Goal: Task Accomplishment & Management: Use online tool/utility

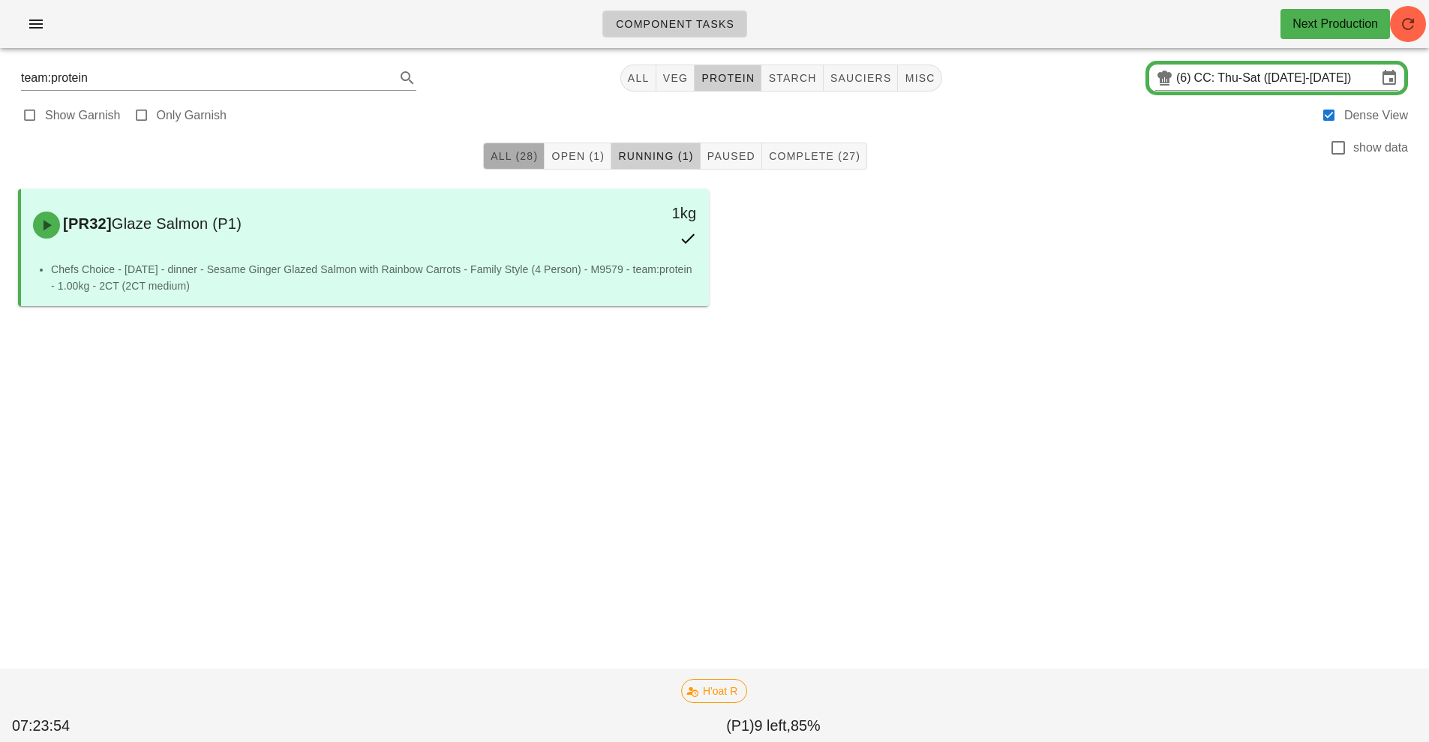
click at [506, 143] on button "All (28)" at bounding box center [514, 156] width 62 height 27
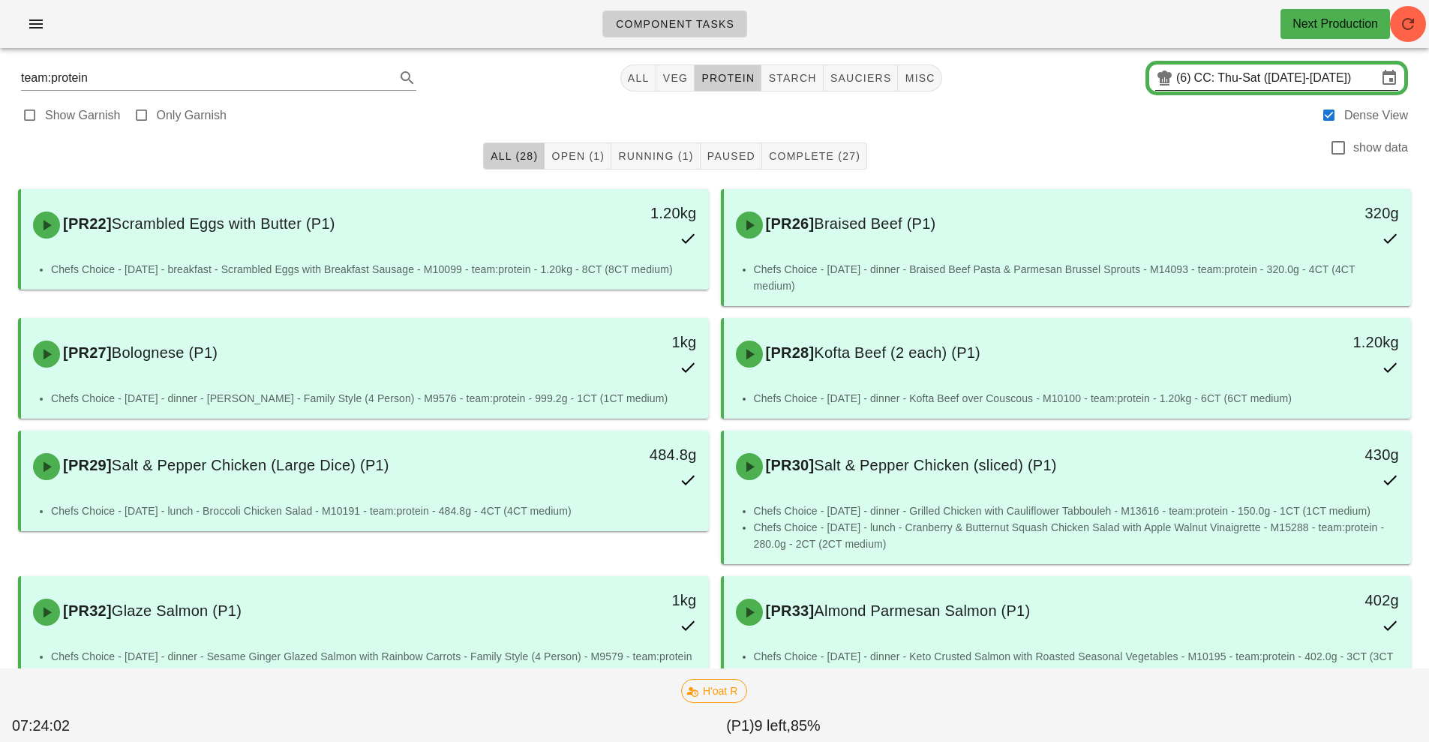
click at [1234, 78] on input "CC: Thu-Sat ([DATE]-[DATE])" at bounding box center [1285, 78] width 183 height 24
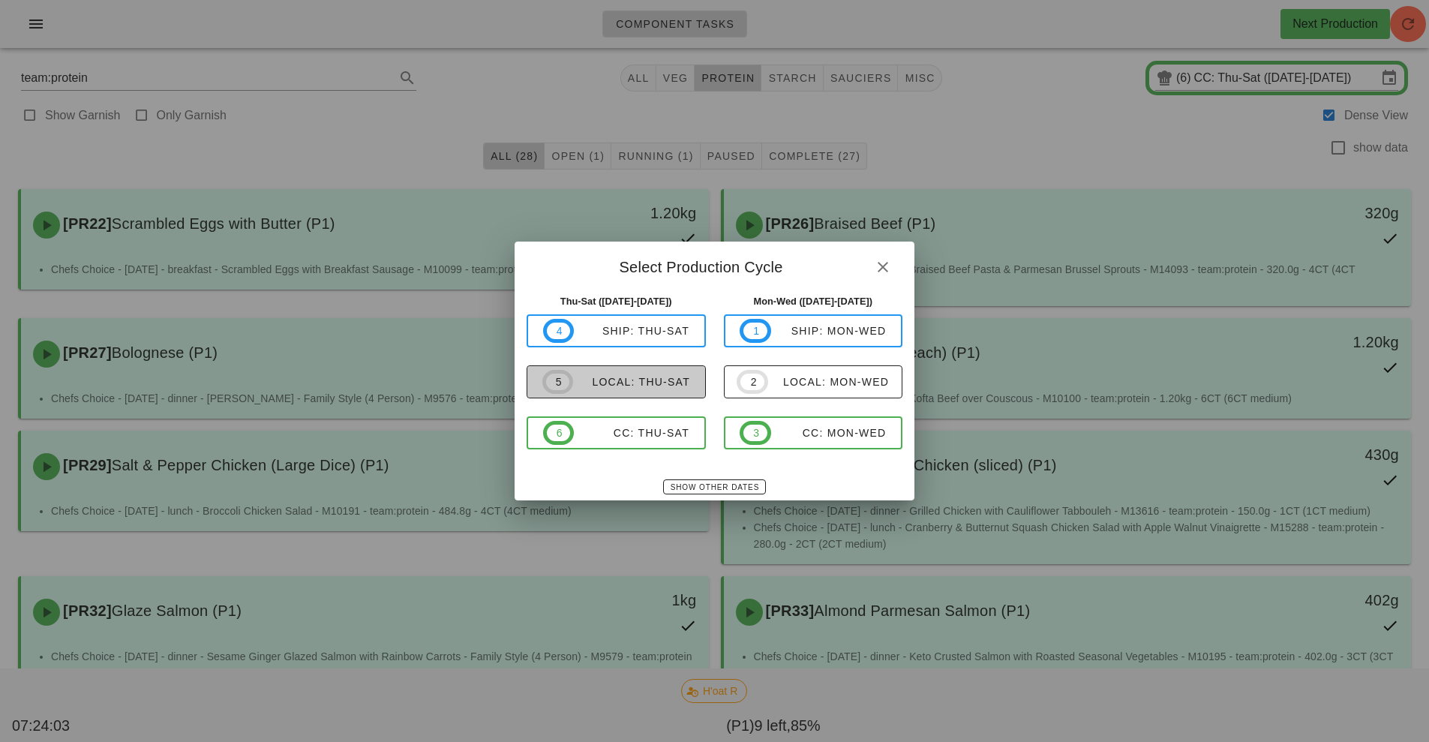
click at [659, 372] on span "5 local: Thu-Sat" at bounding box center [616, 382] width 148 height 24
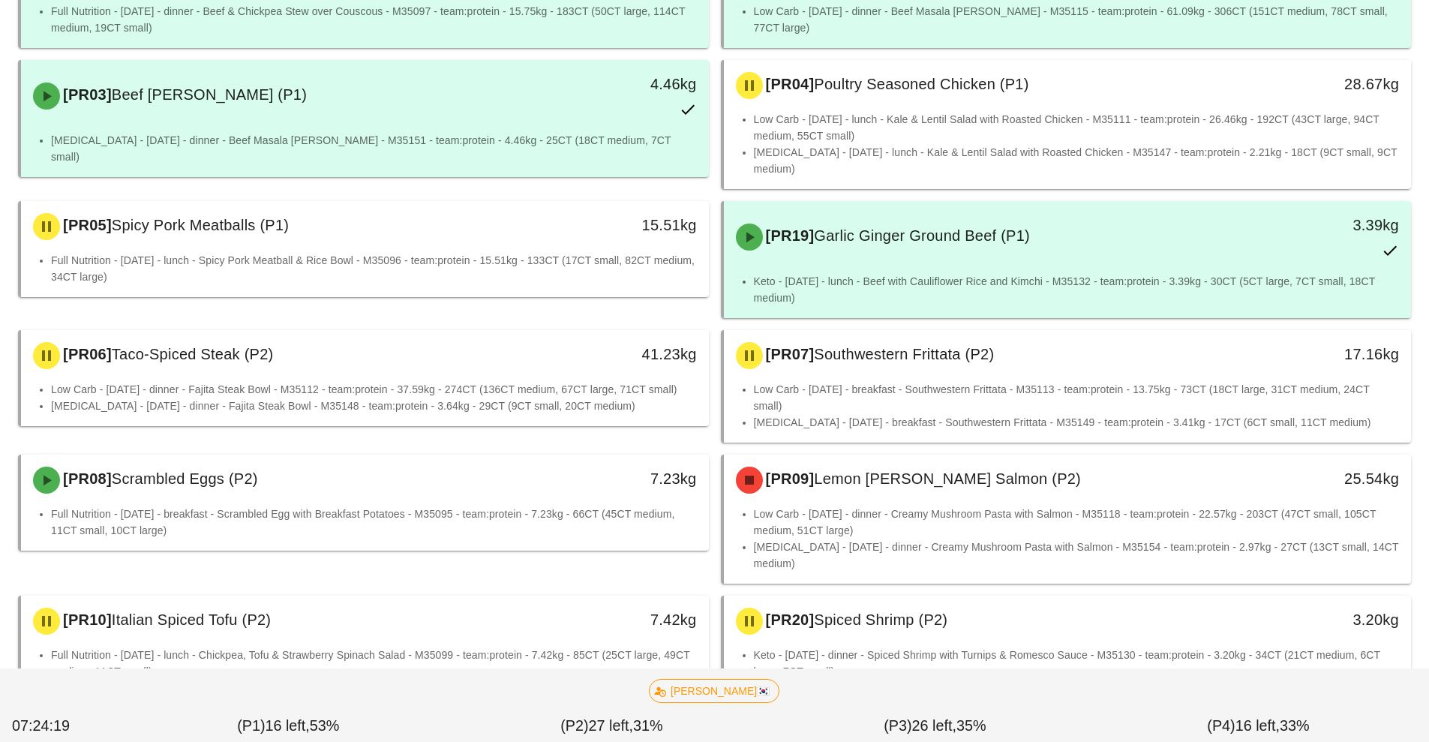
scroll to position [331, 0]
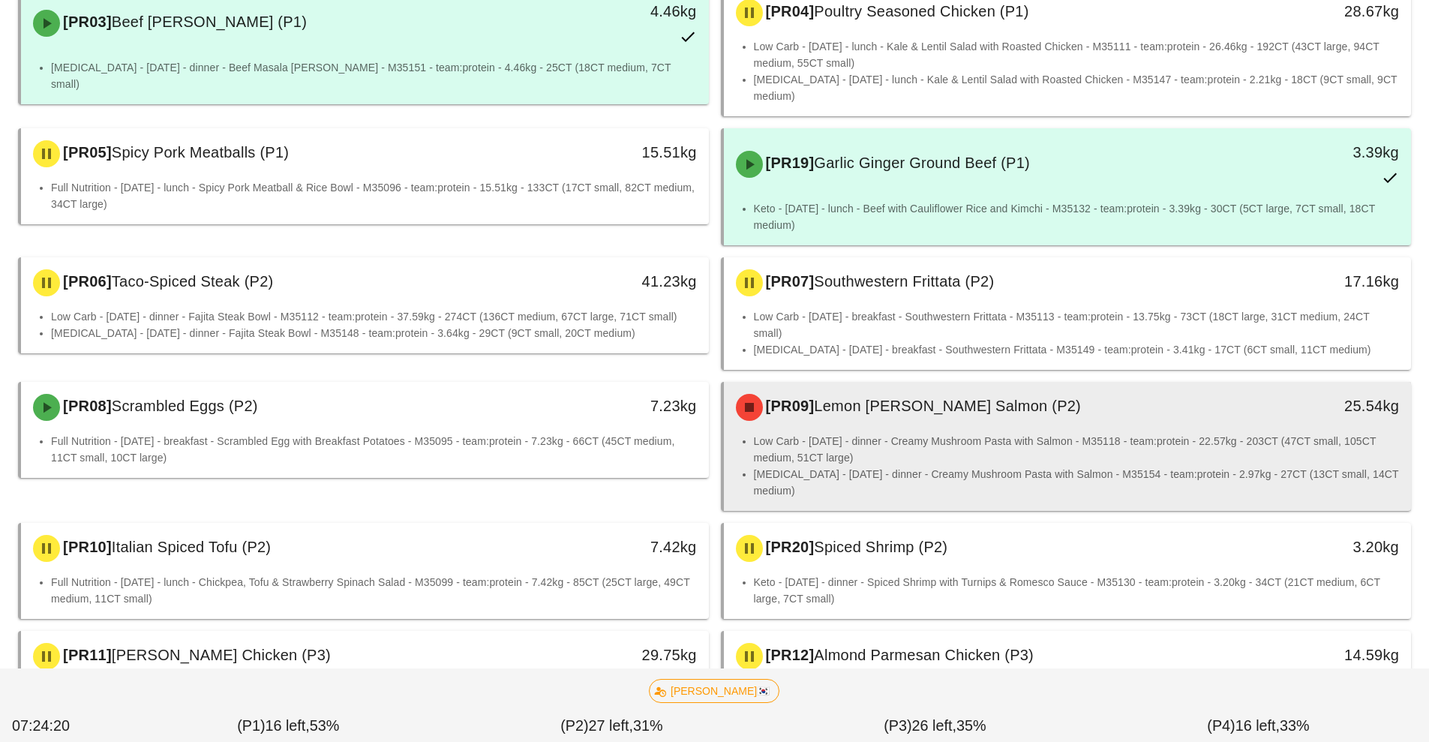
click at [972, 442] on li "Low Carb - [DATE] - dinner - Creamy Mushroom Pasta with Salmon - M35118 - team:…" at bounding box center [1077, 449] width 646 height 33
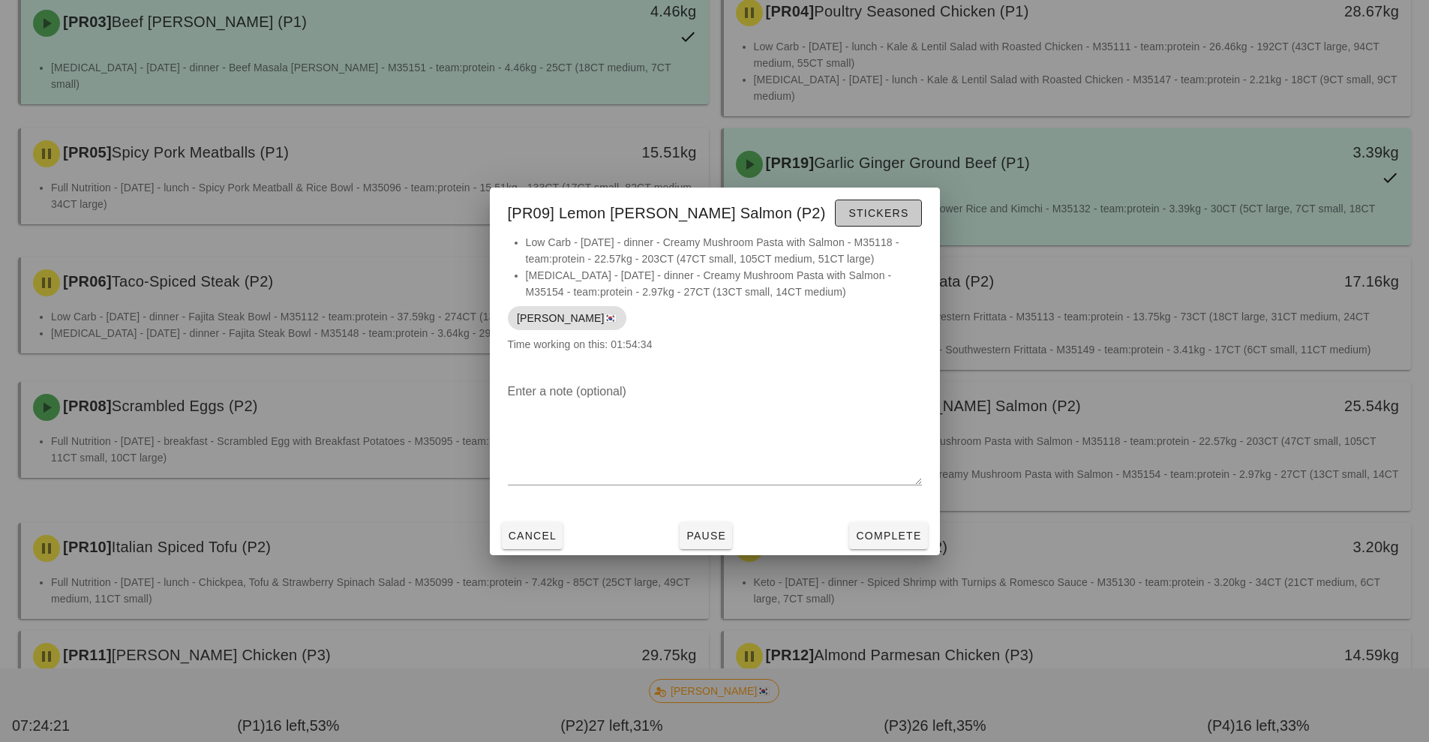
click at [887, 214] on span "Stickers" at bounding box center [878, 213] width 61 height 12
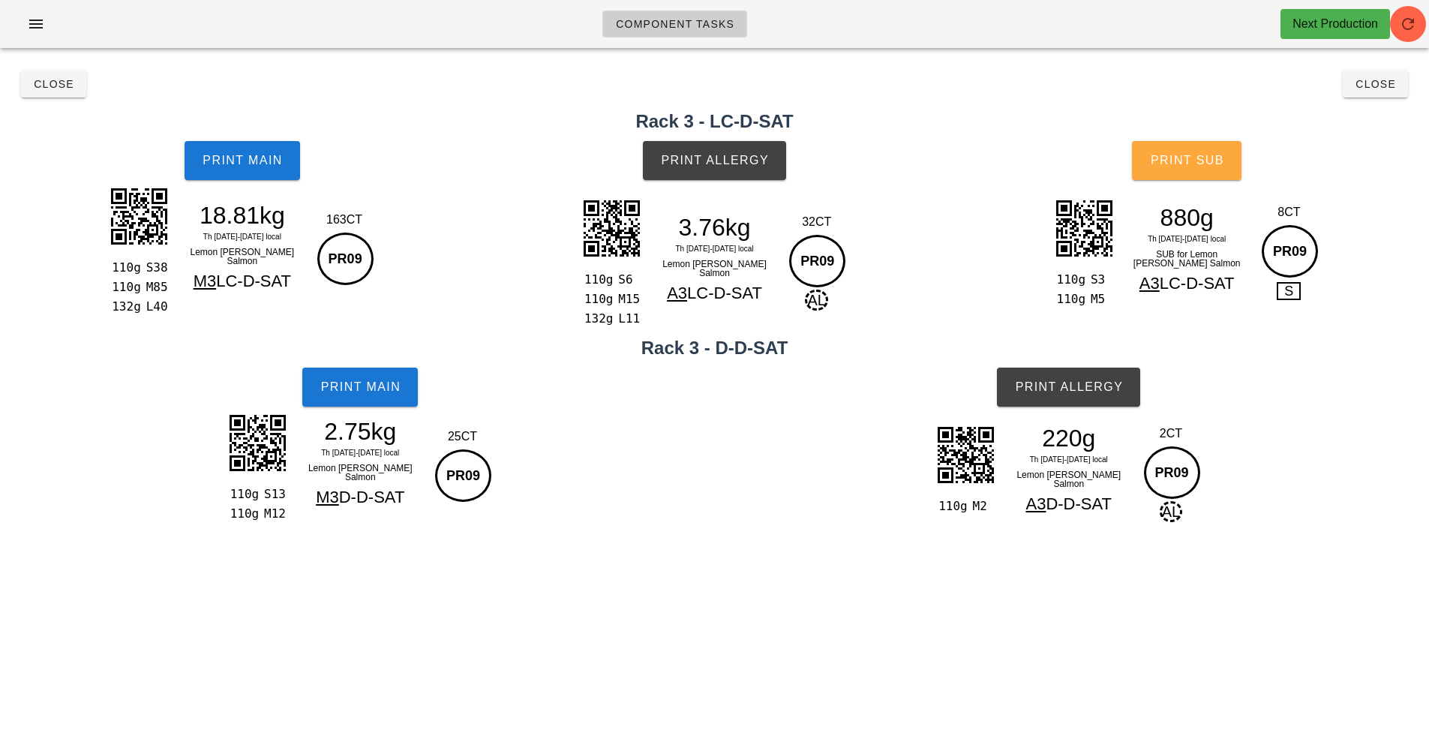
click at [1219, 175] on button "Print Sub" at bounding box center [1187, 160] width 110 height 39
click at [53, 80] on span "Close" at bounding box center [53, 84] width 41 height 12
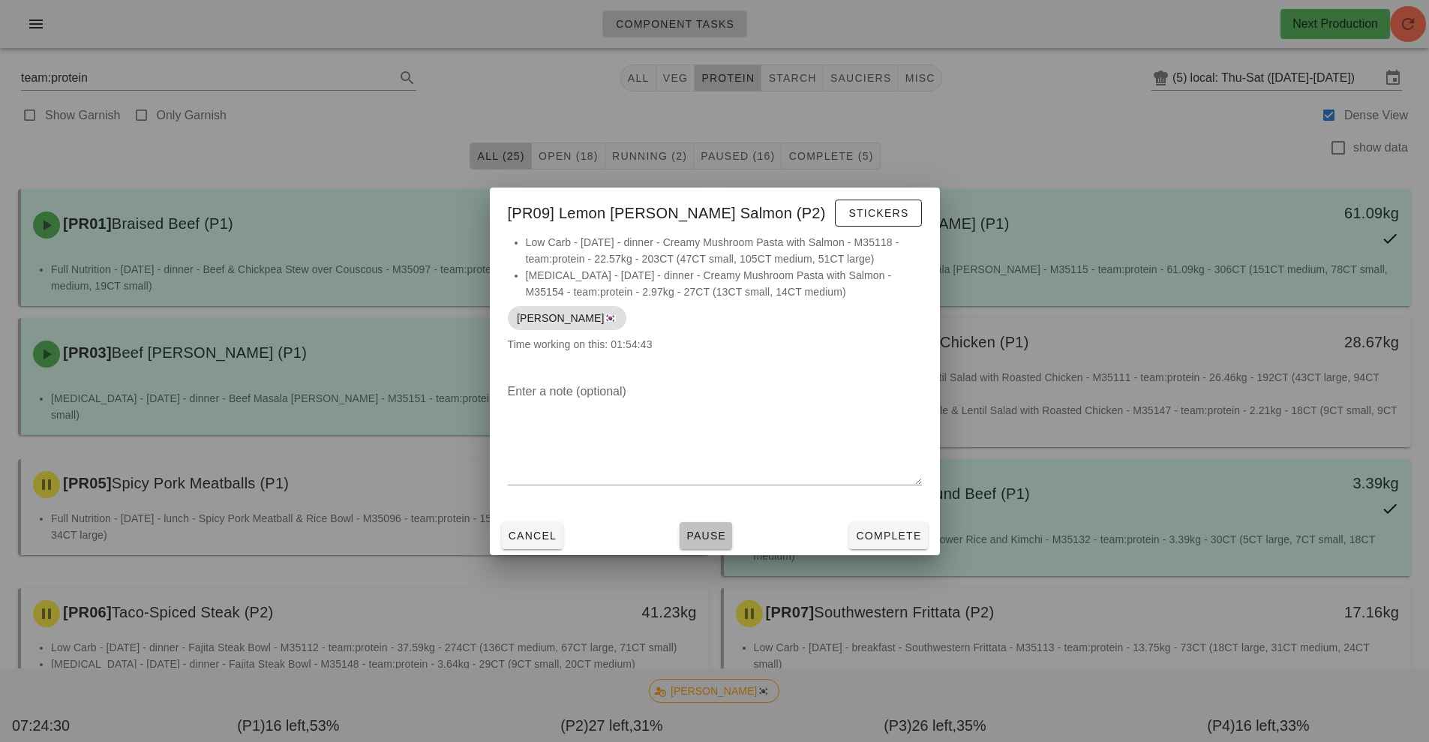
click at [728, 531] on button "Pause" at bounding box center [706, 535] width 53 height 27
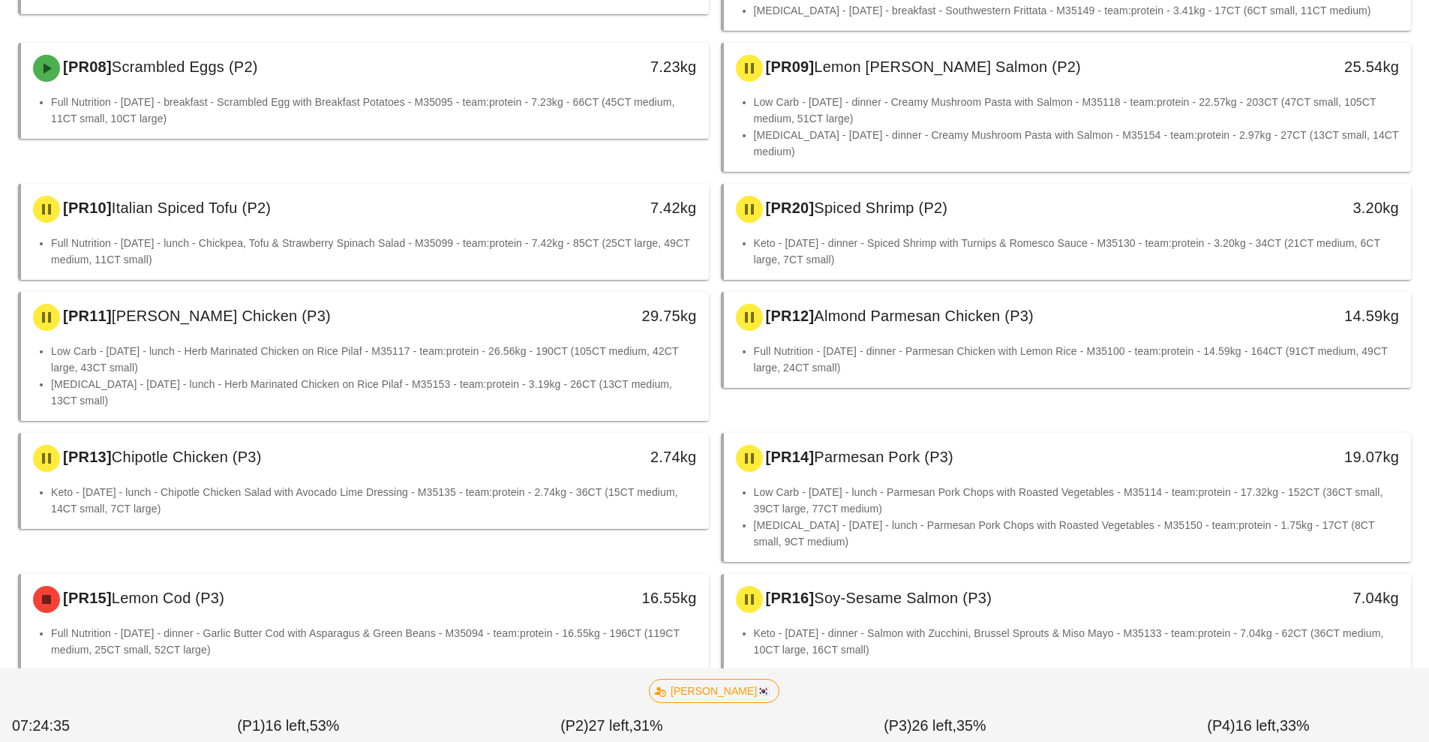
scroll to position [705, 0]
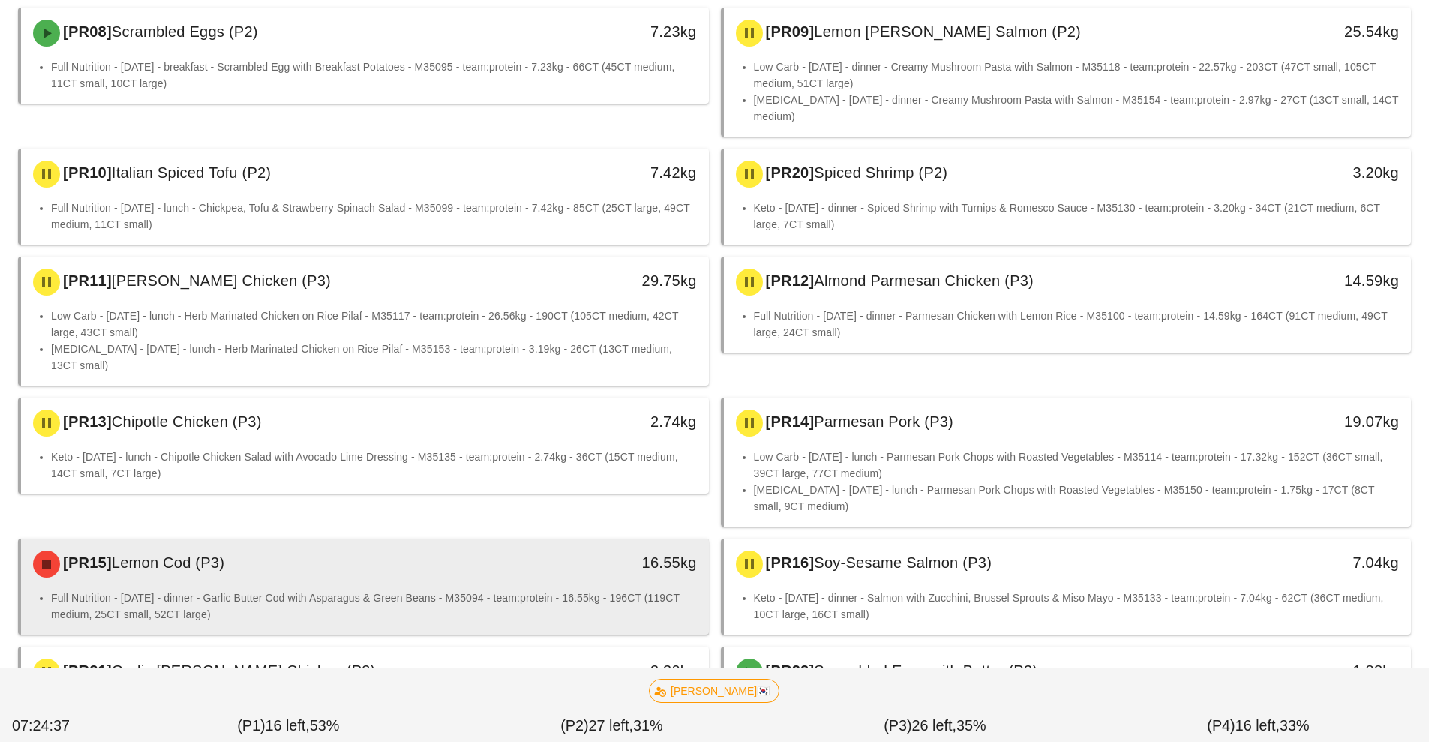
click at [511, 562] on div "[PR15] Lemon Cod (P3)" at bounding box center [279, 564] width 511 height 45
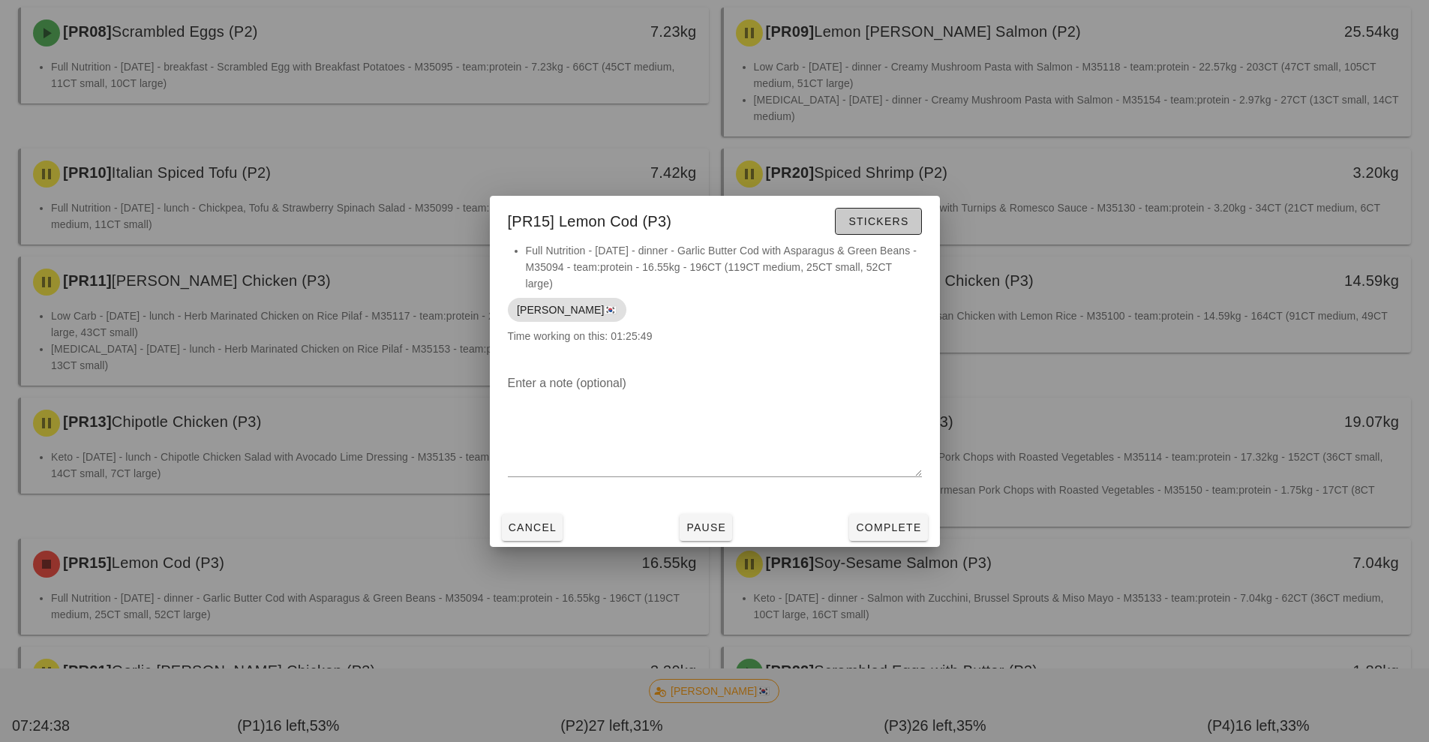
click at [881, 220] on span "Stickers" at bounding box center [878, 221] width 61 height 12
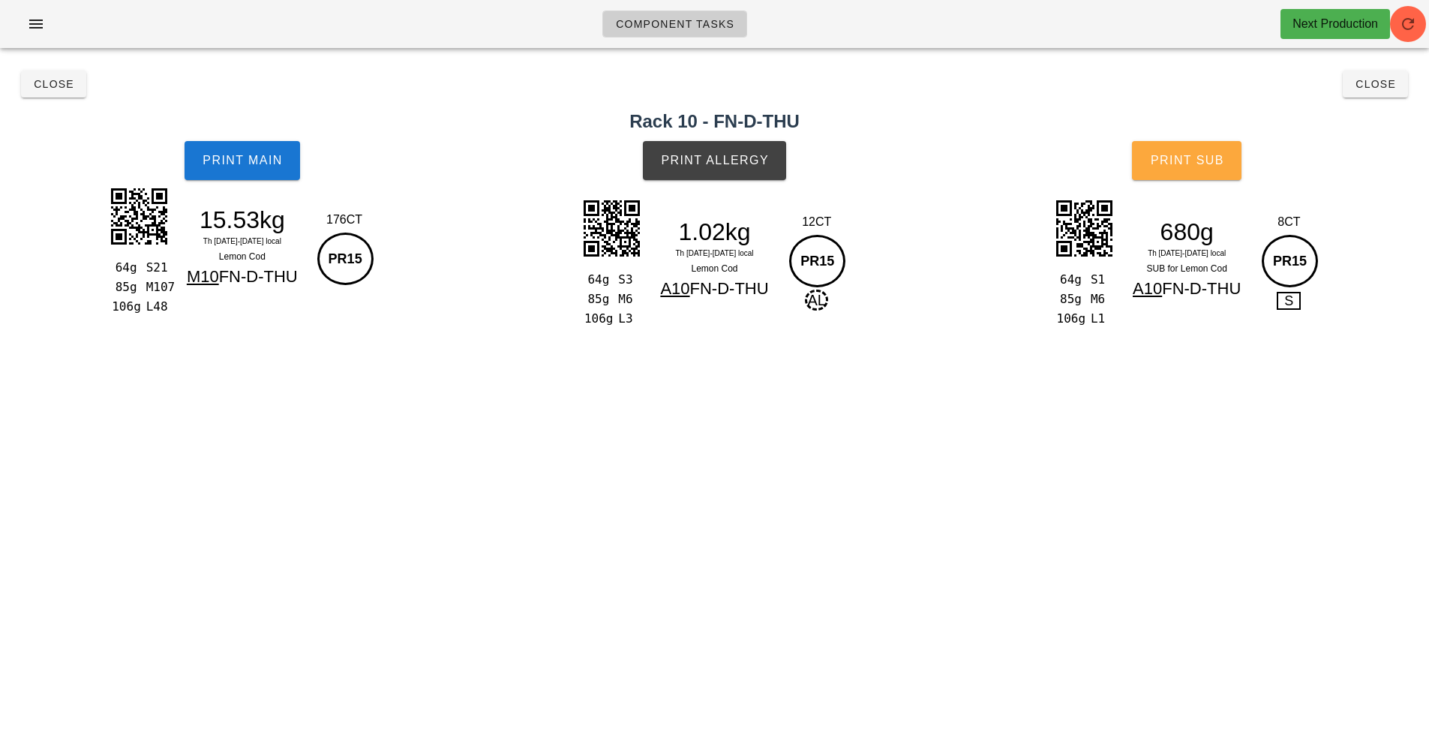
click at [1212, 167] on span "Print Sub" at bounding box center [1187, 161] width 74 height 14
click at [56, 80] on span "Close" at bounding box center [53, 84] width 41 height 12
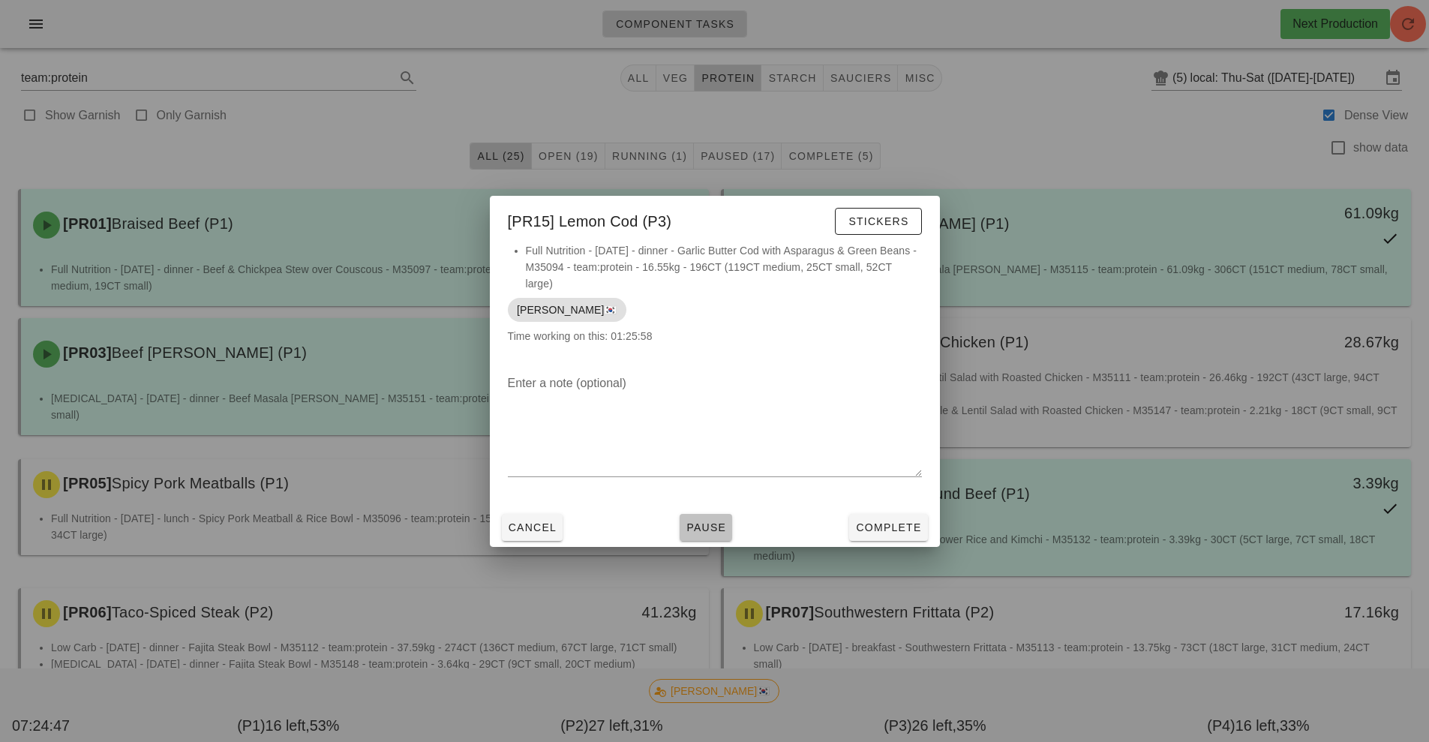
click at [713, 524] on span "Pause" at bounding box center [706, 527] width 41 height 12
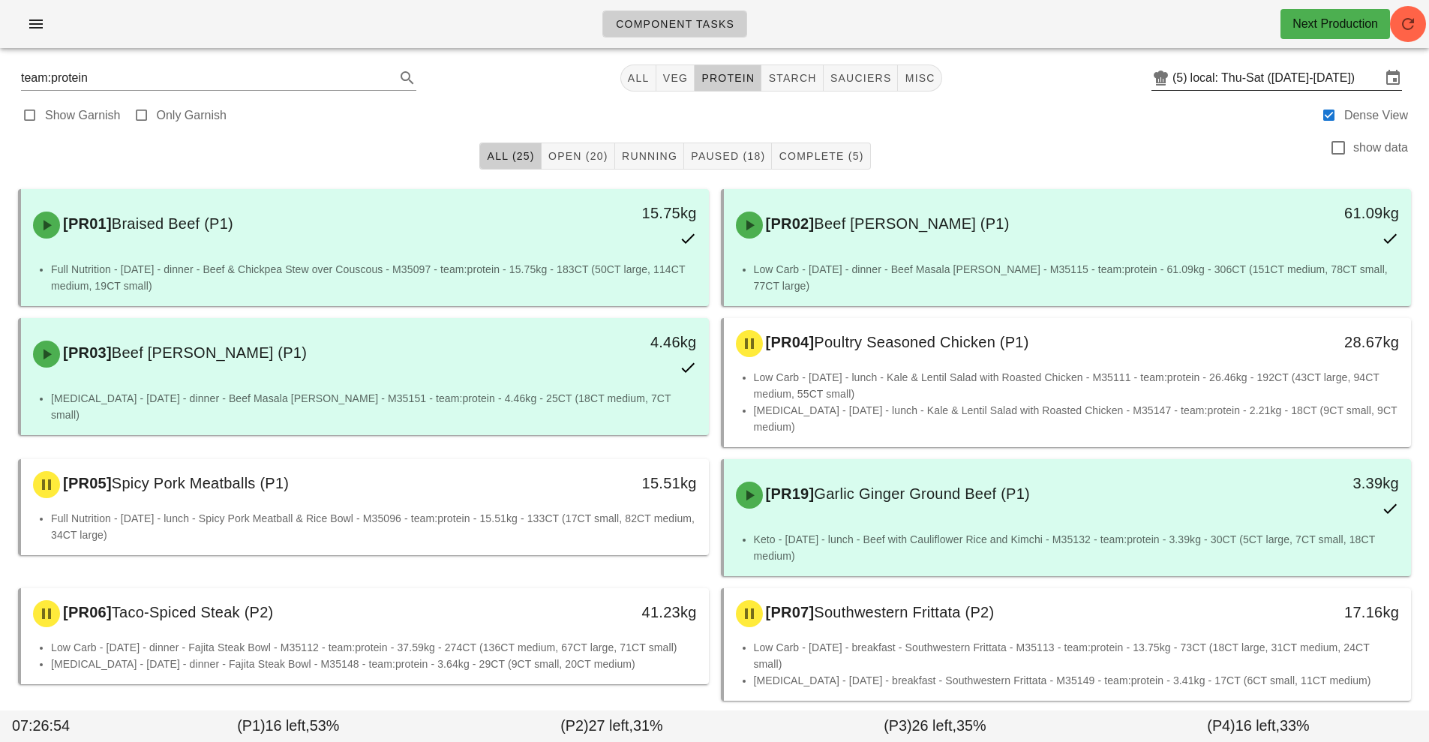
click at [1228, 77] on input "local: Thu-Sat ([DATE]-[DATE])" at bounding box center [1286, 78] width 191 height 24
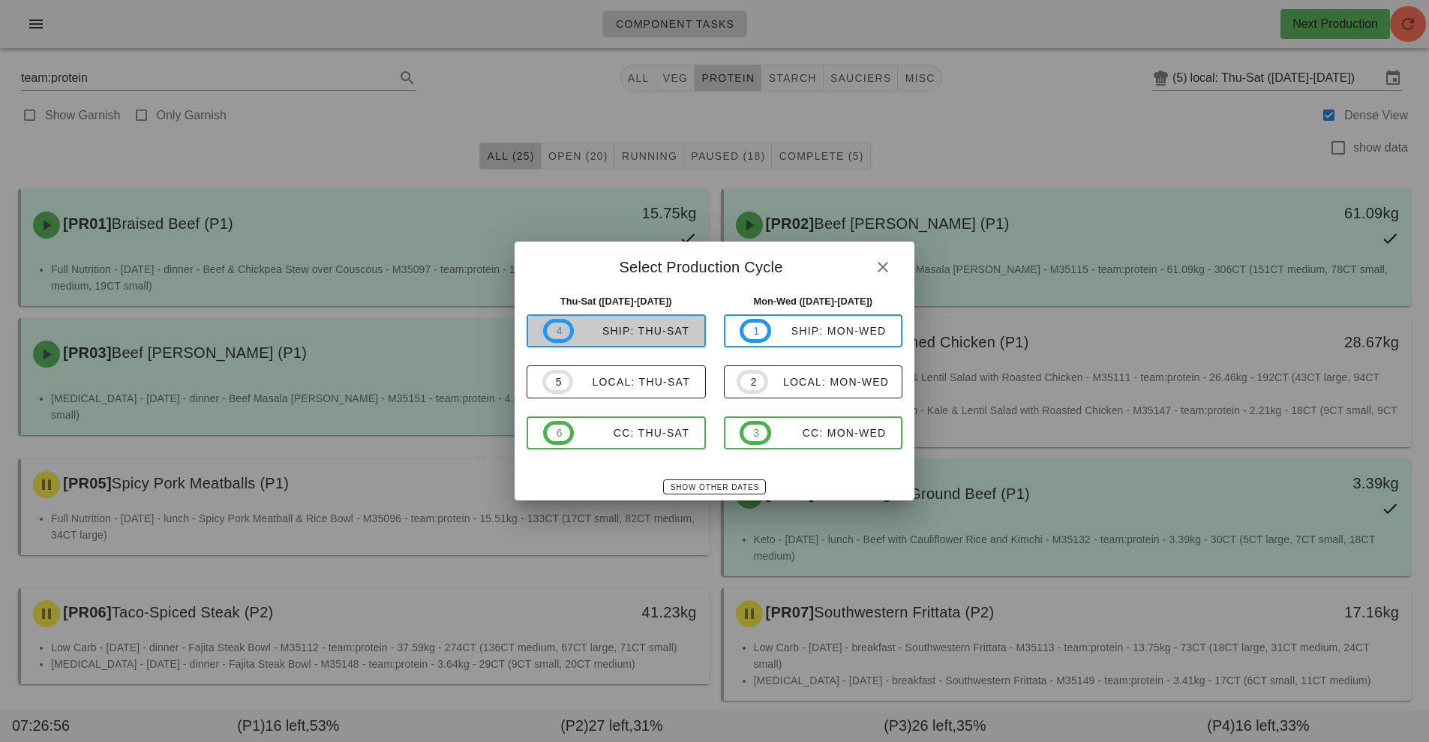
click at [666, 327] on div "ship: Thu-Sat" at bounding box center [632, 331] width 116 height 12
type input "ship: Thu-Sat (Aug 21-Aug 23)"
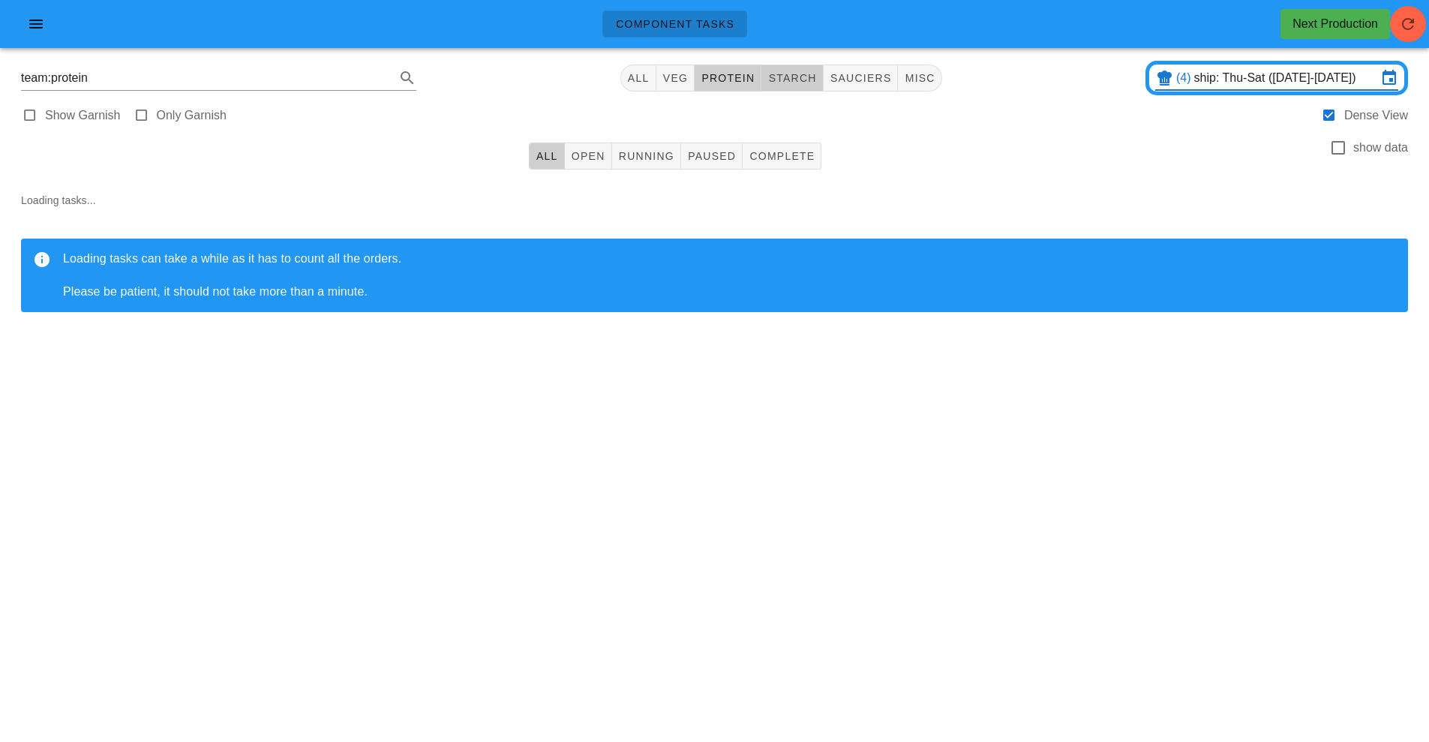
click at [808, 72] on span "starch" at bounding box center [791, 78] width 49 height 12
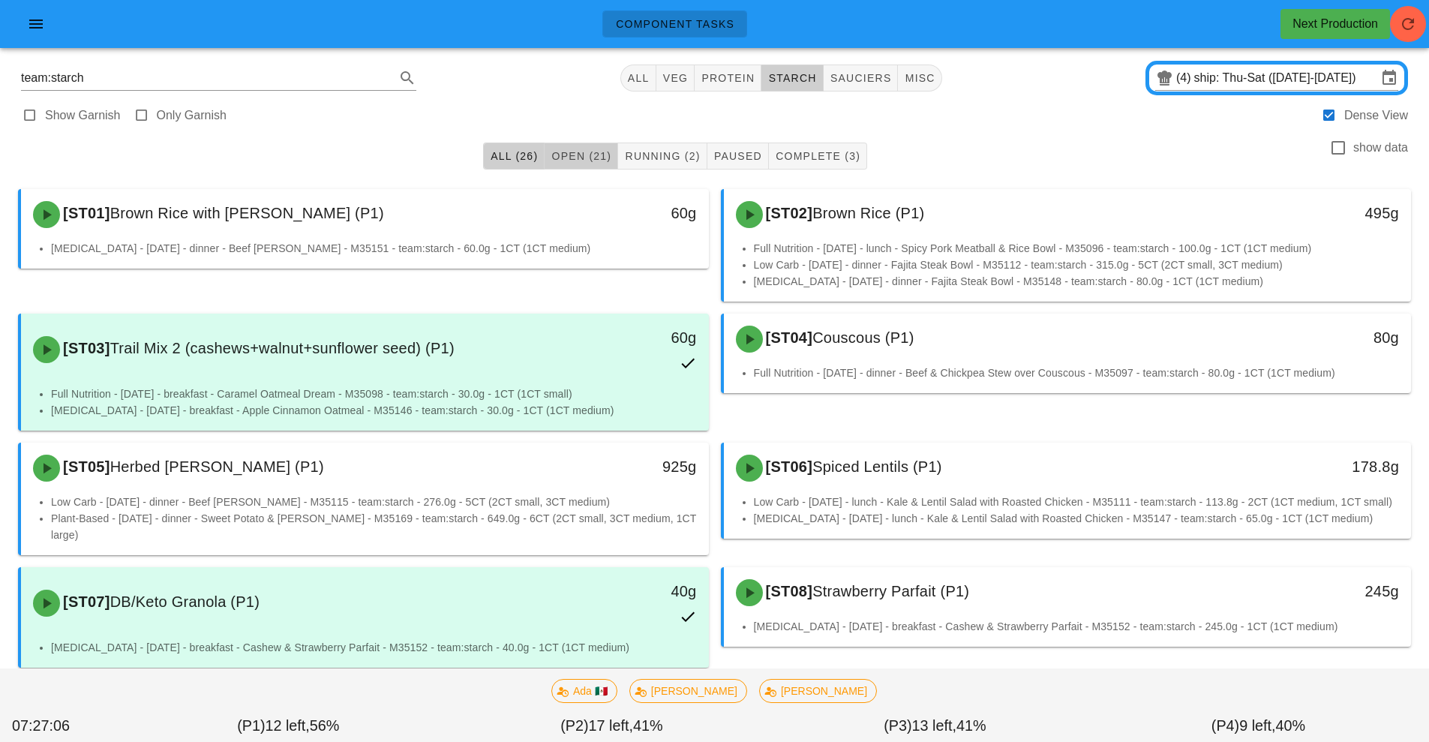
click at [581, 158] on span "Open (21)" at bounding box center [581, 156] width 61 height 12
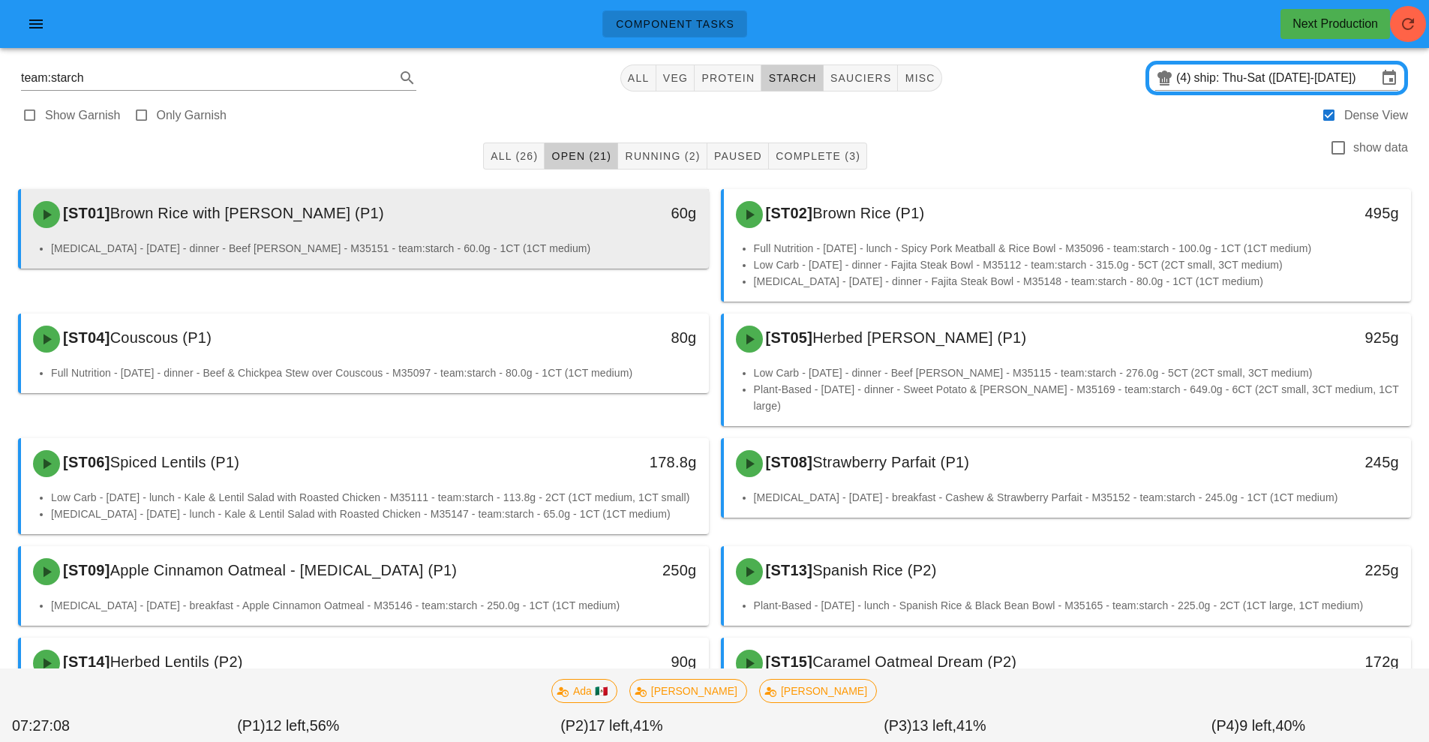
click at [548, 227] on div "60g" at bounding box center [620, 214] width 170 height 45
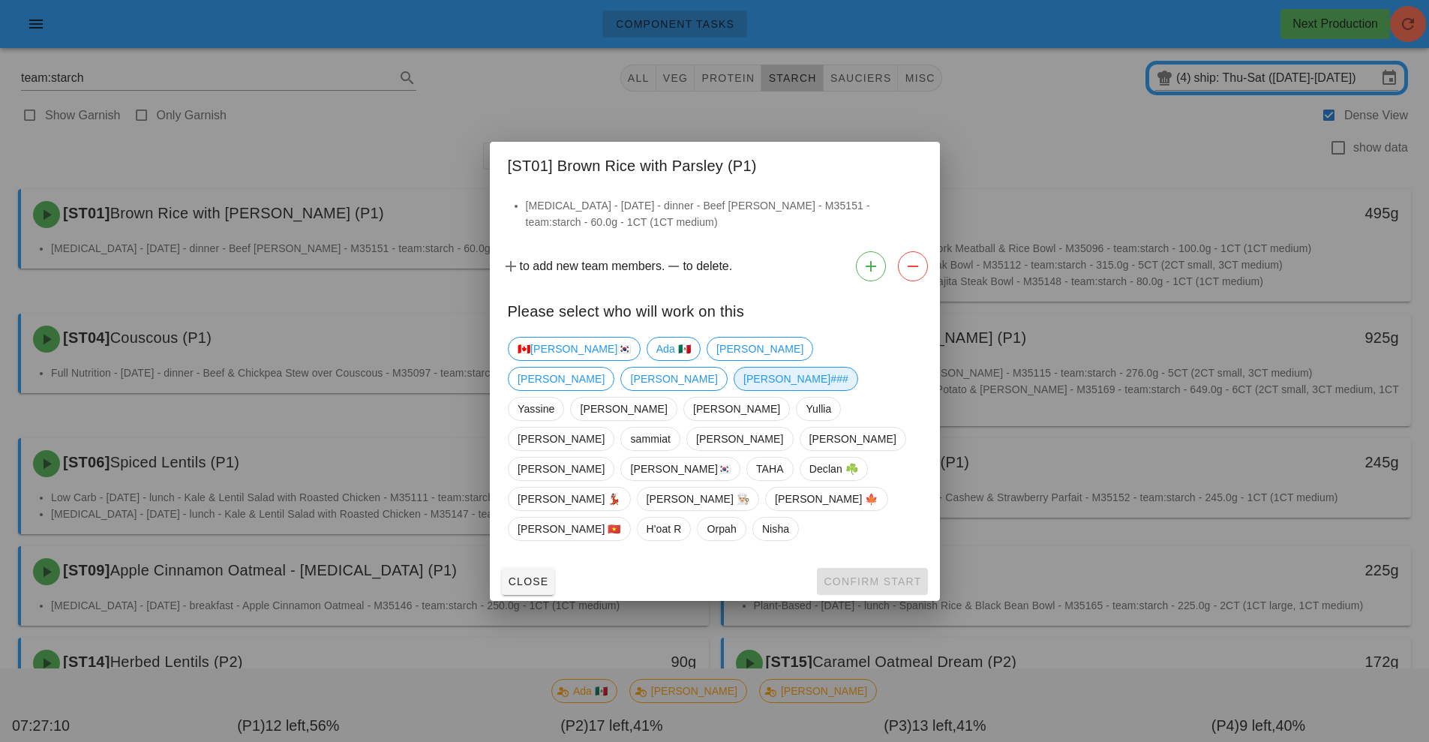
click at [848, 387] on span "[PERSON_NAME]###" at bounding box center [795, 379] width 105 height 23
click at [874, 568] on button "Confirm Start" at bounding box center [872, 581] width 110 height 27
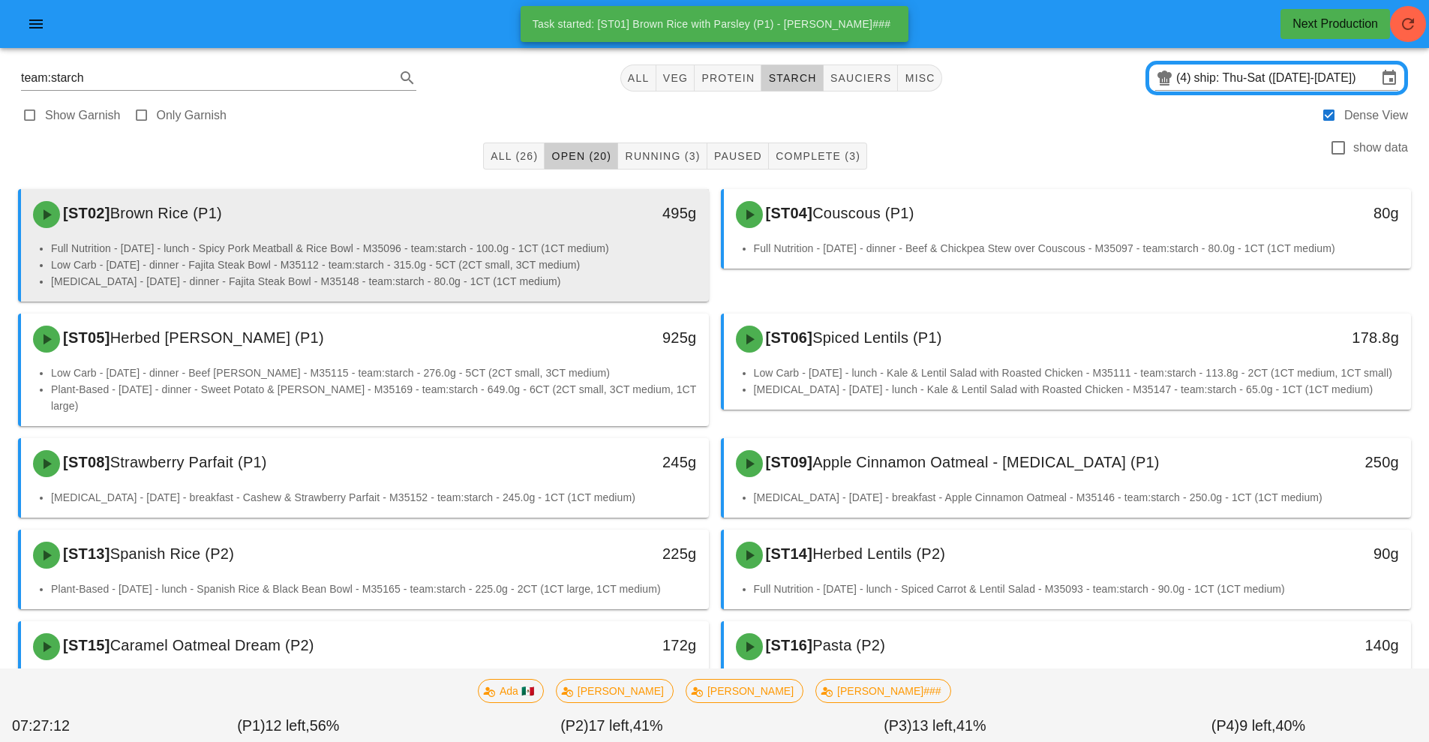
click at [552, 240] on li "Full Nutrition - Friday - lunch - Spicy Pork Meatball & Rice Bowl - M35096 - te…" at bounding box center [374, 248] width 646 height 17
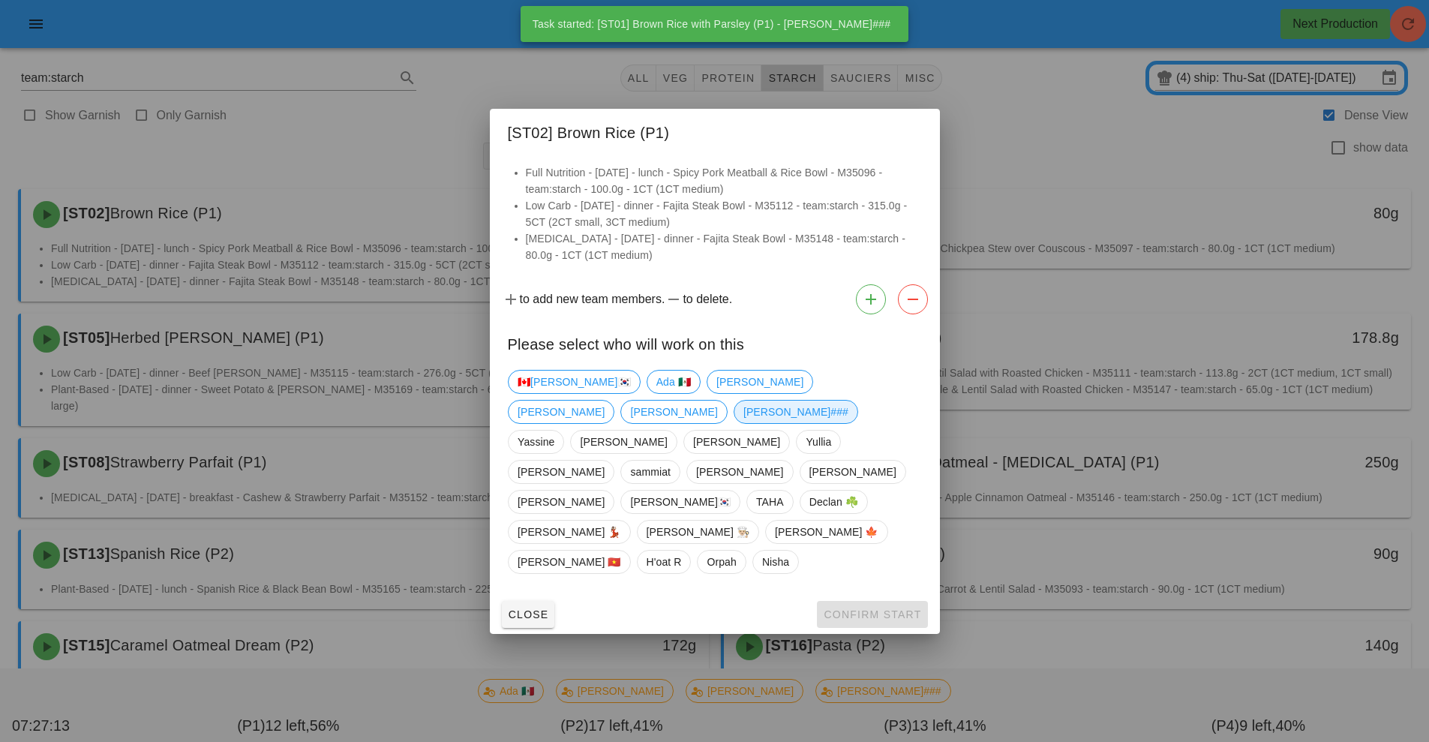
click at [848, 423] on span "[PERSON_NAME]###" at bounding box center [795, 412] width 105 height 23
click at [873, 608] on span "Confirm Start" at bounding box center [872, 614] width 98 height 12
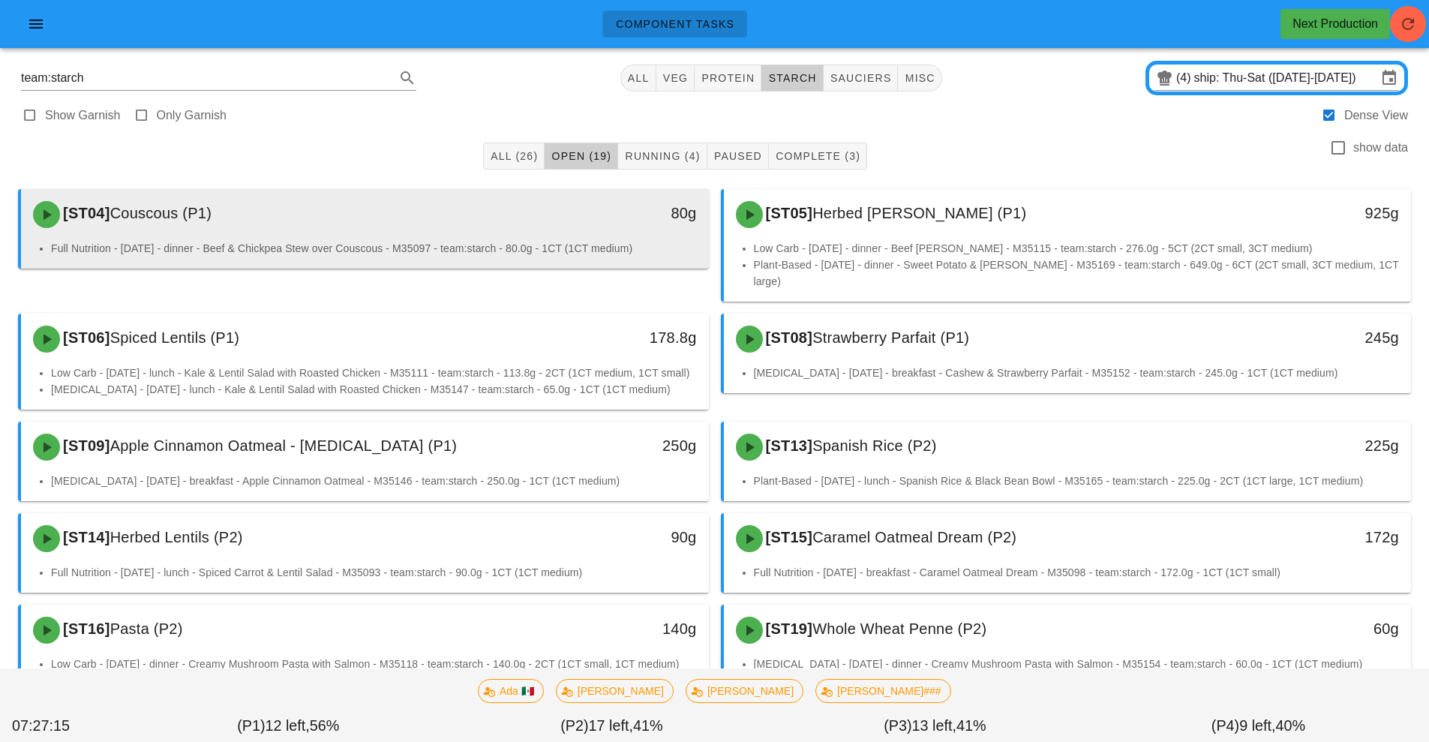
click at [618, 223] on div "80g" at bounding box center [620, 213] width 152 height 24
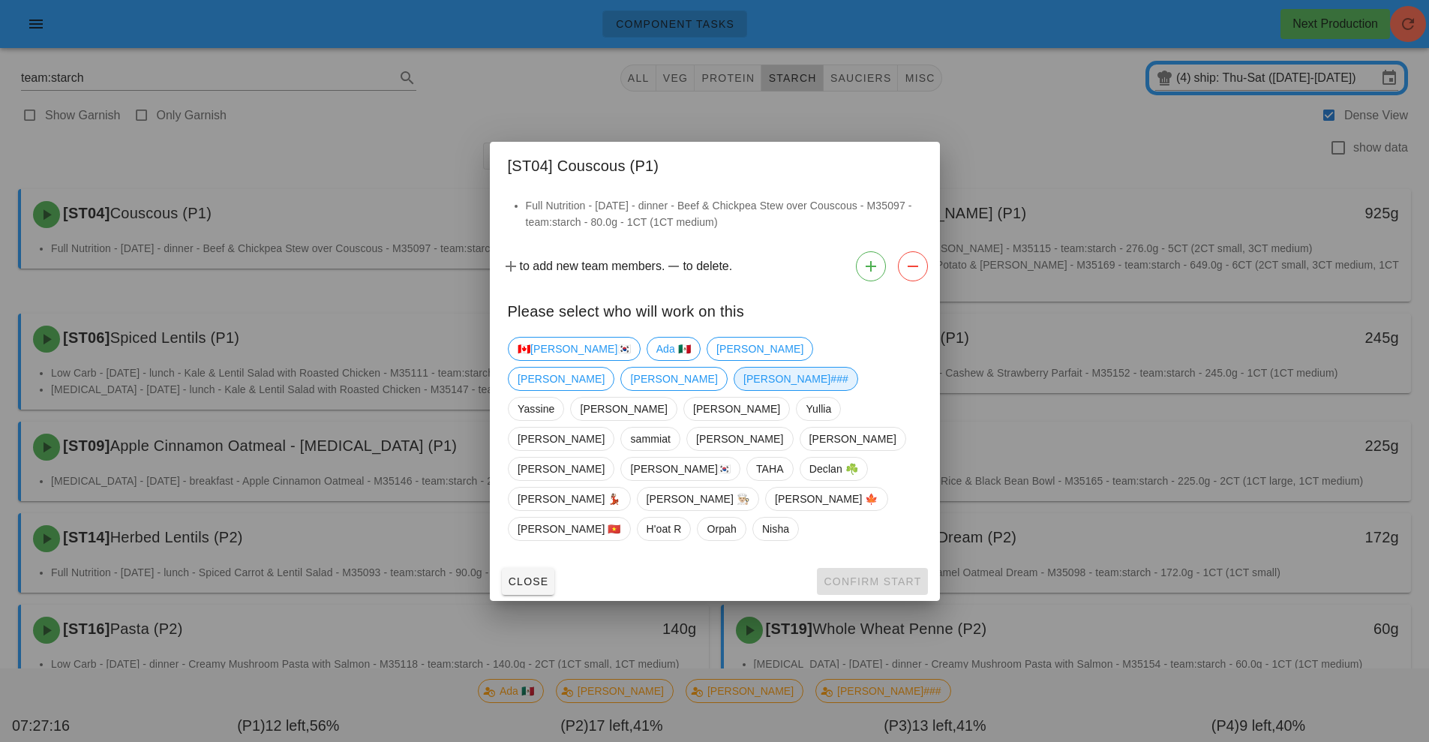
click at [854, 382] on span "[PERSON_NAME]###" at bounding box center [795, 379] width 125 height 24
click at [875, 575] on span "Confirm Start" at bounding box center [872, 581] width 98 height 12
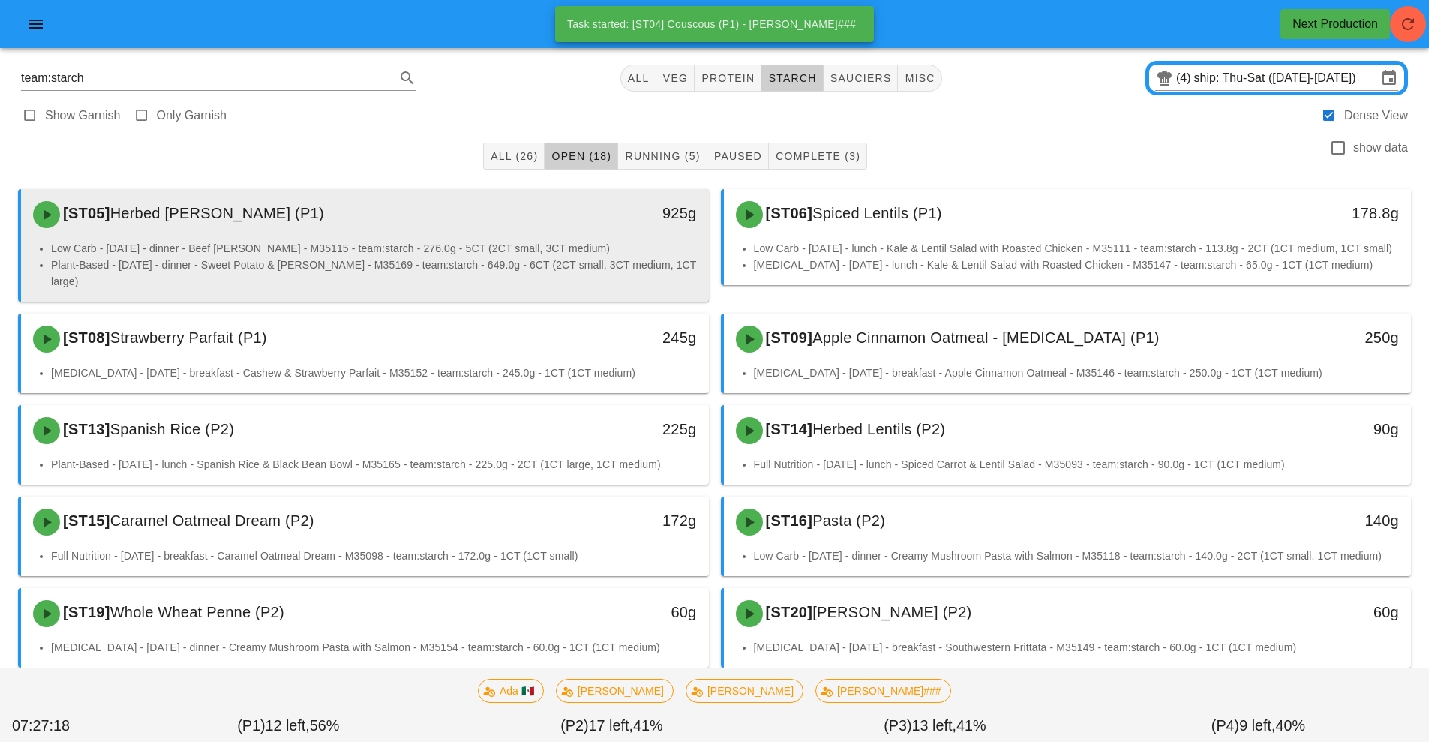
click at [550, 237] on div "[ST05] Herbed Jasmine Rice (P1) 925g" at bounding box center [365, 214] width 688 height 51
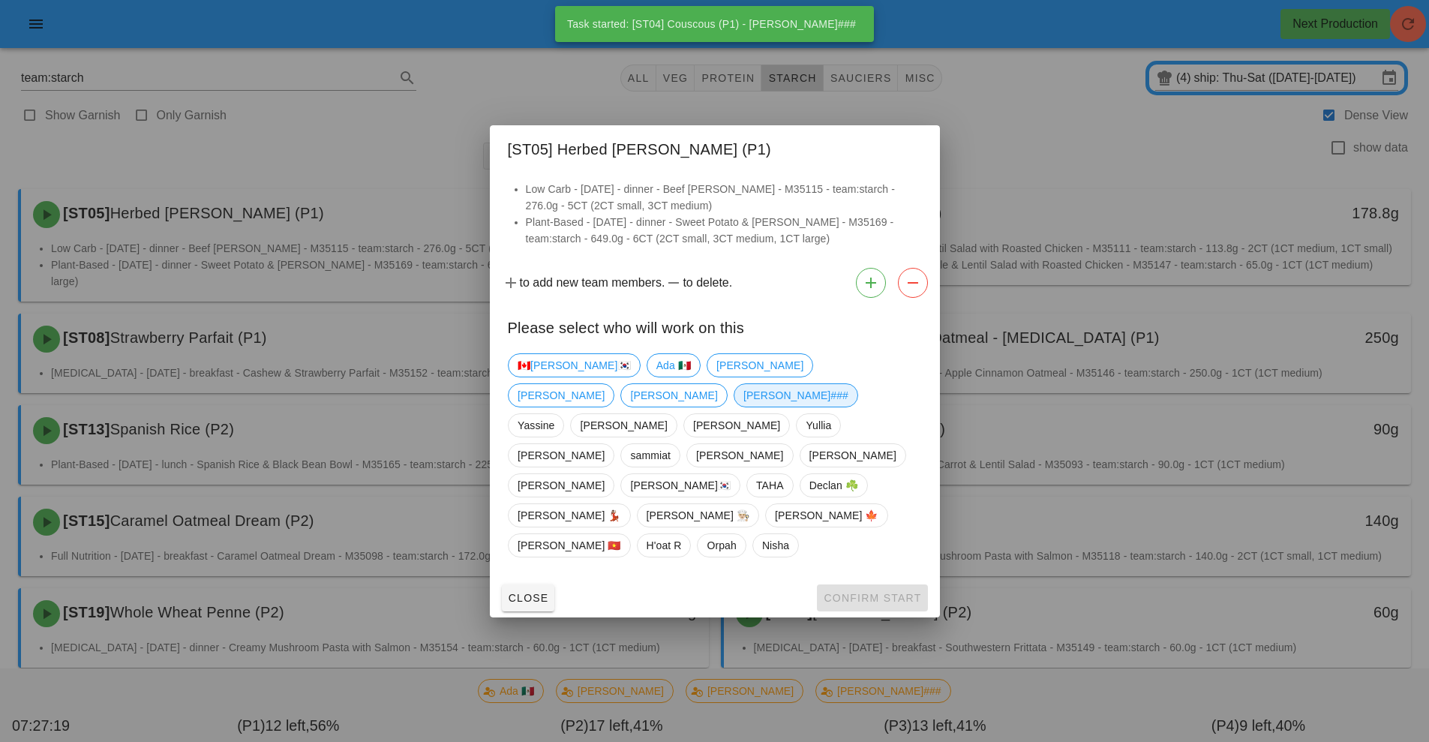
click at [857, 398] on span "[PERSON_NAME]###" at bounding box center [795, 395] width 125 height 24
click at [869, 592] on span "Confirm Start" at bounding box center [872, 598] width 98 height 12
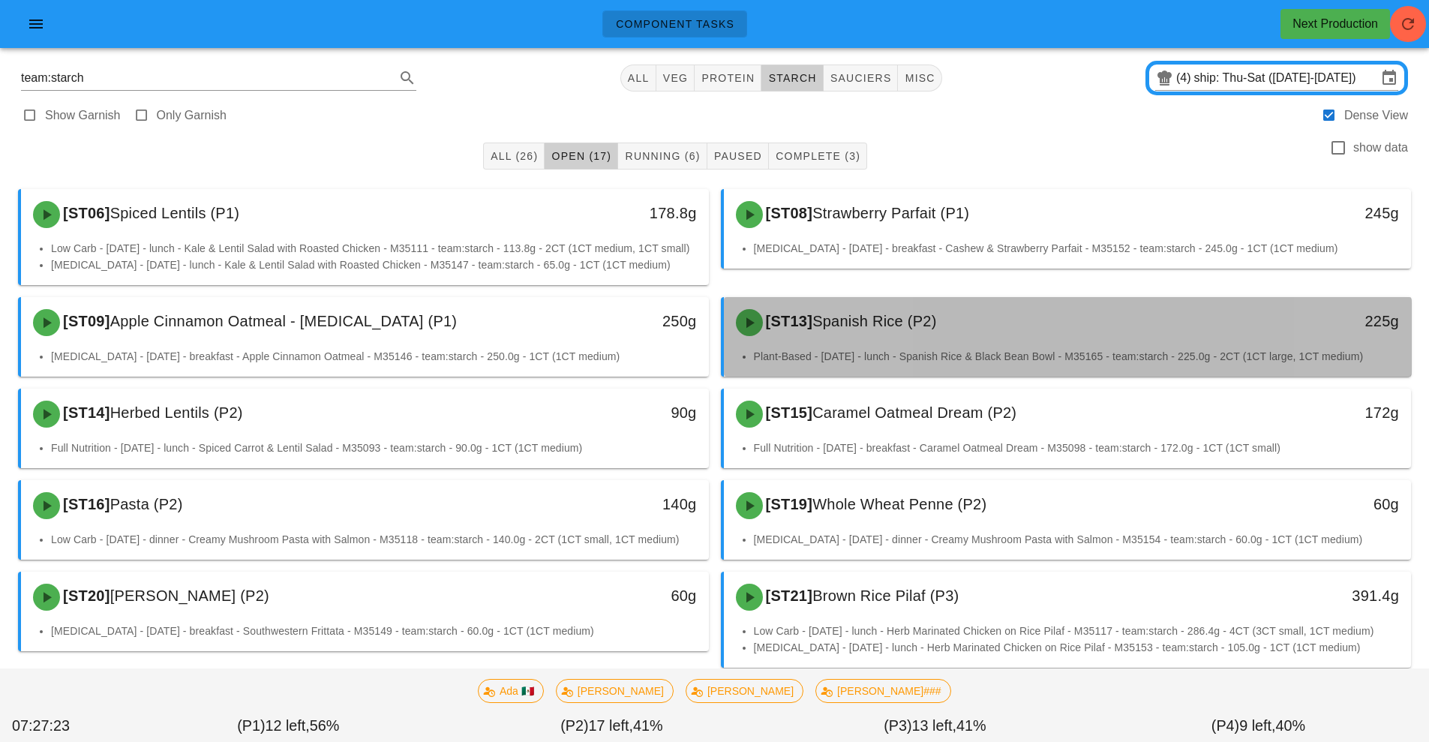
click at [900, 345] on div "[ST13] Spanish Rice (P2)" at bounding box center [982, 322] width 511 height 45
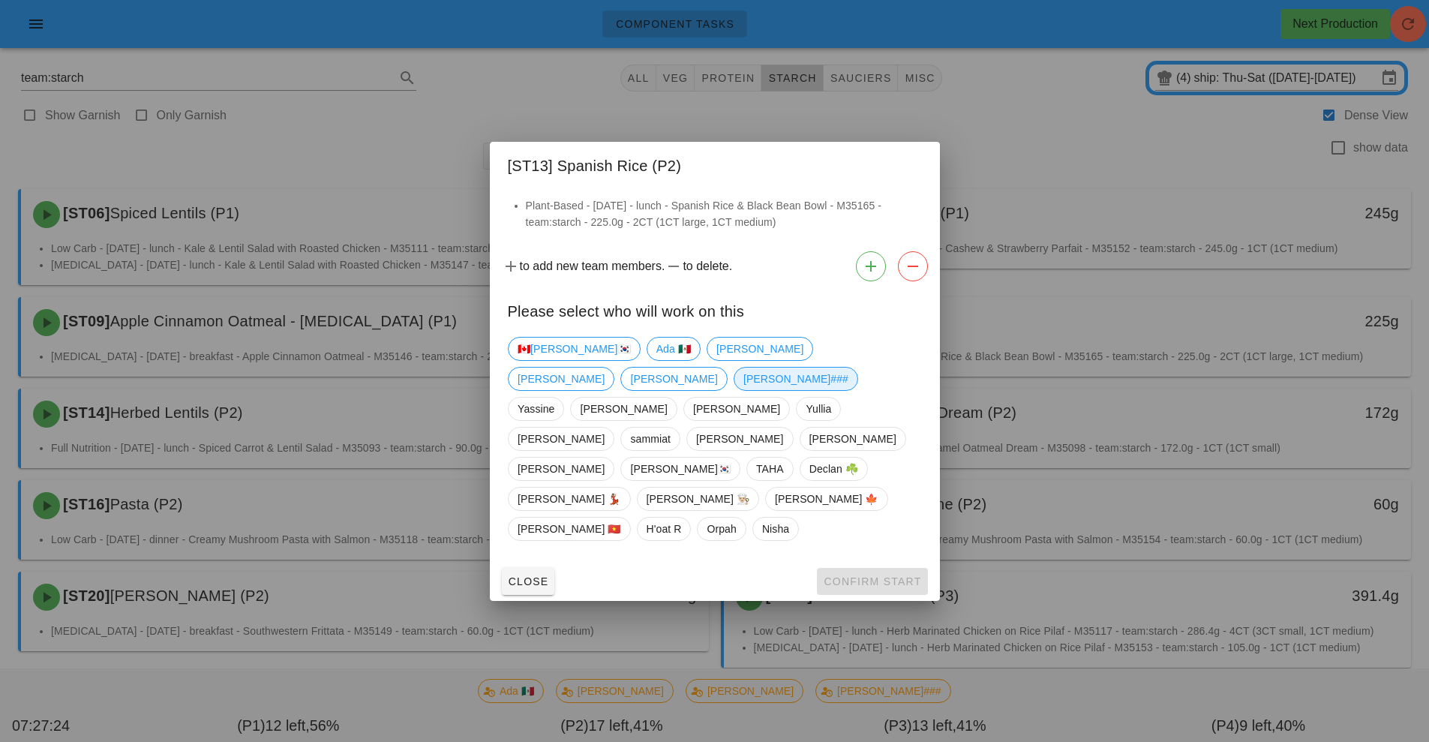
click at [848, 389] on span "[PERSON_NAME]###" at bounding box center [795, 379] width 105 height 23
click at [863, 575] on span "Confirm Start" at bounding box center [872, 581] width 98 height 12
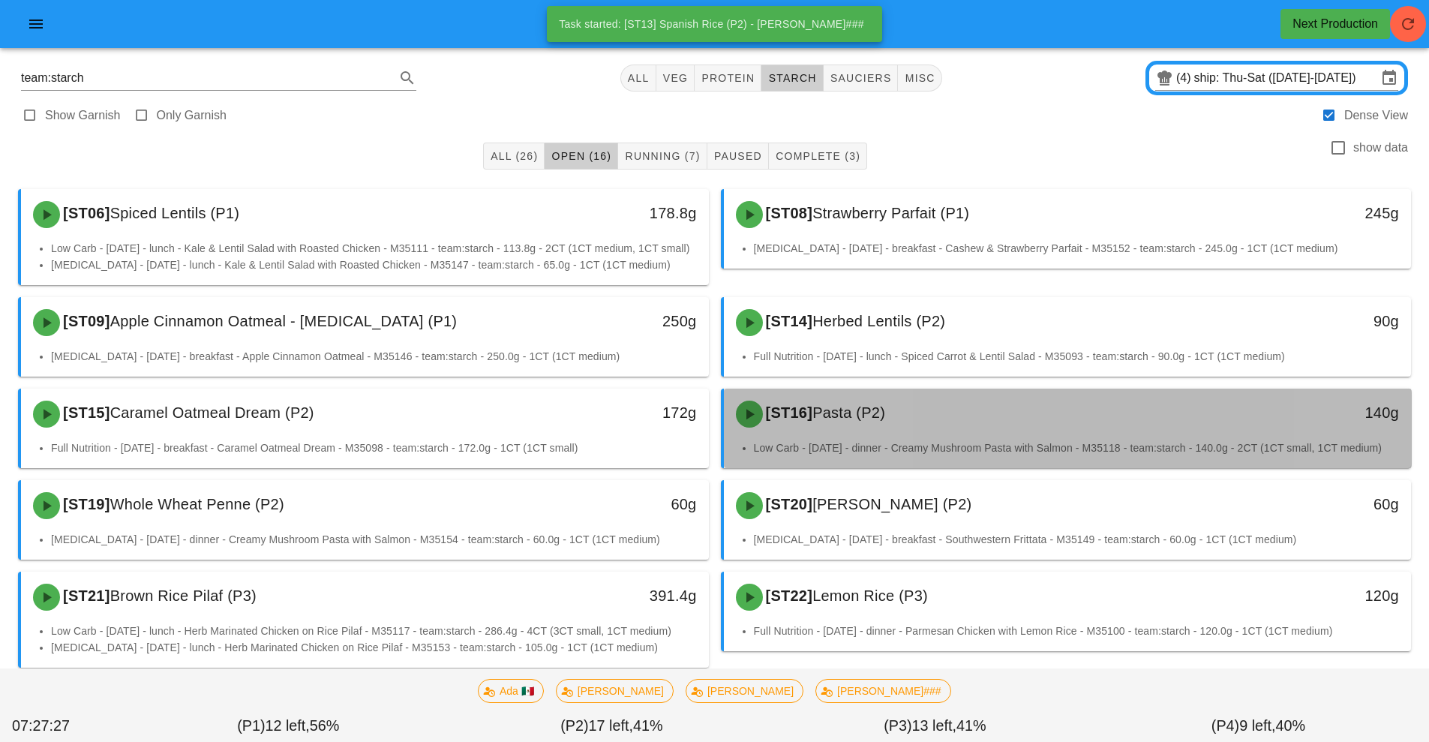
click at [863, 437] on div "[ST16] Pasta (P2)" at bounding box center [982, 414] width 511 height 45
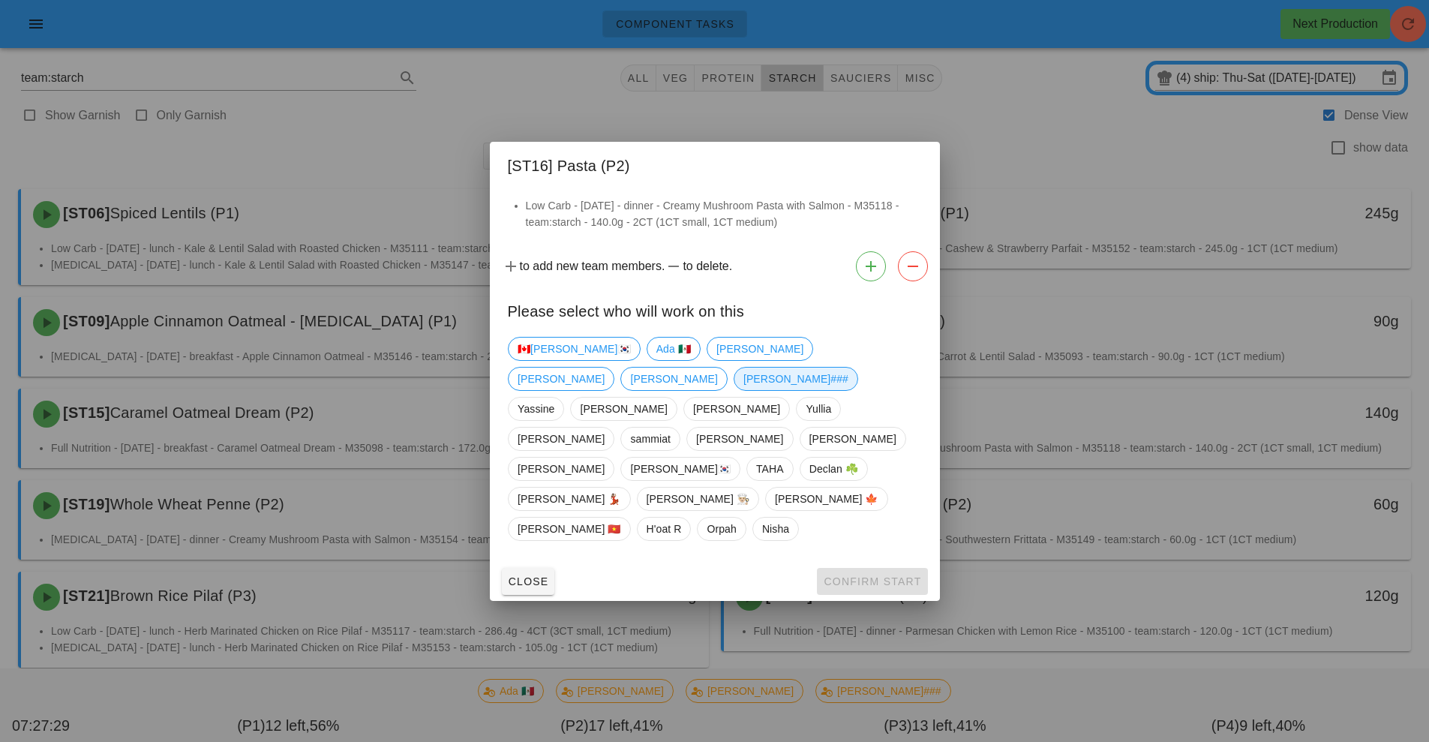
click at [848, 390] on span "[PERSON_NAME]###" at bounding box center [795, 379] width 105 height 23
click at [869, 575] on span "Confirm Start" at bounding box center [872, 581] width 98 height 12
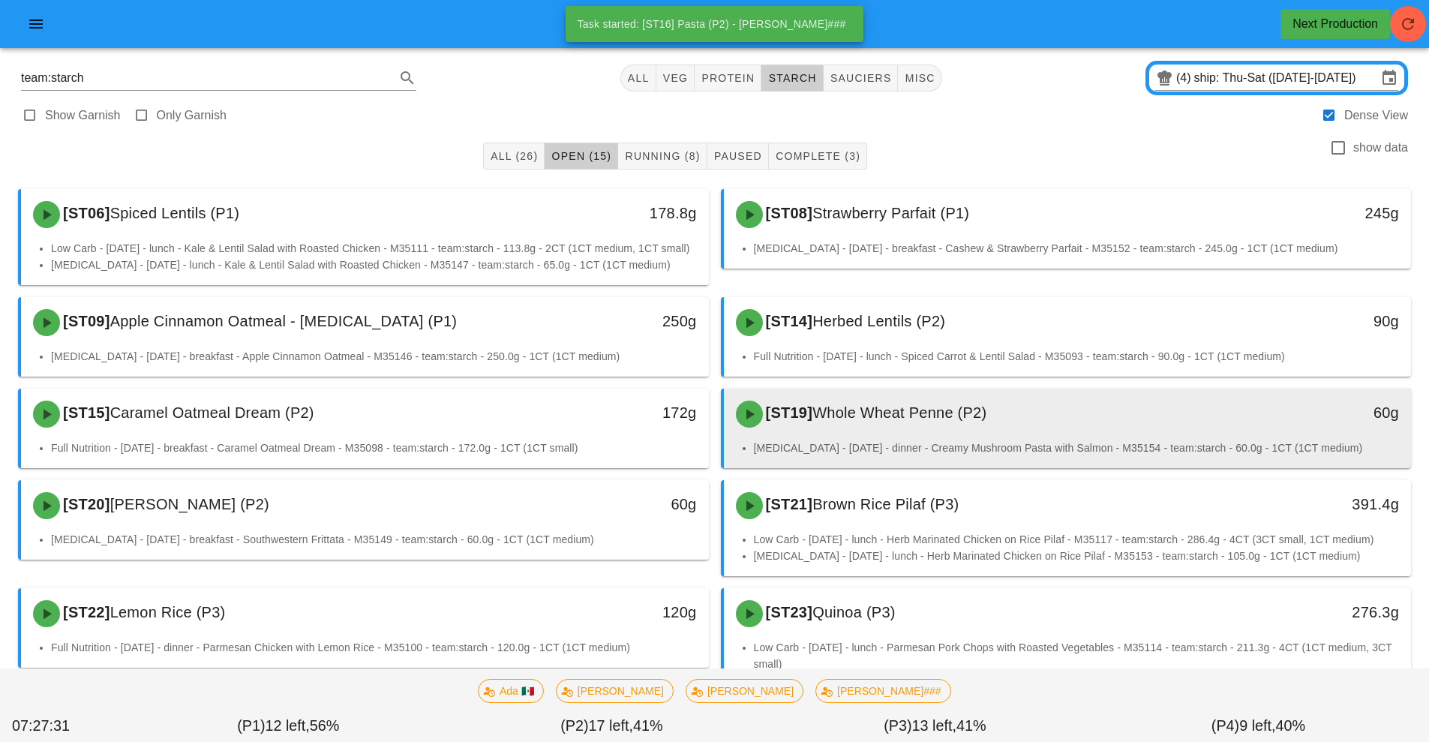
click at [883, 421] on span "Whole Wheat Penne (P2)" at bounding box center [899, 412] width 174 height 17
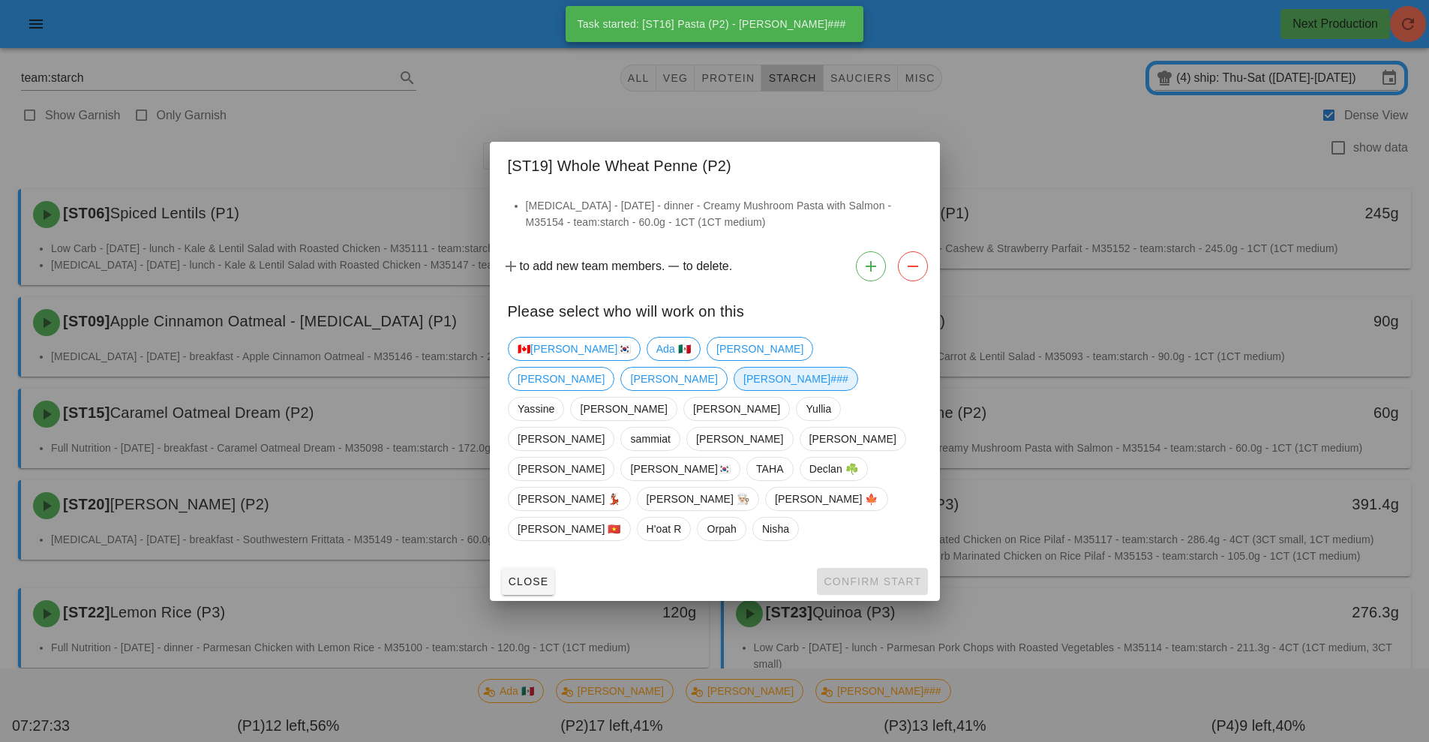
click at [848, 390] on span "[PERSON_NAME]###" at bounding box center [795, 379] width 105 height 23
click at [867, 575] on span "Confirm Start" at bounding box center [872, 581] width 98 height 12
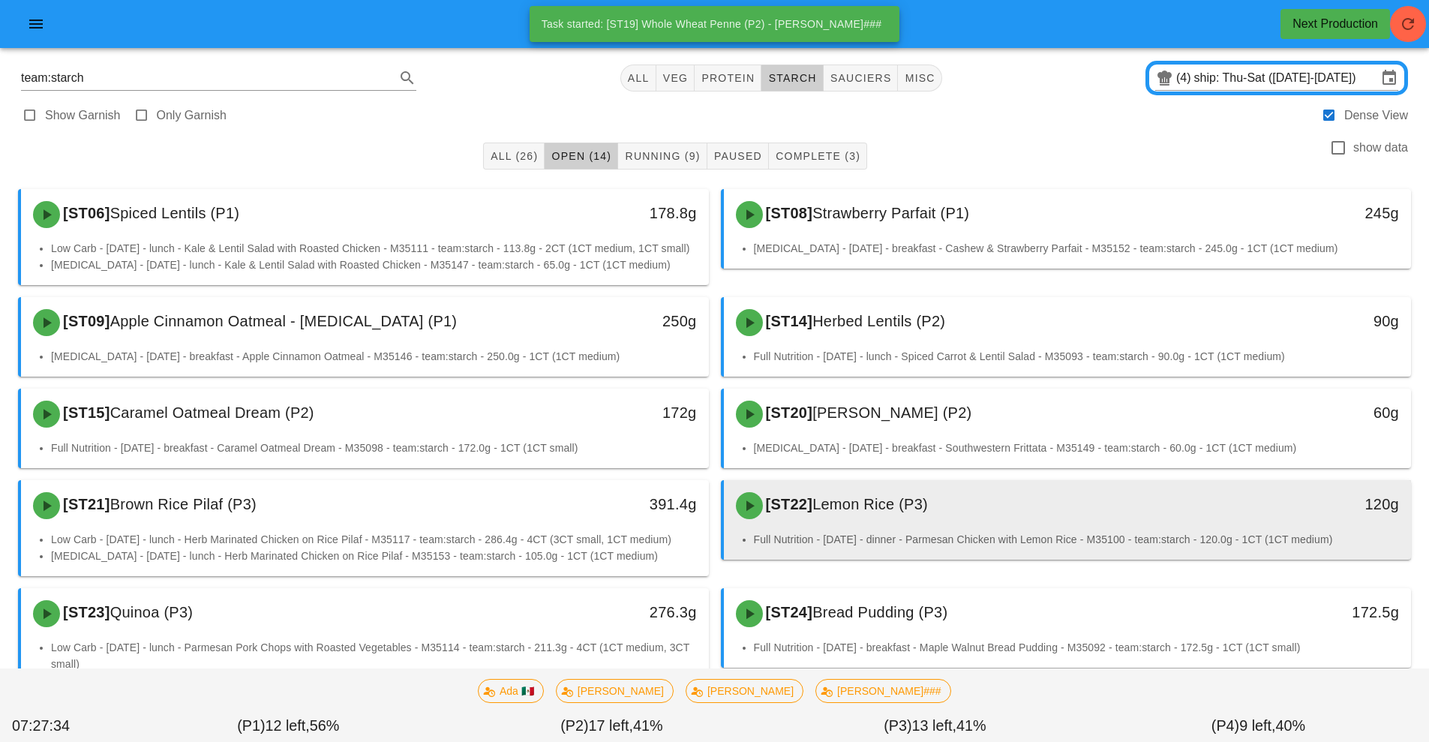
click at [869, 528] on div "[ST22] Lemon Rice (P3)" at bounding box center [982, 505] width 511 height 45
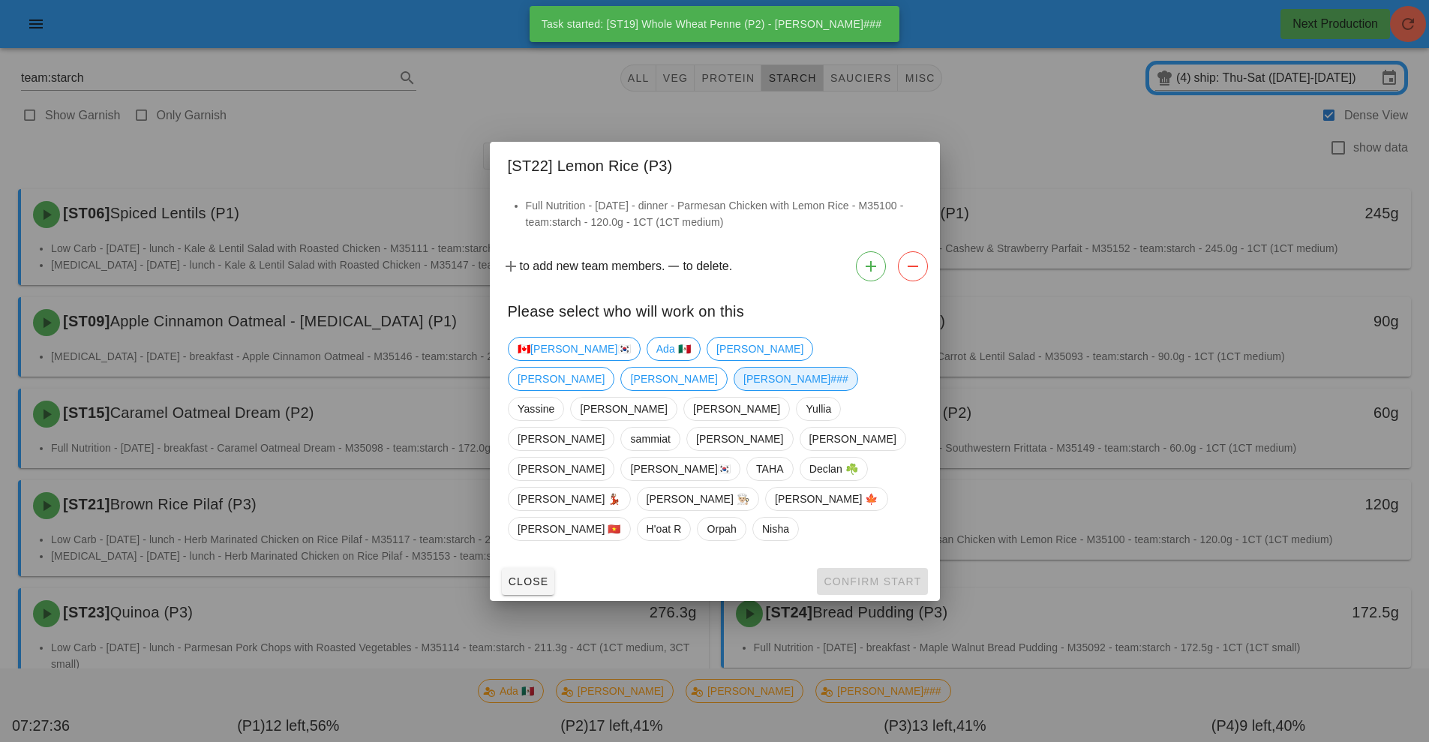
click at [848, 390] on span "[PERSON_NAME]###" at bounding box center [795, 379] width 105 height 23
click at [869, 575] on span "Confirm Start" at bounding box center [872, 581] width 98 height 12
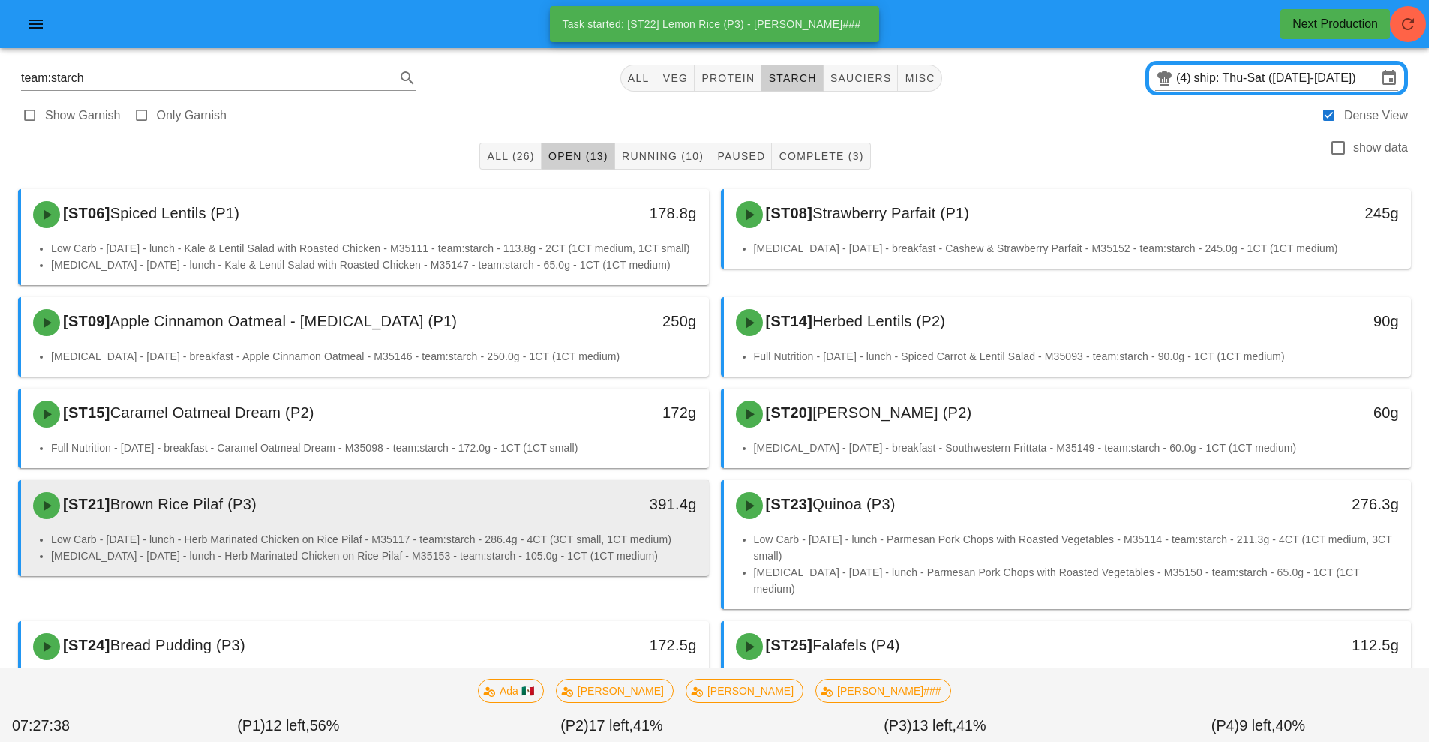
click at [594, 528] on div "391.4g" at bounding box center [620, 505] width 170 height 45
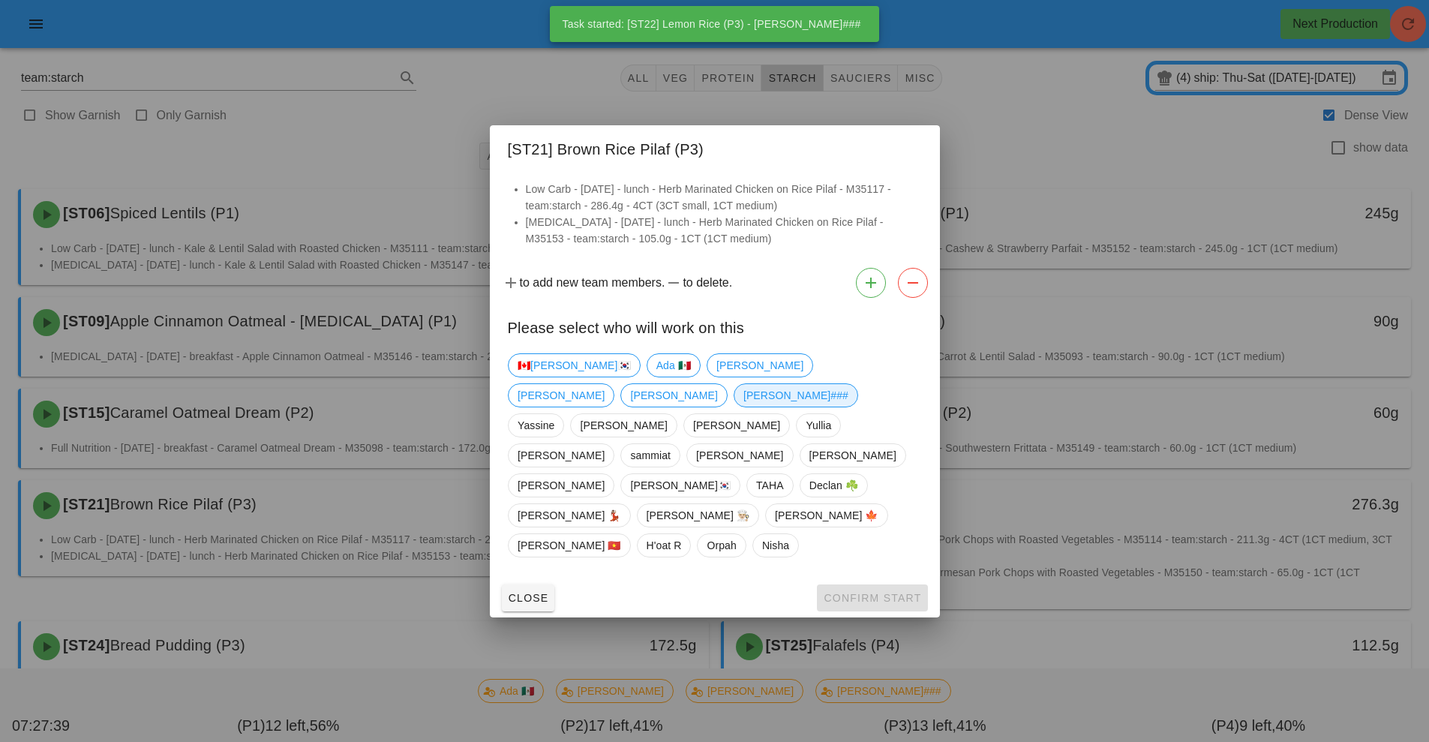
click at [848, 404] on span "[PERSON_NAME]###" at bounding box center [795, 395] width 105 height 23
click at [861, 592] on span "Confirm Start" at bounding box center [872, 598] width 98 height 12
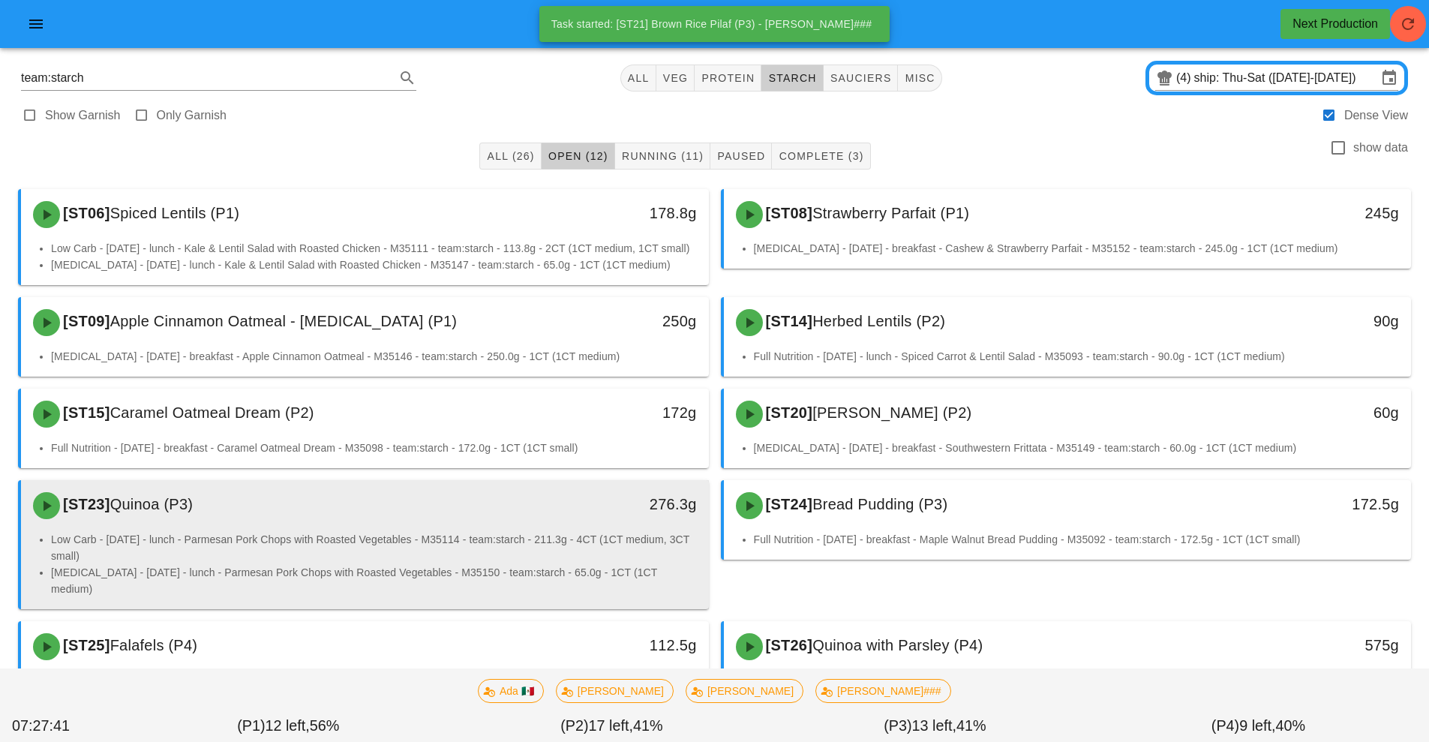
click at [575, 555] on li "Low Carb - Friday - lunch - Parmesan Pork Chops with Roasted Vegetables - M3511…" at bounding box center [374, 547] width 646 height 33
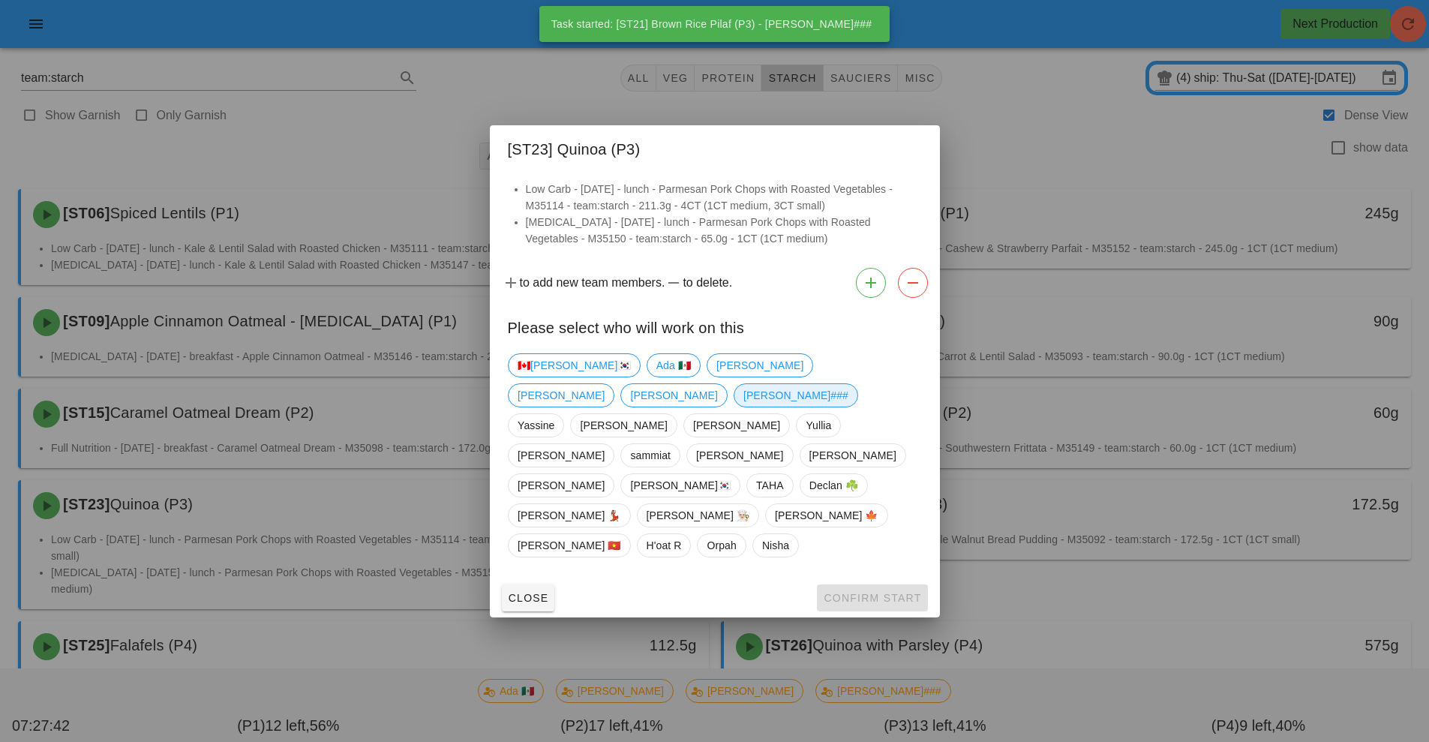
click at [847, 407] on span "[PERSON_NAME]###" at bounding box center [795, 395] width 105 height 23
click at [862, 592] on span "Confirm Start" at bounding box center [872, 598] width 98 height 12
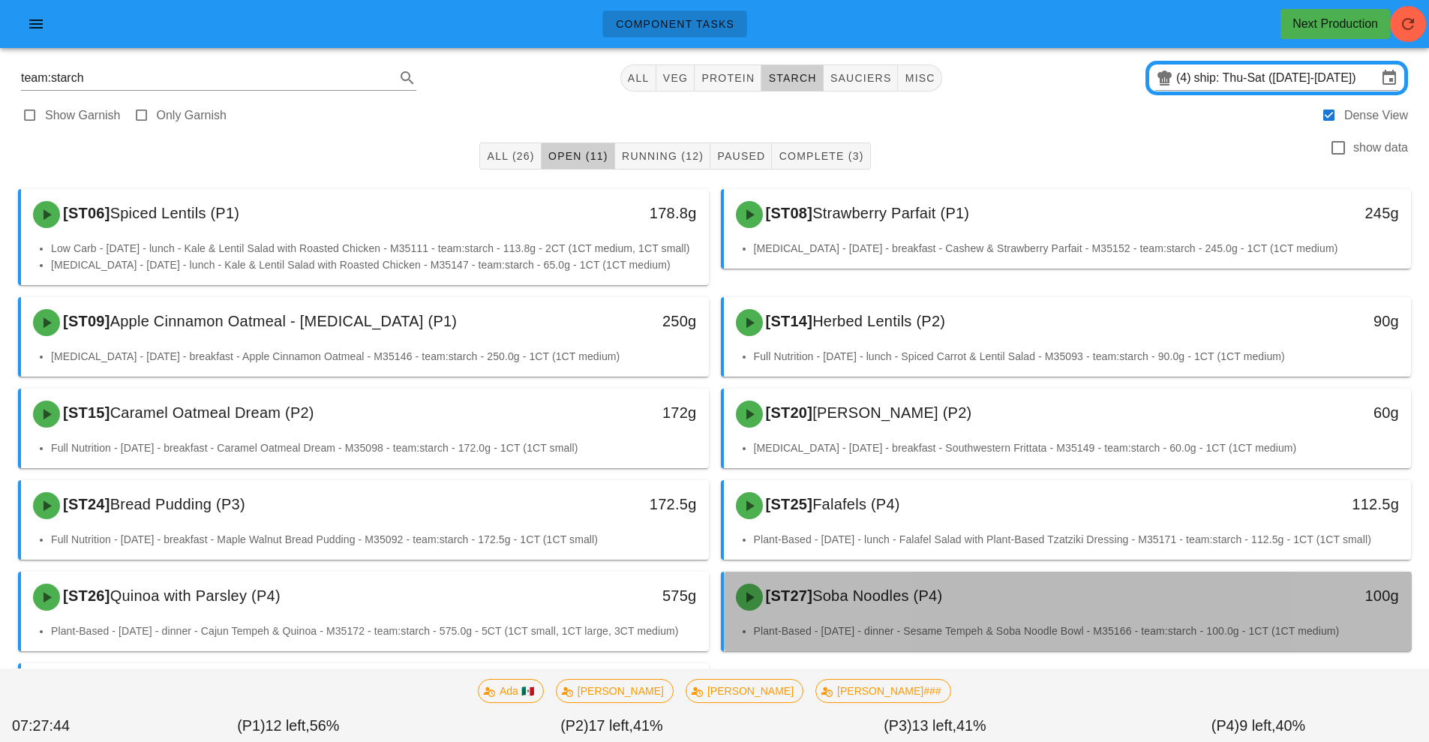
click at [889, 639] on li "Plant-Based - Thursday - dinner - Sesame Tempeh & Soba Noodle Bowl - M35166 - t…" at bounding box center [1077, 631] width 646 height 17
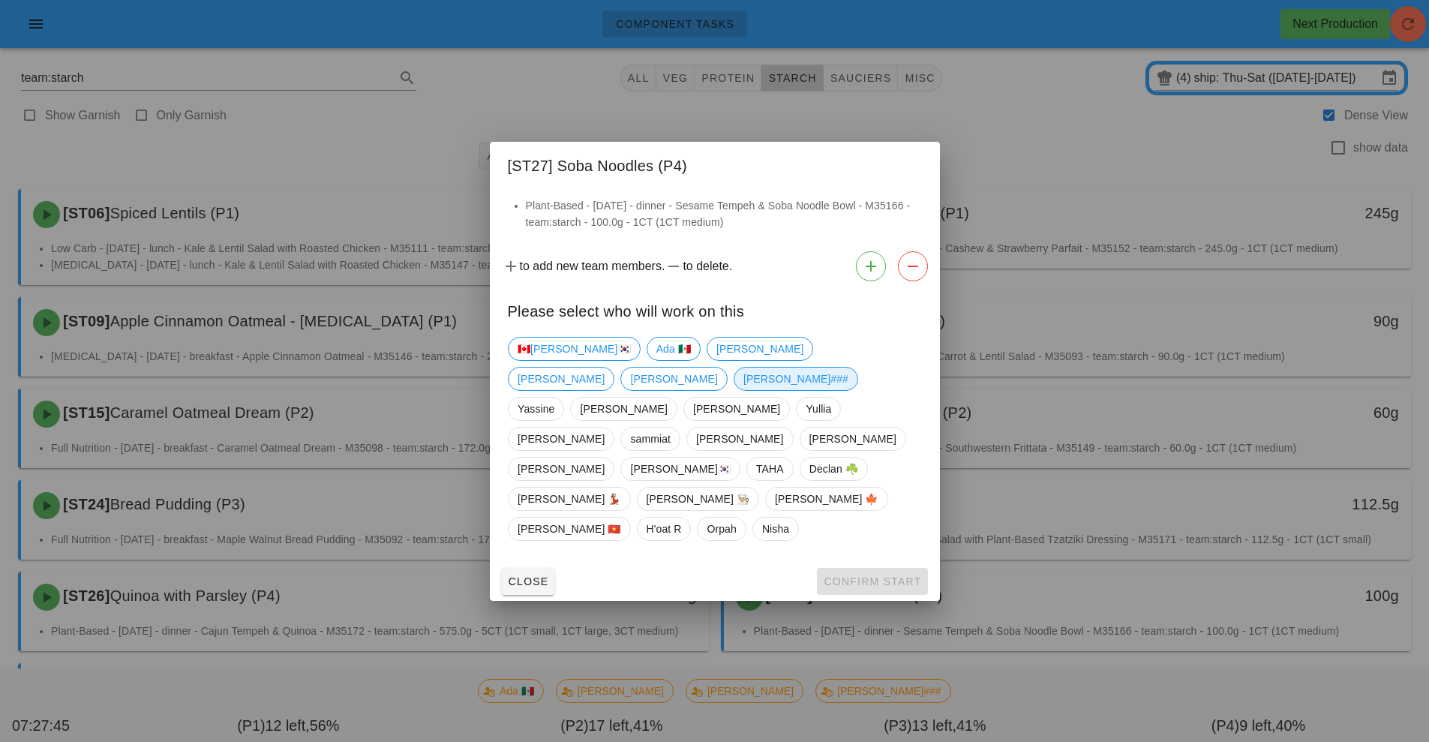
click at [848, 390] on span "[PERSON_NAME]###" at bounding box center [795, 379] width 105 height 23
click at [878, 568] on button "Confirm Start" at bounding box center [872, 581] width 110 height 27
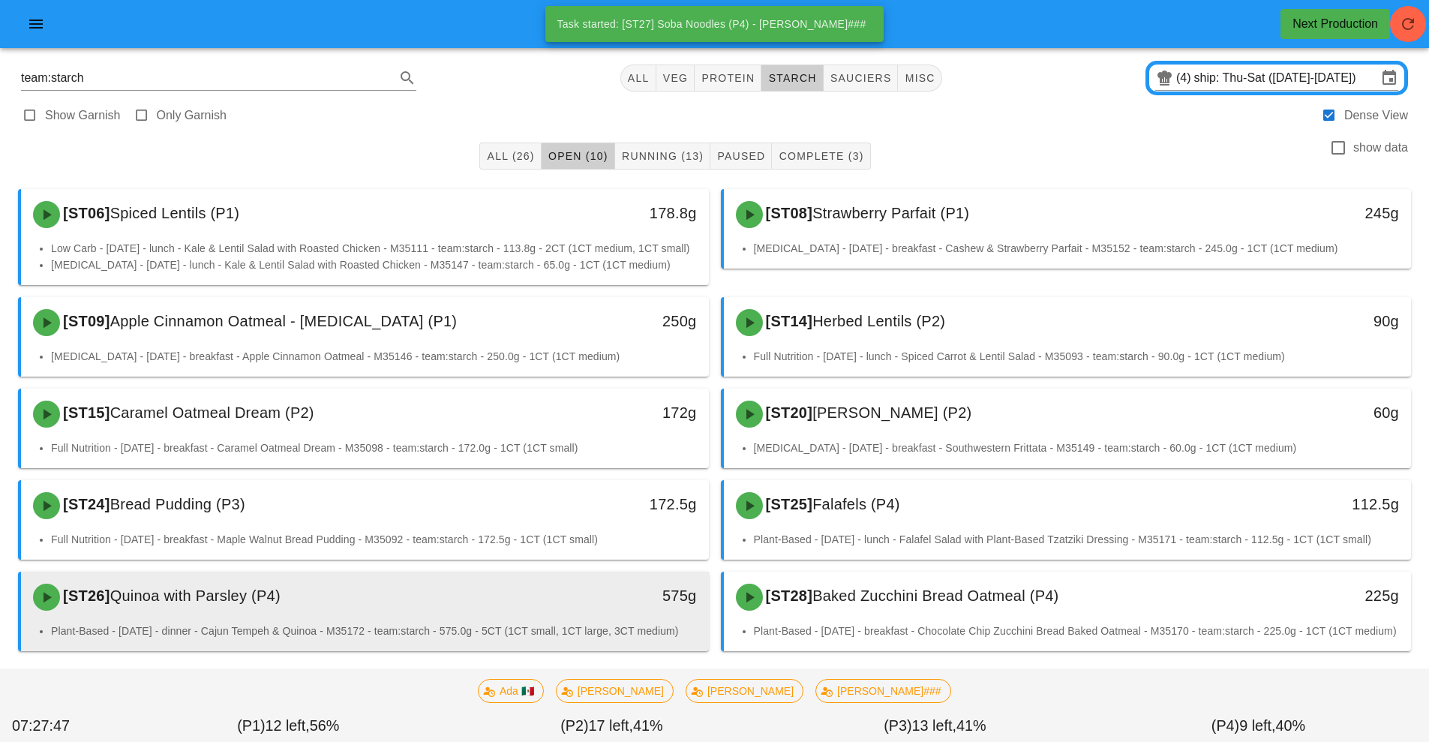
click at [572, 608] on div "575g" at bounding box center [620, 596] width 152 height 24
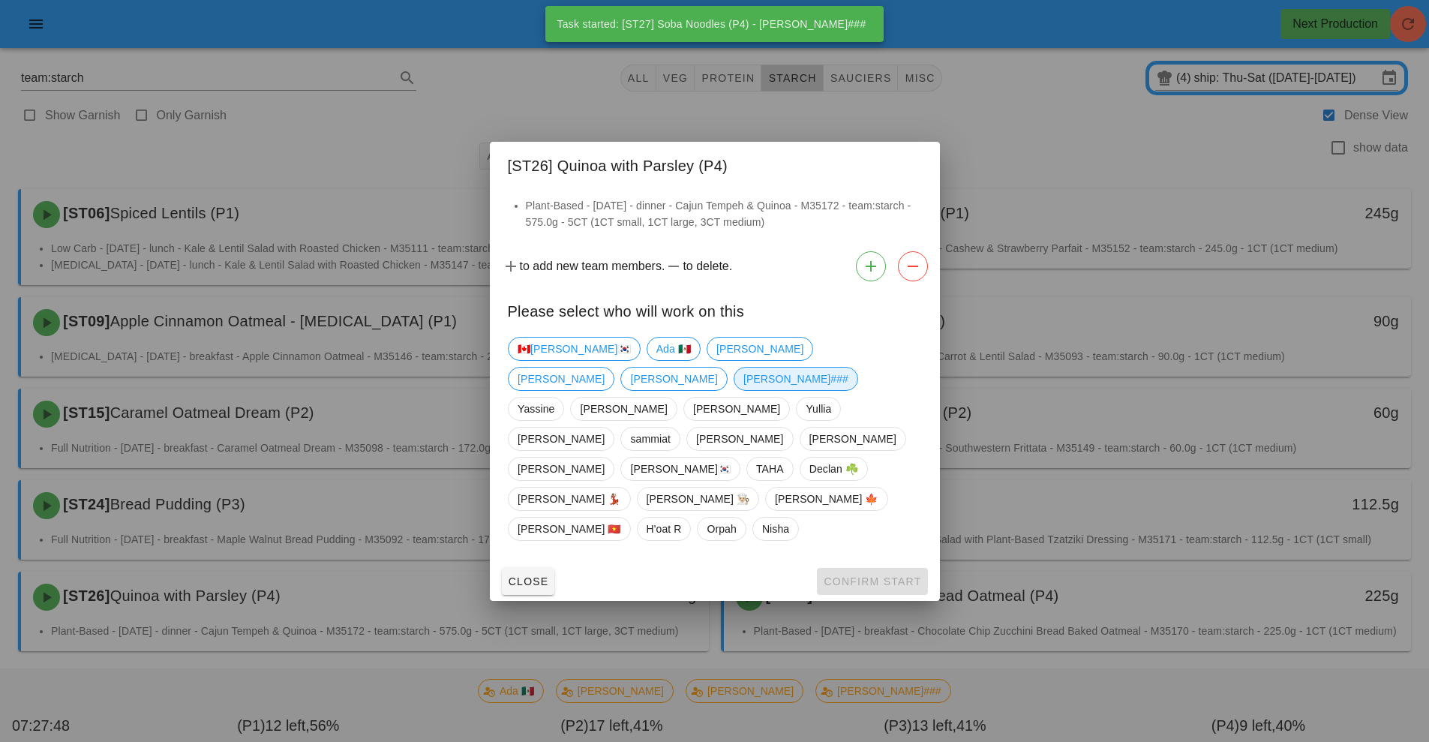
click at [848, 390] on span "[PERSON_NAME]###" at bounding box center [795, 379] width 105 height 23
click at [881, 568] on button "Confirm Start" at bounding box center [872, 581] width 110 height 27
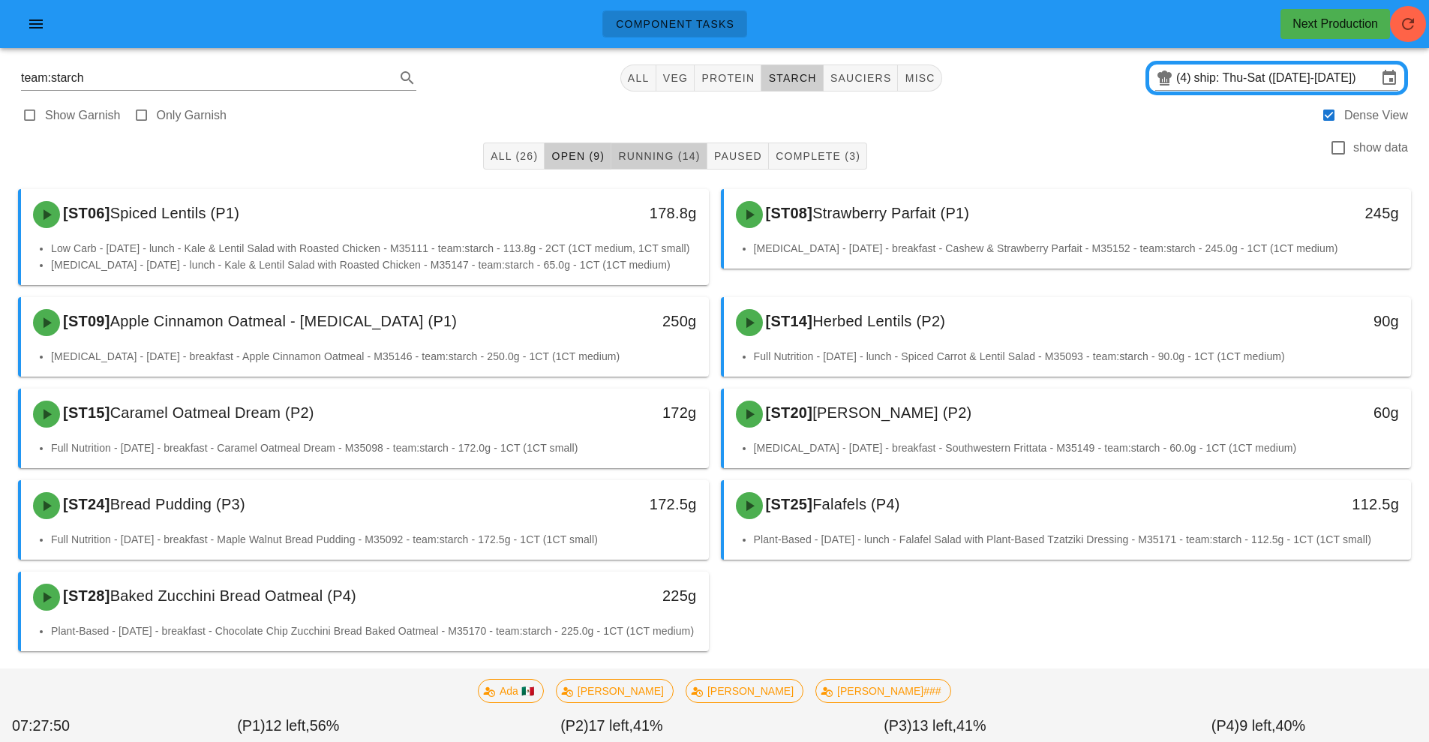
click at [662, 157] on span "Running (14)" at bounding box center [658, 156] width 83 height 12
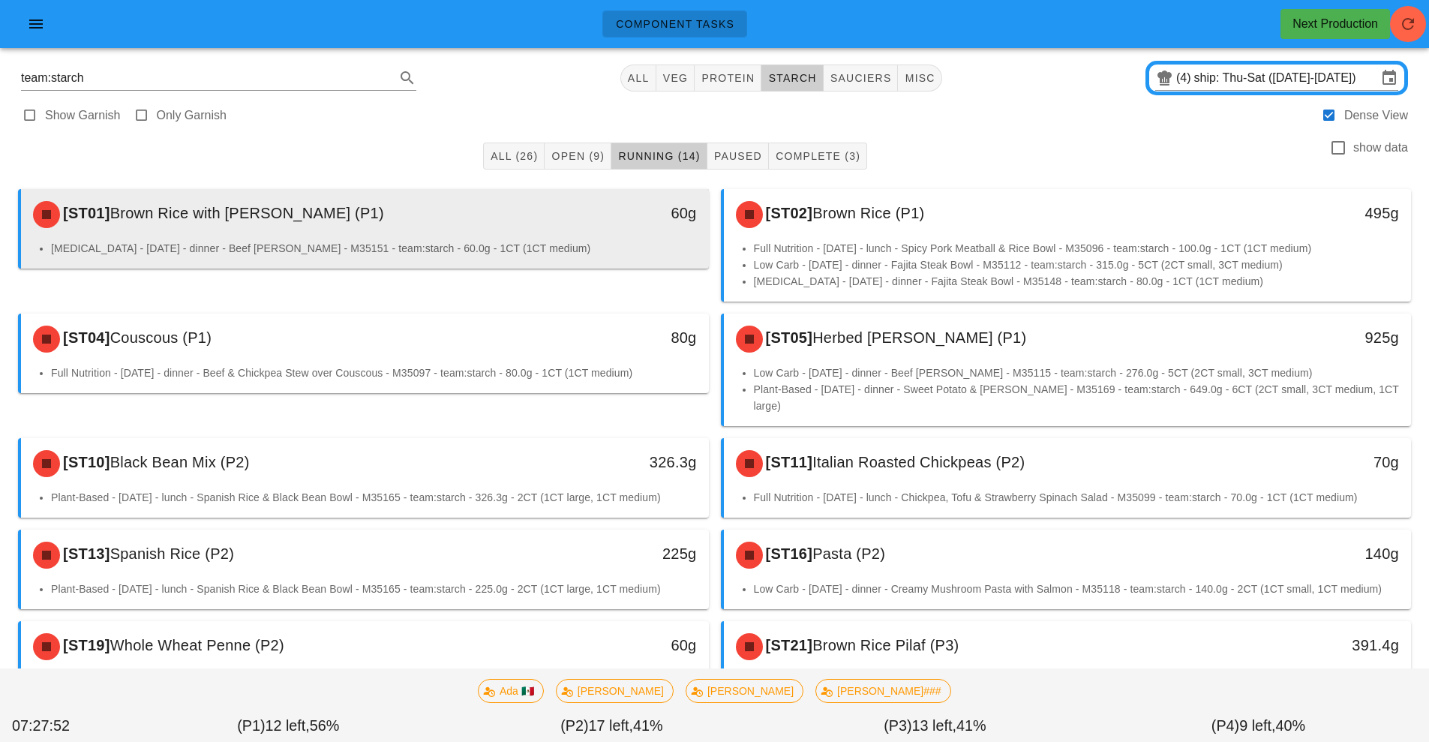
click at [534, 230] on div "[ST01] Brown Rice with Parsley (P1)" at bounding box center [279, 214] width 511 height 45
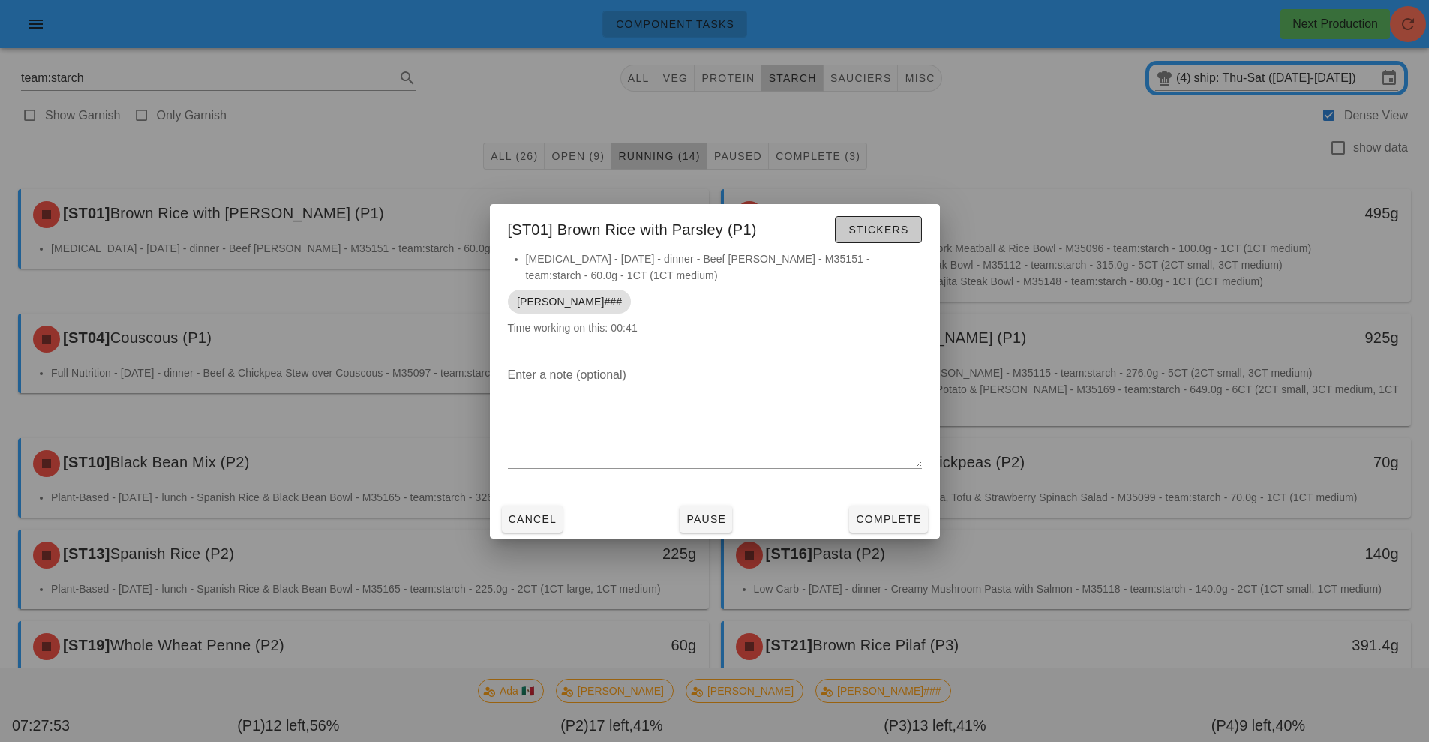
click at [863, 224] on span "Stickers" at bounding box center [878, 230] width 61 height 12
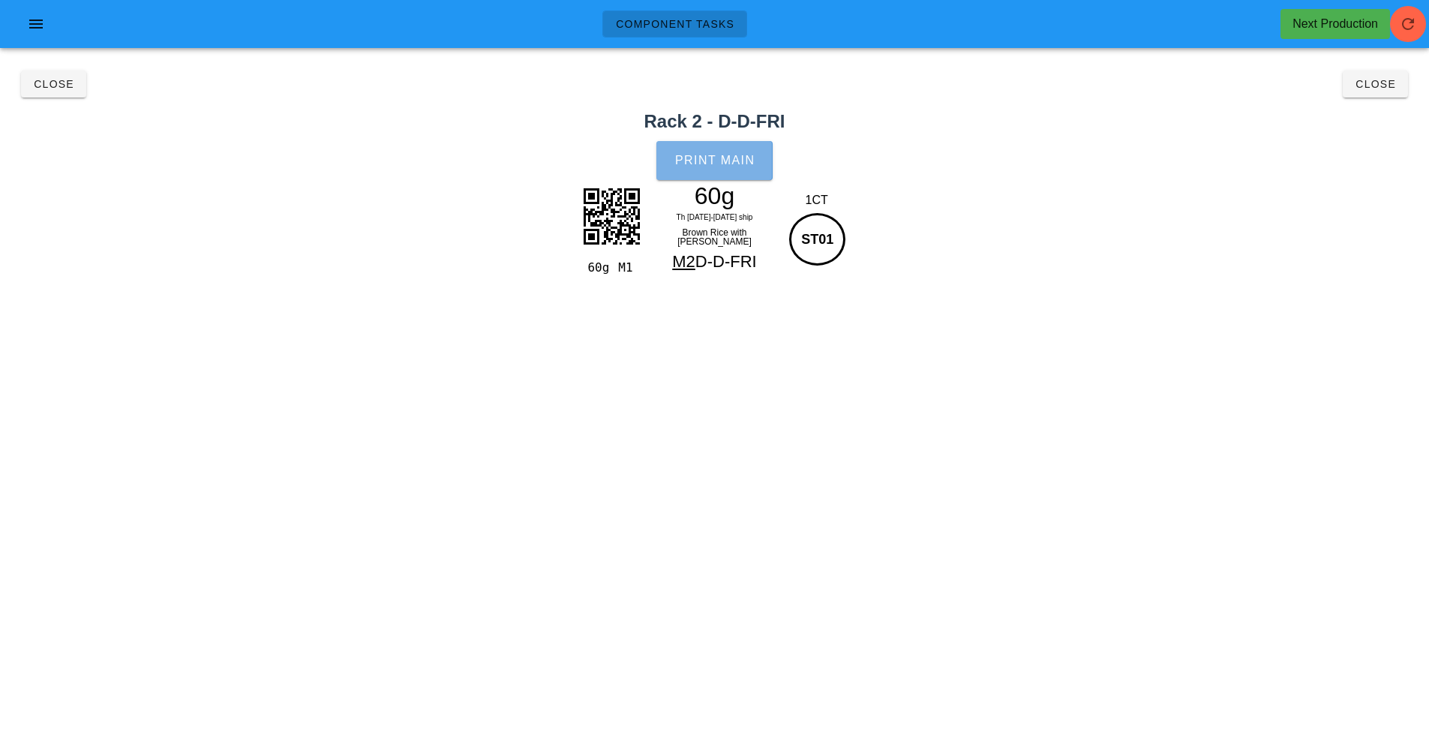
click at [734, 165] on span "Print Main" at bounding box center [714, 161] width 81 height 14
click at [58, 76] on button "Close" at bounding box center [53, 84] width 65 height 27
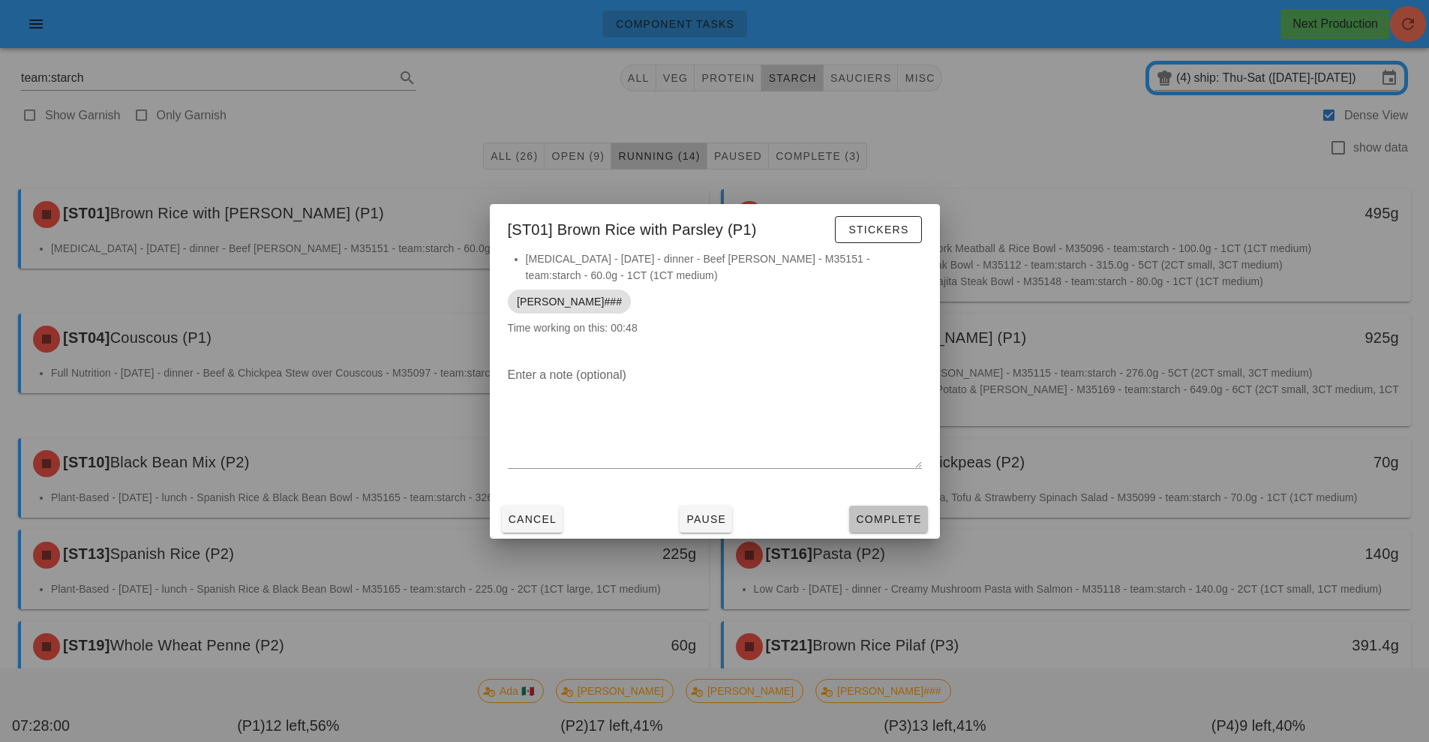
click at [884, 523] on span "Complete" at bounding box center [888, 519] width 66 height 12
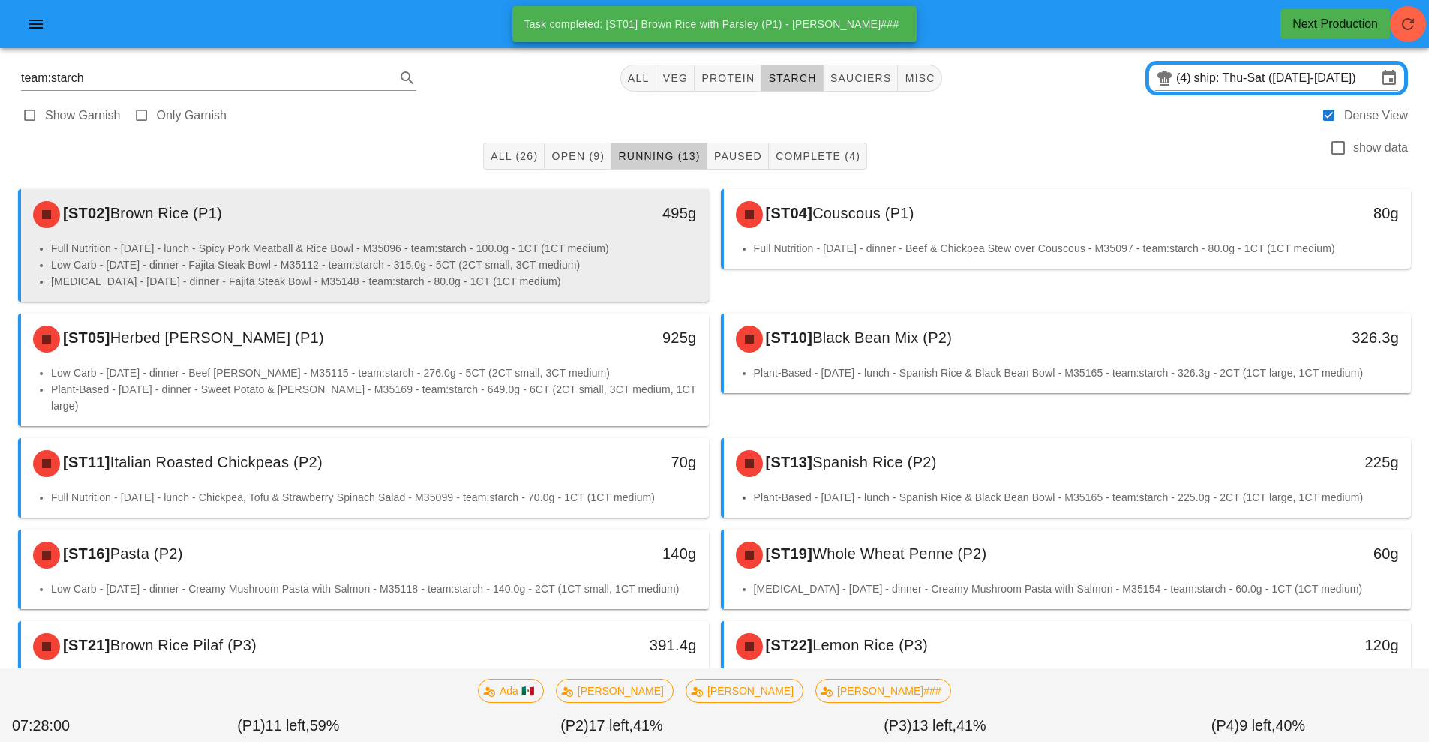
click at [500, 215] on div "[ST02] Brown Rice (P1)" at bounding box center [279, 214] width 511 height 45
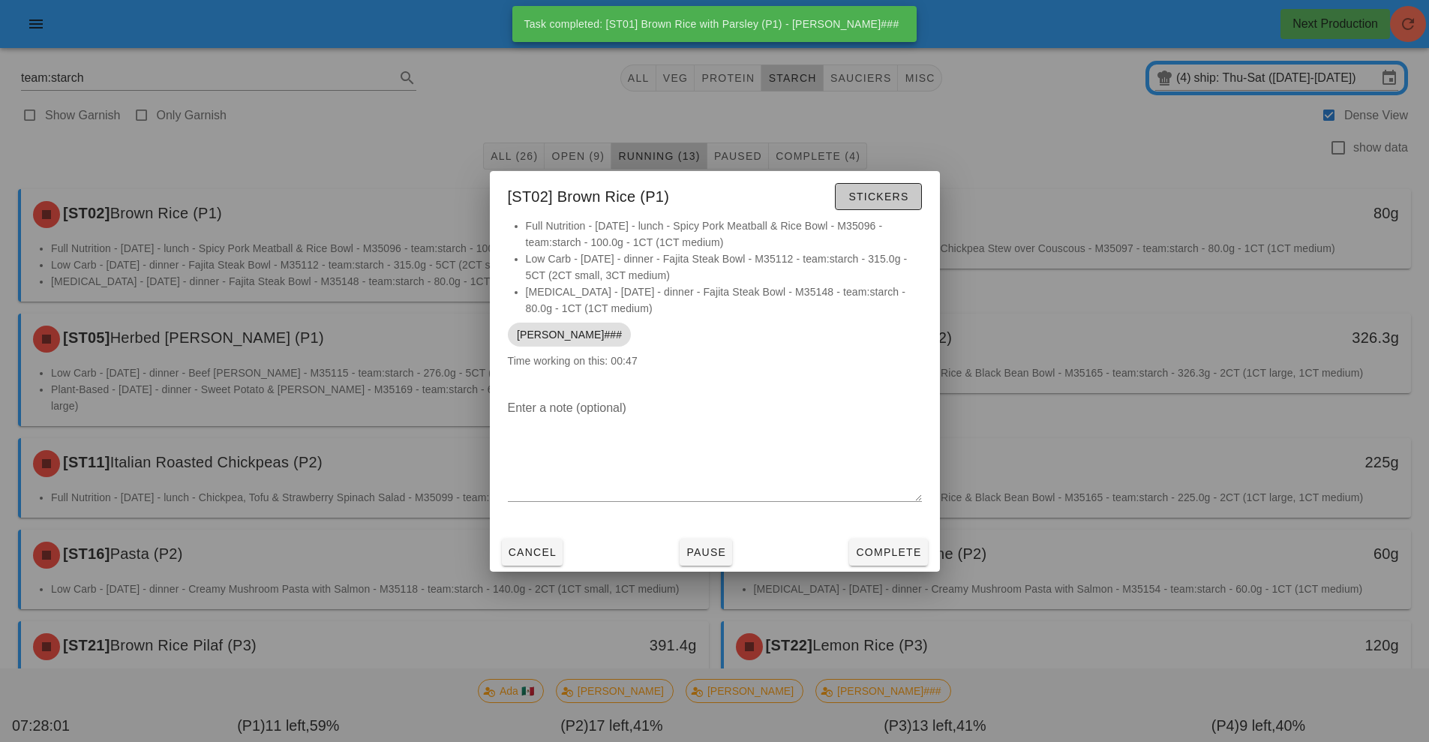
click at [869, 201] on span "Stickers" at bounding box center [878, 197] width 61 height 12
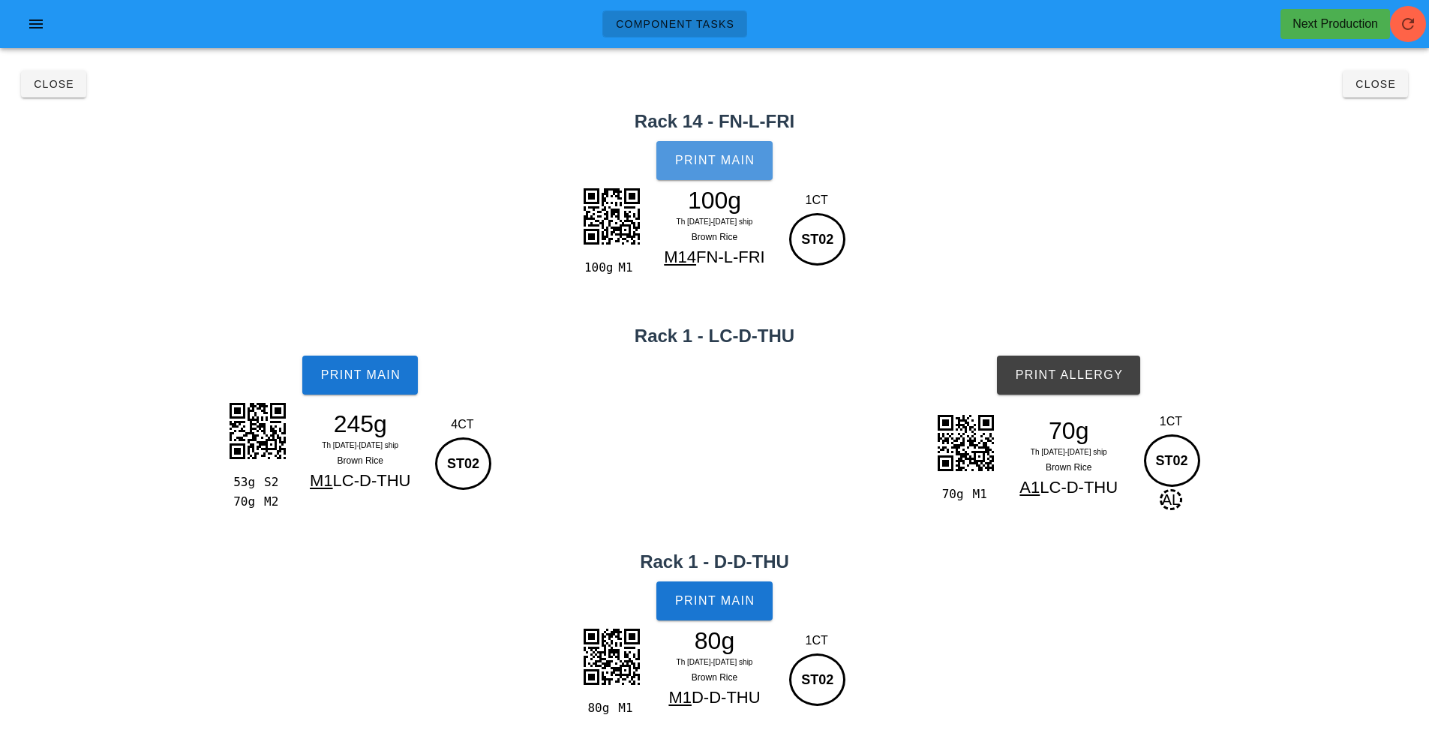
click at [717, 164] on span "Print Main" at bounding box center [714, 161] width 81 height 14
click at [341, 375] on span "Print Main" at bounding box center [360, 375] width 81 height 14
click at [1080, 378] on span "Print Allergy" at bounding box center [1068, 375] width 109 height 14
click at [730, 586] on button "Print Main" at bounding box center [714, 600] width 116 height 39
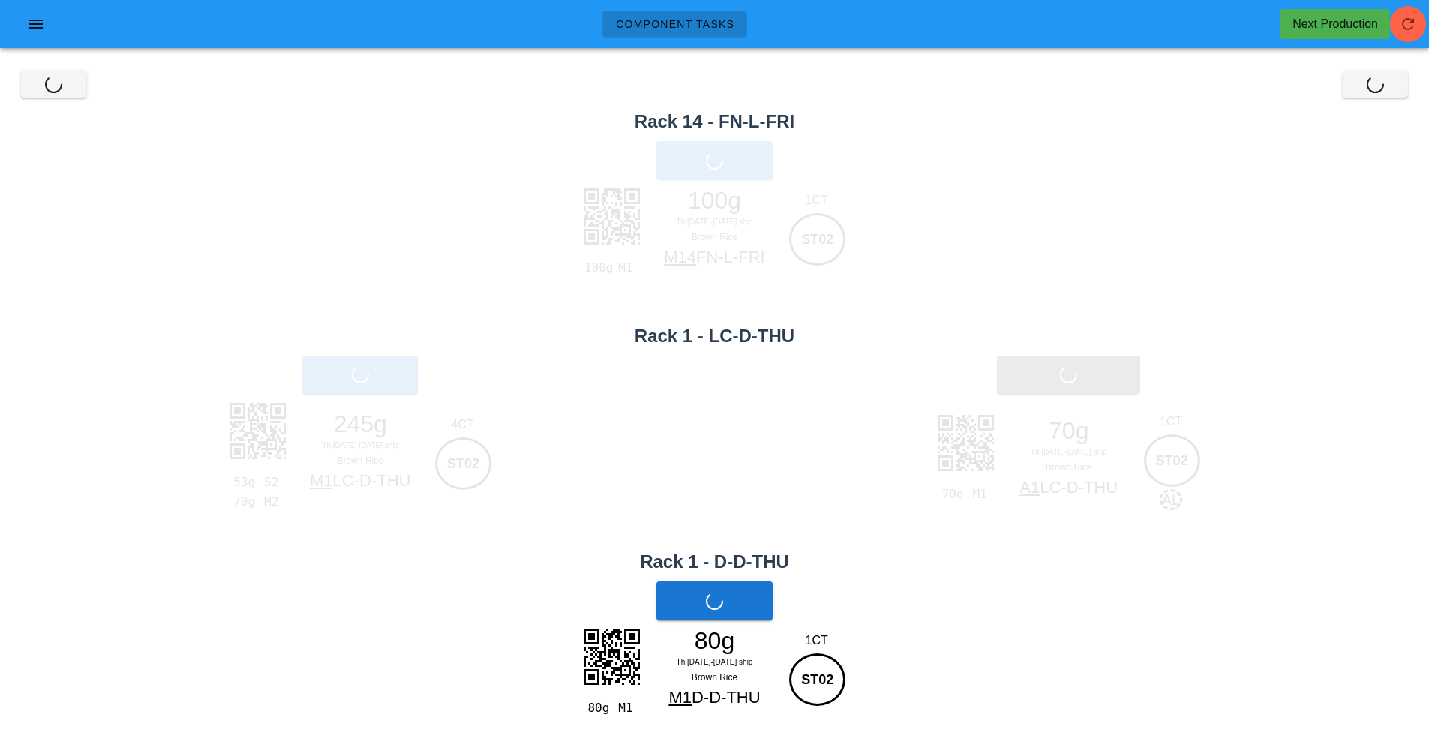
scroll to position [15, 0]
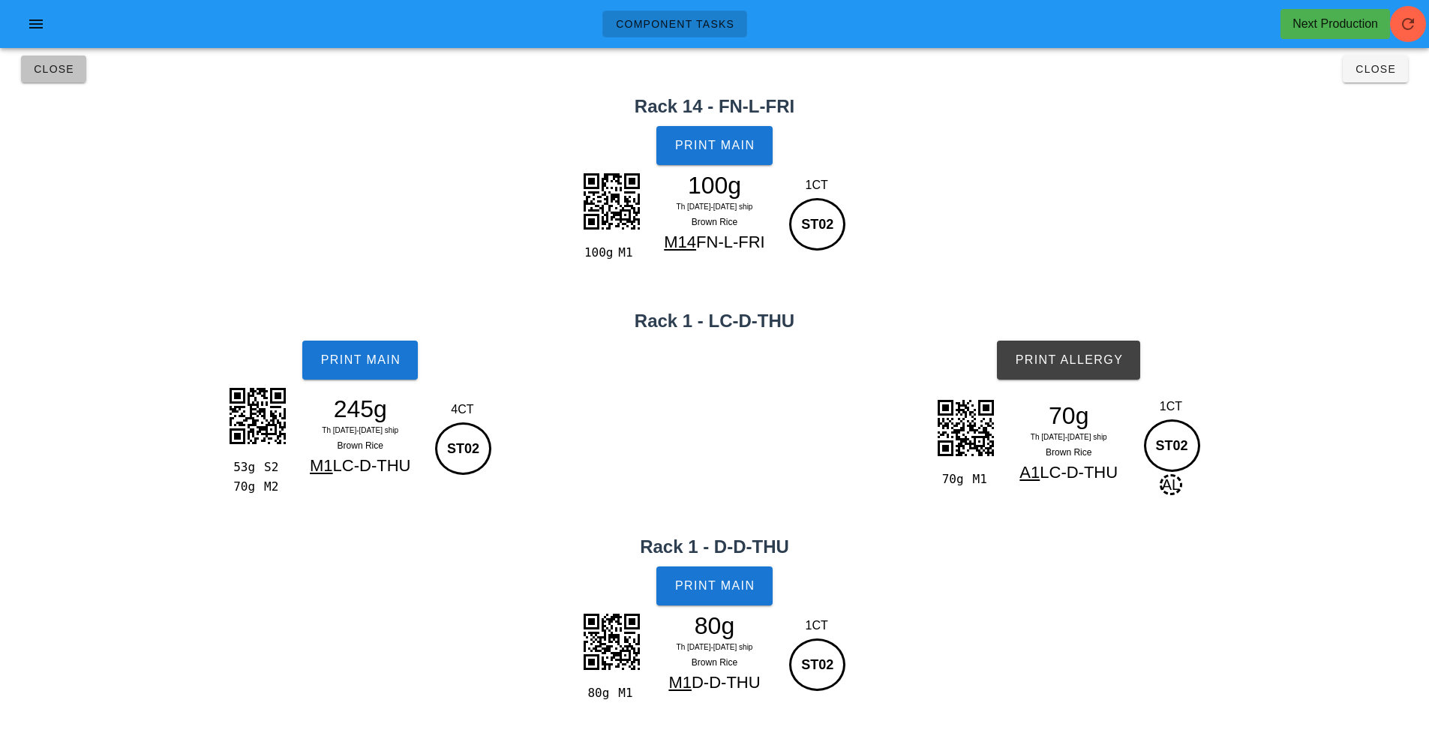
click at [54, 70] on span "Close" at bounding box center [53, 69] width 41 height 12
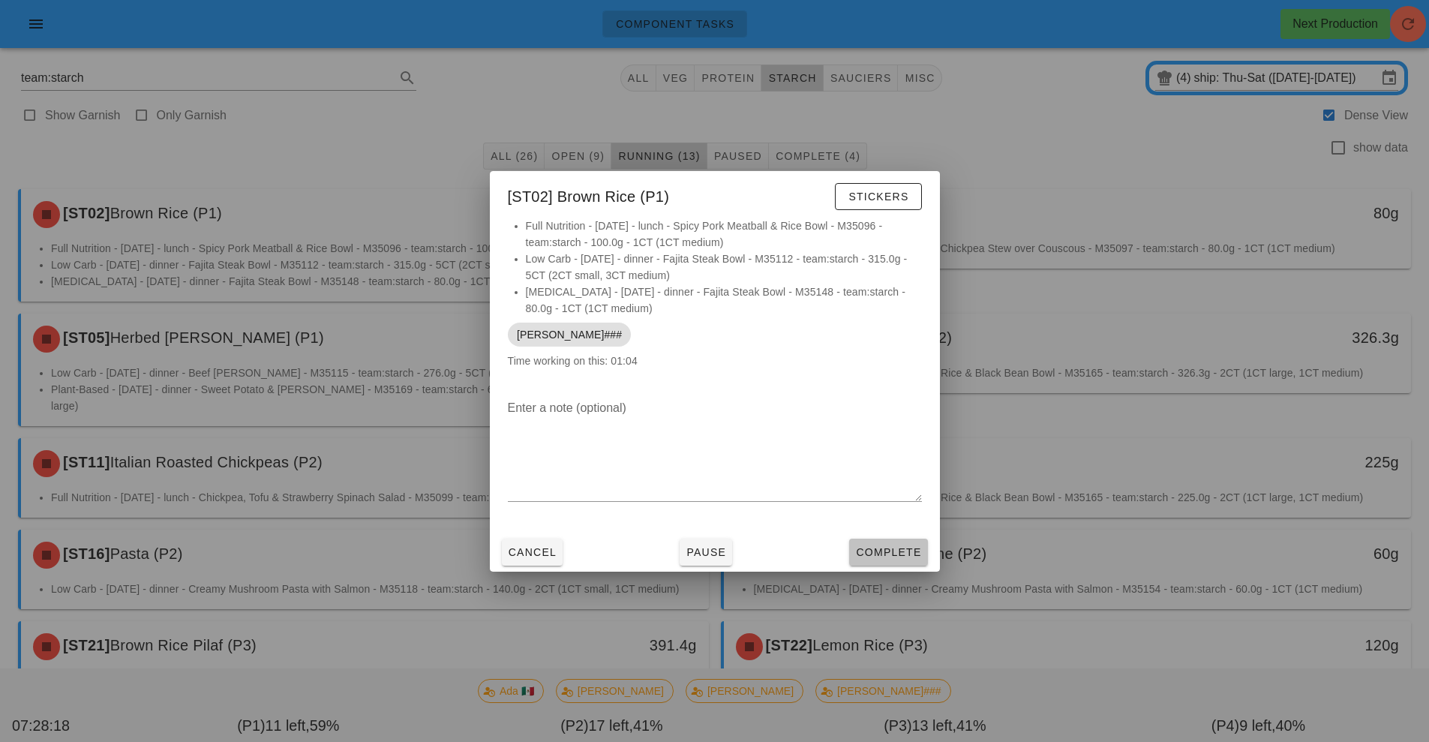
click at [885, 551] on span "Complete" at bounding box center [888, 552] width 66 height 12
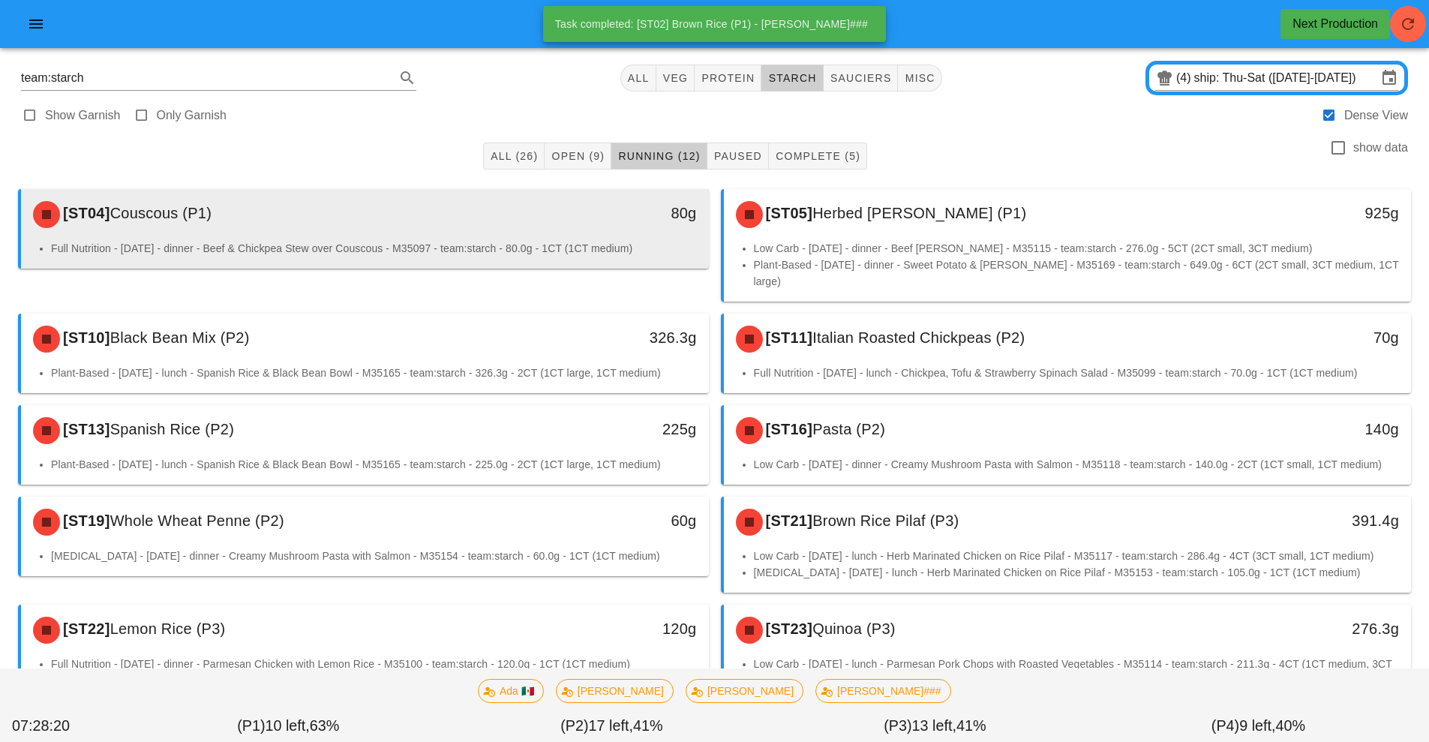
click at [514, 227] on div "[ST04] Couscous (P1)" at bounding box center [279, 214] width 511 height 45
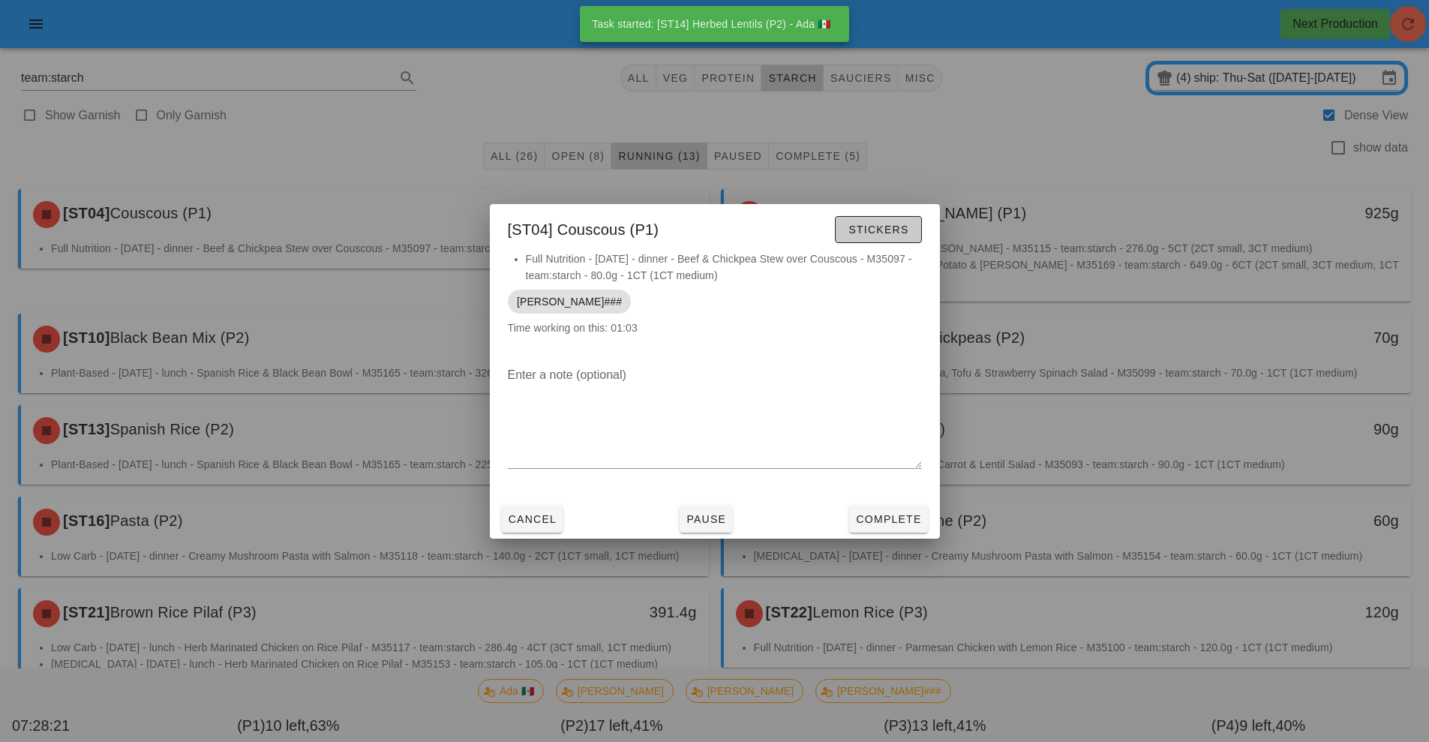
click at [886, 229] on span "Stickers" at bounding box center [878, 230] width 61 height 12
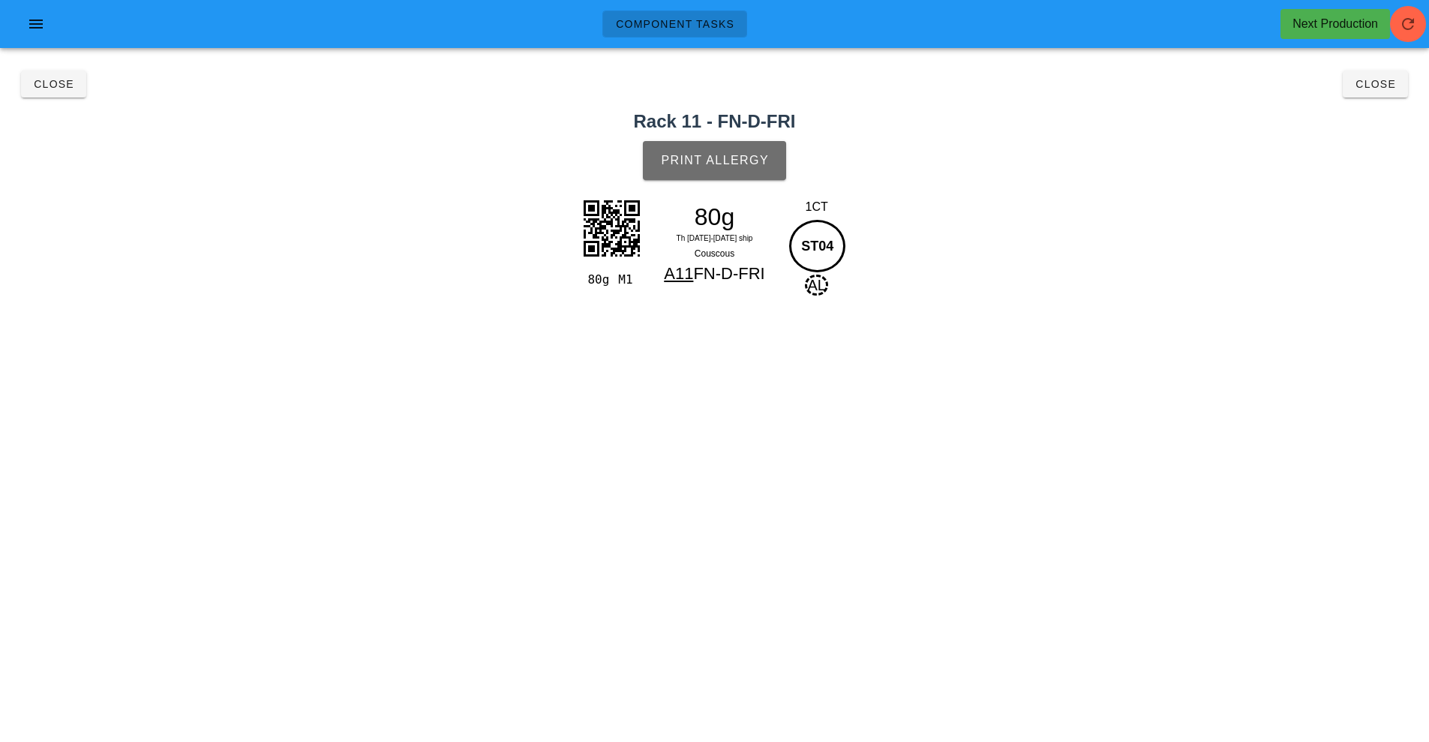
click at [734, 166] on span "Print Allergy" at bounding box center [714, 161] width 109 height 14
click at [49, 95] on button "Close" at bounding box center [53, 84] width 65 height 27
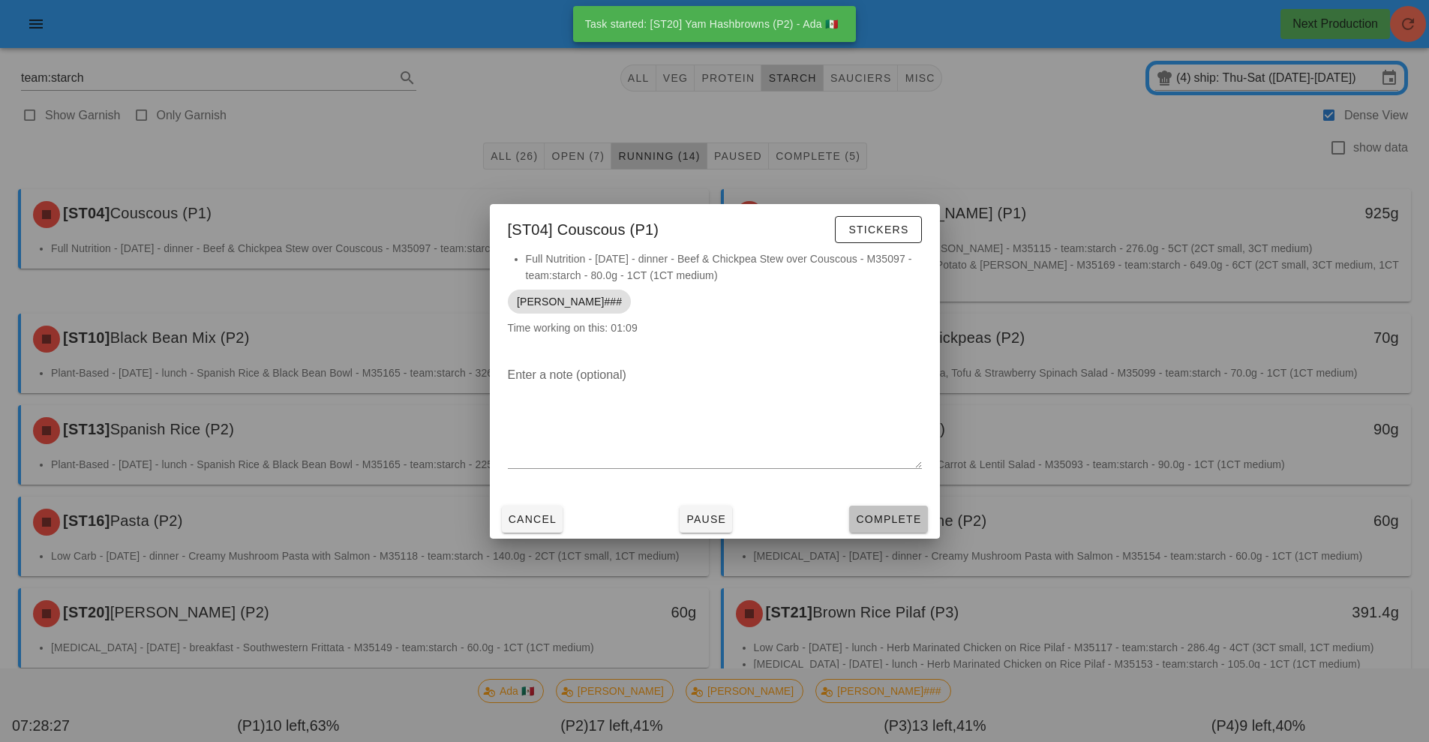
click at [893, 513] on span "Complete" at bounding box center [888, 519] width 66 height 12
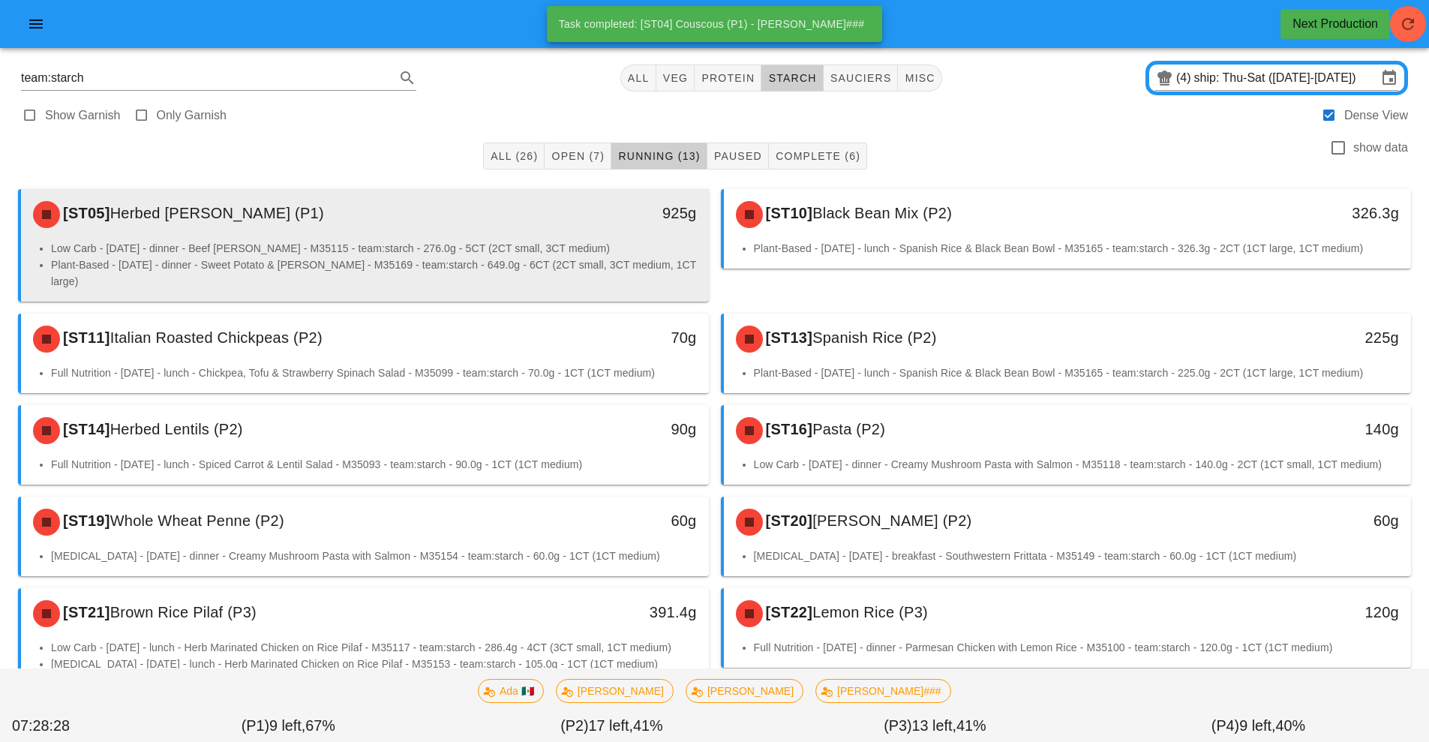
click at [483, 230] on div "[ST05] Herbed [PERSON_NAME] (P1)" at bounding box center [279, 214] width 511 height 45
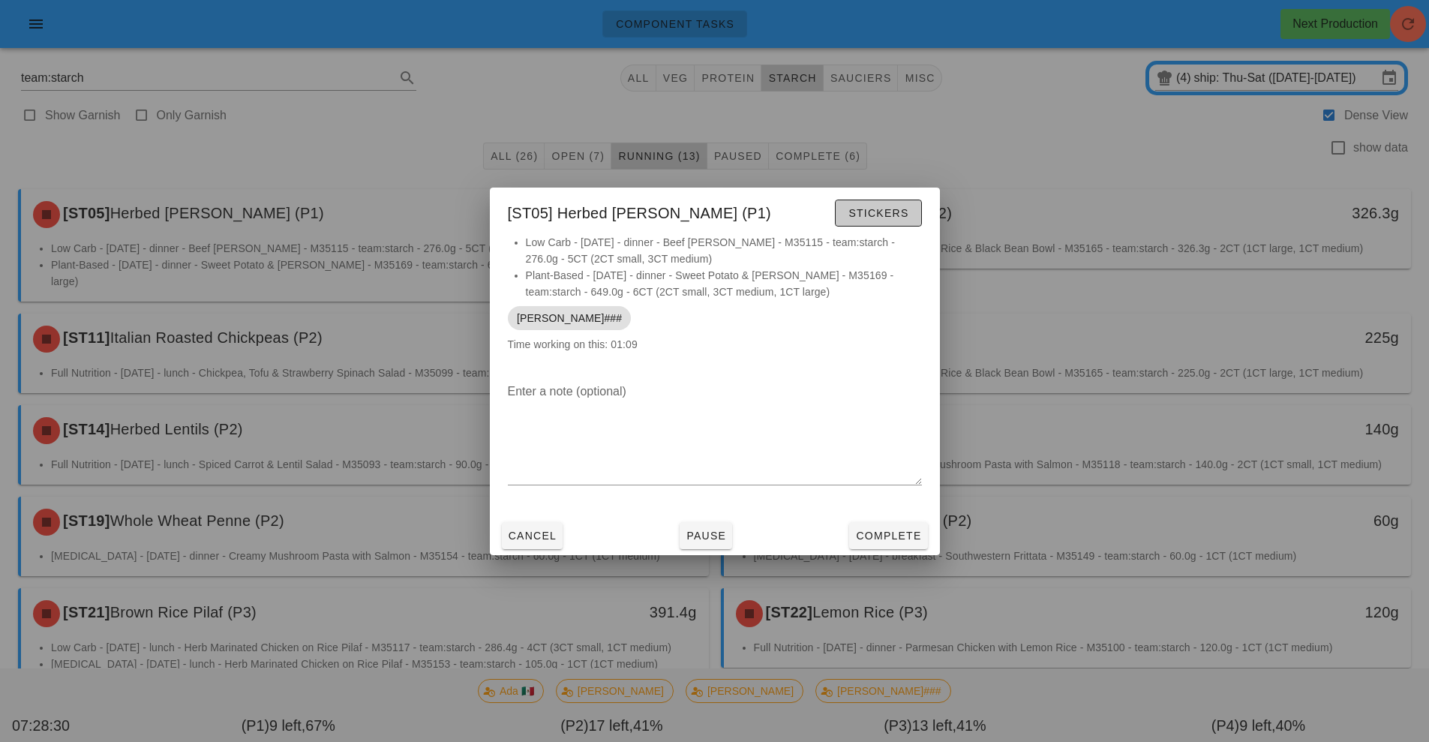
click at [883, 215] on span "Stickers" at bounding box center [878, 213] width 61 height 12
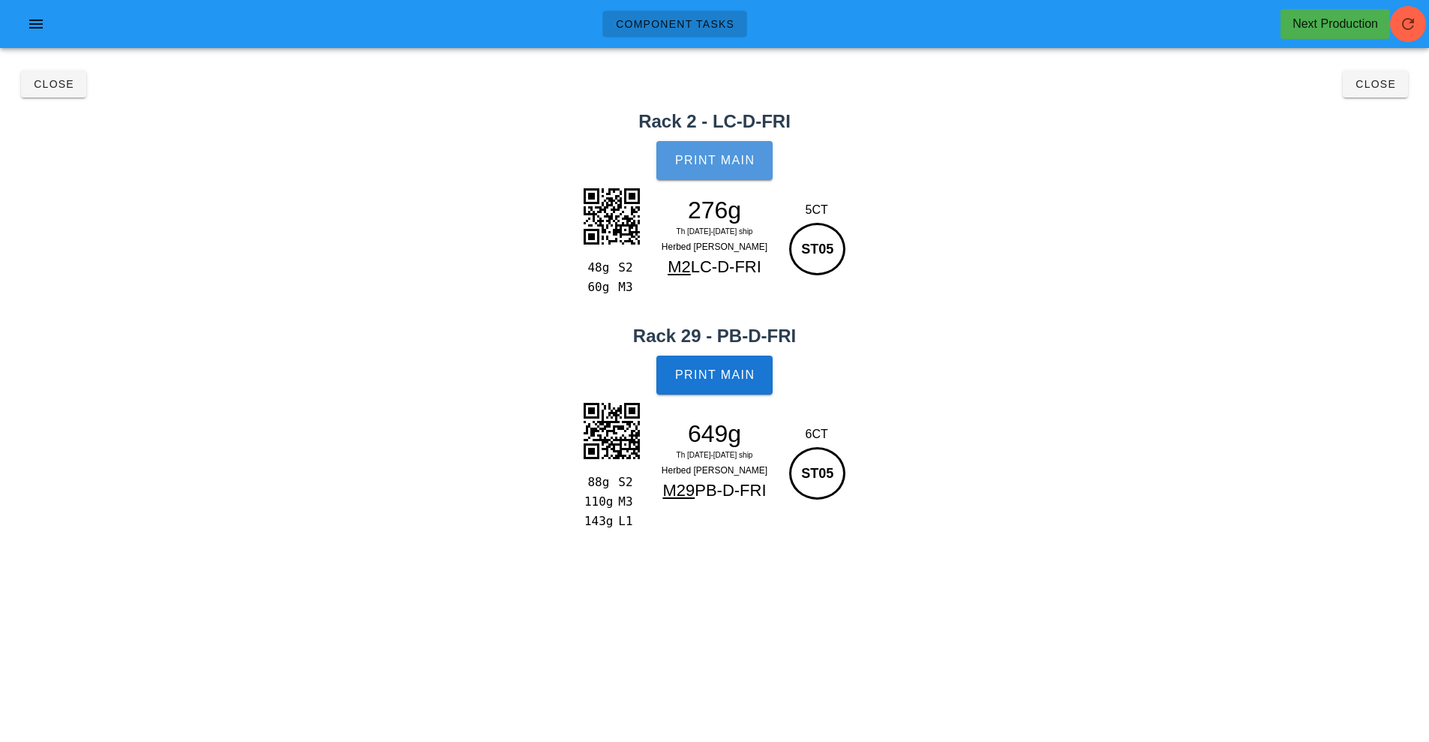
click at [730, 164] on span "Print Main" at bounding box center [714, 161] width 81 height 14
click at [719, 386] on button "Print Main" at bounding box center [714, 375] width 116 height 39
click at [49, 83] on span "Close" at bounding box center [53, 84] width 41 height 12
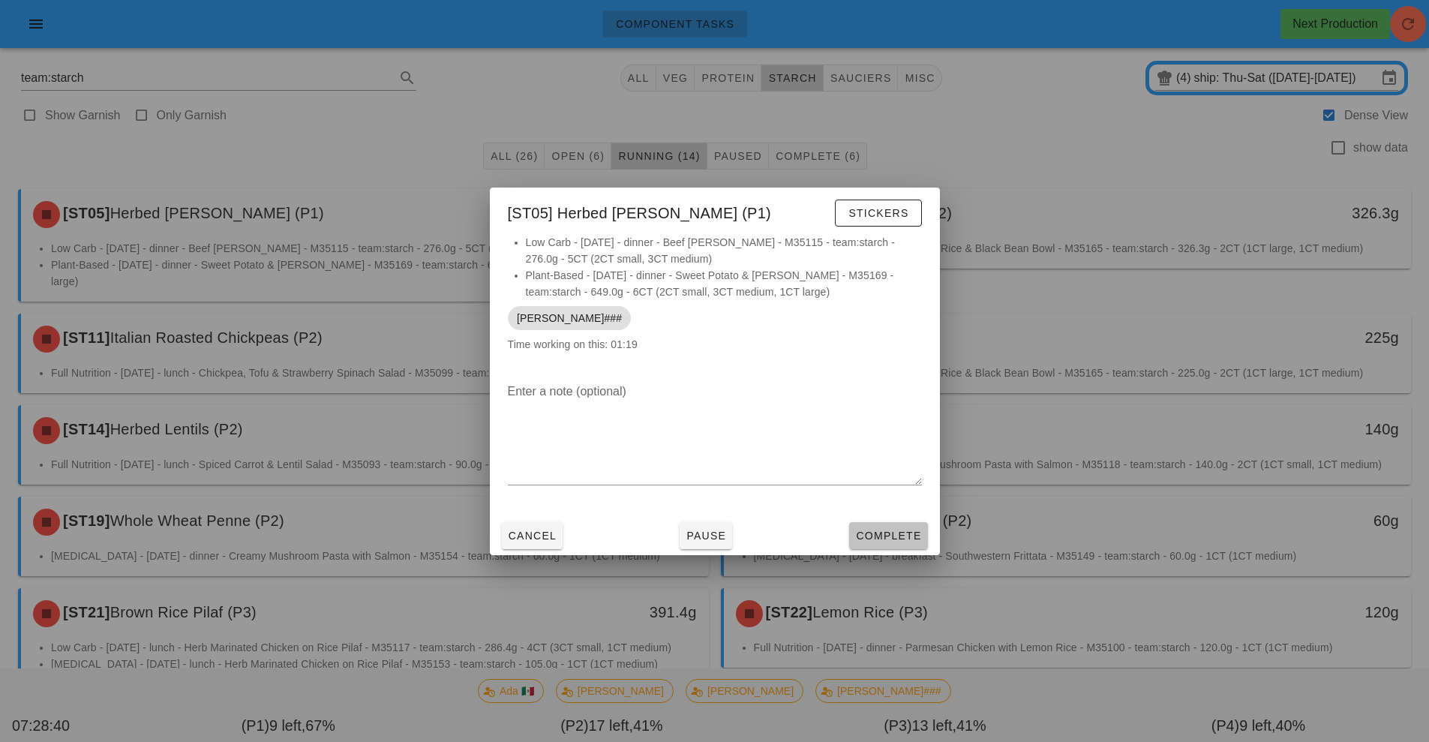
click at [893, 530] on span "Complete" at bounding box center [888, 536] width 66 height 12
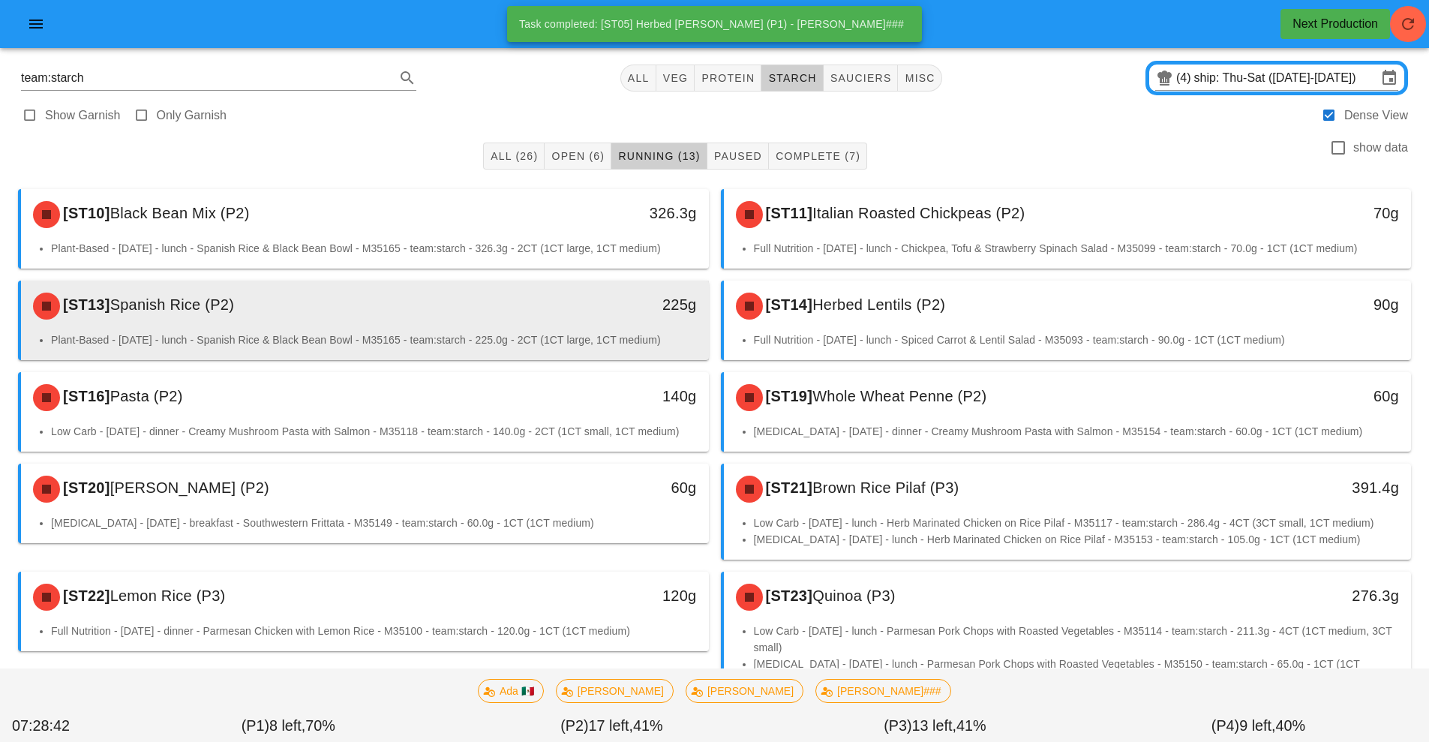
click at [571, 312] on div "225g" at bounding box center [620, 305] width 152 height 24
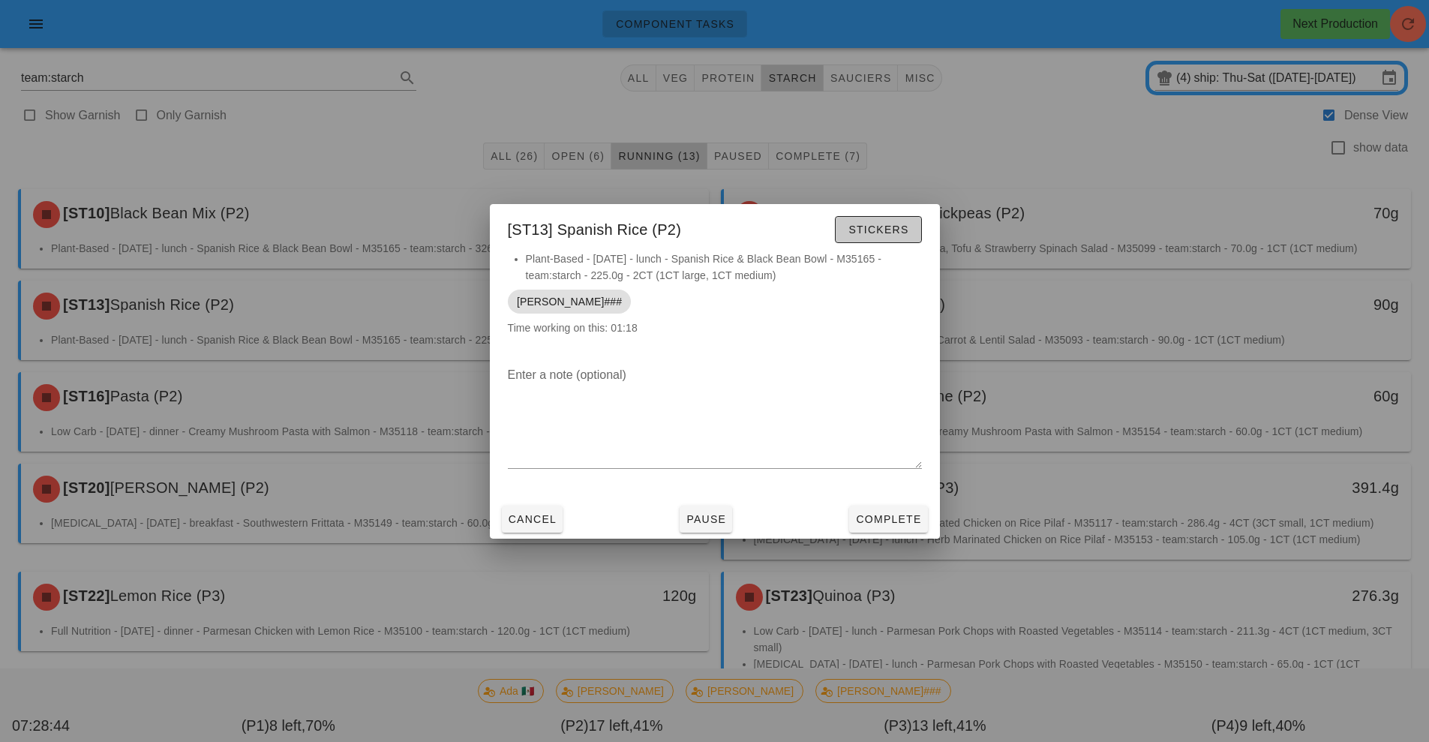
click at [876, 233] on span "Stickers" at bounding box center [878, 230] width 61 height 12
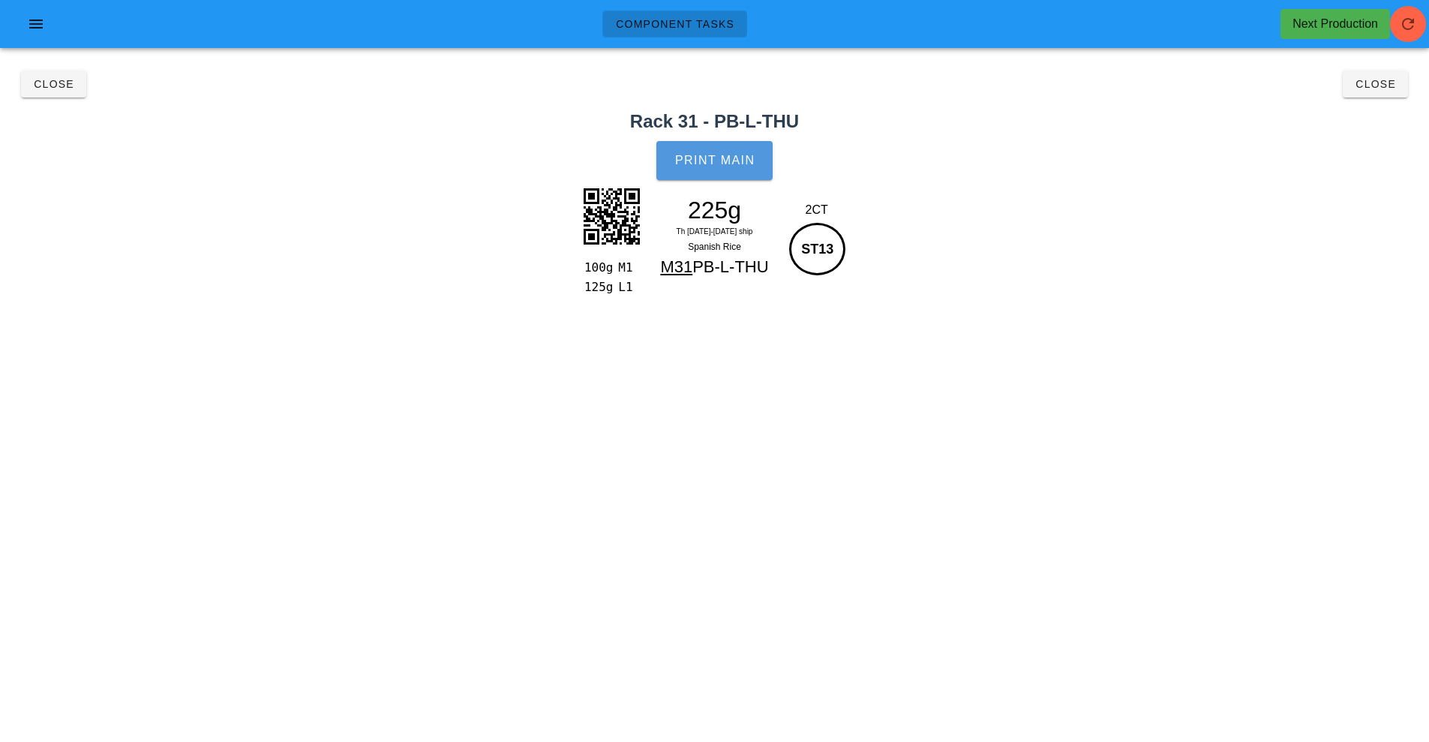
click at [713, 175] on button "Print Main" at bounding box center [714, 160] width 116 height 39
click at [56, 89] on span "Close" at bounding box center [53, 84] width 41 height 12
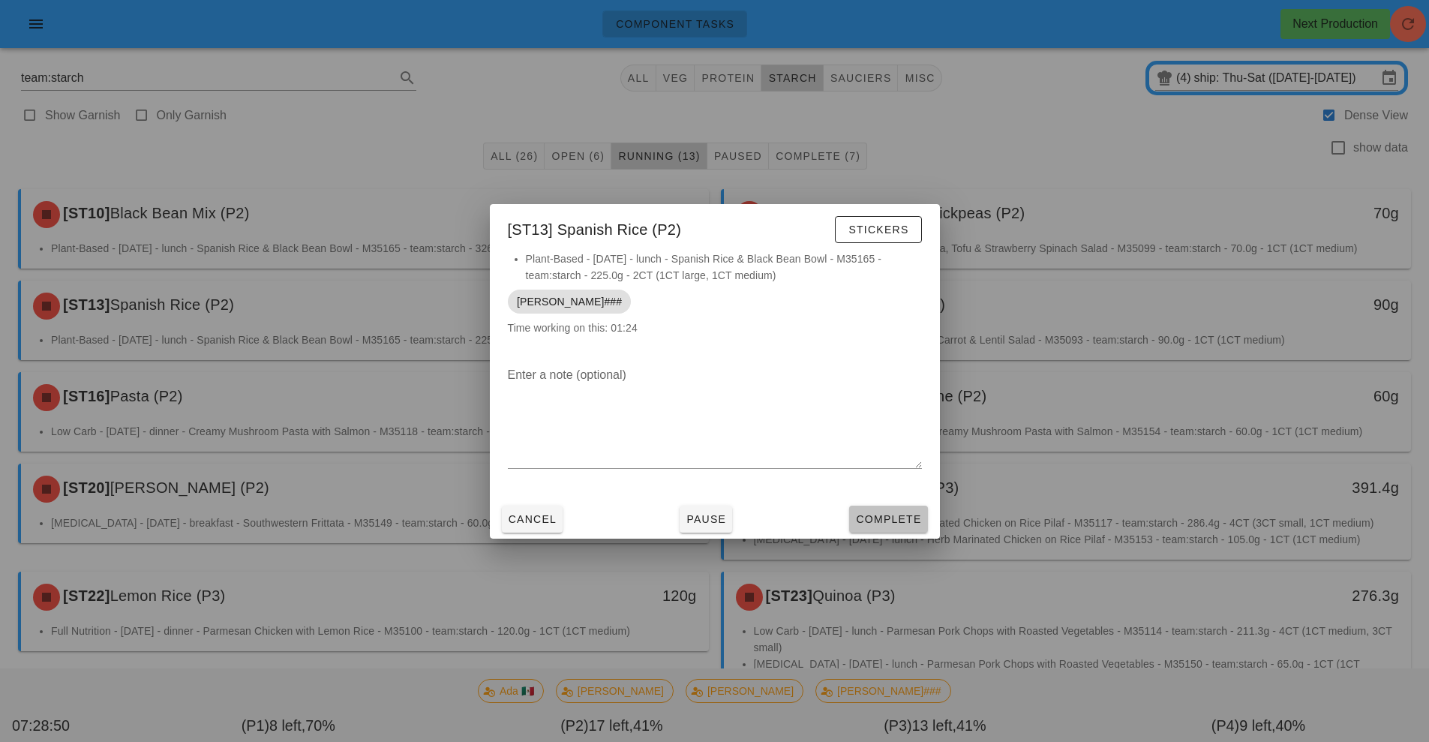
click at [891, 509] on button "Complete" at bounding box center [888, 519] width 78 height 27
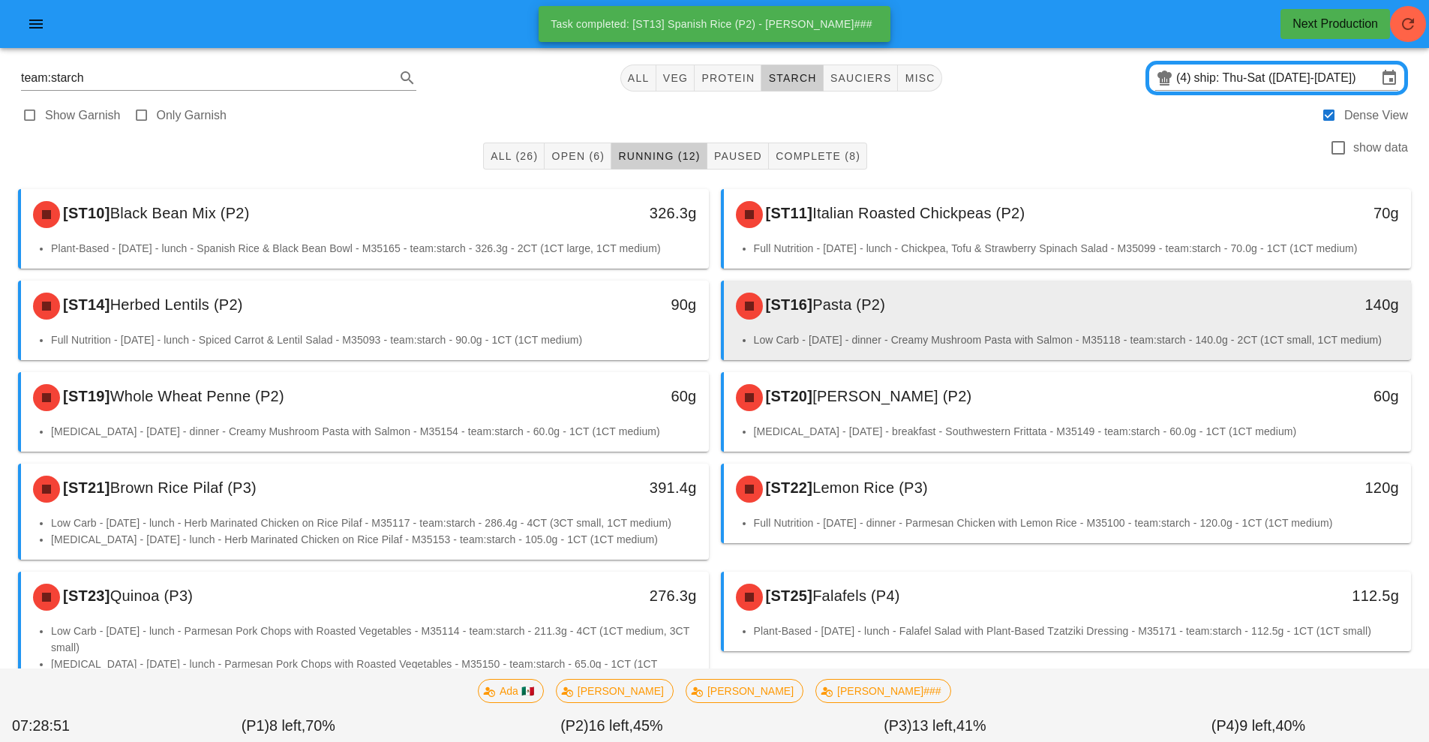
click at [890, 315] on div "[ST16] Pasta (P2)" at bounding box center [982, 306] width 511 height 45
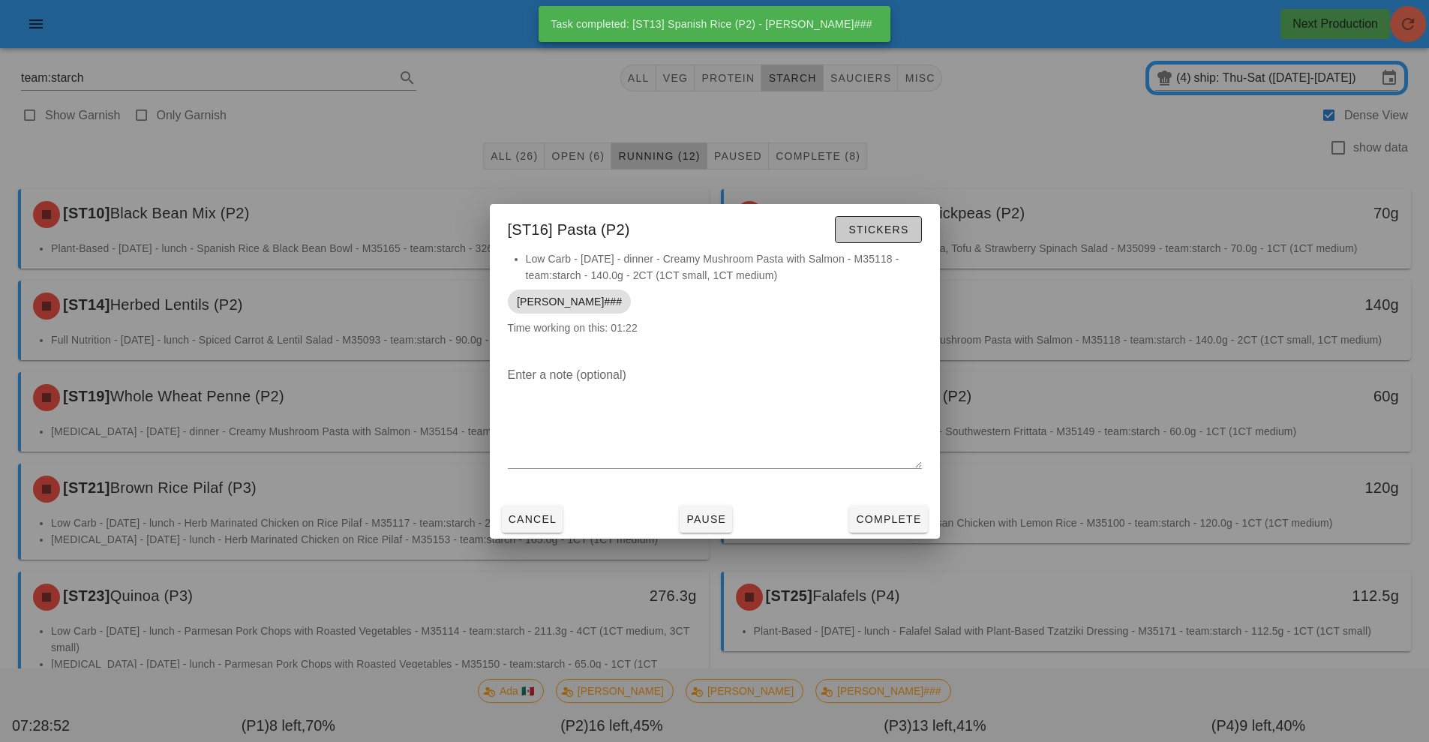
click at [879, 232] on span "Stickers" at bounding box center [878, 230] width 61 height 12
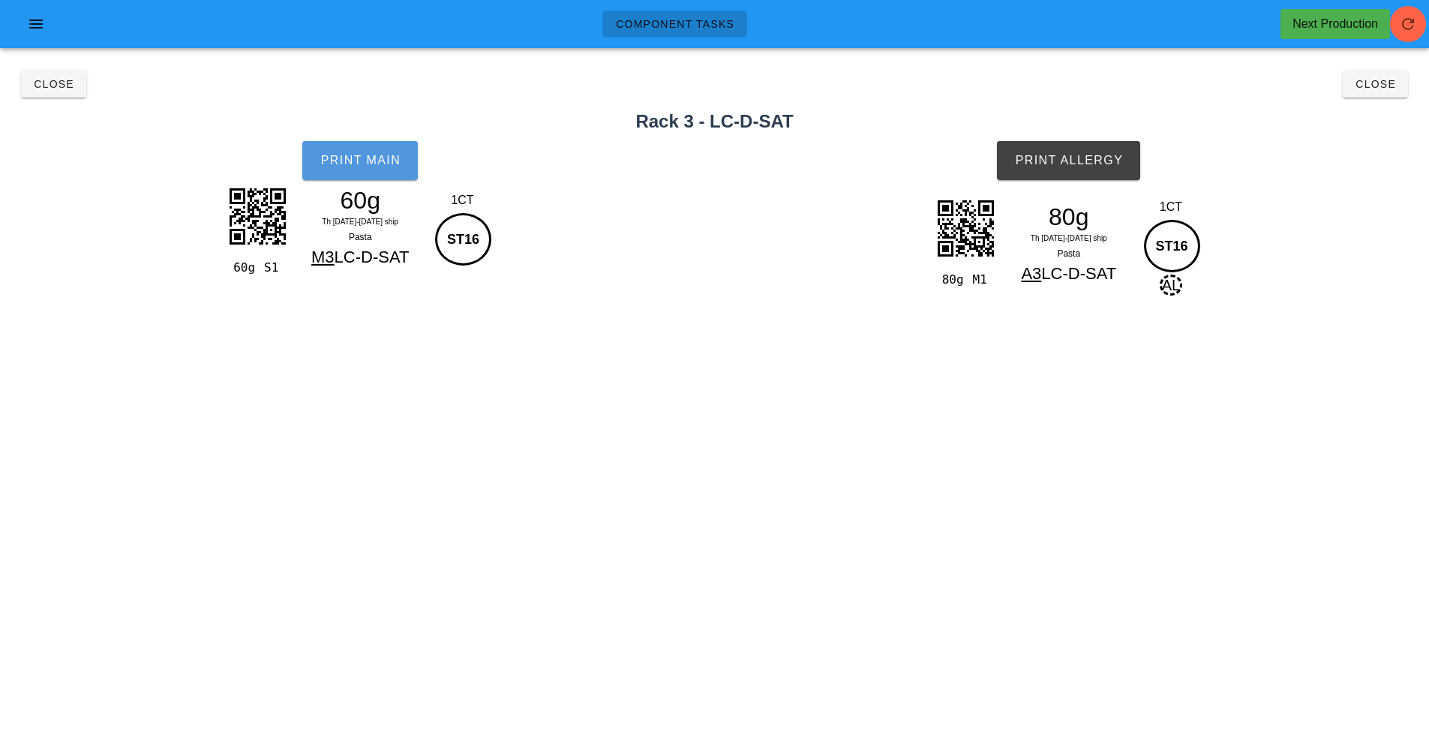
click at [372, 164] on span "Print Main" at bounding box center [360, 161] width 81 height 14
click at [1072, 146] on button "Print Allergy" at bounding box center [1068, 160] width 143 height 39
click at [71, 76] on button "Close" at bounding box center [53, 84] width 65 height 27
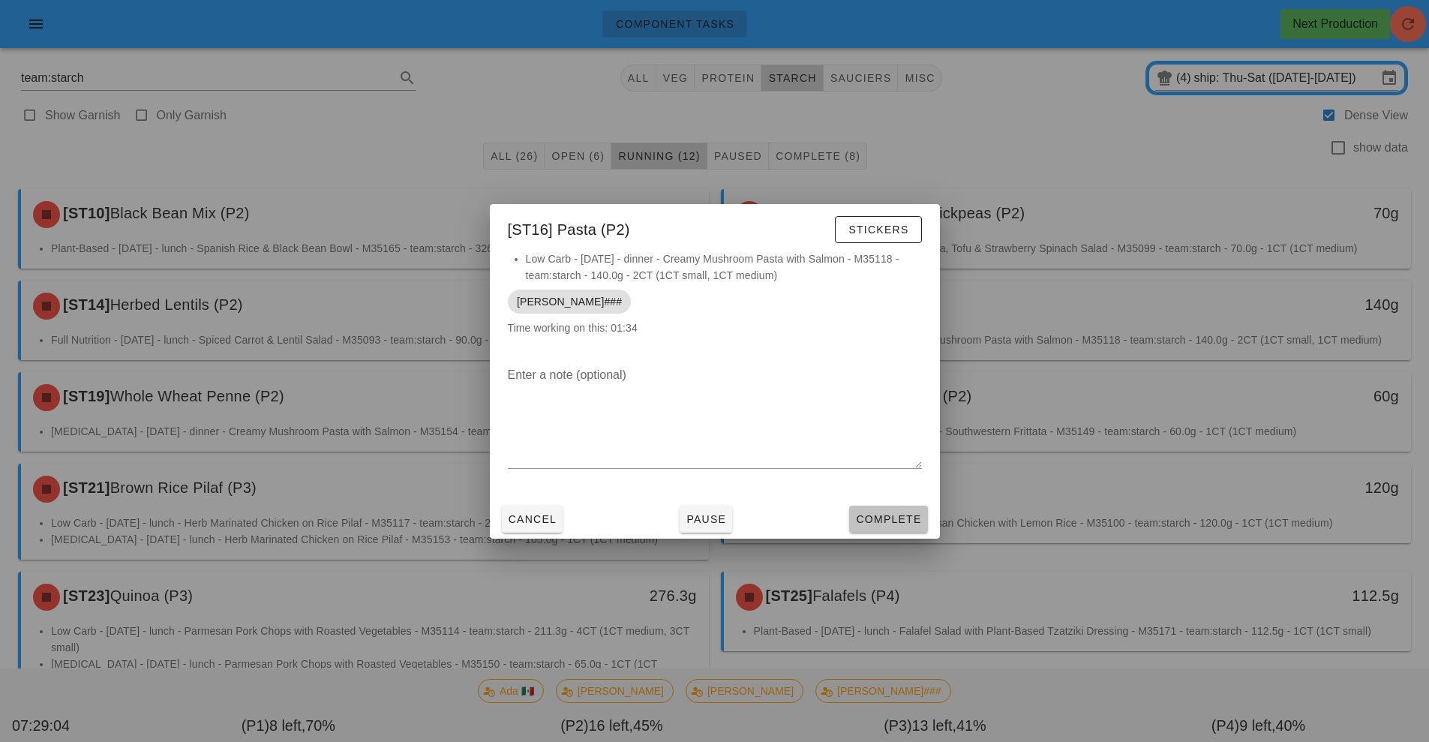
click at [889, 515] on span "Complete" at bounding box center [888, 519] width 66 height 12
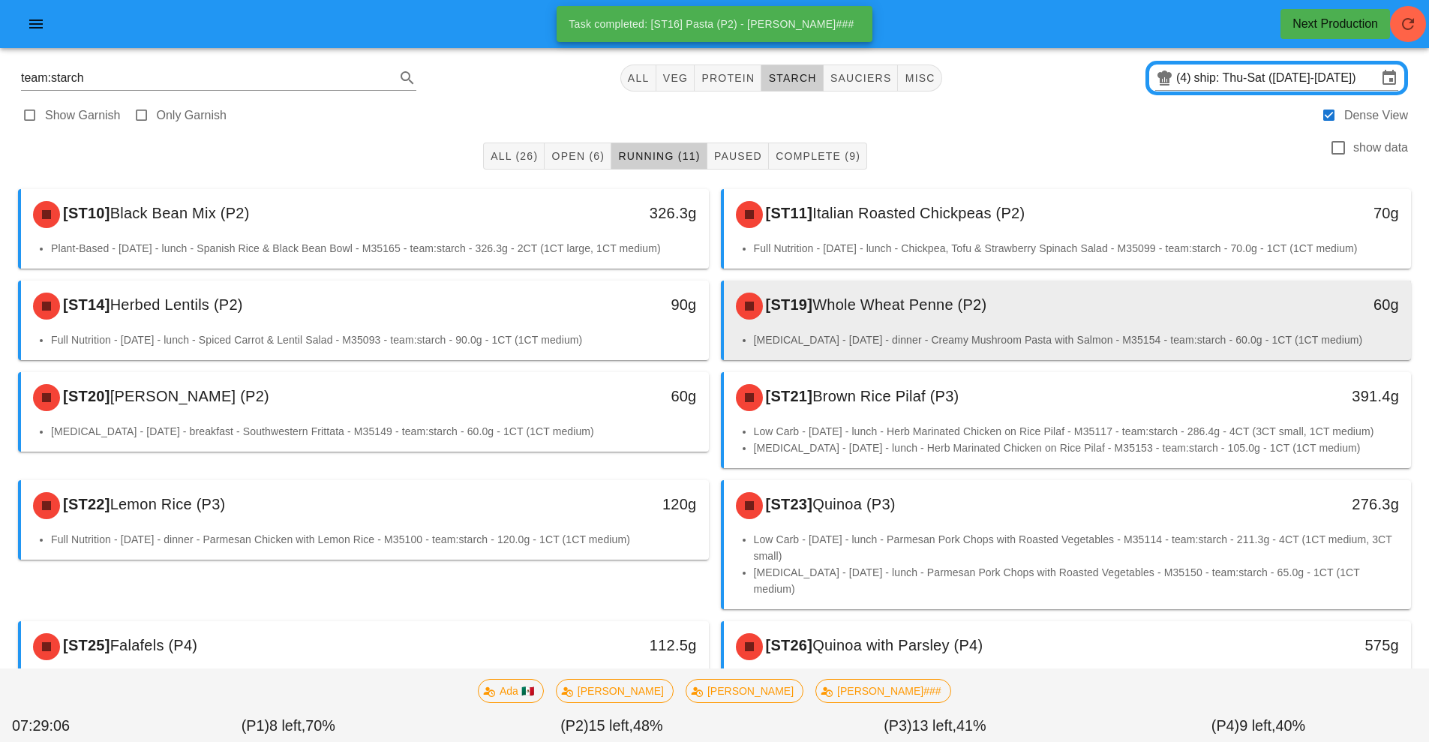
click at [903, 306] on span "Whole Wheat Penne (P2)" at bounding box center [899, 304] width 174 height 17
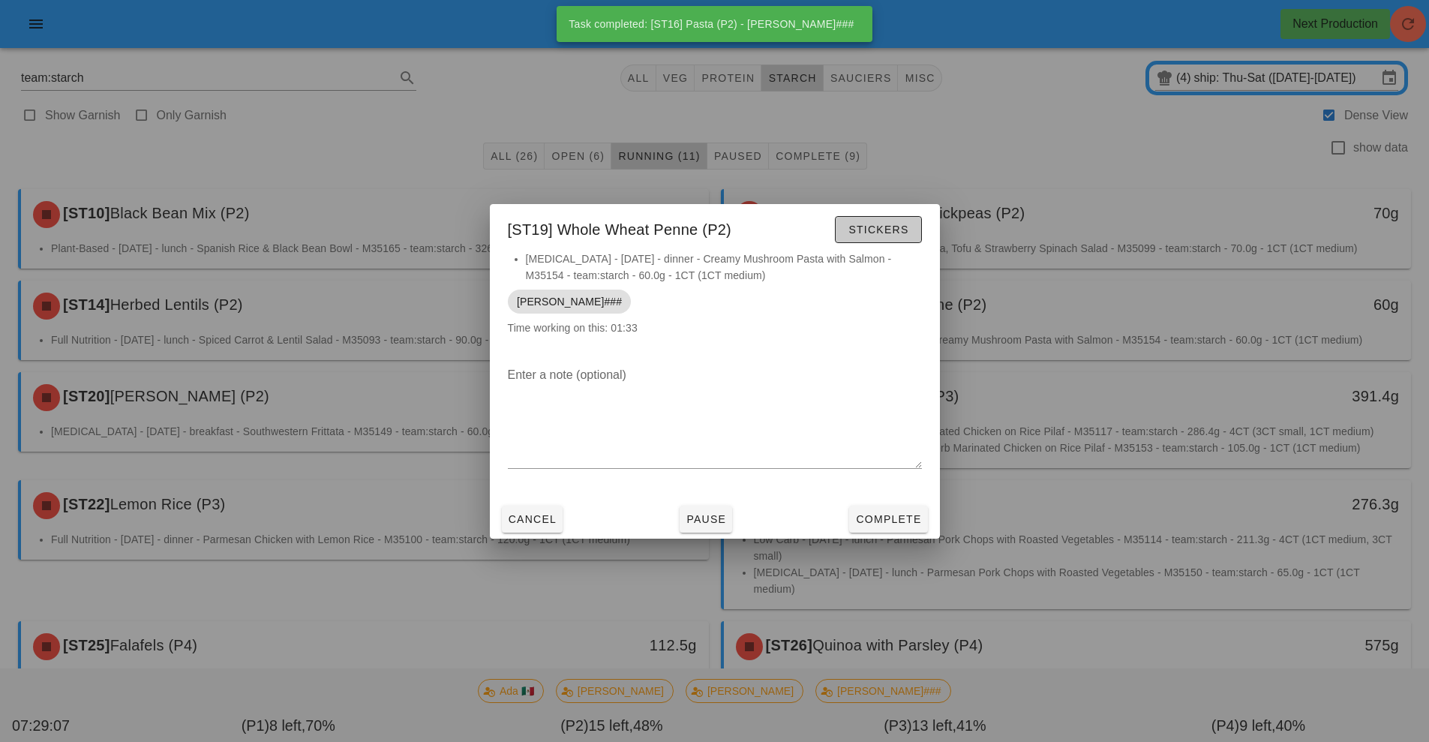
click at [886, 234] on span "Stickers" at bounding box center [878, 230] width 61 height 12
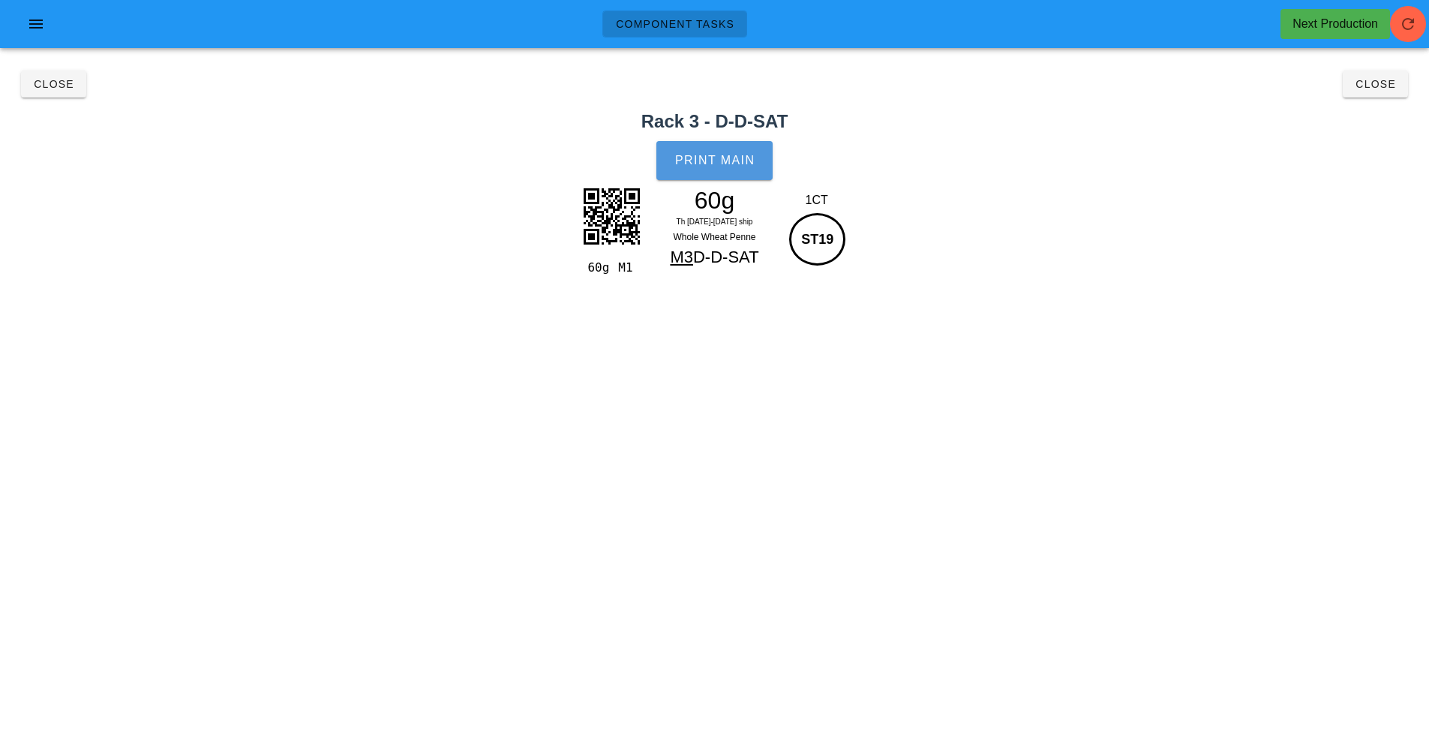
click at [733, 169] on button "Print Main" at bounding box center [714, 160] width 116 height 39
click at [51, 88] on span "Close" at bounding box center [53, 84] width 41 height 12
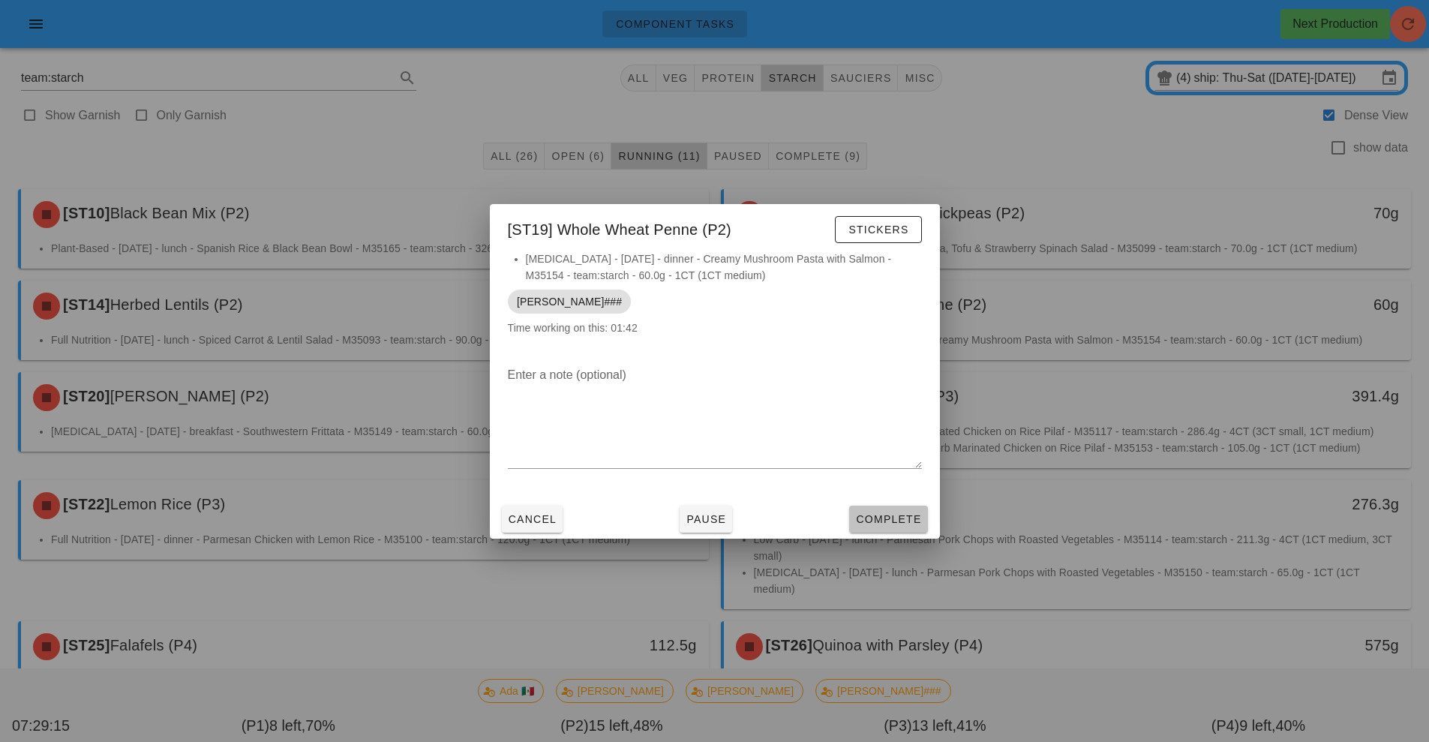
click at [902, 521] on span "Complete" at bounding box center [888, 519] width 66 height 12
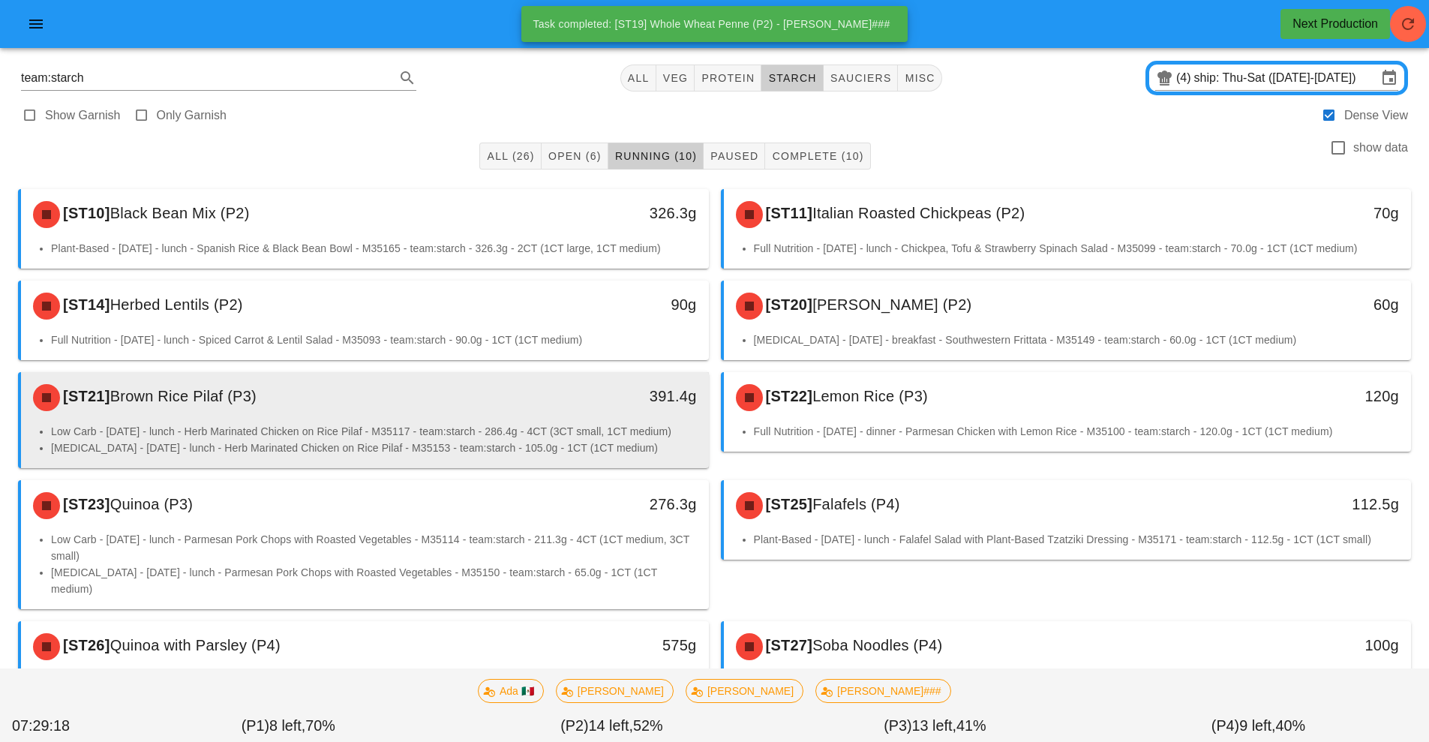
click at [553, 425] on li "Low Carb - Saturday - lunch - Herb Marinated Chicken on Rice Pilaf - M35117 - t…" at bounding box center [374, 431] width 646 height 17
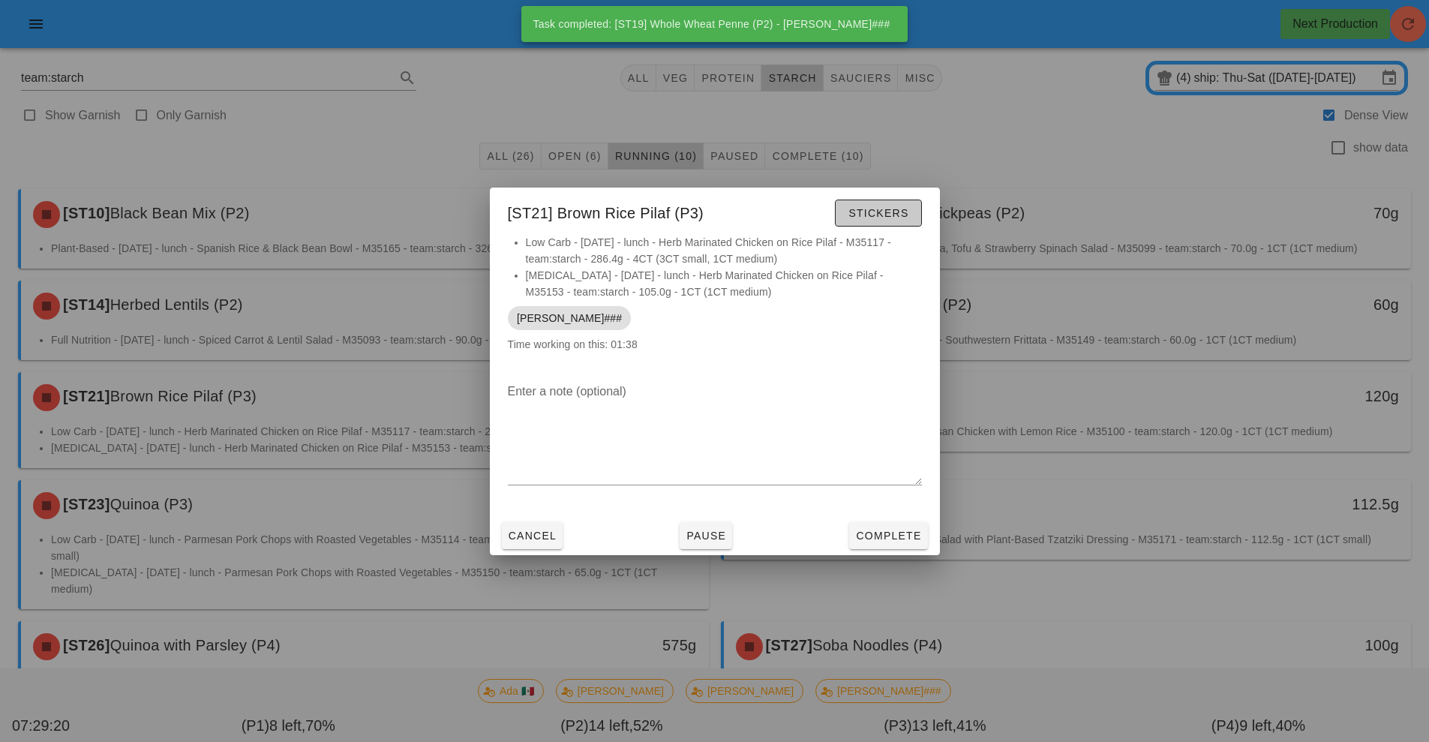
click at [885, 203] on button "Stickers" at bounding box center [878, 213] width 86 height 27
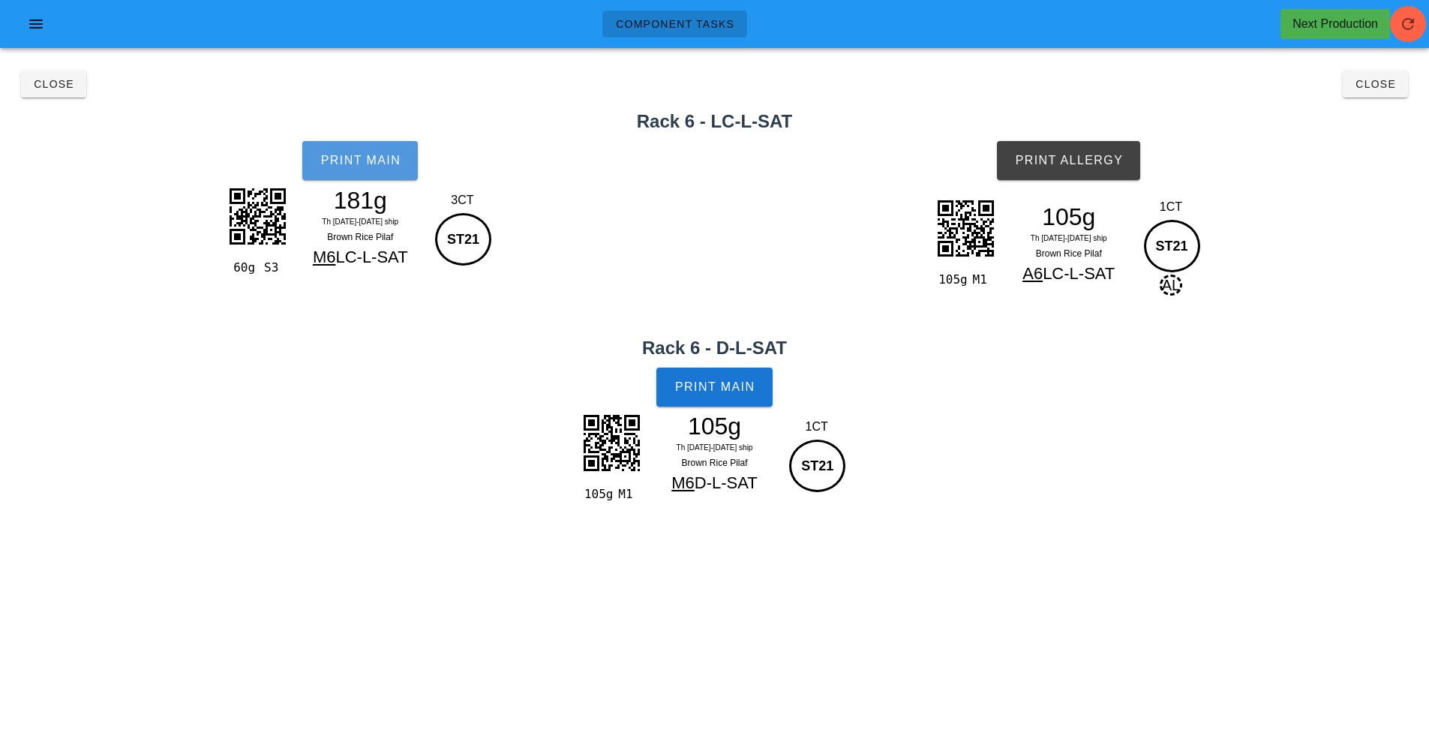
click at [392, 173] on button "Print Main" at bounding box center [360, 160] width 116 height 39
click at [1091, 165] on span "Print Allergy" at bounding box center [1068, 161] width 109 height 14
click at [711, 383] on span "Print Main" at bounding box center [714, 387] width 81 height 14
click at [52, 85] on span "Close" at bounding box center [53, 84] width 41 height 12
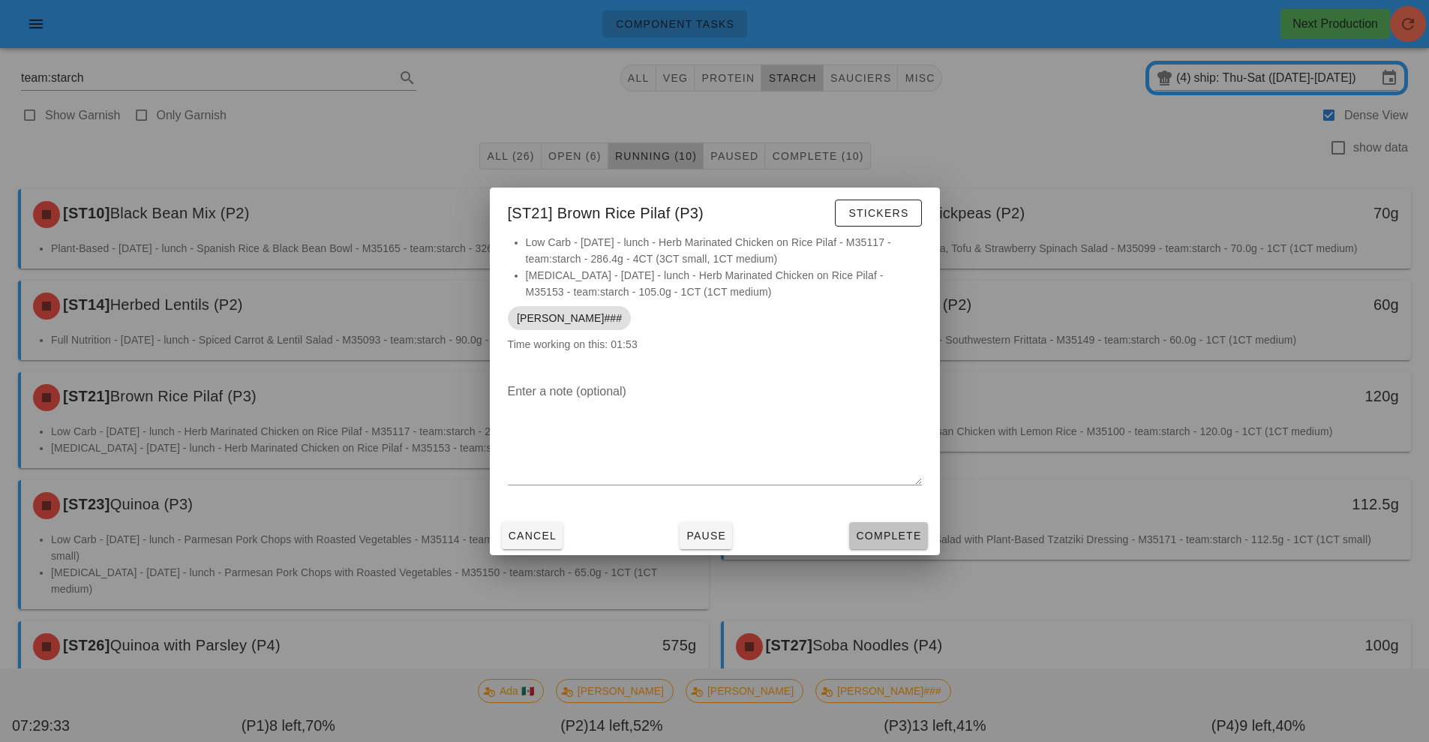
click at [889, 531] on span "Complete" at bounding box center [888, 536] width 66 height 12
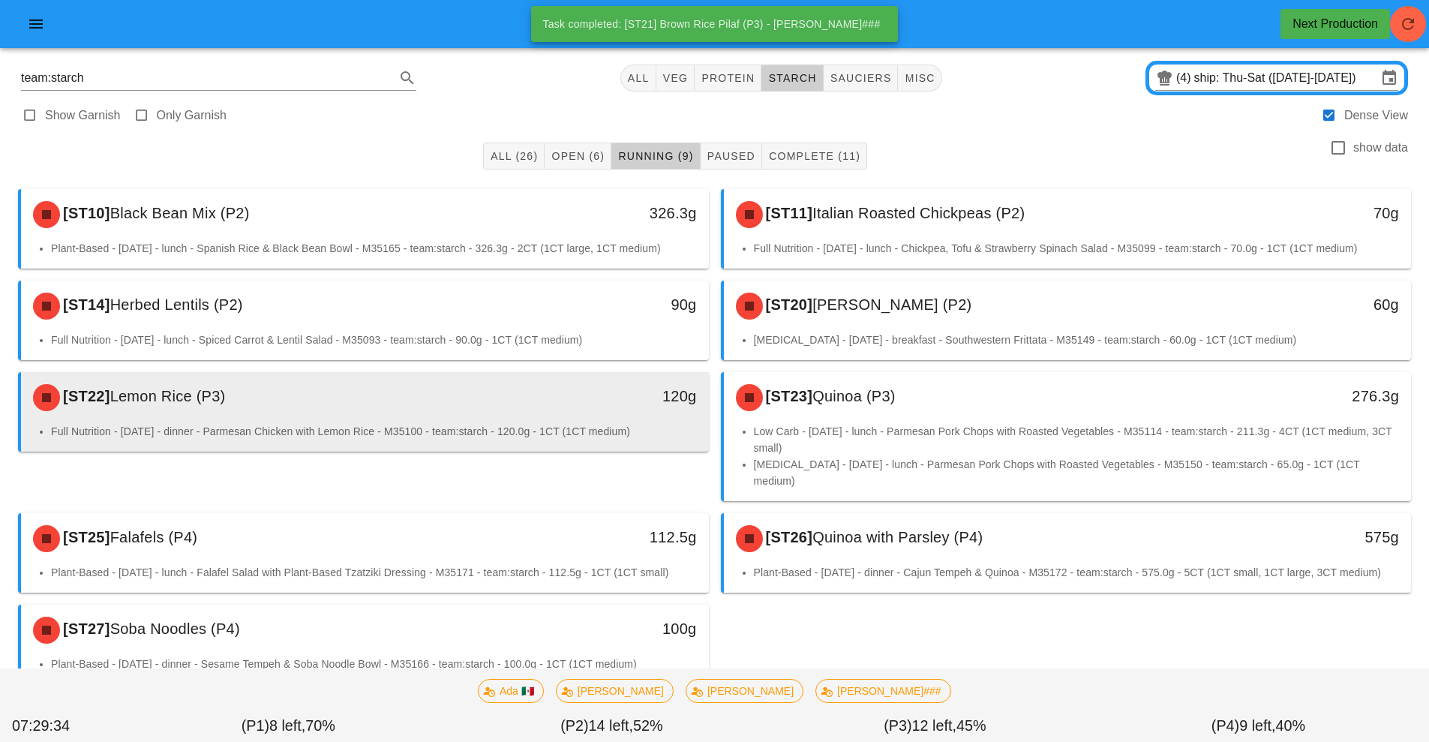
click at [534, 425] on li "Full Nutrition - Saturday - dinner - Parmesan Chicken with Lemon Rice - M35100 …" at bounding box center [374, 431] width 646 height 17
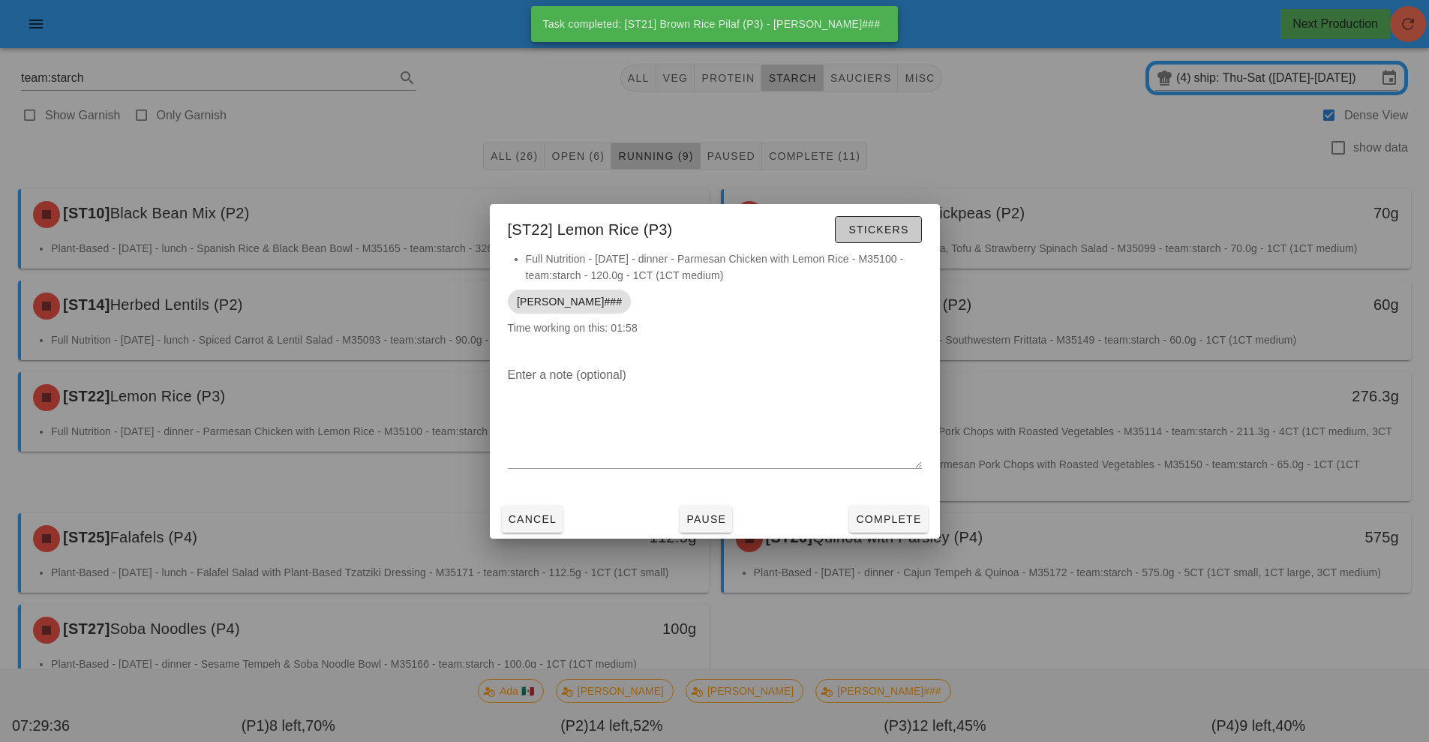
click at [878, 230] on span "Stickers" at bounding box center [878, 230] width 61 height 12
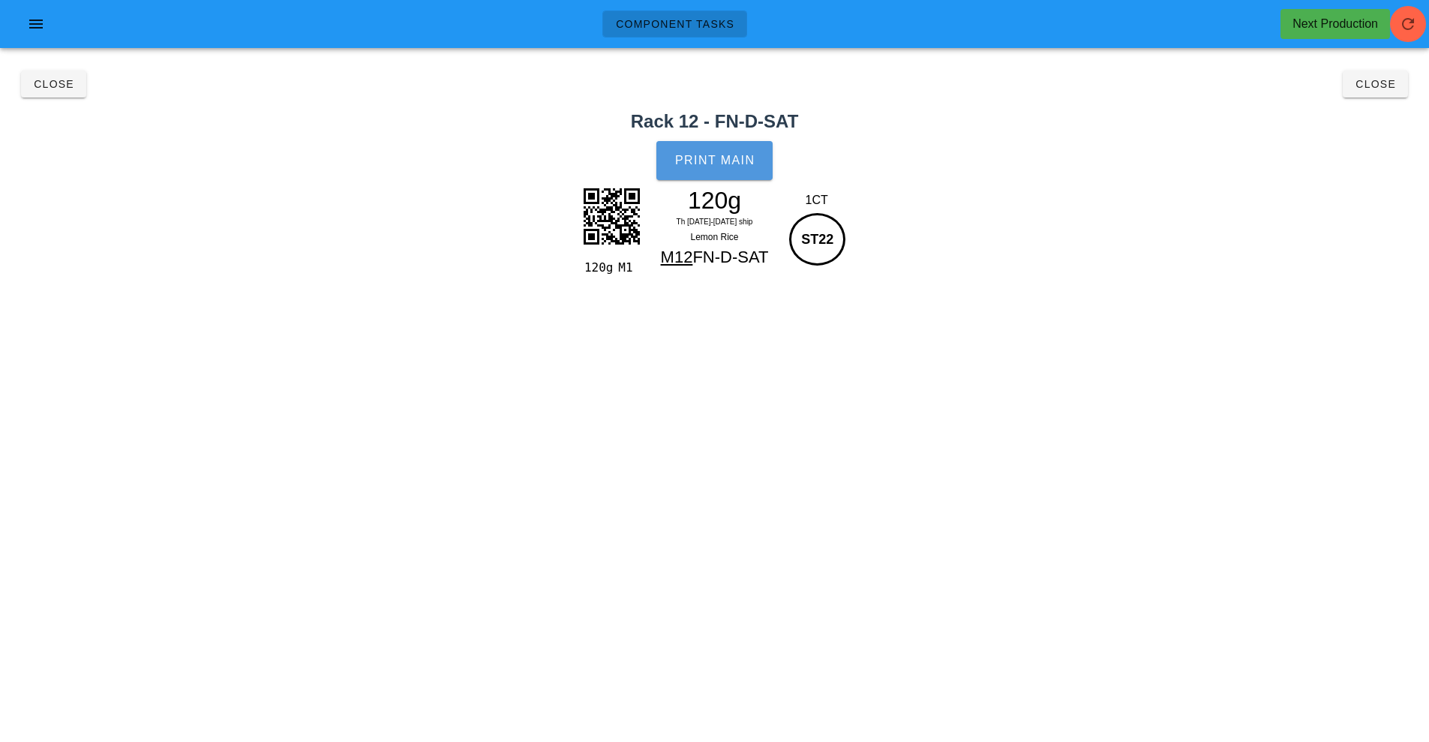
click at [730, 174] on button "Print Main" at bounding box center [714, 160] width 116 height 39
click at [50, 88] on span "Close" at bounding box center [53, 84] width 41 height 12
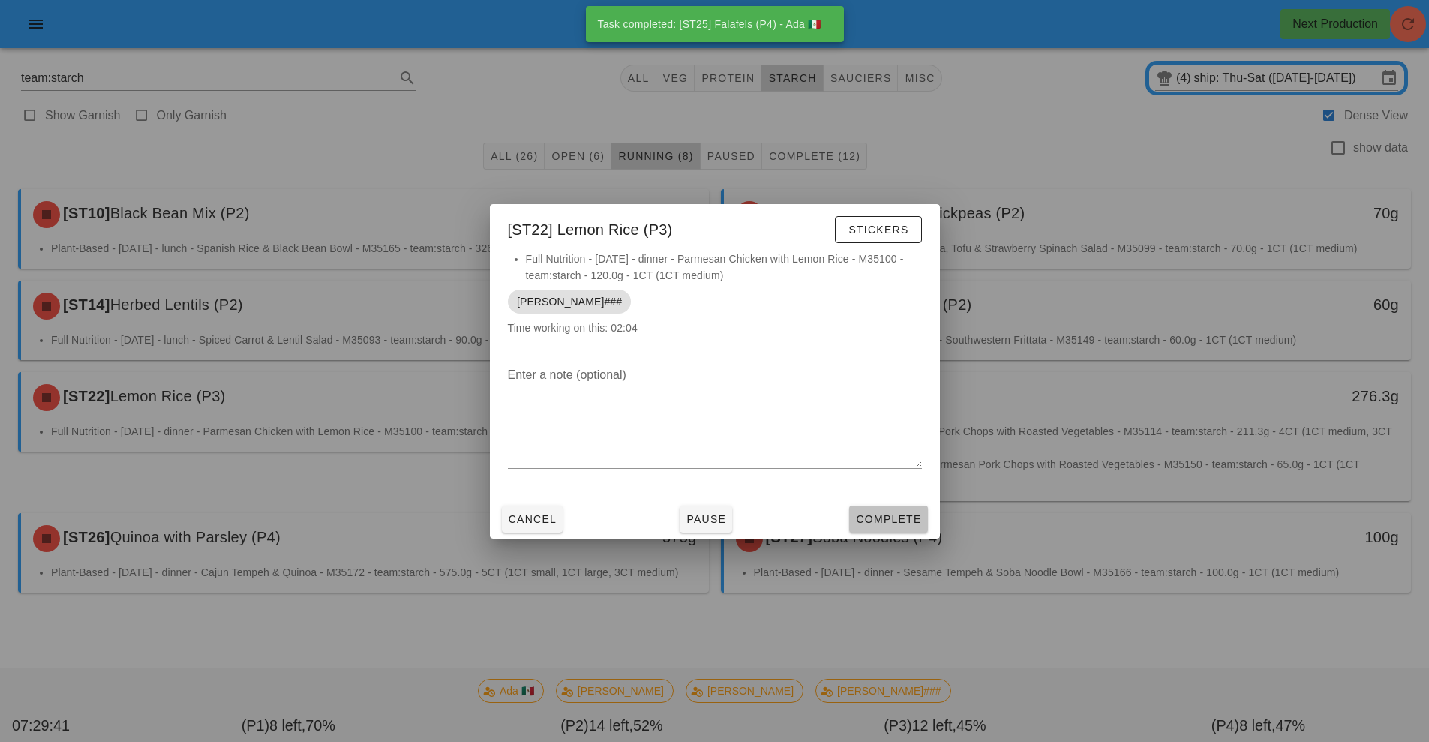
click at [877, 506] on button "Complete" at bounding box center [888, 519] width 78 height 27
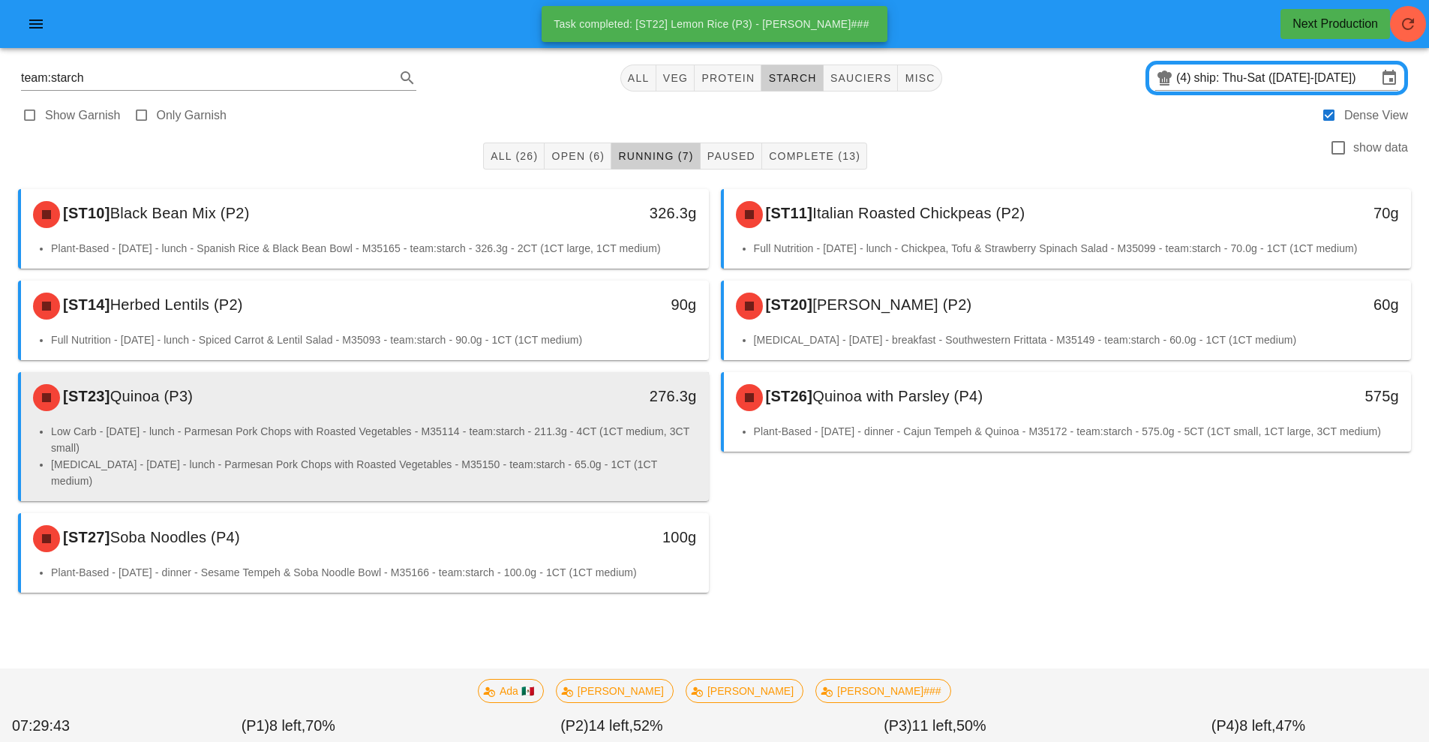
click at [514, 440] on li "Low Carb - Friday - lunch - Parmesan Pork Chops with Roasted Vegetables - M3511…" at bounding box center [374, 439] width 646 height 33
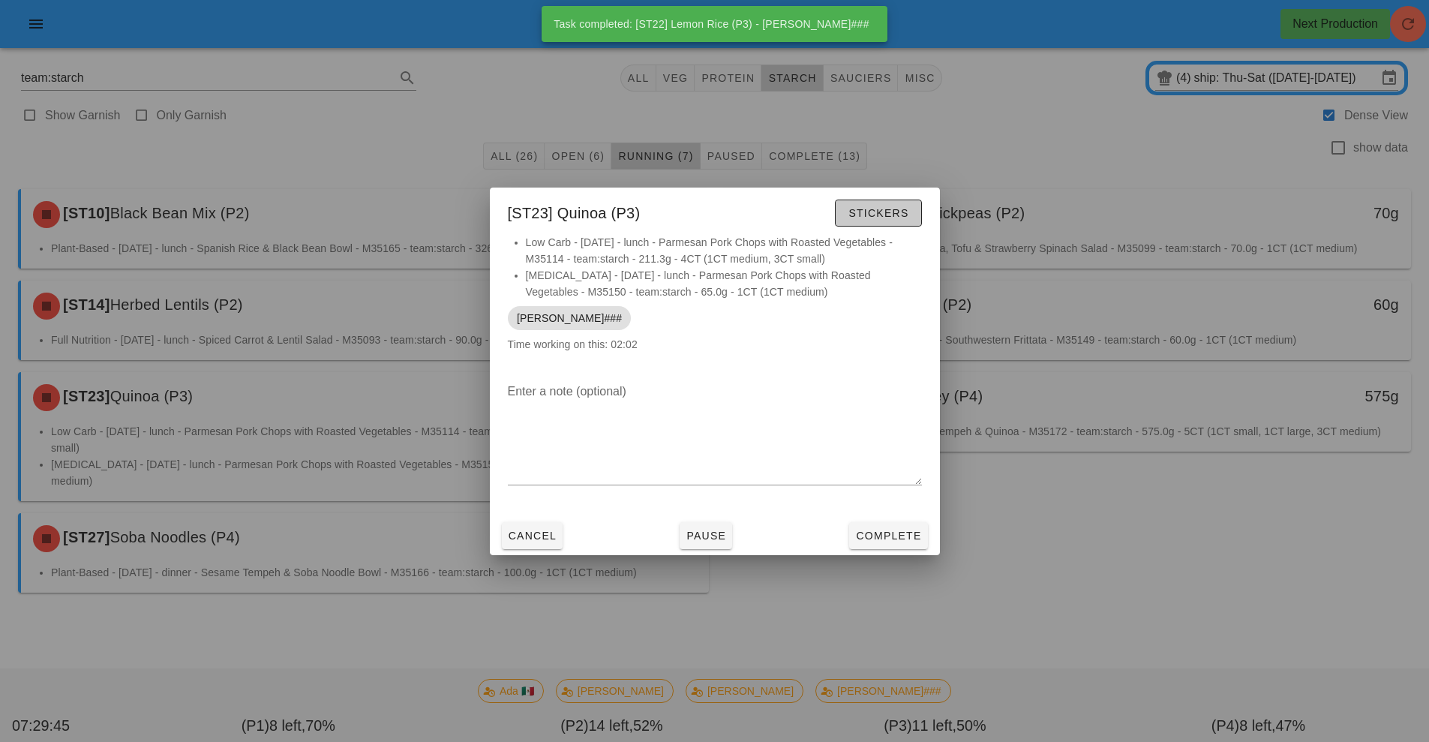
click at [878, 226] on button "Stickers" at bounding box center [878, 213] width 86 height 27
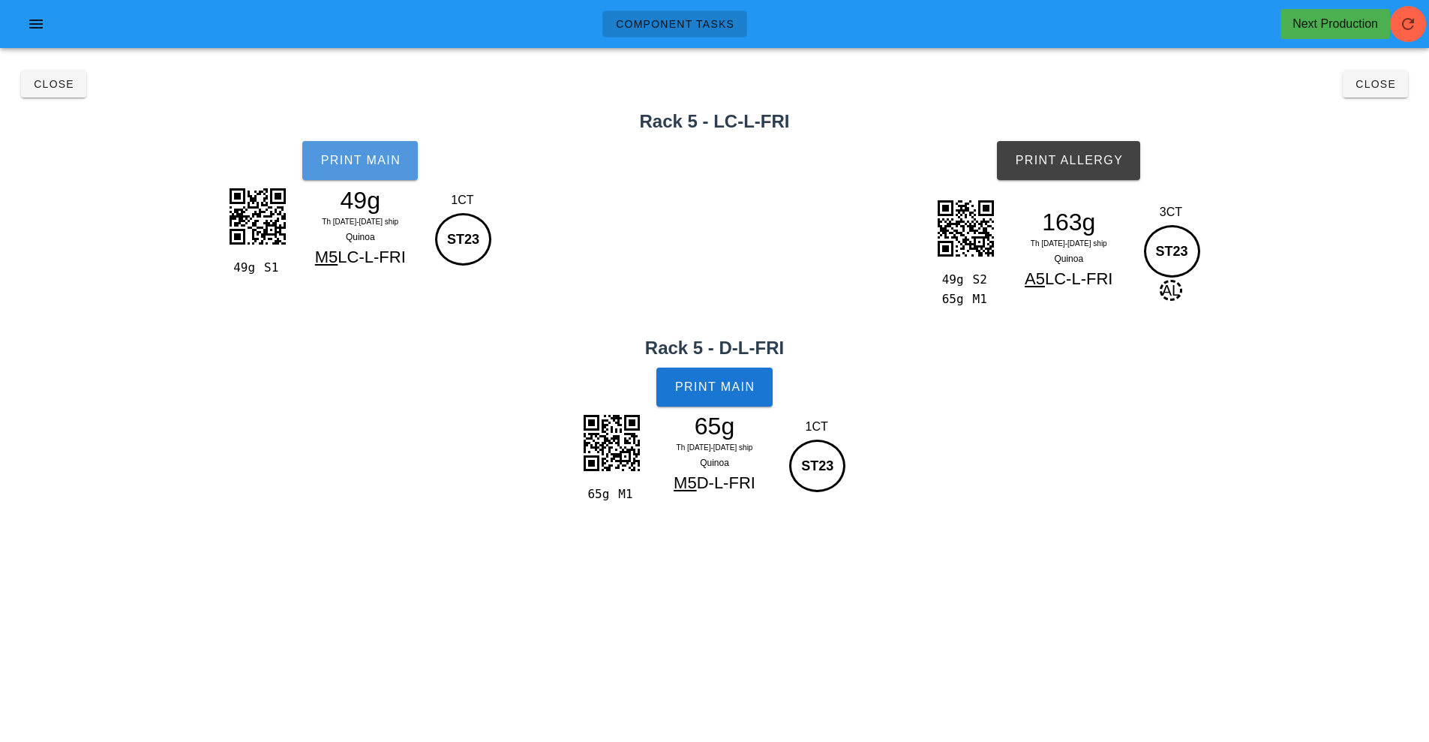
click at [341, 173] on button "Print Main" at bounding box center [360, 160] width 116 height 39
click at [1095, 157] on span "Print Allergy" at bounding box center [1068, 161] width 109 height 14
click at [725, 383] on span "Print Main" at bounding box center [714, 387] width 81 height 14
click at [51, 86] on span "Close" at bounding box center [53, 84] width 41 height 12
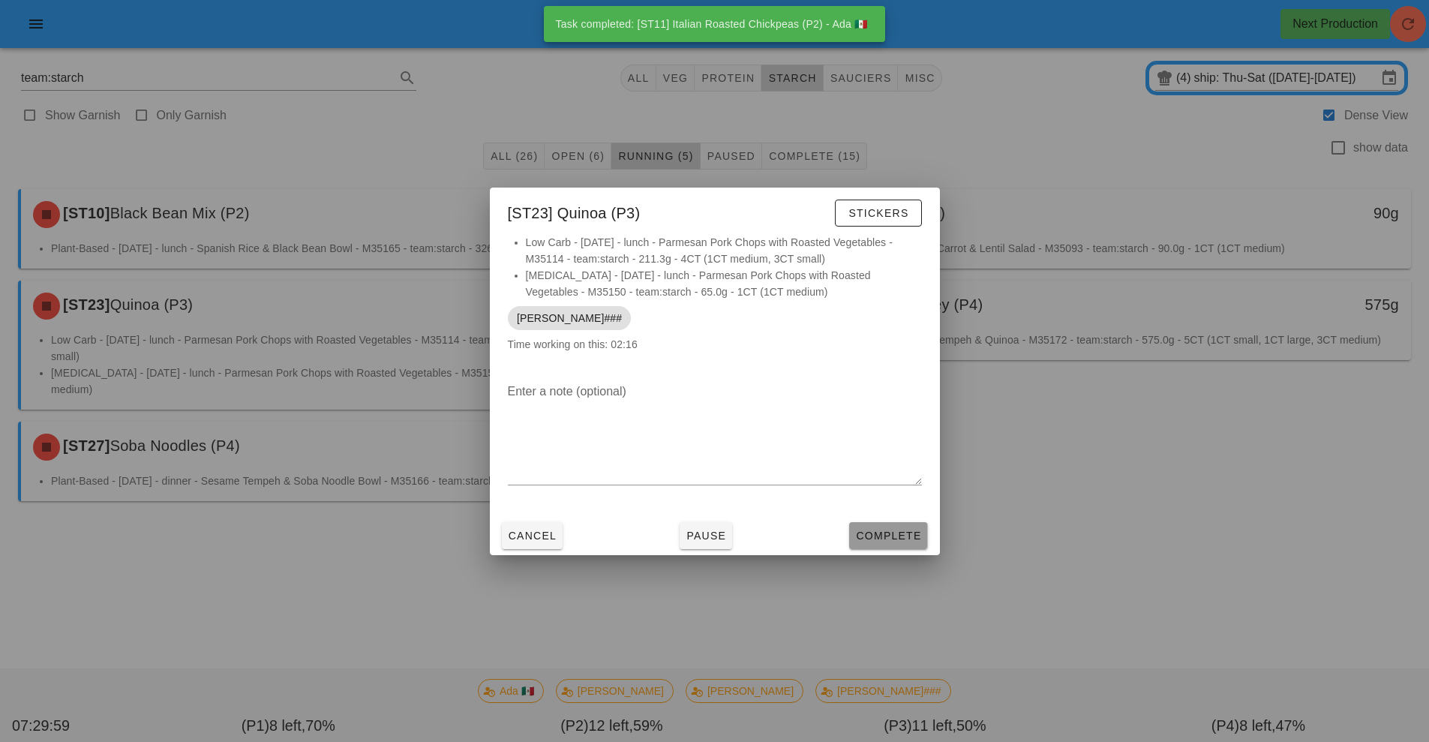
click at [884, 534] on span "Complete" at bounding box center [888, 536] width 66 height 12
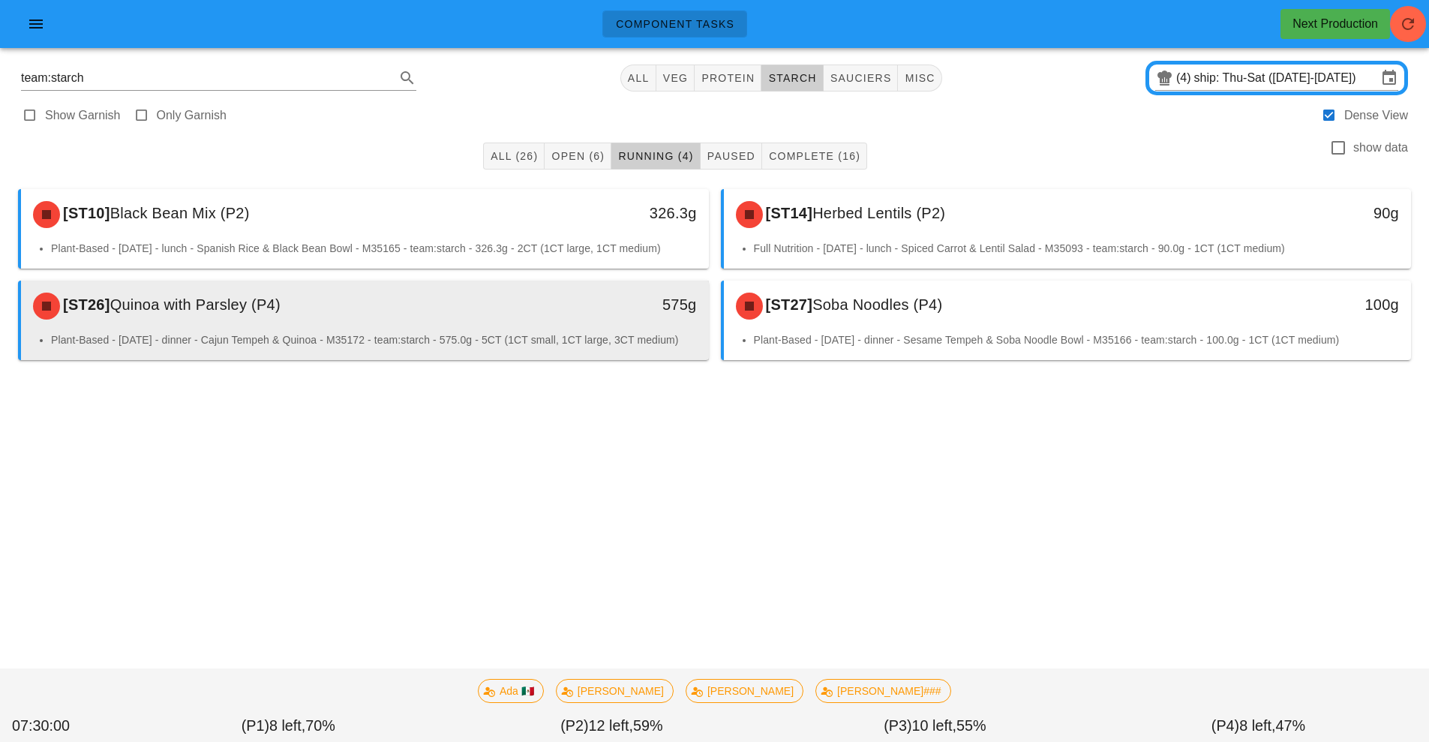
click at [575, 326] on div "575g" at bounding box center [620, 306] width 170 height 45
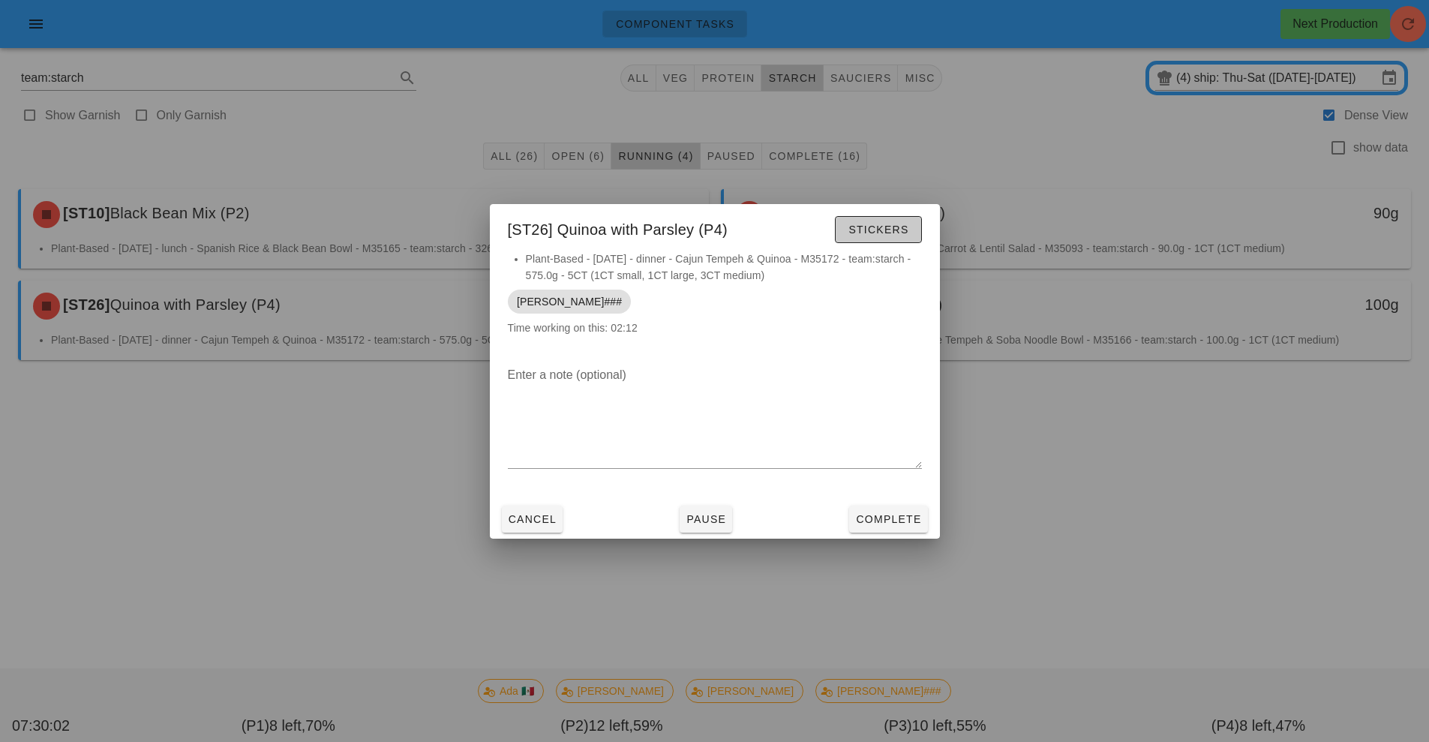
click at [880, 226] on span "Stickers" at bounding box center [878, 230] width 61 height 12
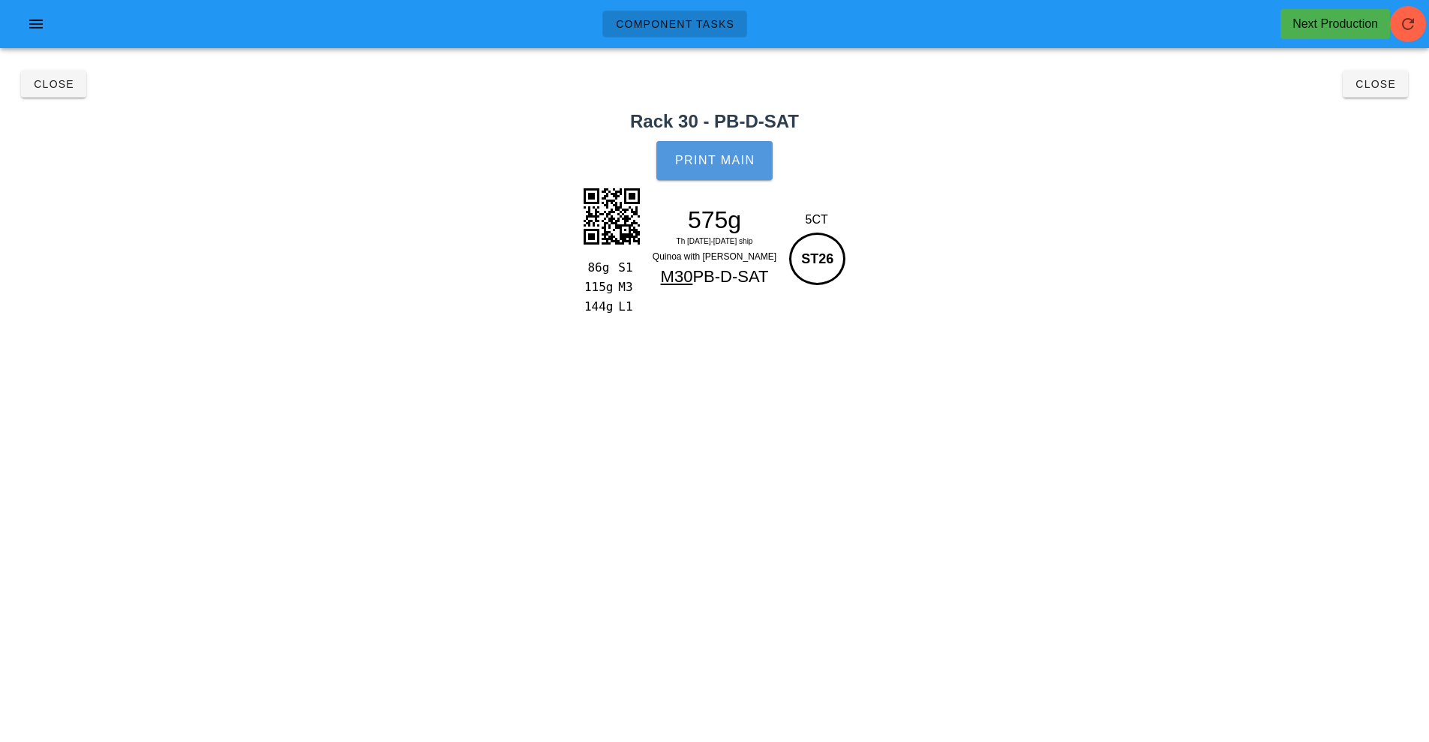
click at [716, 158] on span "Print Main" at bounding box center [714, 161] width 81 height 14
click at [59, 83] on span "Close" at bounding box center [53, 84] width 41 height 12
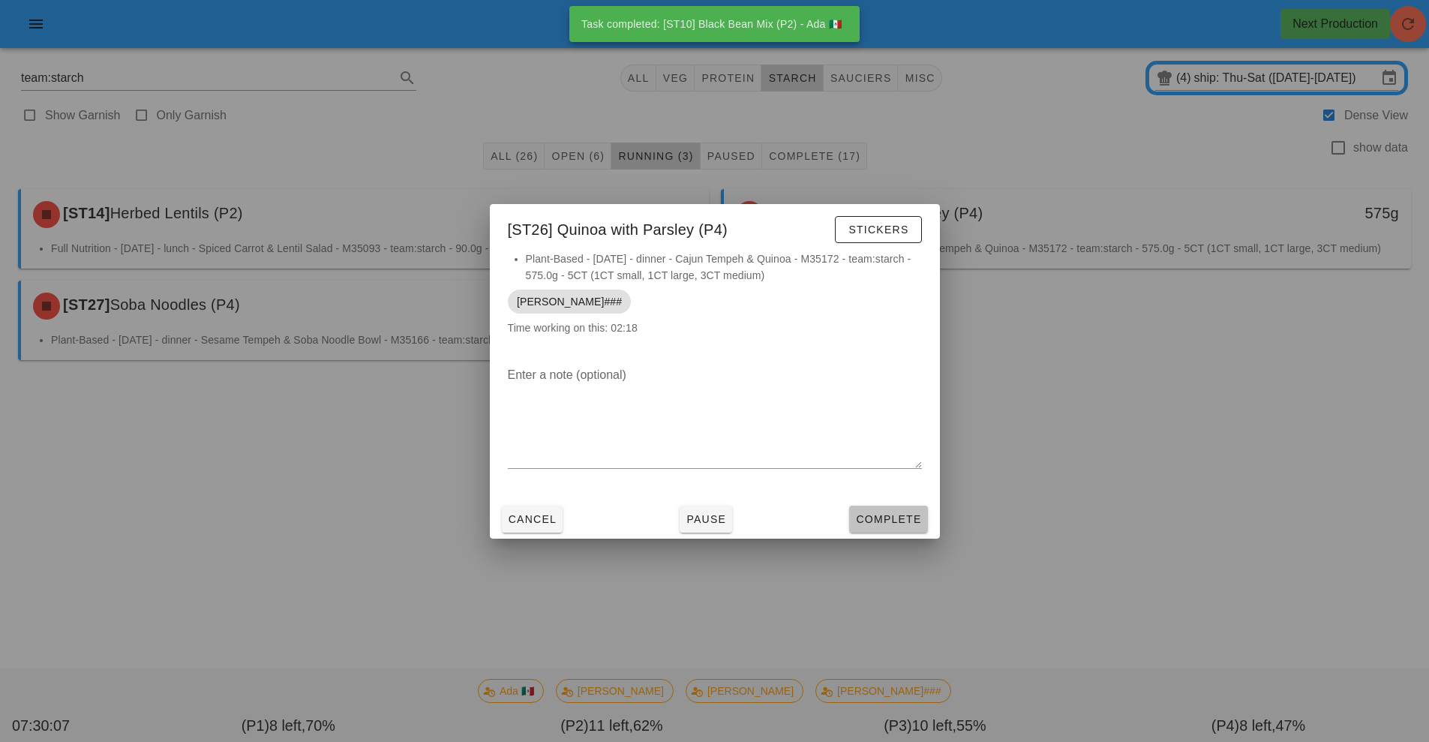
click at [899, 506] on button "Complete" at bounding box center [888, 519] width 78 height 27
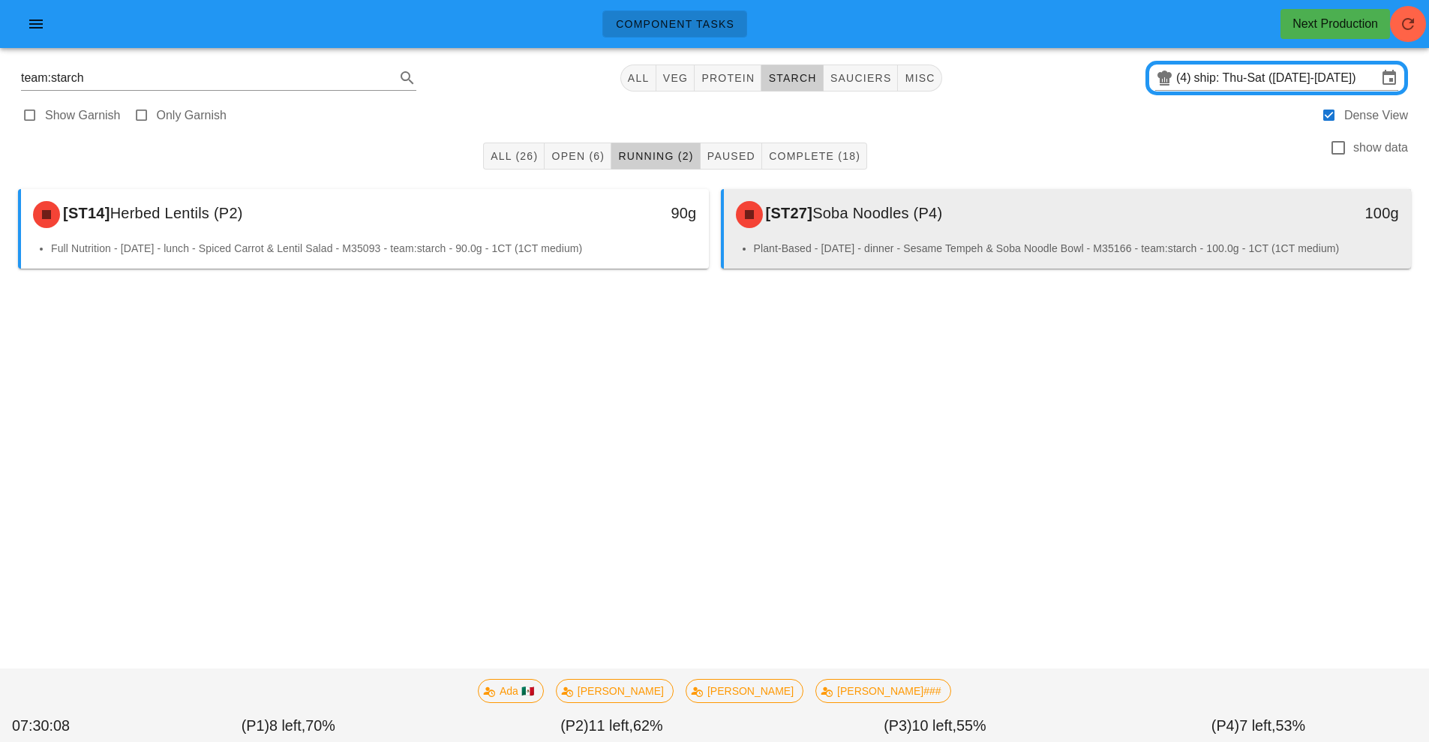
click at [916, 215] on span "Soba Noodles (P4)" at bounding box center [877, 213] width 130 height 17
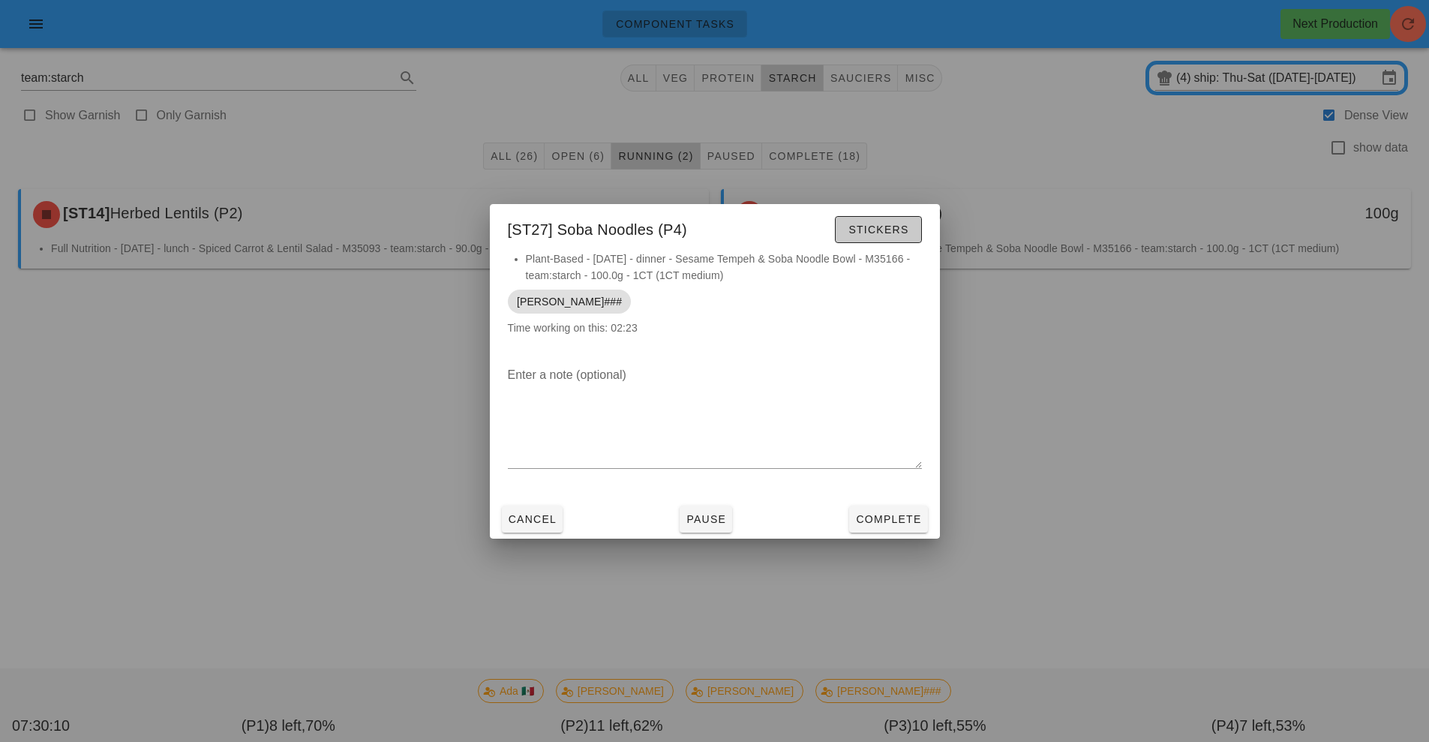
click at [886, 227] on span "Stickers" at bounding box center [878, 230] width 61 height 12
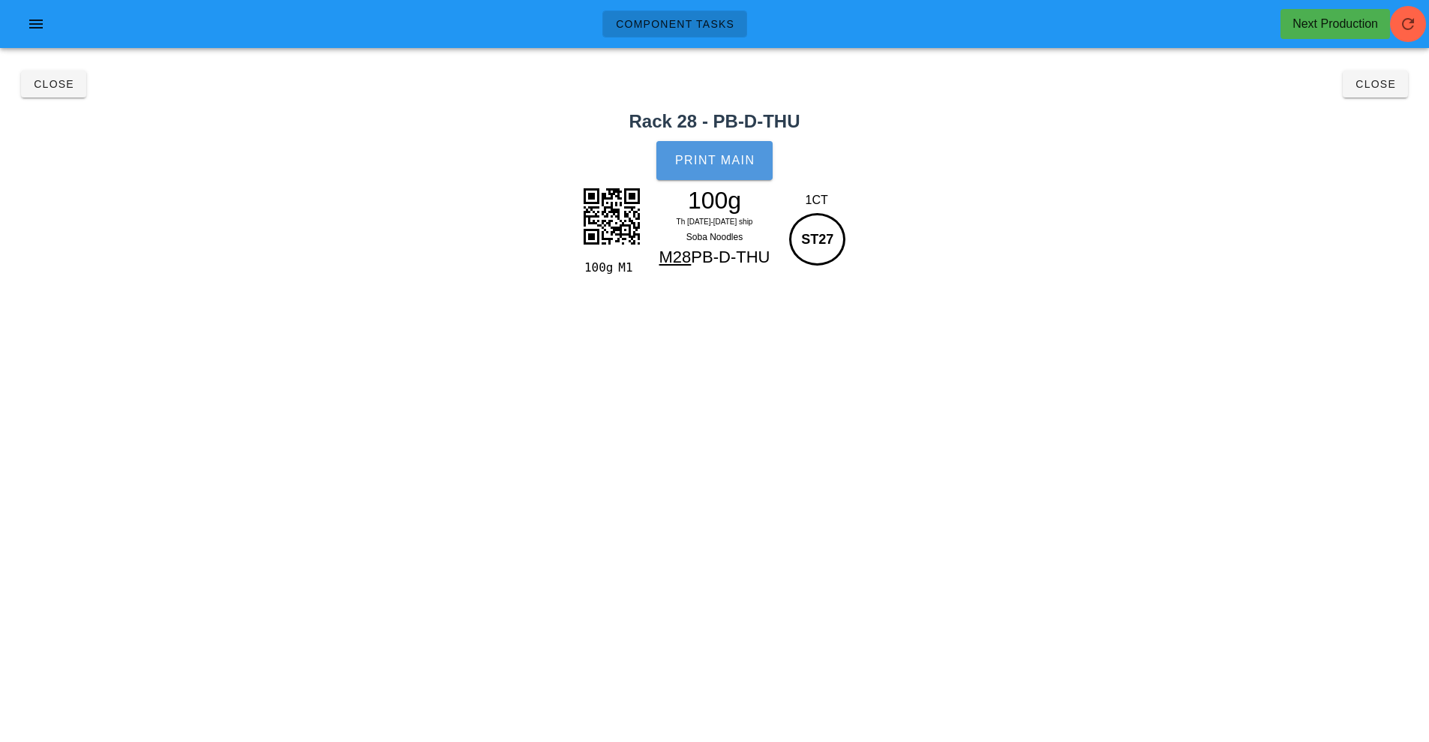
click at [713, 156] on span "Print Main" at bounding box center [714, 161] width 81 height 14
click at [63, 89] on span "Close" at bounding box center [53, 84] width 41 height 12
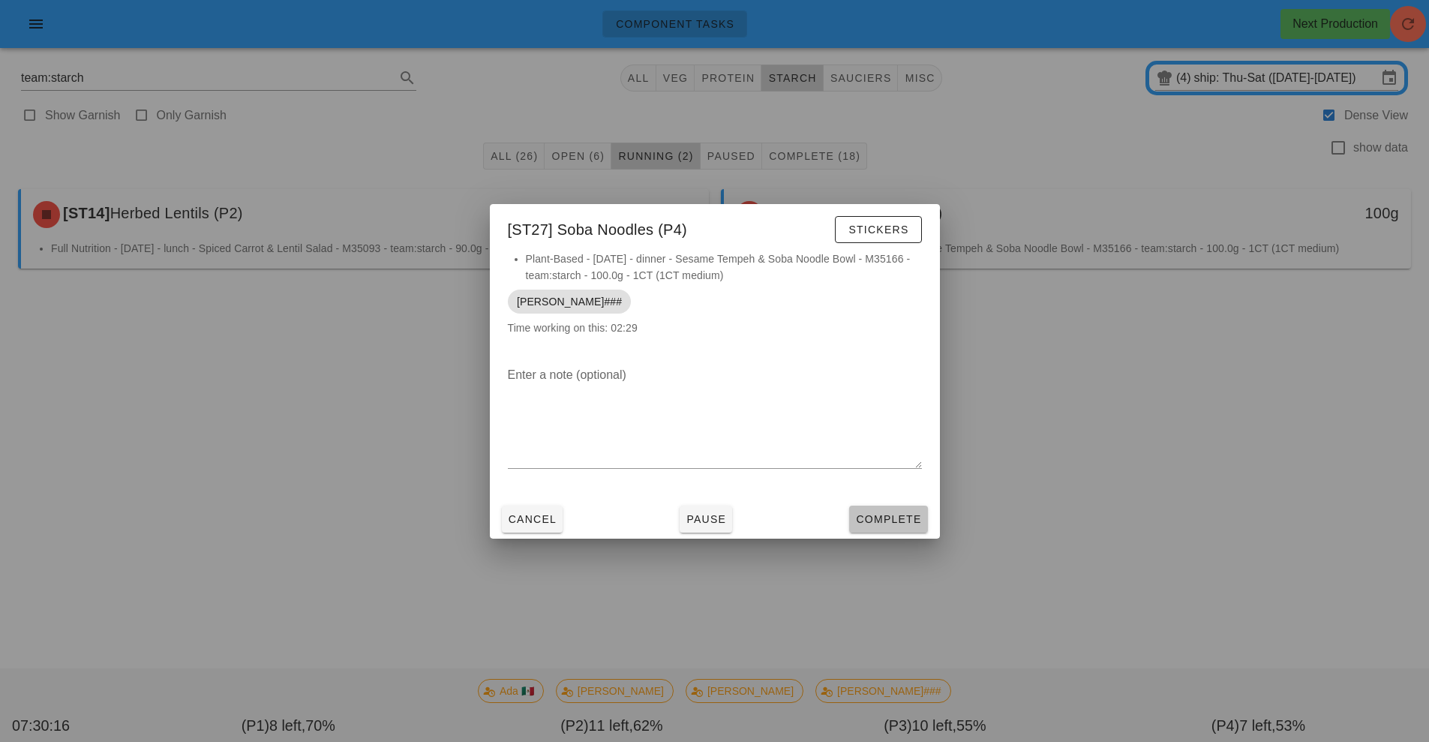
click at [893, 506] on button "Complete" at bounding box center [888, 519] width 78 height 27
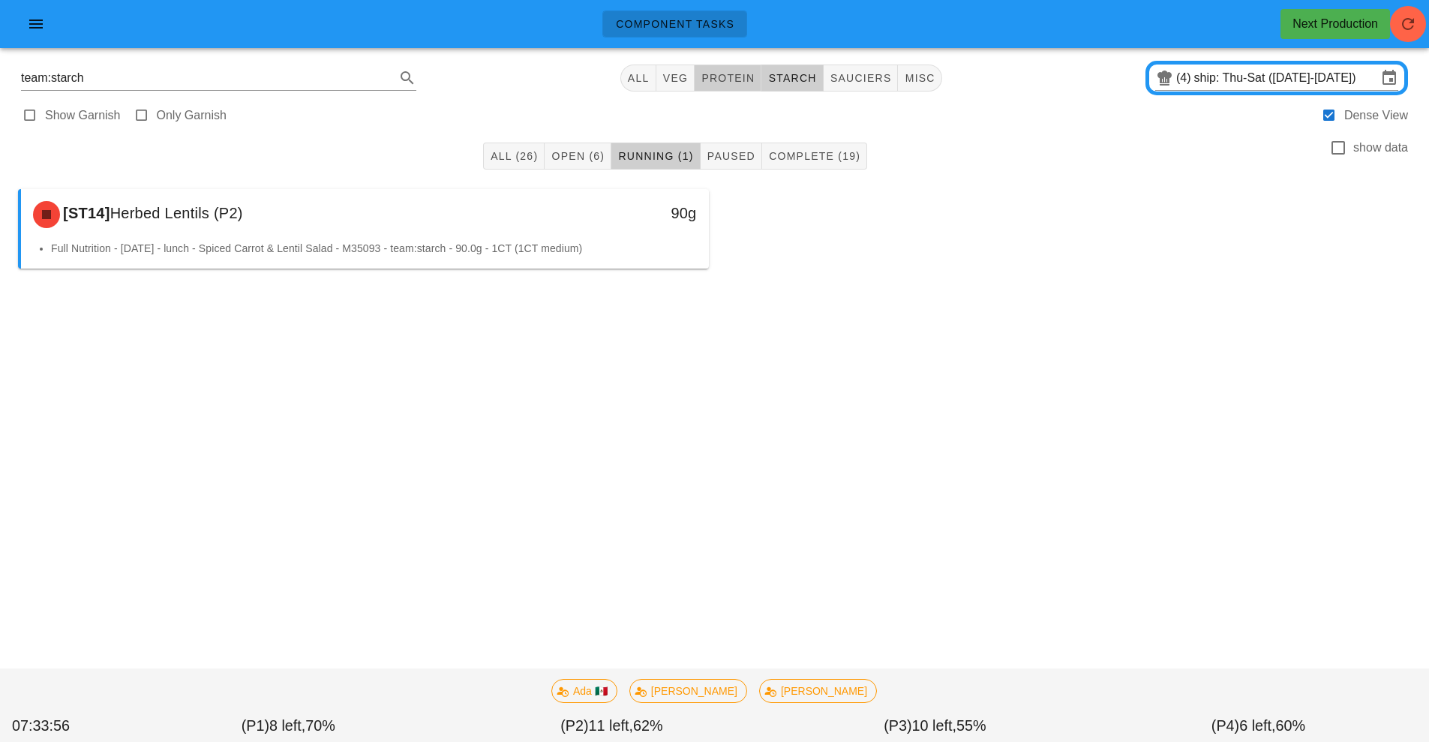
click at [712, 75] on span "protein" at bounding box center [728, 78] width 54 height 12
type input "team:protein"
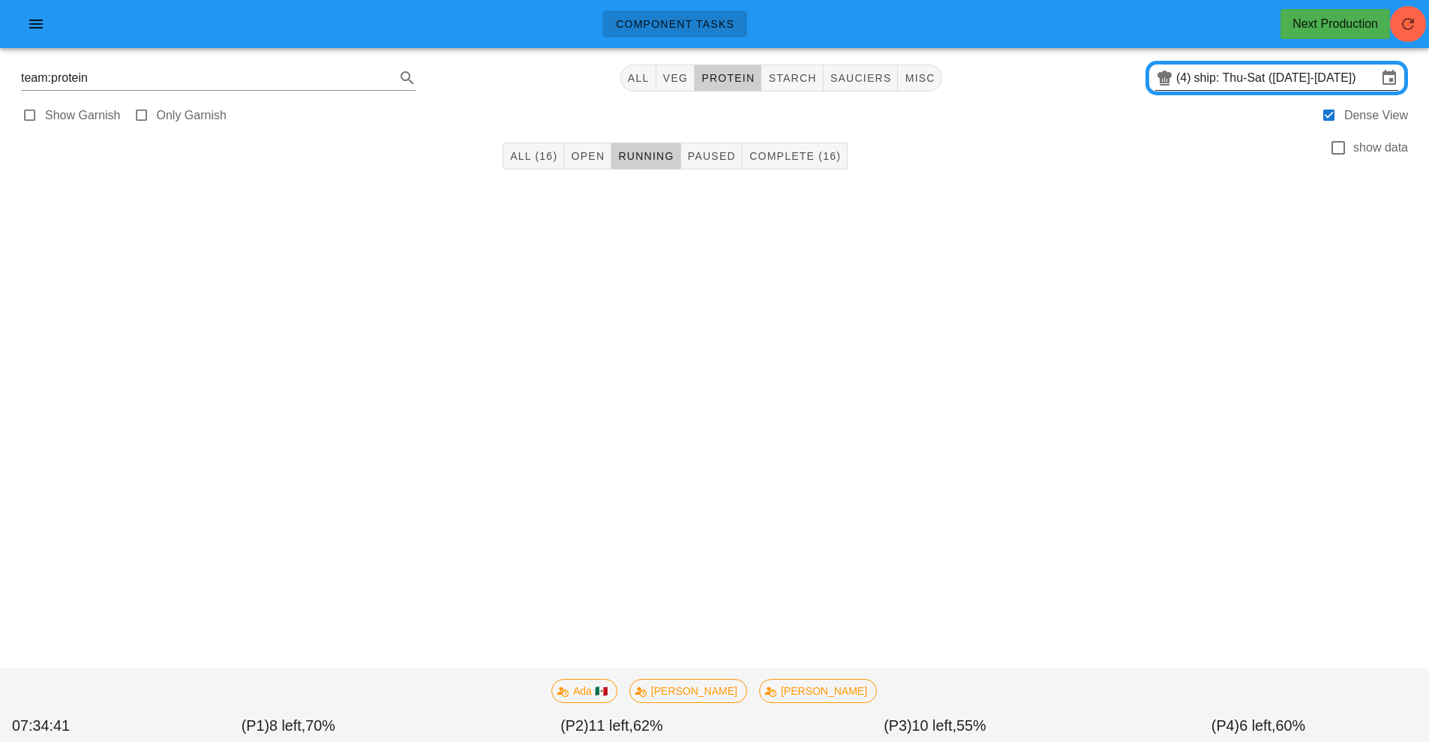
click at [1235, 90] on div "(4) ship: Thu-Sat (Aug 21-Aug 23)" at bounding box center [1276, 78] width 243 height 24
click at [1224, 77] on input "ship: Thu-Sat (Aug 21-Aug 23)" at bounding box center [1285, 78] width 183 height 24
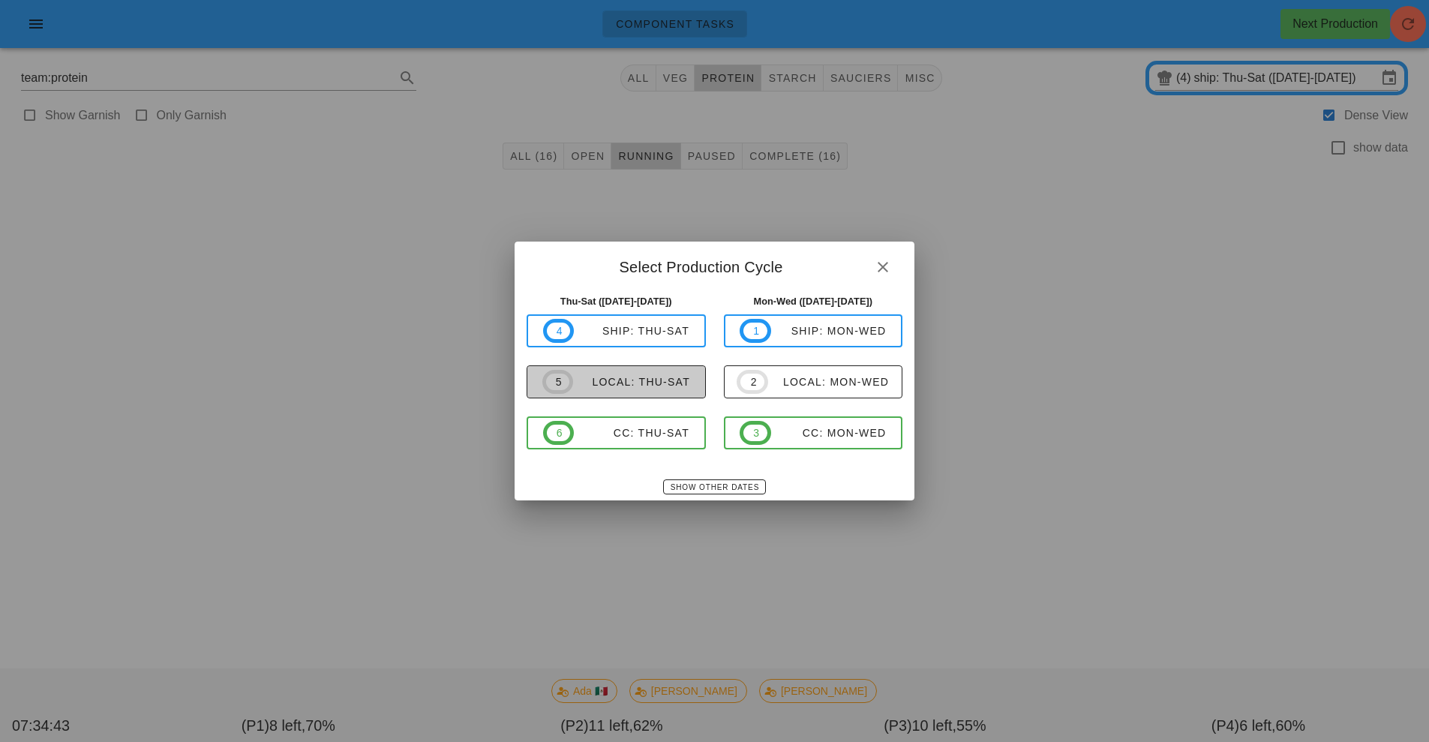
click at [664, 388] on div "local: Thu-Sat" at bounding box center [631, 382] width 117 height 12
type input "local: Thu-Sat ([DATE]-[DATE])"
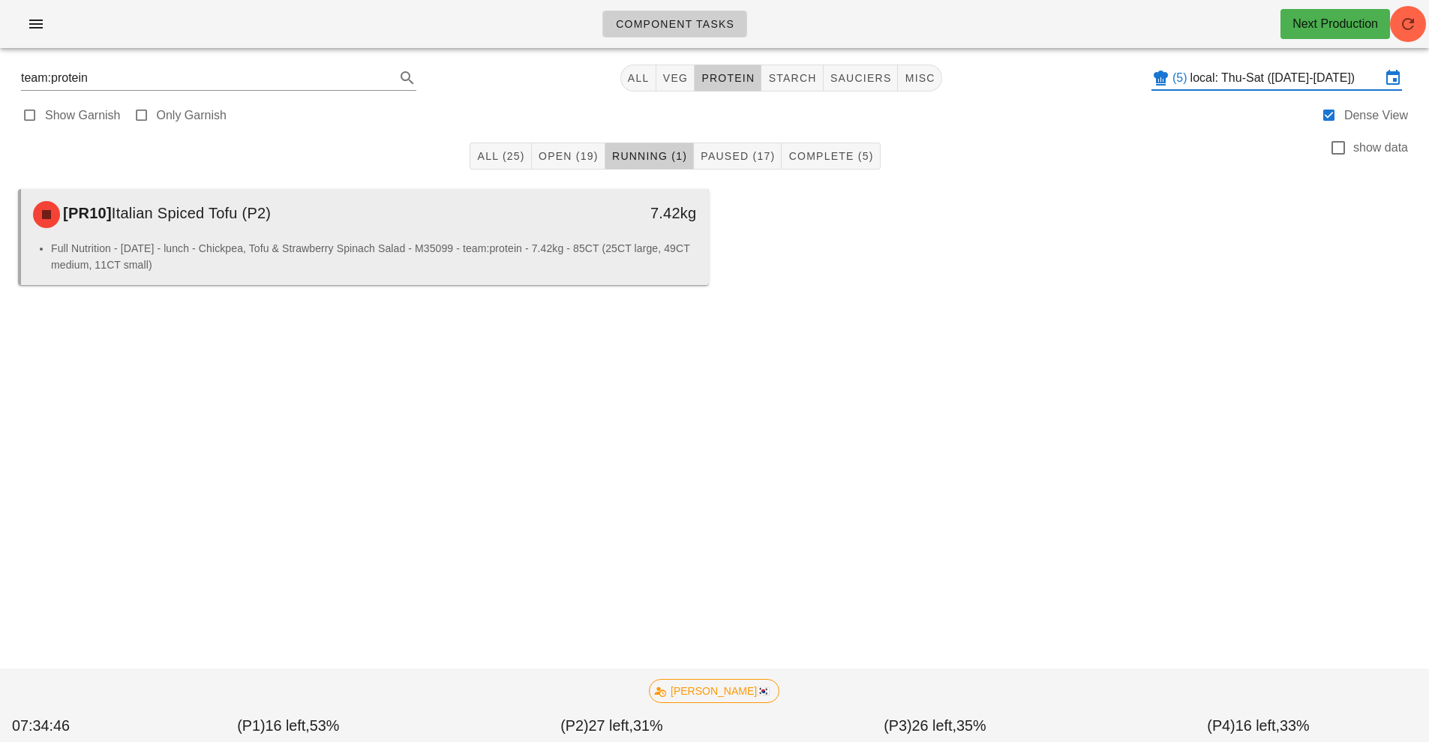
click at [327, 249] on li "Full Nutrition - [DATE] - lunch - Chickpea, Tofu & Strawberry Spinach Salad - M…" at bounding box center [374, 256] width 646 height 33
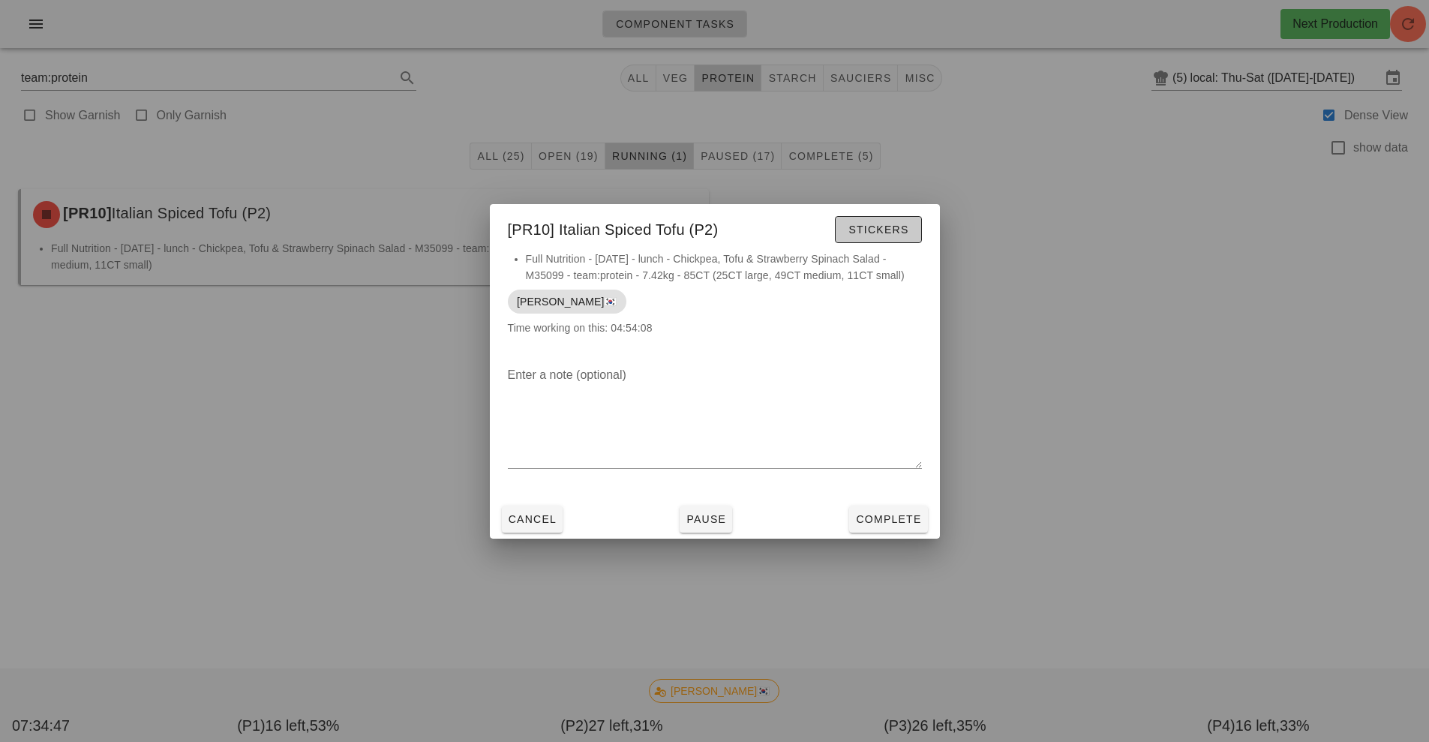
click at [893, 230] on span "Stickers" at bounding box center [878, 230] width 61 height 12
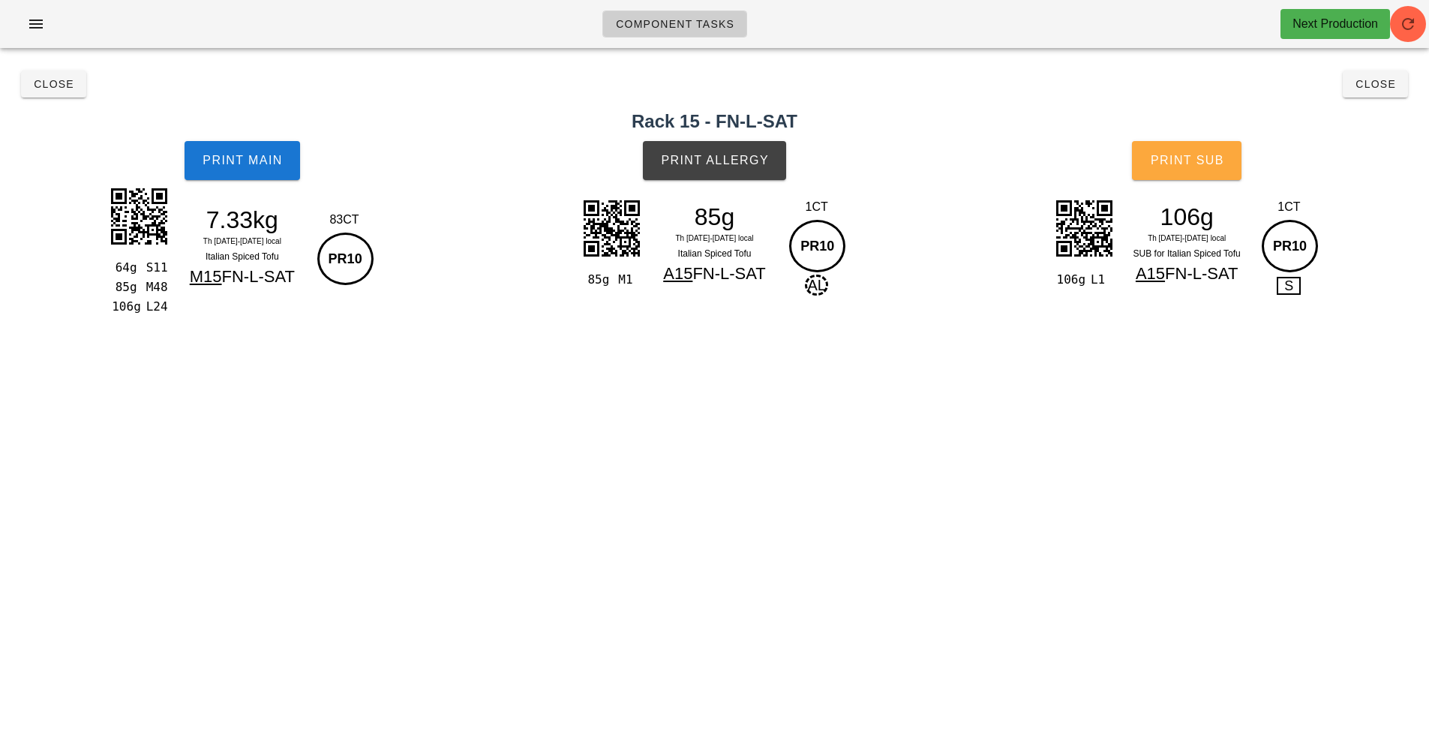
click at [1213, 165] on span "Print Sub" at bounding box center [1187, 161] width 74 height 14
click at [56, 75] on button "Close" at bounding box center [53, 84] width 65 height 27
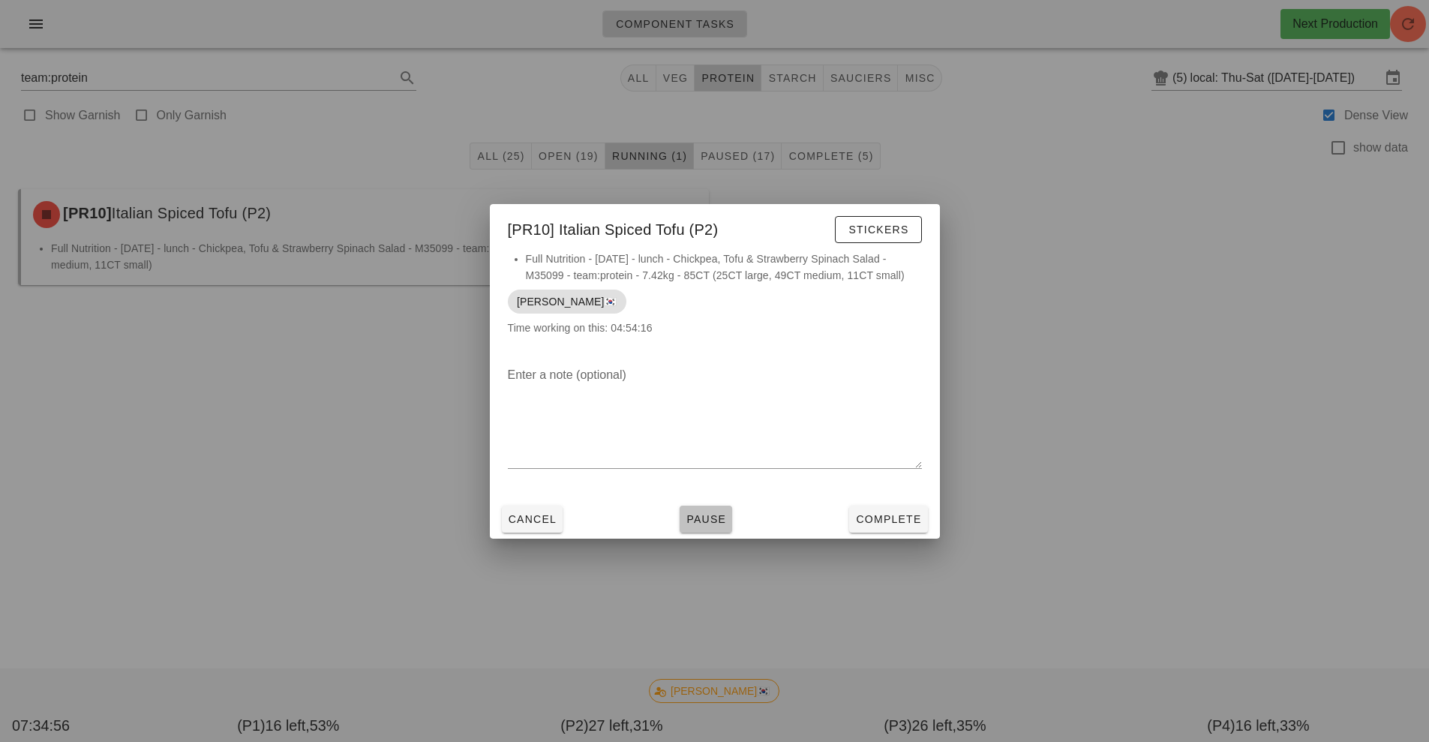
click at [710, 518] on span "Pause" at bounding box center [706, 519] width 41 height 12
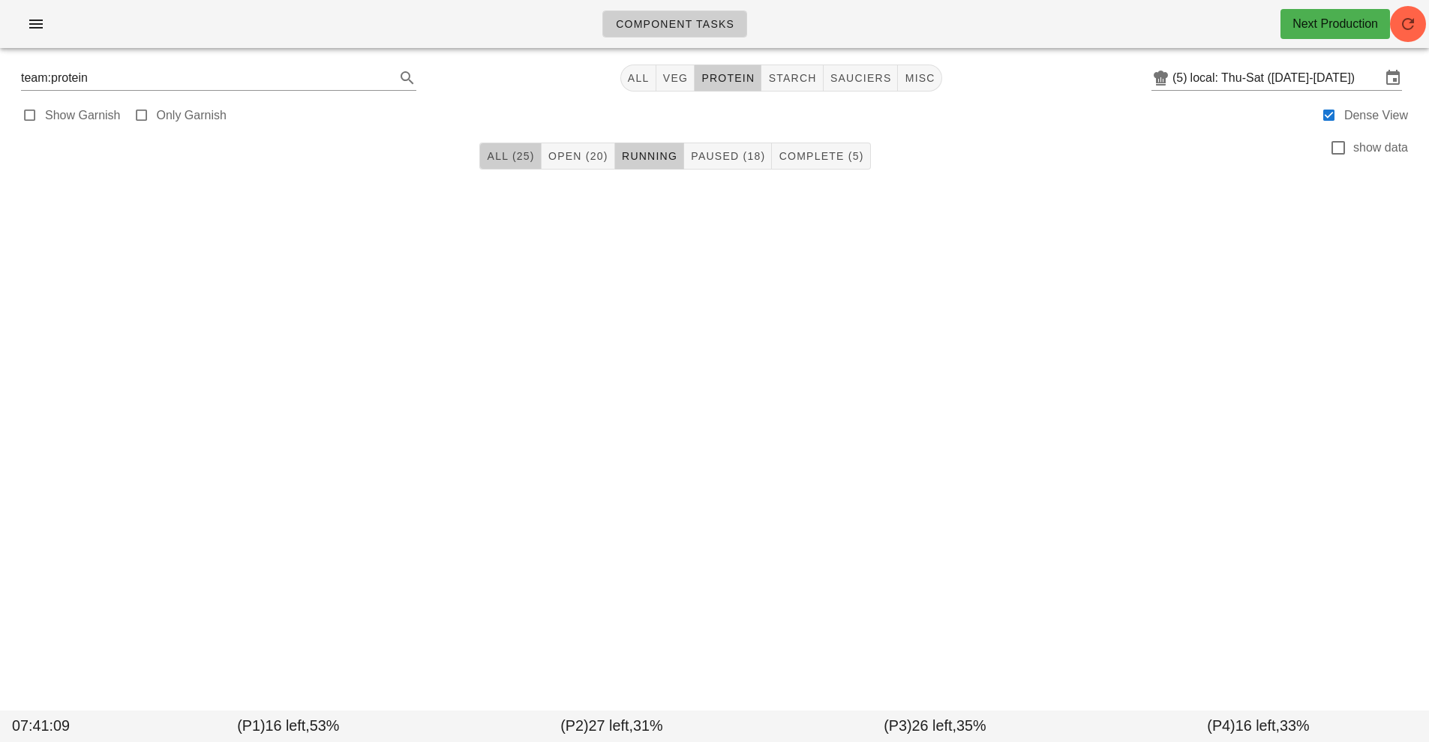
click at [528, 161] on span "All (25)" at bounding box center [510, 156] width 48 height 12
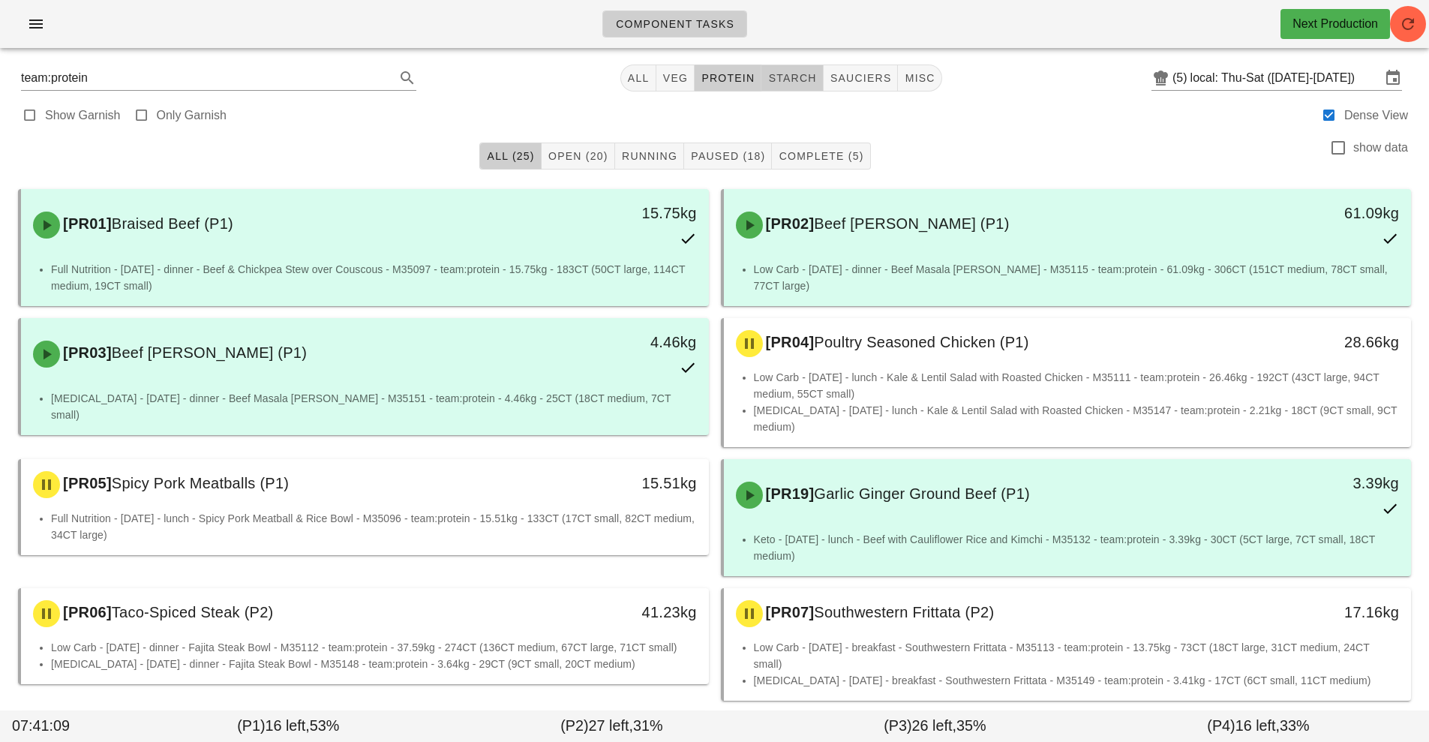
click at [798, 75] on span "starch" at bounding box center [791, 78] width 49 height 12
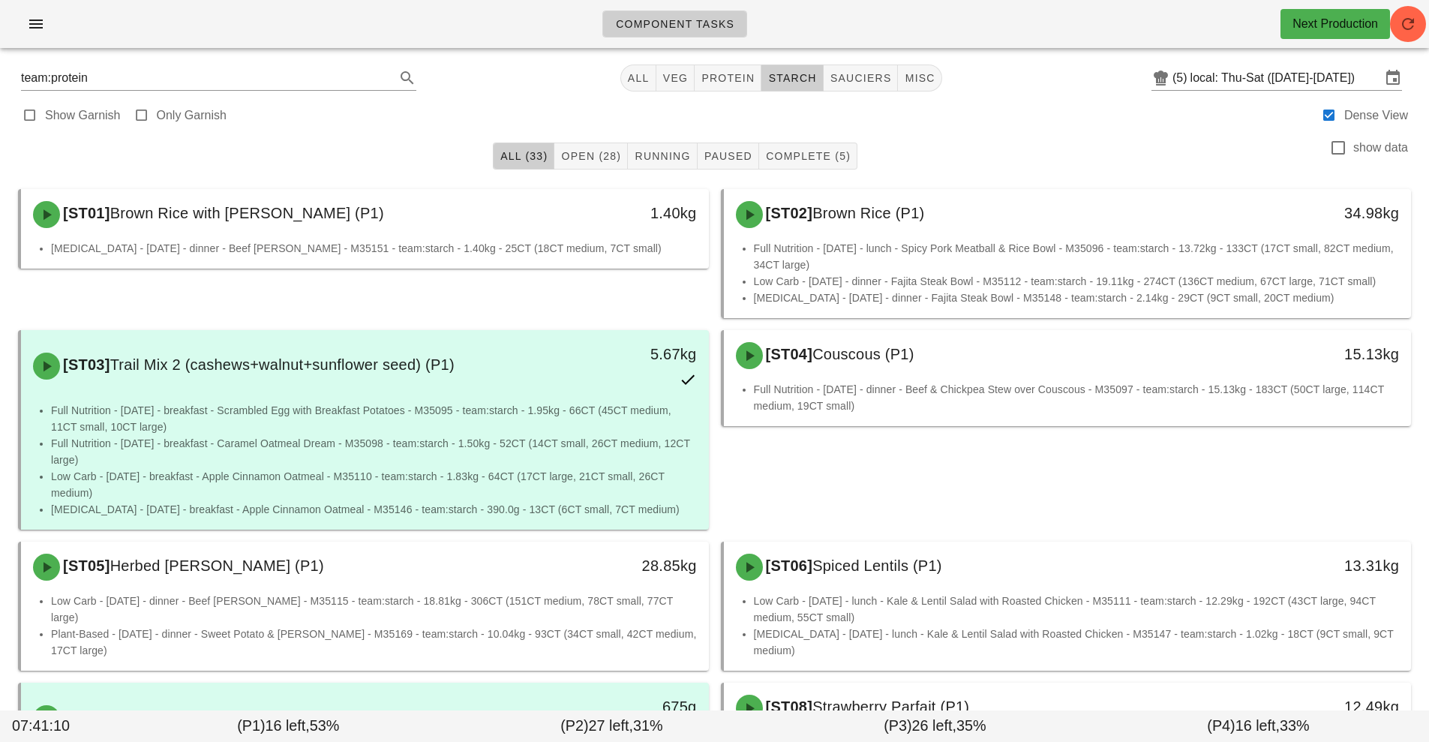
type input "team:starch"
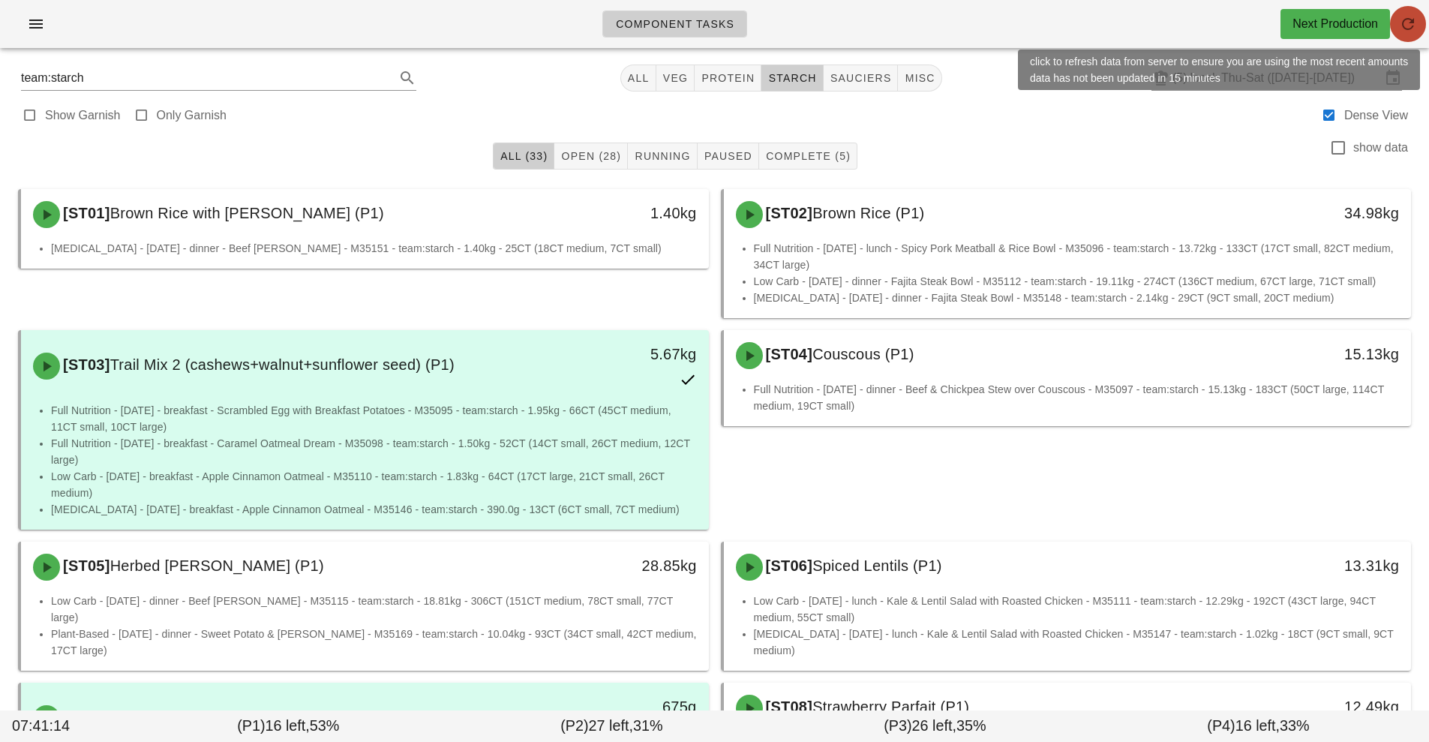
click at [1417, 36] on button "button" at bounding box center [1408, 24] width 36 height 36
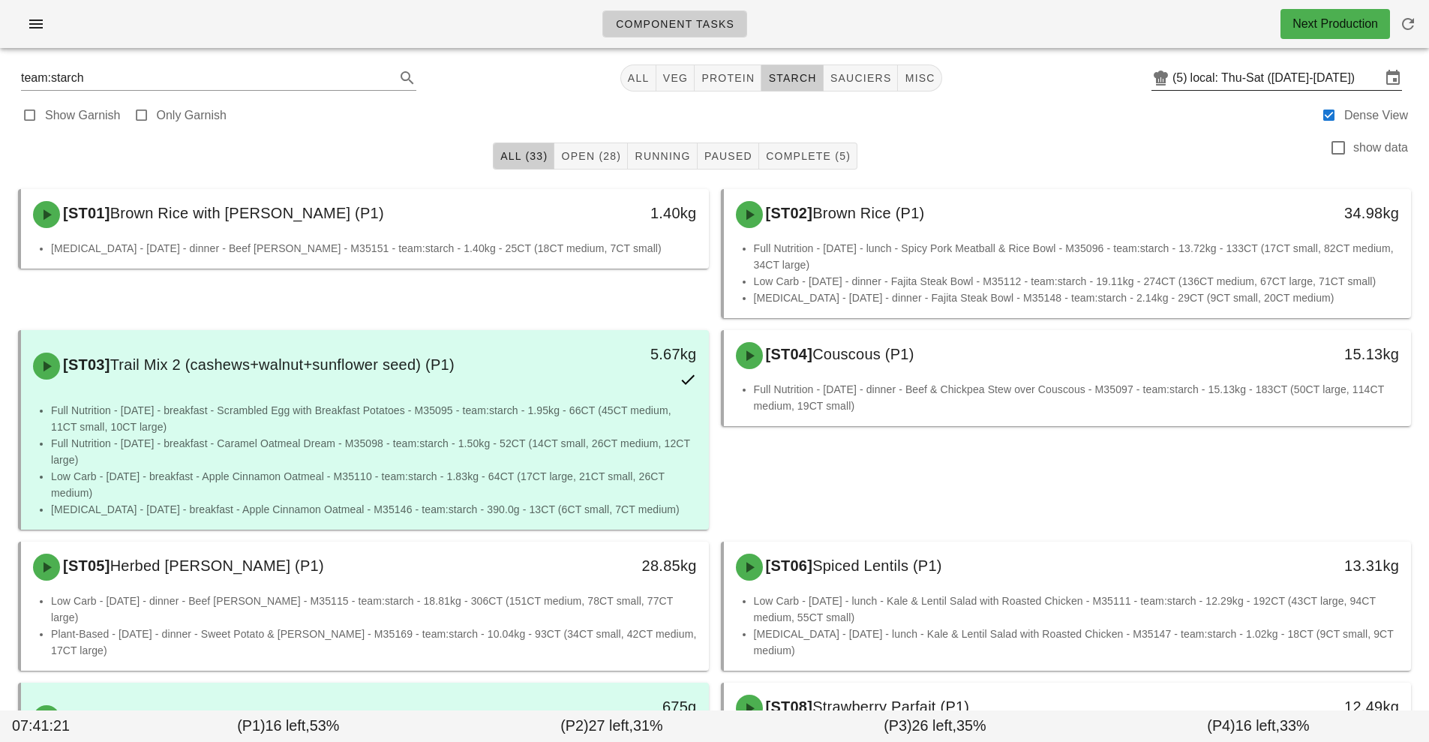
click at [1283, 73] on input "local: Thu-Sat ([DATE]-[DATE])" at bounding box center [1286, 78] width 191 height 24
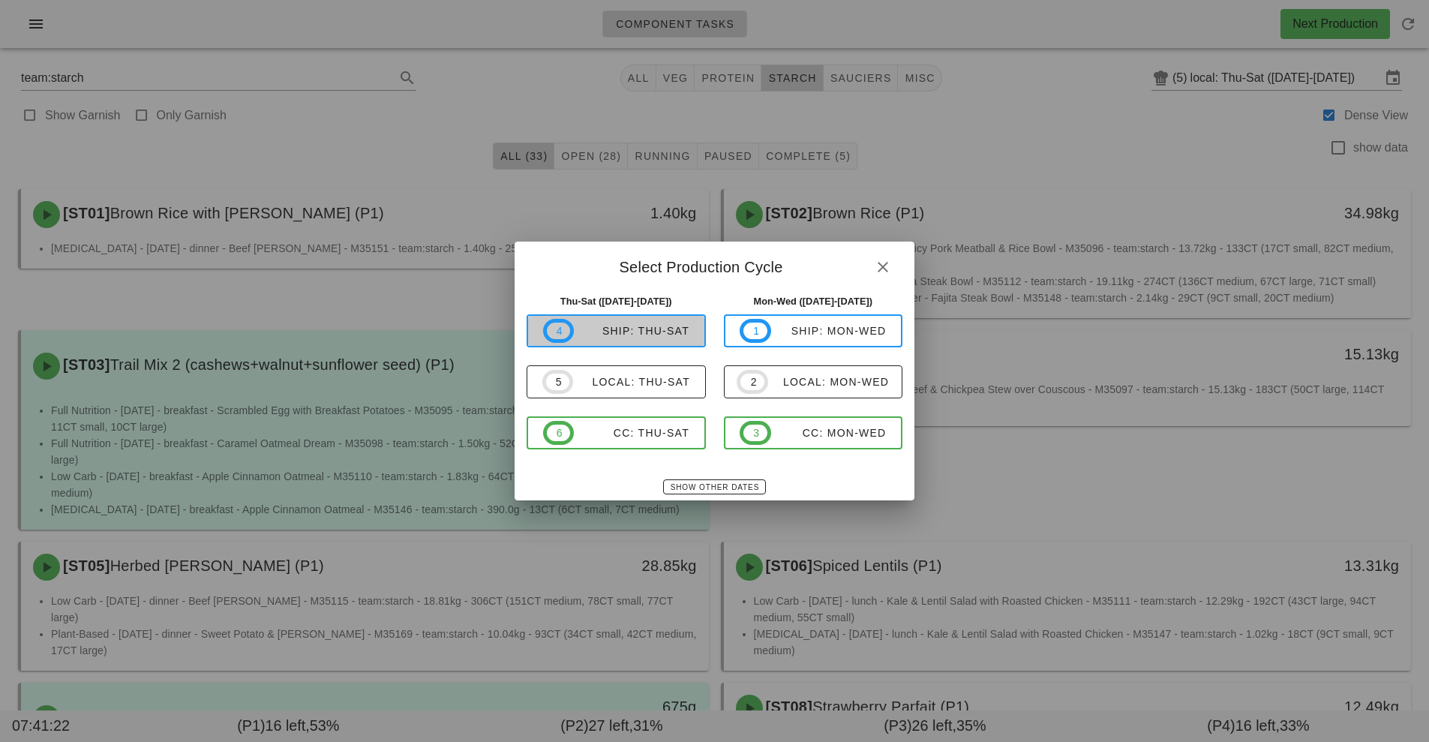
click at [653, 340] on span "4 ship: Thu-Sat" at bounding box center [616, 331] width 146 height 24
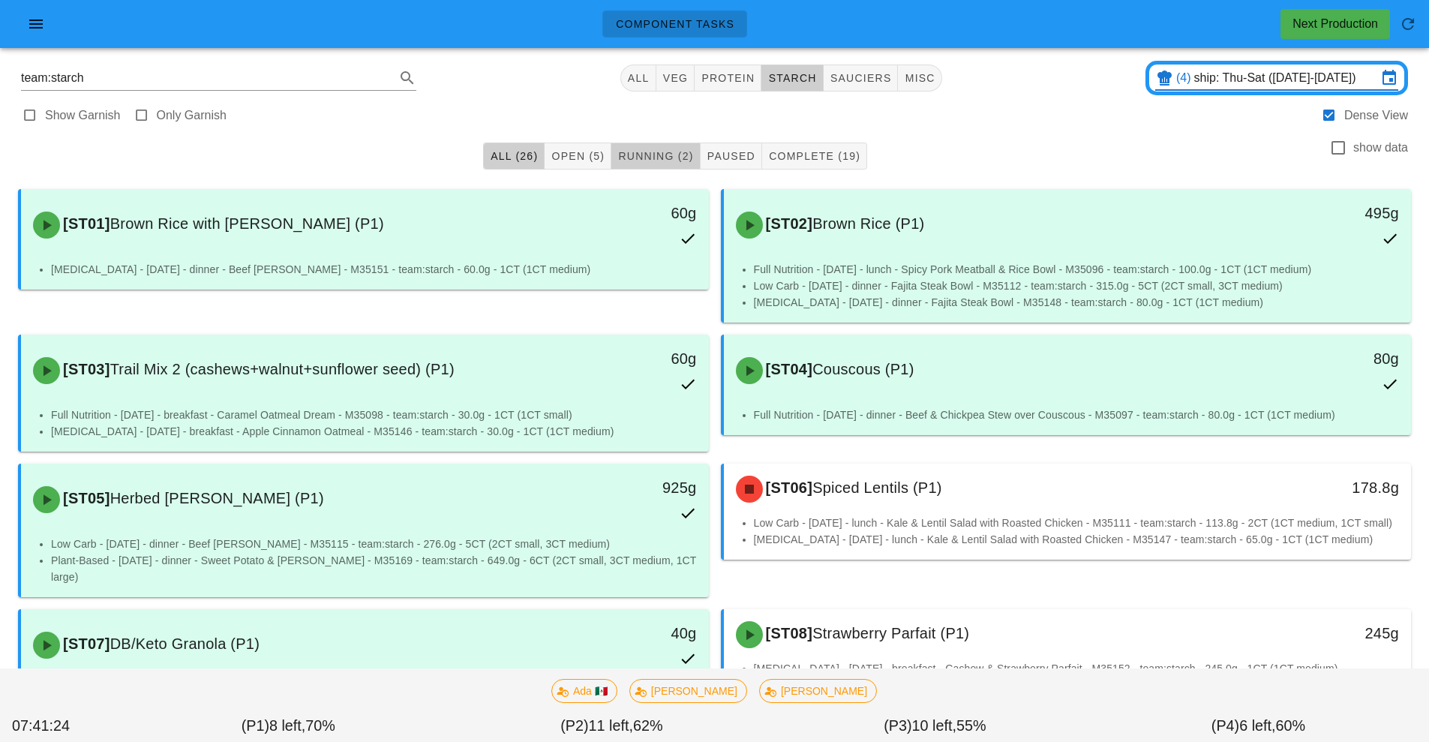
click at [658, 158] on span "Running (2)" at bounding box center [655, 156] width 76 height 12
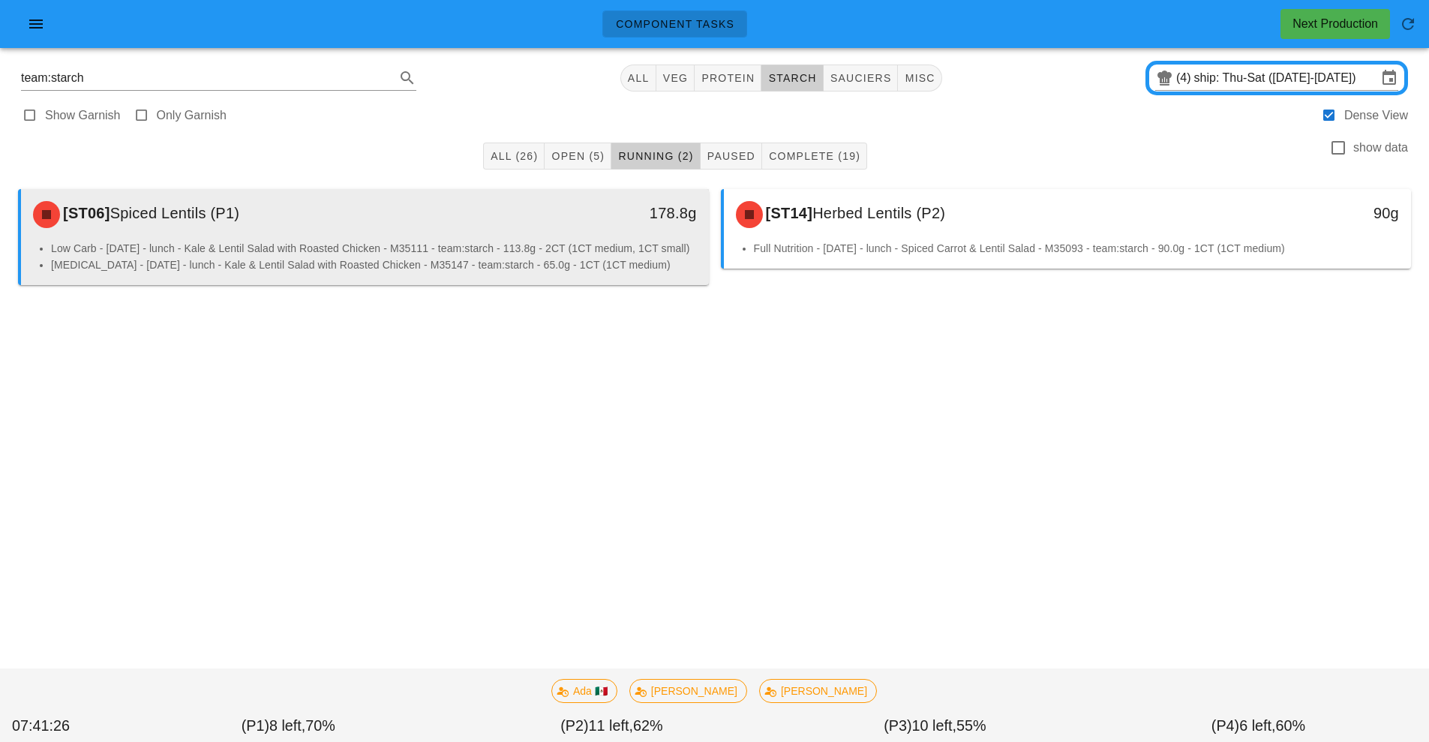
click at [433, 257] on li "Low Carb - [DATE] - lunch - Kale & Lentil Salad with Roasted Chicken - M35111 -…" at bounding box center [374, 248] width 646 height 17
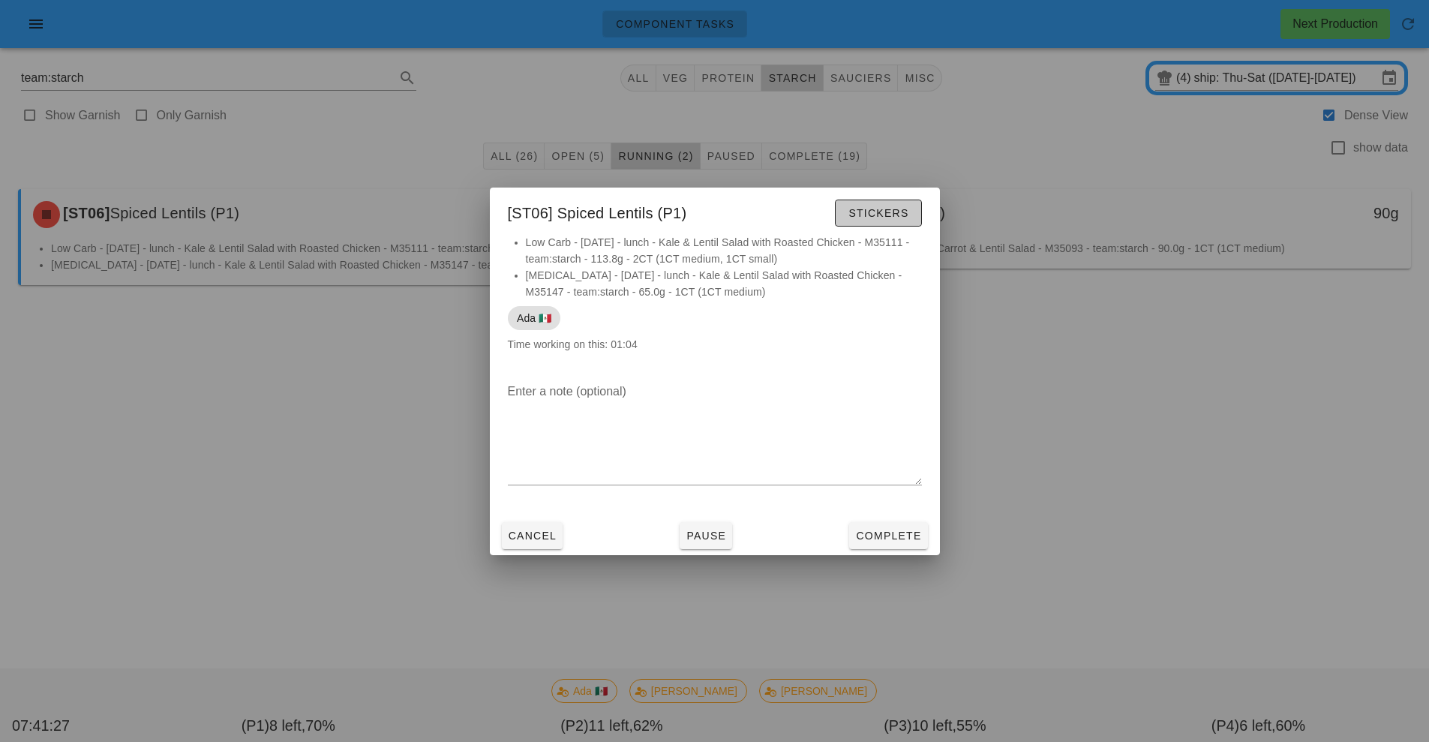
click at [877, 213] on span "Stickers" at bounding box center [878, 213] width 61 height 12
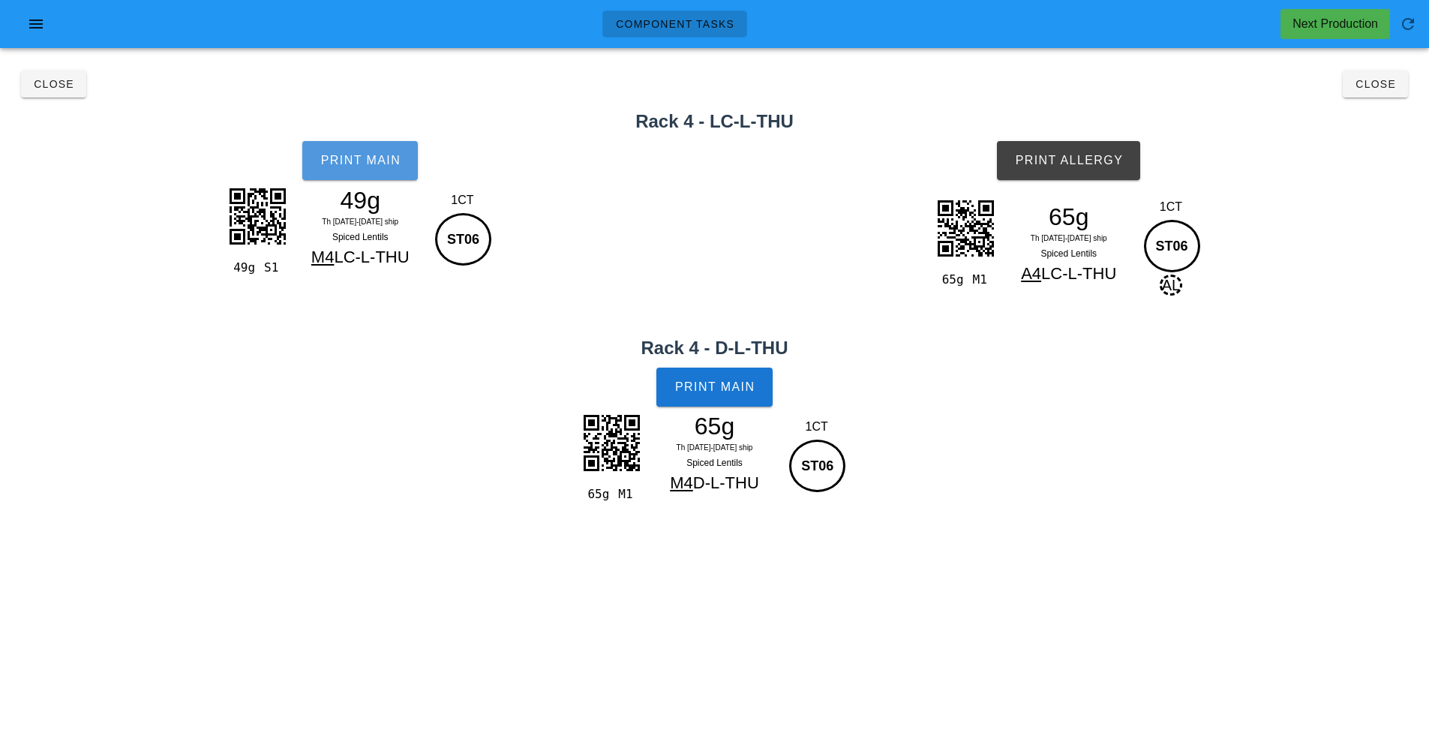
click at [337, 157] on span "Print Main" at bounding box center [360, 161] width 81 height 14
click at [738, 392] on span "Print Main" at bounding box center [714, 387] width 81 height 14
click at [1098, 165] on span "Print Allergy" at bounding box center [1068, 161] width 109 height 14
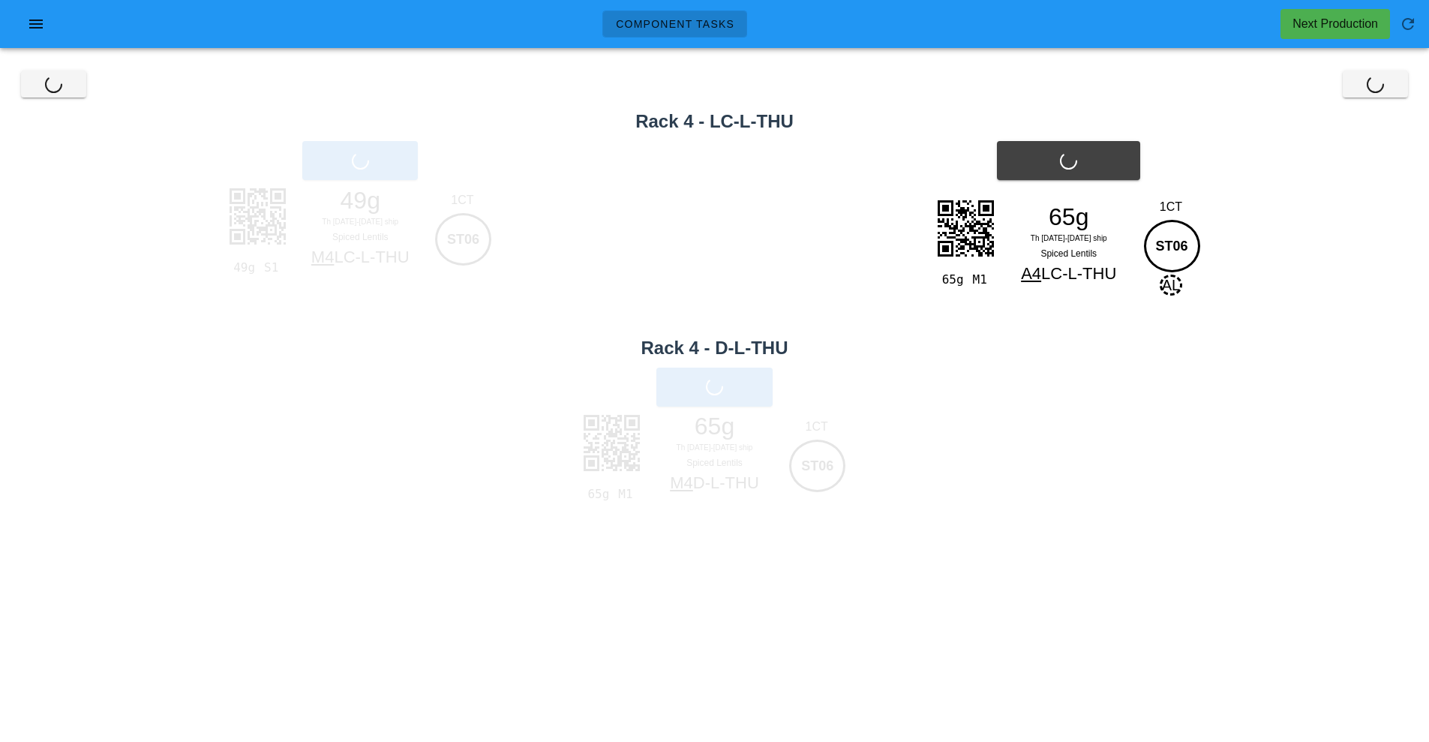
click at [1401, 110] on h2 "Rack 4 - LC-L-THU" at bounding box center [714, 121] width 1411 height 27
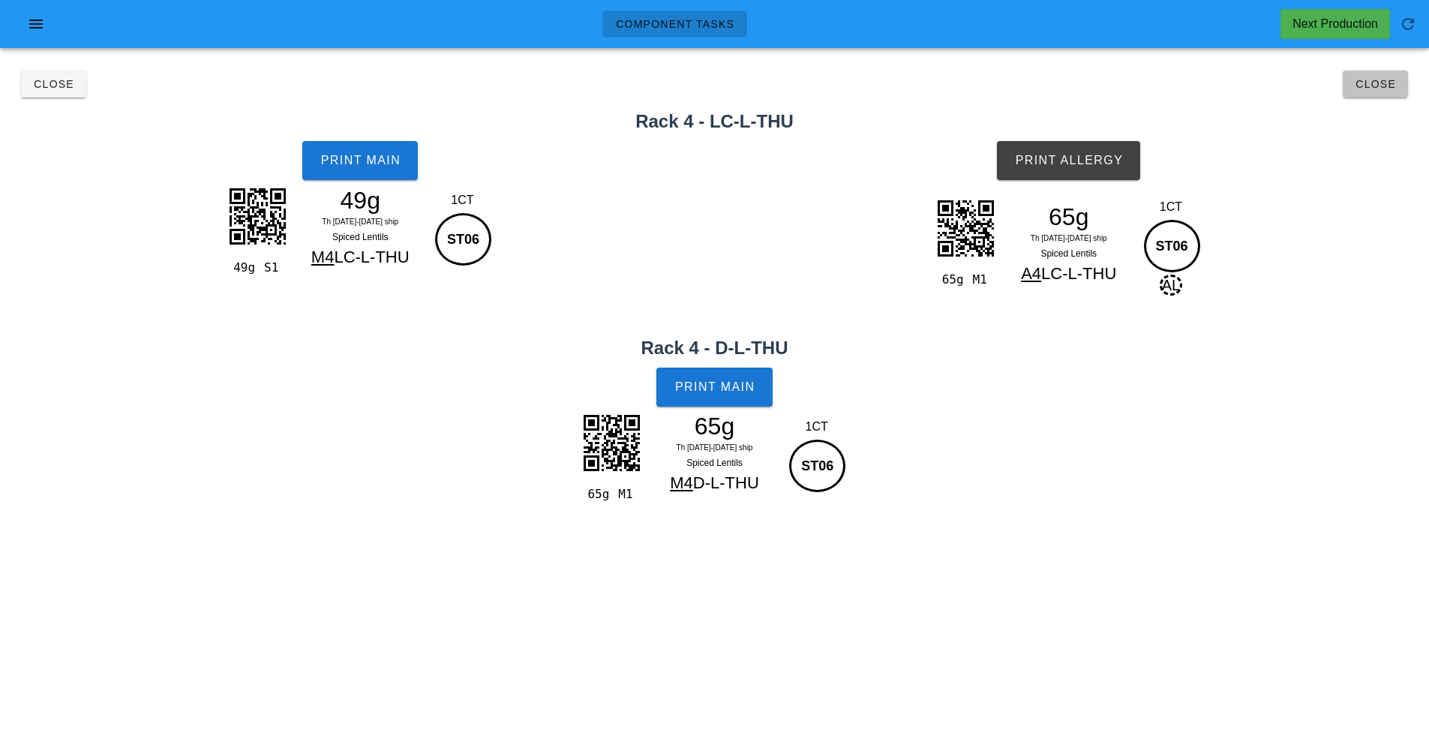
click at [1378, 86] on span "Close" at bounding box center [1375, 84] width 41 height 12
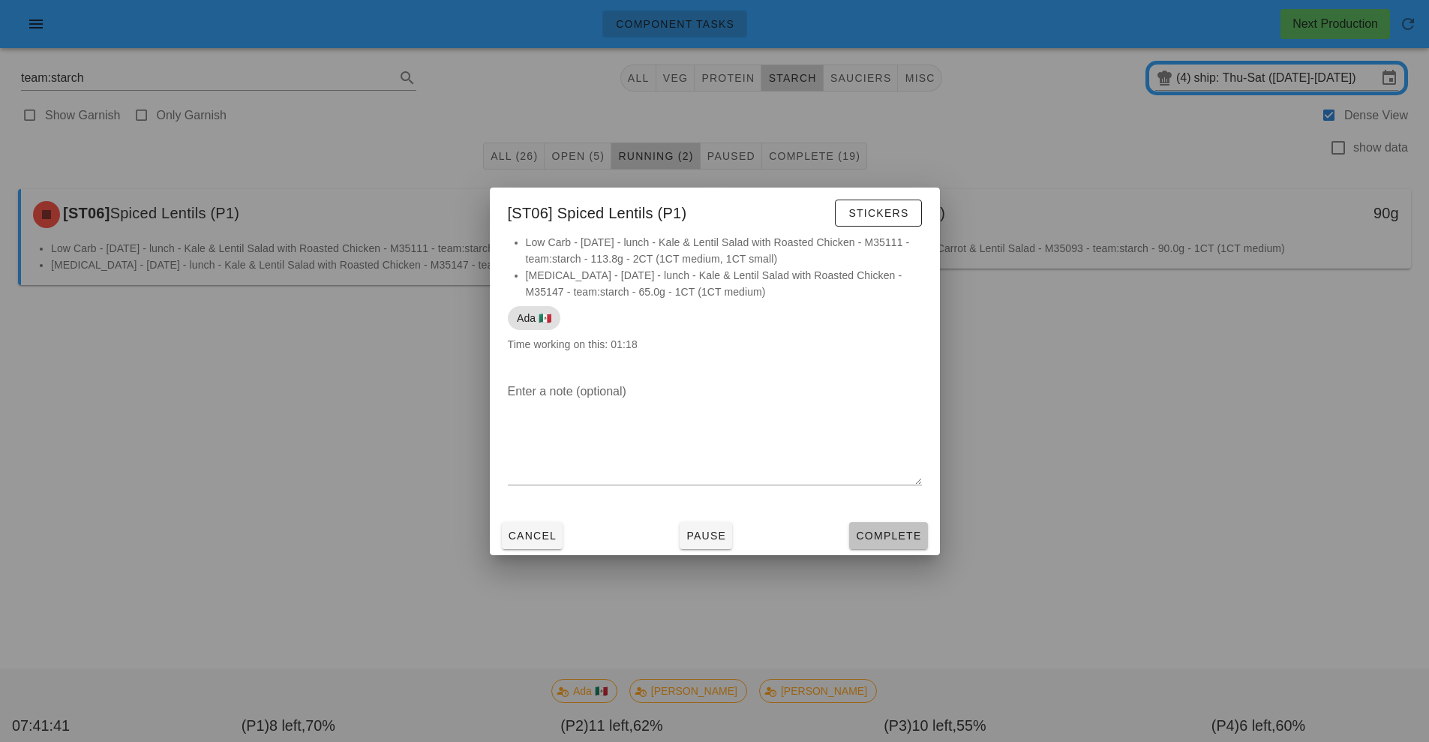
click at [902, 536] on span "Complete" at bounding box center [888, 536] width 66 height 12
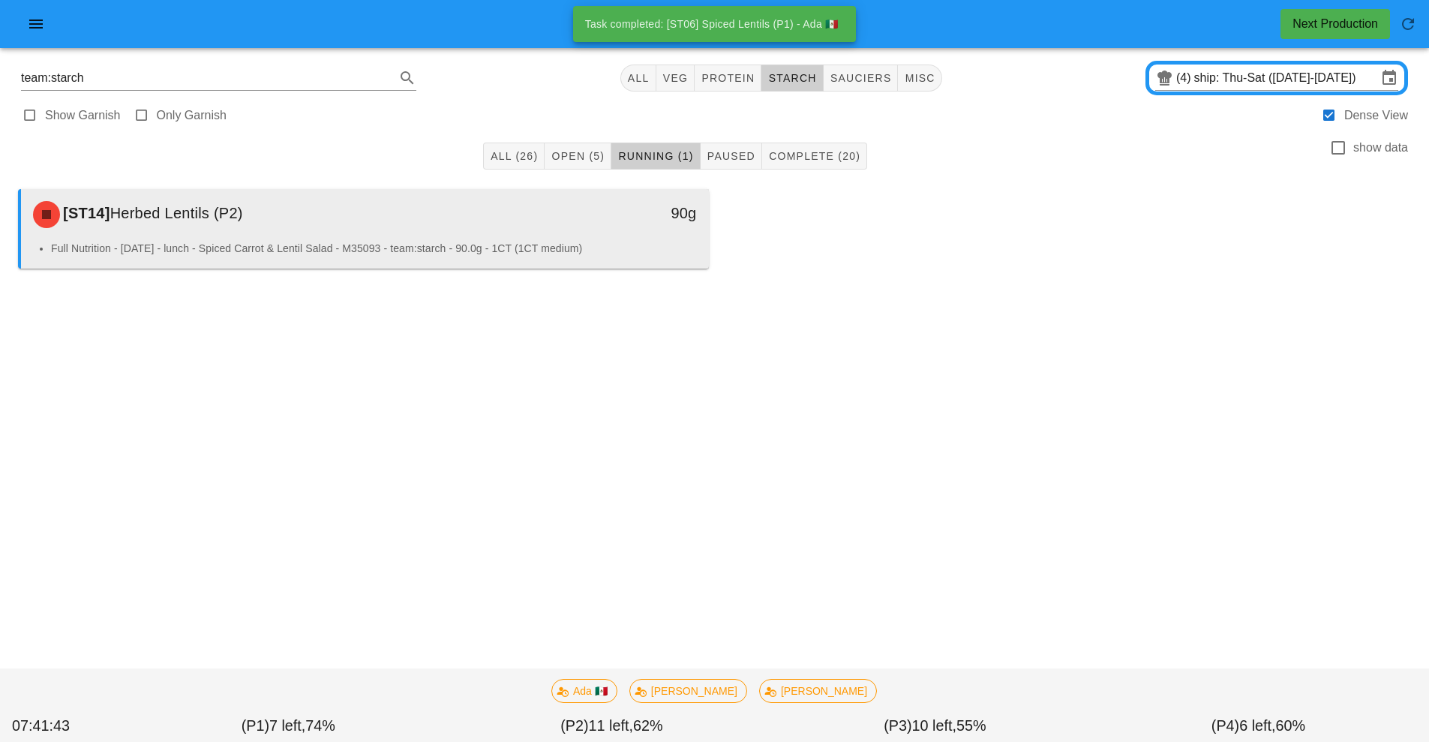
click at [471, 248] on li "Full Nutrition - Thursday - lunch - Spiced Carrot & Lentil Salad - M35093 - tea…" at bounding box center [374, 248] width 646 height 17
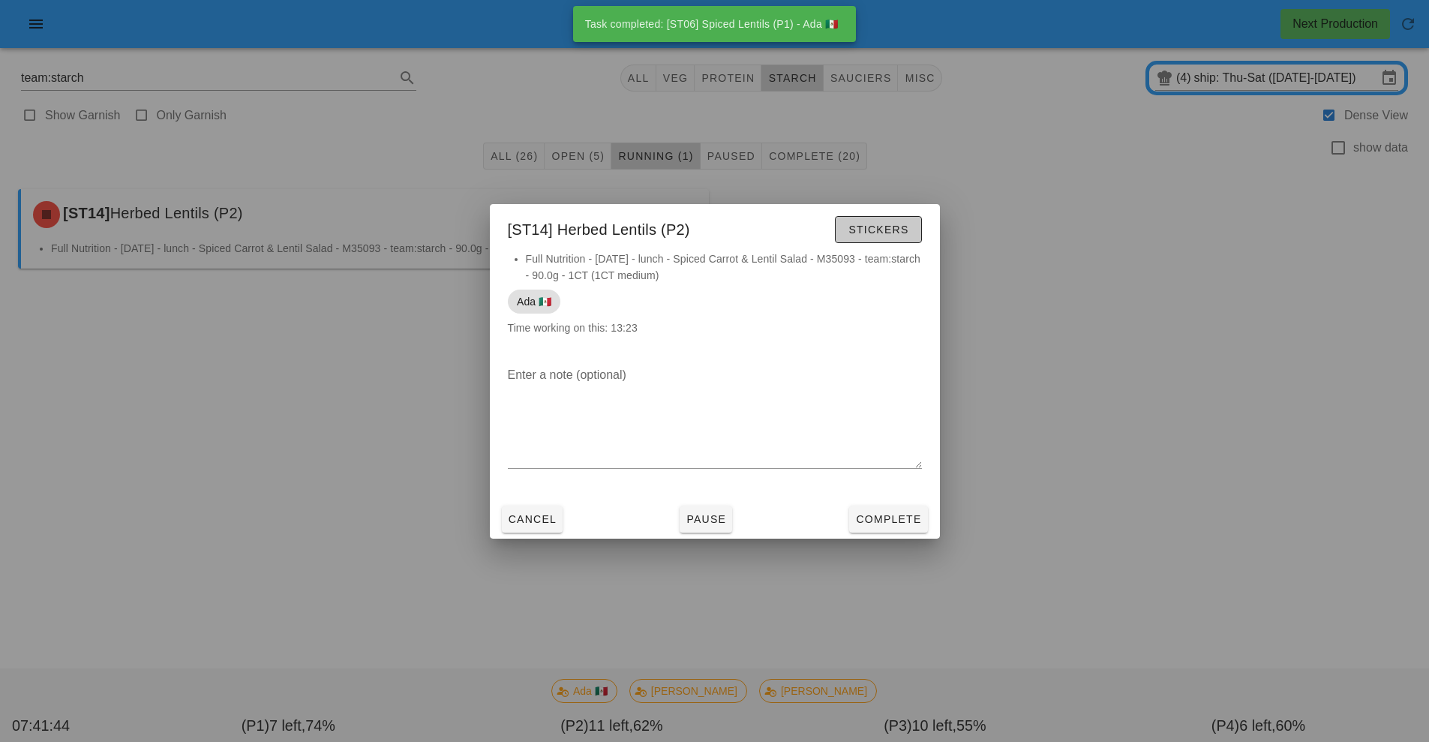
click at [890, 240] on button "Stickers" at bounding box center [878, 229] width 86 height 27
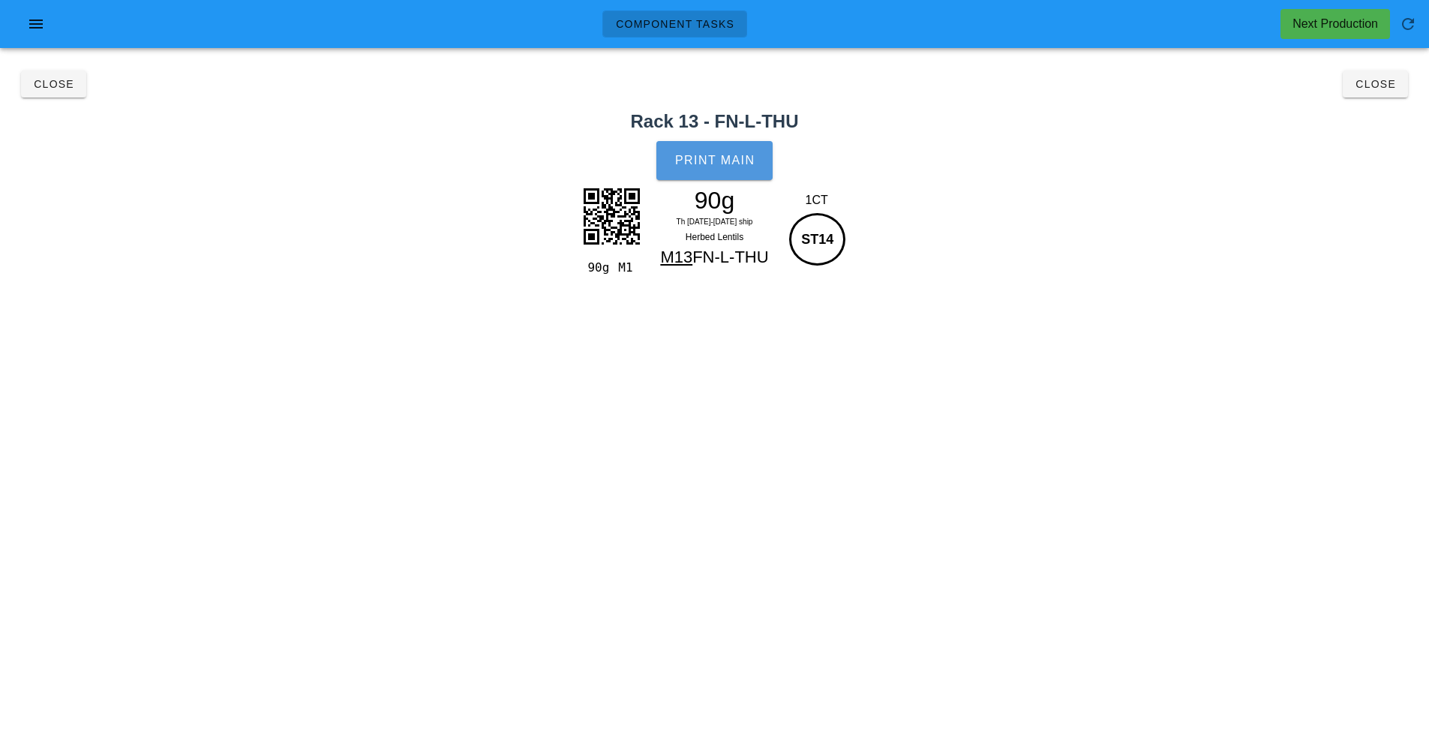
click at [730, 173] on button "Print Main" at bounding box center [714, 160] width 116 height 39
click at [1375, 85] on span "Close" at bounding box center [1375, 84] width 41 height 12
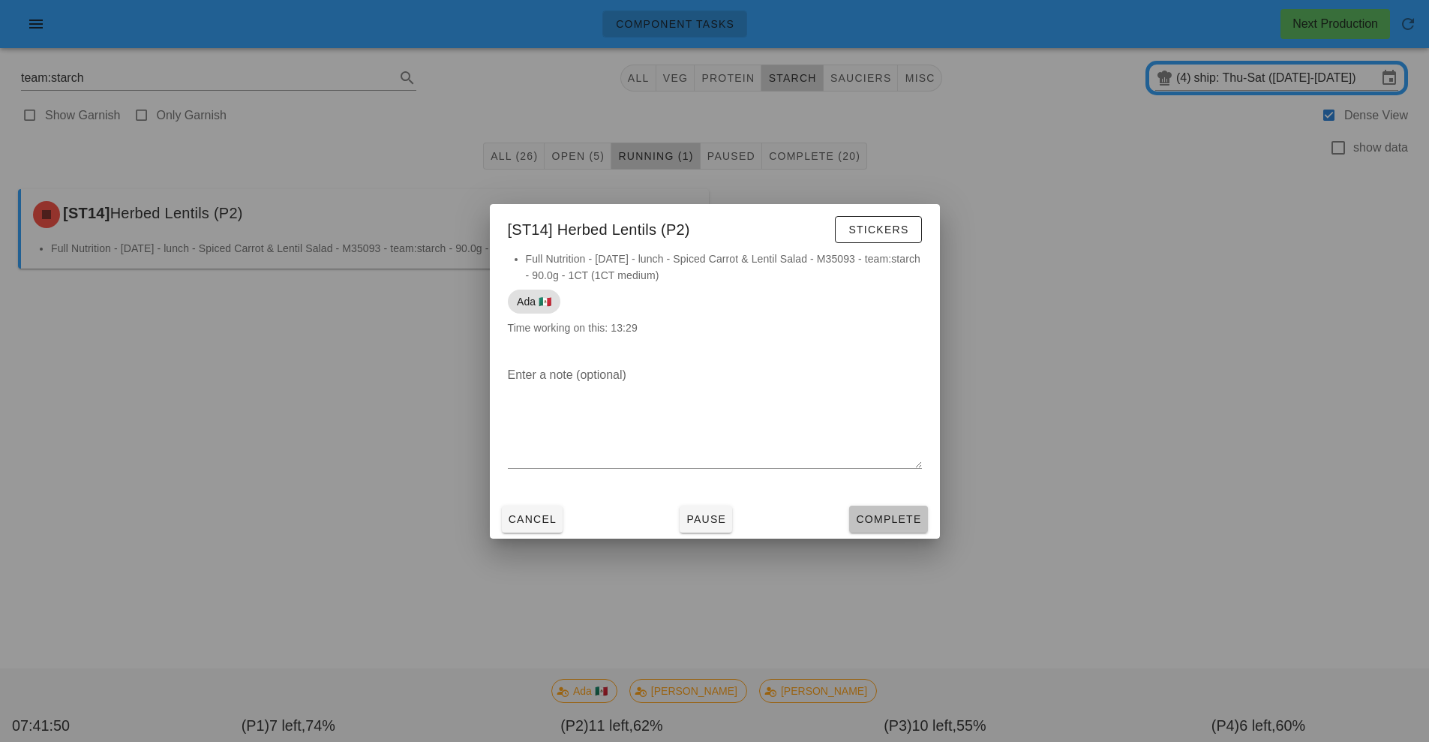
click at [891, 524] on span "Complete" at bounding box center [888, 519] width 66 height 12
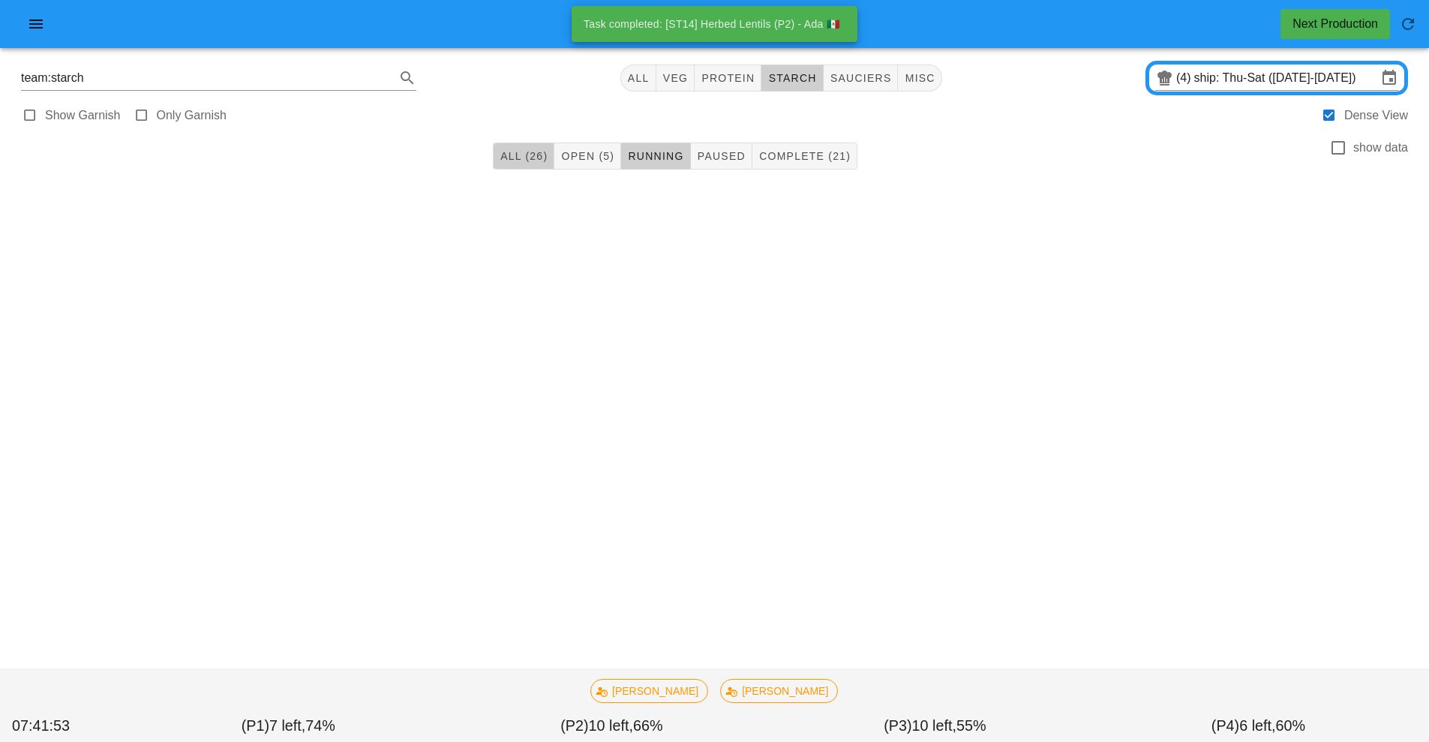
click at [527, 164] on button "All (26)" at bounding box center [524, 156] width 62 height 27
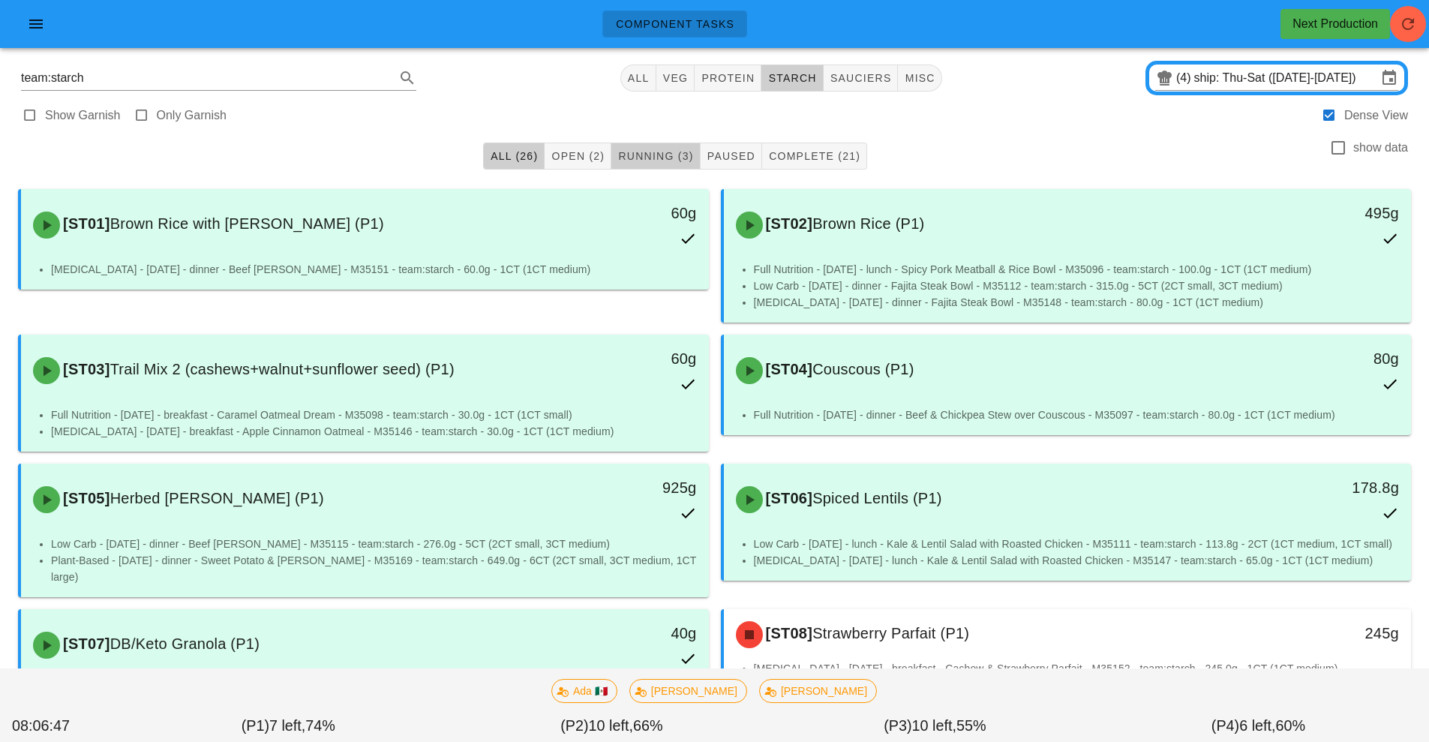
click at [683, 156] on span "Running (3)" at bounding box center [655, 156] width 76 height 12
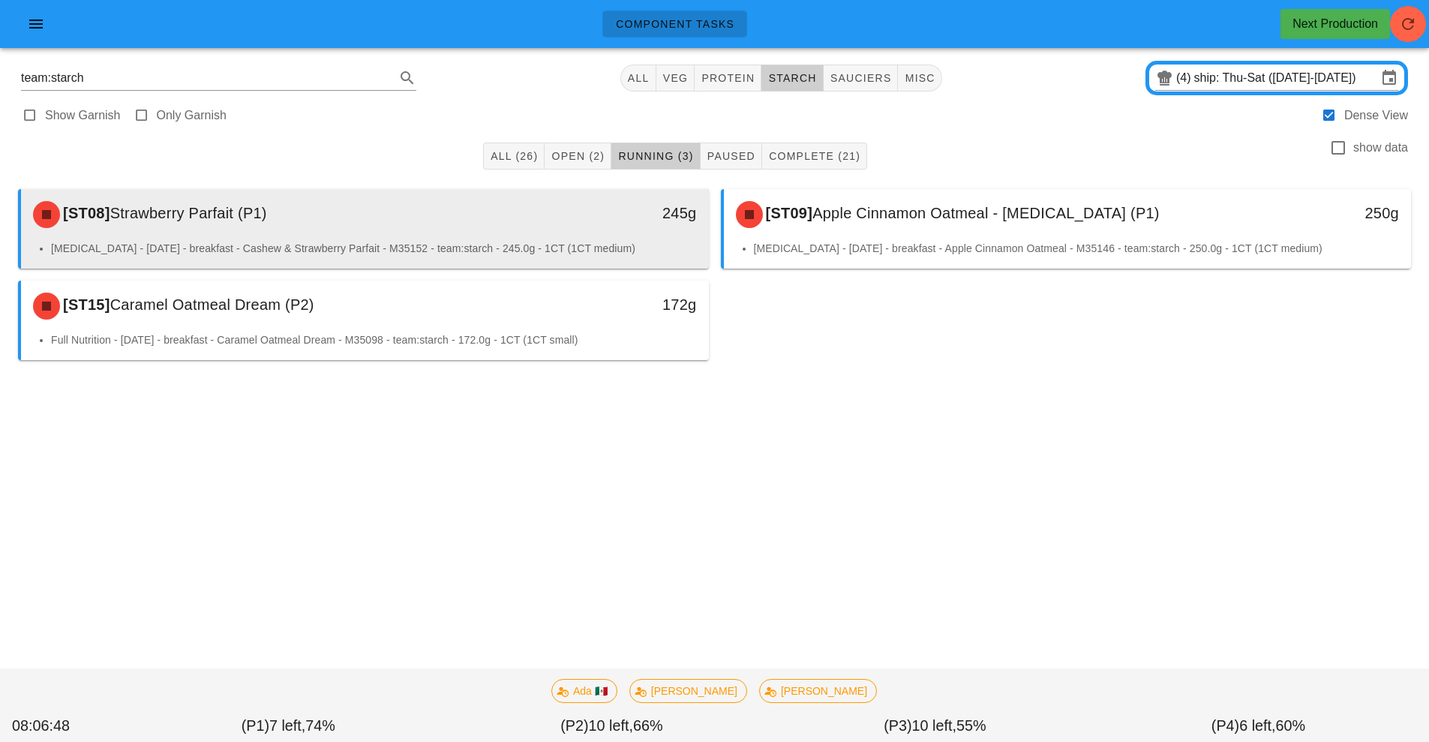
click at [533, 225] on div "[ST08] Strawberry Parfait (P1)" at bounding box center [279, 214] width 511 height 45
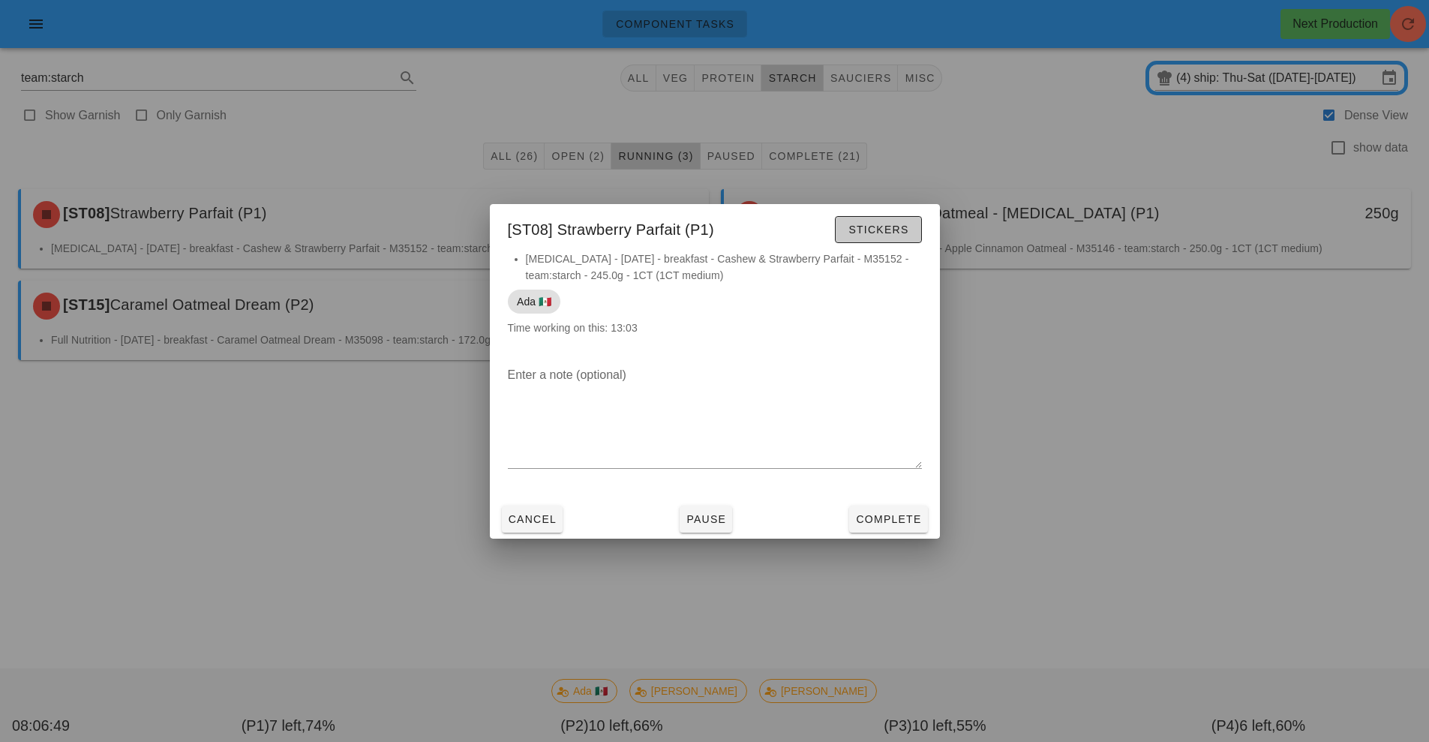
click at [895, 229] on span "Stickers" at bounding box center [878, 230] width 61 height 12
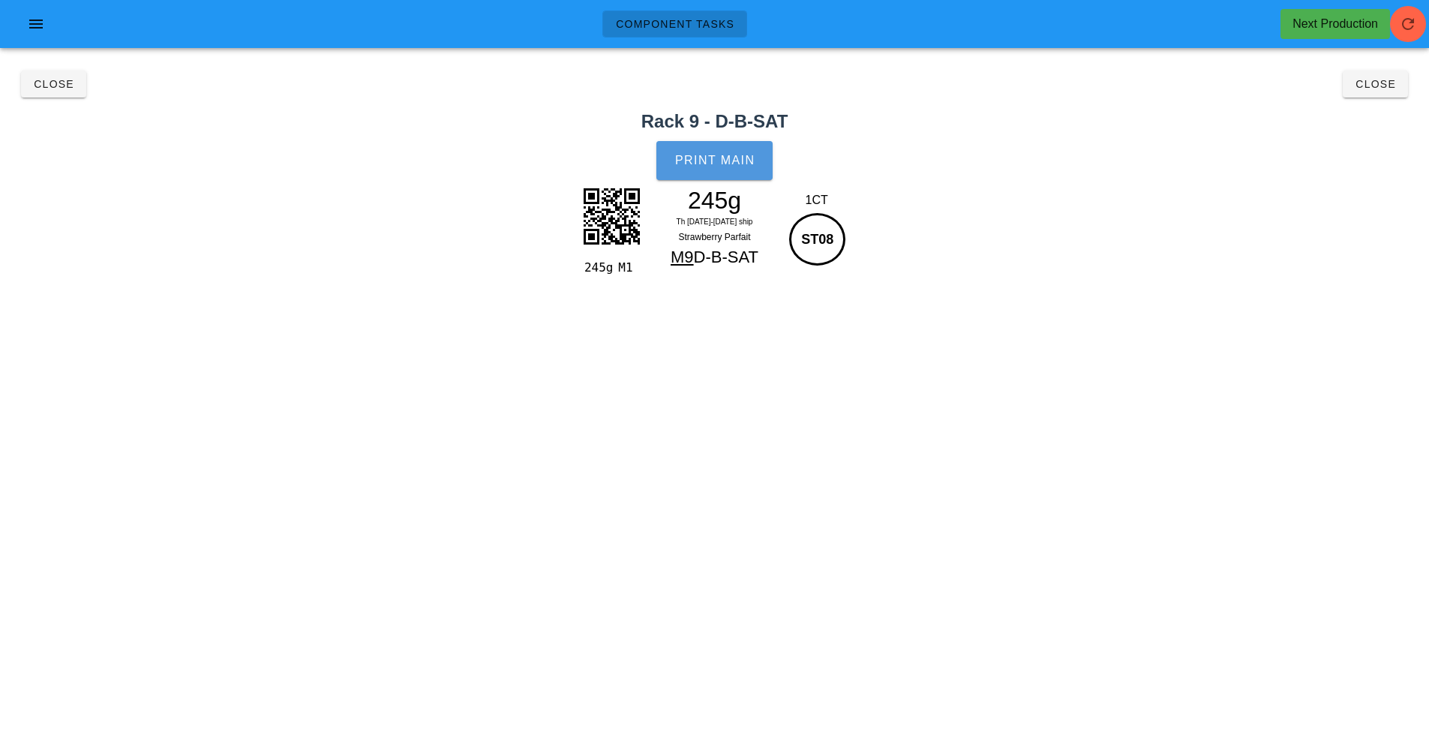
click at [721, 161] on span "Print Main" at bounding box center [714, 161] width 81 height 14
click at [1380, 86] on span "Close" at bounding box center [1375, 84] width 41 height 12
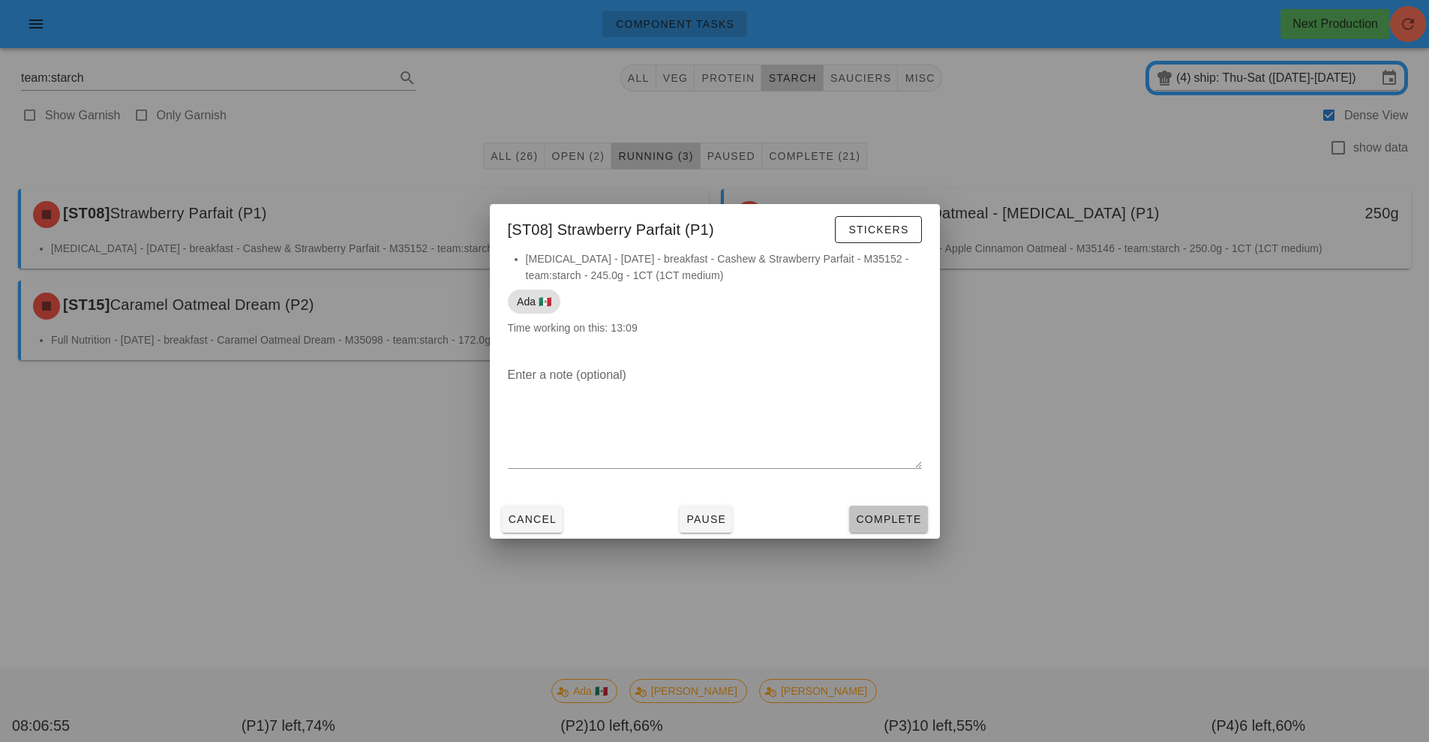
click at [882, 520] on span "Complete" at bounding box center [888, 519] width 66 height 12
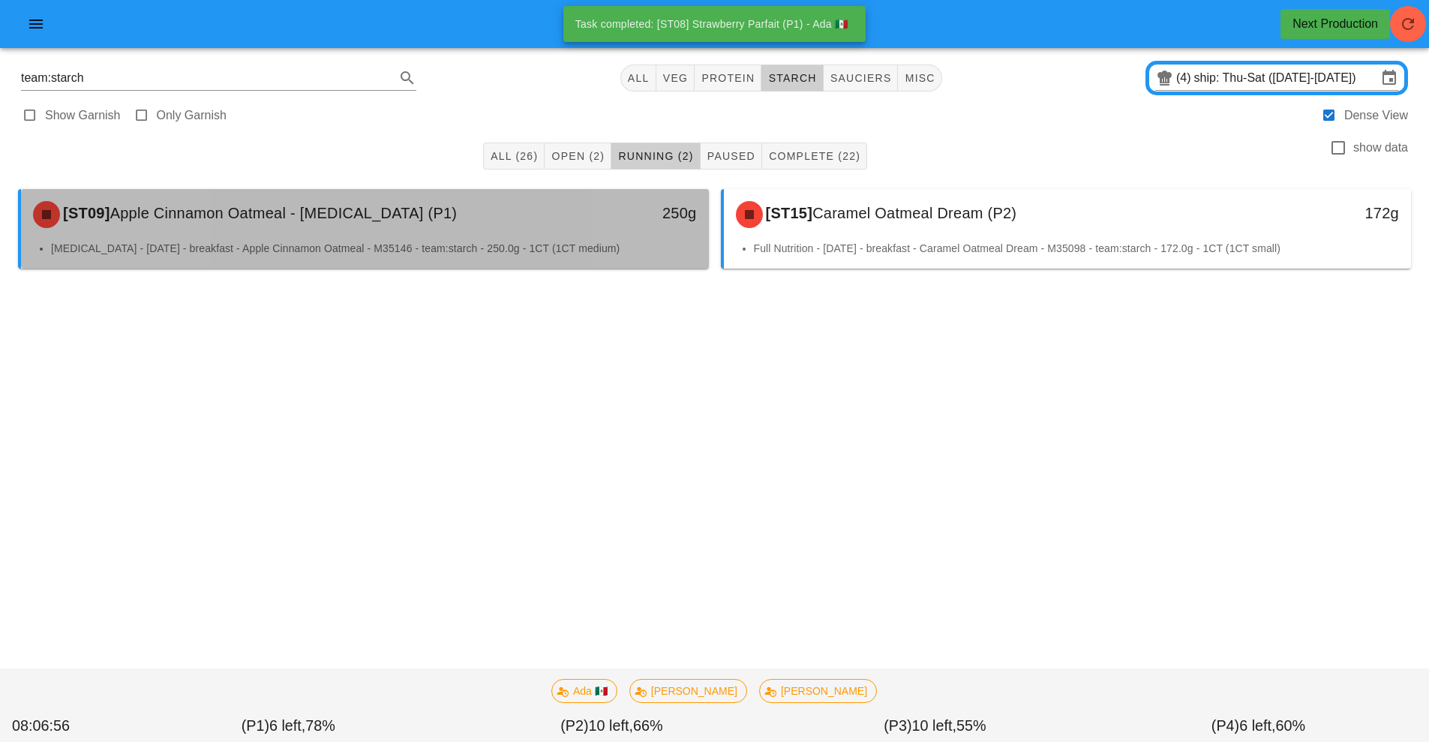
click at [580, 217] on div "250g" at bounding box center [620, 213] width 152 height 24
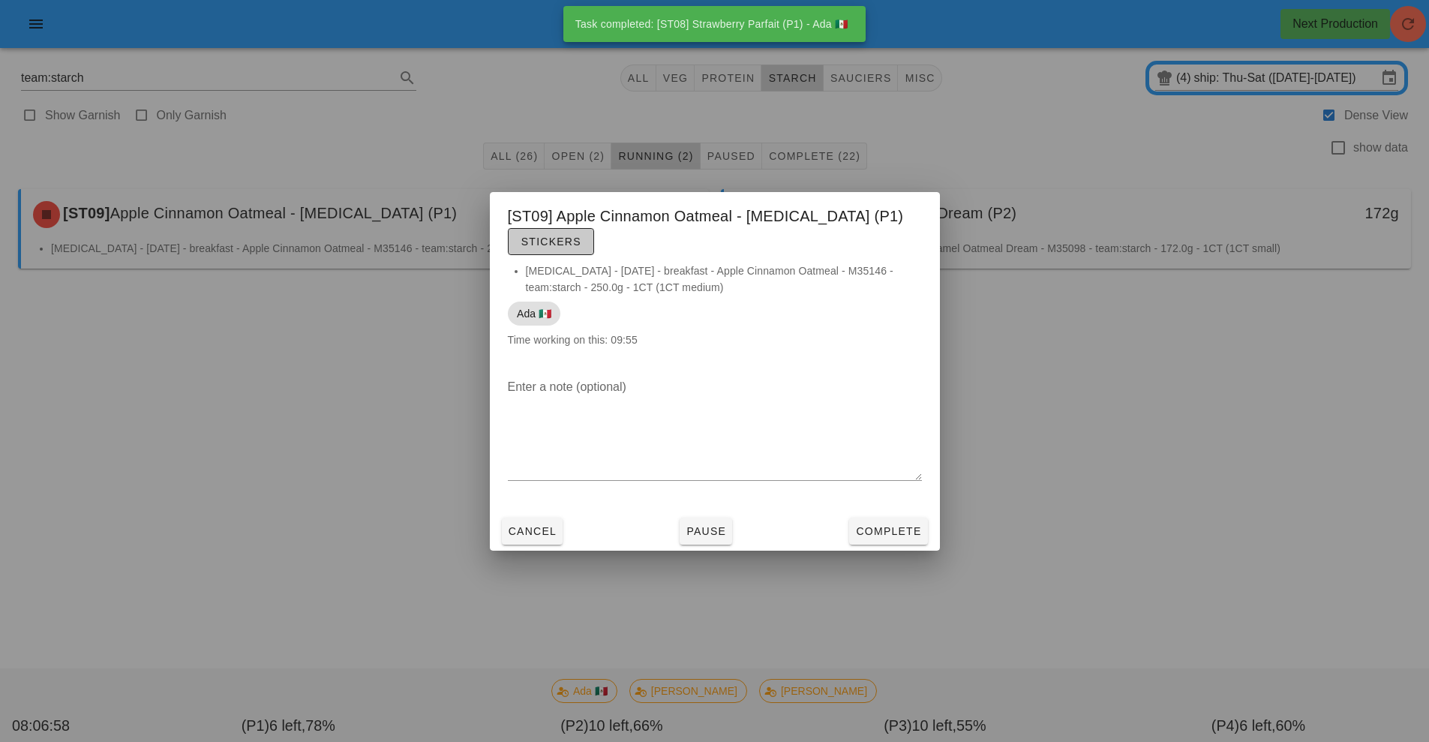
click at [554, 242] on span "Stickers" at bounding box center [551, 242] width 61 height 12
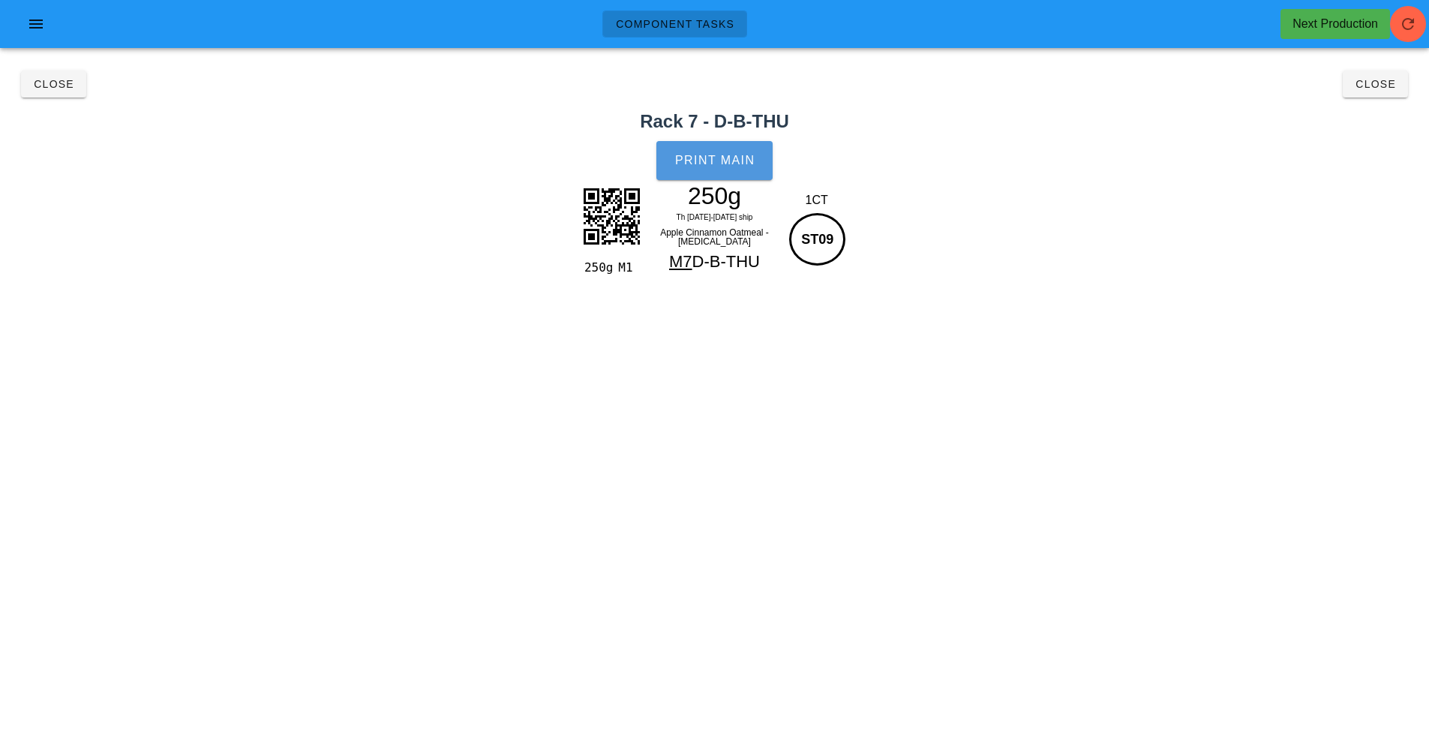
click at [734, 170] on button "Print Main" at bounding box center [714, 160] width 116 height 39
click at [1387, 96] on button "Close" at bounding box center [1375, 84] width 65 height 27
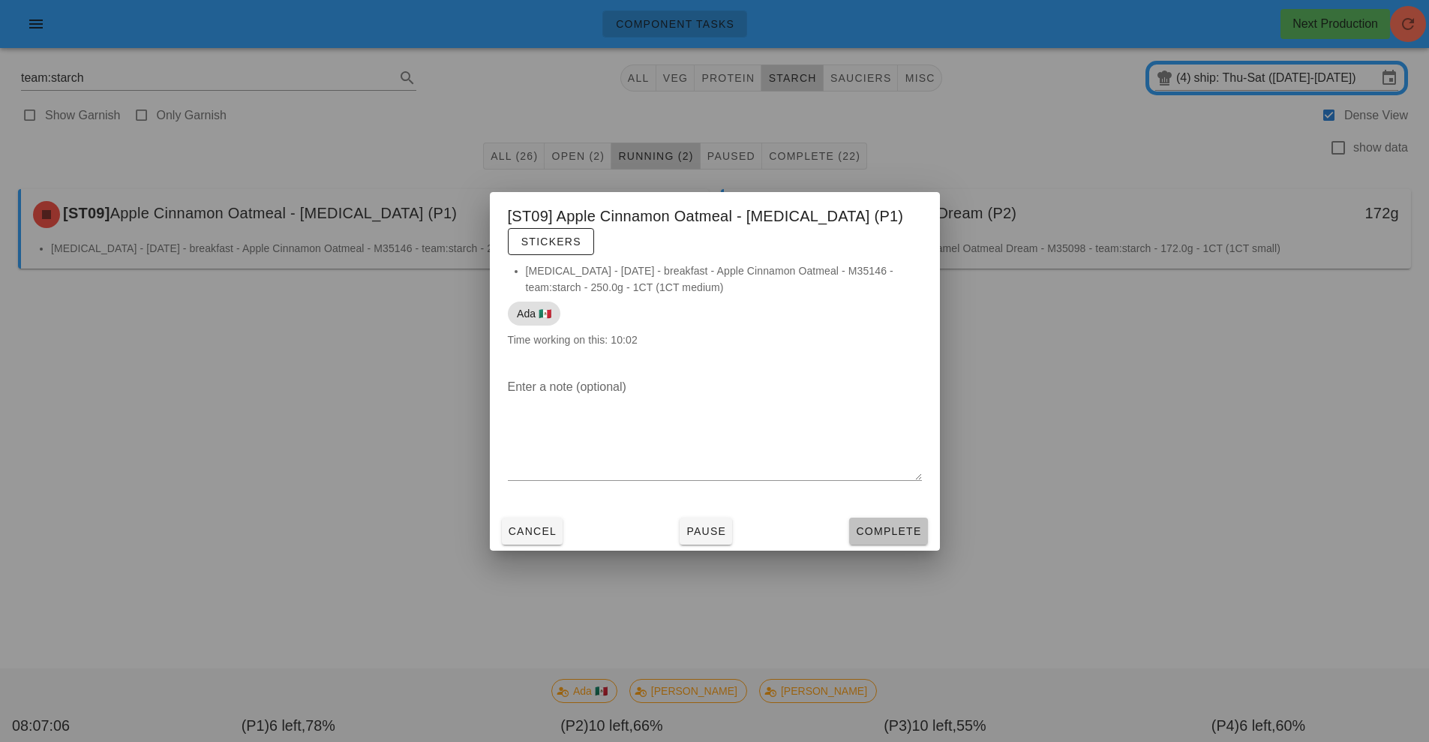
click at [883, 542] on button "Complete" at bounding box center [888, 531] width 78 height 27
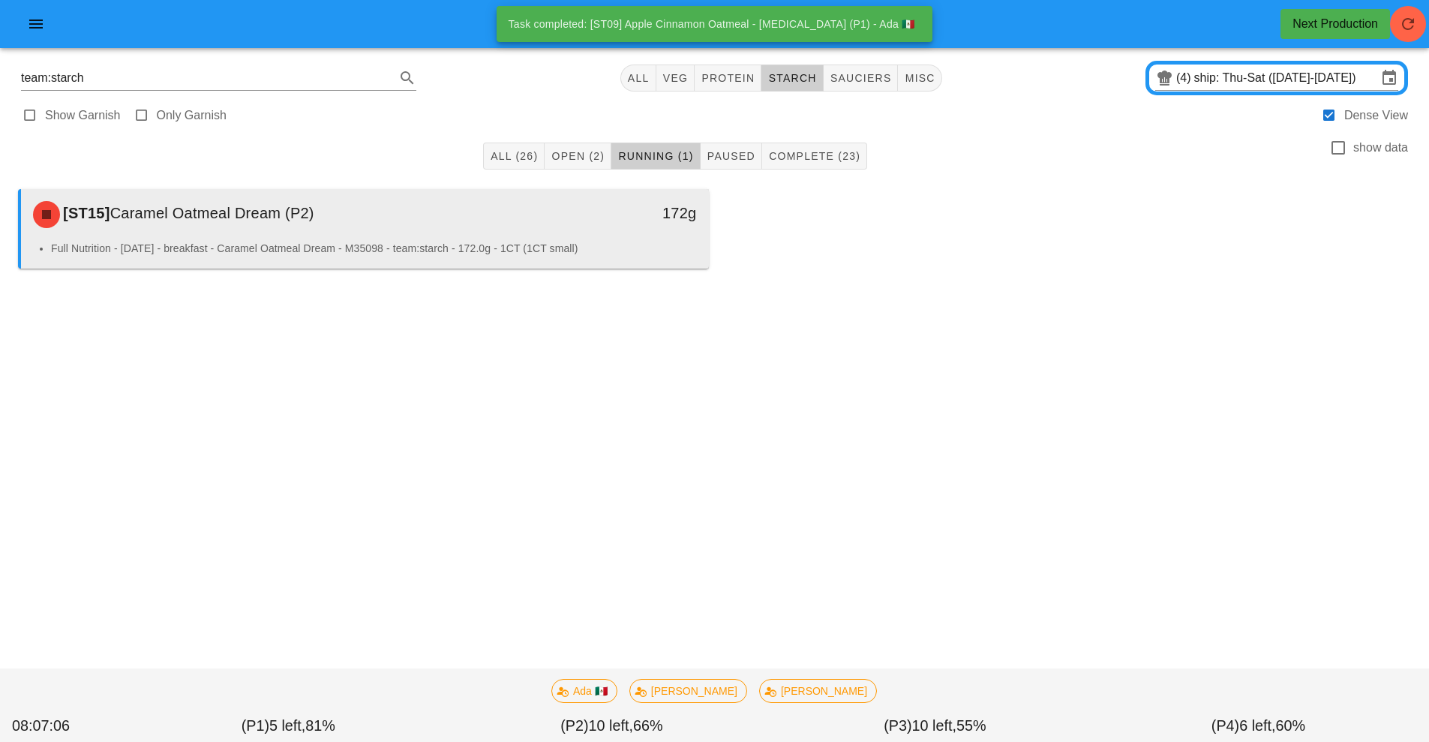
click at [506, 250] on li "Full Nutrition - Saturday - breakfast - Caramel Oatmeal Dream - M35098 - team:s…" at bounding box center [374, 248] width 646 height 17
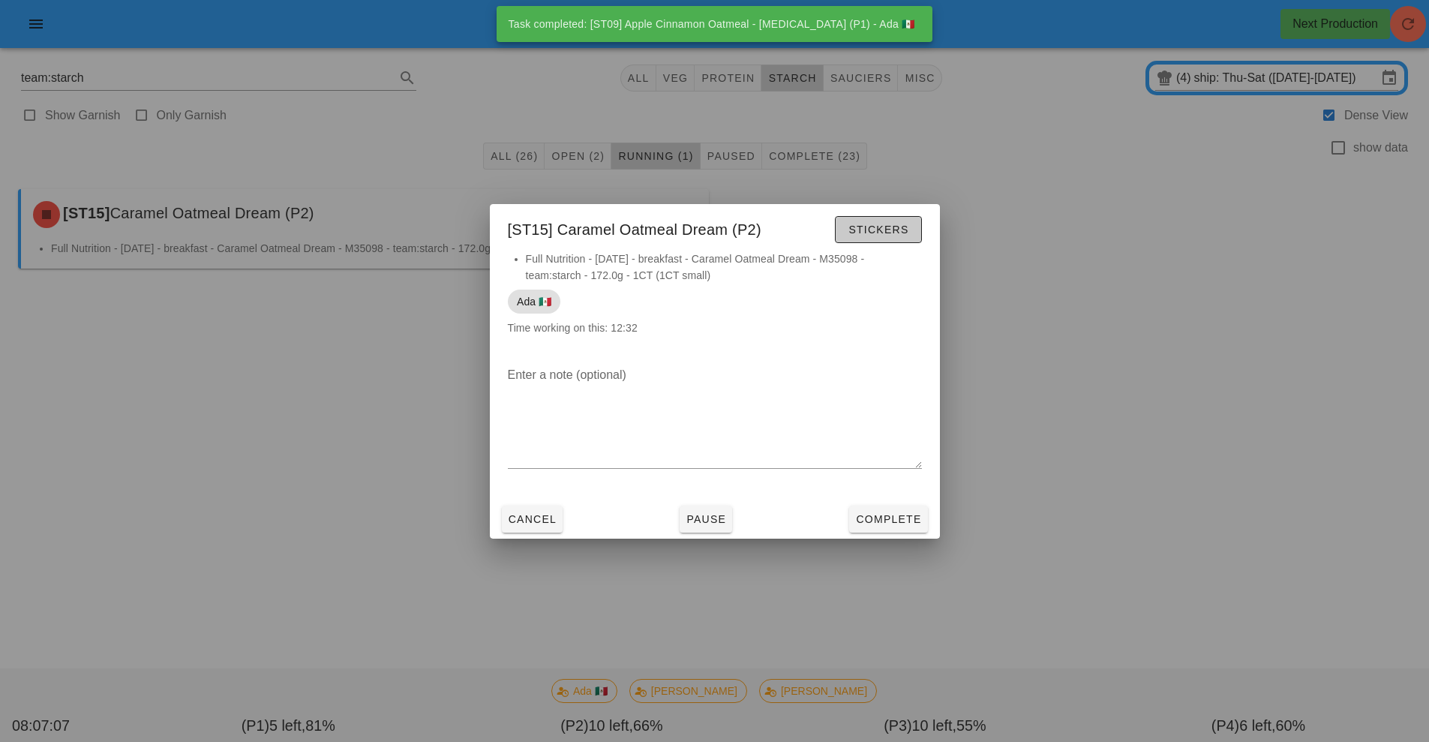
click at [886, 230] on span "Stickers" at bounding box center [878, 230] width 61 height 12
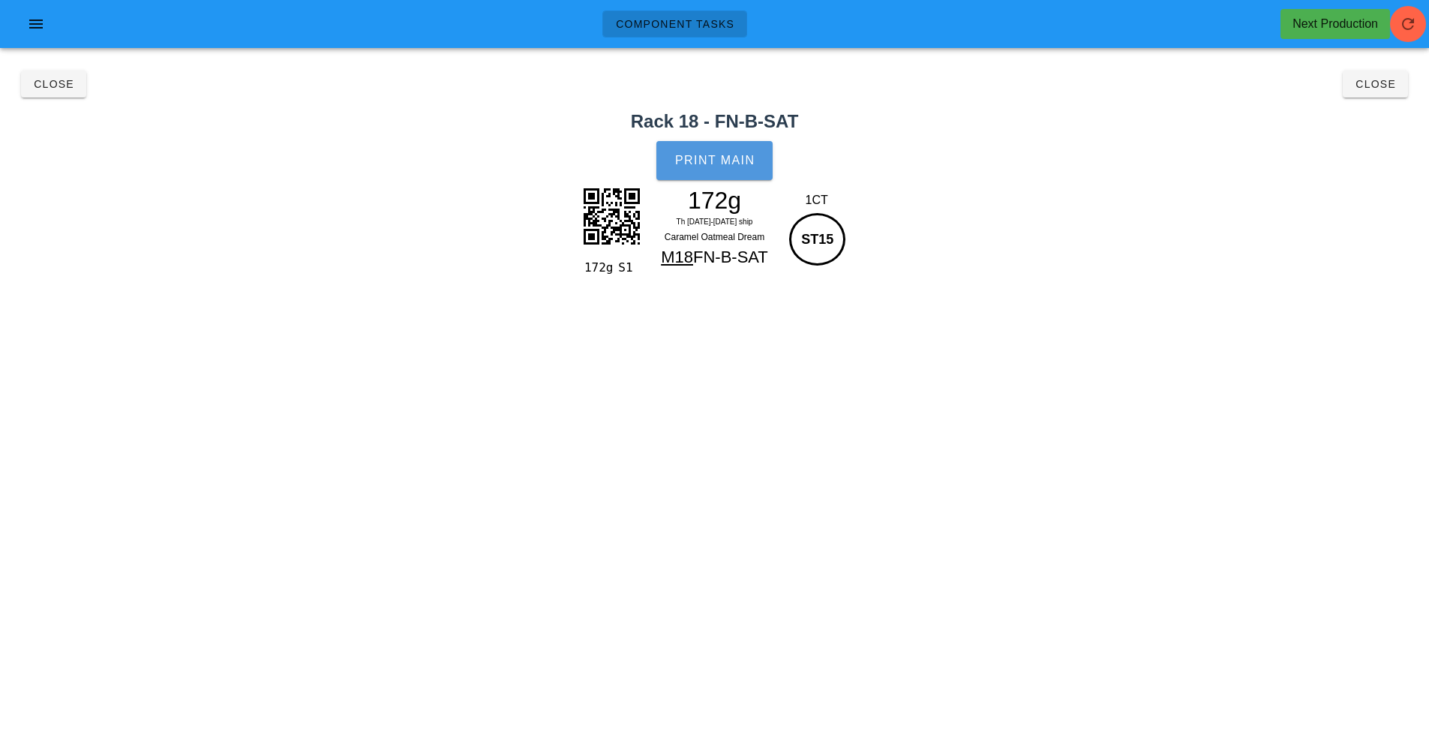
click at [718, 167] on button "Print Main" at bounding box center [714, 160] width 116 height 39
click at [1379, 95] on button "Close" at bounding box center [1375, 84] width 65 height 27
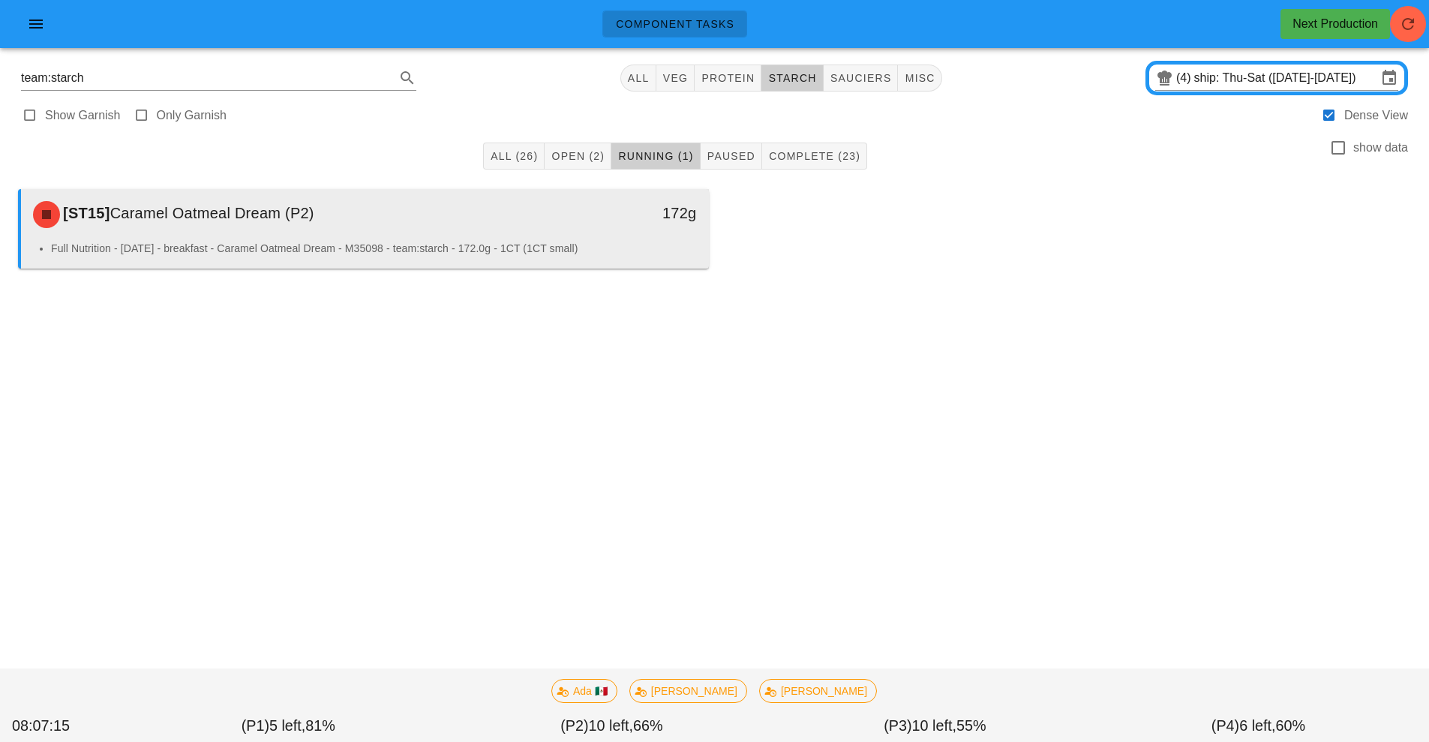
click at [570, 255] on li "Full Nutrition - Saturday - breakfast - Caramel Oatmeal Dream - M35098 - team:s…" at bounding box center [374, 248] width 646 height 17
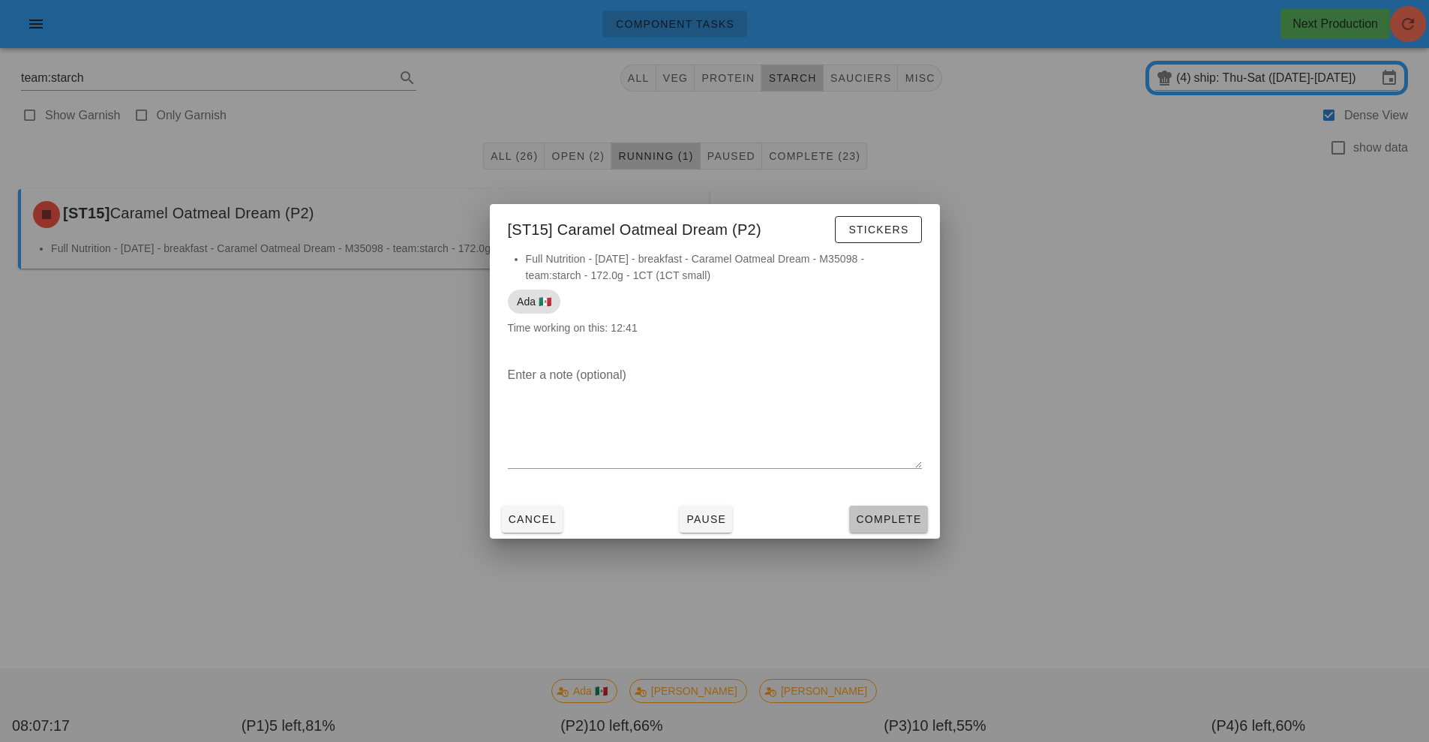
click at [900, 523] on span "Complete" at bounding box center [888, 519] width 66 height 12
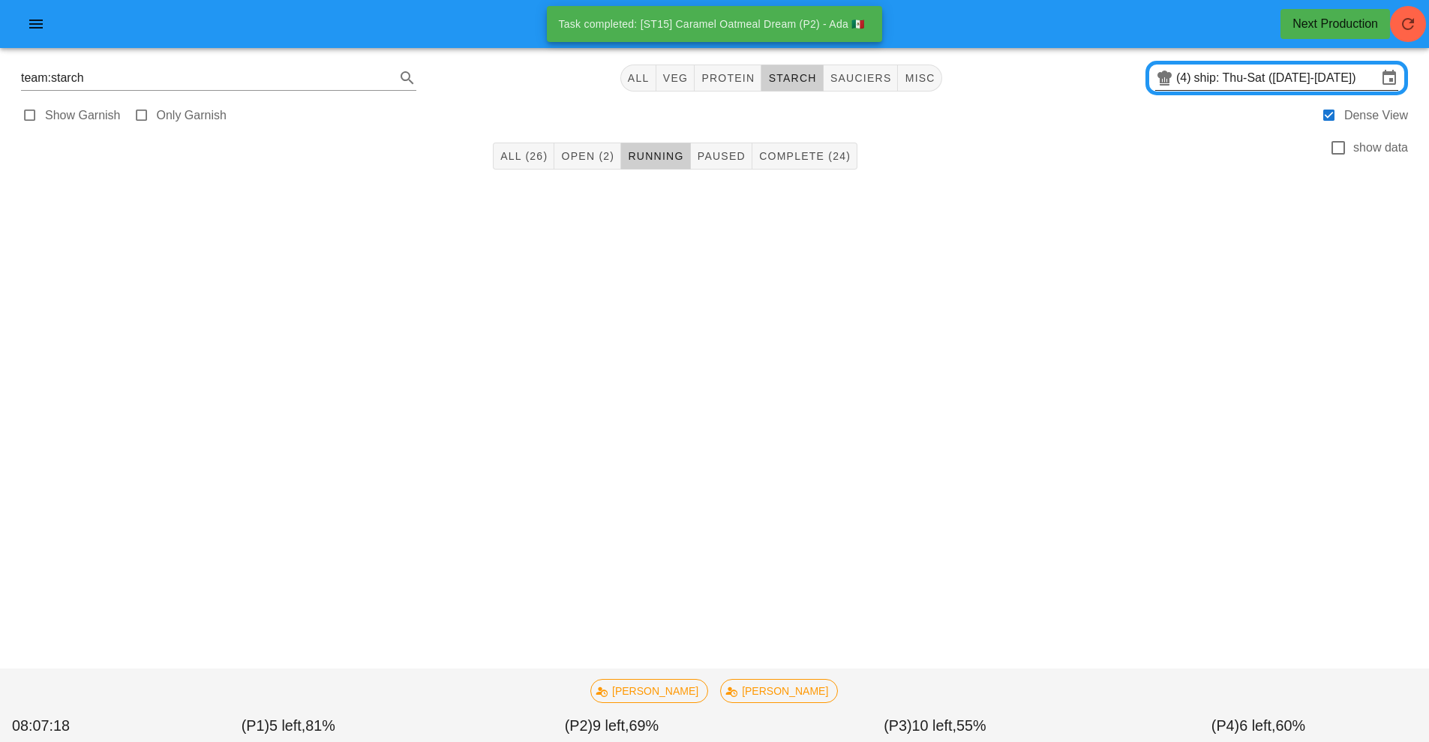
click at [1227, 80] on input "ship: Thu-Sat (Aug 21-Aug 23)" at bounding box center [1285, 78] width 183 height 24
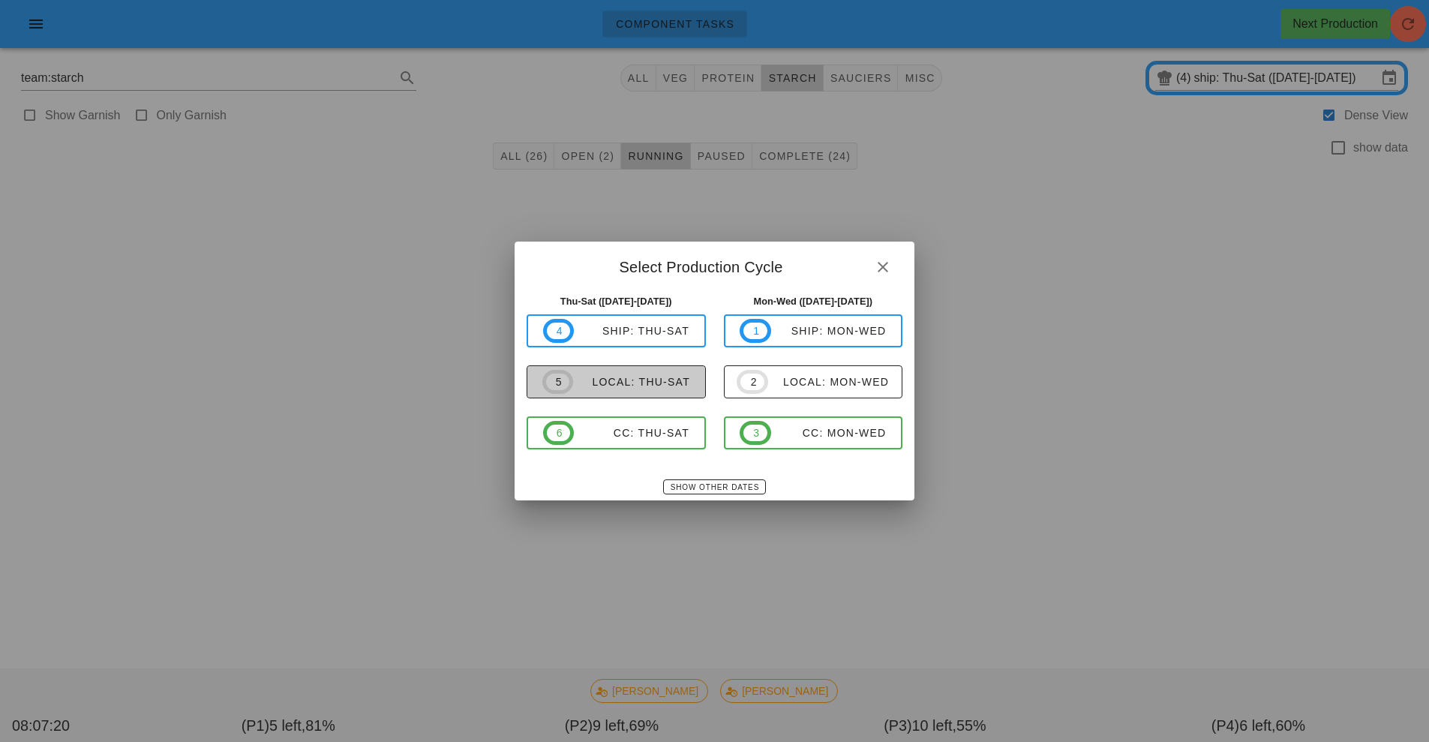
click at [630, 383] on div "local: Thu-Sat" at bounding box center [631, 382] width 117 height 12
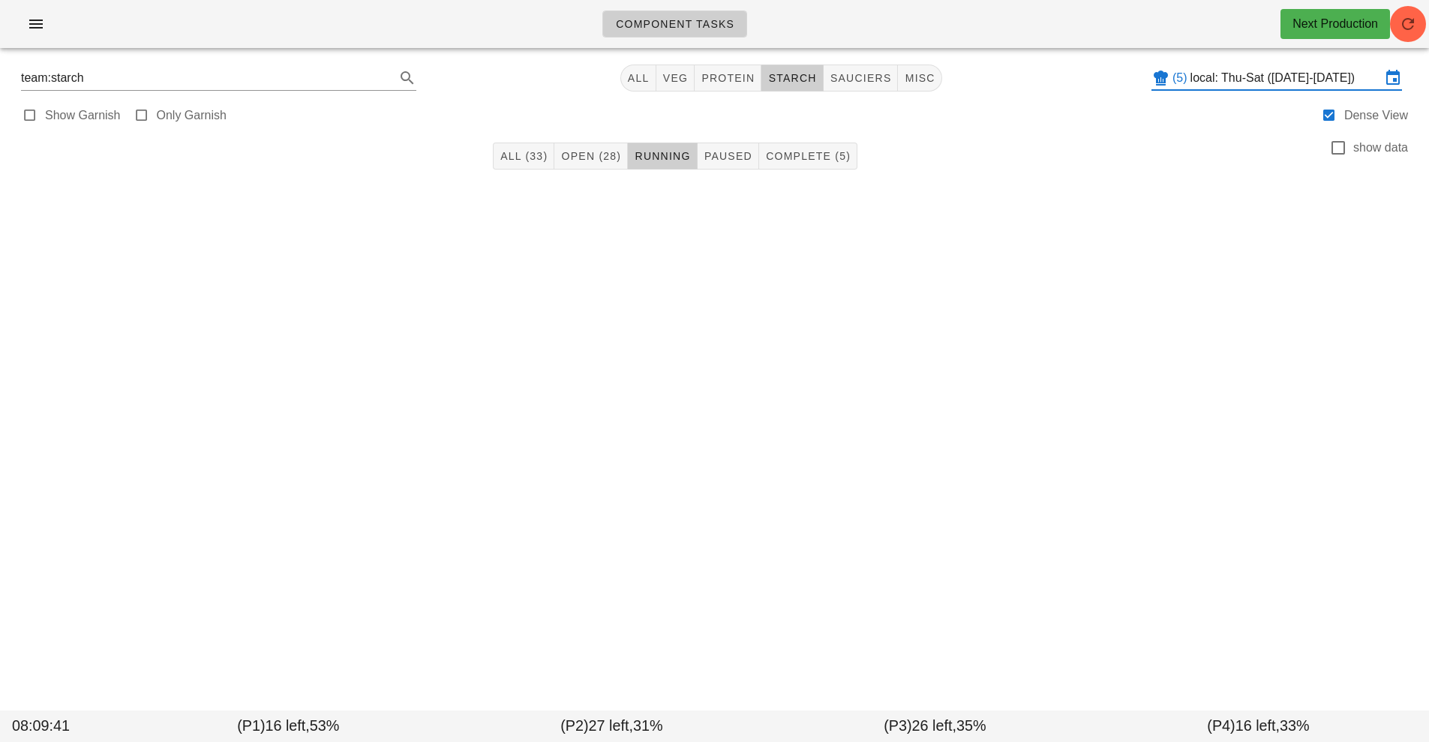
click at [1295, 80] on input "local: Thu-Sat ([DATE]-[DATE])" at bounding box center [1286, 78] width 191 height 24
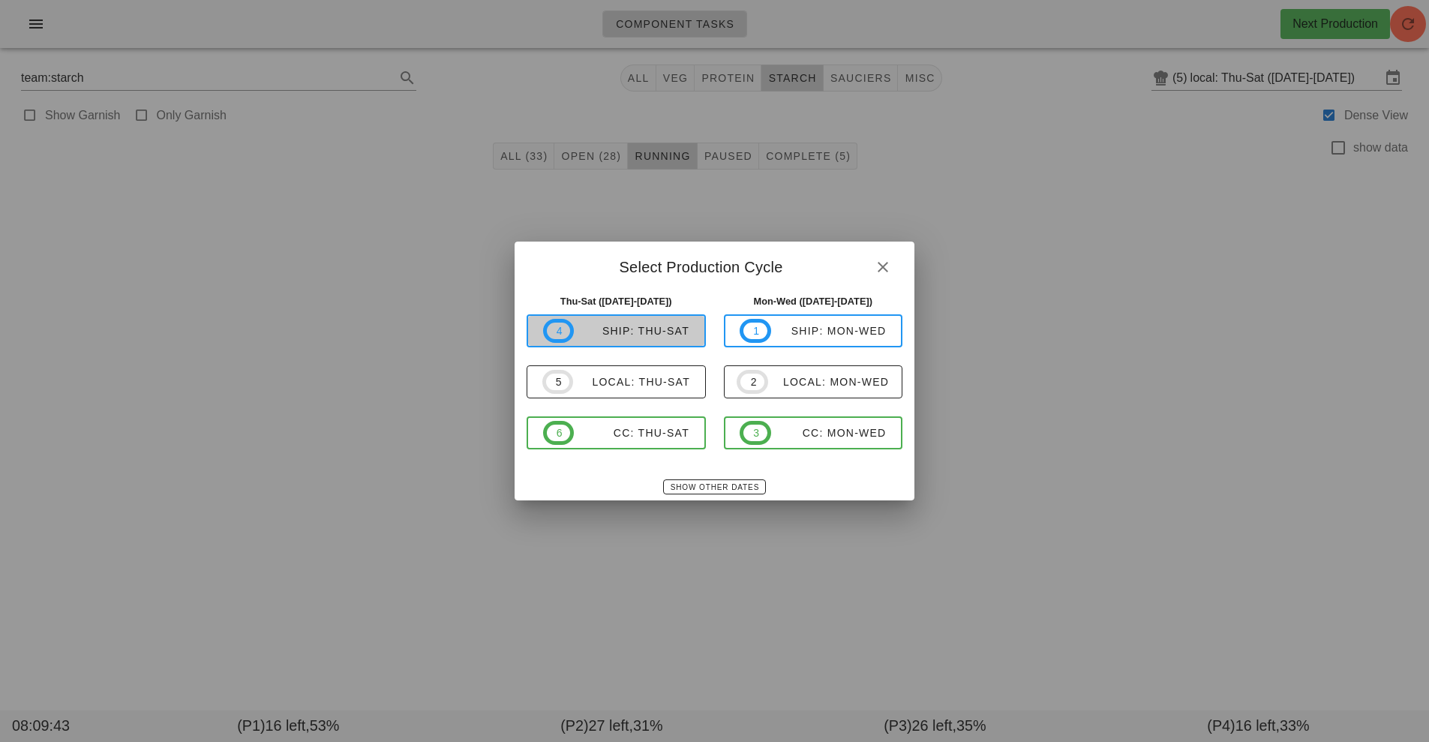
click at [646, 334] on div "ship: Thu-Sat" at bounding box center [632, 331] width 116 height 12
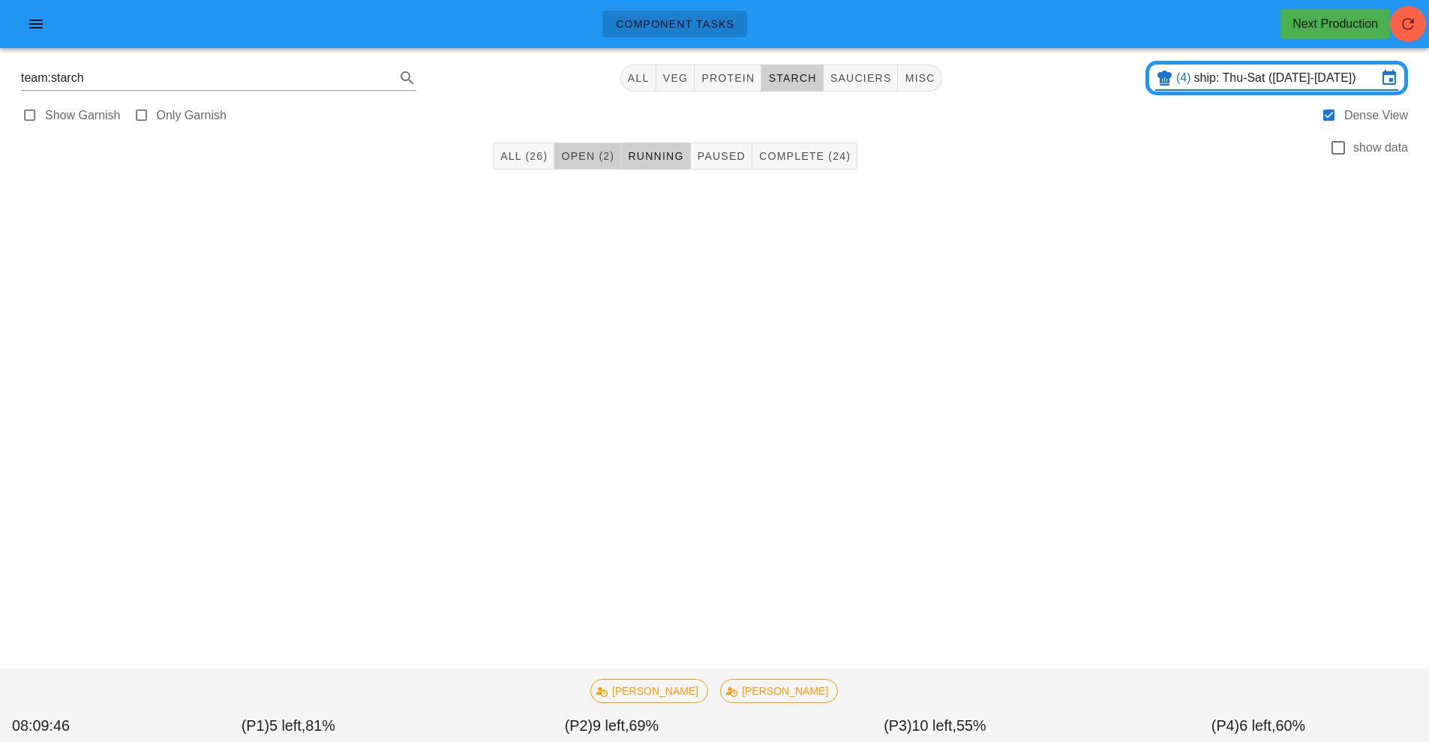
click at [594, 146] on button "Open (2)" at bounding box center [587, 156] width 67 height 27
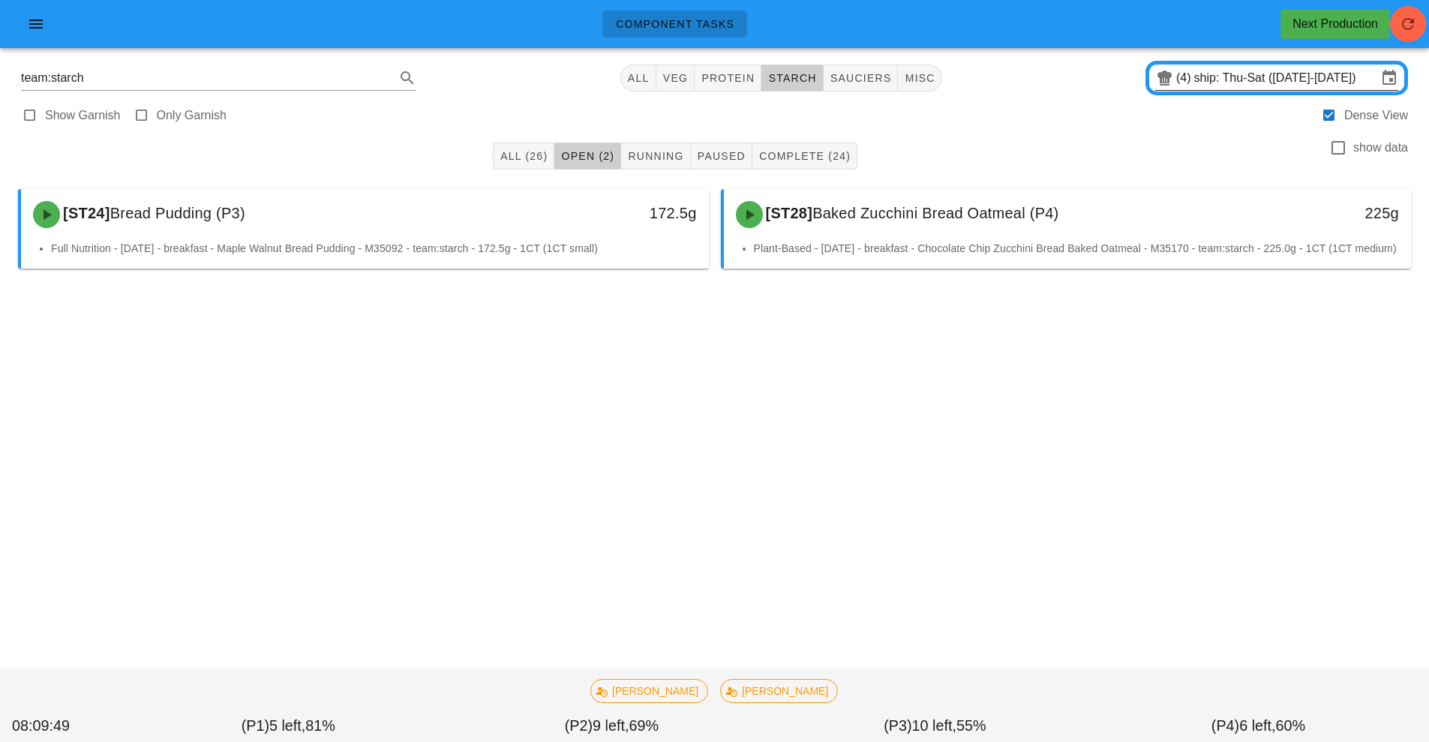
click at [1243, 79] on input "ship: Thu-Sat (Aug 21-Aug 23)" at bounding box center [1285, 78] width 183 height 24
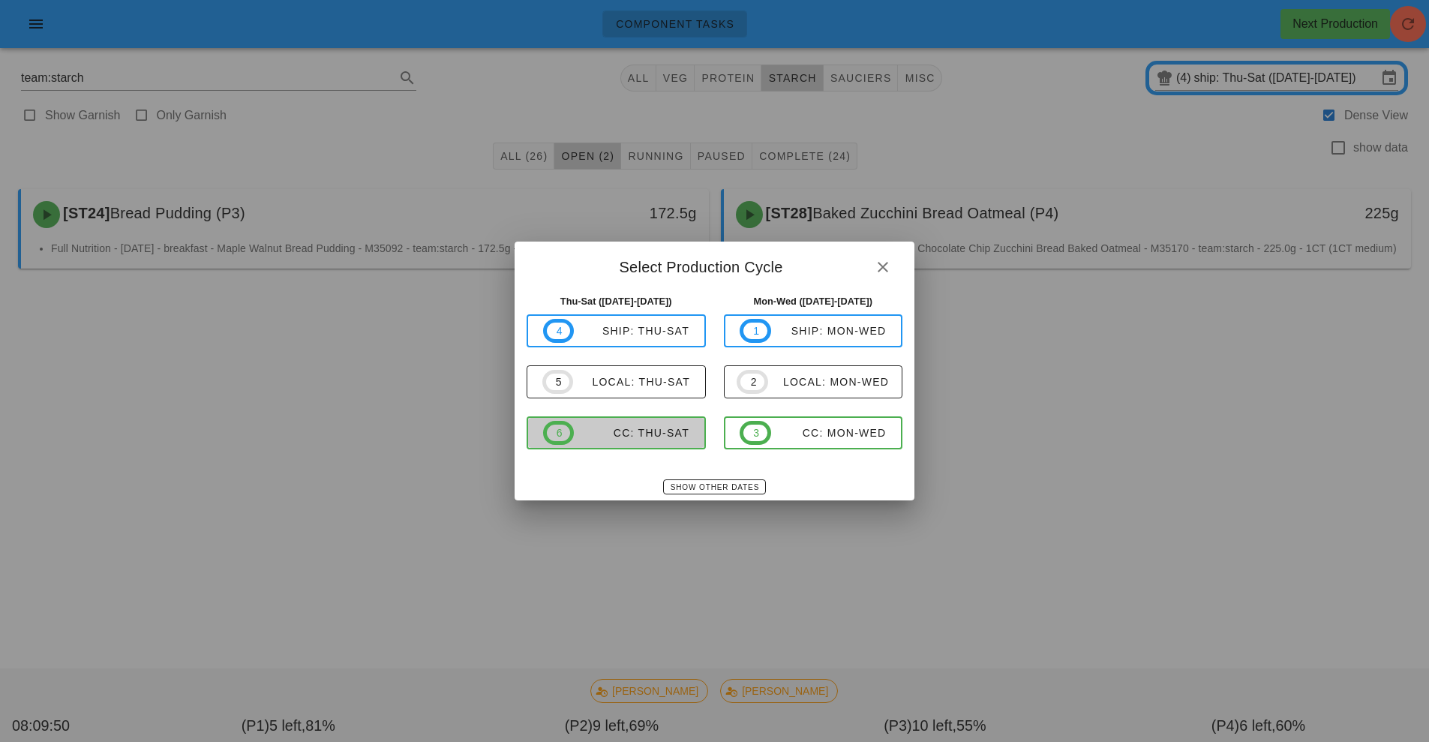
click at [652, 430] on div "CC: Thu-Sat" at bounding box center [632, 433] width 116 height 12
type input "CC: Thu-Sat (Aug 21-Aug 23)"
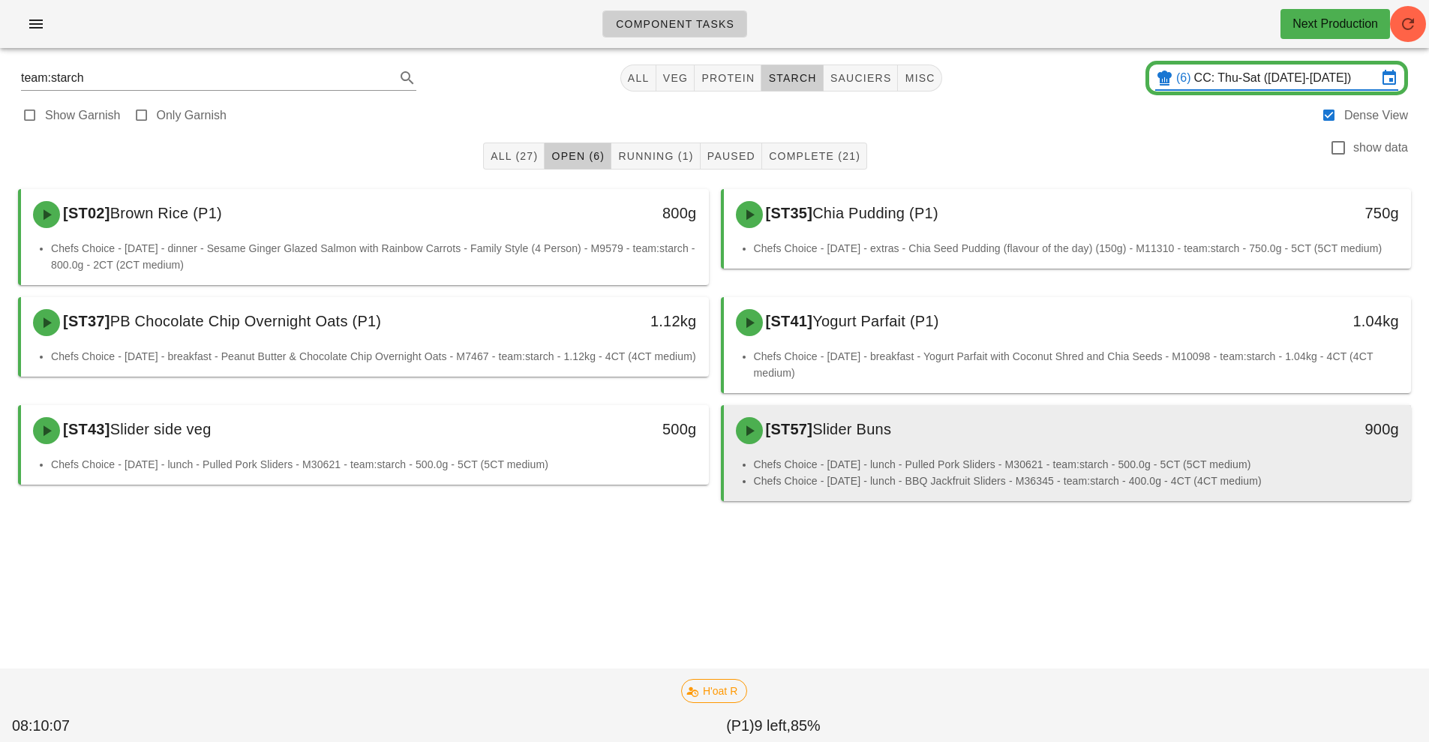
click at [824, 458] on li "Chefs Choice - Sunday - lunch - Pulled Pork Sliders - M30621 - team:starch - 50…" at bounding box center [1077, 464] width 646 height 17
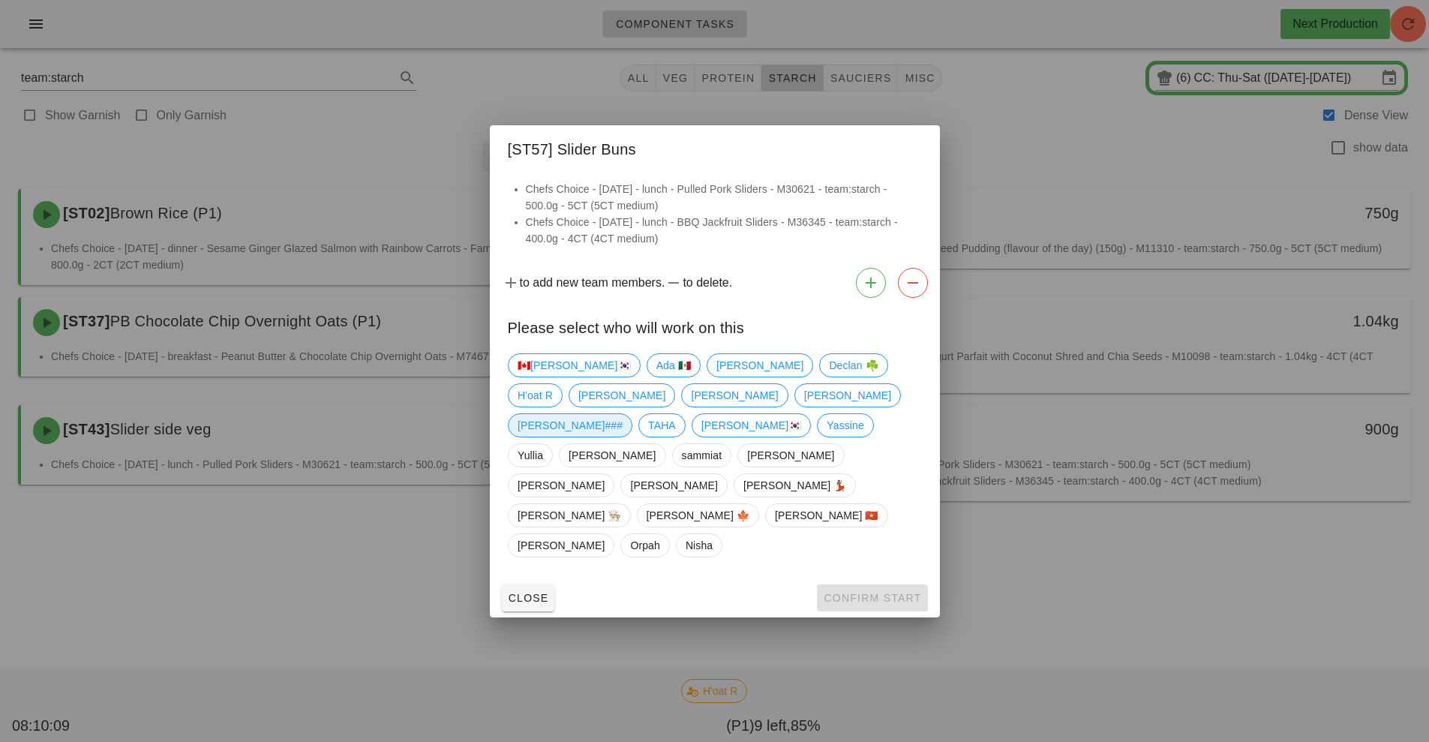
click at [623, 437] on span "[PERSON_NAME]###" at bounding box center [570, 425] width 105 height 23
click at [886, 592] on span "Confirm Start" at bounding box center [872, 598] width 98 height 12
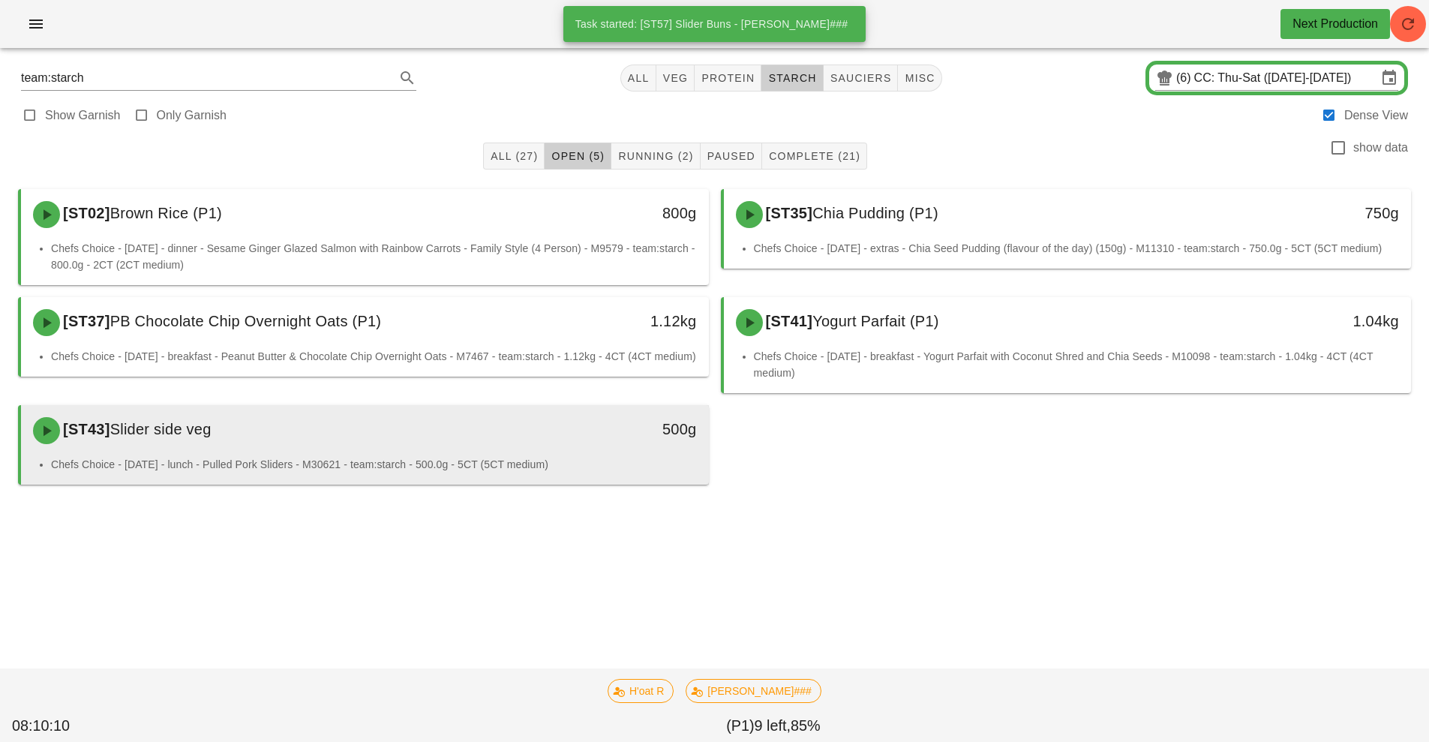
click at [577, 458] on li "Chefs Choice - Sunday - lunch - Pulled Pork Sliders - M30621 - team:starch - 50…" at bounding box center [374, 464] width 646 height 17
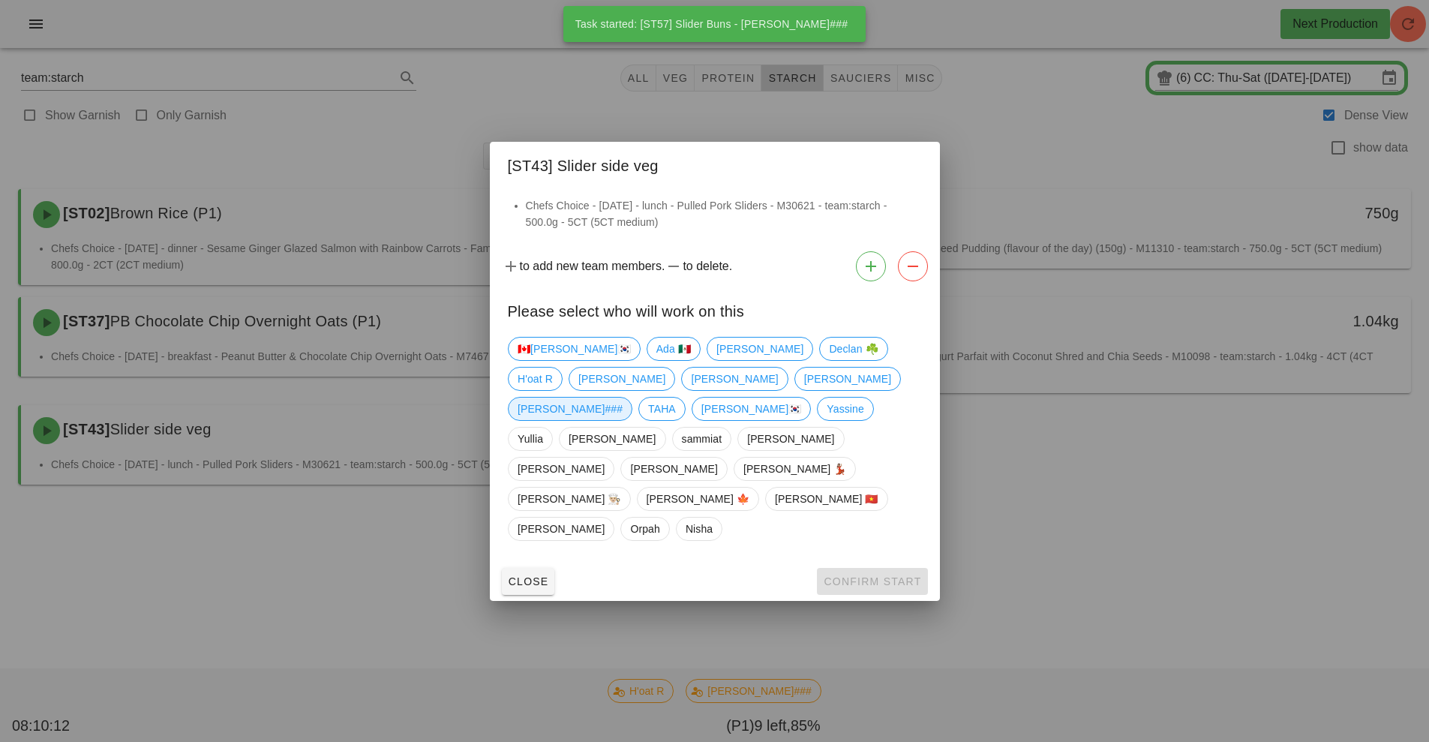
click at [623, 420] on span "[PERSON_NAME]###" at bounding box center [570, 409] width 105 height 23
click at [856, 575] on span "Confirm Start" at bounding box center [872, 581] width 98 height 12
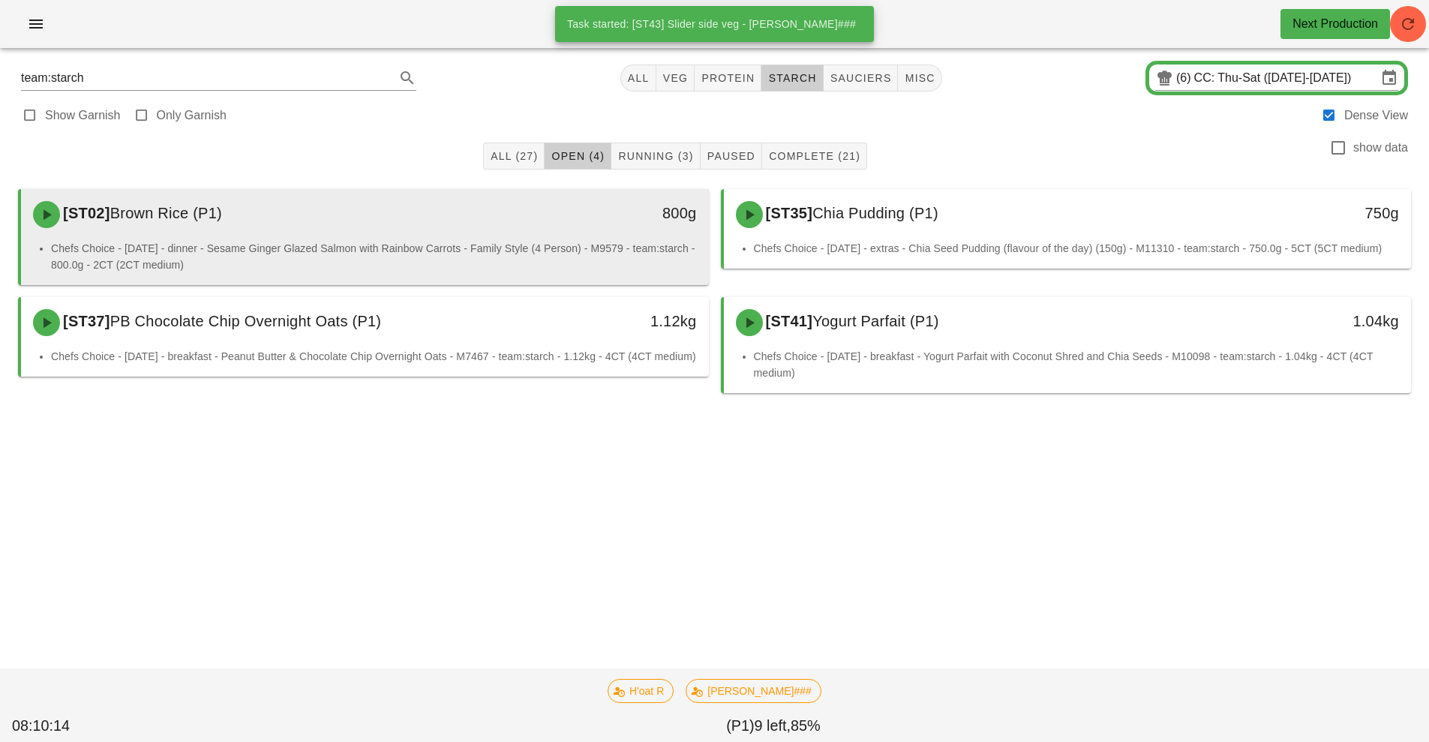
click at [523, 236] on div "[ST02] Brown Rice (P1)" at bounding box center [279, 214] width 511 height 45
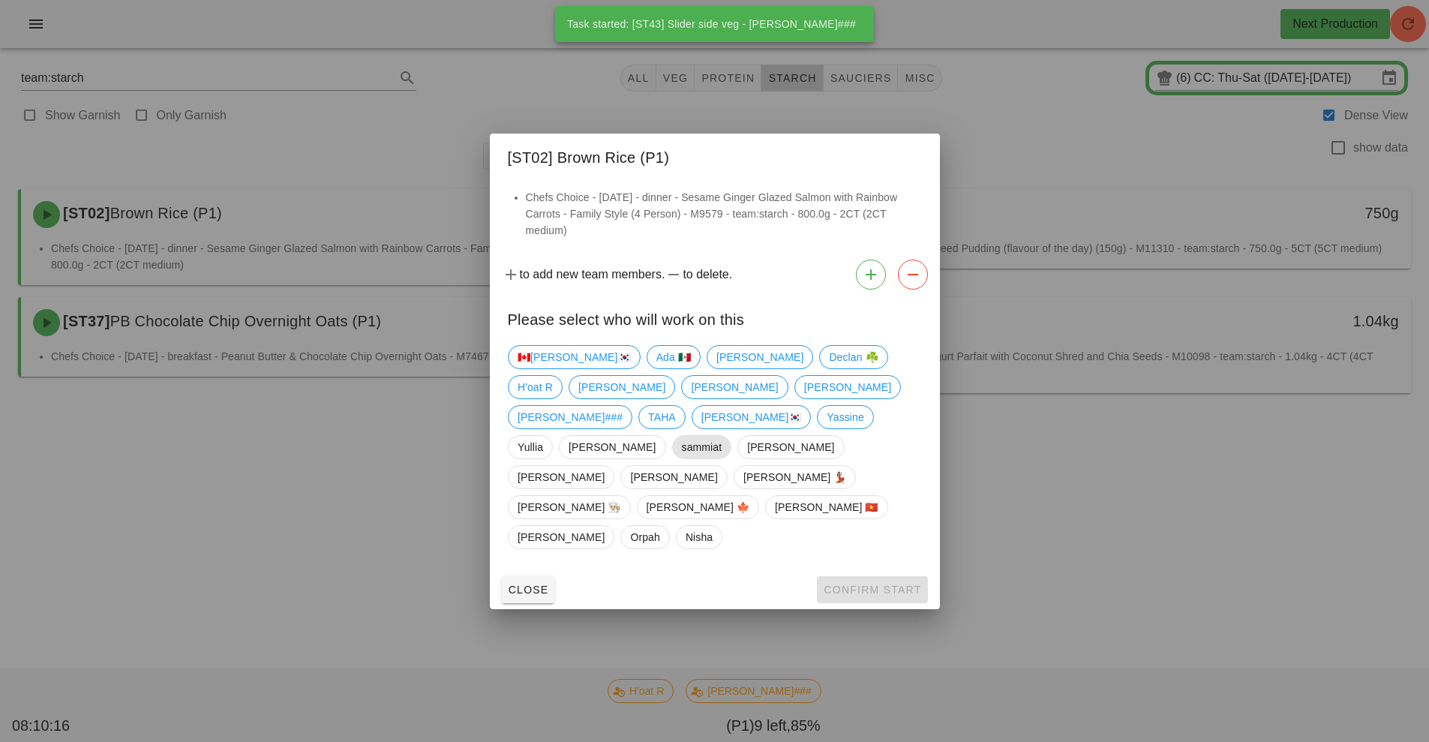
click at [681, 455] on span "sammiat" at bounding box center [701, 447] width 41 height 23
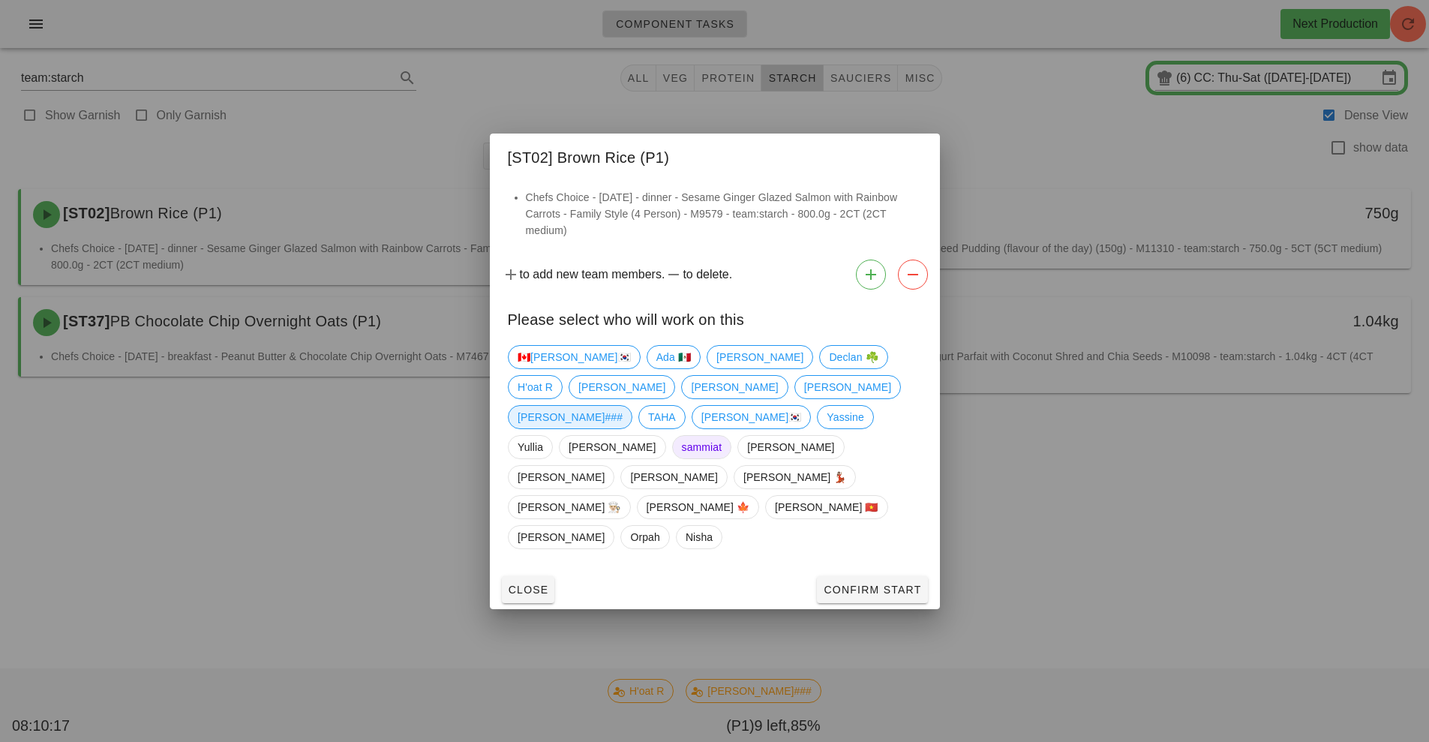
click at [623, 428] on span "[PERSON_NAME]###" at bounding box center [570, 417] width 105 height 23
click at [671, 459] on span "sammiat" at bounding box center [701, 447] width 60 height 24
click at [889, 584] on span "Confirm Start" at bounding box center [872, 590] width 98 height 12
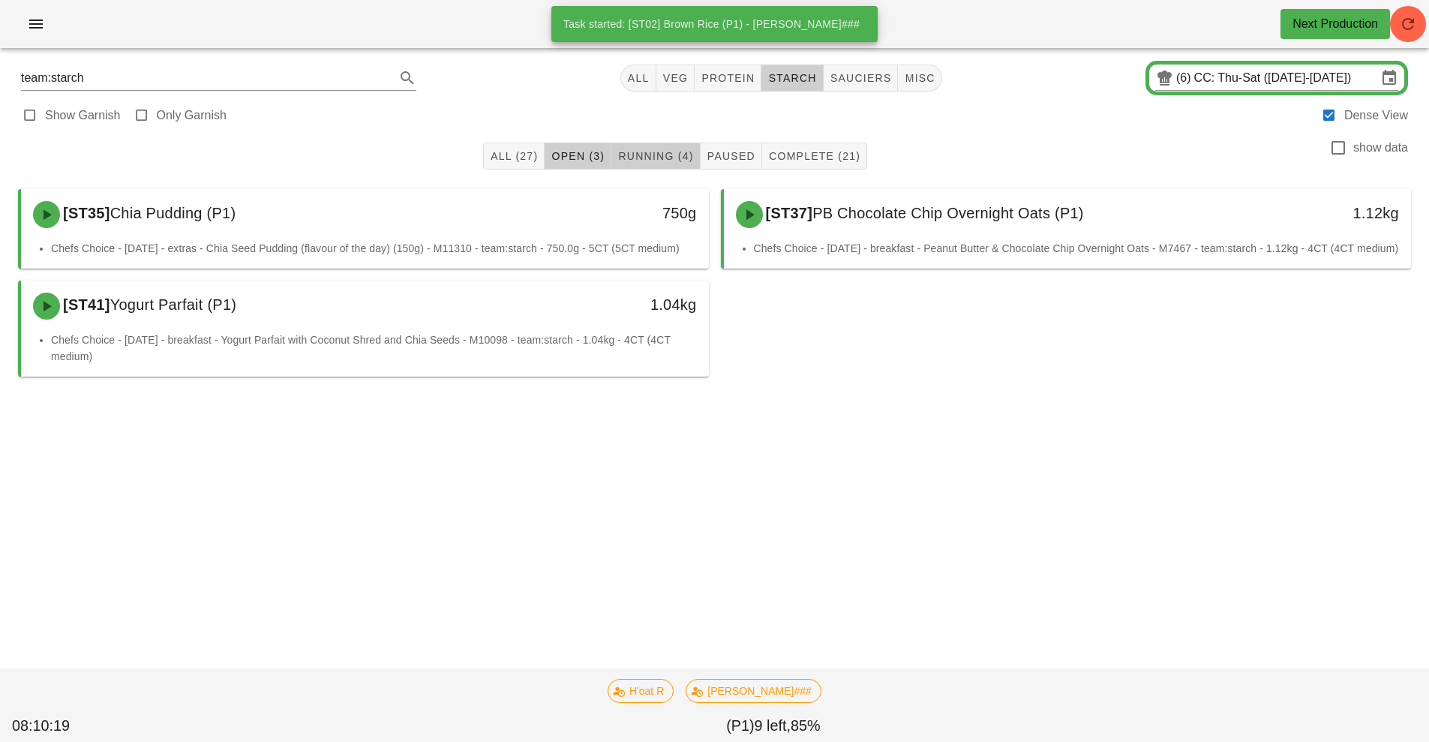
click at [671, 154] on span "Running (4)" at bounding box center [655, 156] width 76 height 12
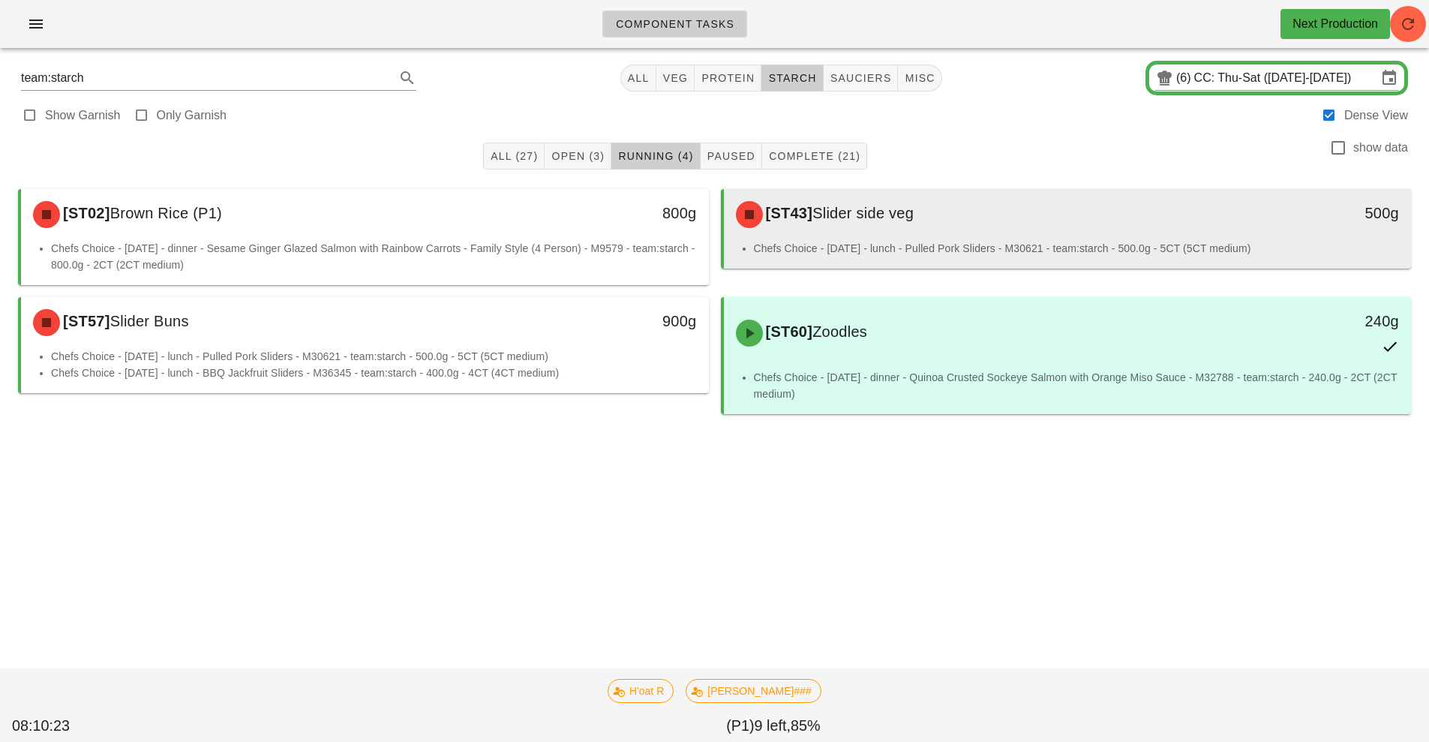
click at [933, 225] on div "[ST43] Slider side veg" at bounding box center [982, 214] width 511 height 45
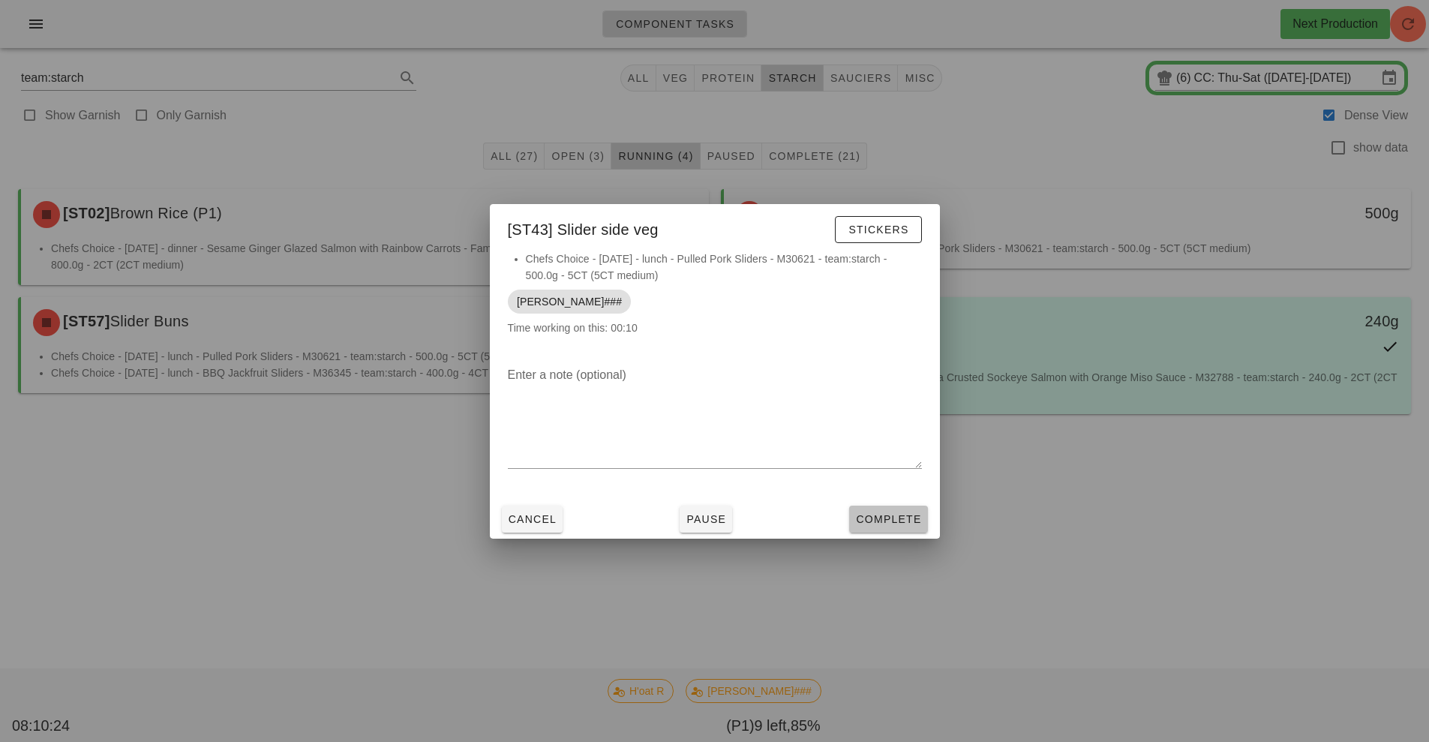
click at [908, 513] on span "Complete" at bounding box center [888, 519] width 66 height 12
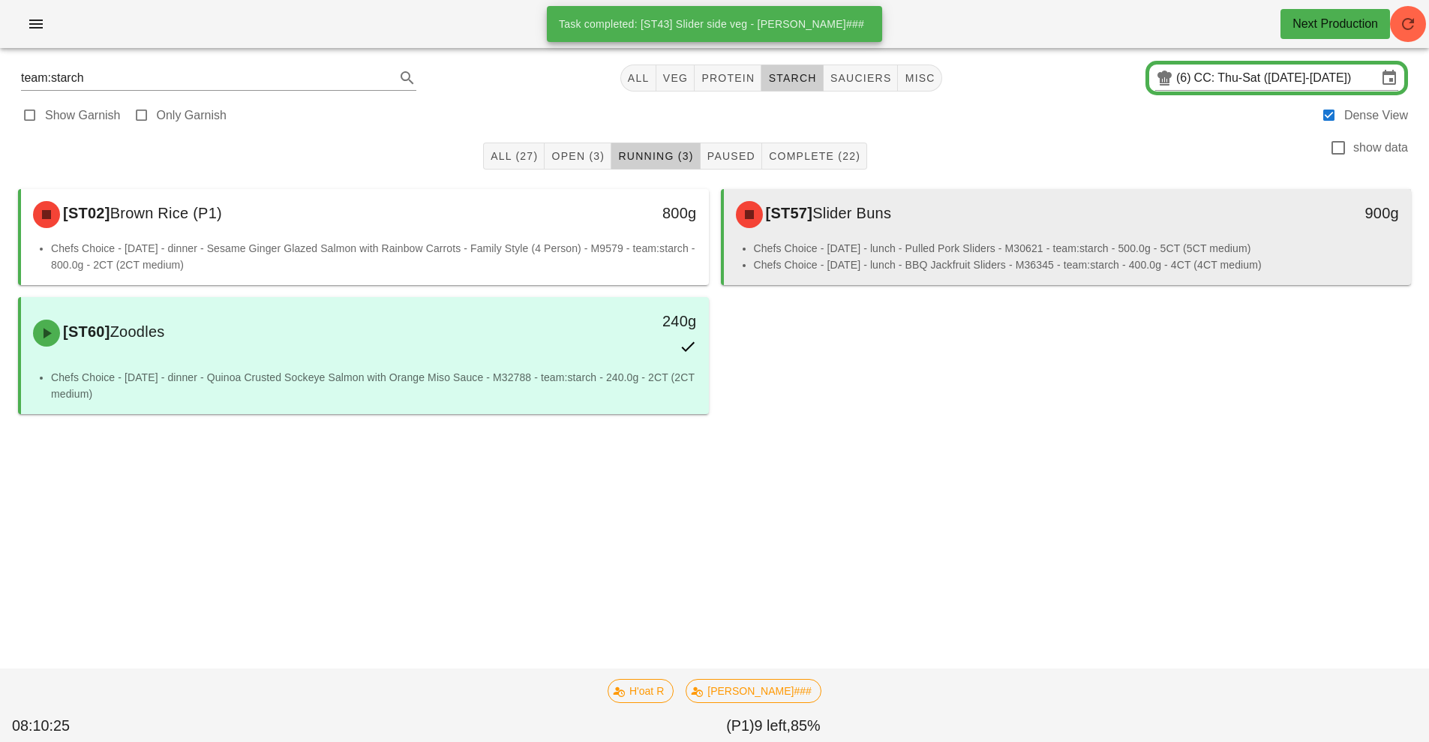
click at [843, 227] on div "[ST57] Slider Buns" at bounding box center [982, 214] width 511 height 45
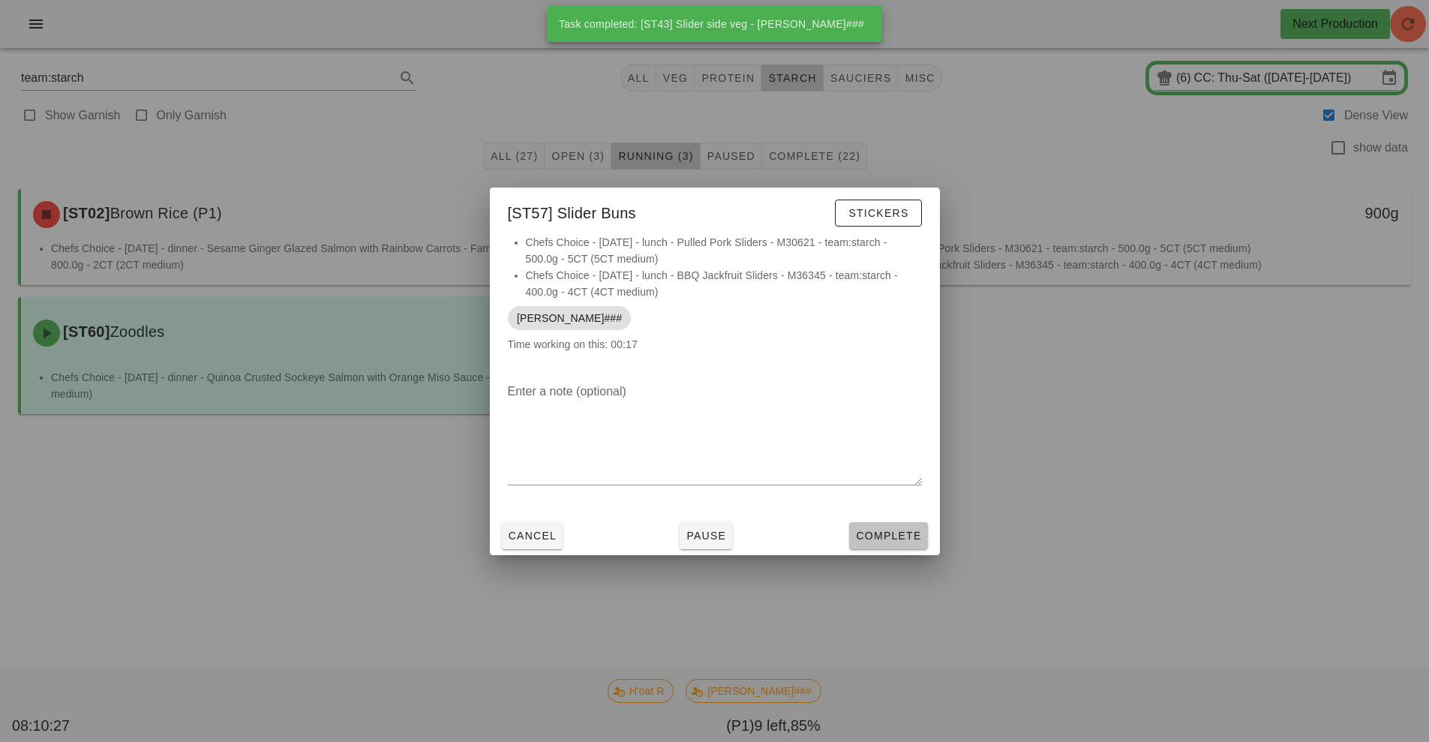
click at [884, 536] on span "Complete" at bounding box center [888, 536] width 66 height 12
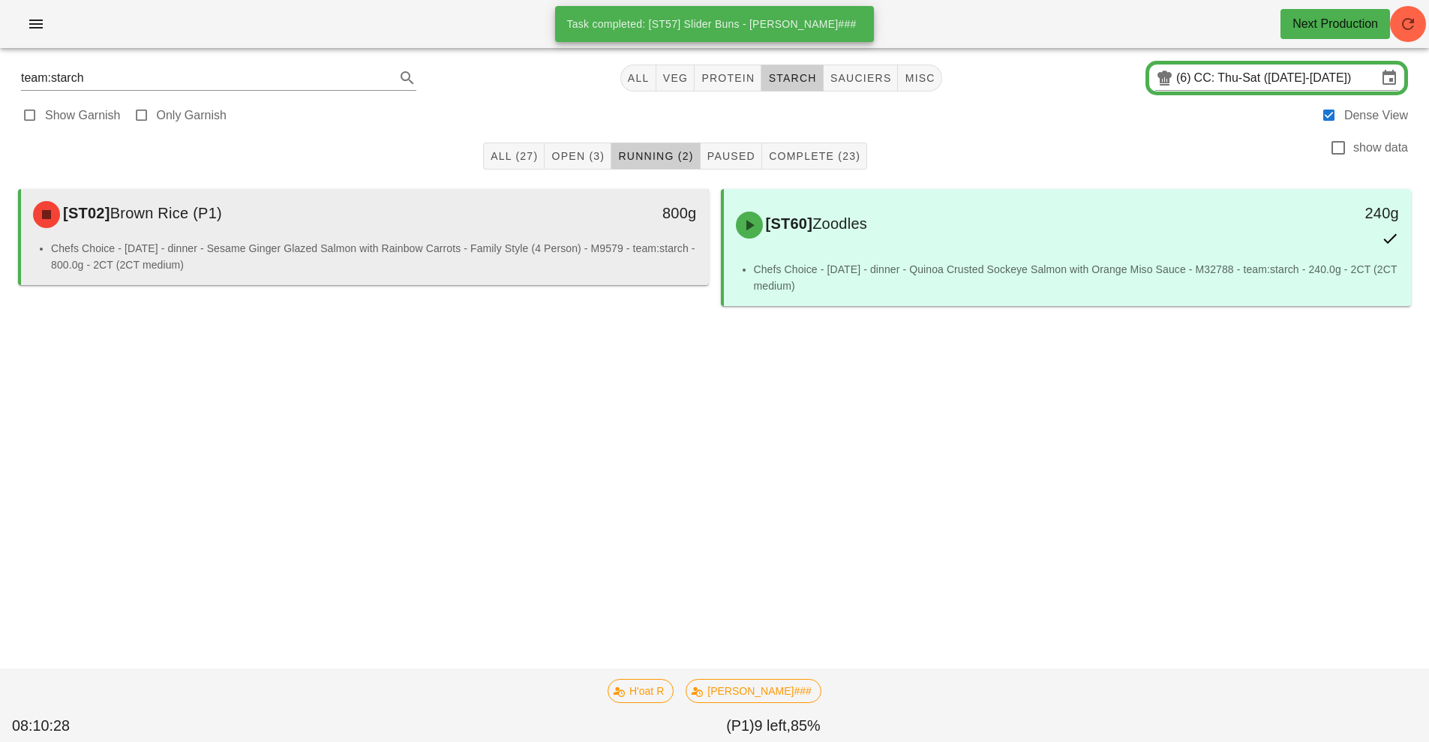
click at [527, 226] on div "[ST02] Brown Rice (P1)" at bounding box center [279, 214] width 511 height 45
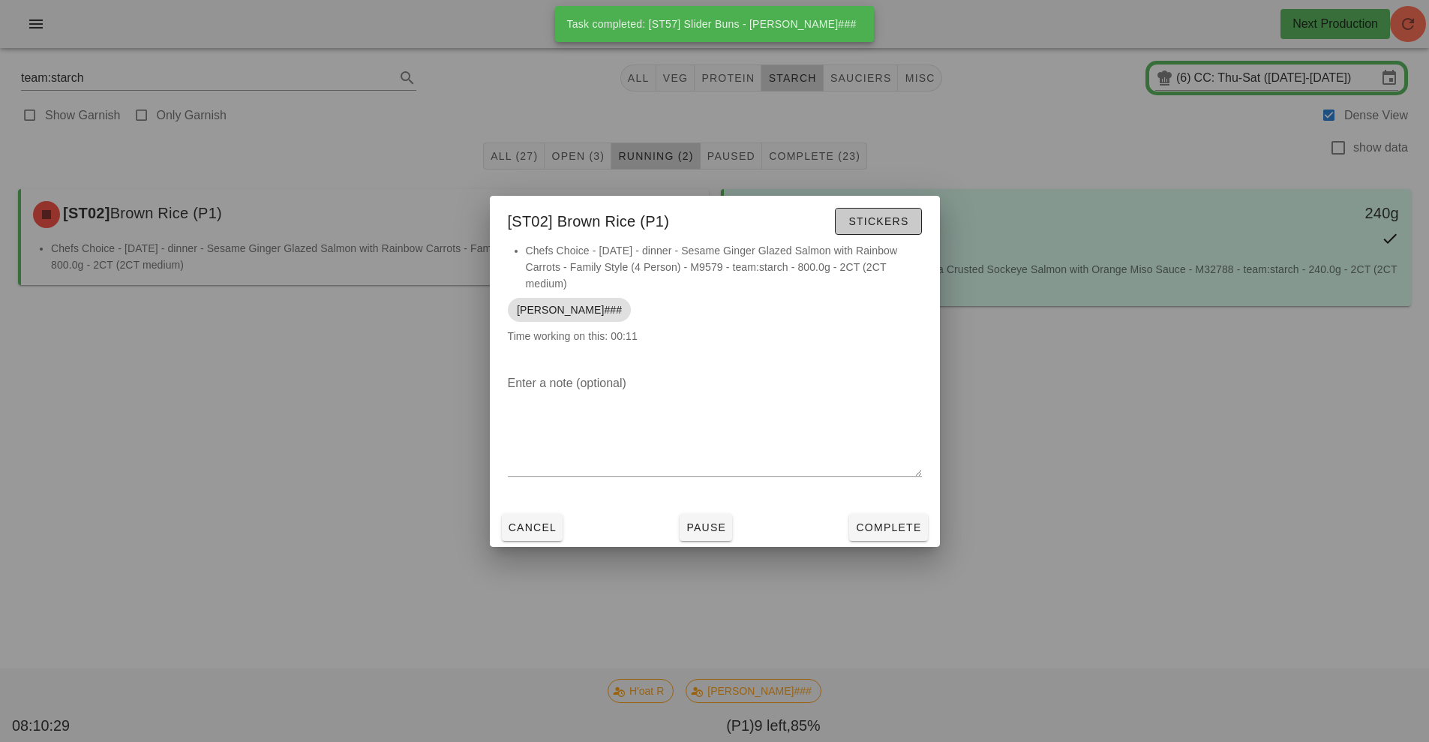
click at [883, 219] on span "Stickers" at bounding box center [878, 221] width 61 height 12
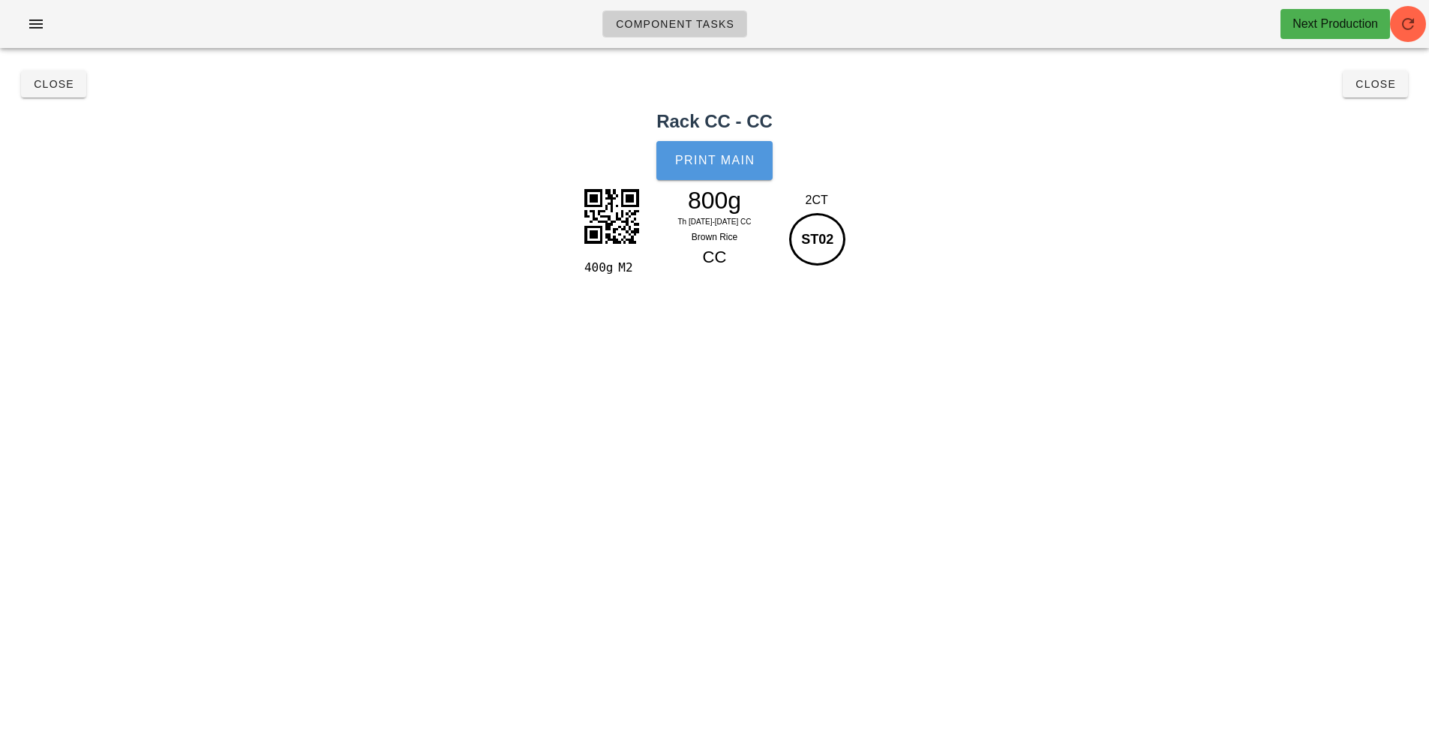
click at [736, 167] on button "Print Main" at bounding box center [714, 160] width 116 height 39
click at [58, 92] on button "Close" at bounding box center [53, 84] width 65 height 27
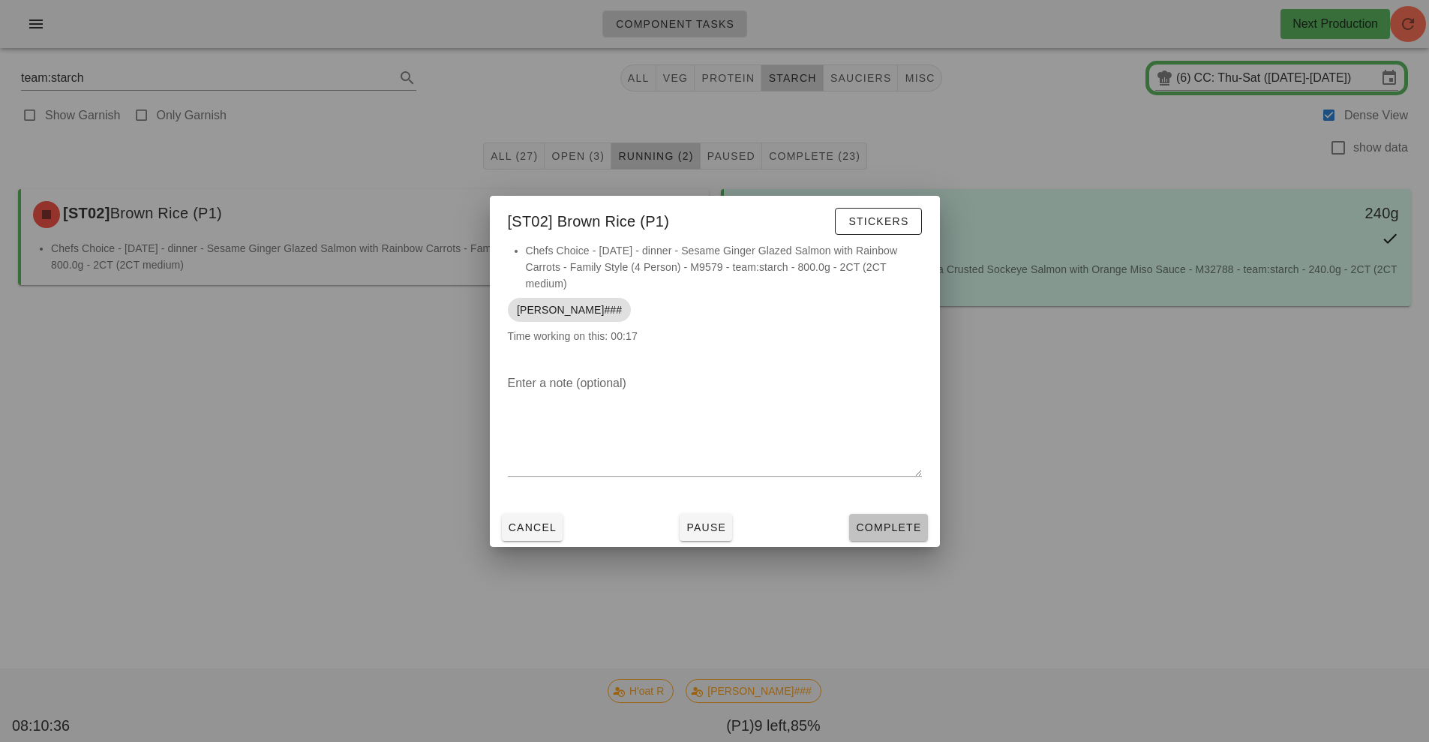
click at [896, 524] on span "Complete" at bounding box center [888, 527] width 66 height 12
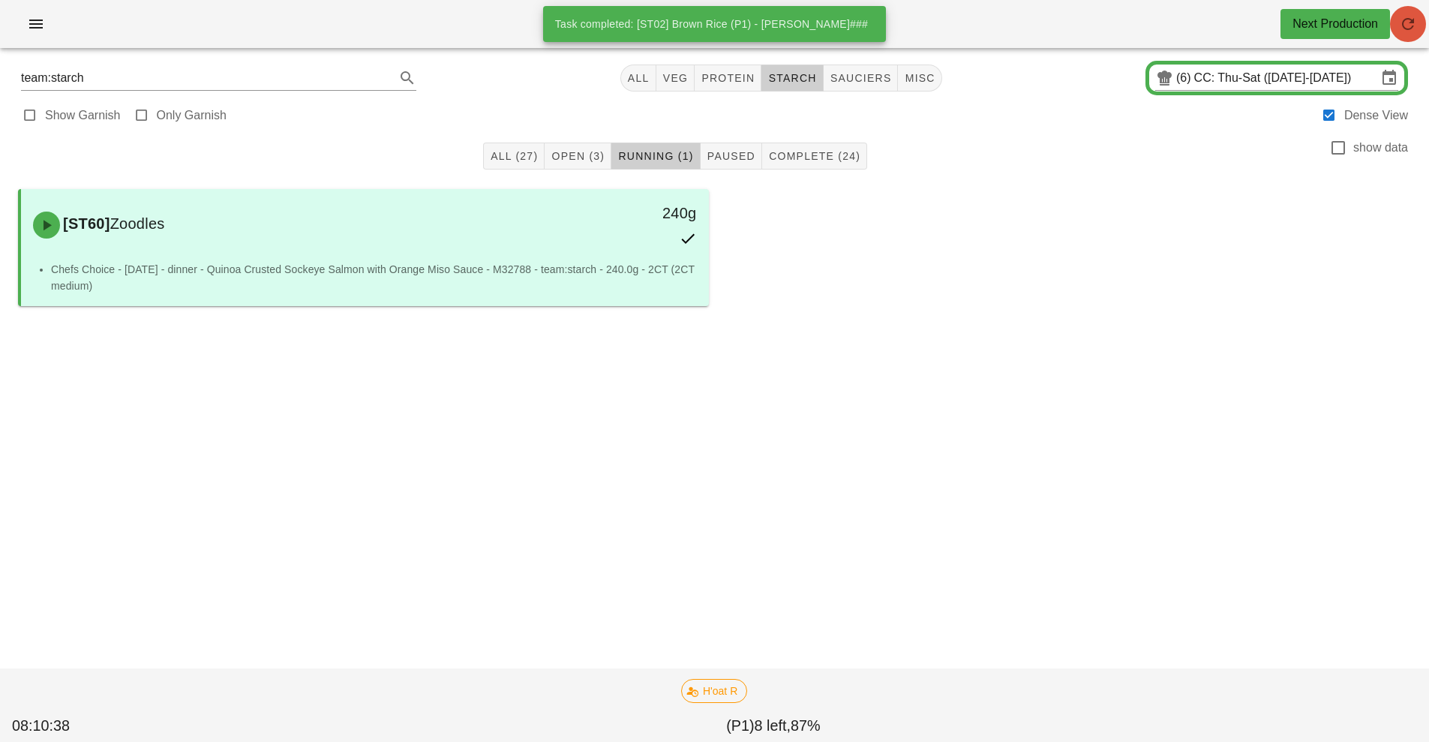
click at [1412, 26] on icon "button" at bounding box center [1408, 24] width 18 height 18
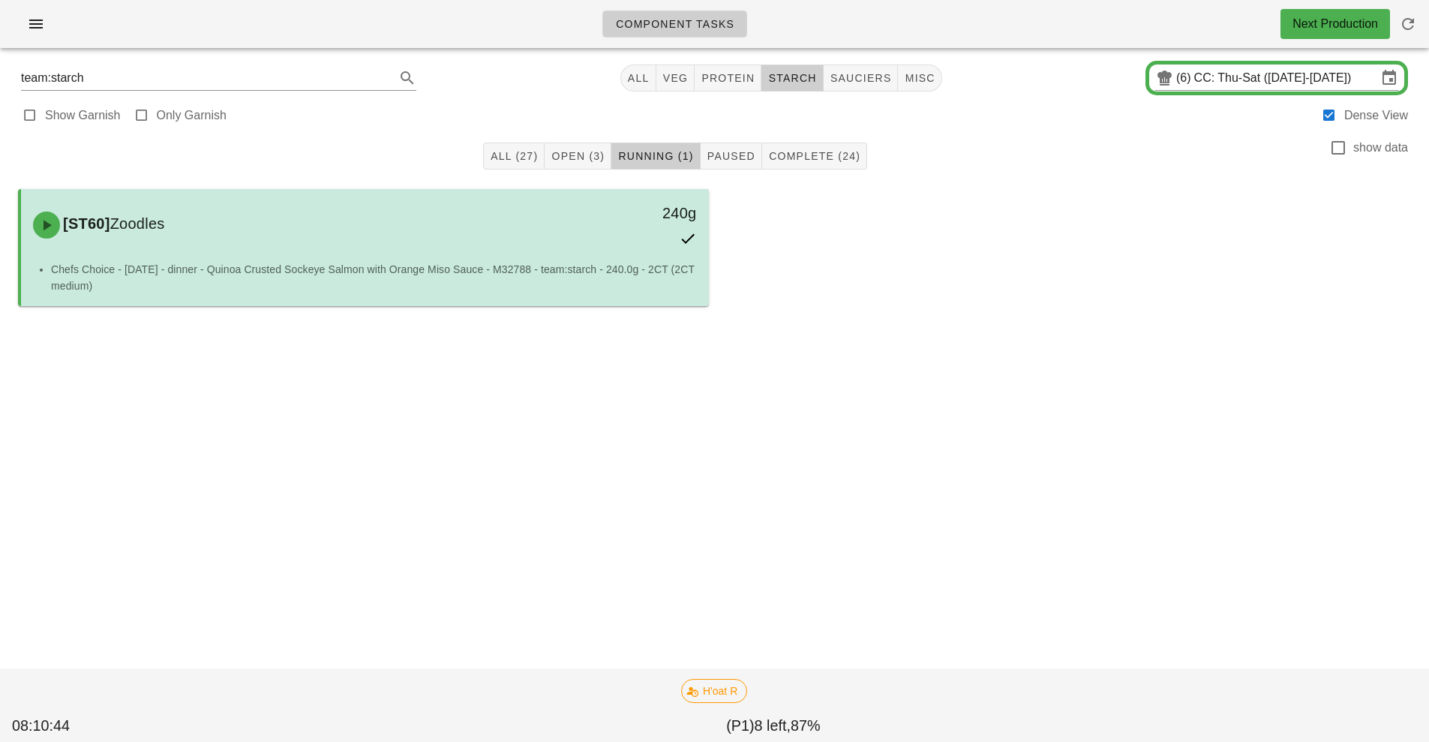
click at [524, 254] on div "[ST60] Zoodles 240g" at bounding box center [365, 225] width 682 height 66
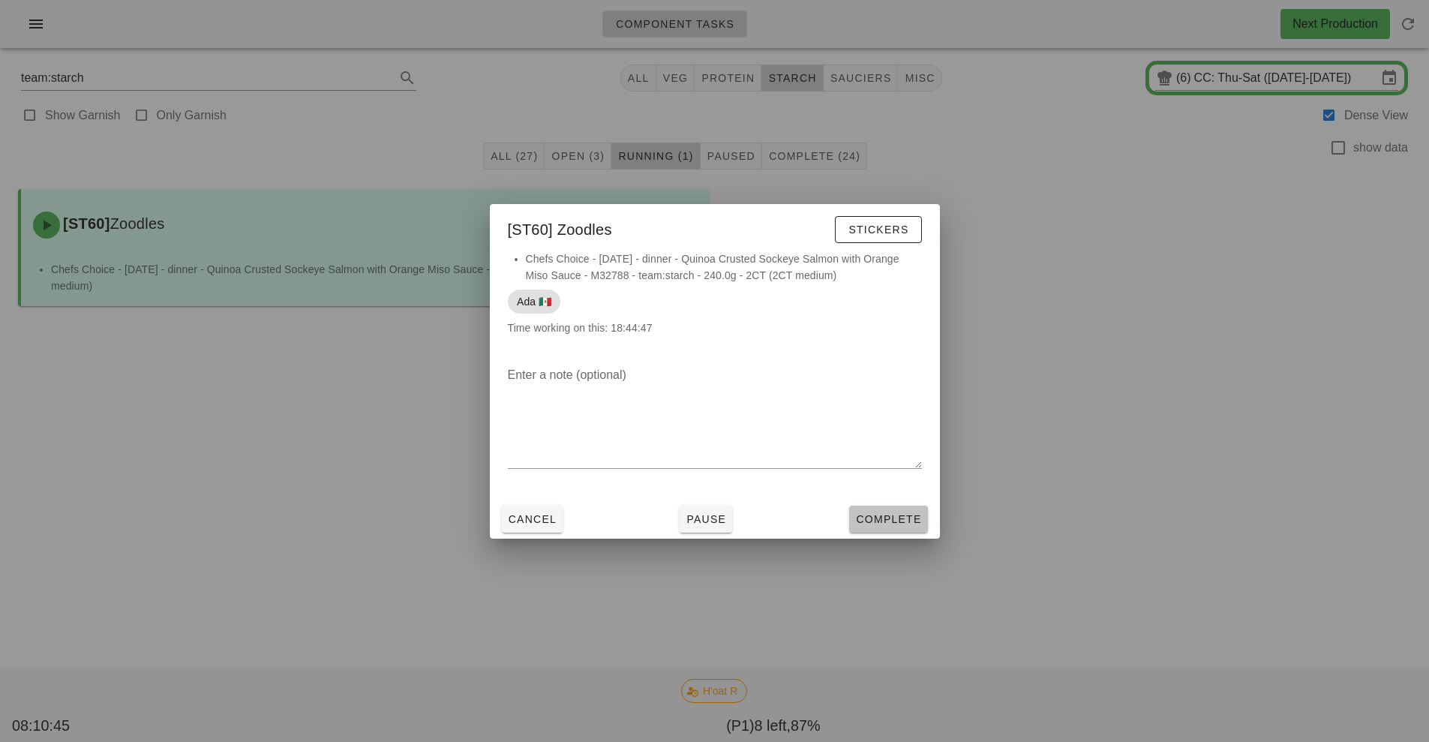
click at [885, 514] on span "Complete" at bounding box center [888, 519] width 66 height 12
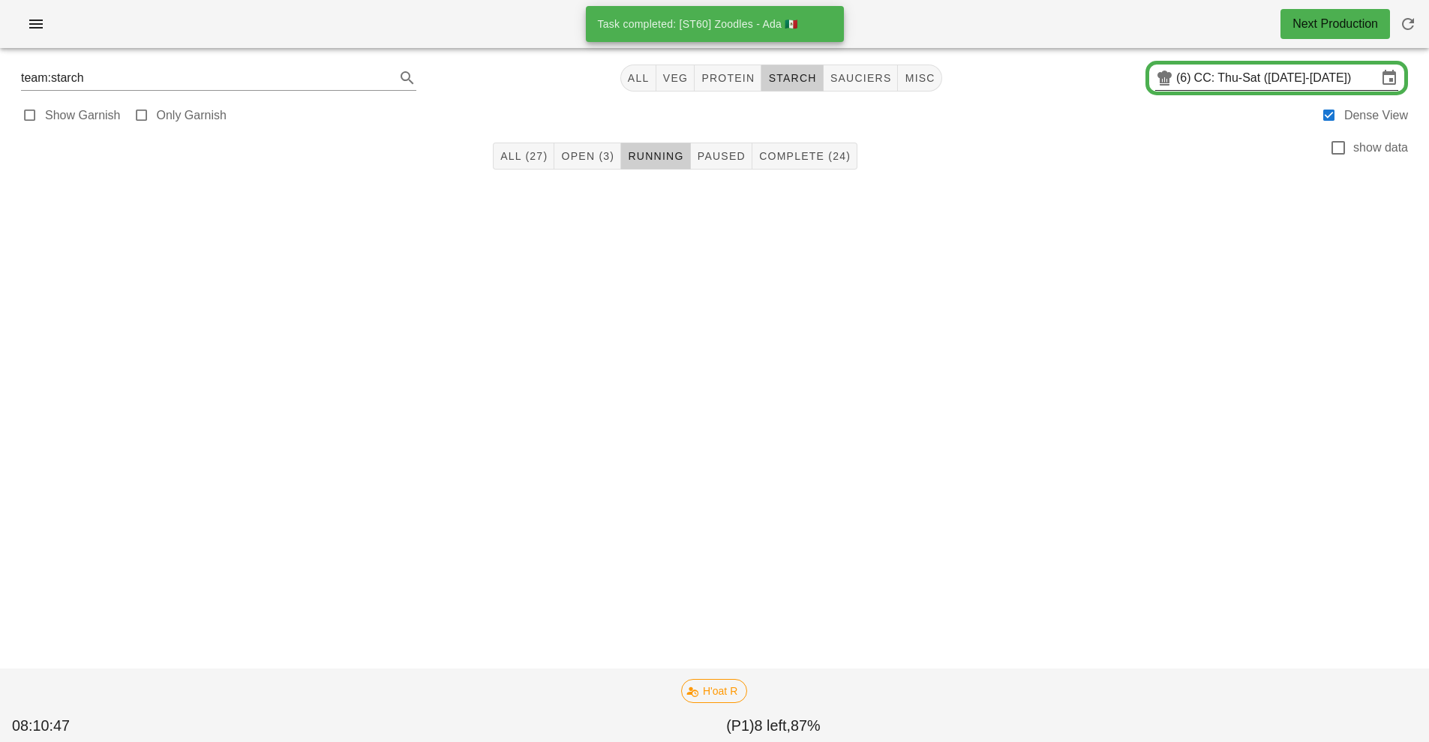
click at [1231, 80] on input "CC: Thu-Sat ([DATE]-[DATE])" at bounding box center [1285, 78] width 183 height 24
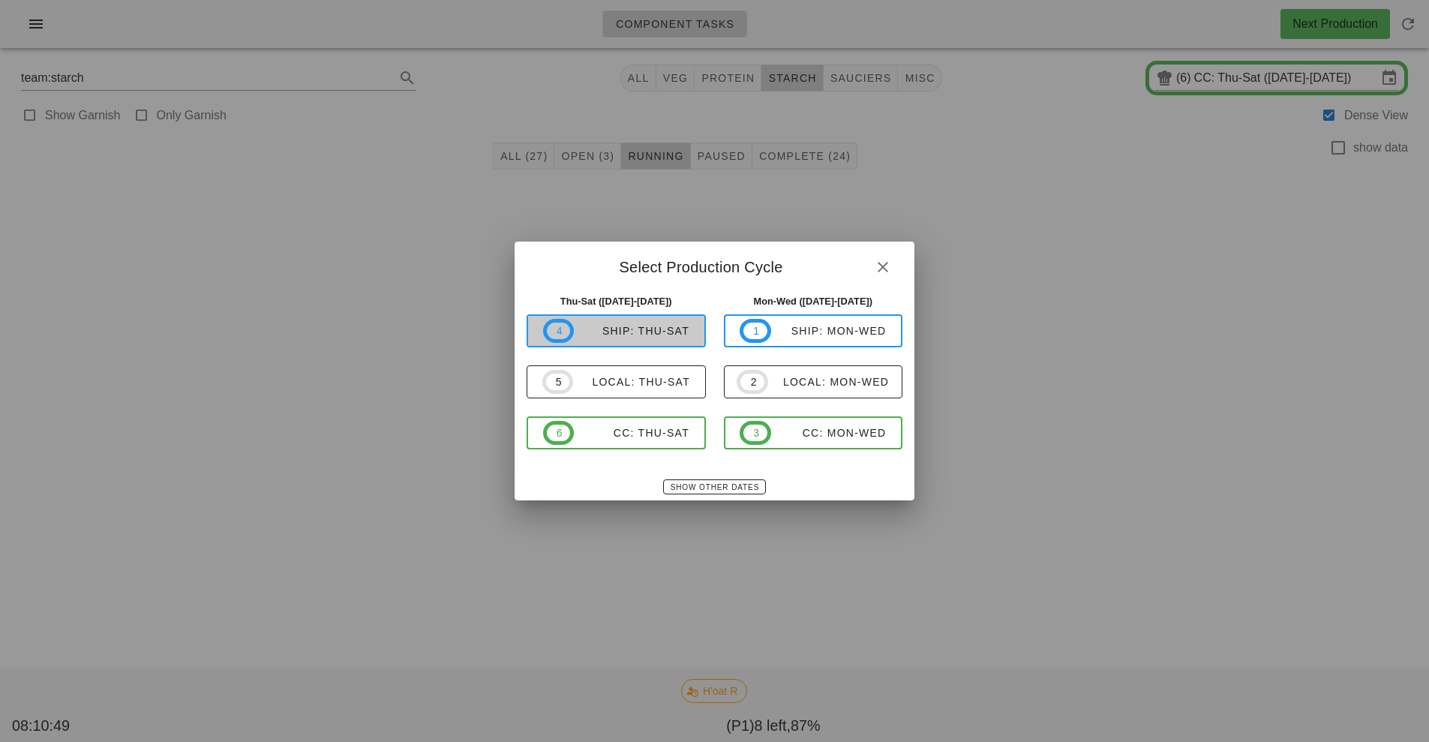
click at [666, 338] on span "4 ship: Thu-Sat" at bounding box center [616, 331] width 146 height 24
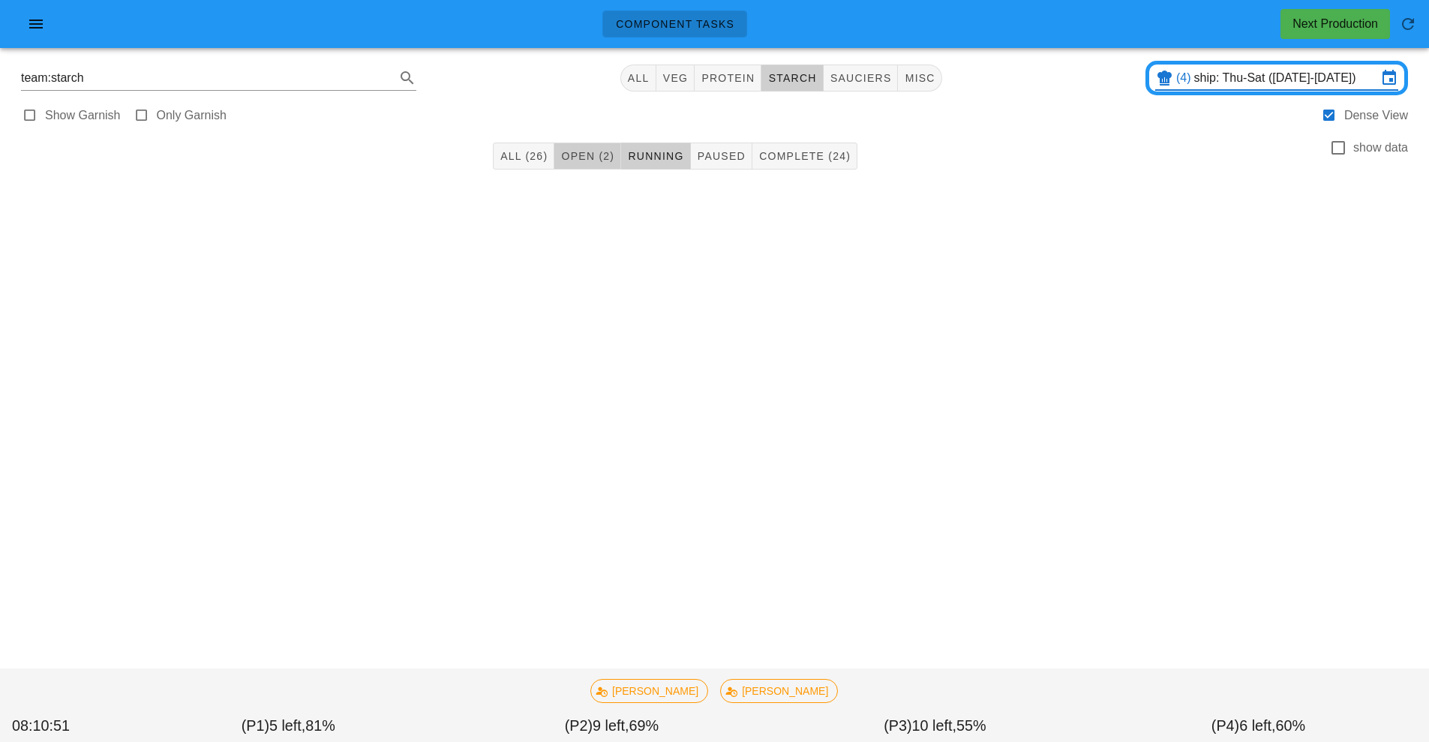
click at [608, 145] on button "Open (2)" at bounding box center [587, 156] width 67 height 27
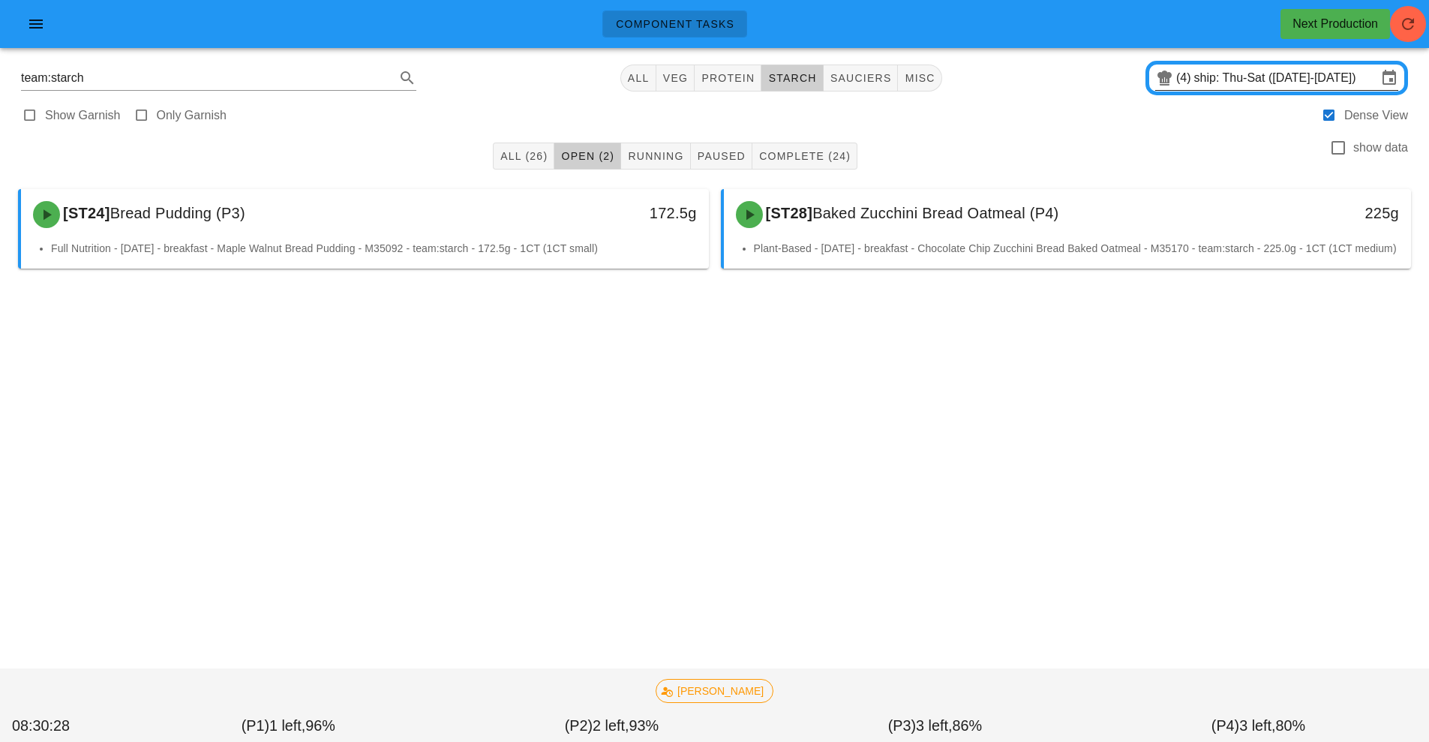
click at [1223, 85] on input "ship: Thu-Sat ([DATE]-[DATE])" at bounding box center [1285, 78] width 183 height 24
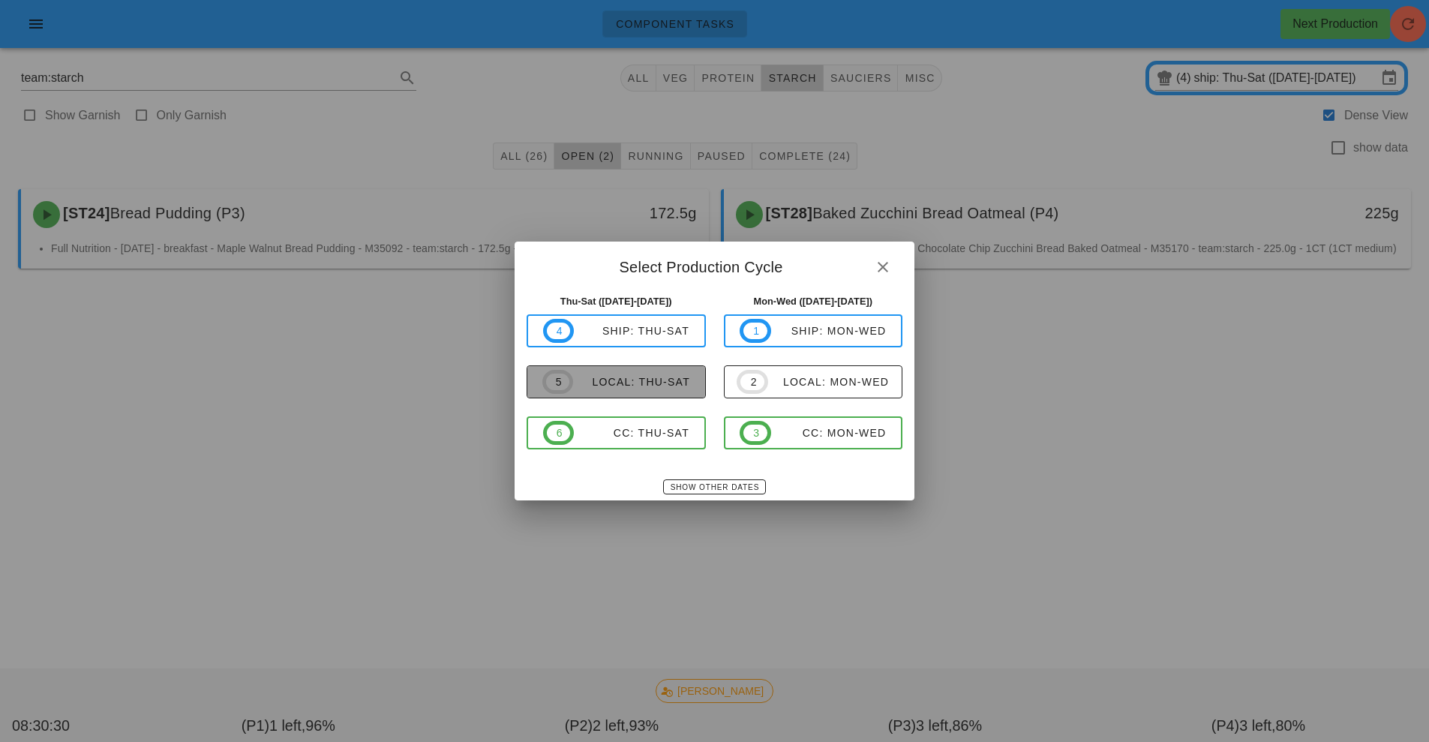
click at [638, 389] on span "5 local: Thu-Sat" at bounding box center [616, 382] width 148 height 24
type input "local: Thu-Sat ([DATE]-[DATE])"
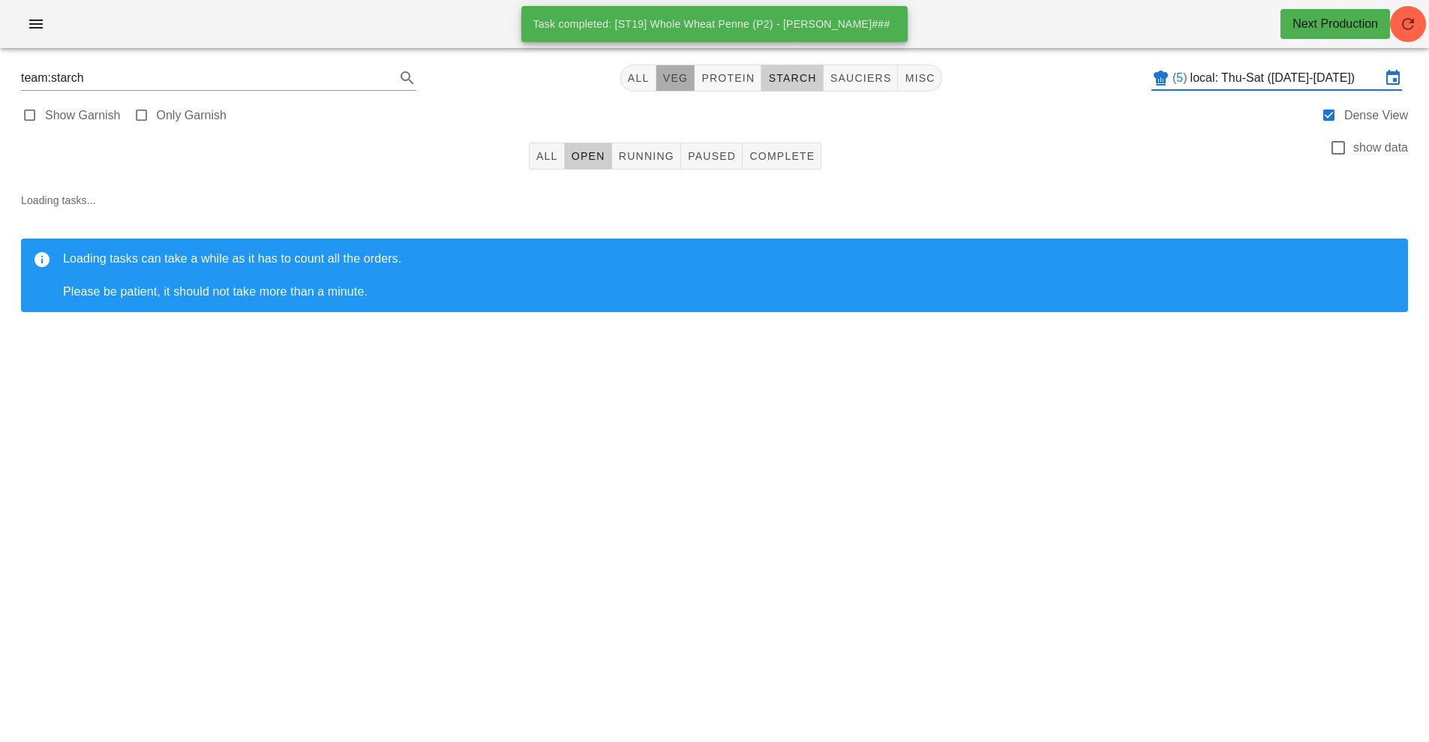
click at [677, 77] on span "veg" at bounding box center [675, 78] width 26 height 12
type input "team:veg"
click at [625, 164] on button "Running" at bounding box center [646, 156] width 69 height 27
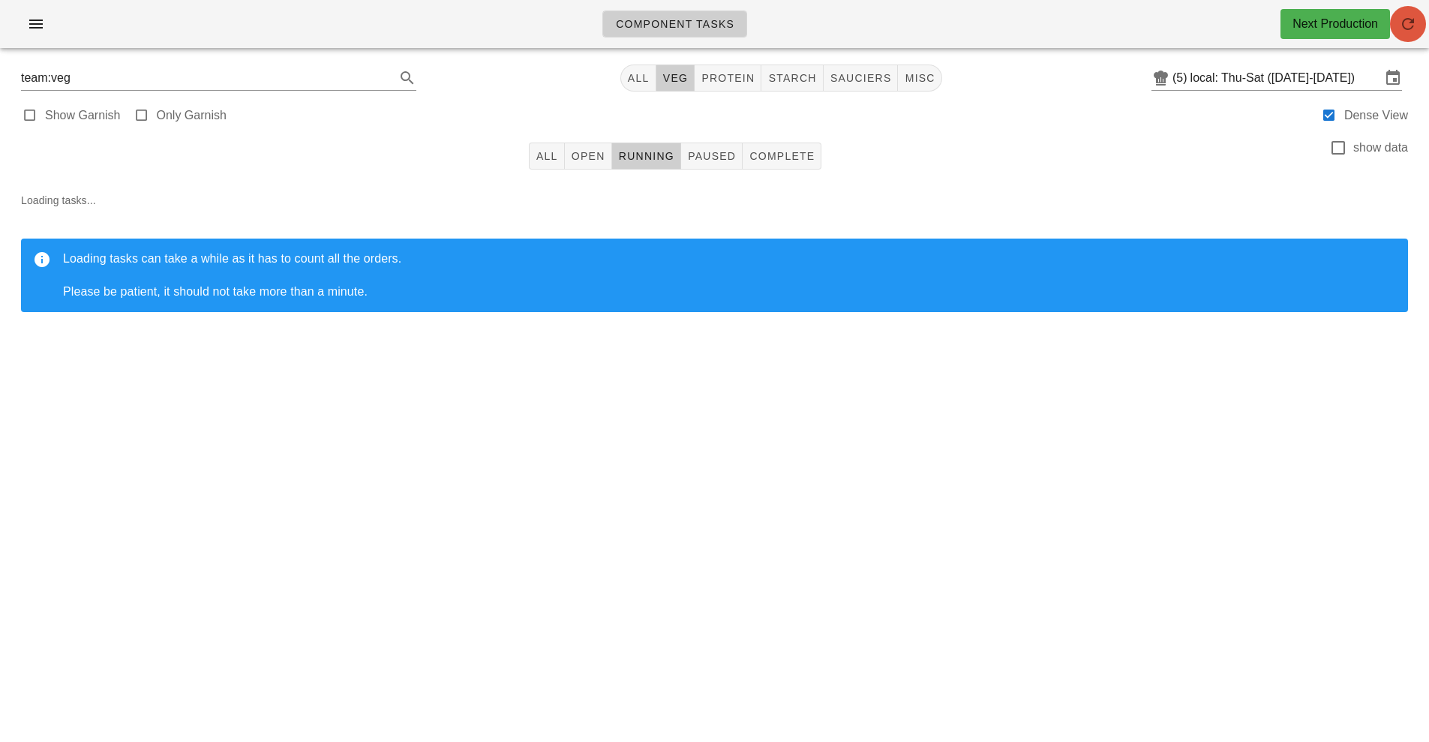
click at [1416, 36] on button "button" at bounding box center [1408, 24] width 36 height 36
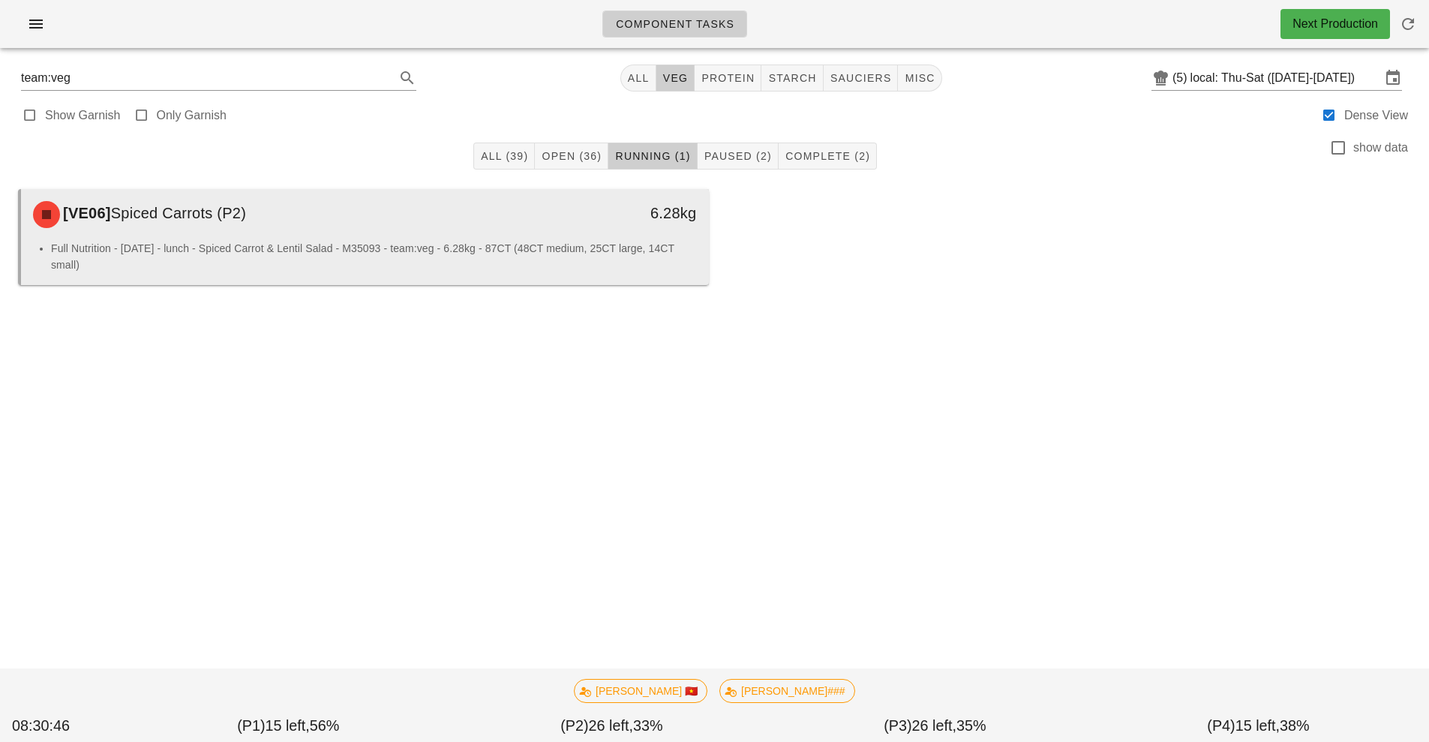
click at [430, 248] on li "Full Nutrition - [DATE] - lunch - Spiced Carrot & Lentil Salad - M35093 - team:…" at bounding box center [374, 256] width 646 height 33
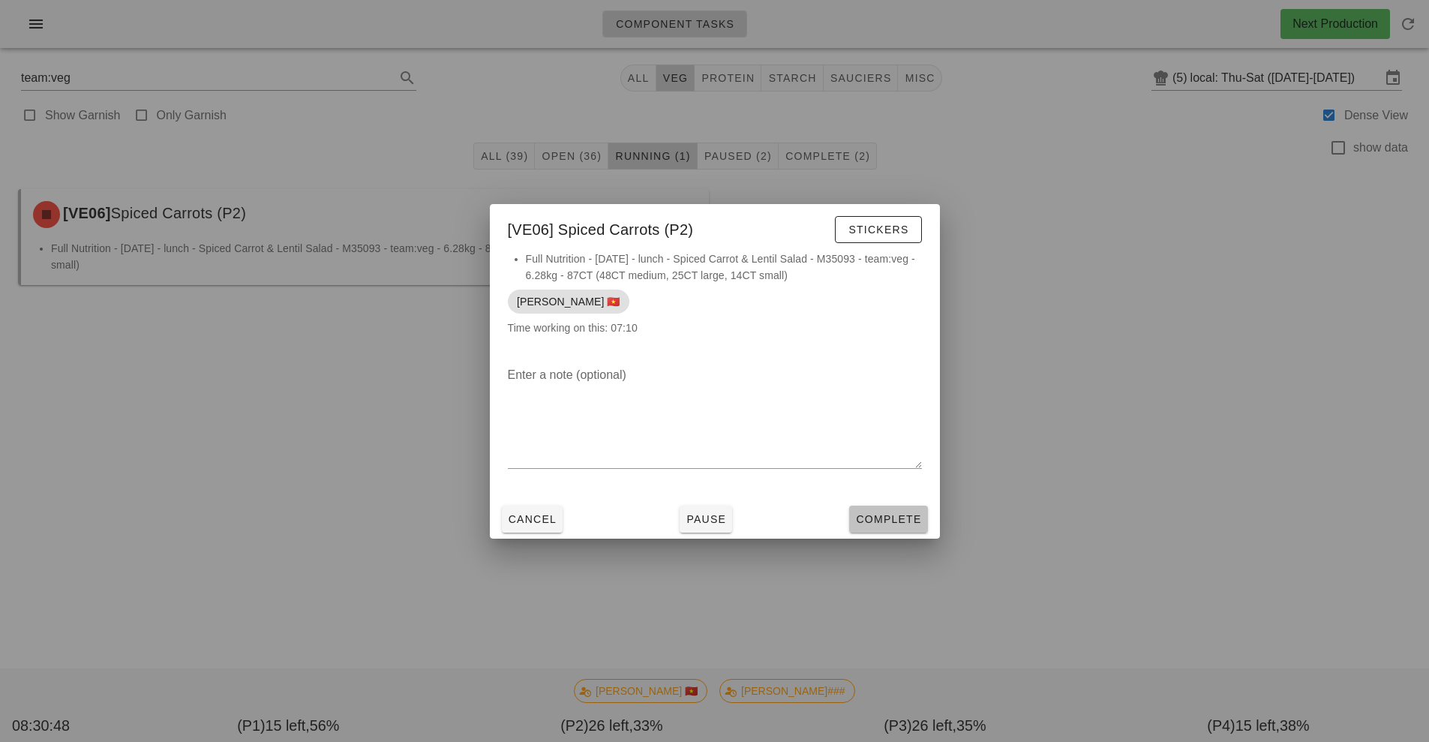
click at [886, 518] on span "Complete" at bounding box center [888, 519] width 66 height 12
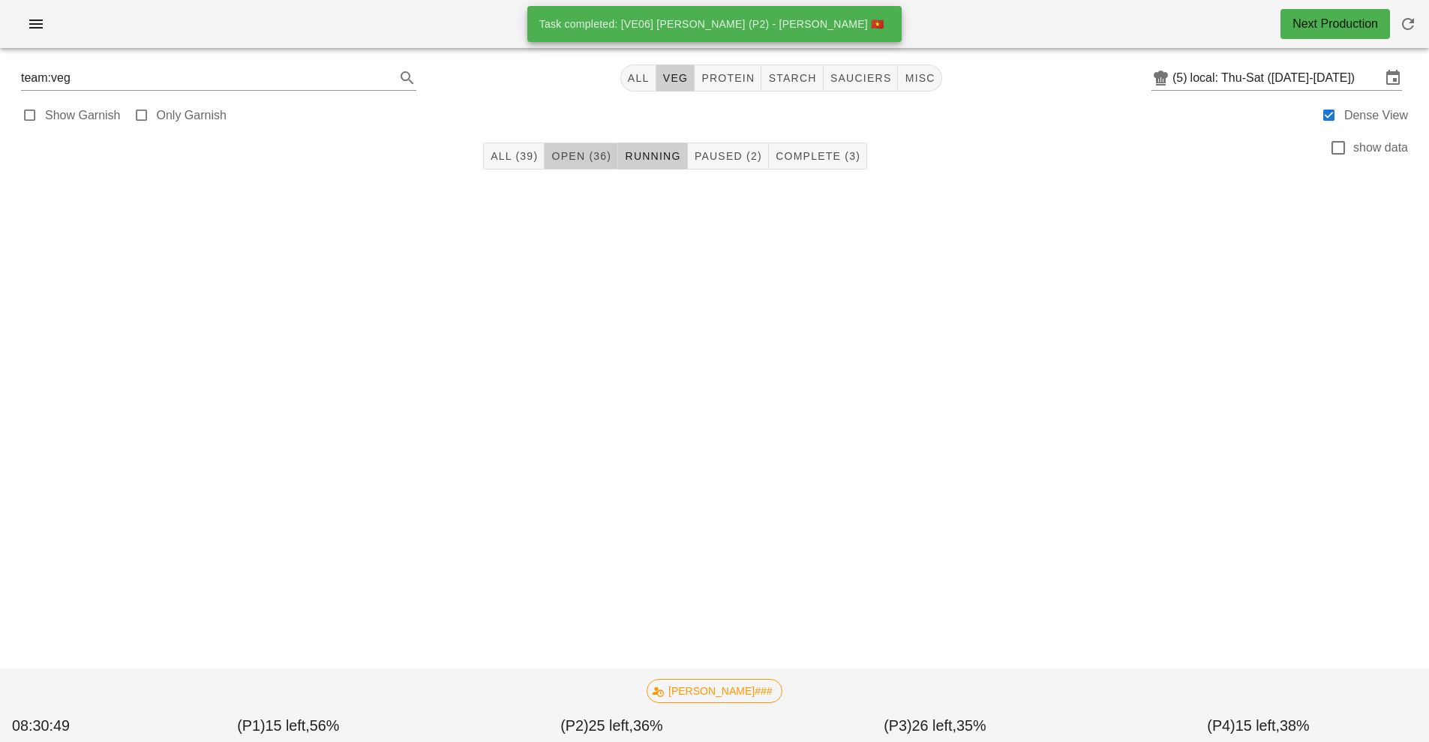
click at [581, 146] on button "Open (36)" at bounding box center [582, 156] width 74 height 27
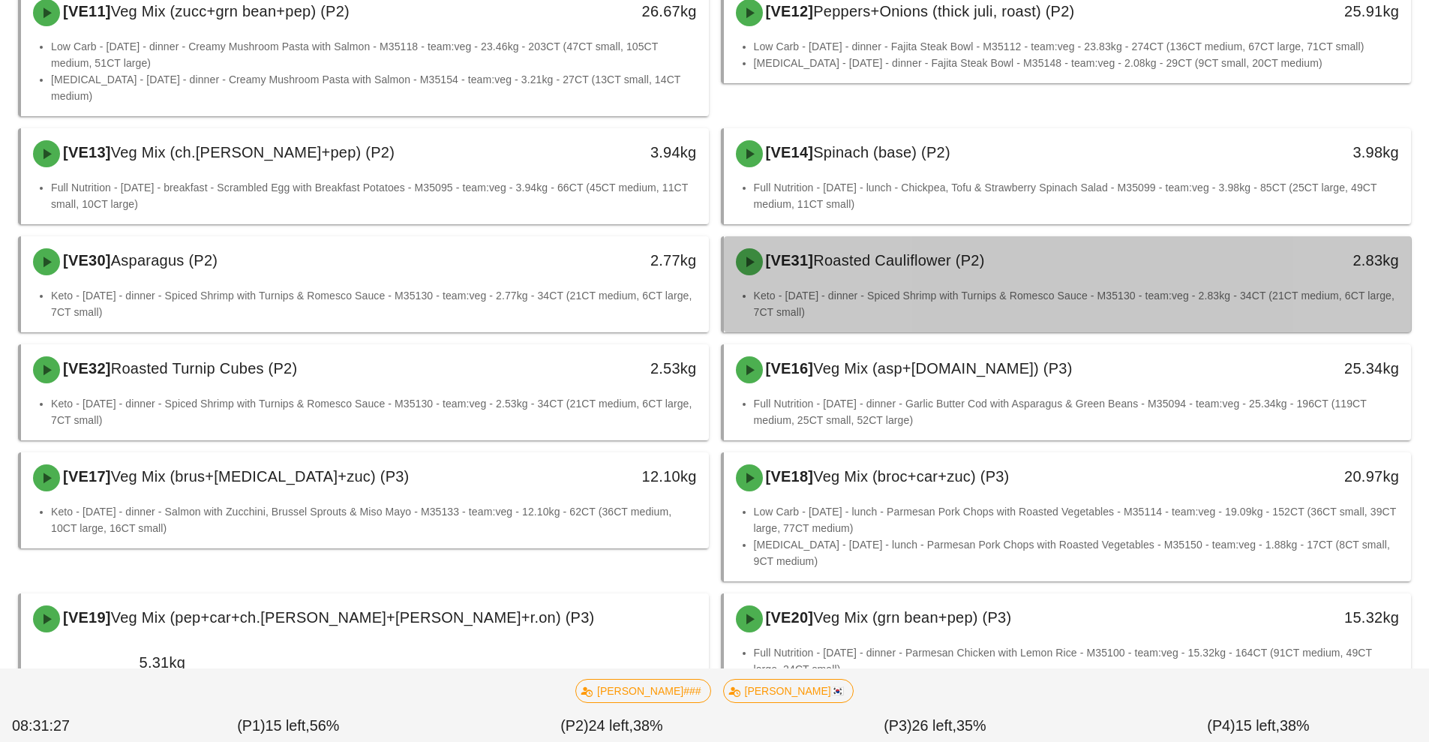
scroll to position [857, 0]
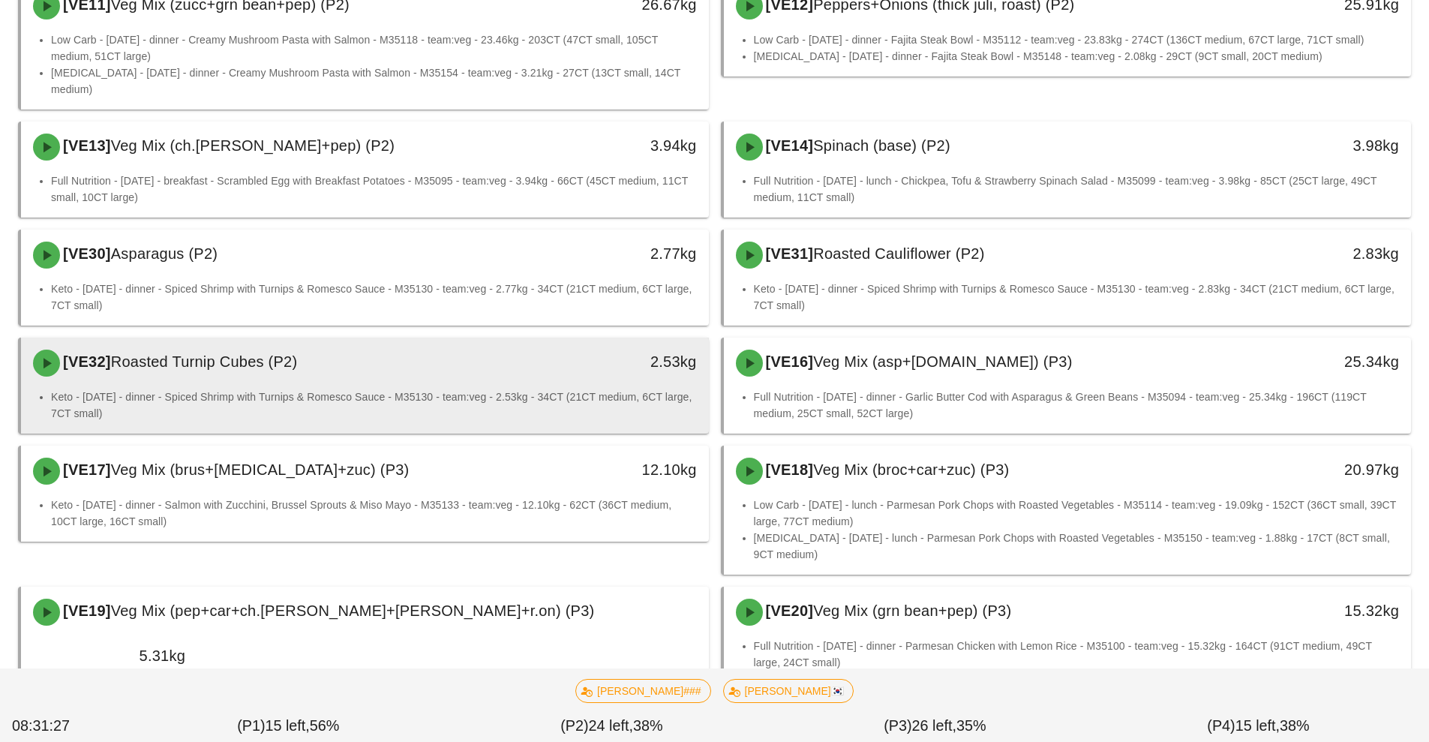
click at [510, 389] on li "Keto - [DATE] - dinner - Spiced Shrimp with Turnips & Romesco Sauce - M35130 - …" at bounding box center [374, 405] width 646 height 33
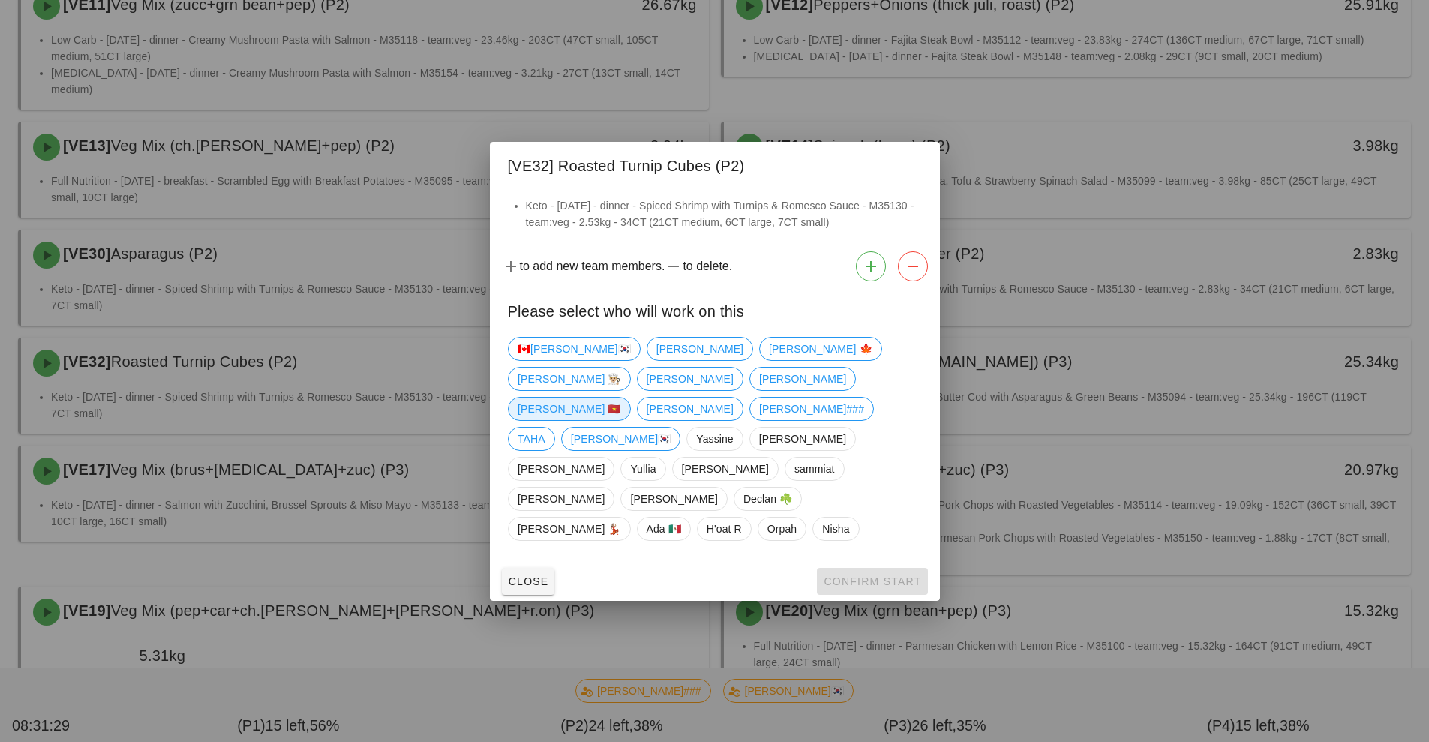
click at [545, 420] on span "[PERSON_NAME] 🇻🇳" at bounding box center [570, 409] width 104 height 23
click at [881, 568] on button "Confirm Start" at bounding box center [872, 581] width 110 height 27
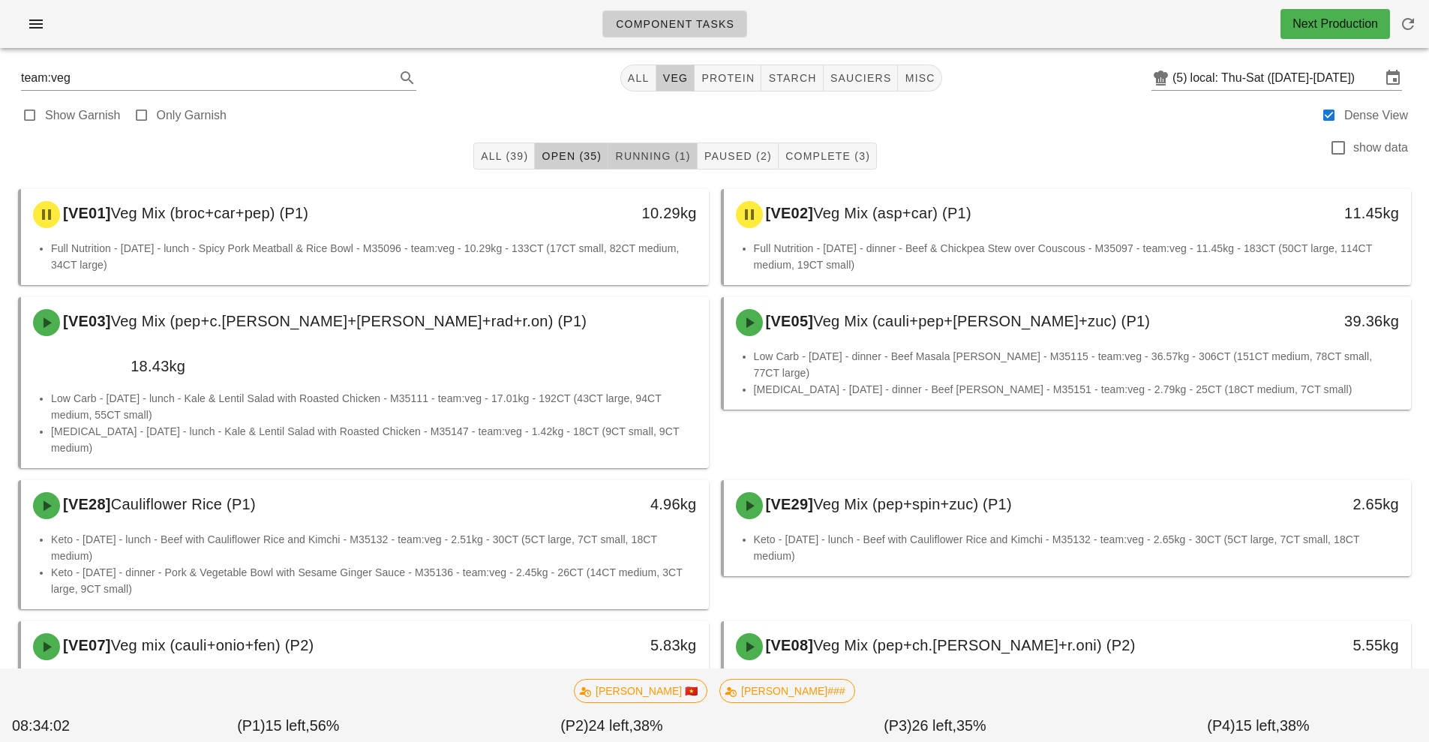
click at [659, 158] on span "Running (1)" at bounding box center [652, 156] width 76 height 12
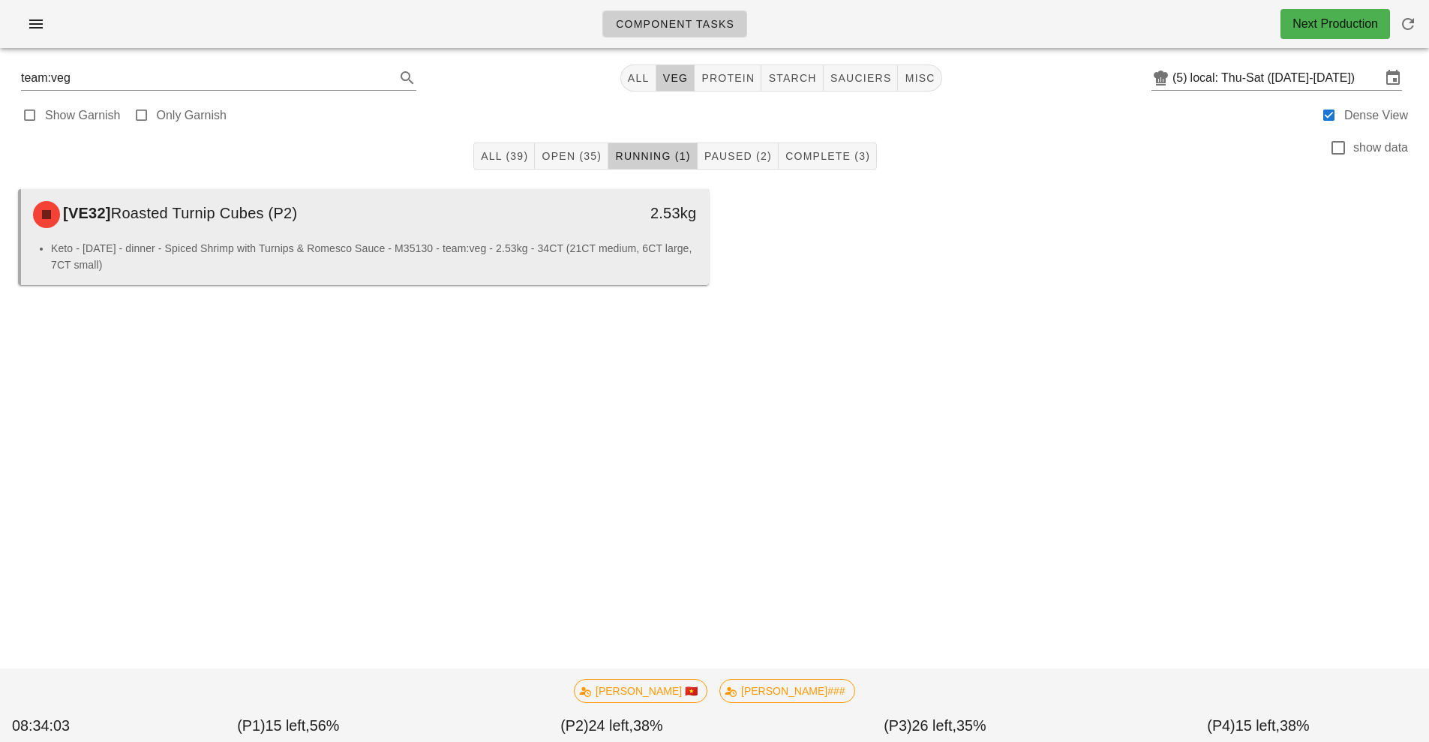
click at [448, 242] on li "Keto - [DATE] - dinner - Spiced Shrimp with Turnips & Romesco Sauce - M35130 - …" at bounding box center [374, 256] width 646 height 33
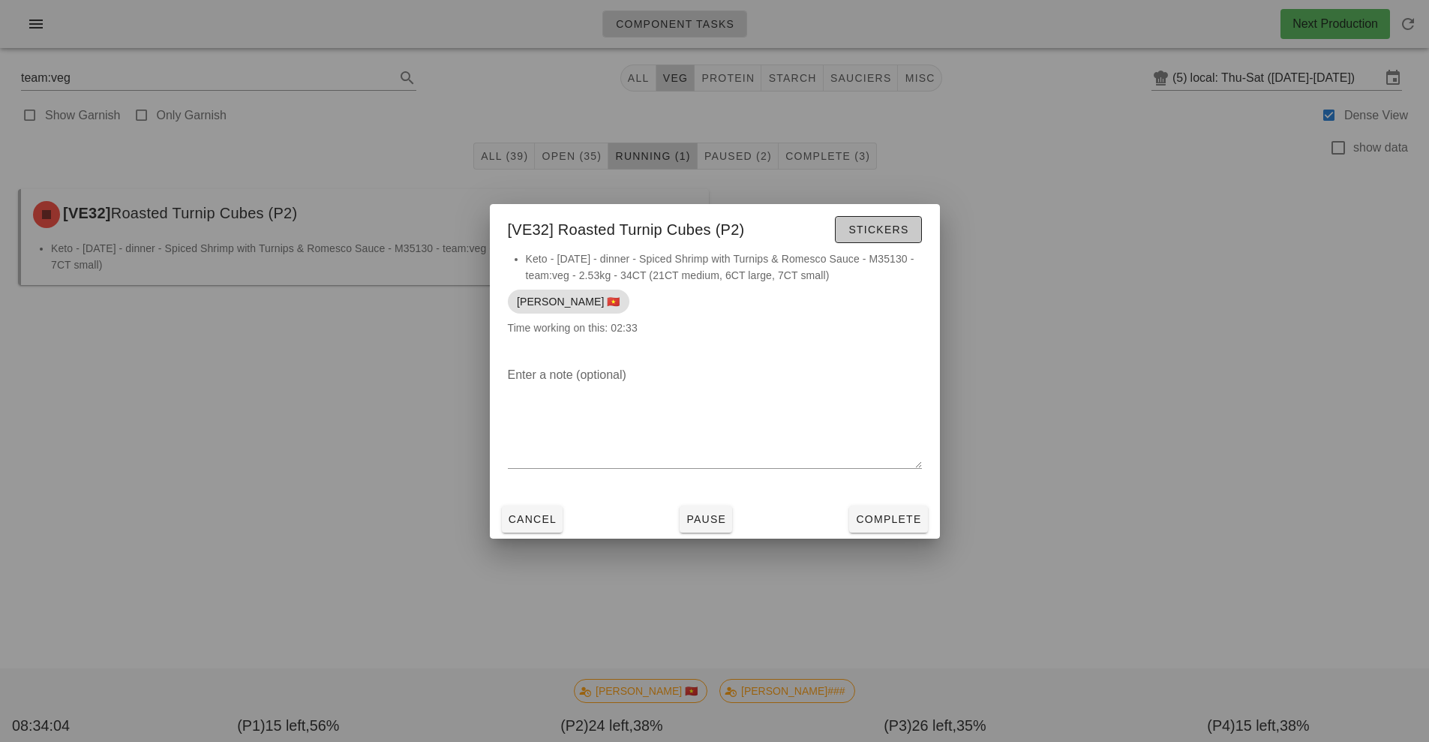
click at [886, 230] on span "Stickers" at bounding box center [878, 230] width 61 height 12
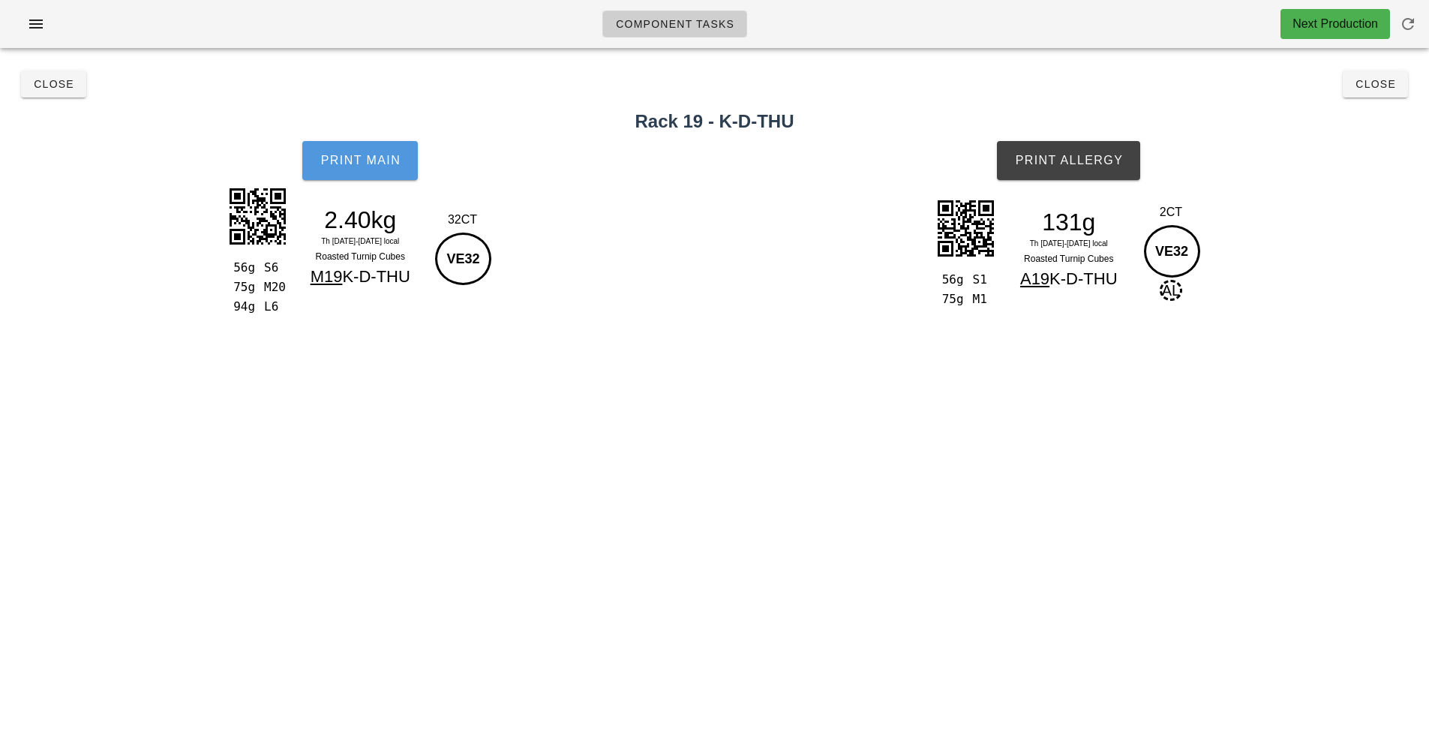
click at [364, 157] on span "Print Main" at bounding box center [360, 161] width 81 height 14
click at [1068, 171] on button "Print Allergy" at bounding box center [1068, 160] width 143 height 39
click at [1370, 71] on button "Close" at bounding box center [1375, 84] width 65 height 27
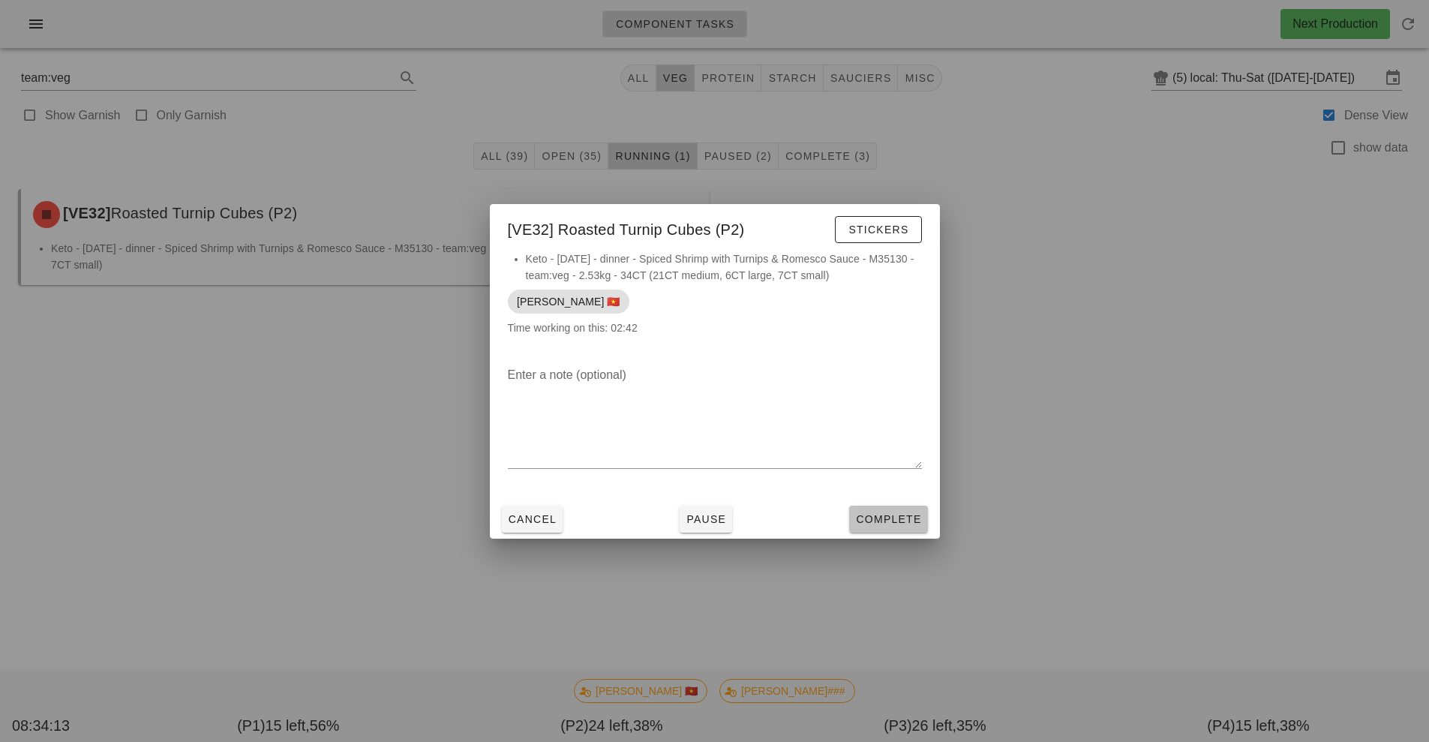
click at [880, 532] on button "Complete" at bounding box center [888, 519] width 78 height 27
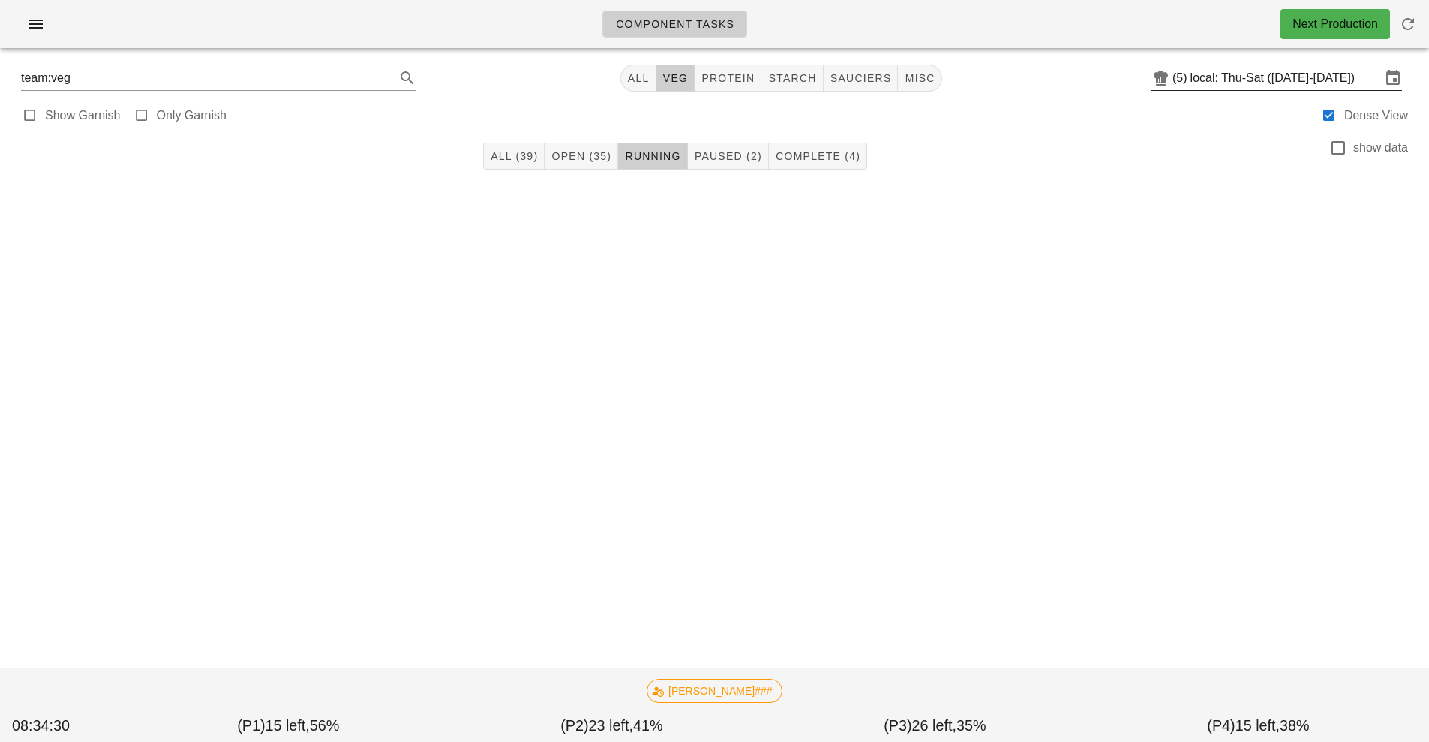
click at [1164, 90] on div "(5) local: Thu-Sat (Aug 21-Aug 23)" at bounding box center [1277, 78] width 251 height 24
click at [1156, 71] on icon at bounding box center [1161, 78] width 18 height 18
click at [1229, 74] on input "local: Thu-Sat ([DATE]-[DATE])" at bounding box center [1286, 78] width 191 height 24
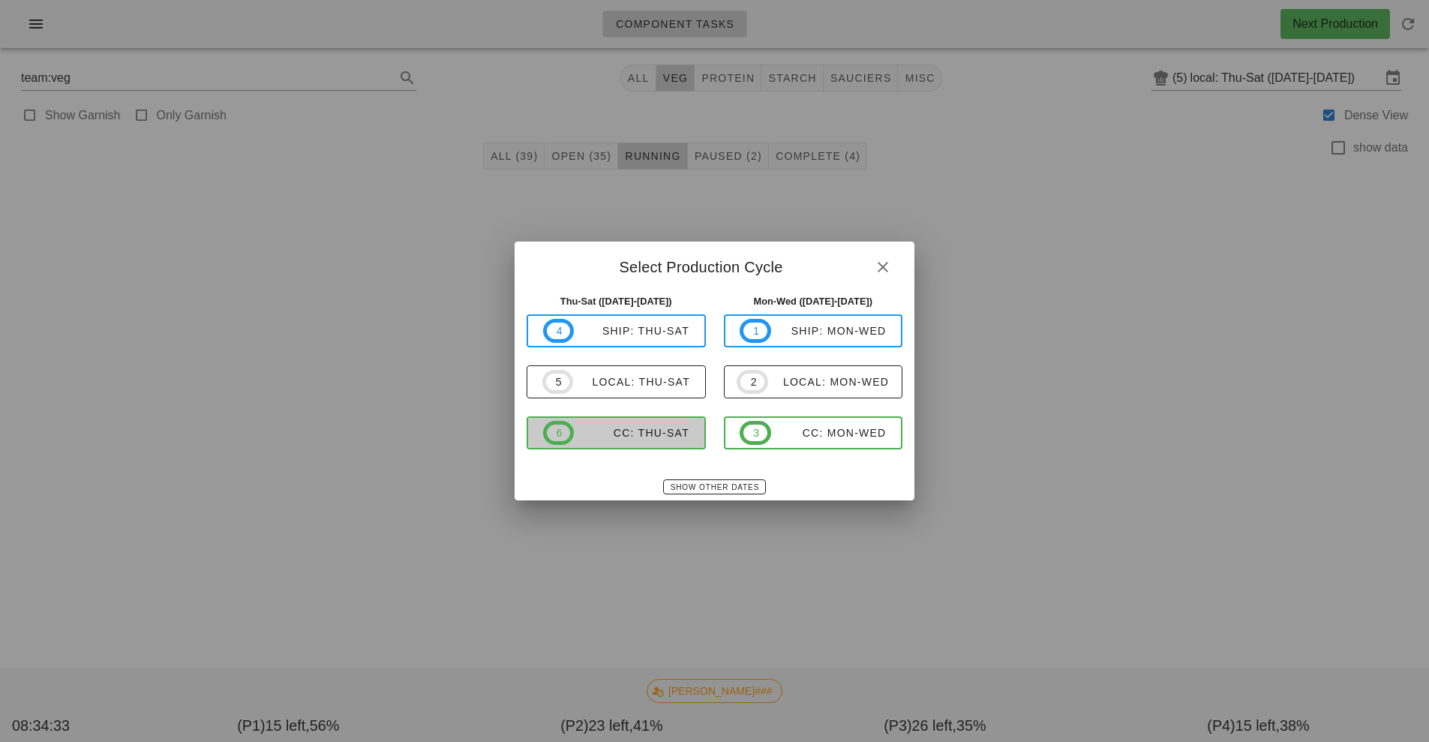
click at [652, 438] on div "CC: Thu-Sat" at bounding box center [632, 433] width 116 height 12
type input "CC: Thu-Sat (Aug 21-Aug 23)"
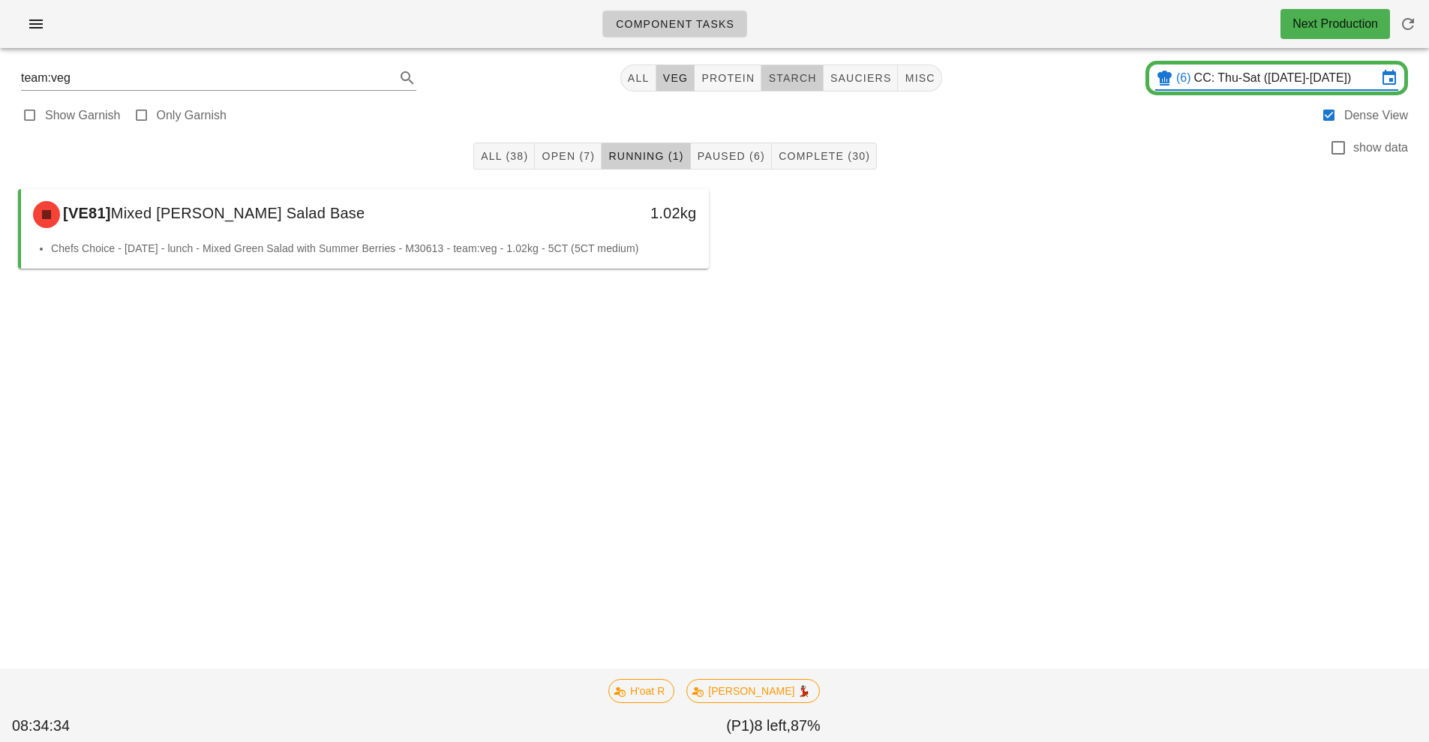
click at [798, 80] on span "starch" at bounding box center [791, 78] width 49 height 12
type input "team:starch"
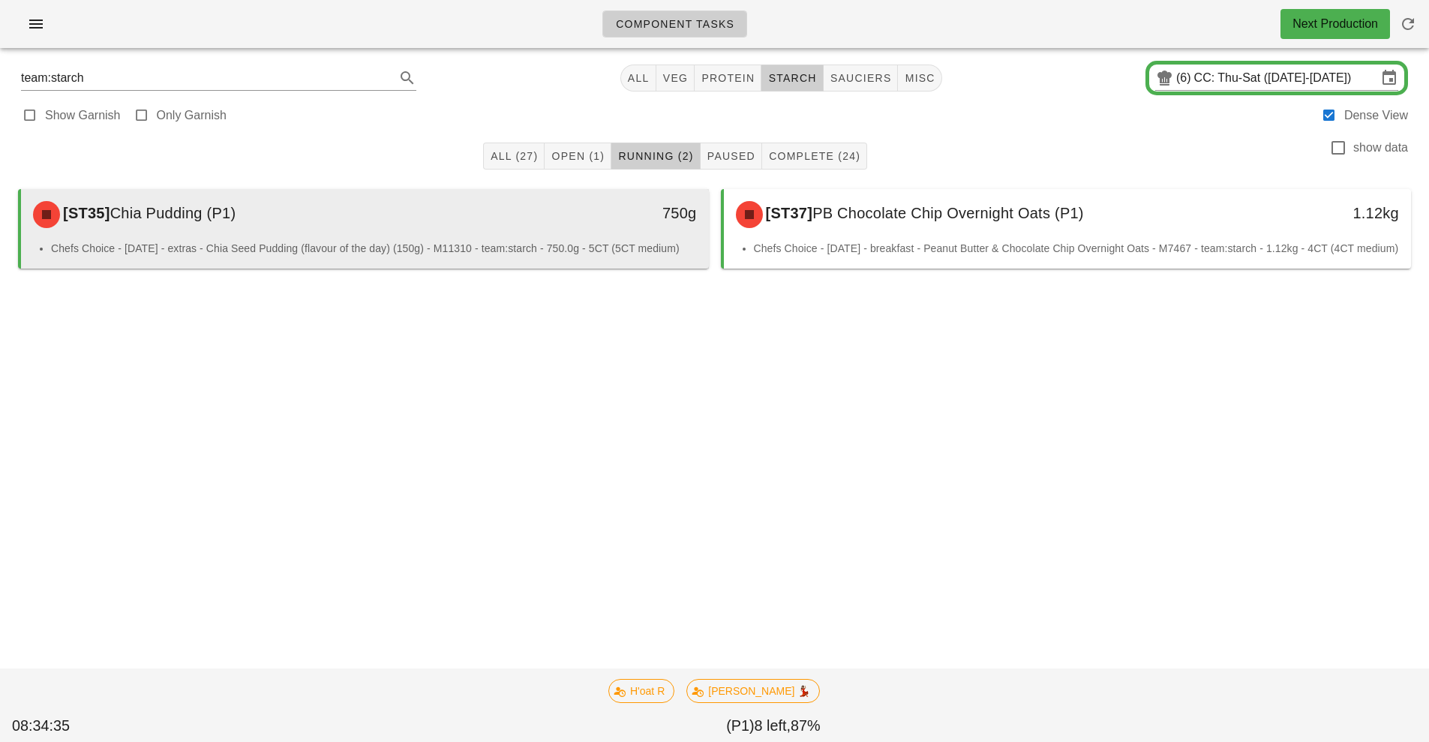
click at [581, 245] on li "Chefs Choice - Sunday - extras - Chia Seed Pudding (flavour of the day) (150g) …" at bounding box center [374, 248] width 646 height 17
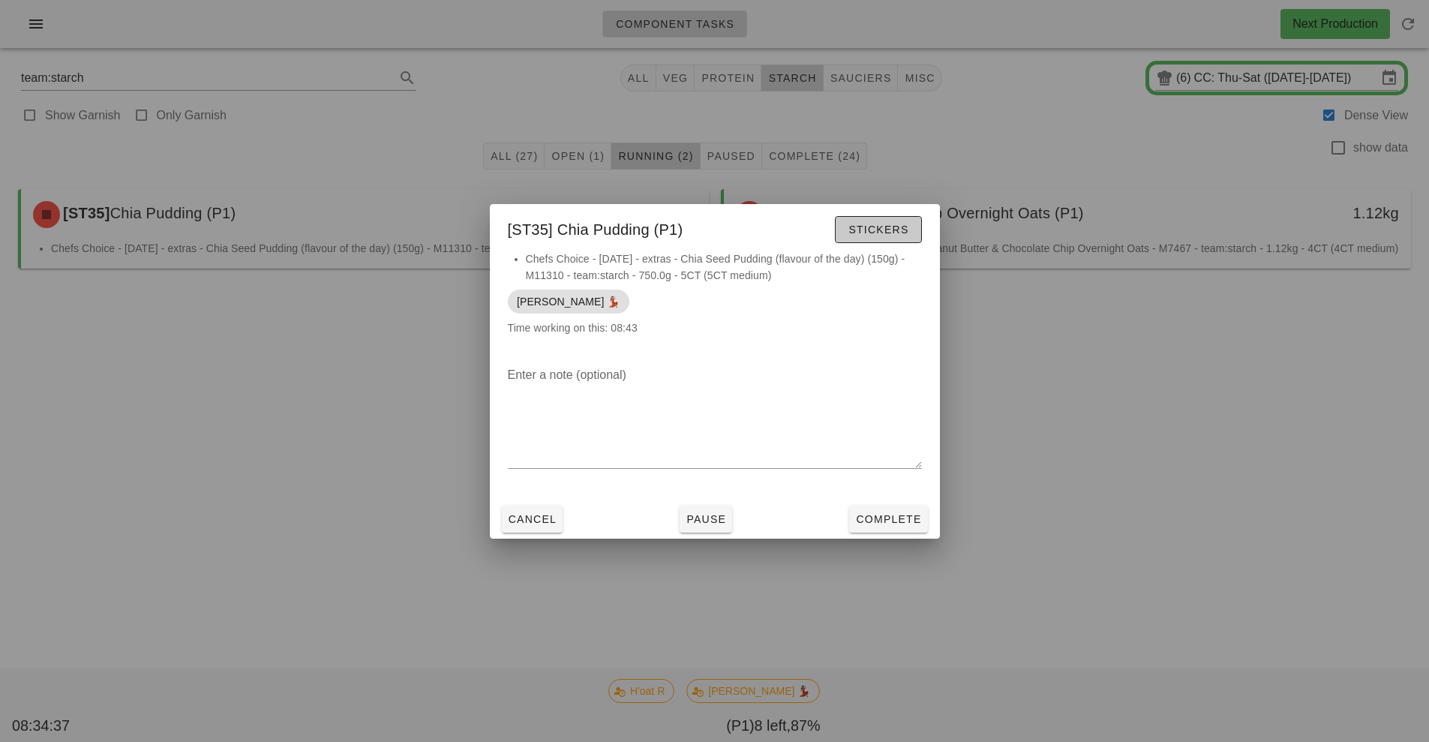
click at [852, 233] on span "Stickers" at bounding box center [878, 230] width 61 height 12
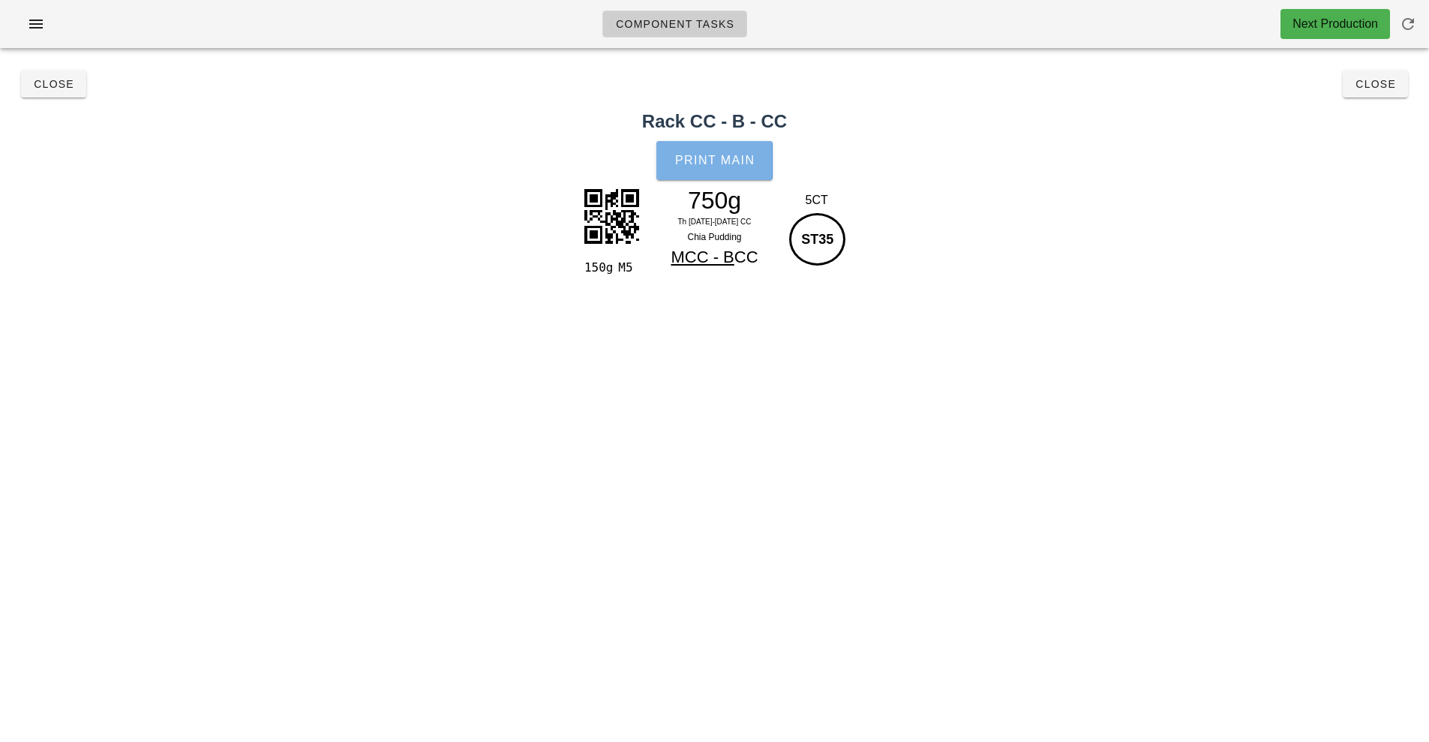
click at [728, 154] on span "Print Main" at bounding box center [714, 161] width 81 height 14
click at [1389, 94] on button "Close" at bounding box center [1375, 84] width 65 height 27
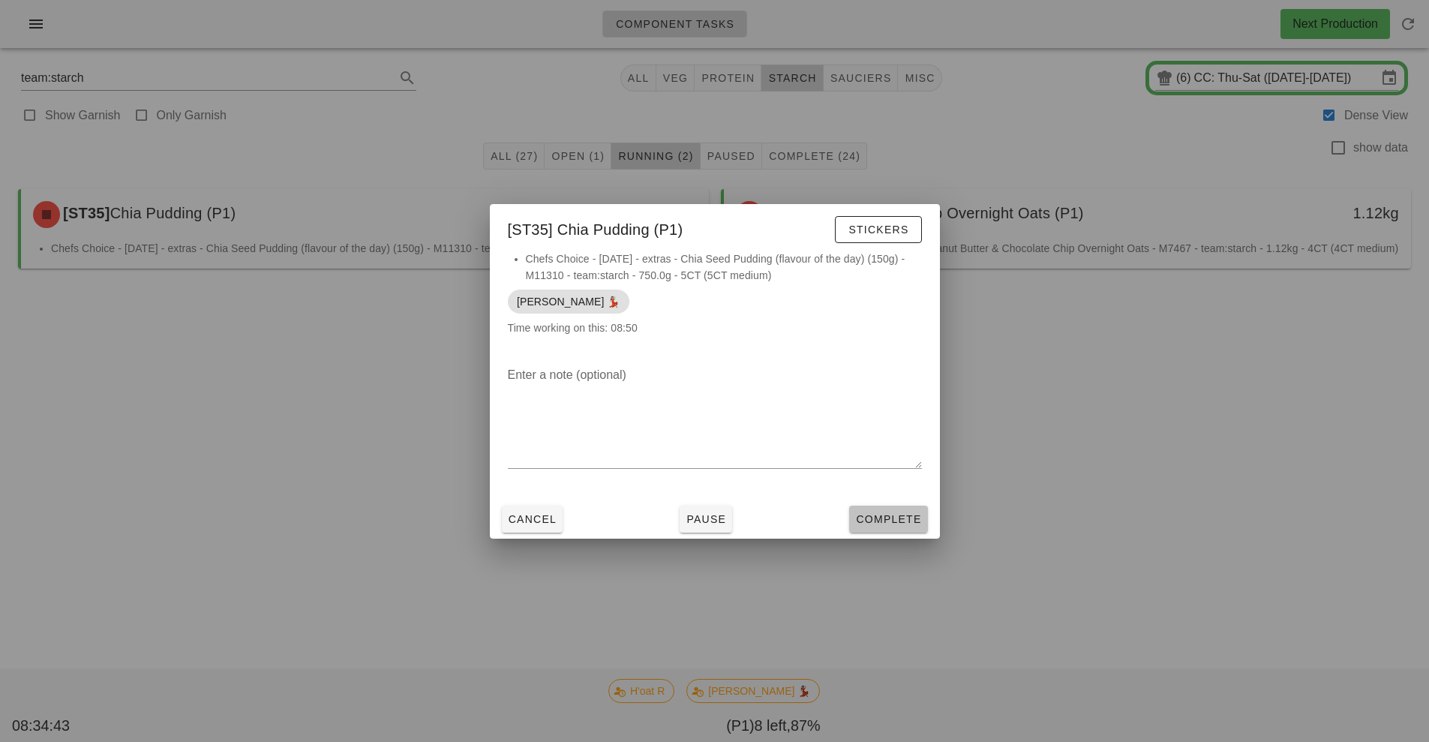
click at [896, 524] on span "Complete" at bounding box center [888, 519] width 66 height 12
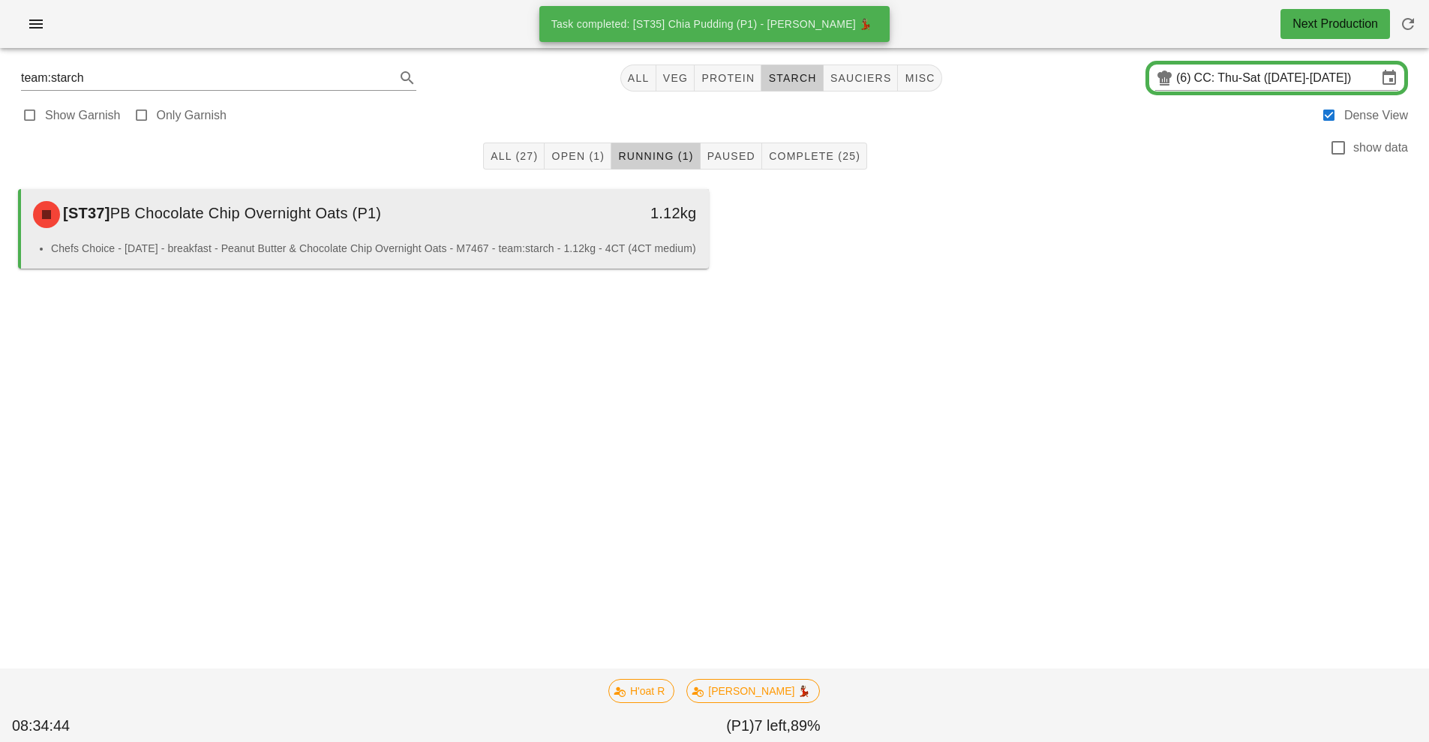
click at [566, 229] on div "1.12kg" at bounding box center [620, 214] width 170 height 45
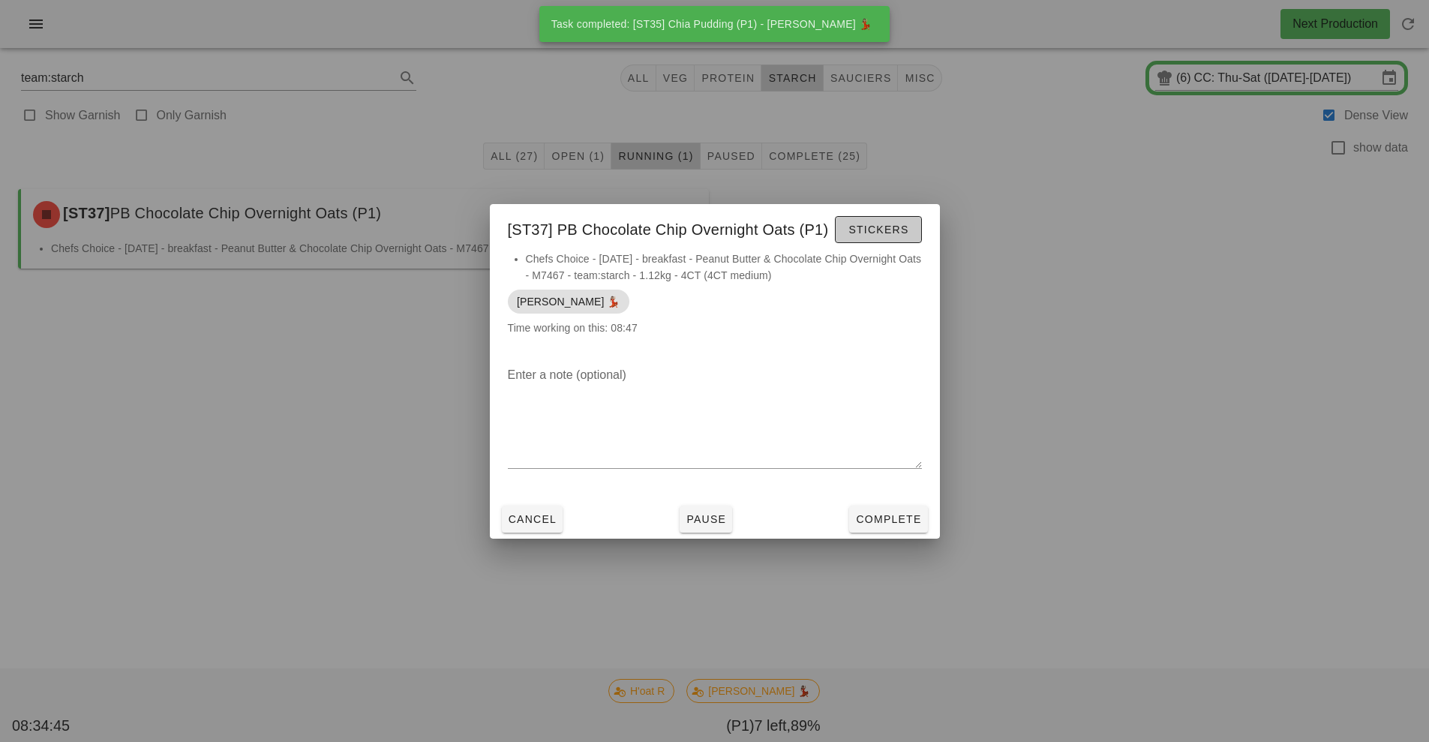
click at [893, 231] on span "Stickers" at bounding box center [878, 230] width 61 height 12
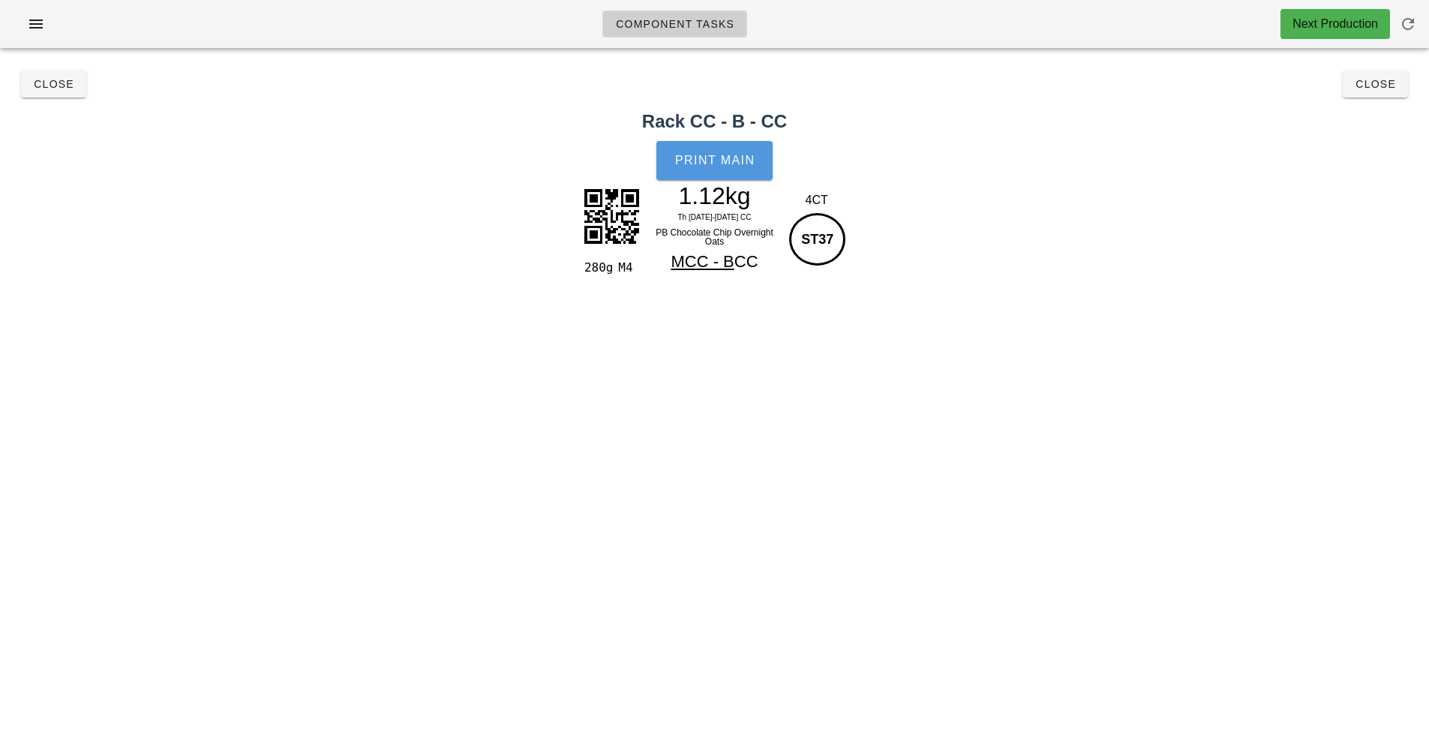
click at [733, 165] on span "Print Main" at bounding box center [714, 161] width 81 height 14
click at [1375, 86] on span "Close" at bounding box center [1375, 84] width 41 height 12
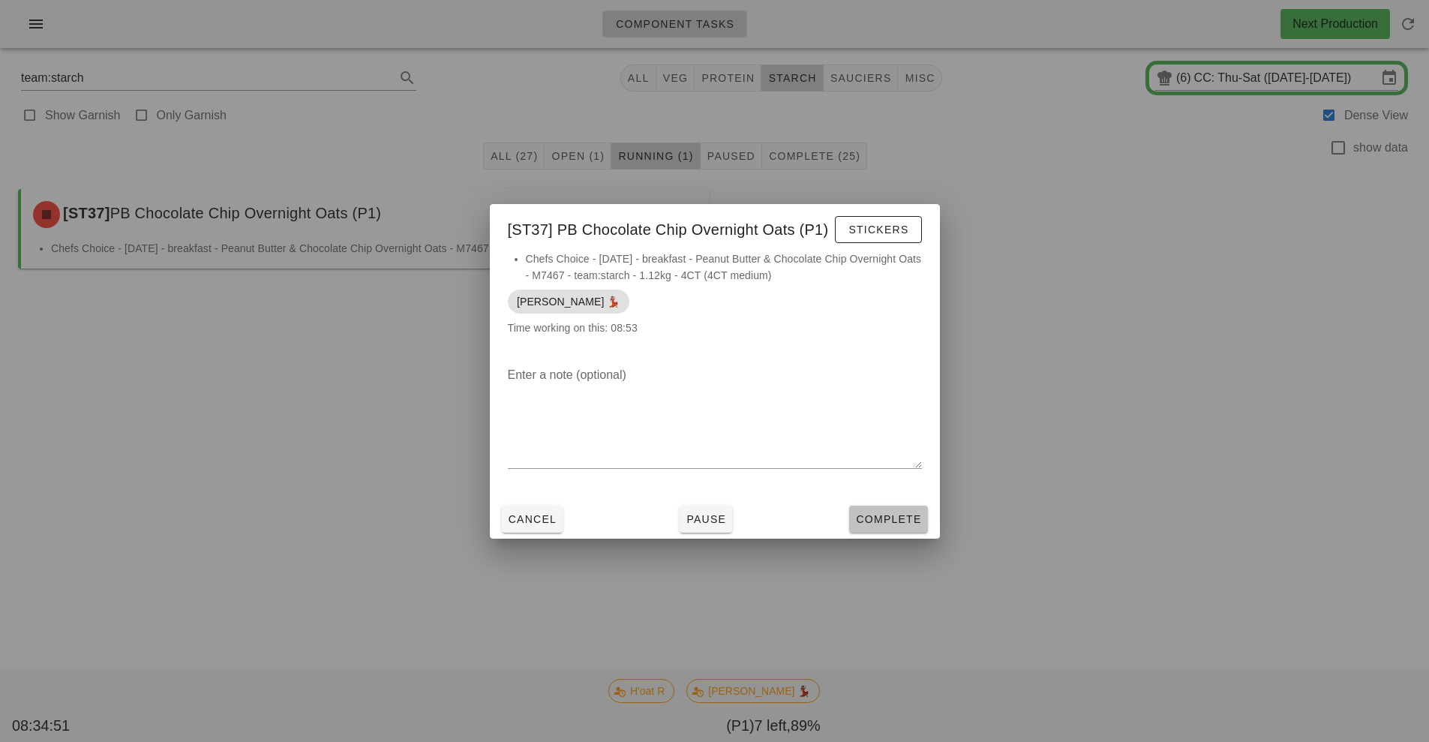
click at [884, 530] on button "Complete" at bounding box center [888, 519] width 78 height 27
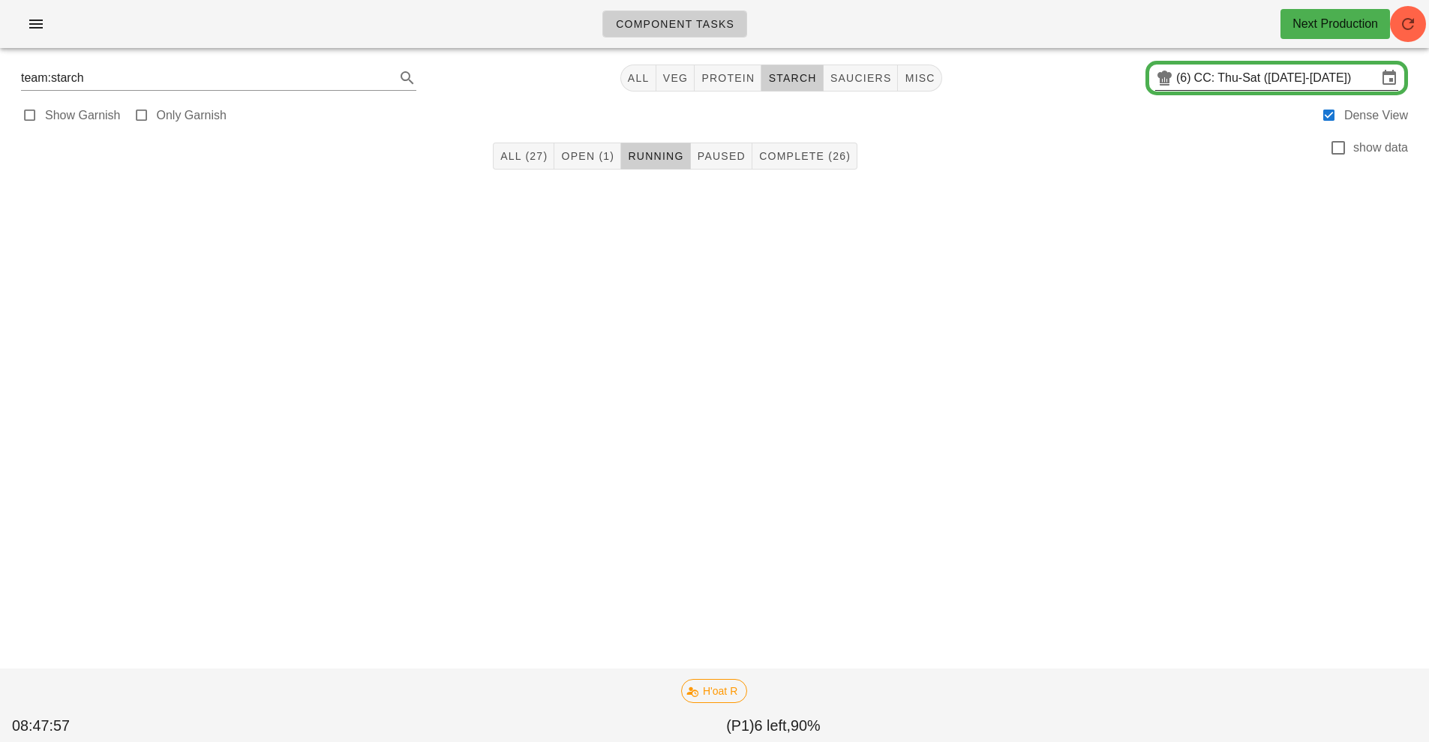
click at [1204, 89] on input "CC: Thu-Sat (Aug 21-Aug 23)" at bounding box center [1285, 78] width 183 height 24
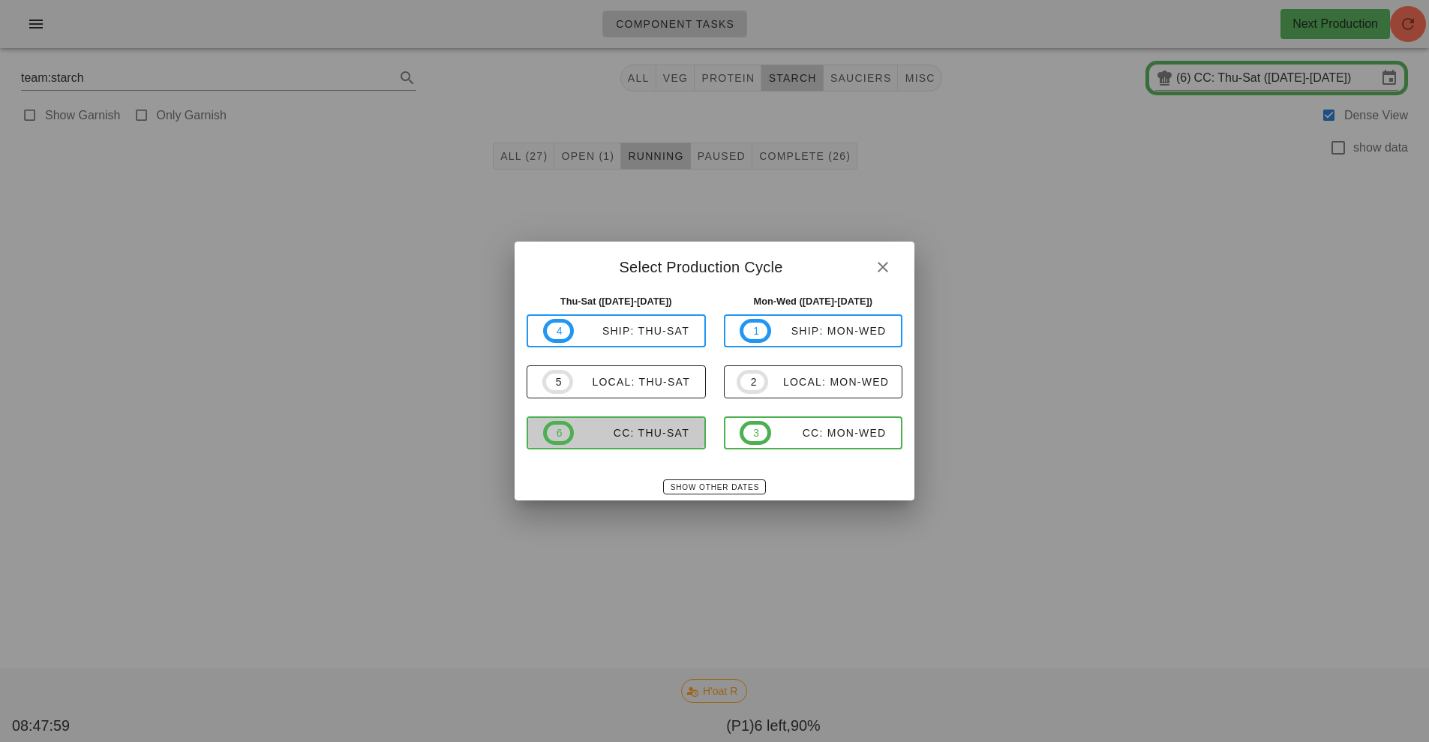
click at [653, 437] on div "CC: Thu-Sat" at bounding box center [632, 433] width 116 height 12
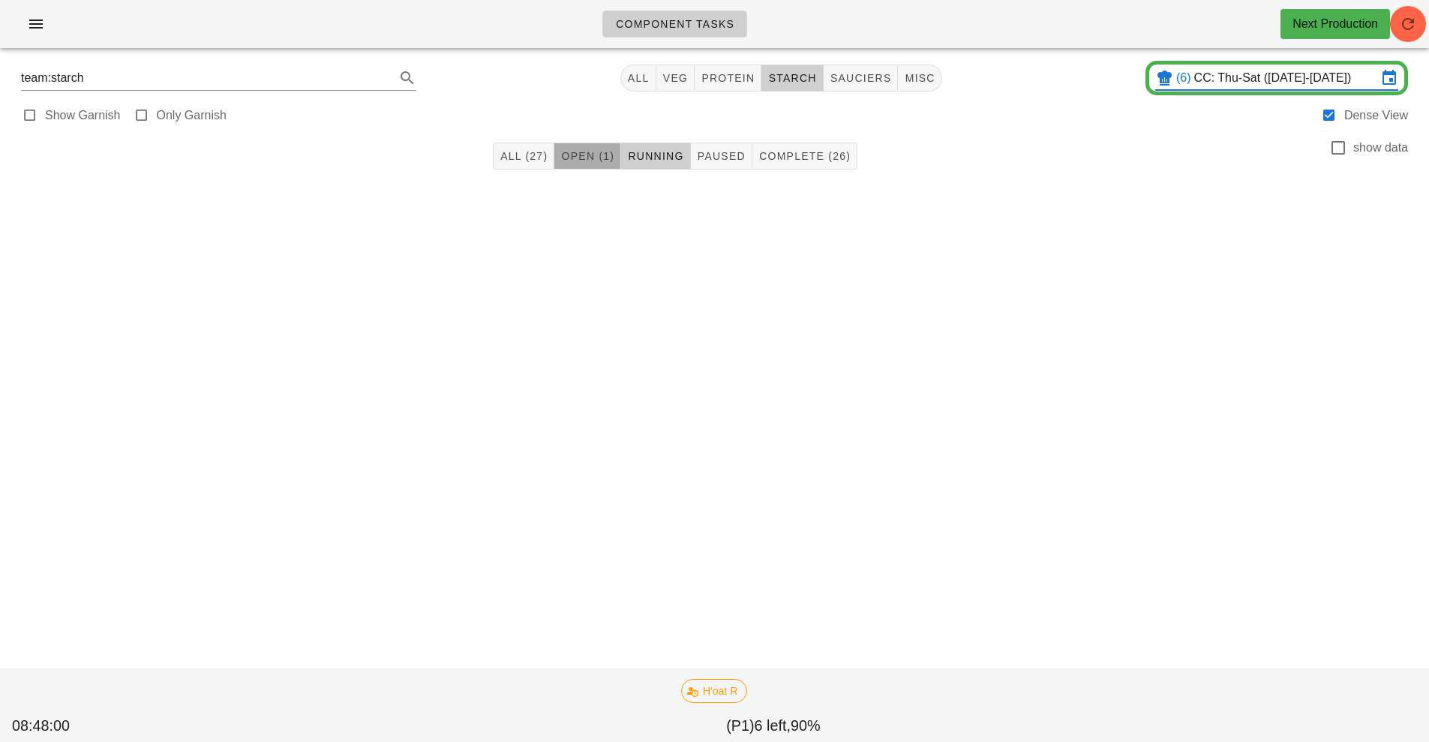
click at [590, 154] on span "Open (1)" at bounding box center [587, 156] width 54 height 12
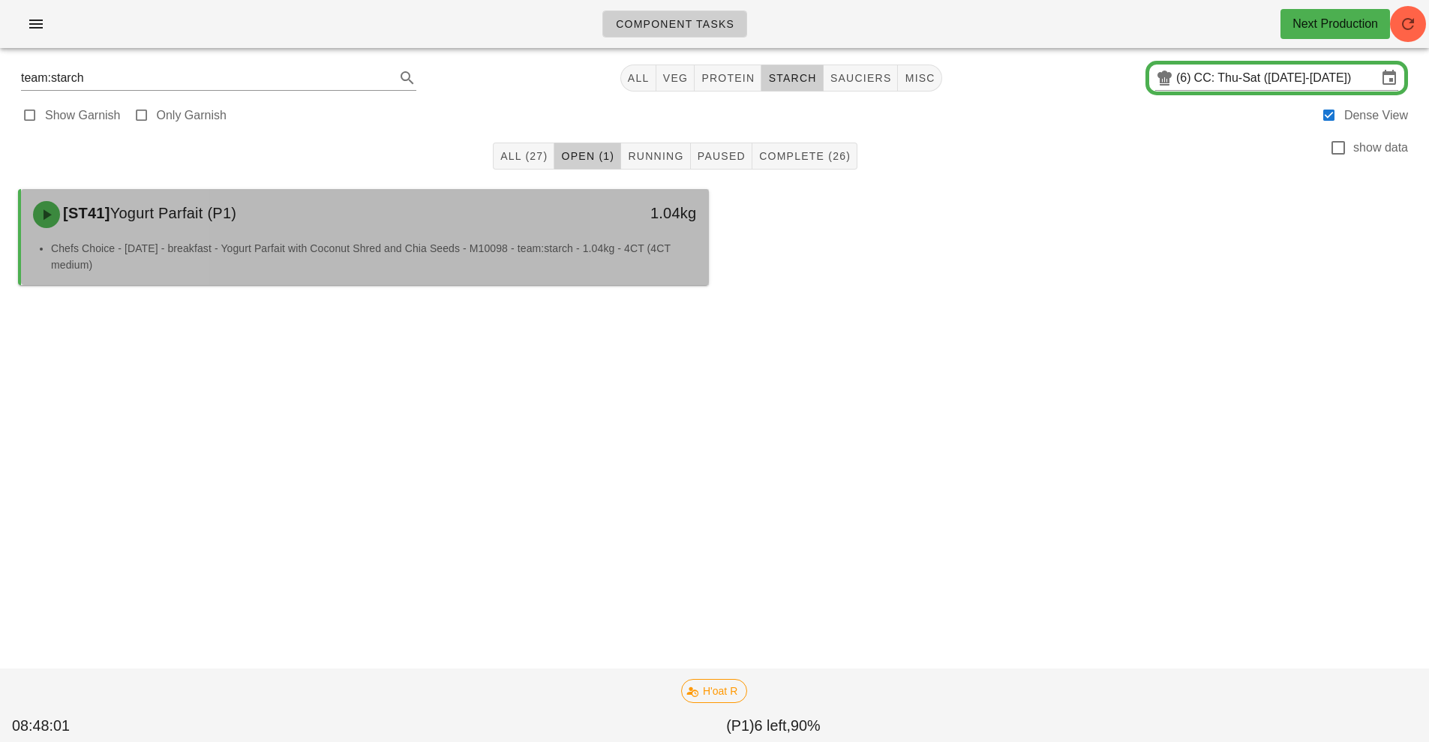
click at [507, 232] on div "[ST41] Yogurt Parfait (P1)" at bounding box center [279, 214] width 511 height 45
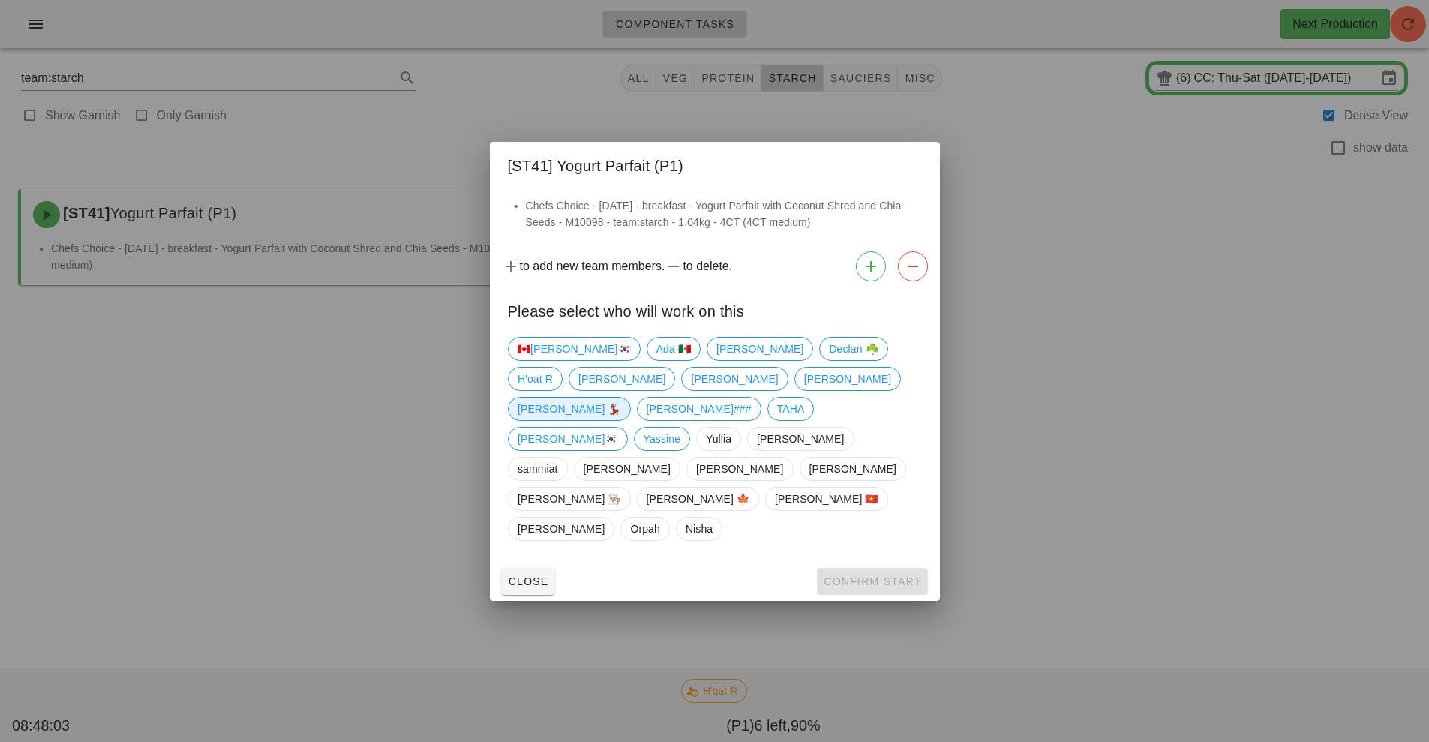
click at [621, 418] on span "[PERSON_NAME] 💃🏽" at bounding box center [570, 409] width 104 height 23
click at [887, 575] on span "Confirm Start" at bounding box center [872, 581] width 98 height 12
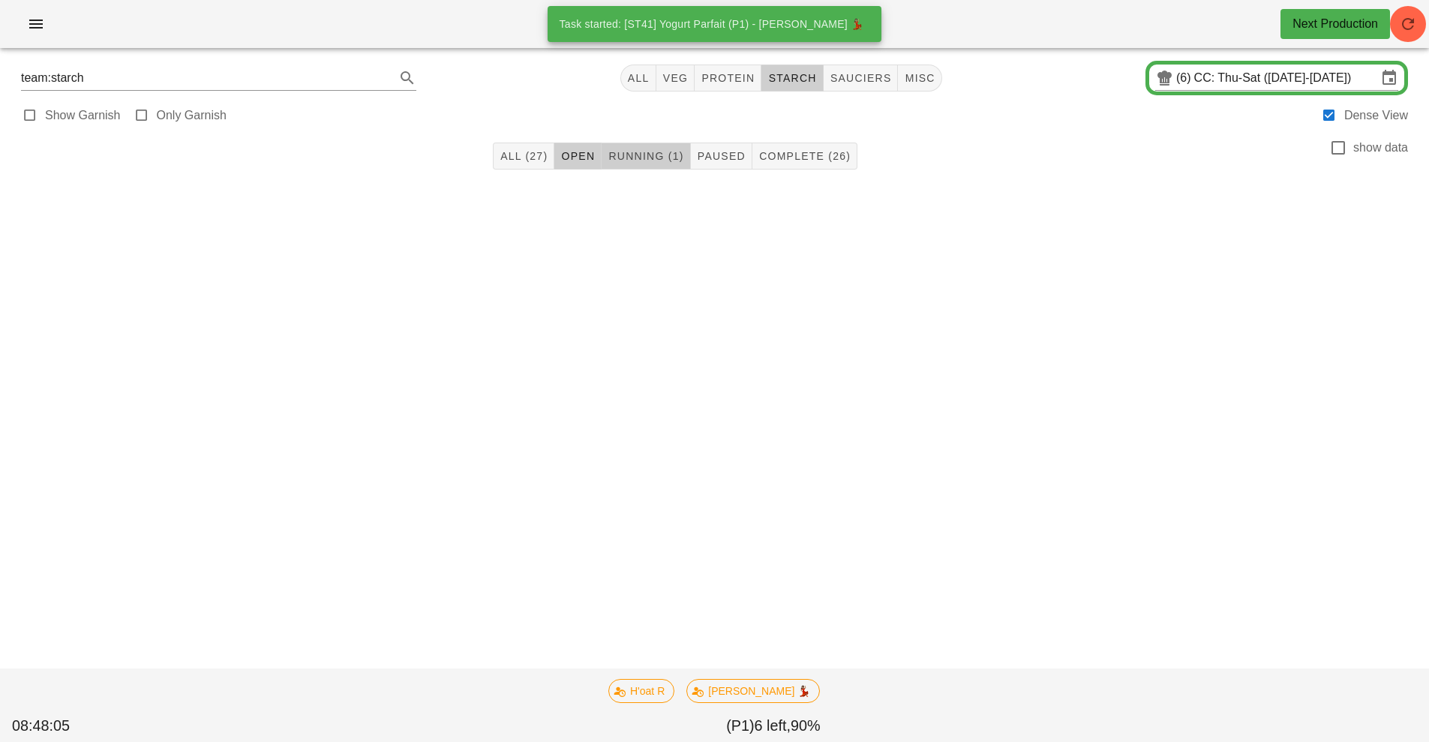
click at [657, 157] on span "Running (1)" at bounding box center [646, 156] width 76 height 12
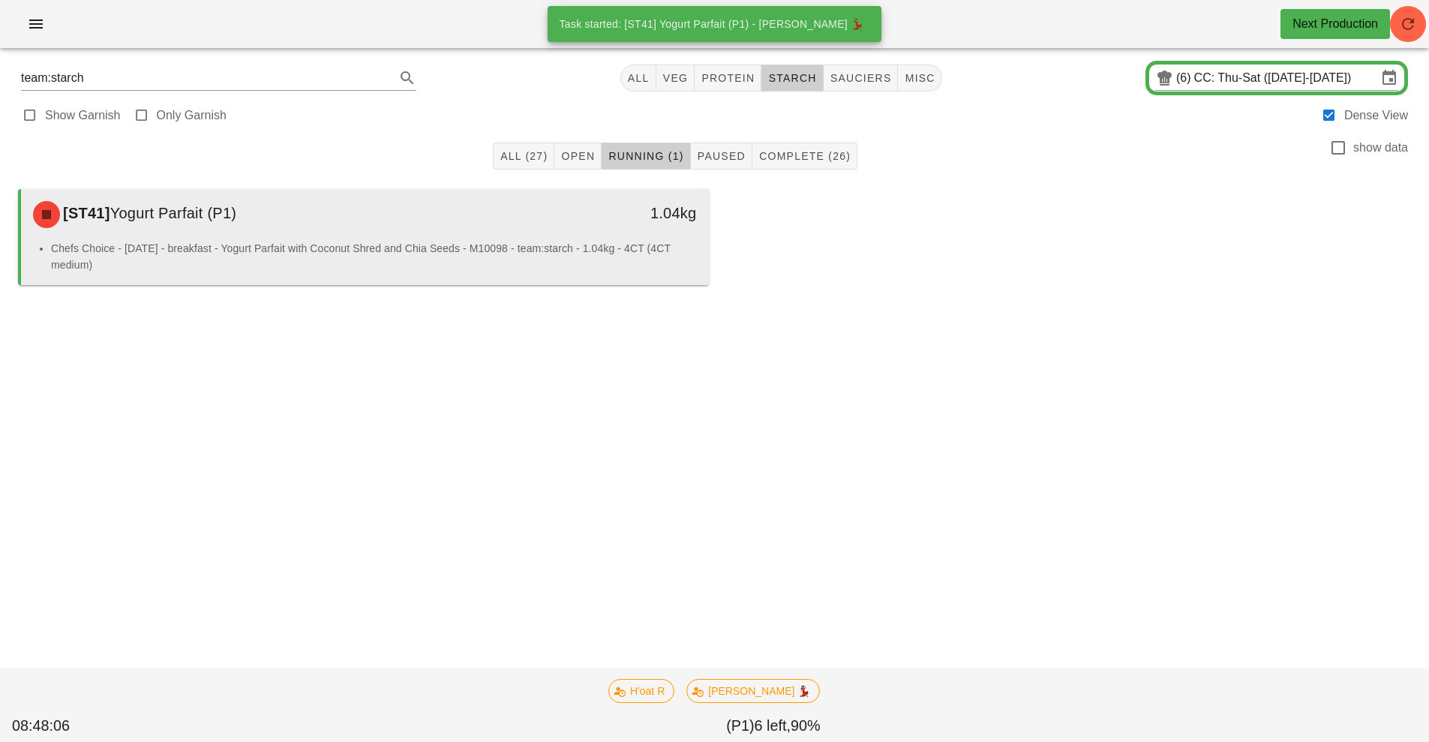
click at [565, 242] on li "Chefs Choice - Sunday - breakfast - Yogurt Parfait with Coconut Shred and Chia …" at bounding box center [374, 256] width 646 height 33
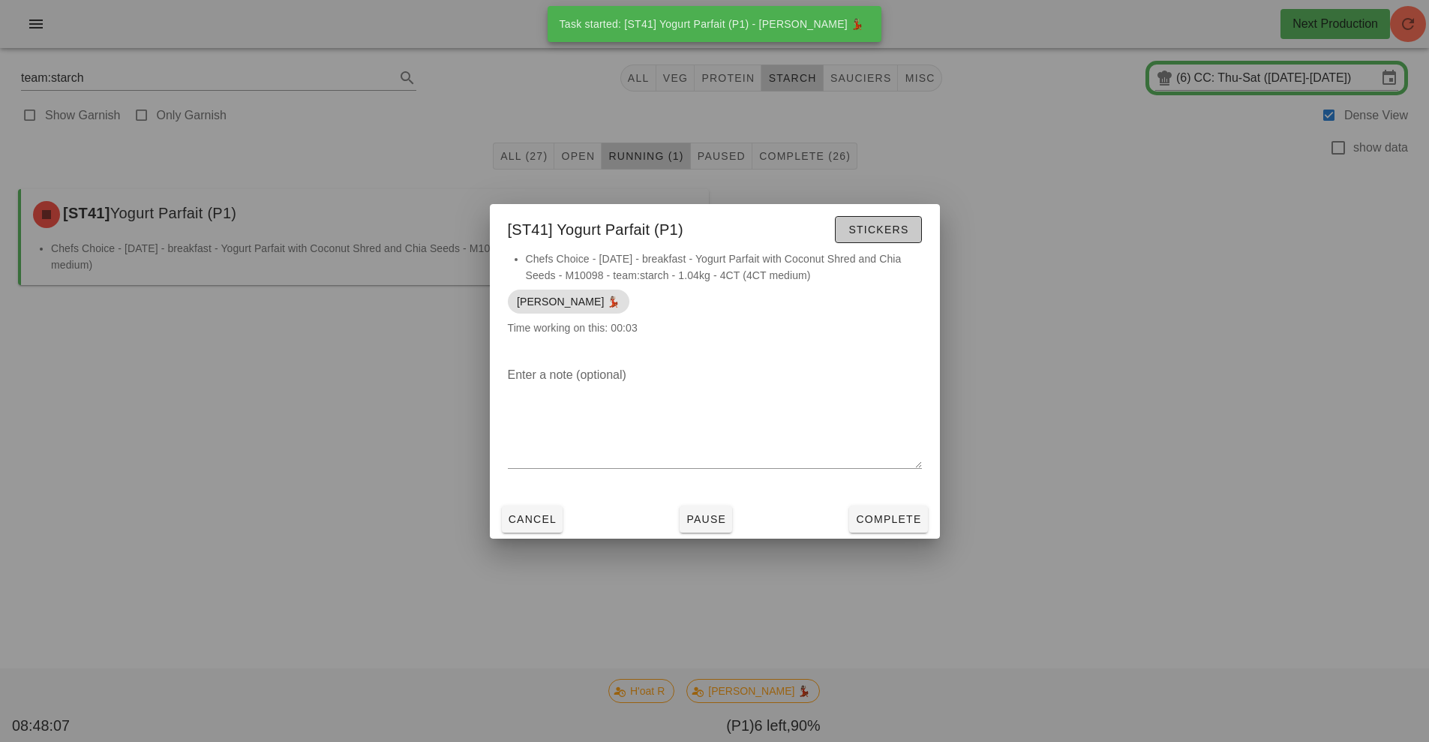
click at [893, 224] on span "Stickers" at bounding box center [878, 230] width 61 height 12
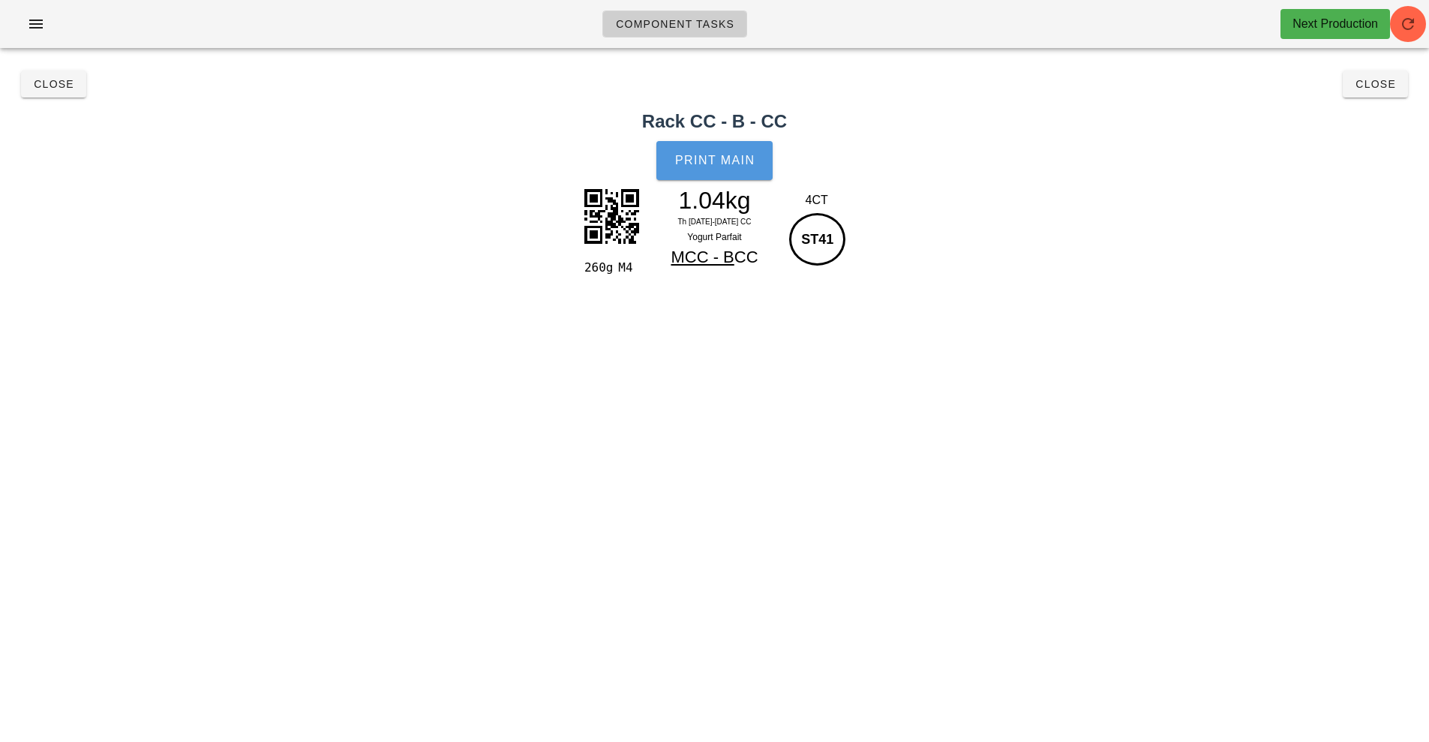
click at [701, 152] on button "Print Main" at bounding box center [714, 160] width 116 height 39
click at [1366, 84] on span "Close" at bounding box center [1375, 84] width 41 height 12
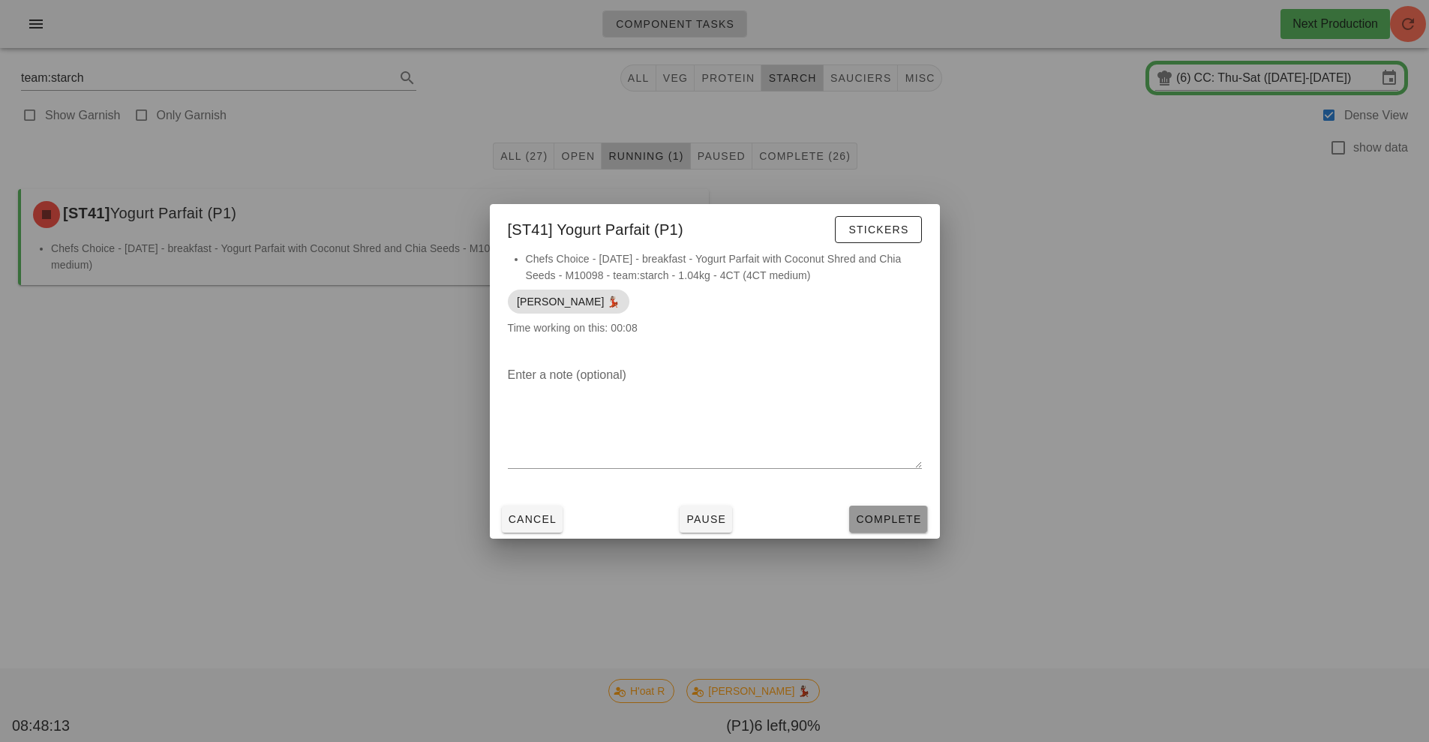
click at [924, 522] on button "Complete" at bounding box center [888, 519] width 78 height 27
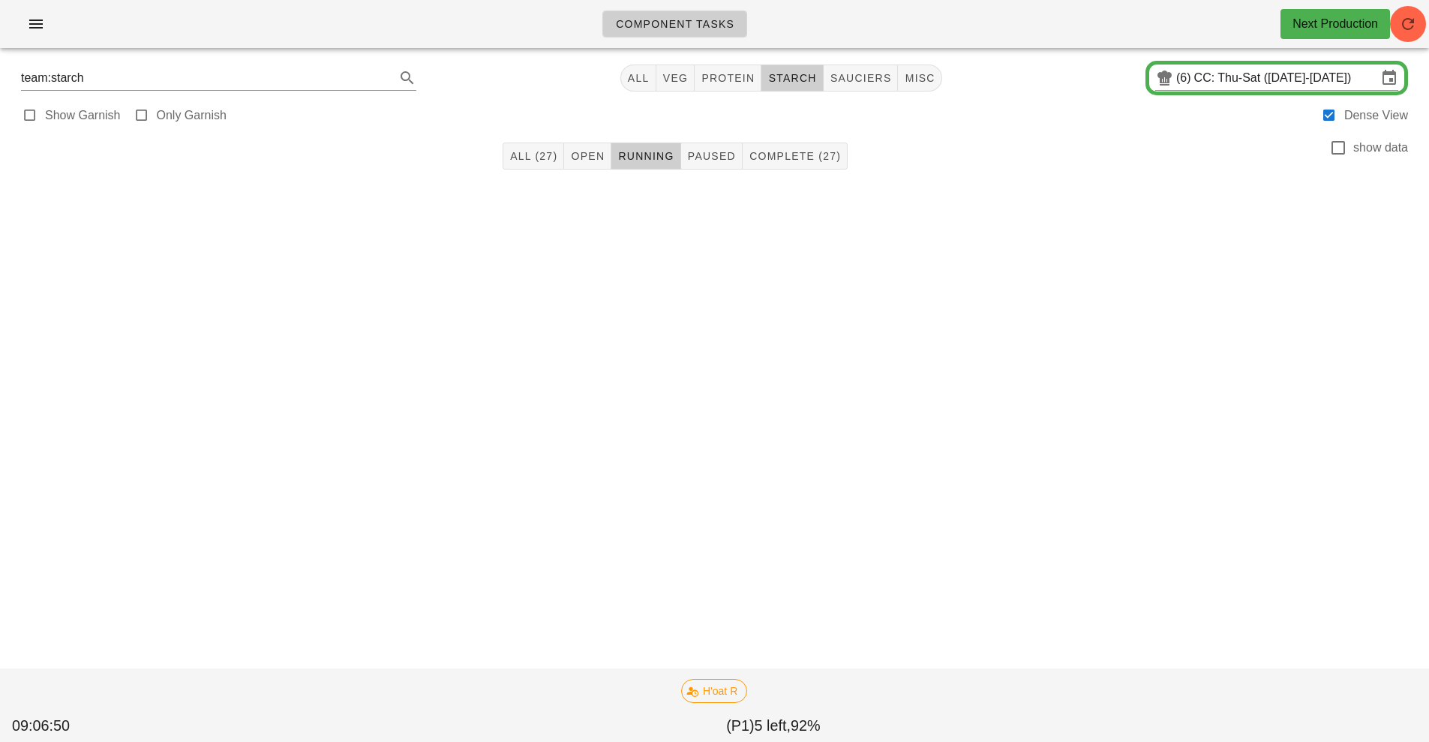
click at [834, 433] on div "Component Tasks Next Production team:starch All veg protein starch sauciers mis…" at bounding box center [714, 371] width 1429 height 742
click at [818, 441] on div "Component Tasks Next Production team:starch All veg protein starch sauciers mis…" at bounding box center [714, 371] width 1429 height 742
click at [842, 432] on div "Component Tasks Next Production team:starch All veg protein starch sauciers mis…" at bounding box center [714, 371] width 1429 height 742
click at [818, 420] on div "Component Tasks Next Production team:starch All veg protein starch sauciers mis…" at bounding box center [714, 371] width 1429 height 742
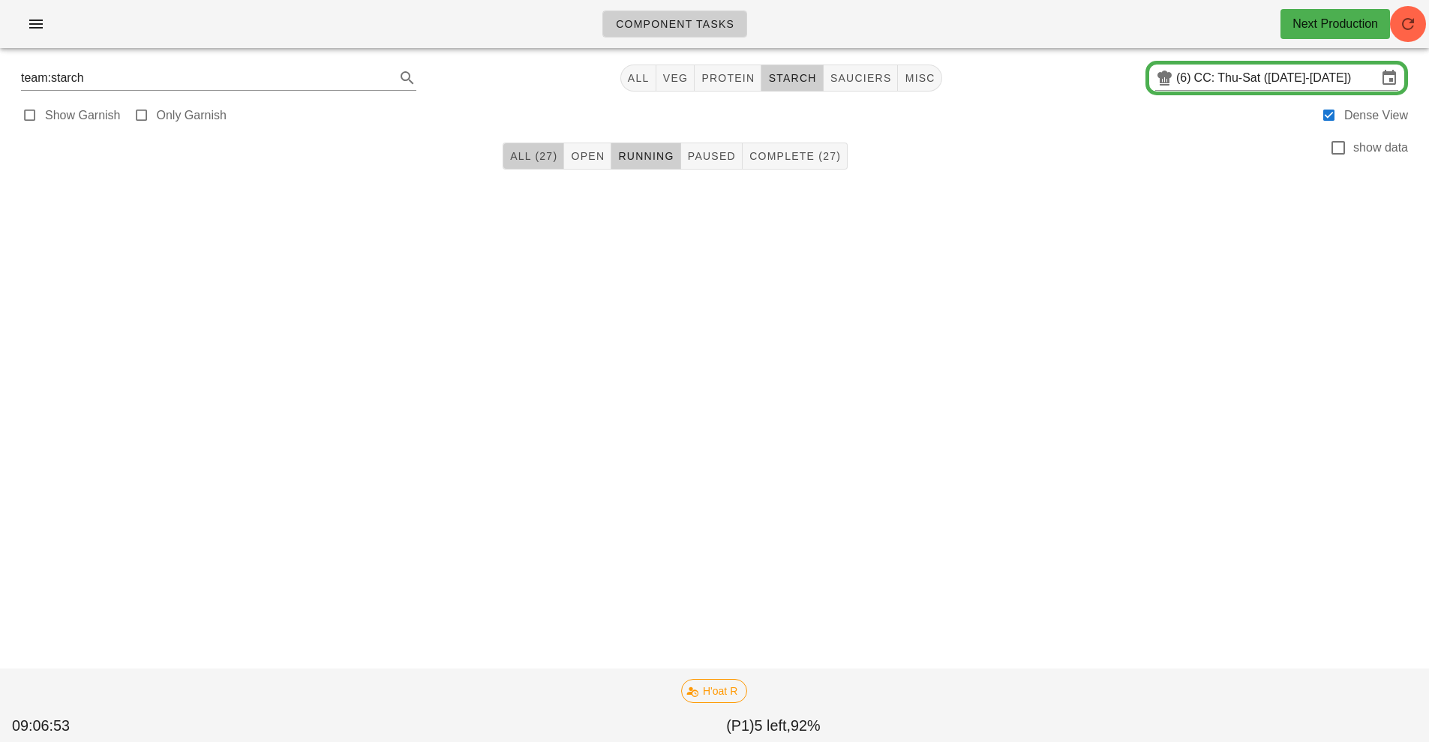
click at [530, 167] on button "All (27)" at bounding box center [534, 156] width 62 height 27
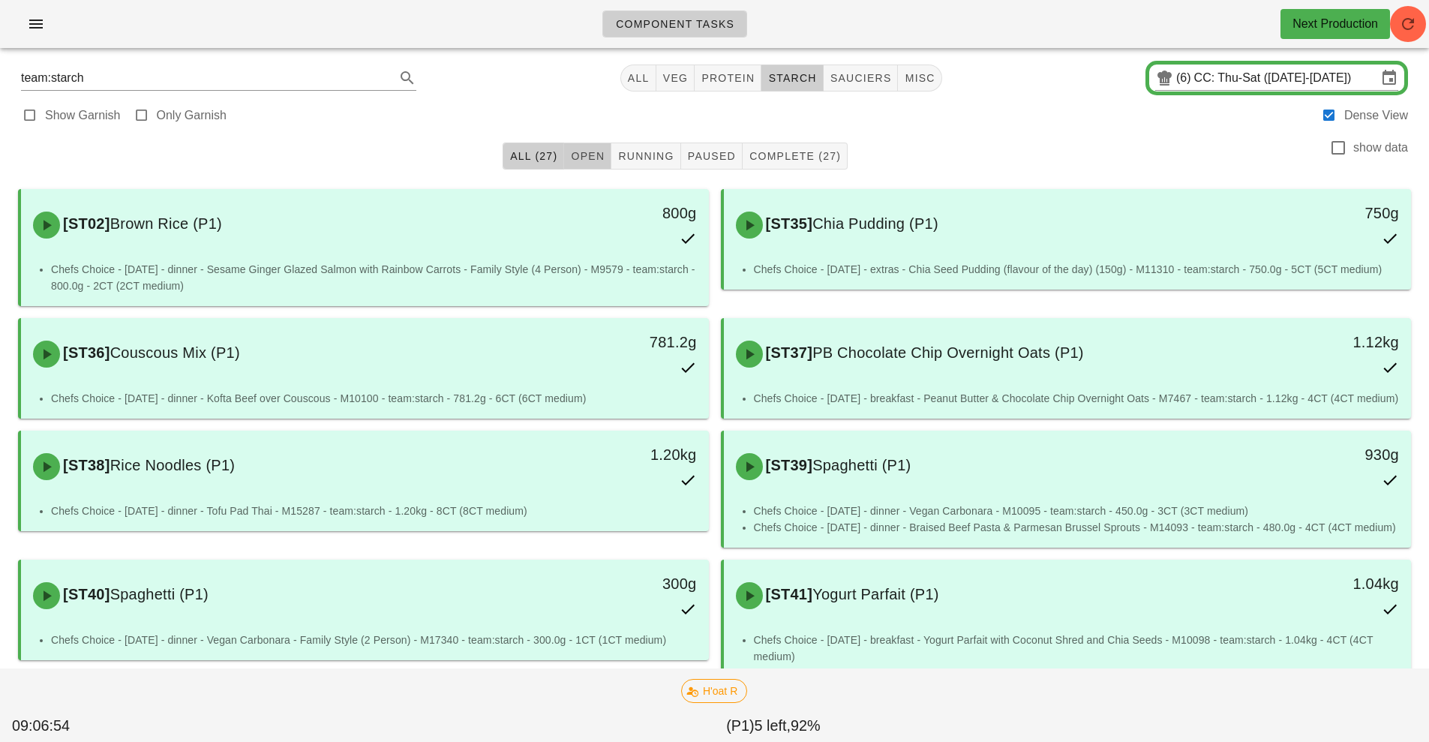
click at [593, 155] on span "Open" at bounding box center [587, 156] width 35 height 12
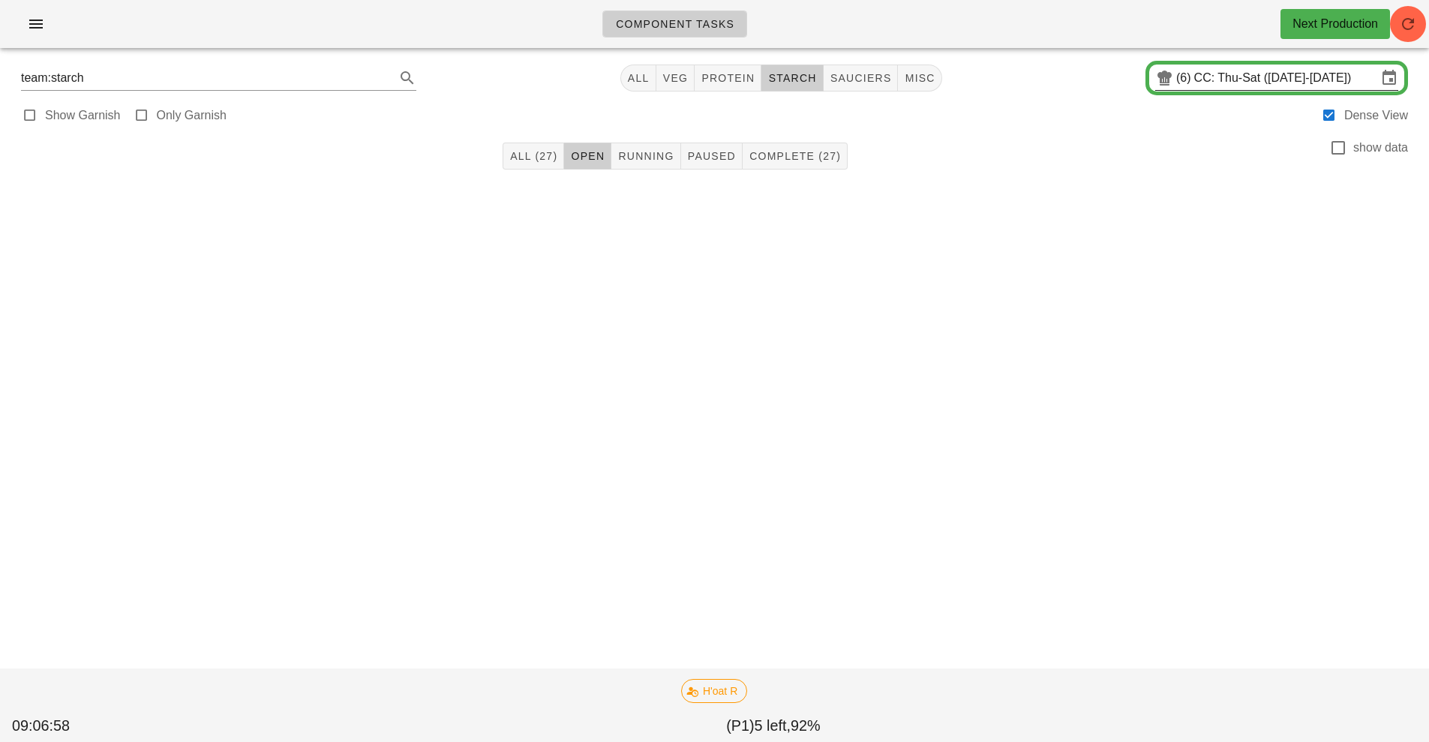
click at [1196, 77] on input "CC: Thu-Sat (Aug 21-Aug 23)" at bounding box center [1285, 78] width 183 height 24
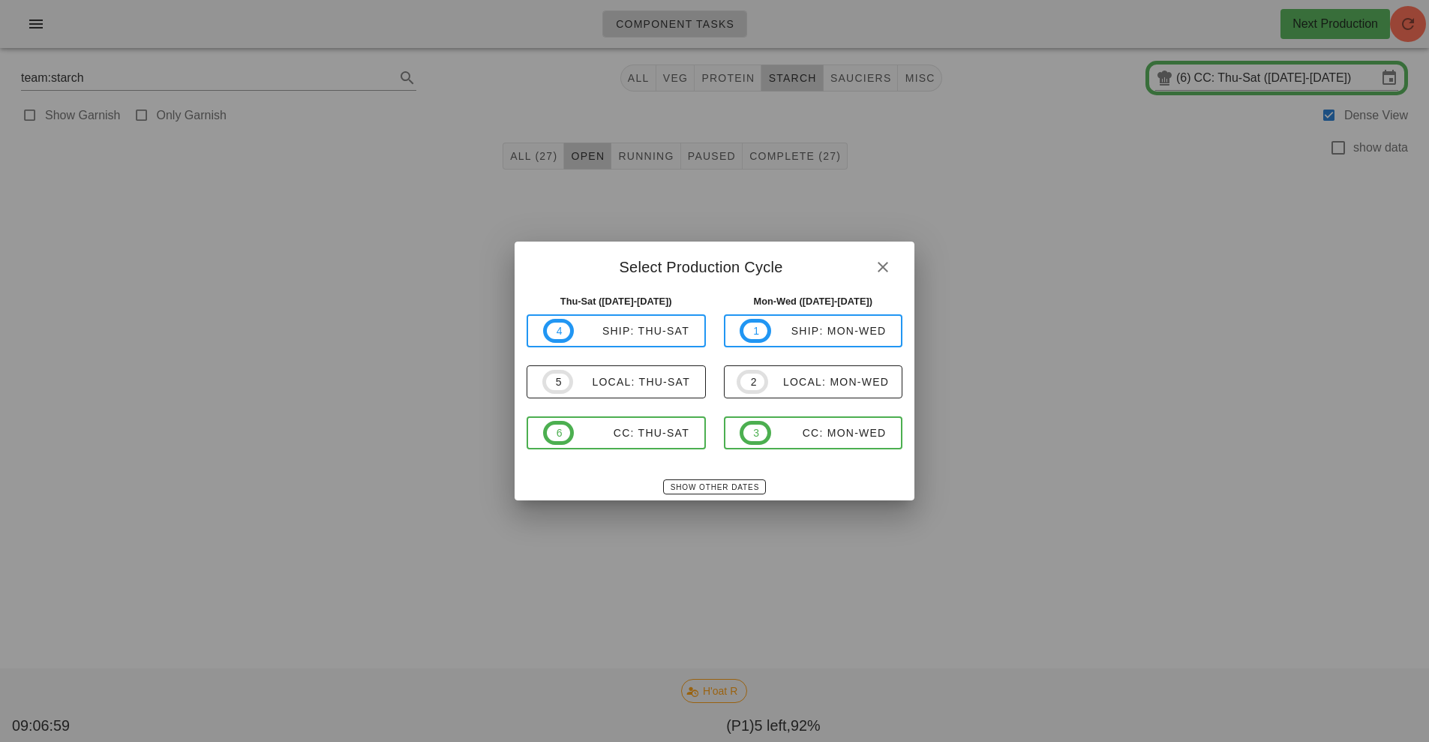
click at [1232, 83] on div at bounding box center [714, 371] width 1429 height 742
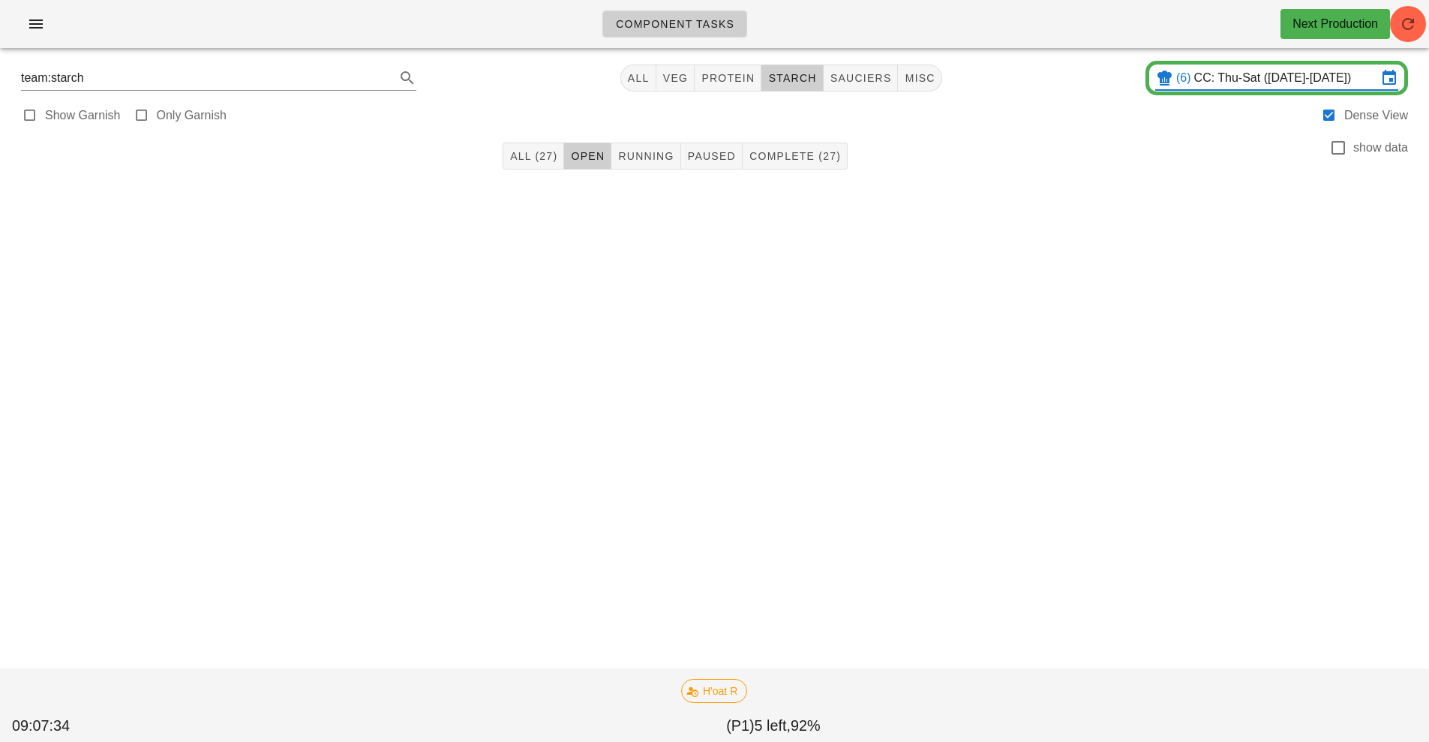
click at [1281, 86] on input "CC: Thu-Sat (Aug 21-Aug 23)" at bounding box center [1285, 78] width 183 height 24
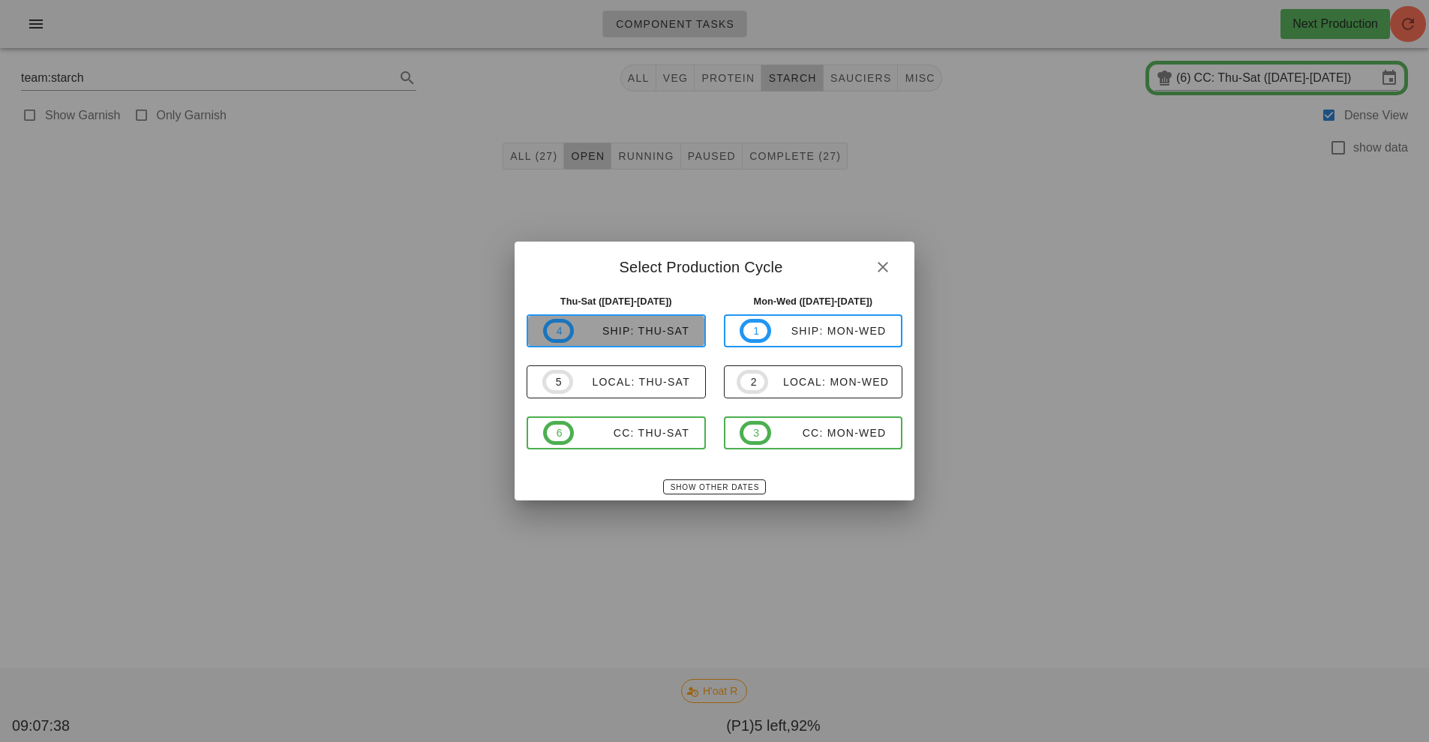
click at [624, 326] on div "ship: Thu-Sat" at bounding box center [632, 331] width 116 height 12
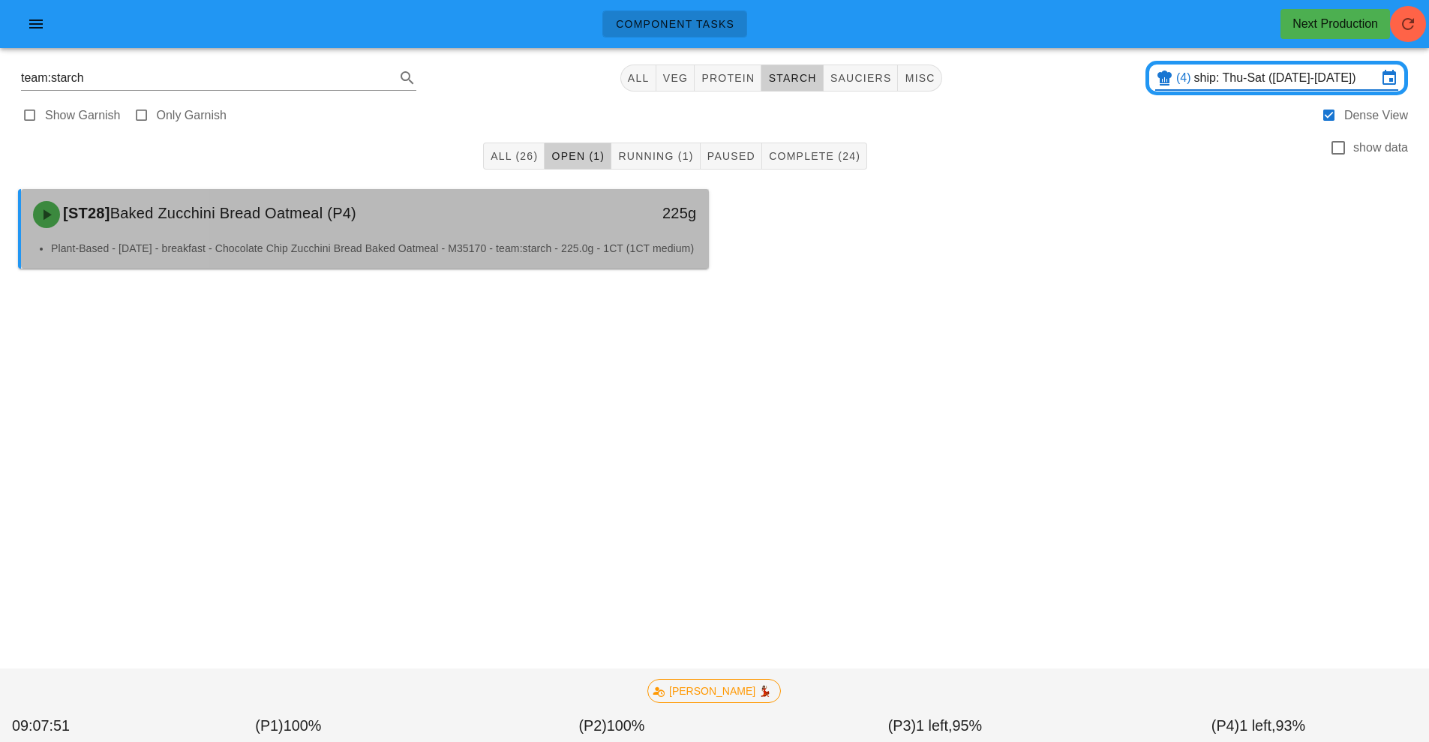
click at [499, 248] on li "Plant-Based - Saturday - breakfast - Chocolate Chip Zucchini Bread Baked Oatmea…" at bounding box center [374, 248] width 646 height 17
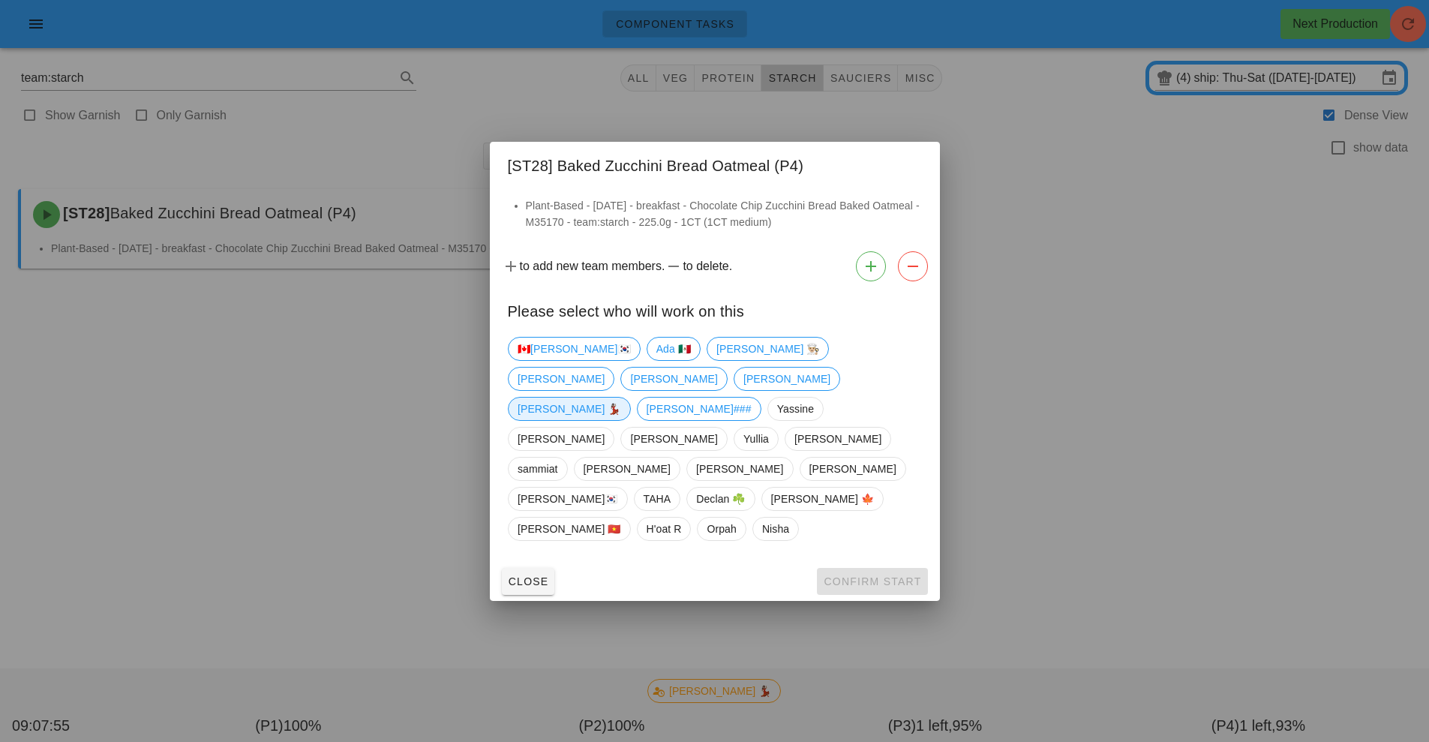
click at [544, 420] on span "[PERSON_NAME] 💃🏽" at bounding box center [570, 409] width 104 height 23
click at [887, 575] on span "Confirm Start" at bounding box center [872, 581] width 98 height 12
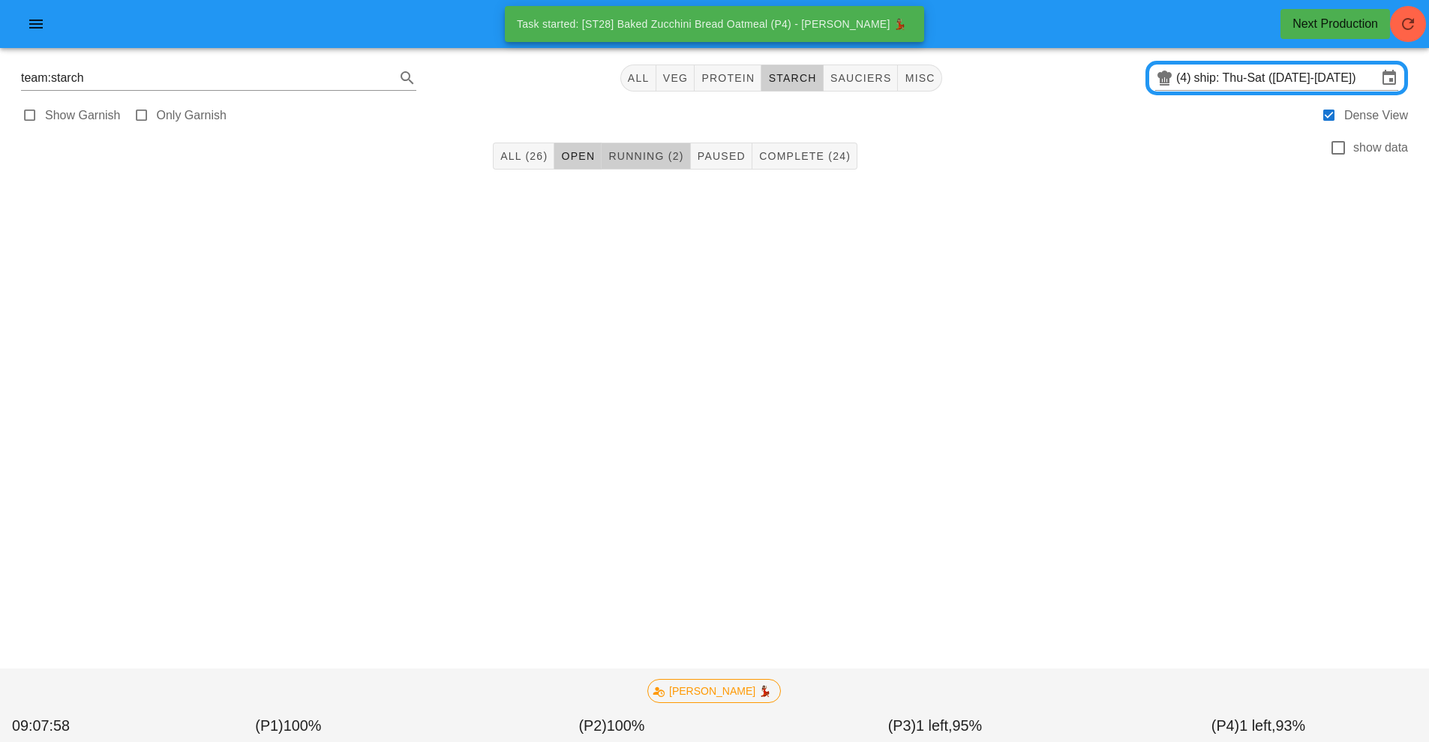
click at [646, 164] on button "Running (2)" at bounding box center [646, 156] width 89 height 27
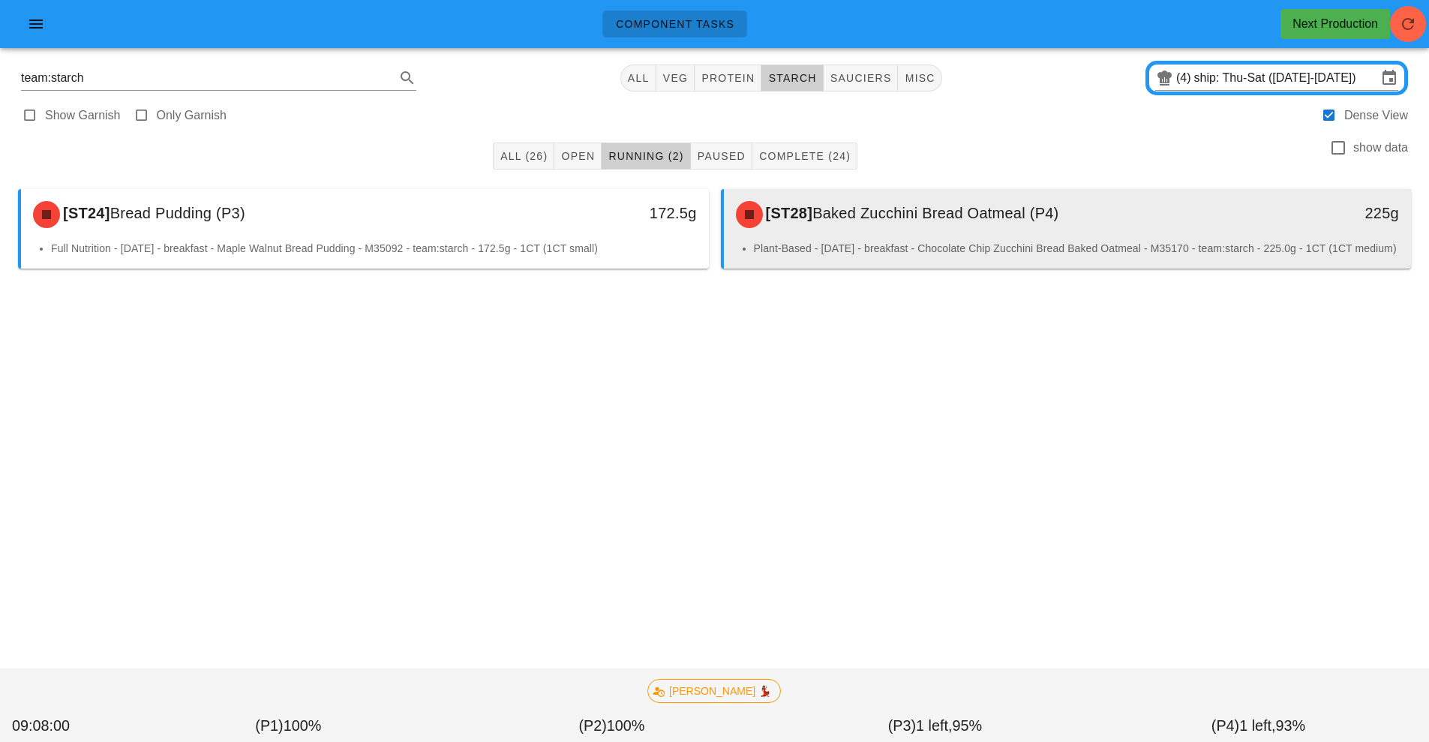
click at [959, 244] on li "Plant-Based - Saturday - breakfast - Chocolate Chip Zucchini Bread Baked Oatmea…" at bounding box center [1077, 248] width 646 height 17
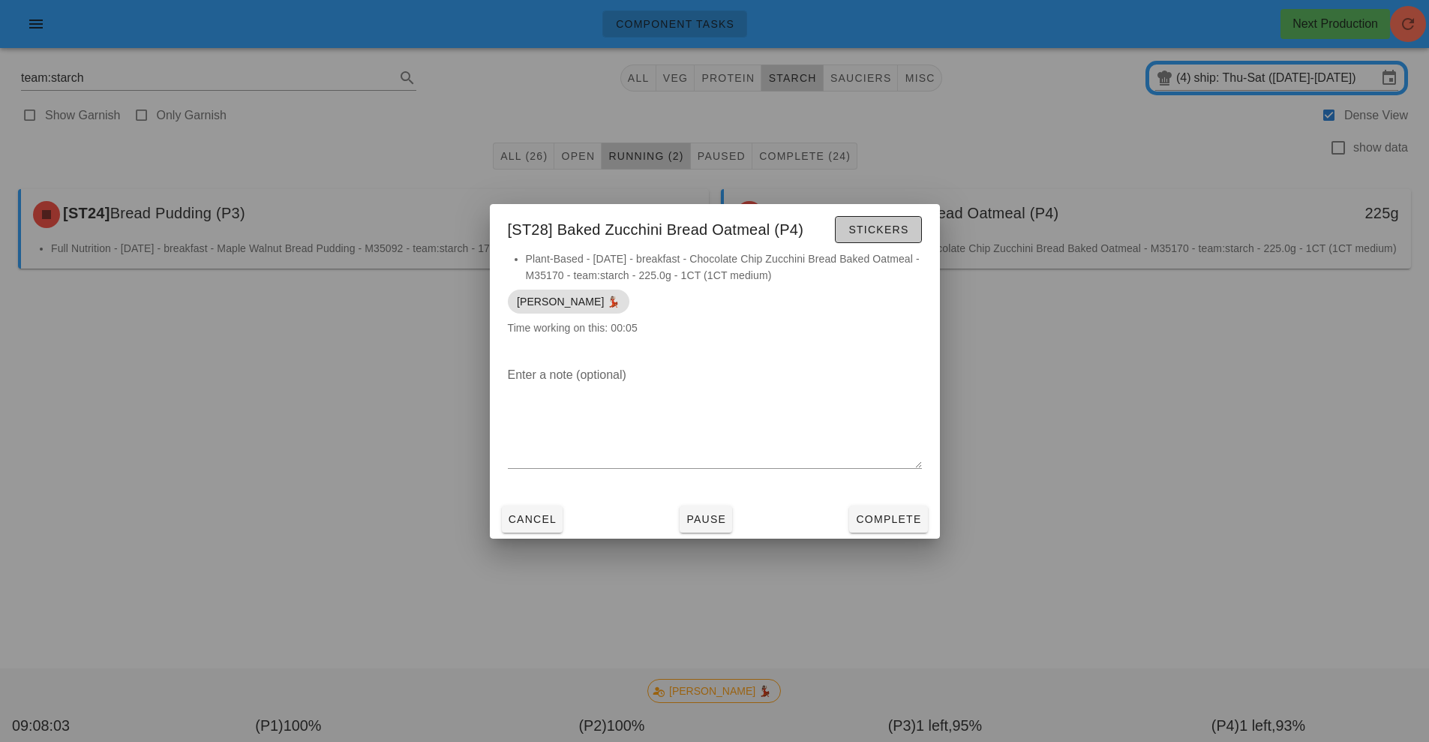
click at [876, 226] on span "Stickers" at bounding box center [878, 230] width 61 height 12
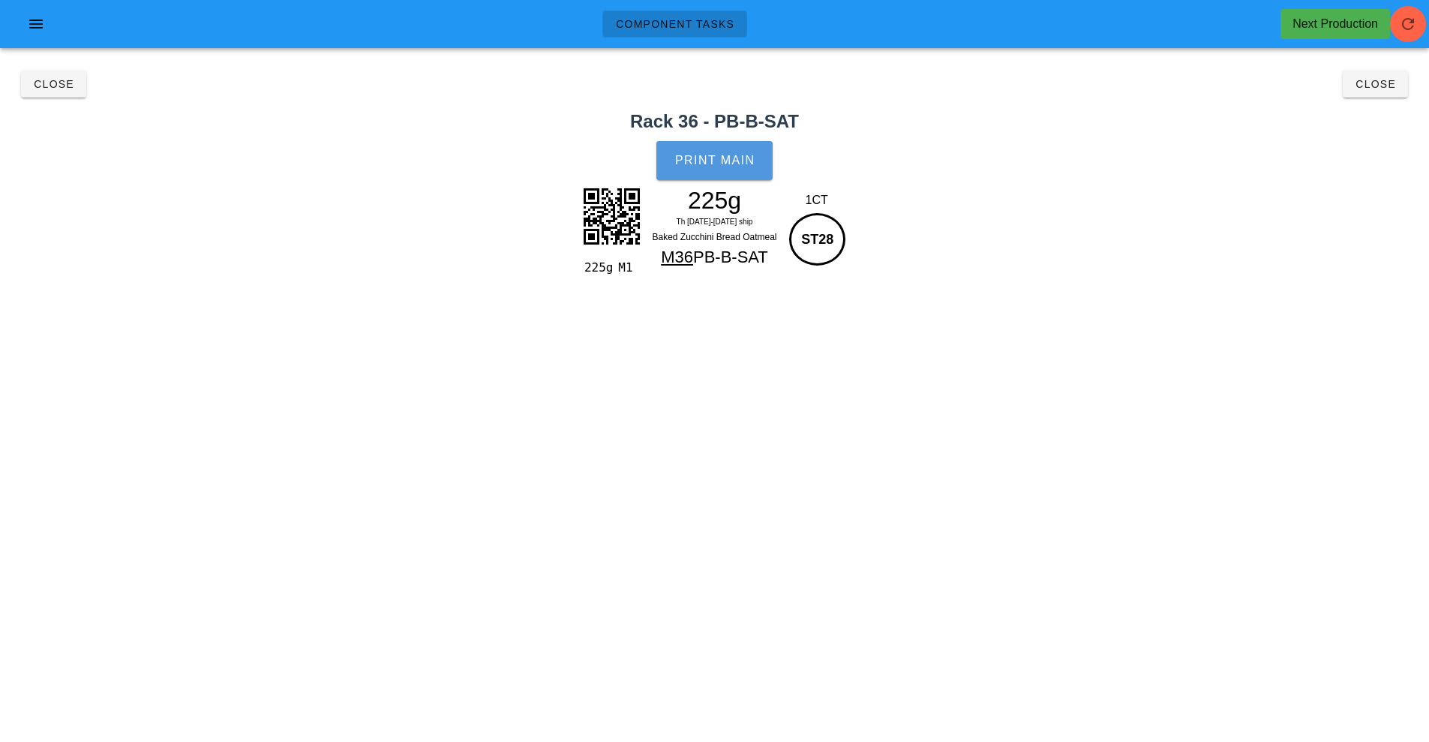
click at [728, 159] on span "Print Main" at bounding box center [714, 161] width 81 height 14
click at [1389, 94] on button "Close" at bounding box center [1375, 84] width 65 height 27
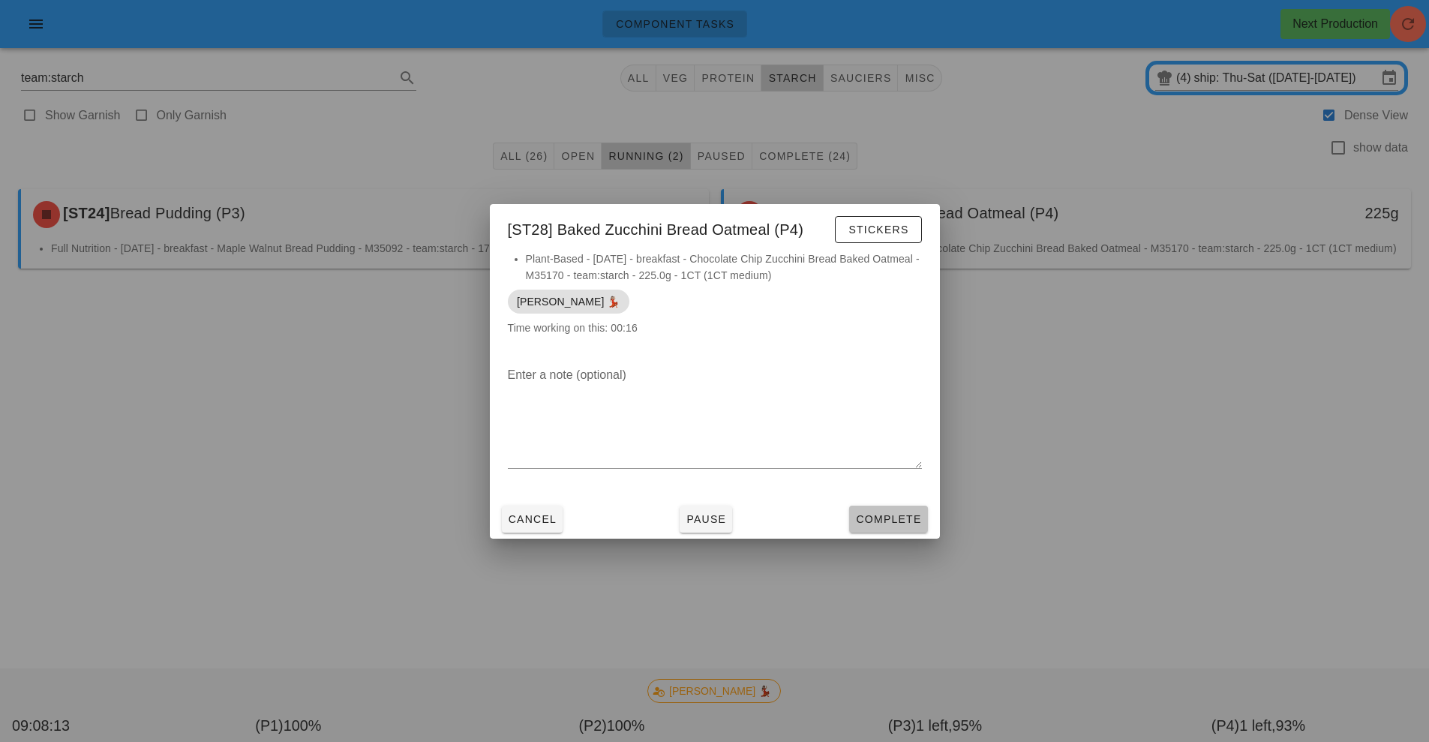
click at [911, 531] on button "Complete" at bounding box center [888, 519] width 78 height 27
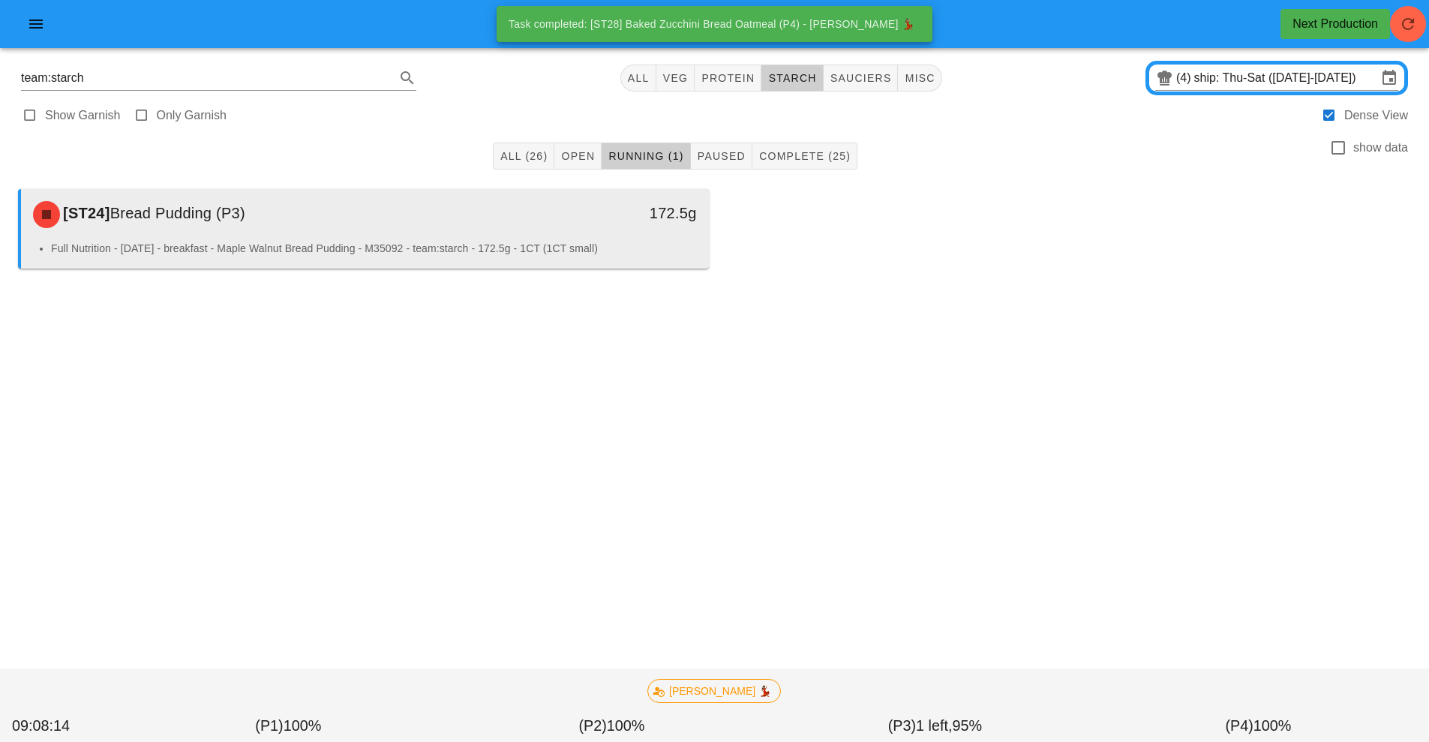
click at [485, 237] on div "[ST24] Bread Pudding (P3) 172.5g" at bounding box center [365, 214] width 688 height 51
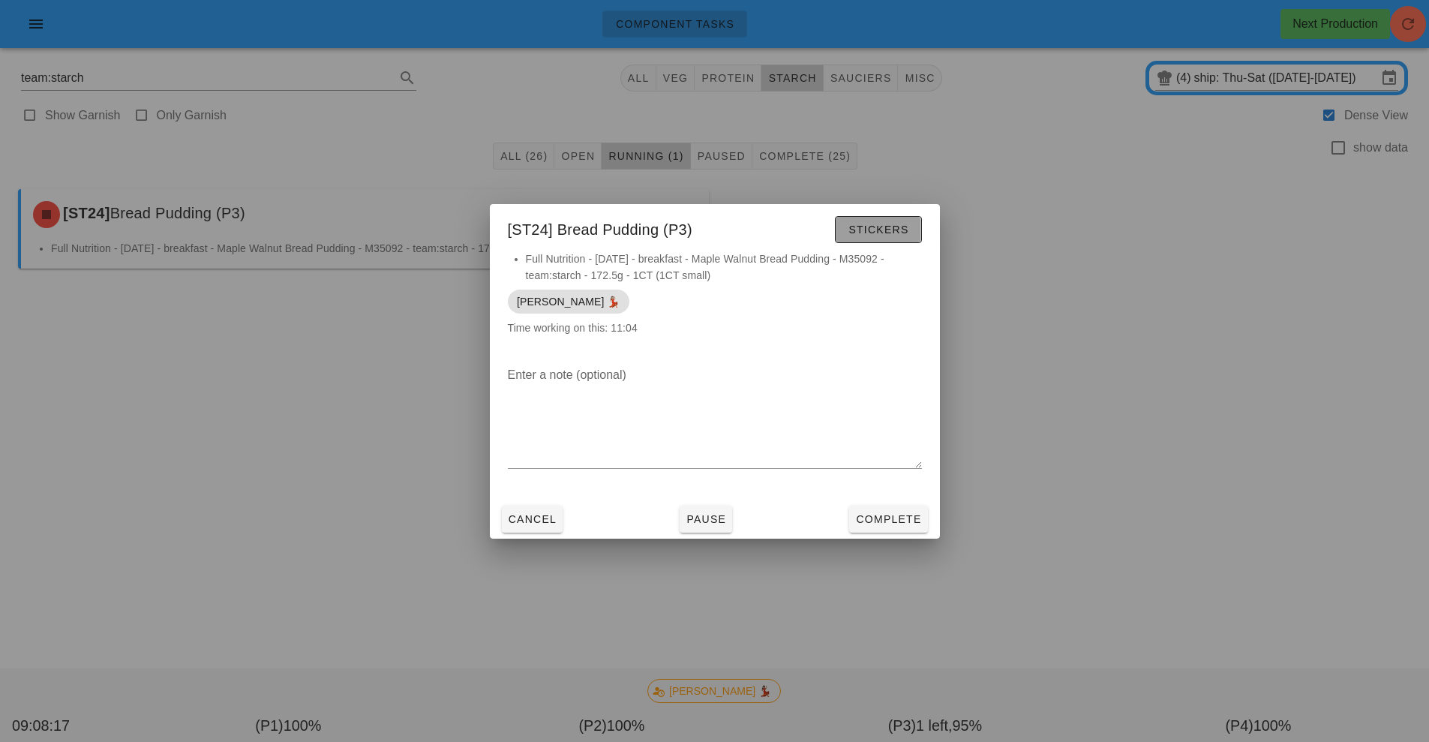
click at [875, 230] on span "Stickers" at bounding box center [878, 230] width 61 height 12
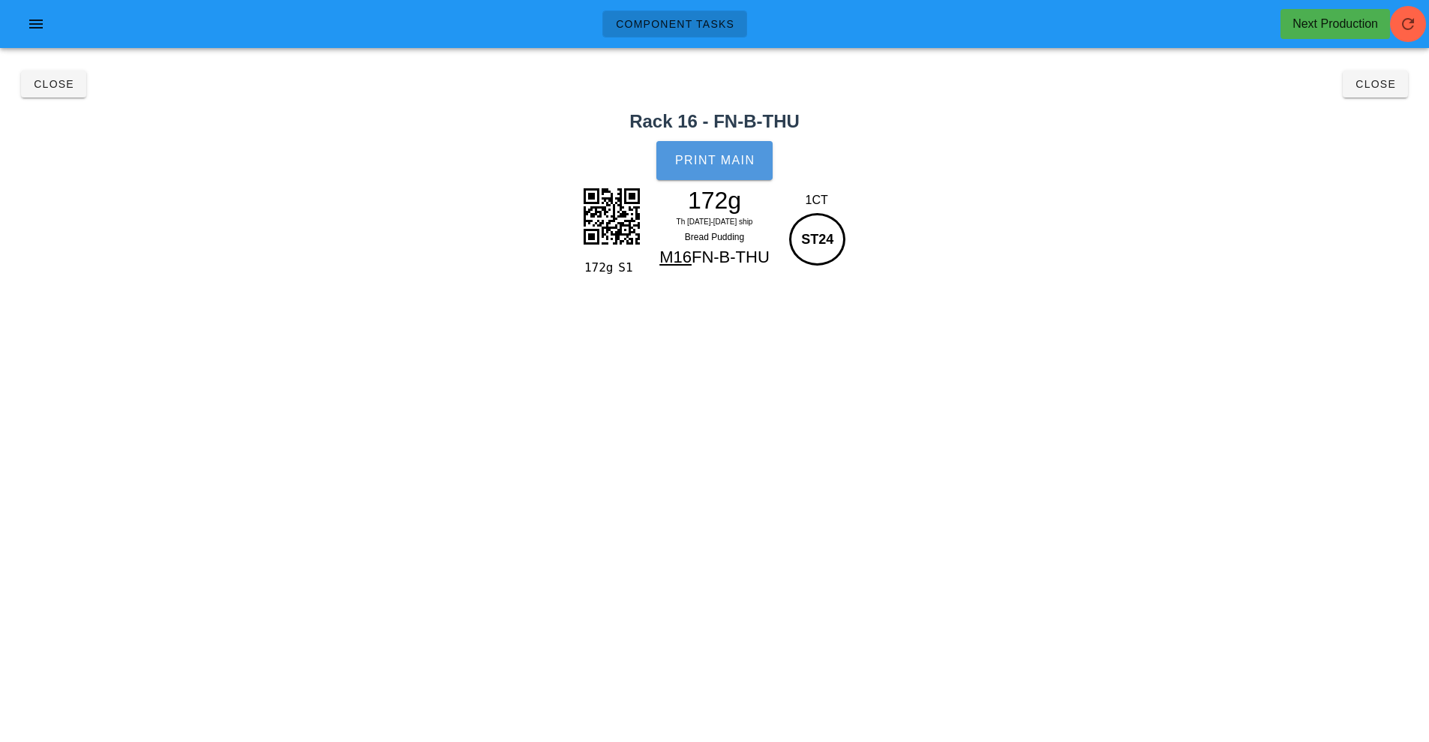
click at [722, 157] on span "Print Main" at bounding box center [714, 161] width 81 height 14
click at [1371, 89] on span "Close" at bounding box center [1375, 84] width 41 height 12
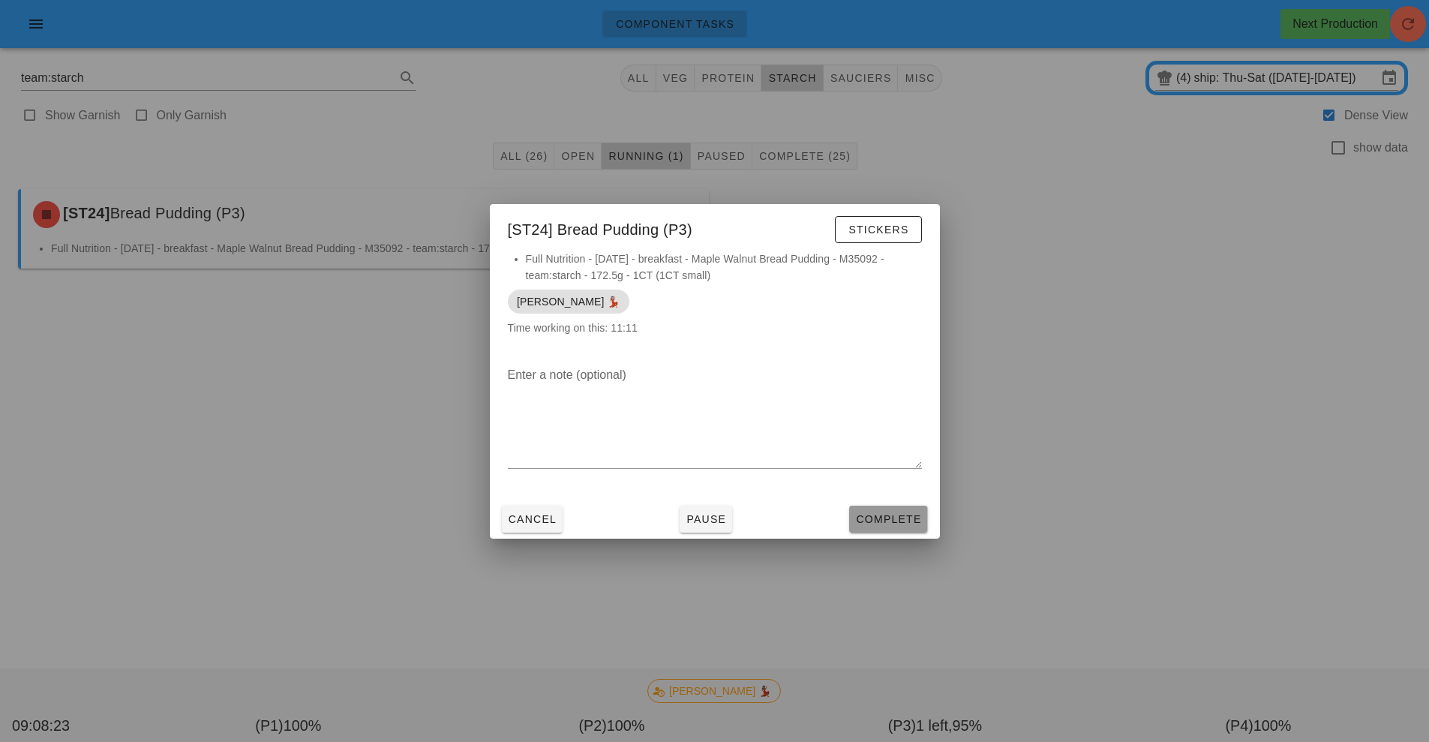
click at [917, 518] on span "Complete" at bounding box center [888, 519] width 66 height 12
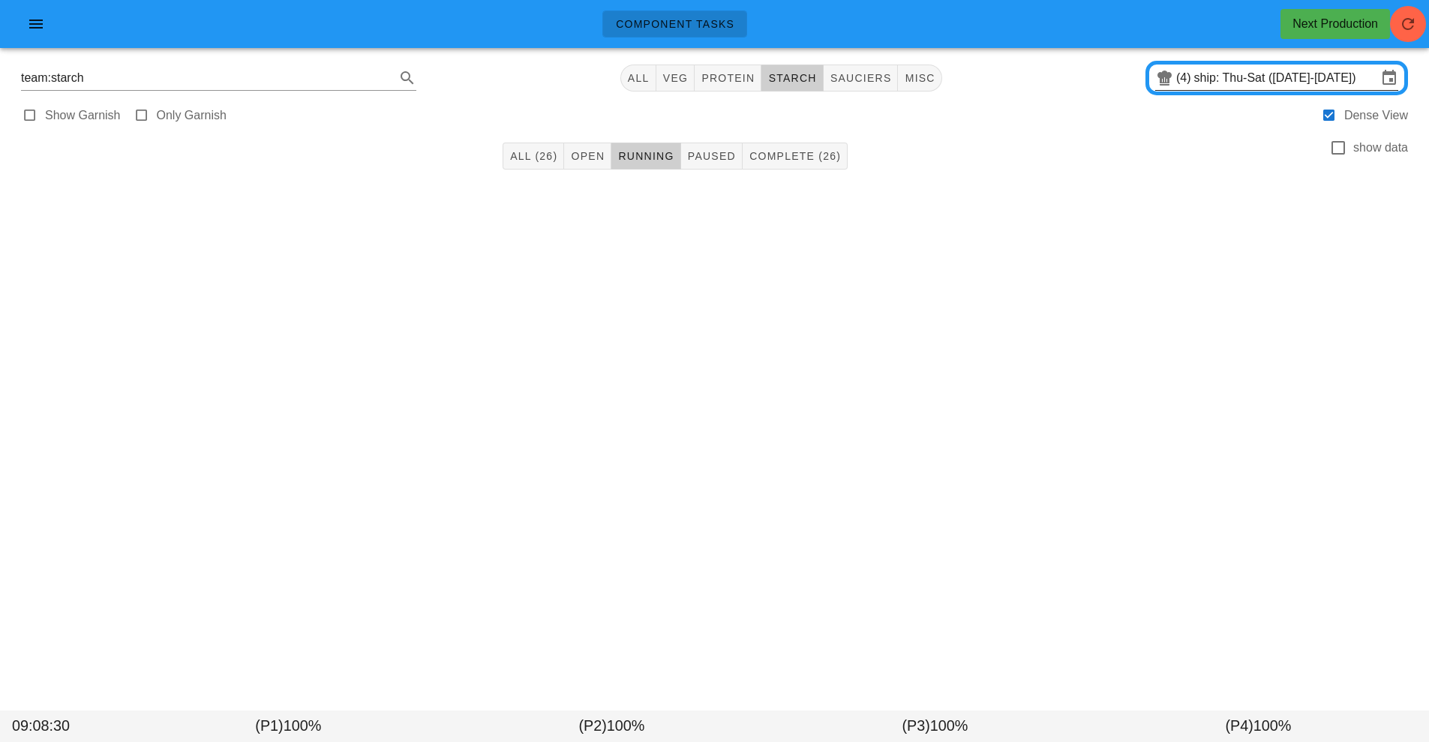
click at [1229, 79] on input "ship: Thu-Sat (Aug 21-Aug 23)" at bounding box center [1285, 78] width 183 height 24
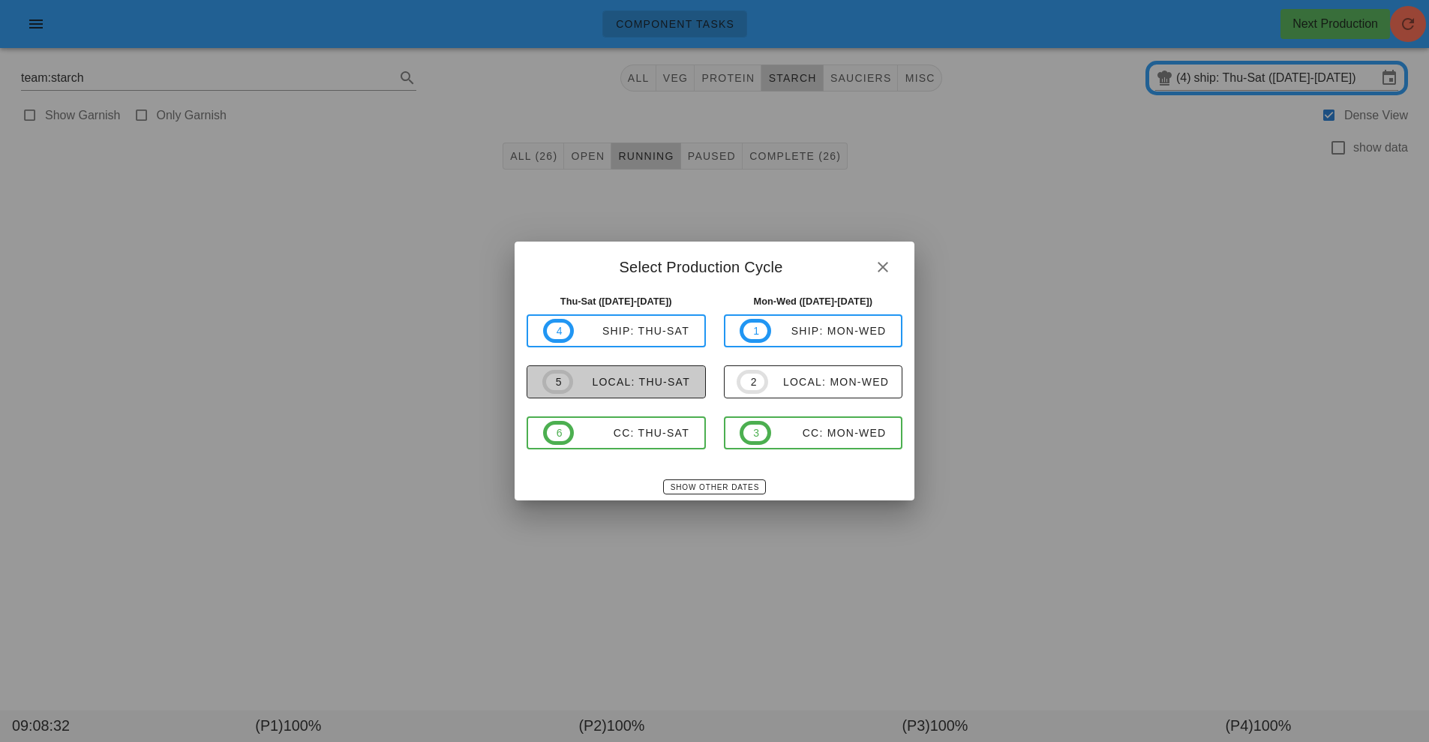
click at [648, 383] on div "local: Thu-Sat" at bounding box center [631, 382] width 117 height 12
type input "local: Thu-Sat ([DATE]-[DATE])"
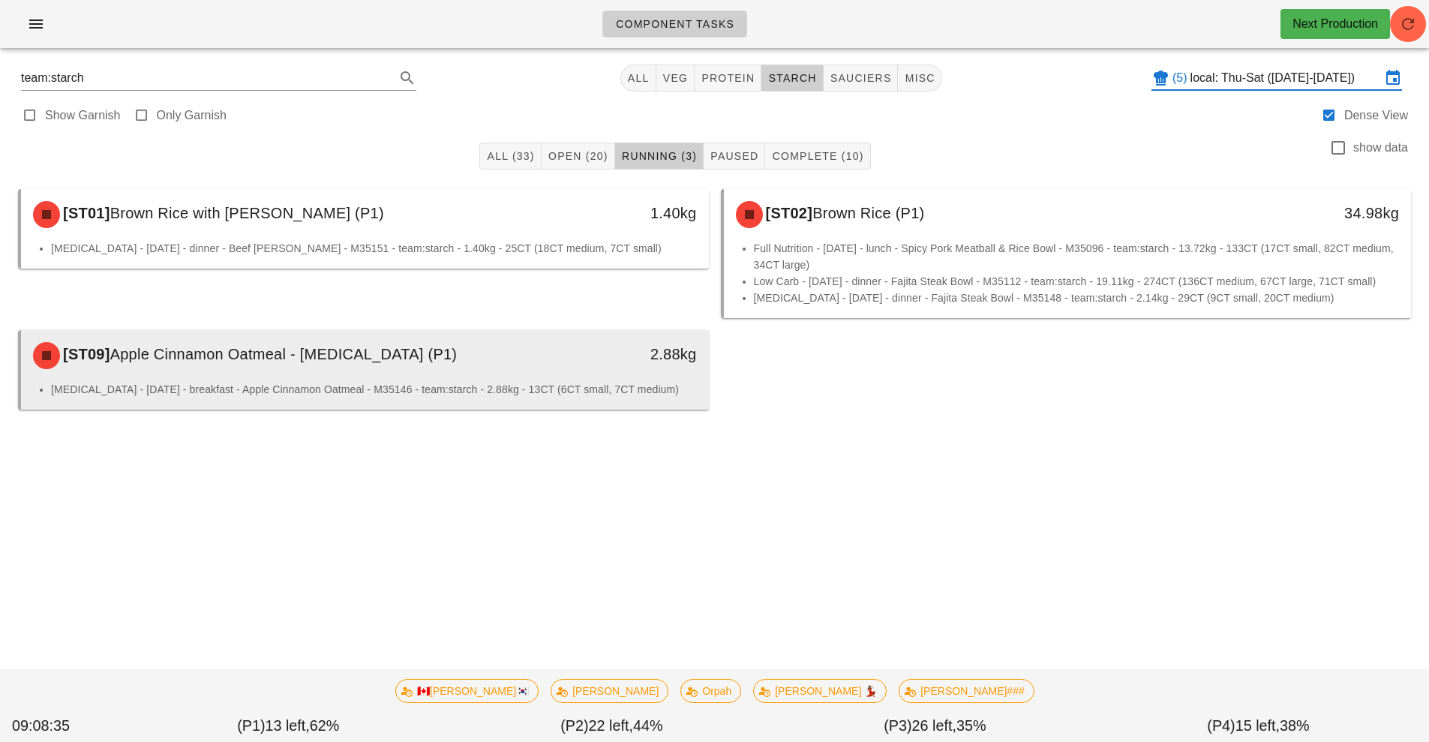
click at [431, 370] on div "[ST09] Apple Cinnamon Oatmeal - Diabetes (P1)" at bounding box center [279, 355] width 511 height 45
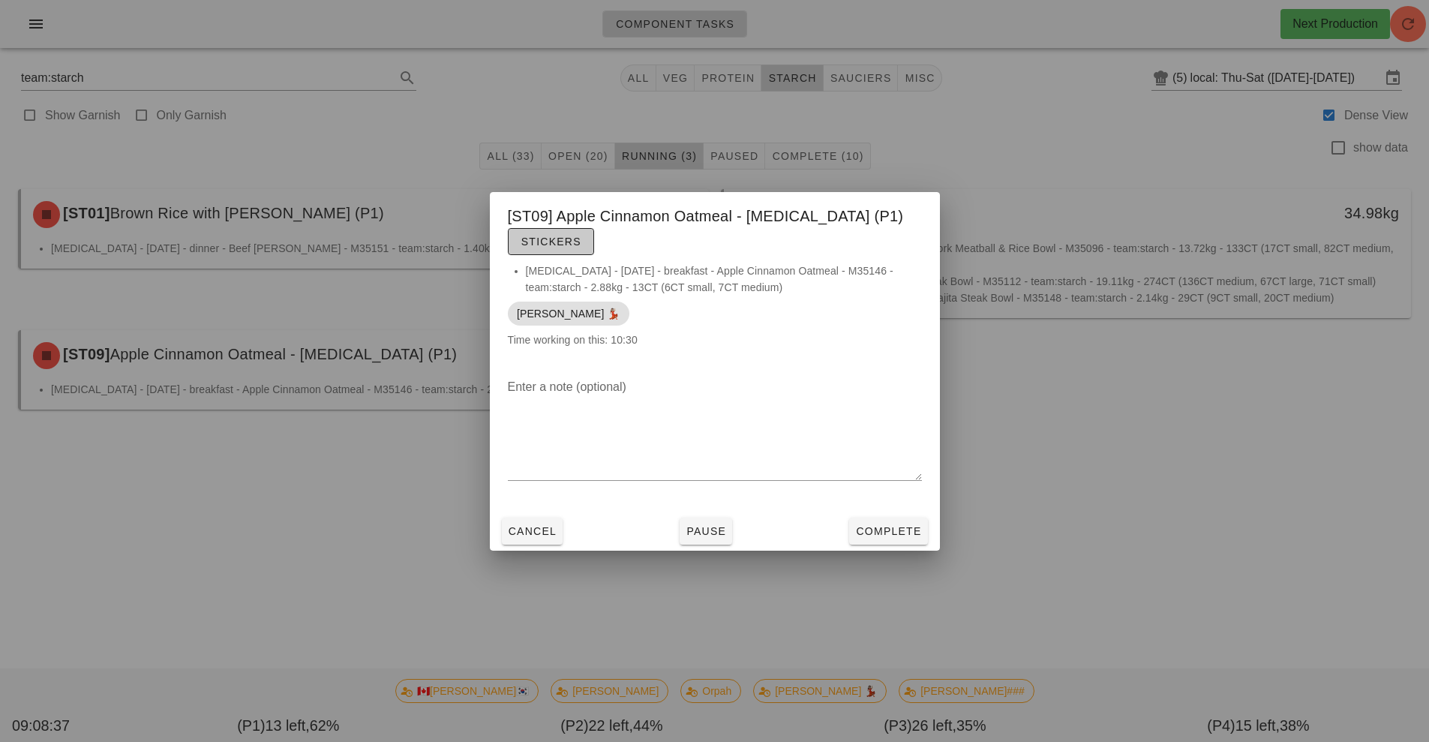
click at [551, 242] on span "Stickers" at bounding box center [551, 242] width 61 height 12
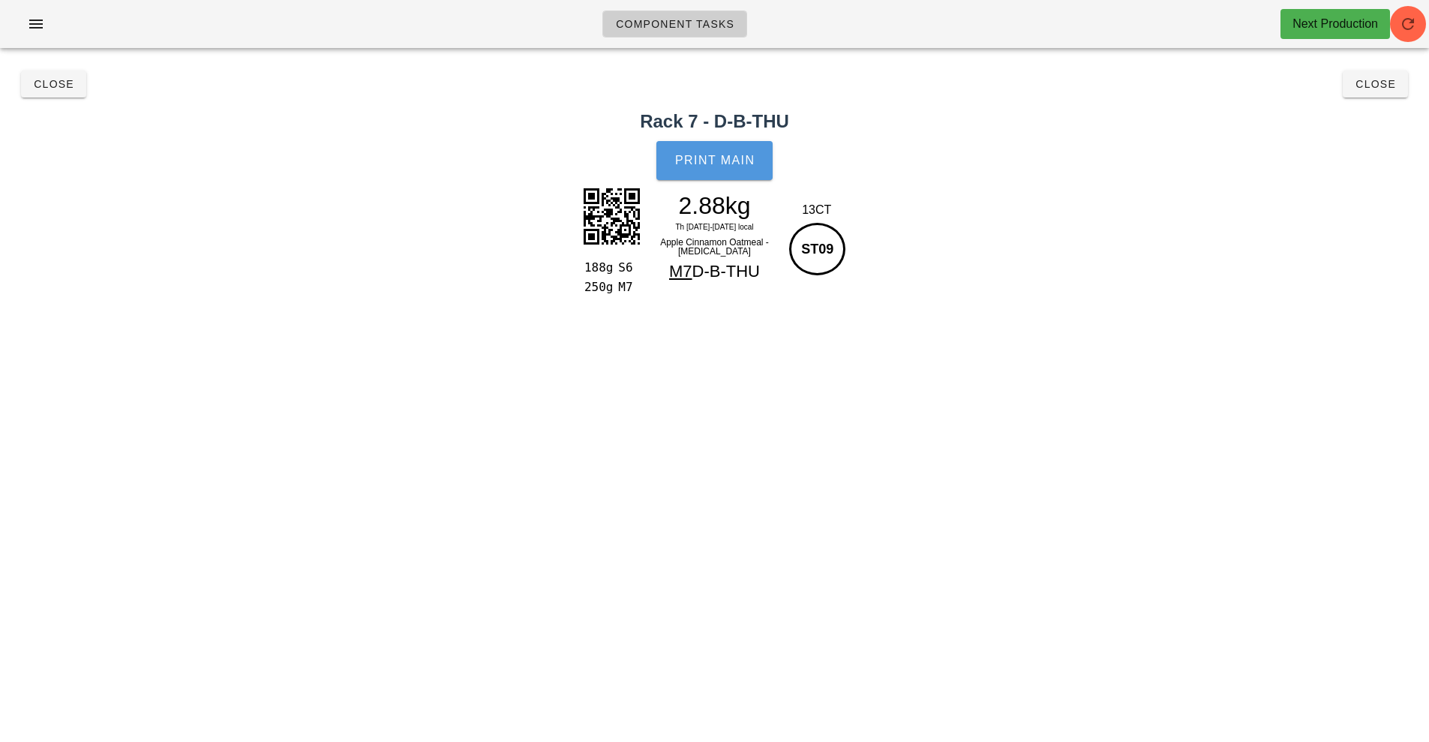
click at [711, 176] on button "Print Main" at bounding box center [714, 160] width 116 height 39
click at [1383, 85] on span "Close" at bounding box center [1375, 84] width 41 height 12
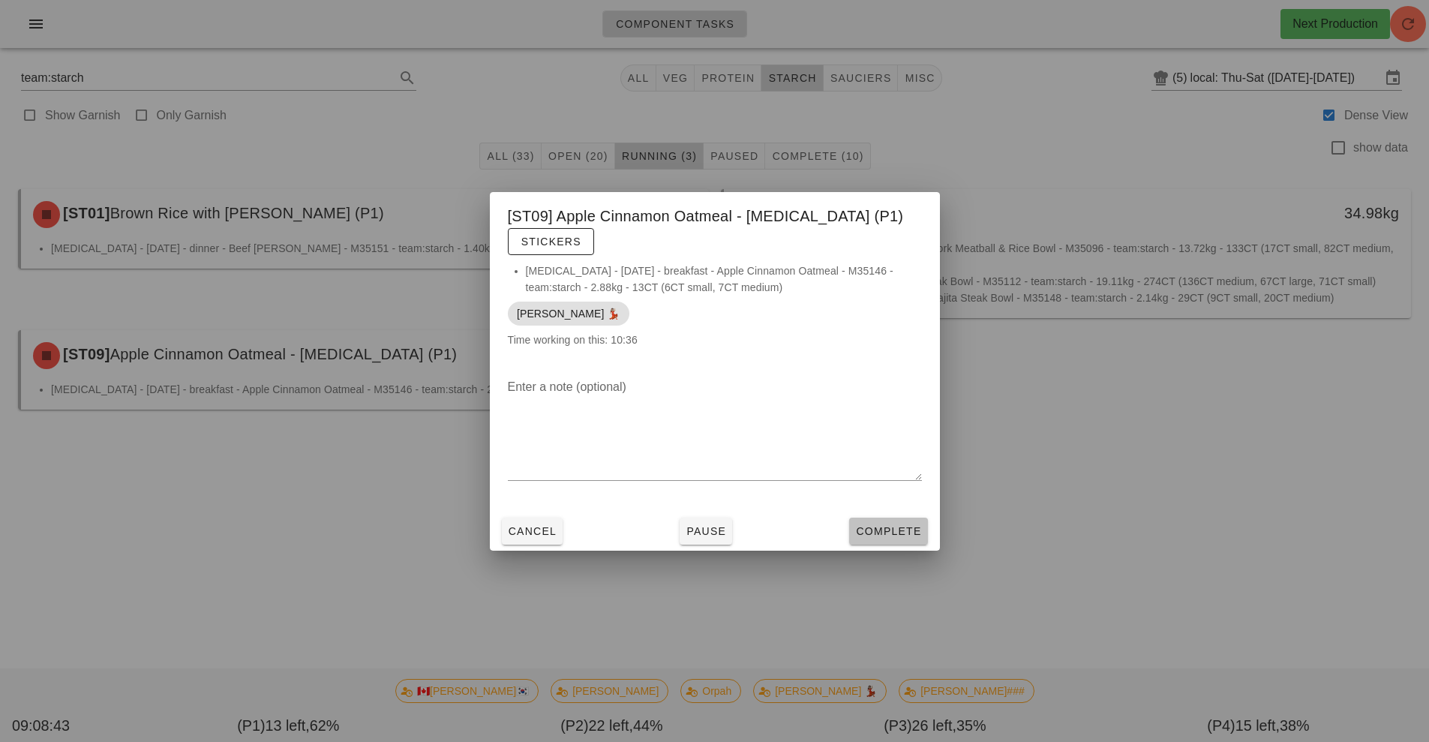
click at [905, 530] on span "Complete" at bounding box center [888, 531] width 66 height 12
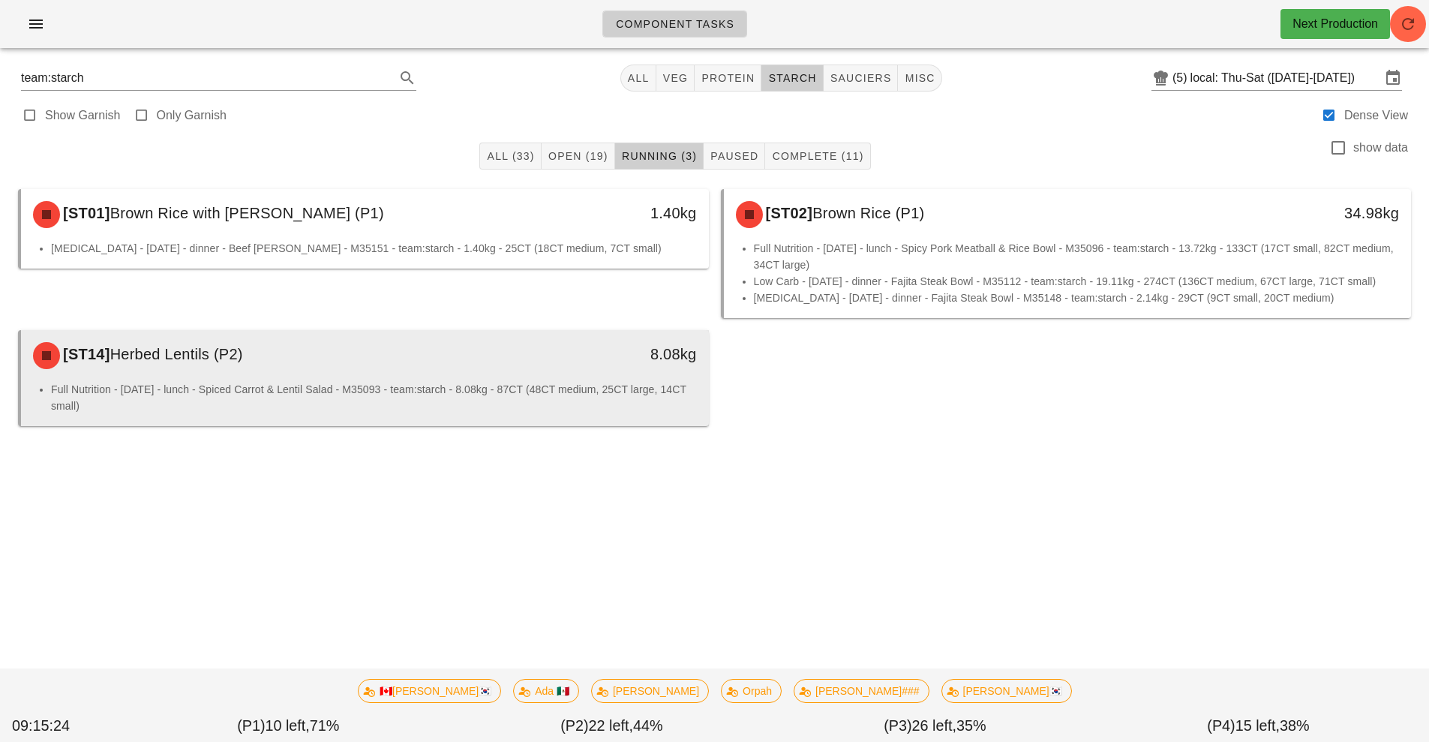
click at [404, 389] on li "Full Nutrition - [DATE] - lunch - Spiced Carrot & Lentil Salad - M35093 - team:…" at bounding box center [374, 397] width 646 height 33
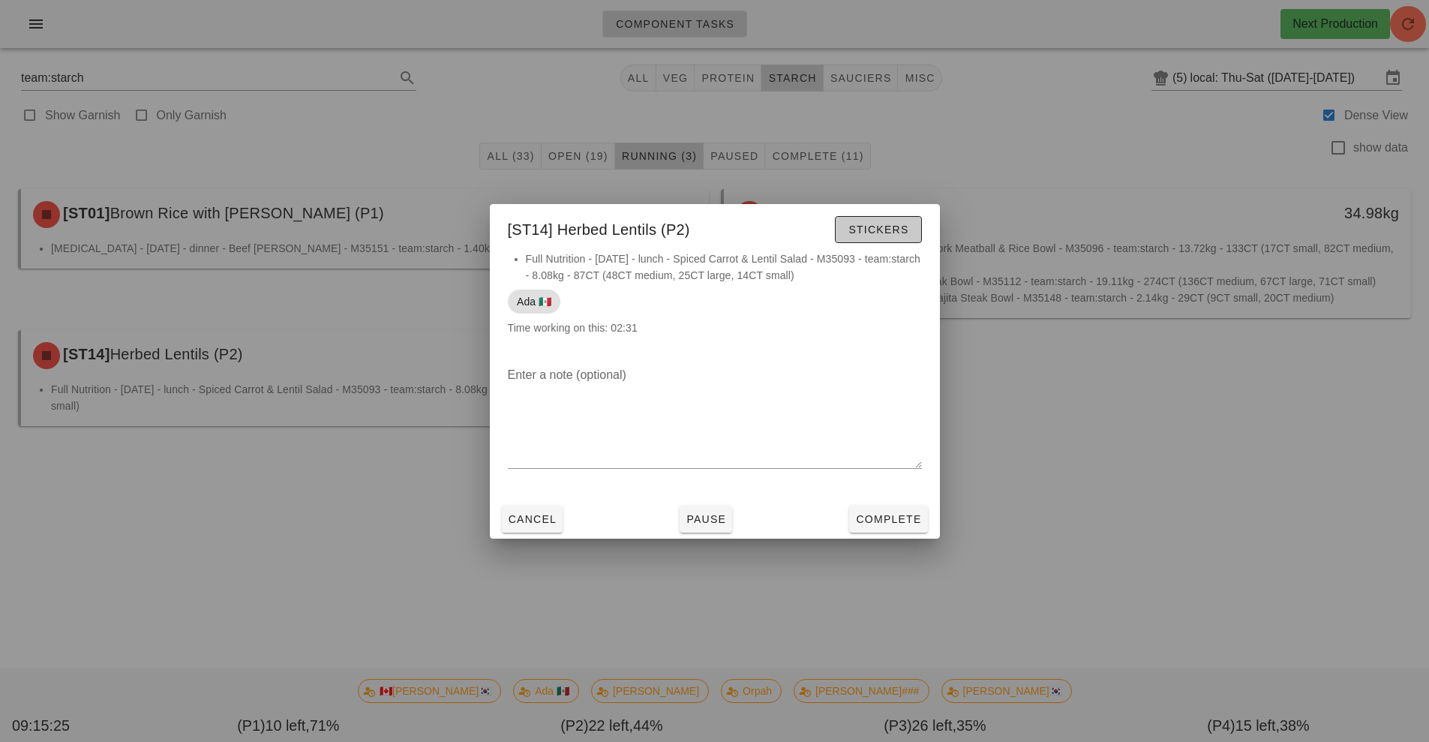
click at [869, 230] on span "Stickers" at bounding box center [878, 230] width 61 height 12
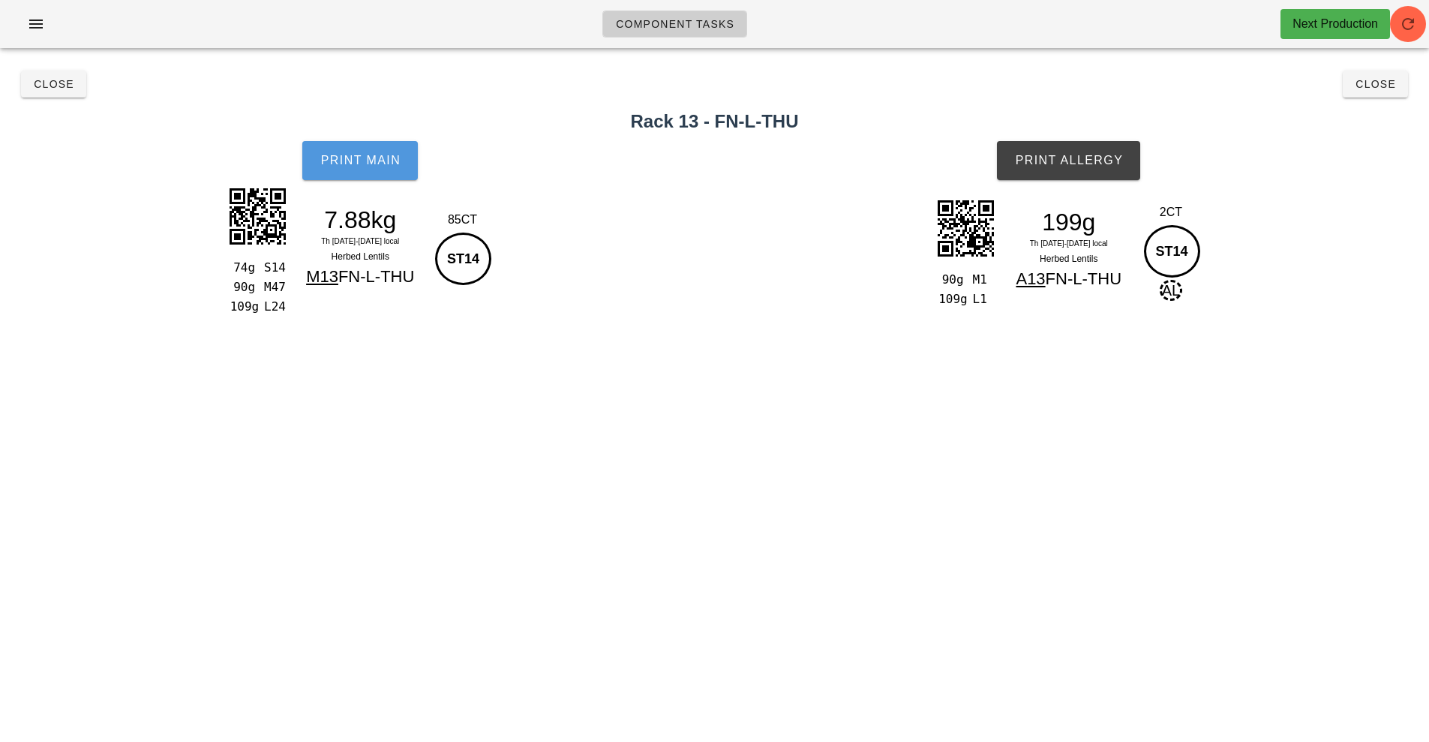
click at [358, 165] on span "Print Main" at bounding box center [360, 161] width 81 height 14
click at [1088, 152] on button "Print Allergy" at bounding box center [1068, 160] width 143 height 39
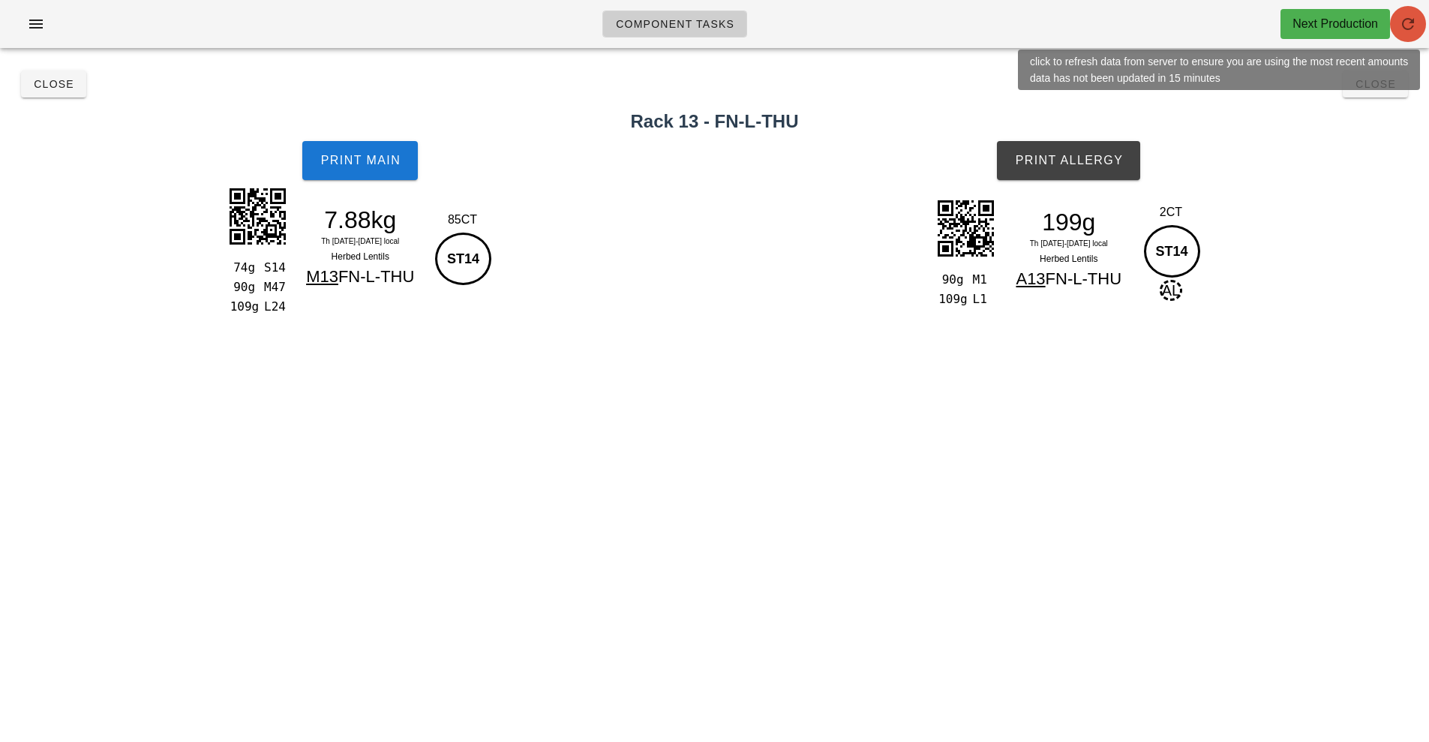
click at [1411, 27] on icon "button" at bounding box center [1408, 24] width 18 height 18
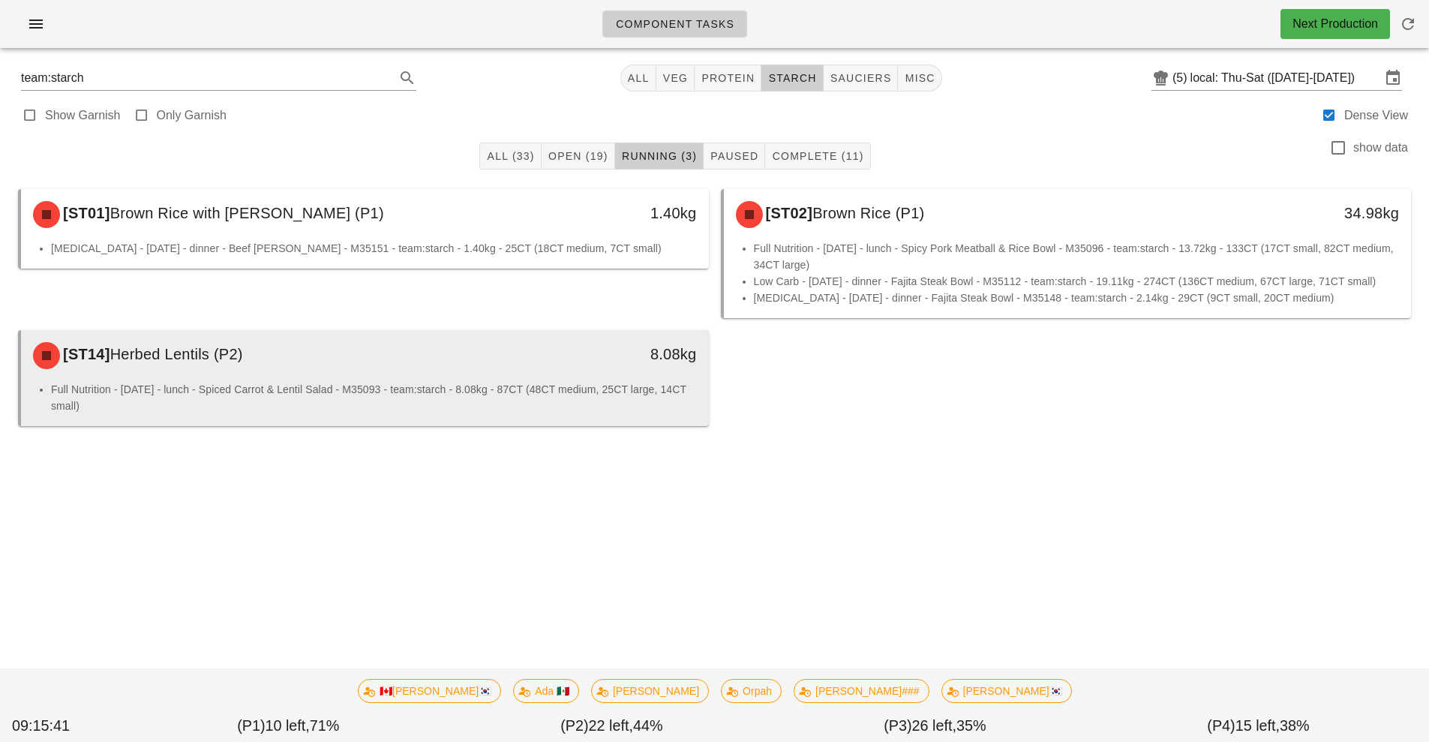
click at [563, 390] on li "Full Nutrition - [DATE] - lunch - Spiced Carrot & Lentil Salad - M35093 - team:…" at bounding box center [374, 397] width 646 height 33
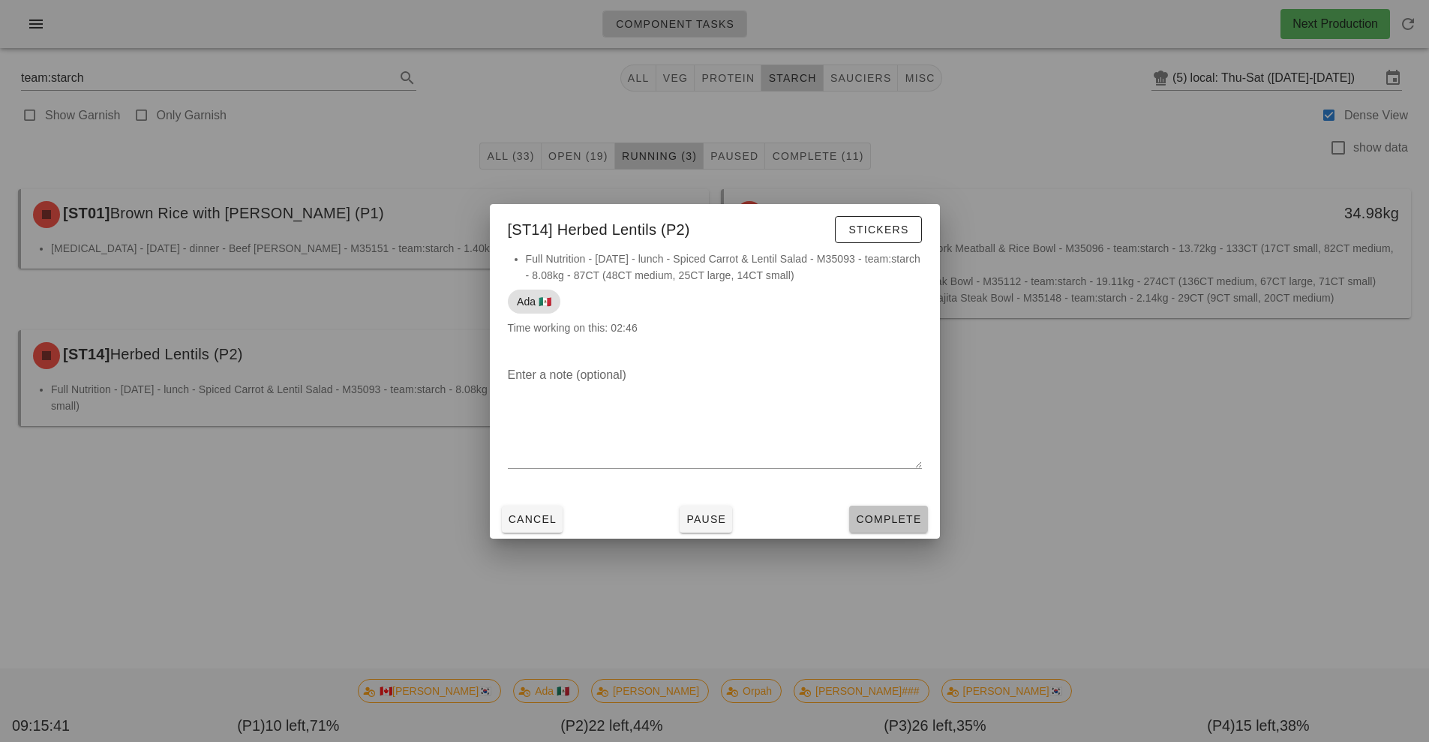
click at [888, 523] on span "Complete" at bounding box center [888, 519] width 66 height 12
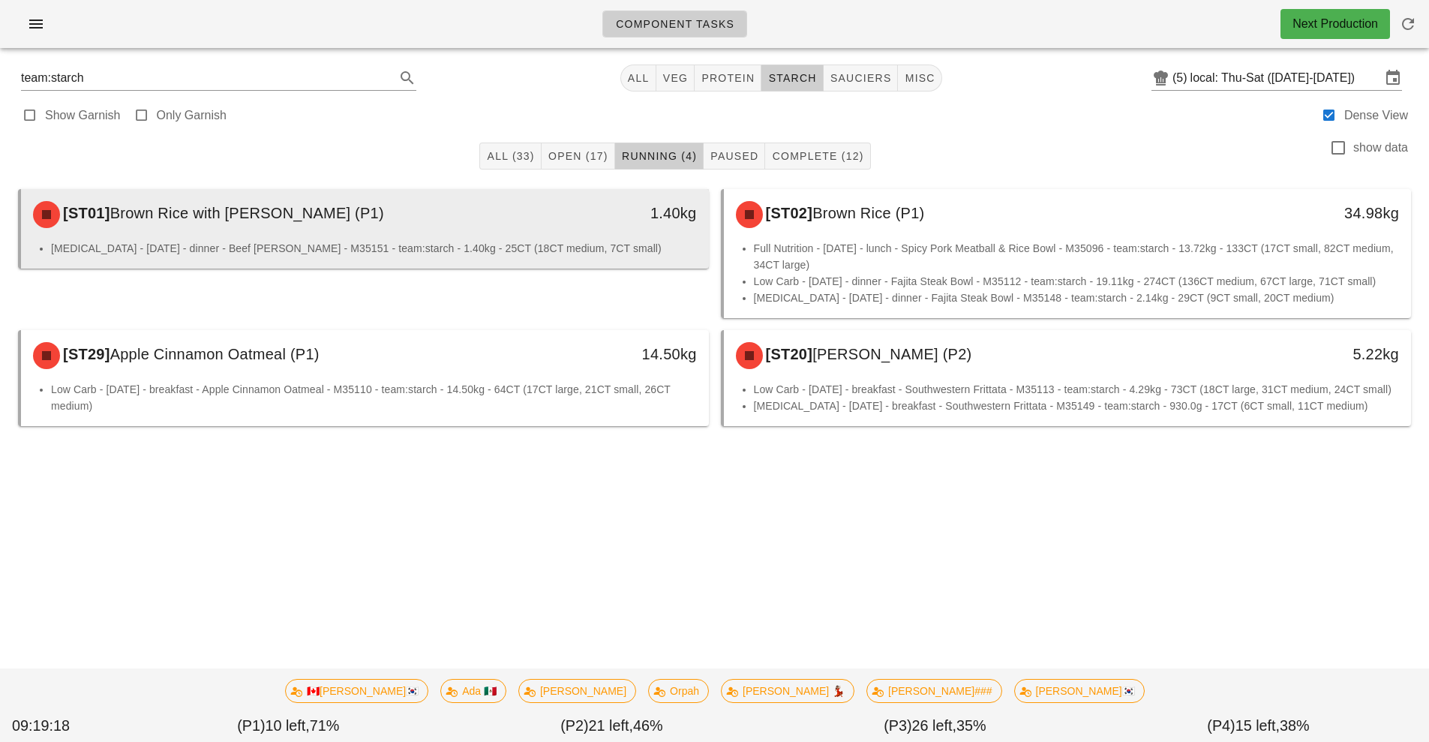
click at [470, 217] on div "[ST01] Brown Rice with Parsley (P1)" at bounding box center [279, 214] width 511 height 45
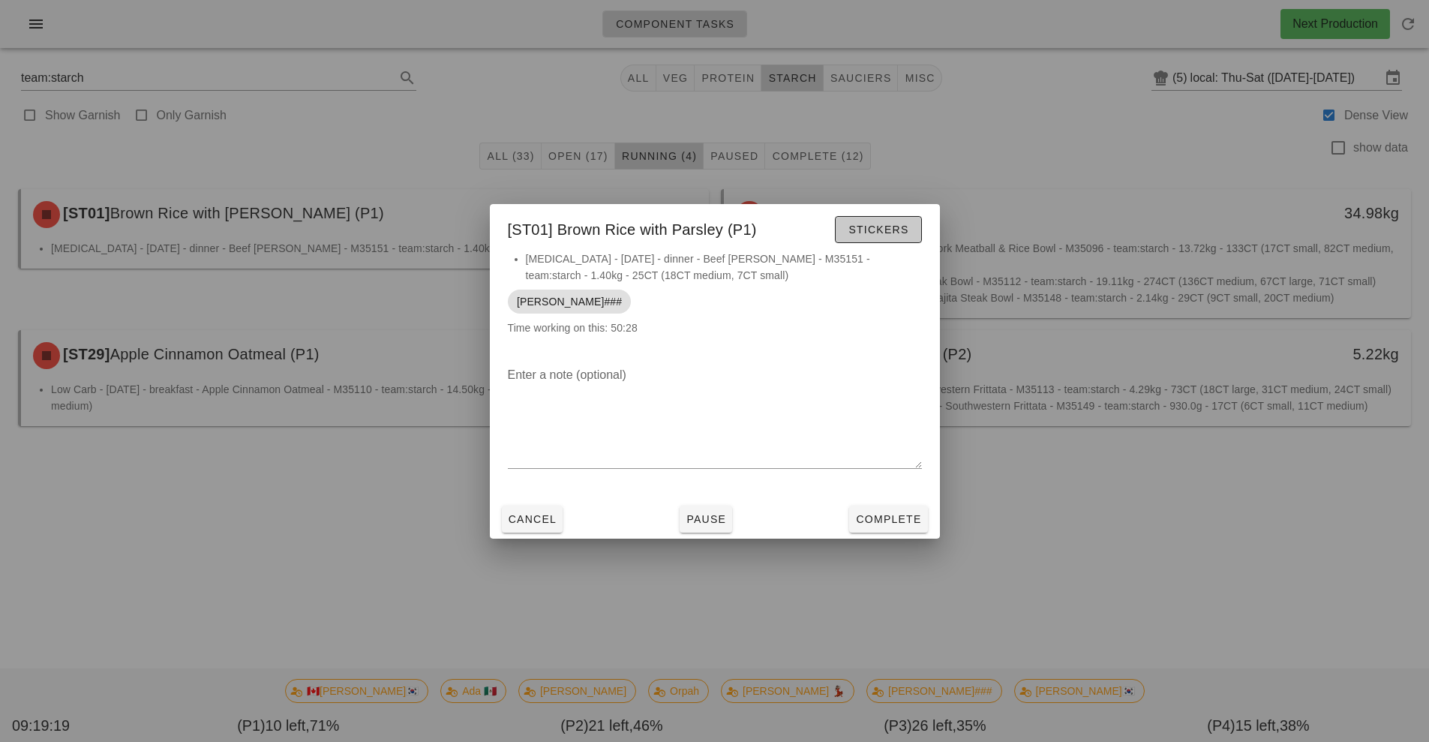
click at [886, 226] on span "Stickers" at bounding box center [878, 230] width 61 height 12
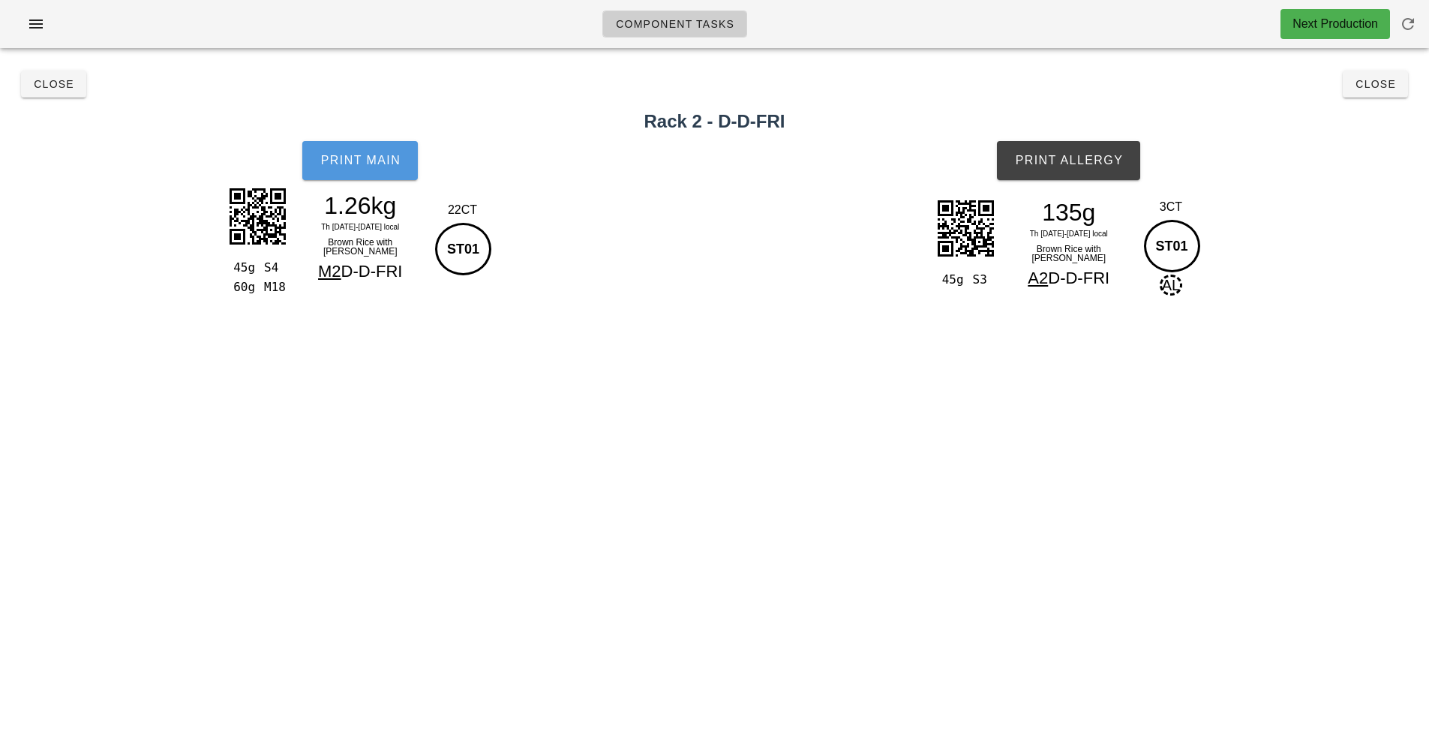
click at [370, 170] on button "Print Main" at bounding box center [360, 160] width 116 height 39
click at [1083, 158] on span "Print Allergy" at bounding box center [1068, 161] width 109 height 14
click at [49, 84] on span "Close" at bounding box center [53, 84] width 41 height 12
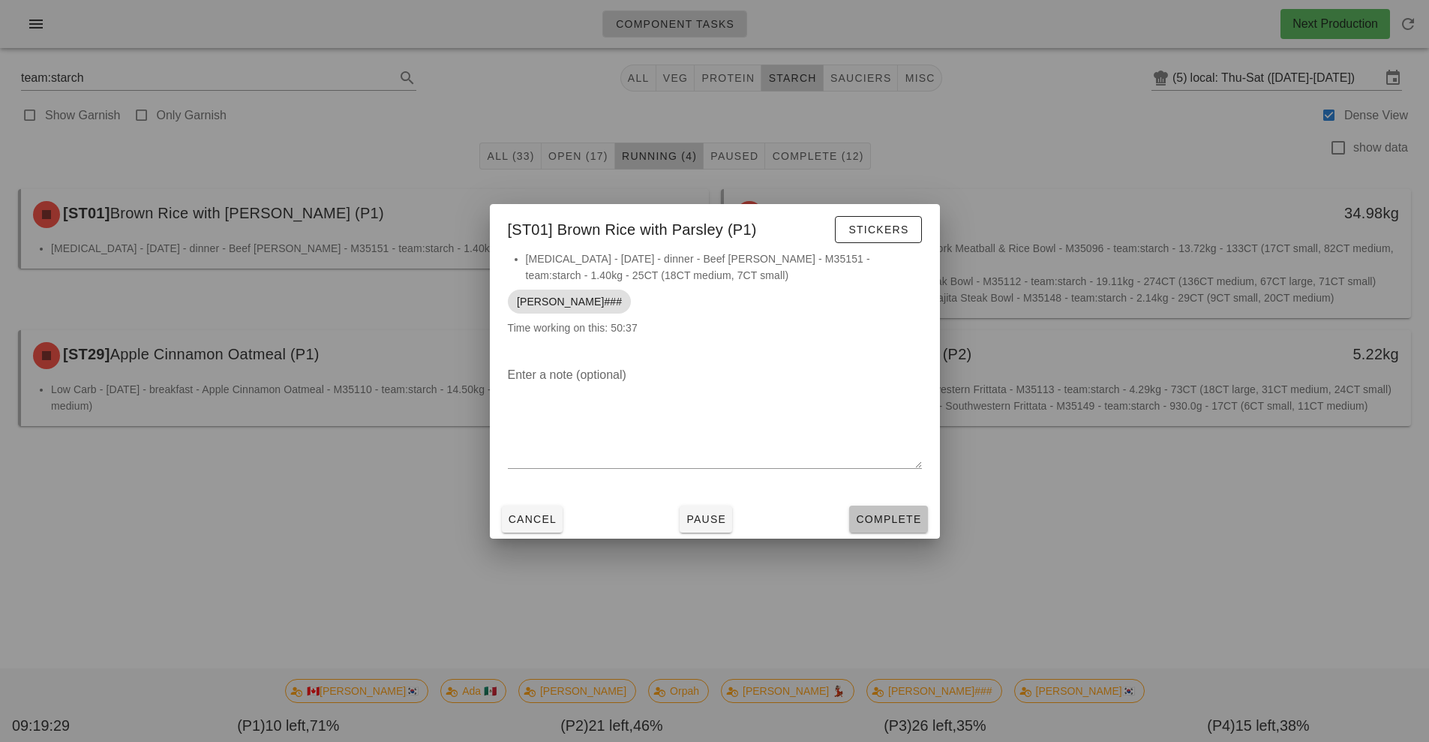
click at [899, 518] on span "Complete" at bounding box center [888, 519] width 66 height 12
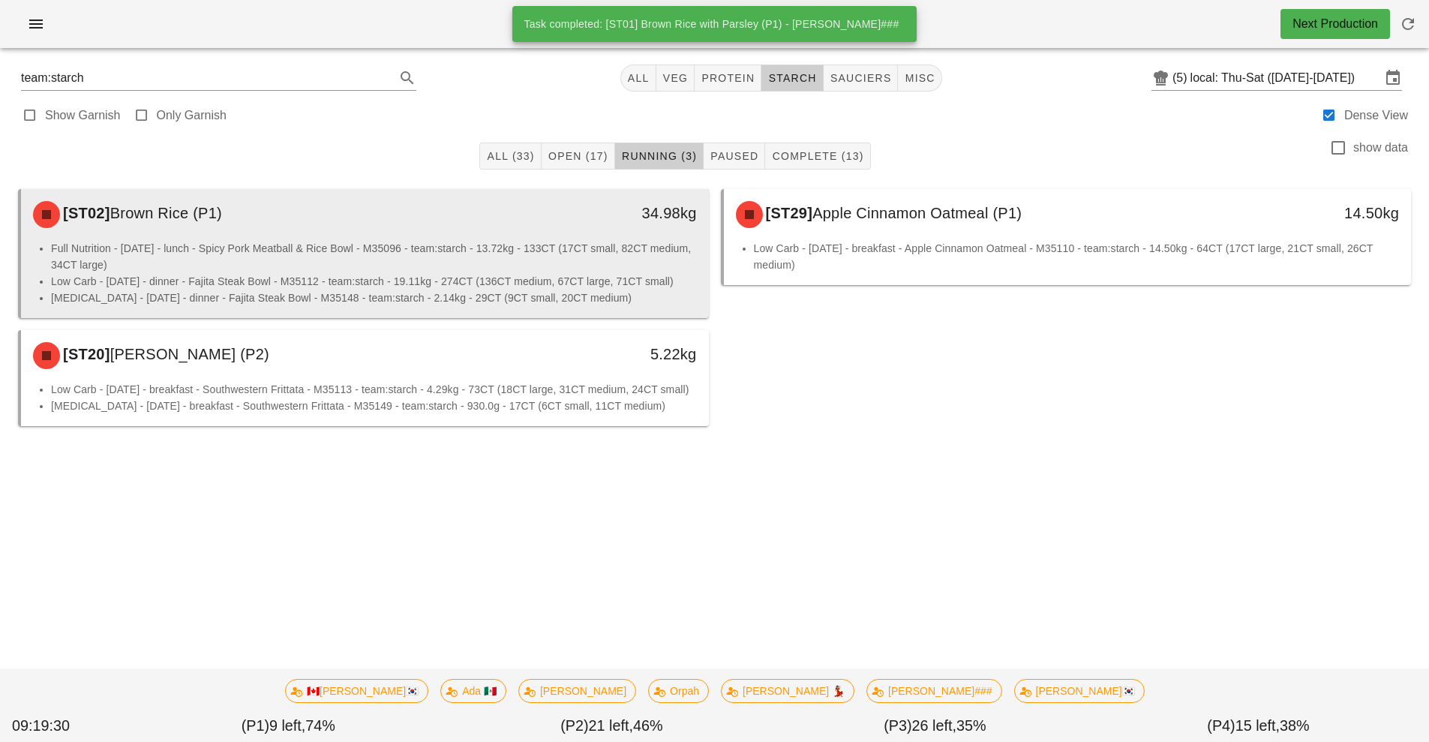
click at [488, 257] on li "Full Nutrition - [DATE] - lunch - Spicy Pork Meatball & Rice Bowl - M35096 - te…" at bounding box center [374, 256] width 646 height 33
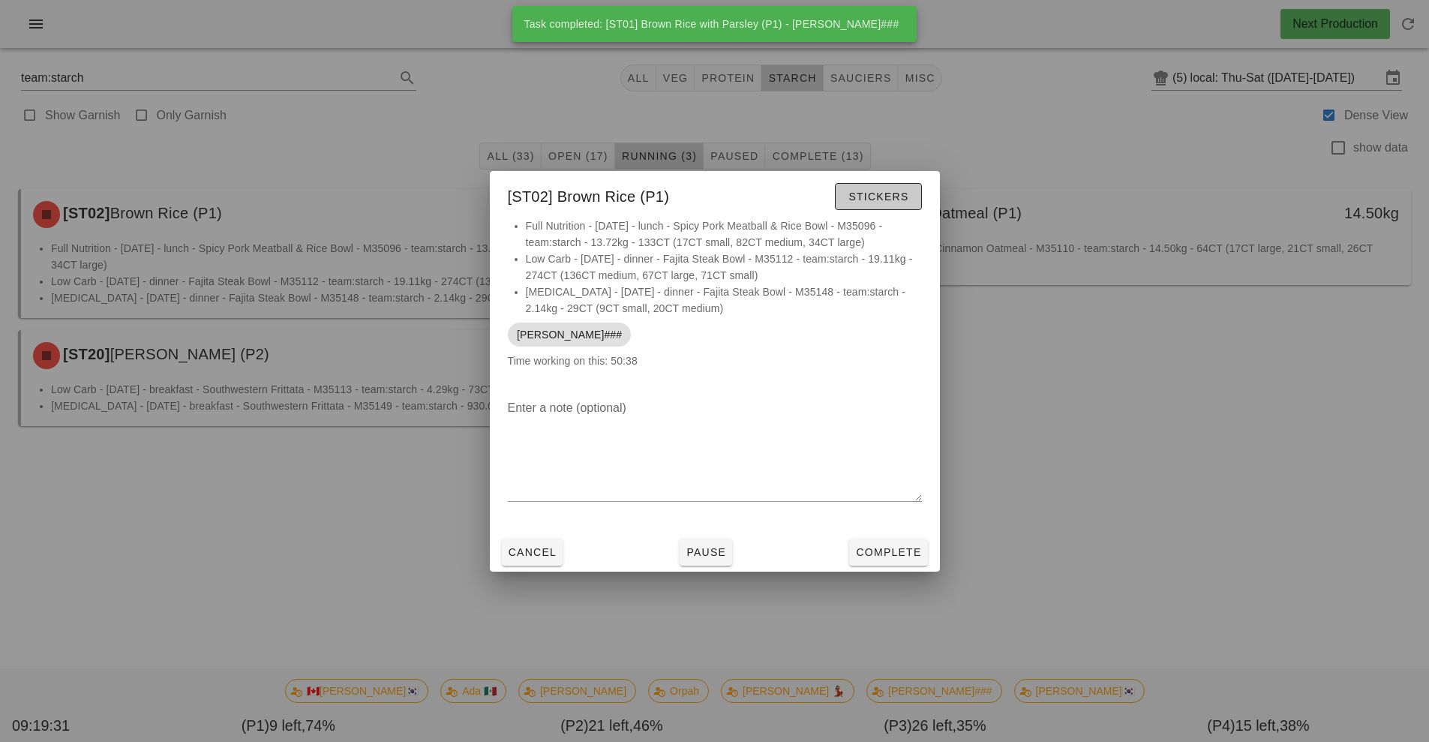
click at [872, 200] on span "Stickers" at bounding box center [878, 197] width 61 height 12
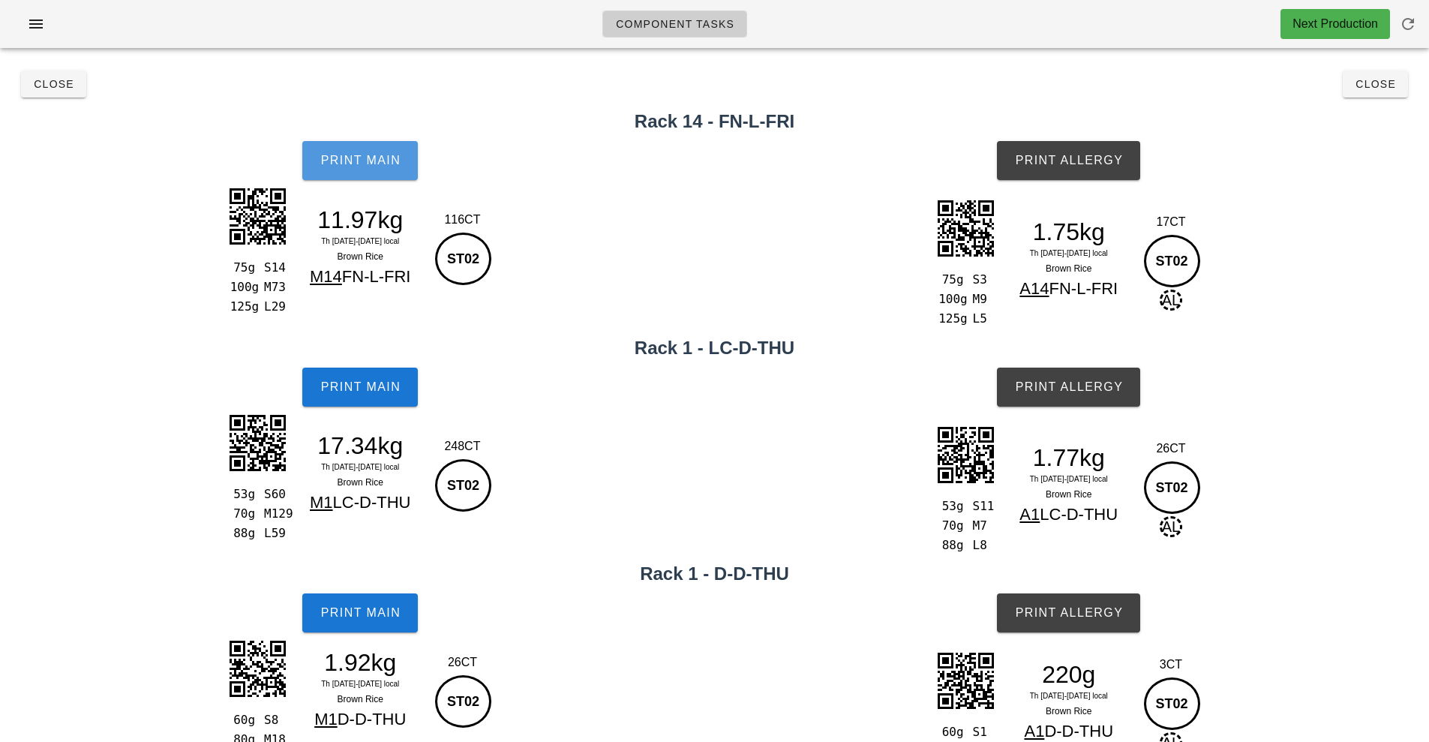
click at [369, 156] on span "Print Main" at bounding box center [360, 161] width 81 height 14
click at [367, 170] on button "Print Main" at bounding box center [360, 160] width 116 height 39
click at [1092, 166] on span "Print Allergy" at bounding box center [1068, 161] width 109 height 14
click at [367, 383] on span "Print Main" at bounding box center [360, 387] width 81 height 14
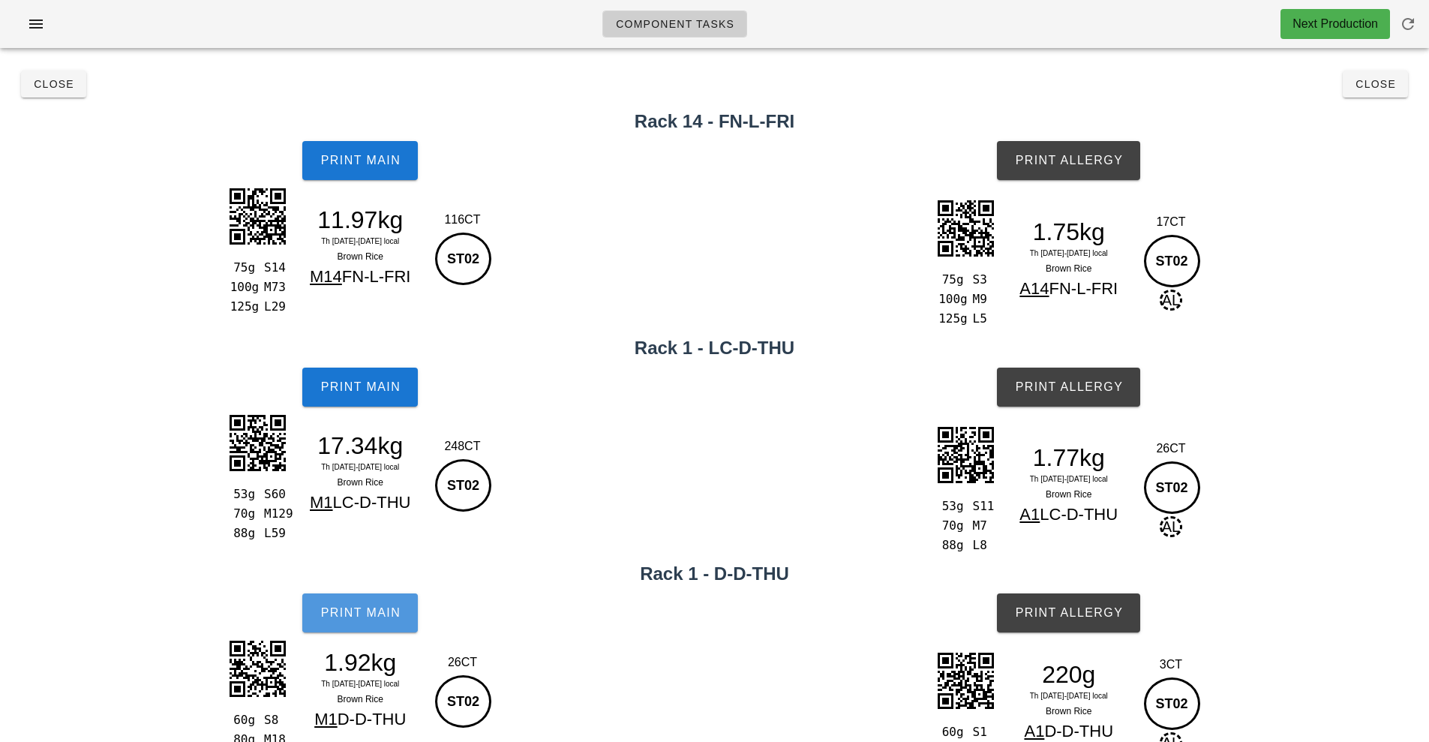
click at [359, 611] on span "Print Main" at bounding box center [360, 613] width 81 height 14
click at [1068, 385] on span "Print Allergy" at bounding box center [1068, 387] width 109 height 14
click at [1077, 621] on button "Print Allergy" at bounding box center [1068, 612] width 143 height 39
click at [51, 92] on button "Close" at bounding box center [53, 84] width 65 height 27
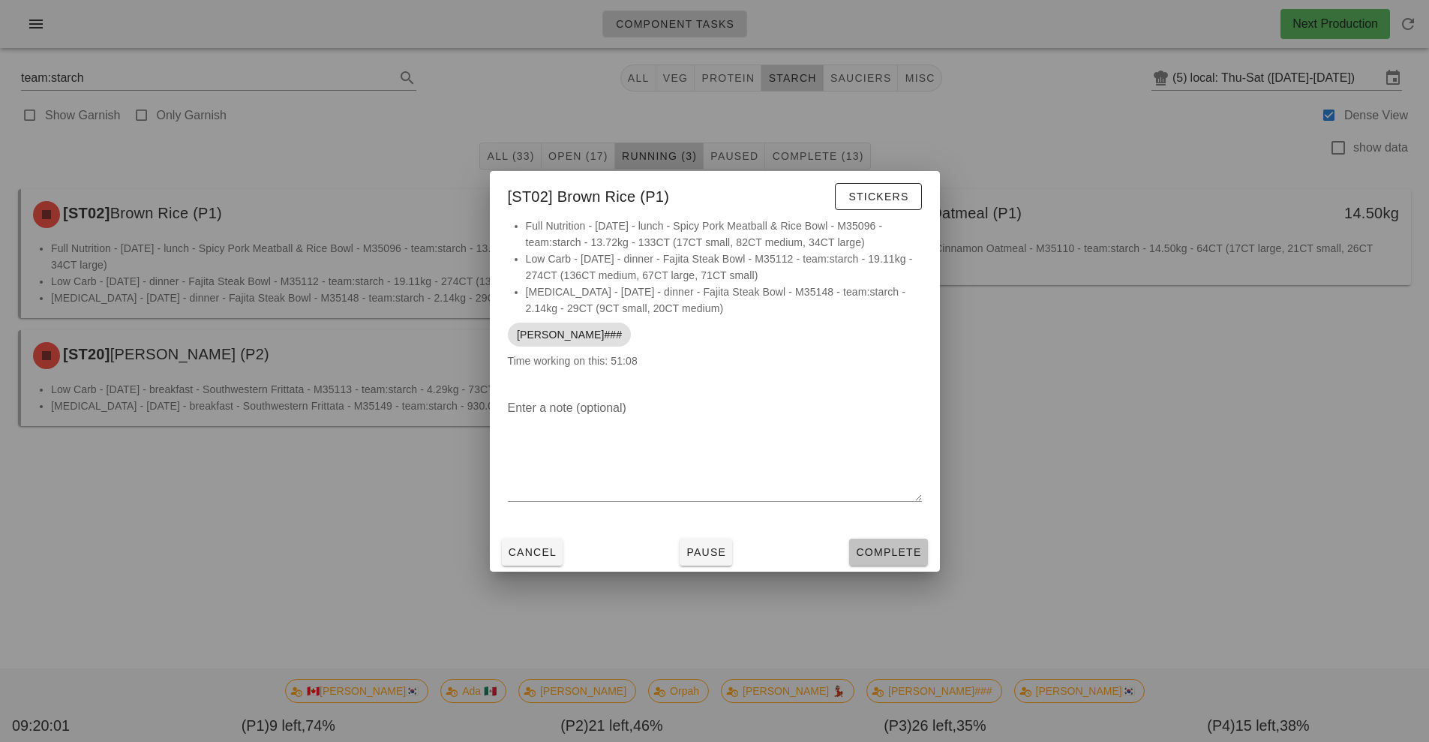
click at [890, 550] on span "Complete" at bounding box center [888, 552] width 66 height 12
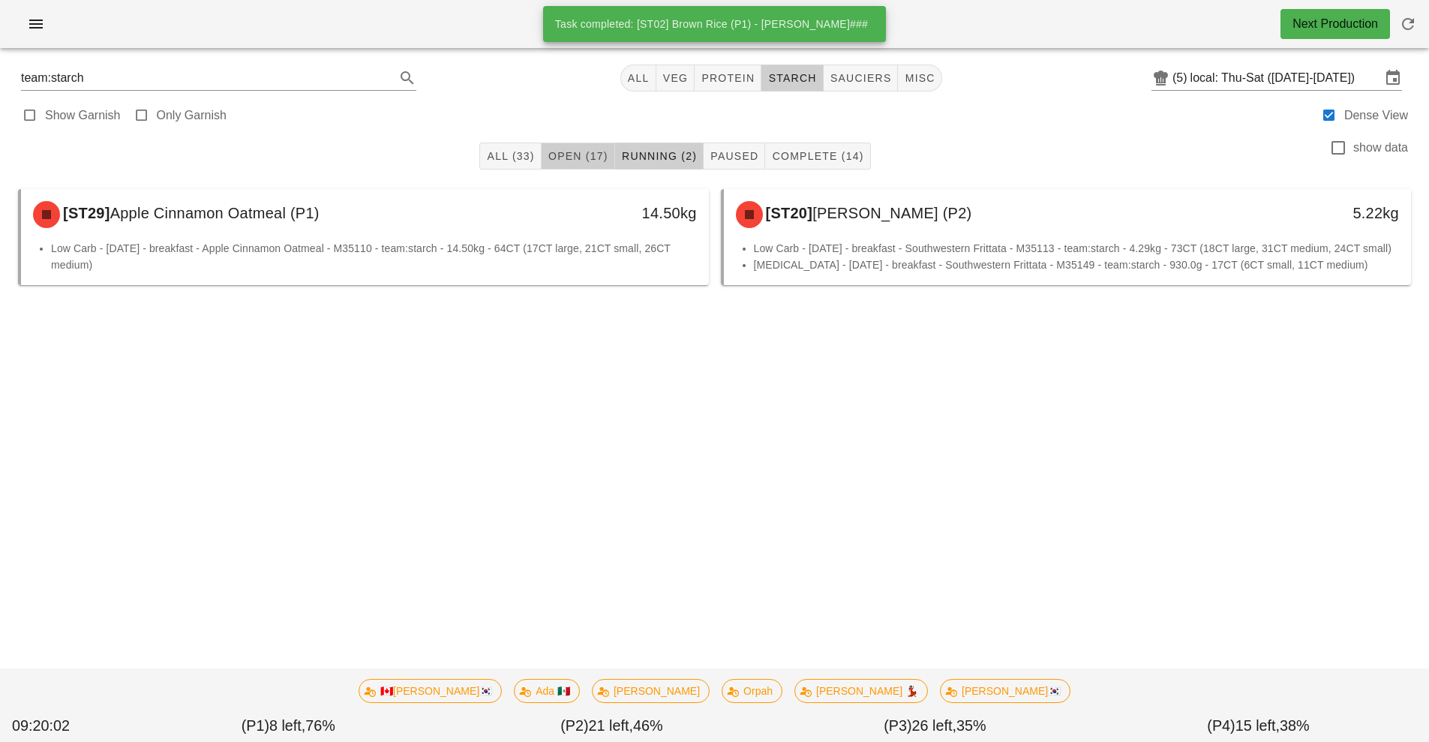
click at [576, 152] on span "Open (17)" at bounding box center [578, 156] width 61 height 12
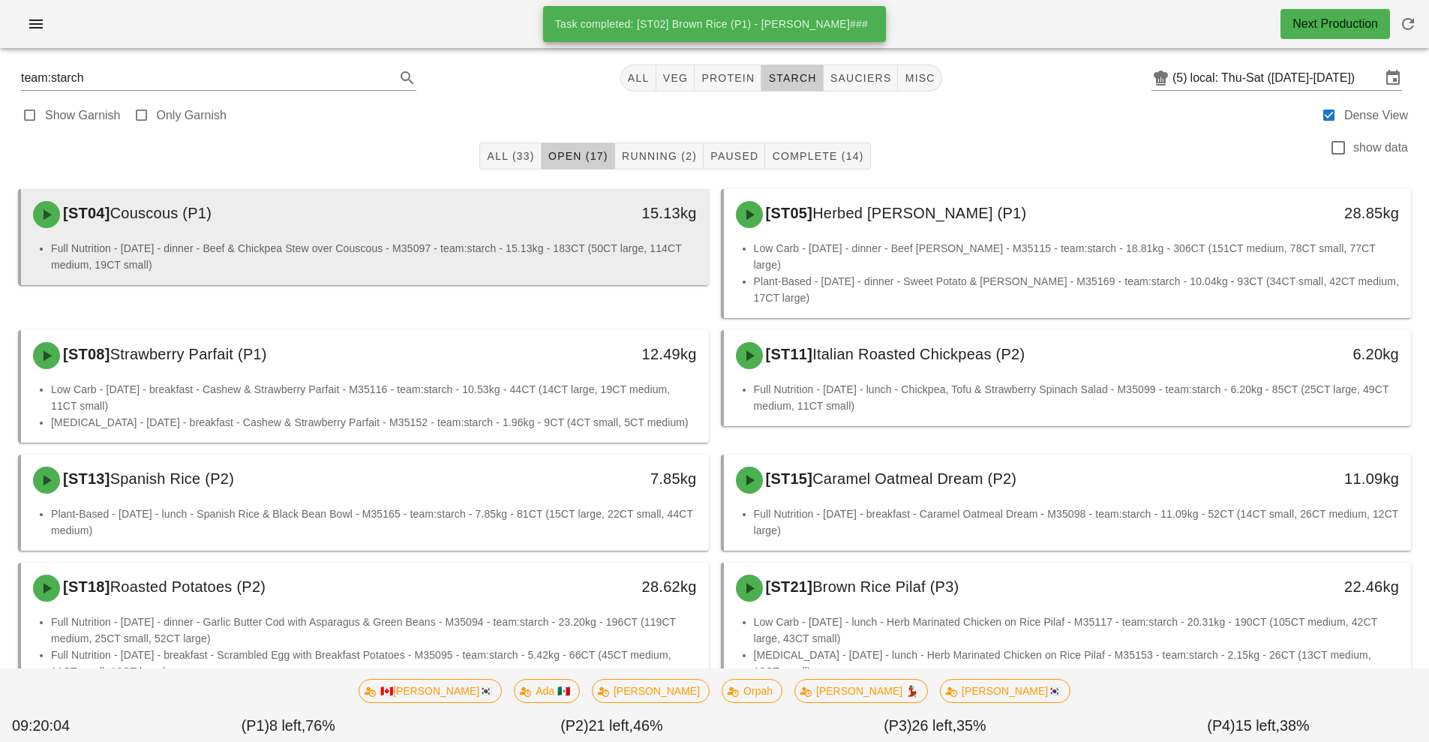
click at [538, 239] on div "[ST04] Couscous (P1) 15.13kg" at bounding box center [365, 214] width 688 height 51
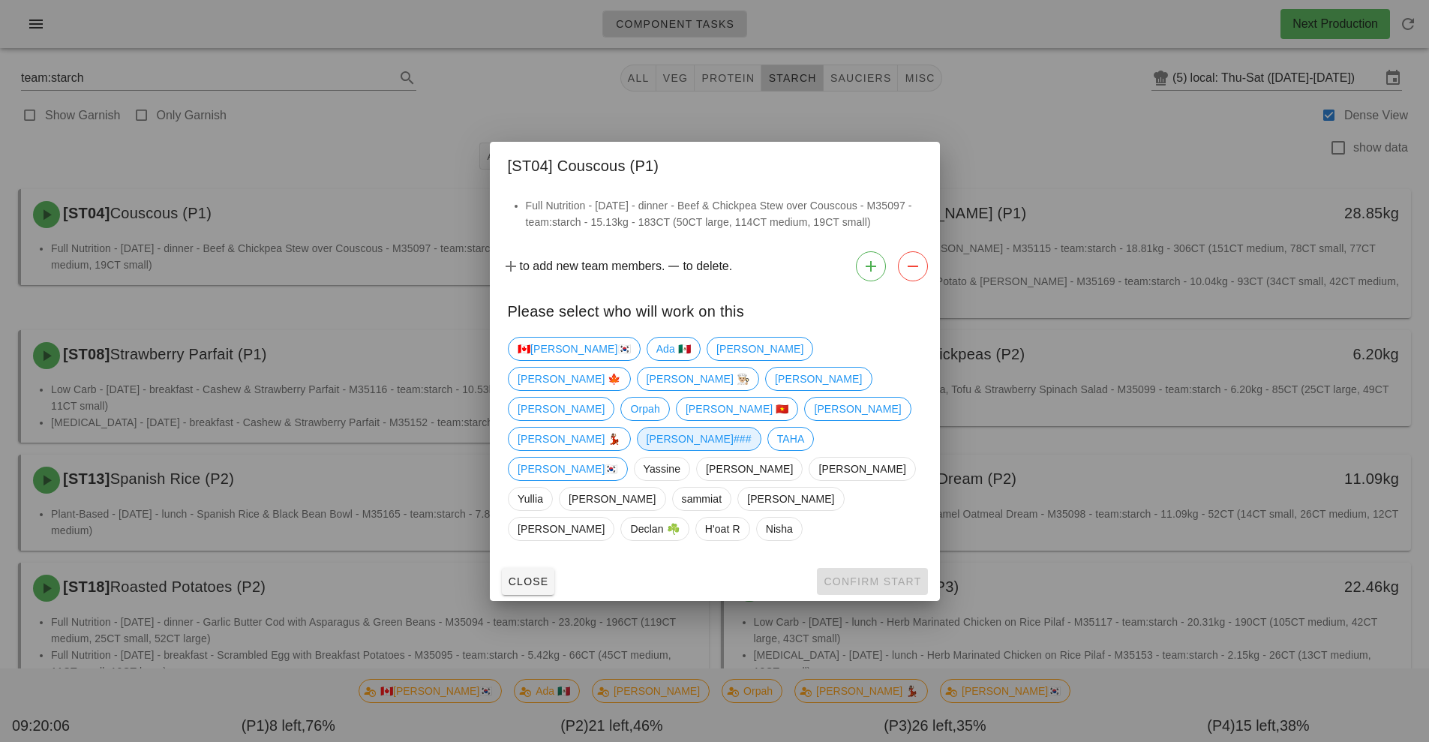
click at [751, 428] on span "[PERSON_NAME]###" at bounding box center [698, 439] width 105 height 23
click at [869, 575] on span "Confirm Start" at bounding box center [872, 581] width 98 height 12
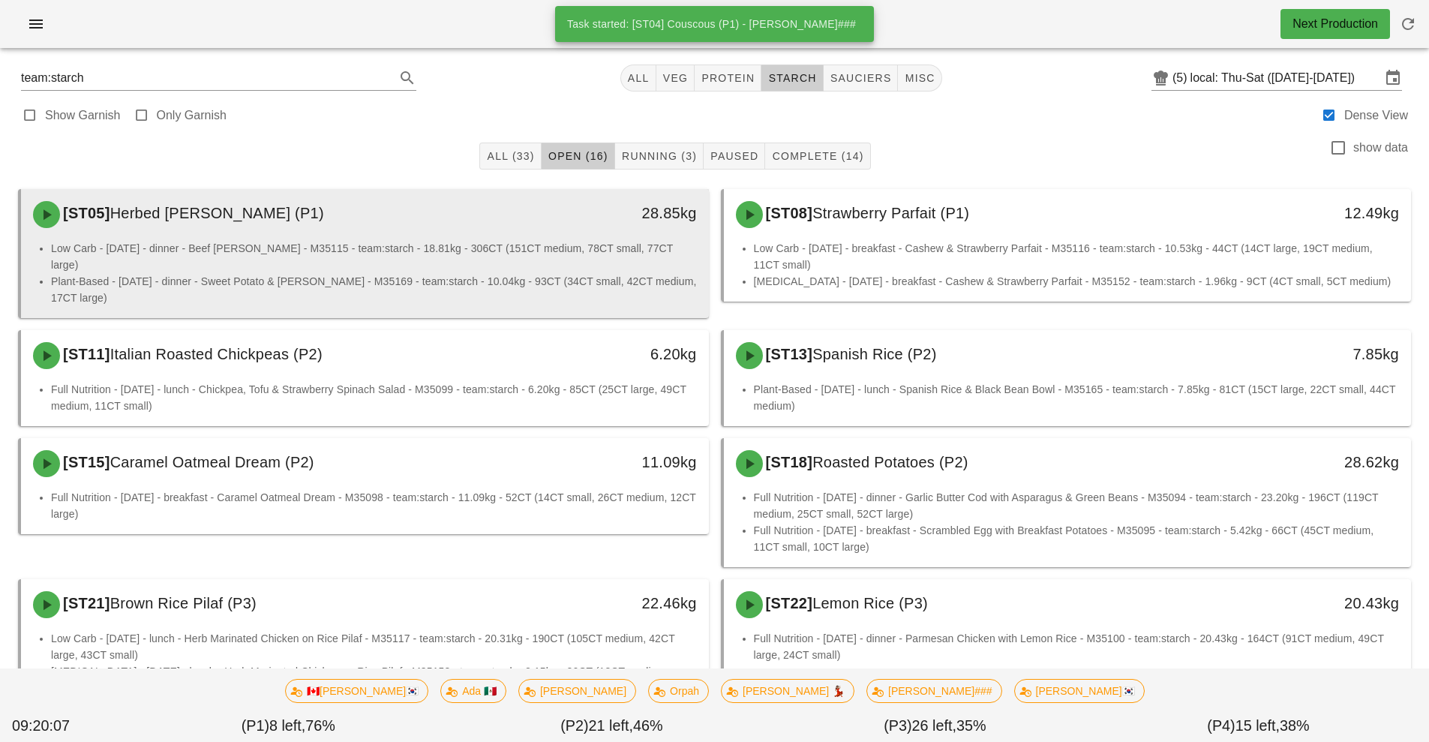
click at [455, 233] on div "[ST05] Herbed [PERSON_NAME] (P1)" at bounding box center [279, 214] width 511 height 45
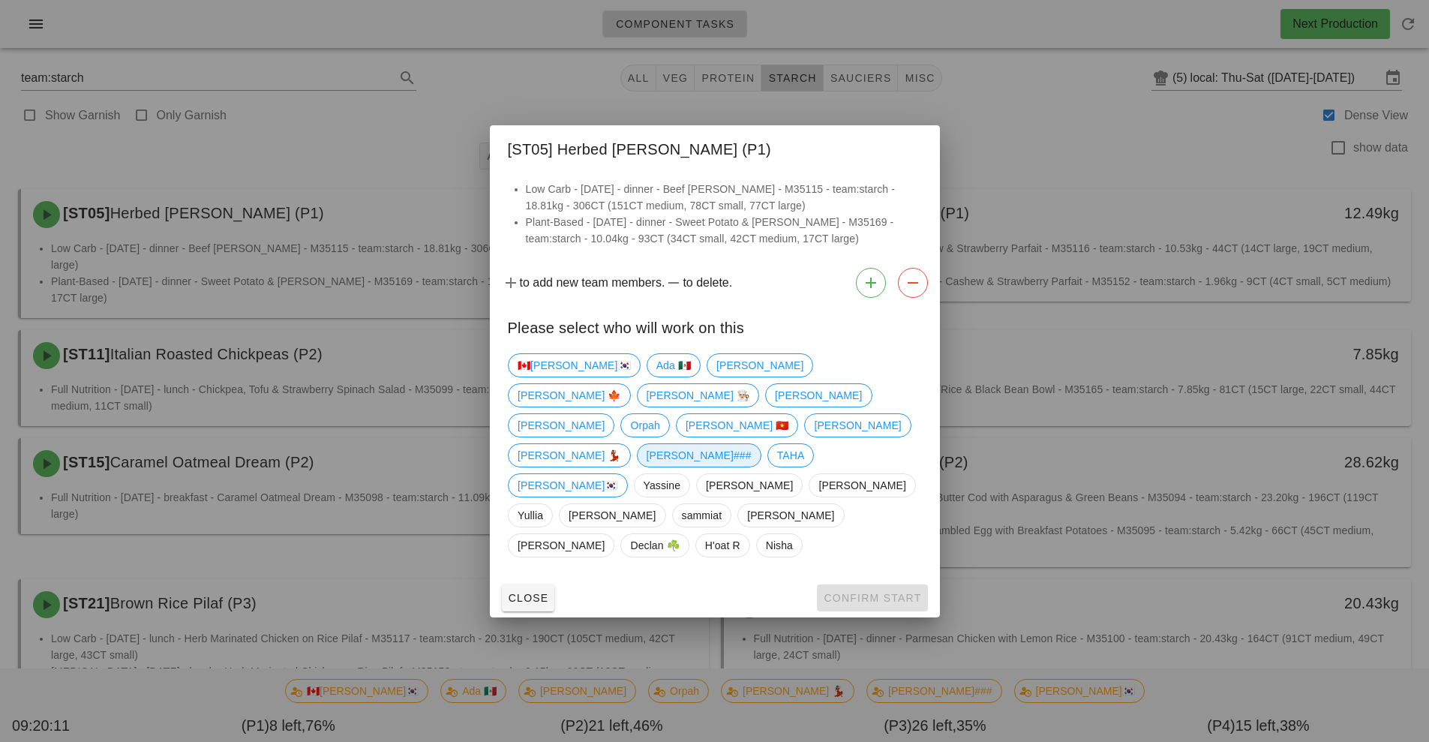
click at [751, 444] on span "[PERSON_NAME]###" at bounding box center [698, 455] width 105 height 23
click at [870, 592] on span "Confirm Start" at bounding box center [872, 598] width 98 height 12
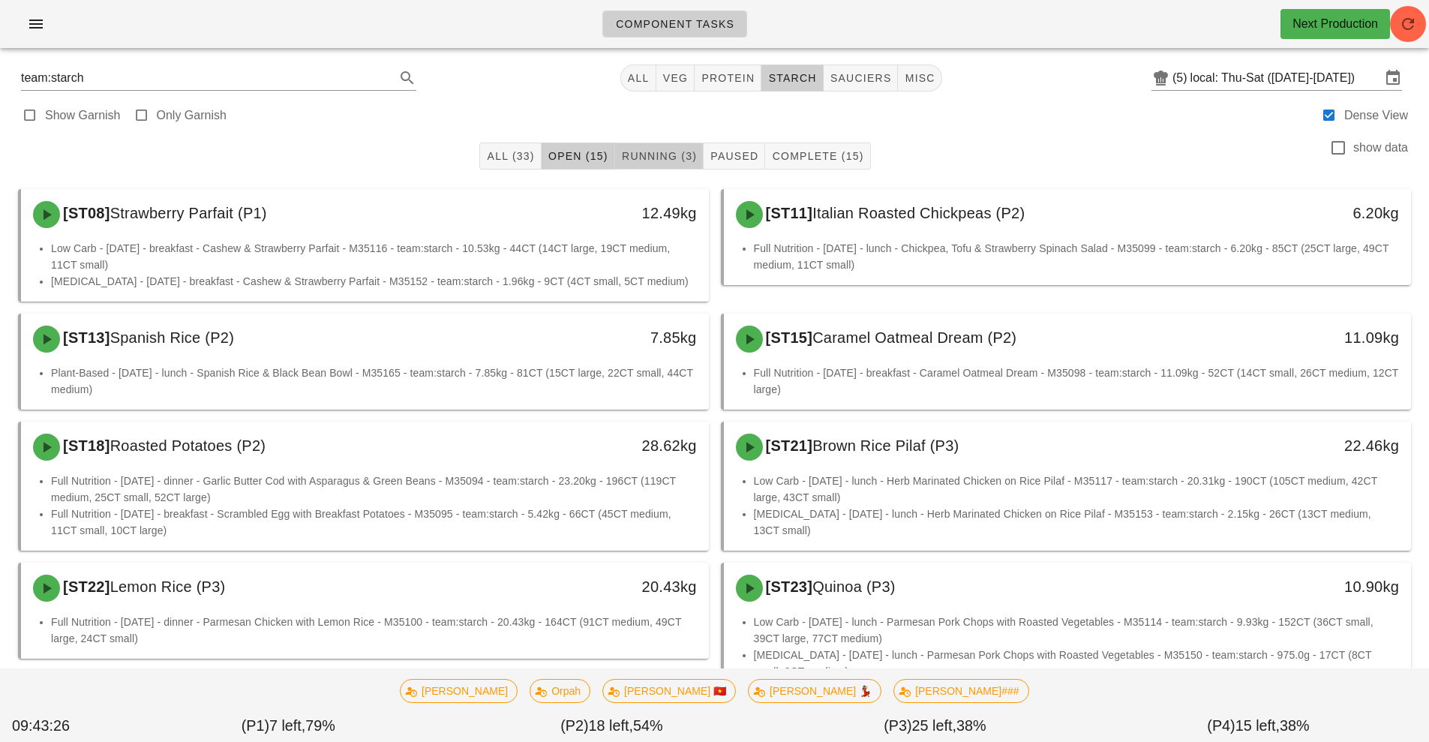
click at [653, 159] on span "Running (3)" at bounding box center [659, 156] width 76 height 12
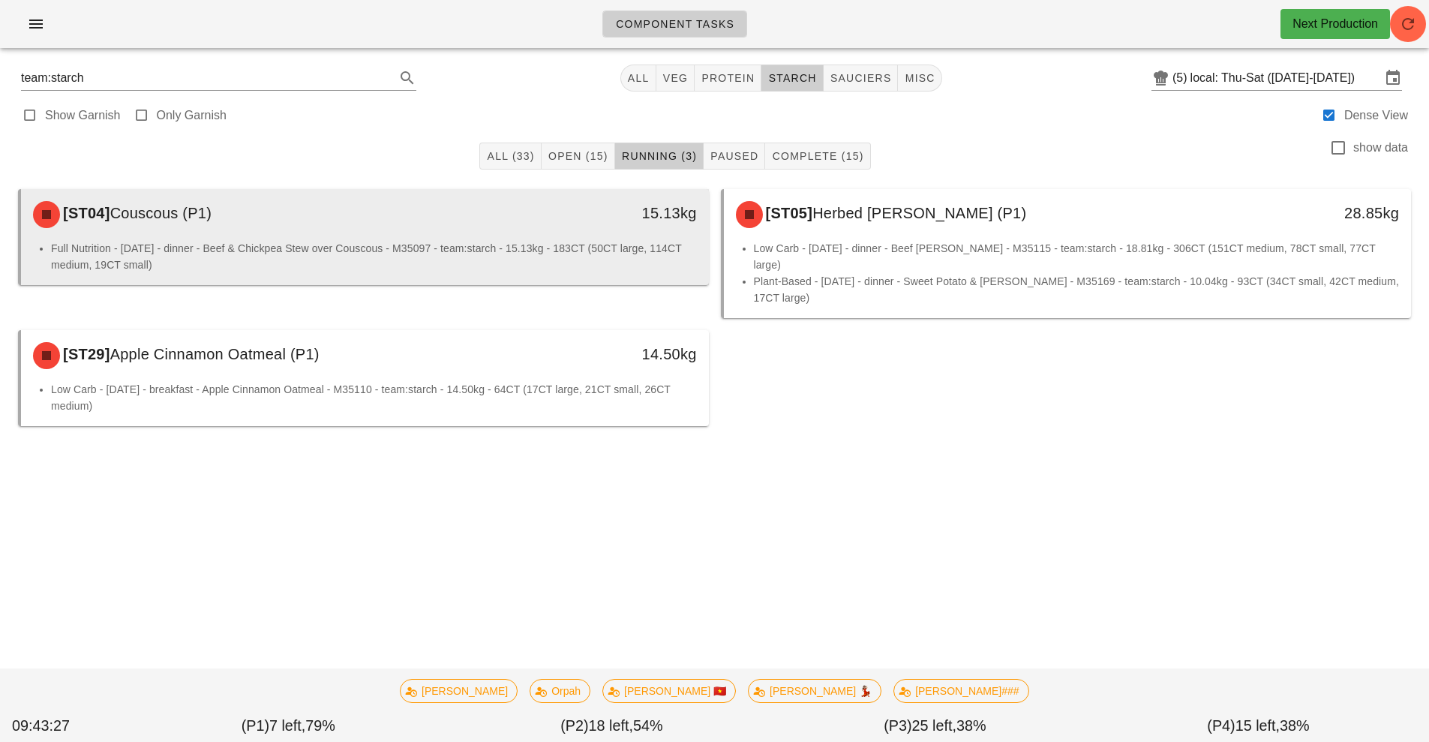
click at [434, 238] on div "[ST04] Couscous (P1) 15.13kg" at bounding box center [365, 214] width 688 height 51
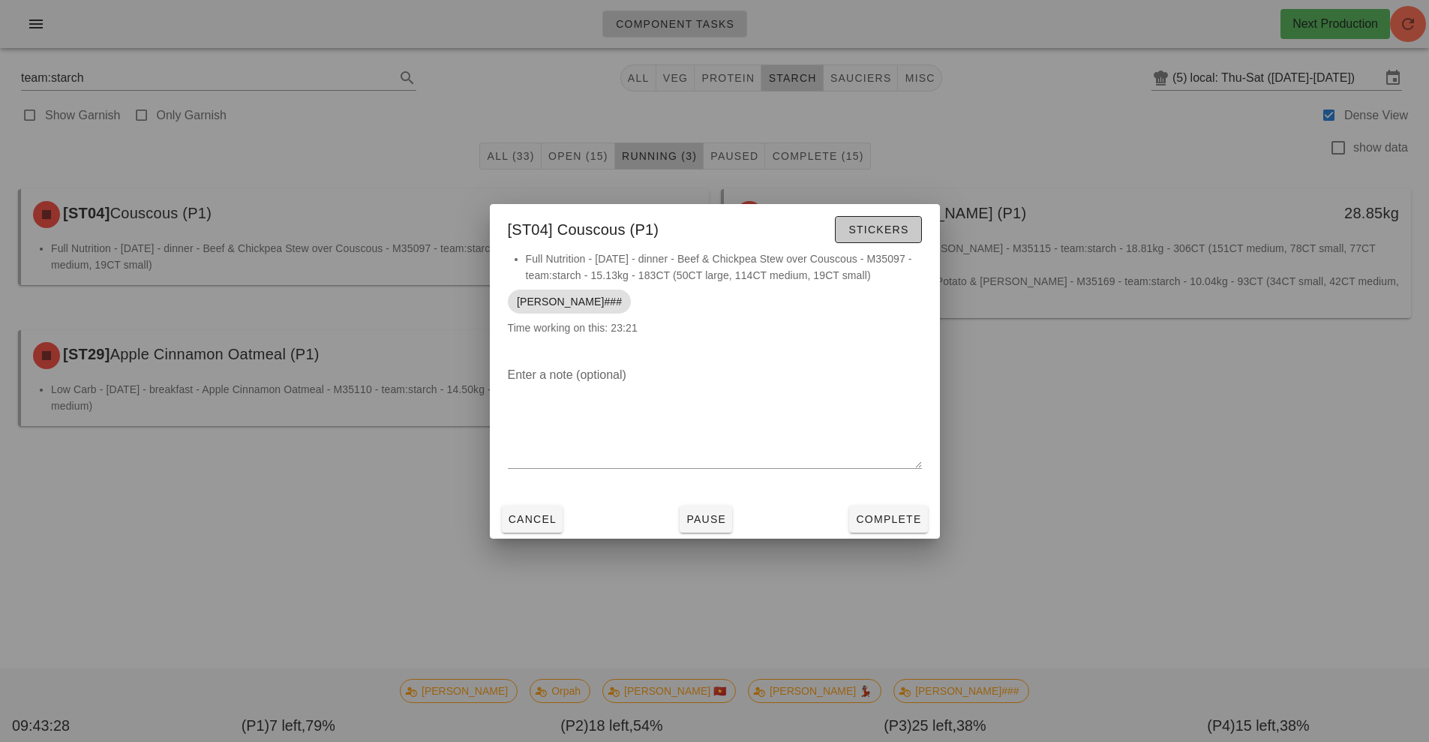
click at [874, 228] on span "Stickers" at bounding box center [878, 230] width 61 height 12
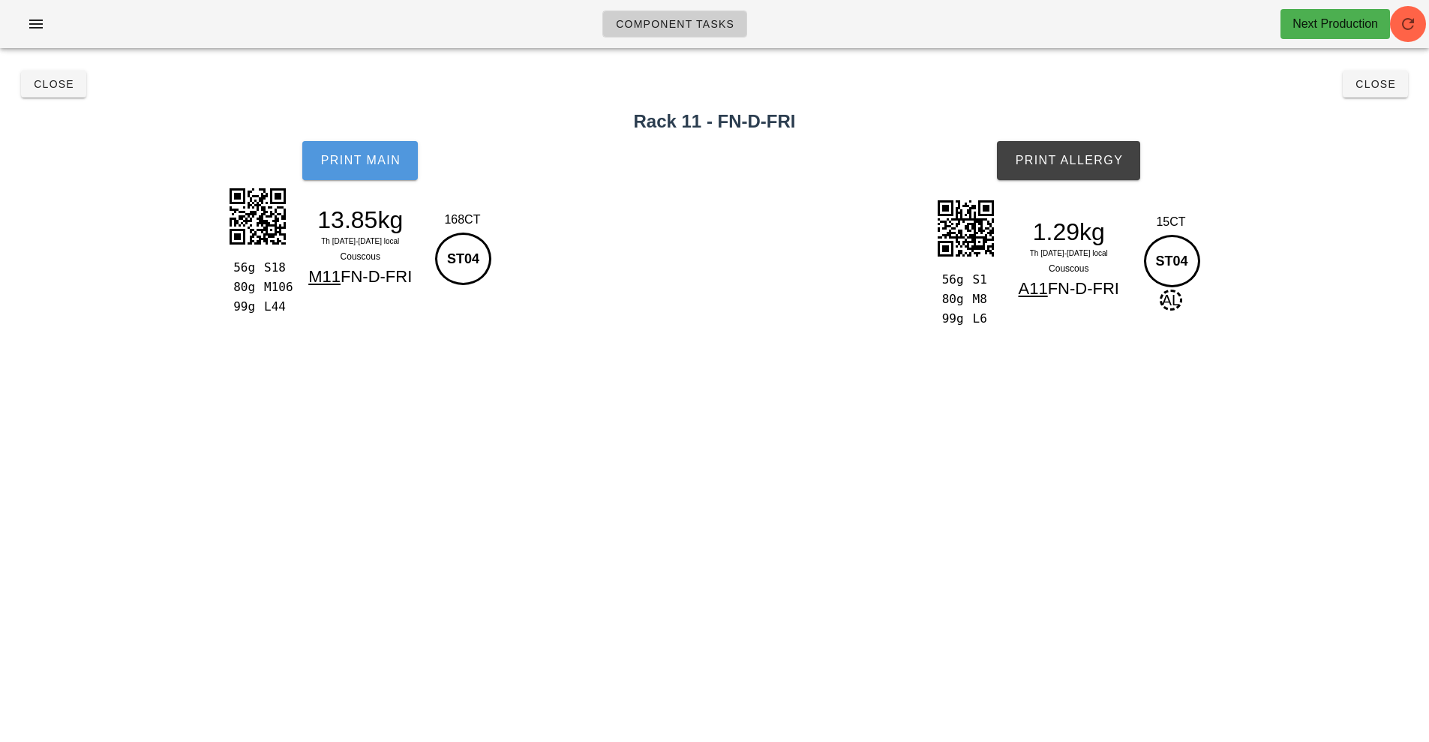
click at [369, 156] on span "Print Main" at bounding box center [360, 161] width 81 height 14
click at [349, 161] on span "Print Main" at bounding box center [360, 161] width 81 height 14
click at [360, 160] on span "Print Main" at bounding box center [360, 161] width 81 height 14
click at [1076, 168] on button "Print Allergy" at bounding box center [1068, 160] width 143 height 39
click at [69, 91] on button "Close" at bounding box center [53, 84] width 65 height 27
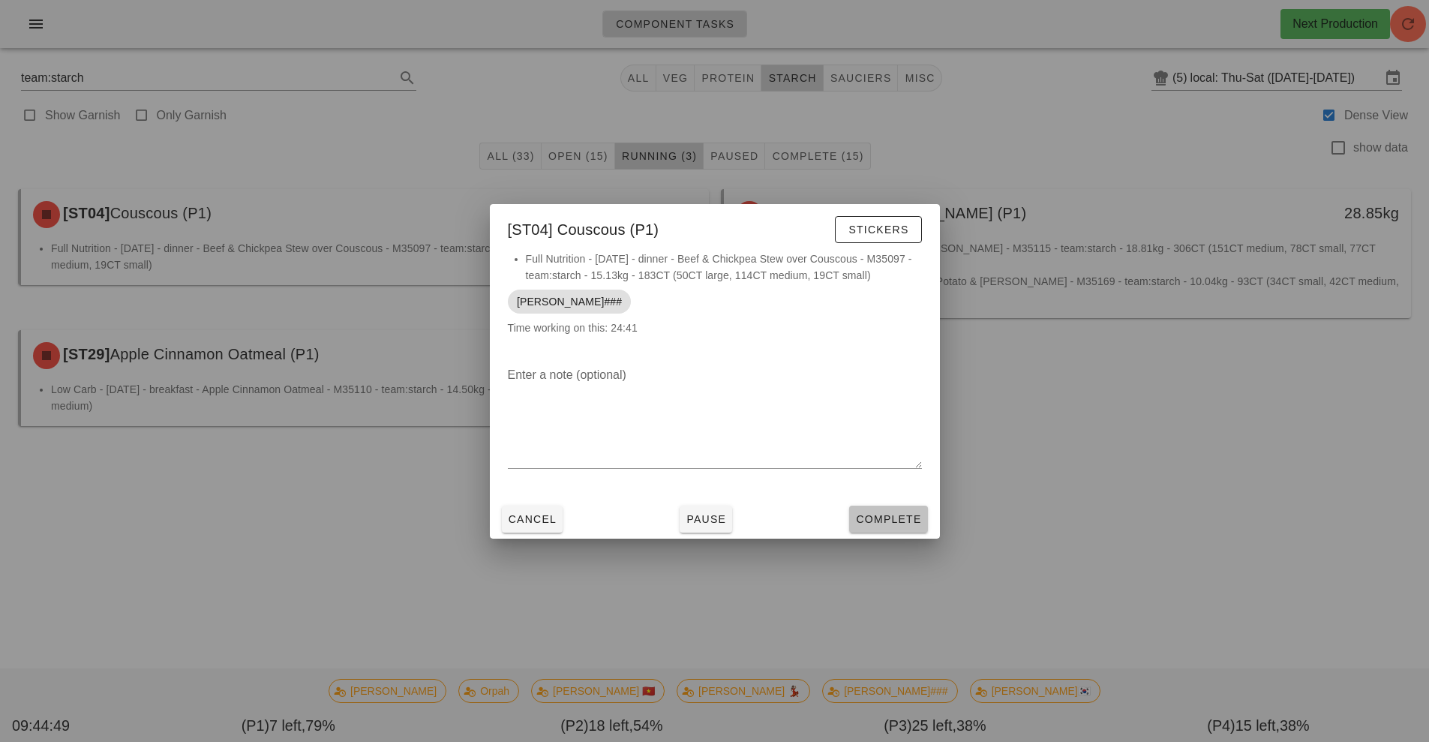
click at [878, 515] on span "Complete" at bounding box center [888, 519] width 66 height 12
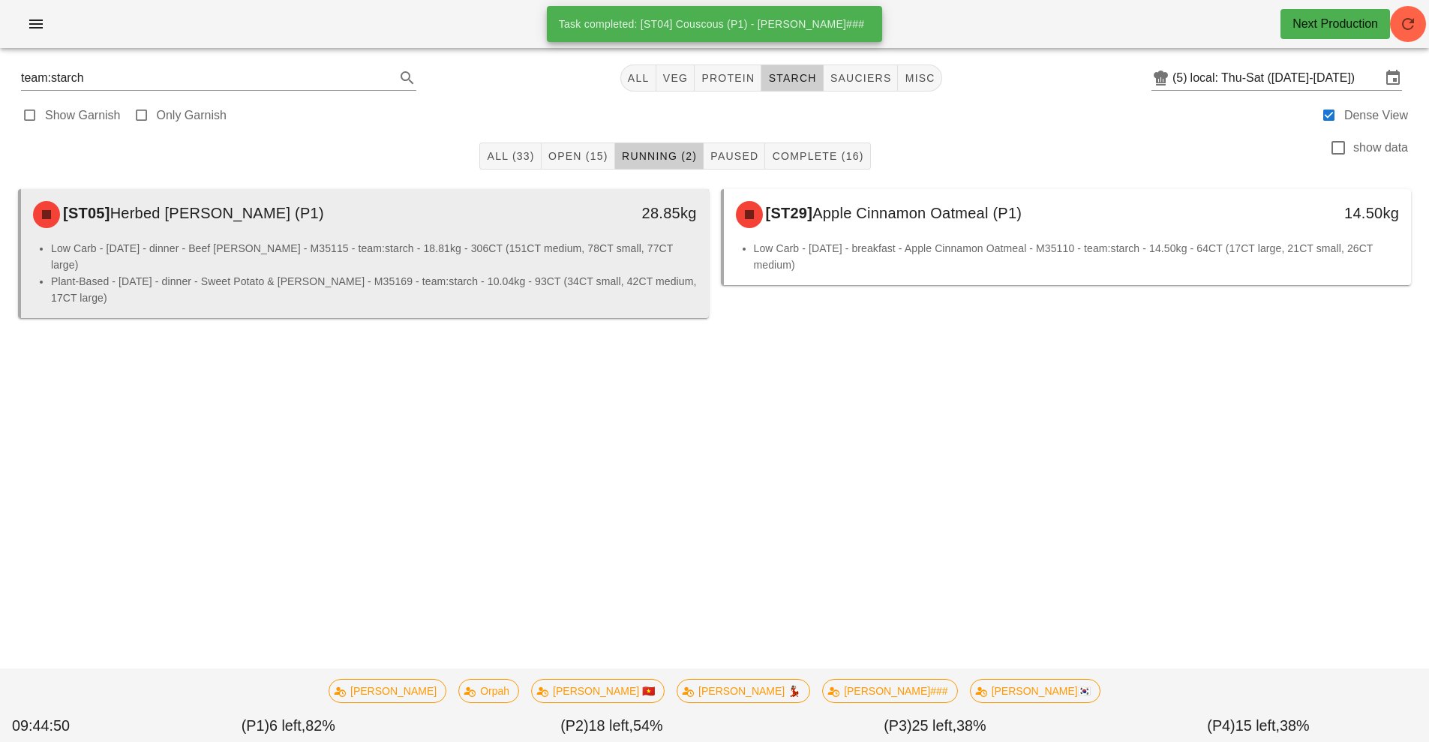
click at [581, 240] on li "Low Carb - [DATE] - dinner - Beef [PERSON_NAME] - M35115 - team:starch - 18.81k…" at bounding box center [374, 256] width 646 height 33
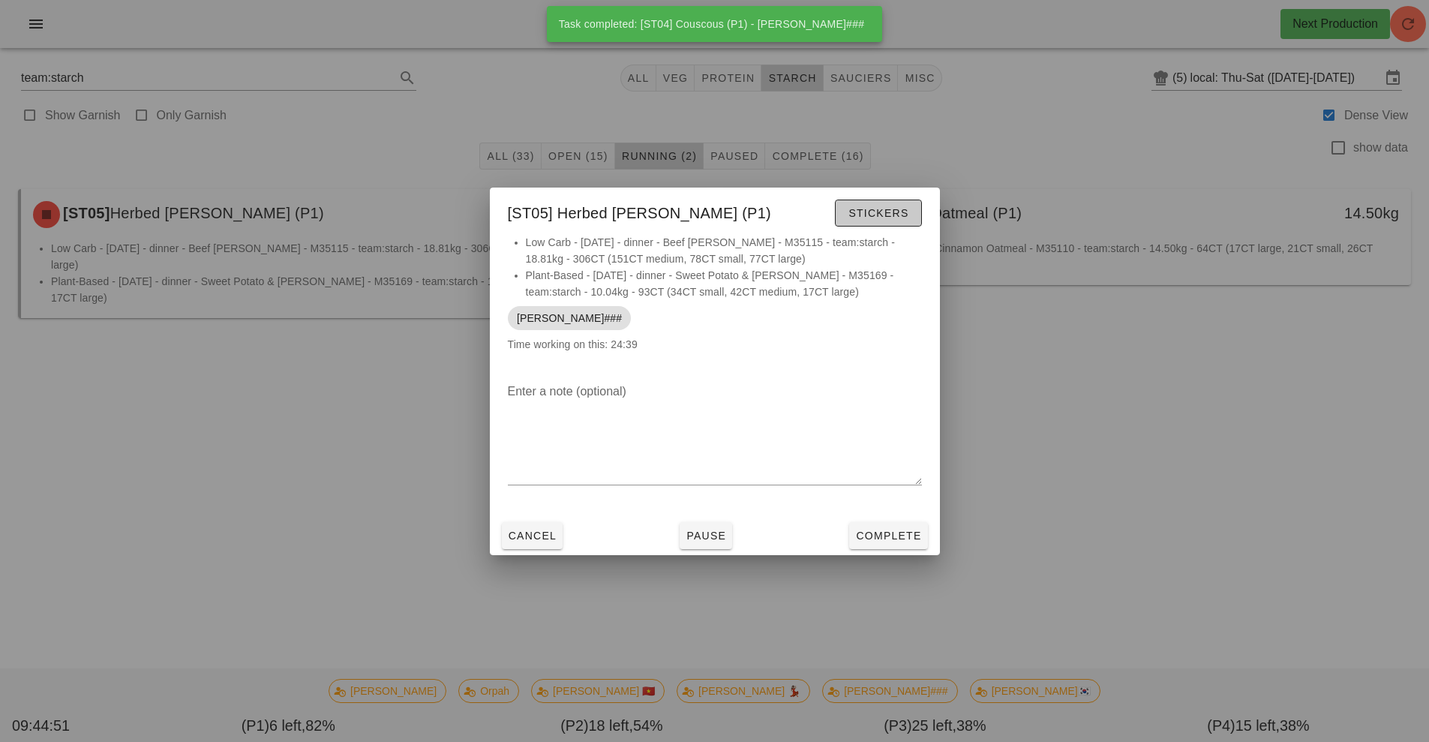
click at [879, 209] on span "Stickers" at bounding box center [878, 213] width 61 height 12
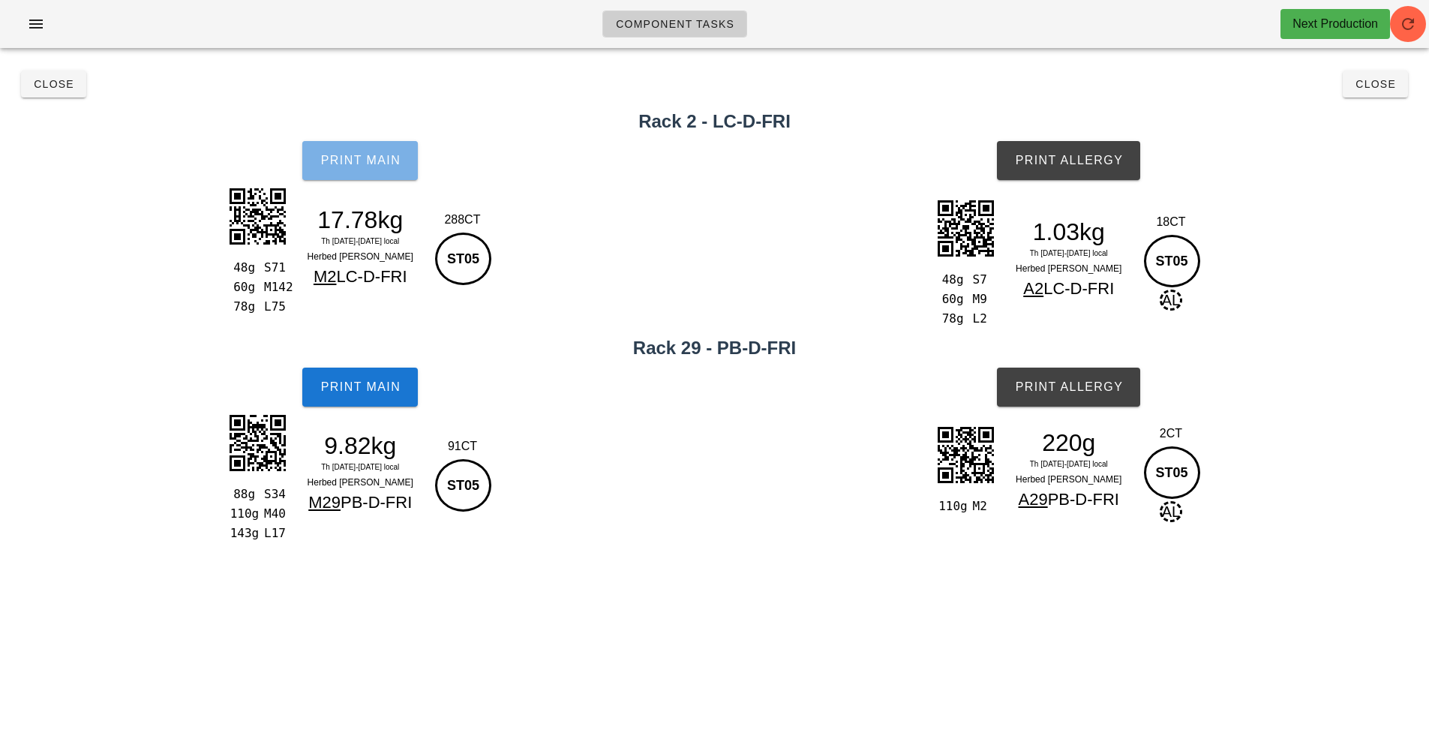
click at [359, 168] on button "Print Main" at bounding box center [360, 160] width 116 height 39
click at [362, 174] on button "Print Main" at bounding box center [360, 160] width 116 height 39
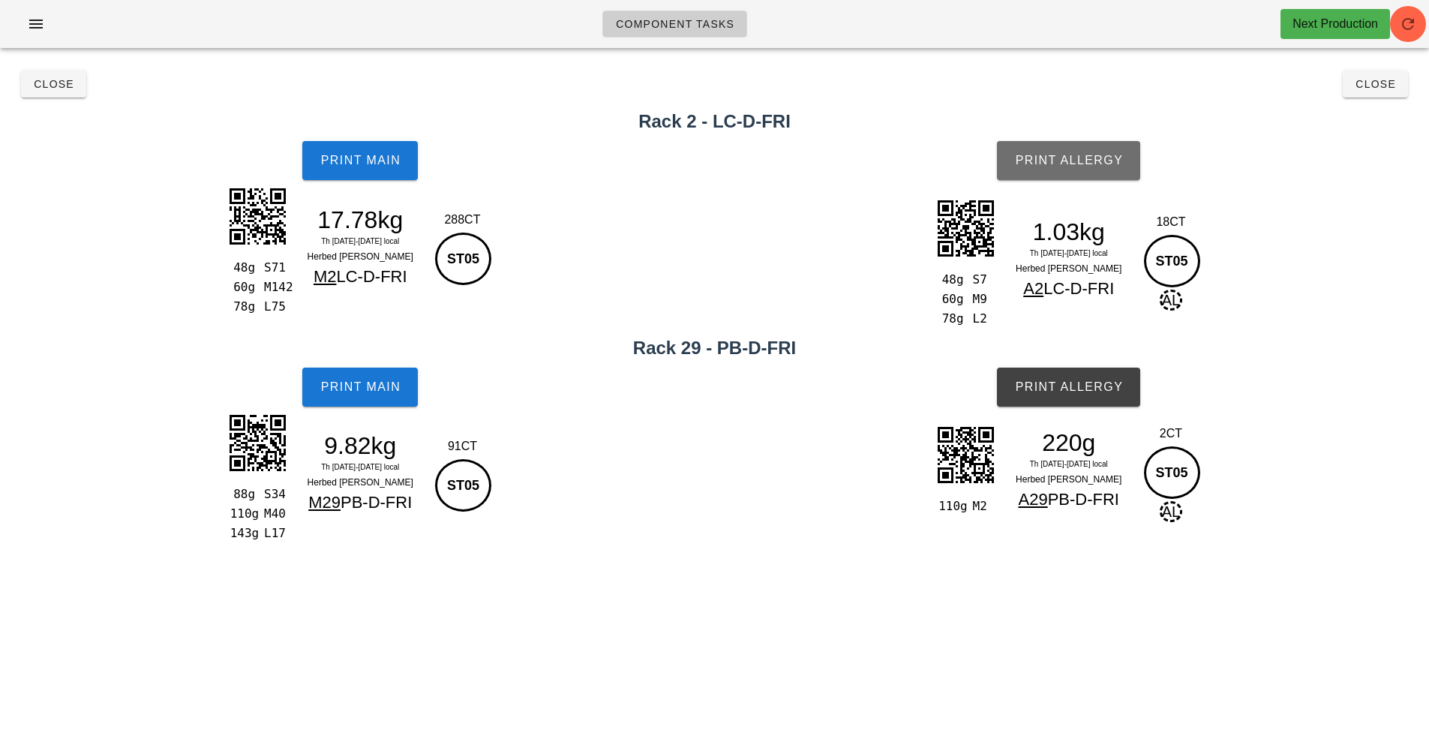
click at [1079, 144] on button "Print Allergy" at bounding box center [1068, 160] width 143 height 39
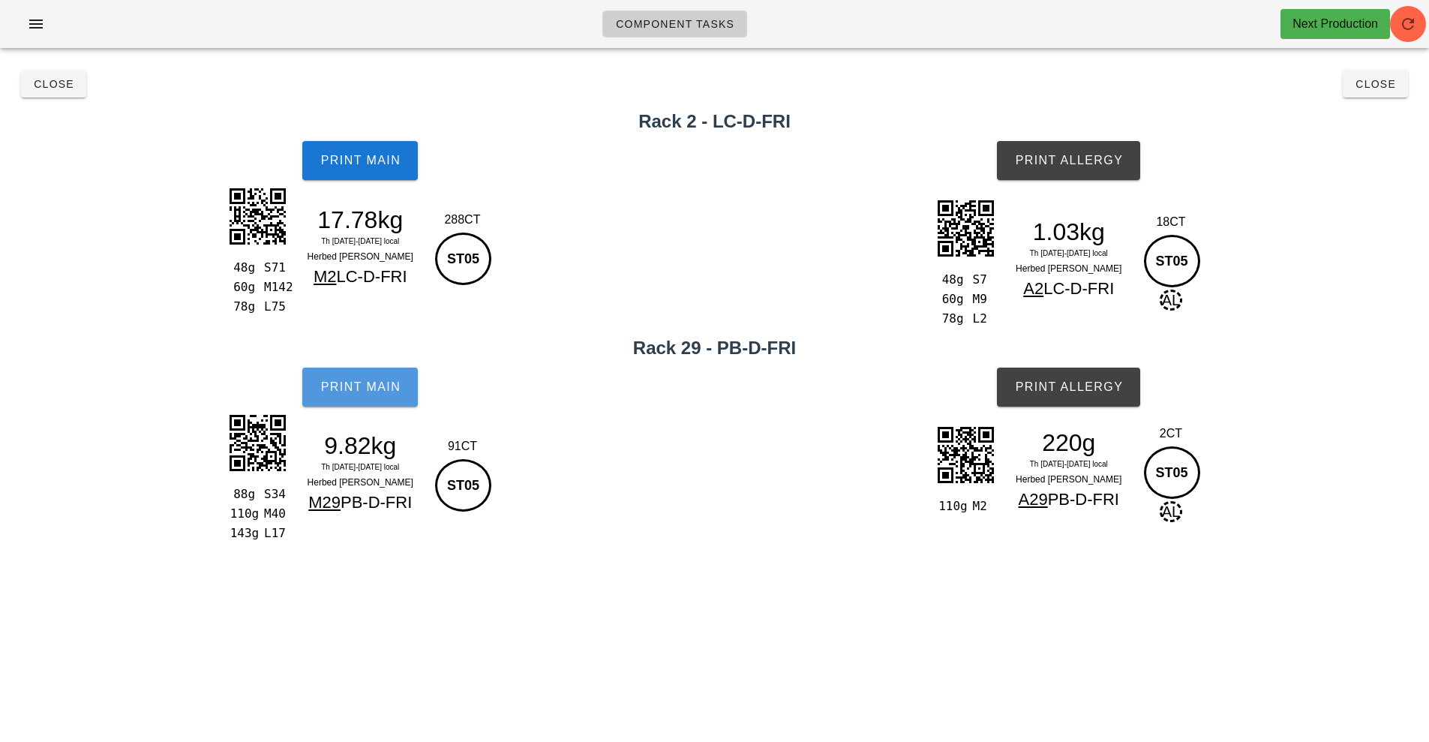
click at [350, 383] on span "Print Main" at bounding box center [360, 387] width 81 height 14
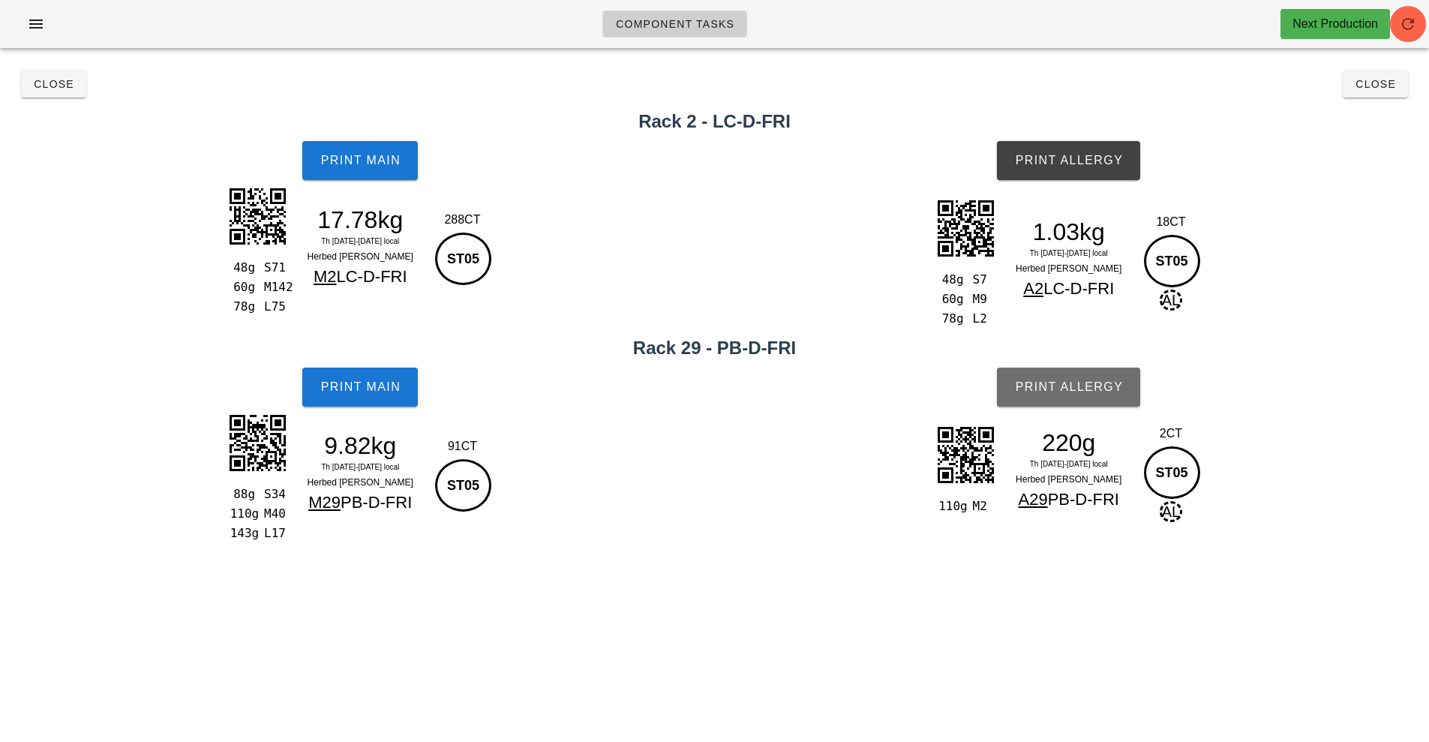
click at [1080, 390] on span "Print Allergy" at bounding box center [1068, 387] width 109 height 14
click at [63, 92] on button "Close" at bounding box center [53, 84] width 65 height 27
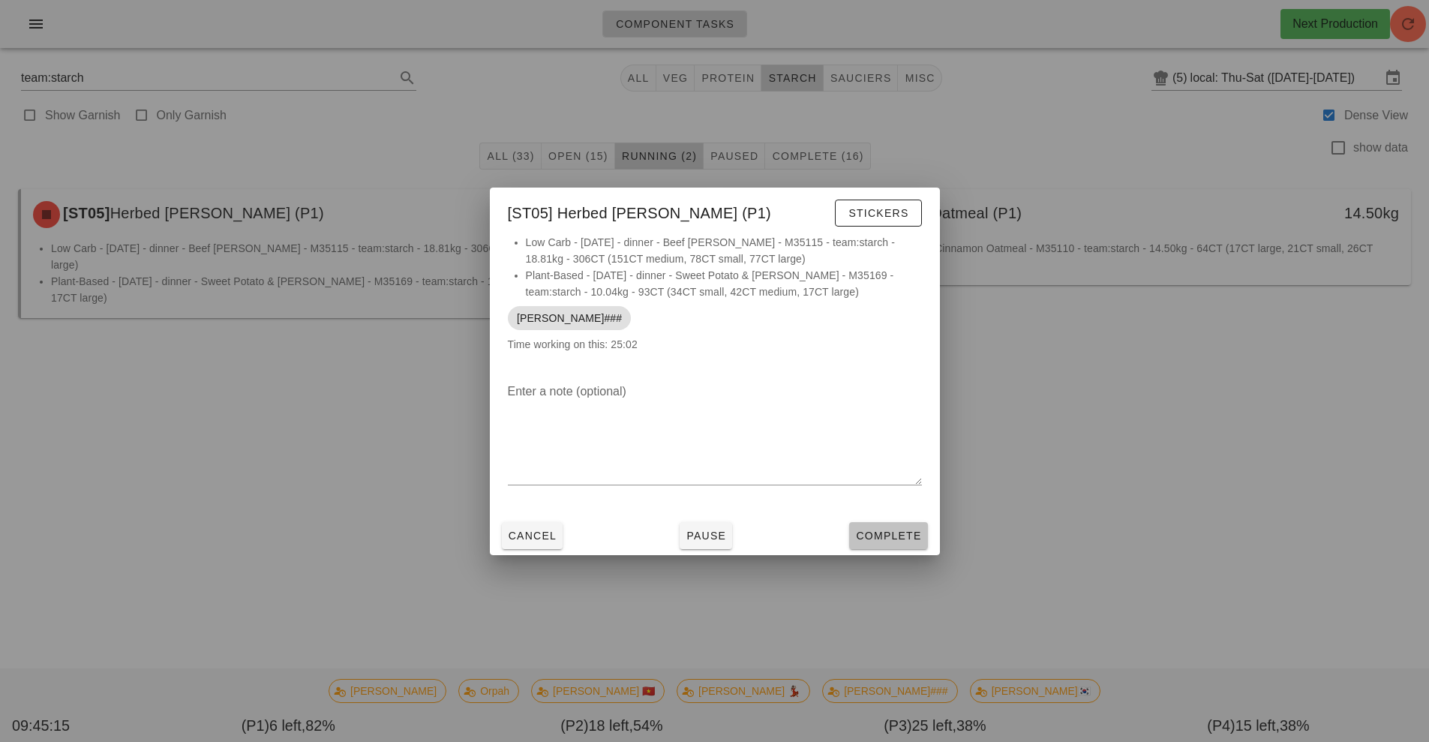
click at [900, 526] on button "Complete" at bounding box center [888, 535] width 78 height 27
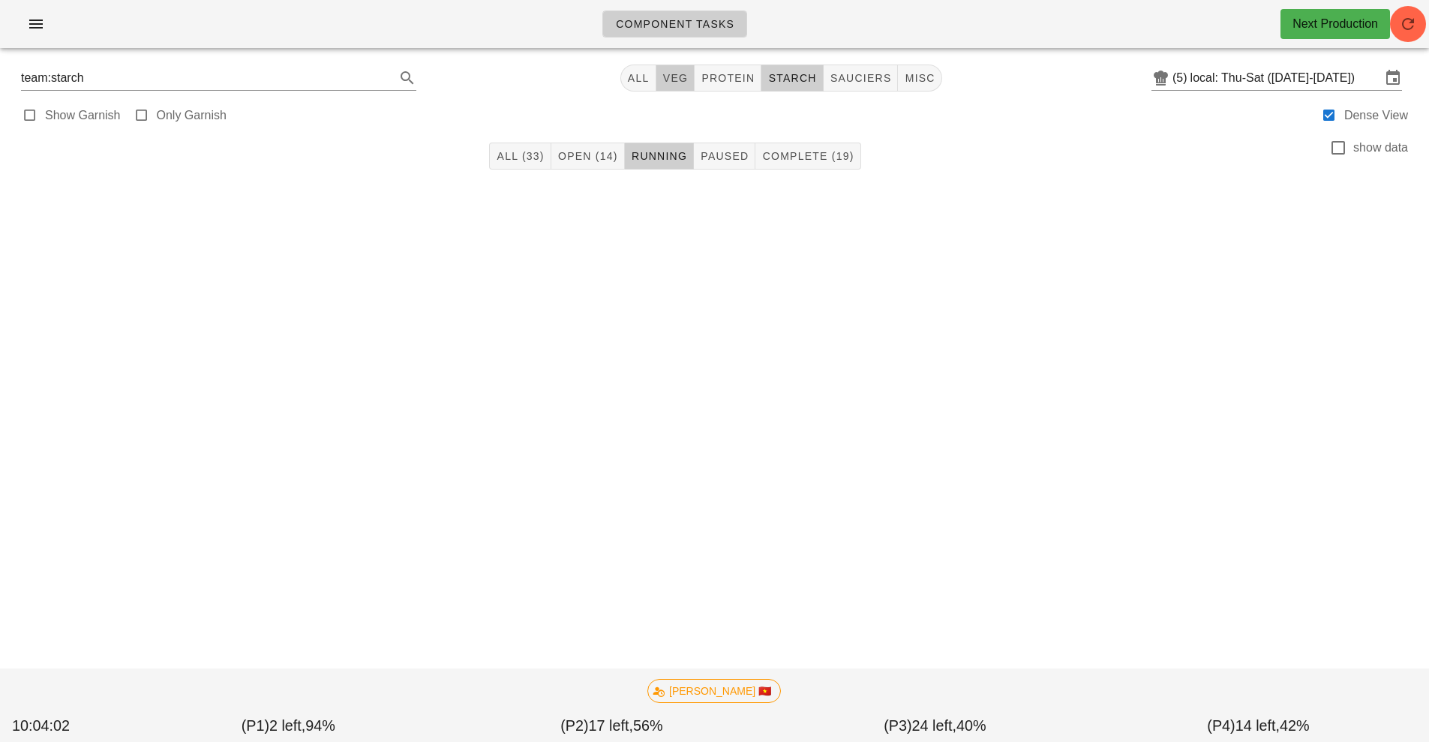
click at [695, 71] on button "veg" at bounding box center [675, 78] width 39 height 27
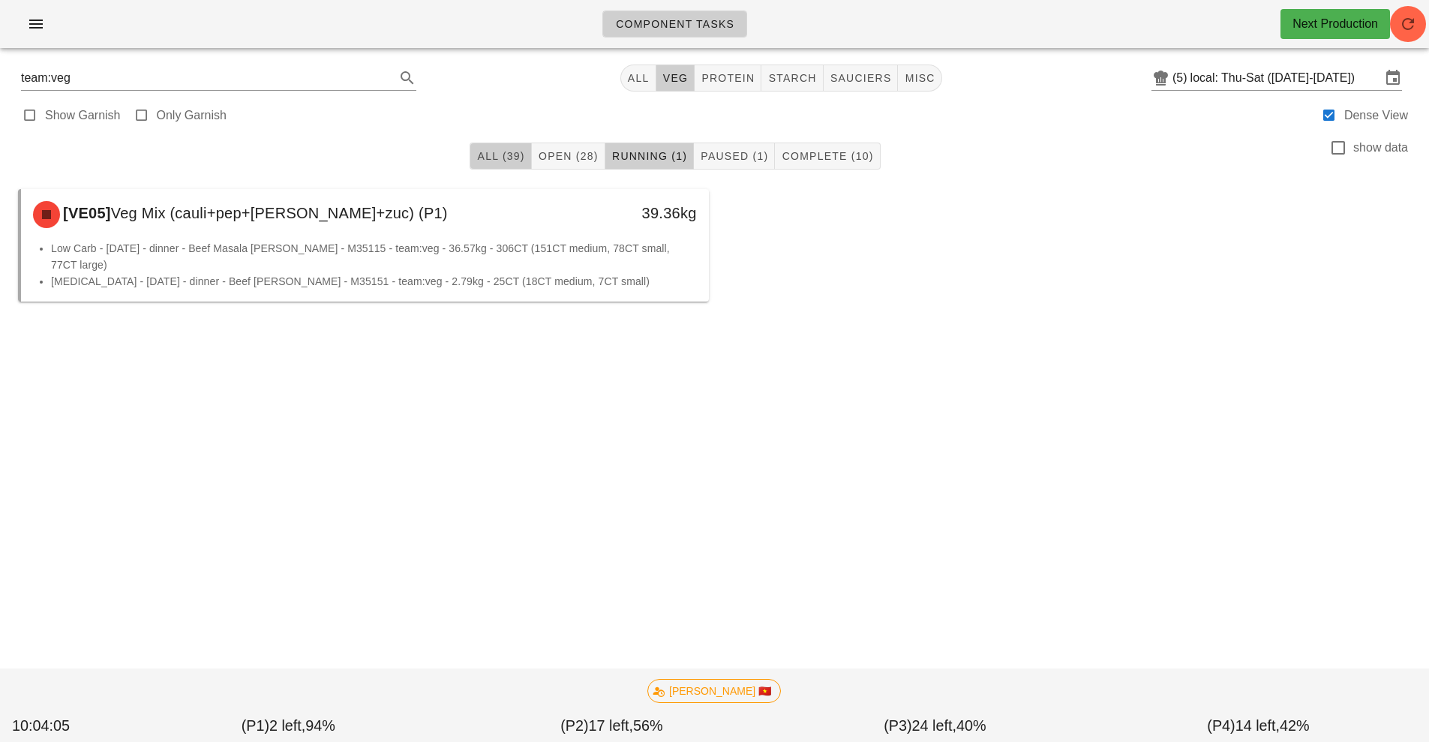
click at [503, 157] on span "All (39)" at bounding box center [500, 156] width 48 height 12
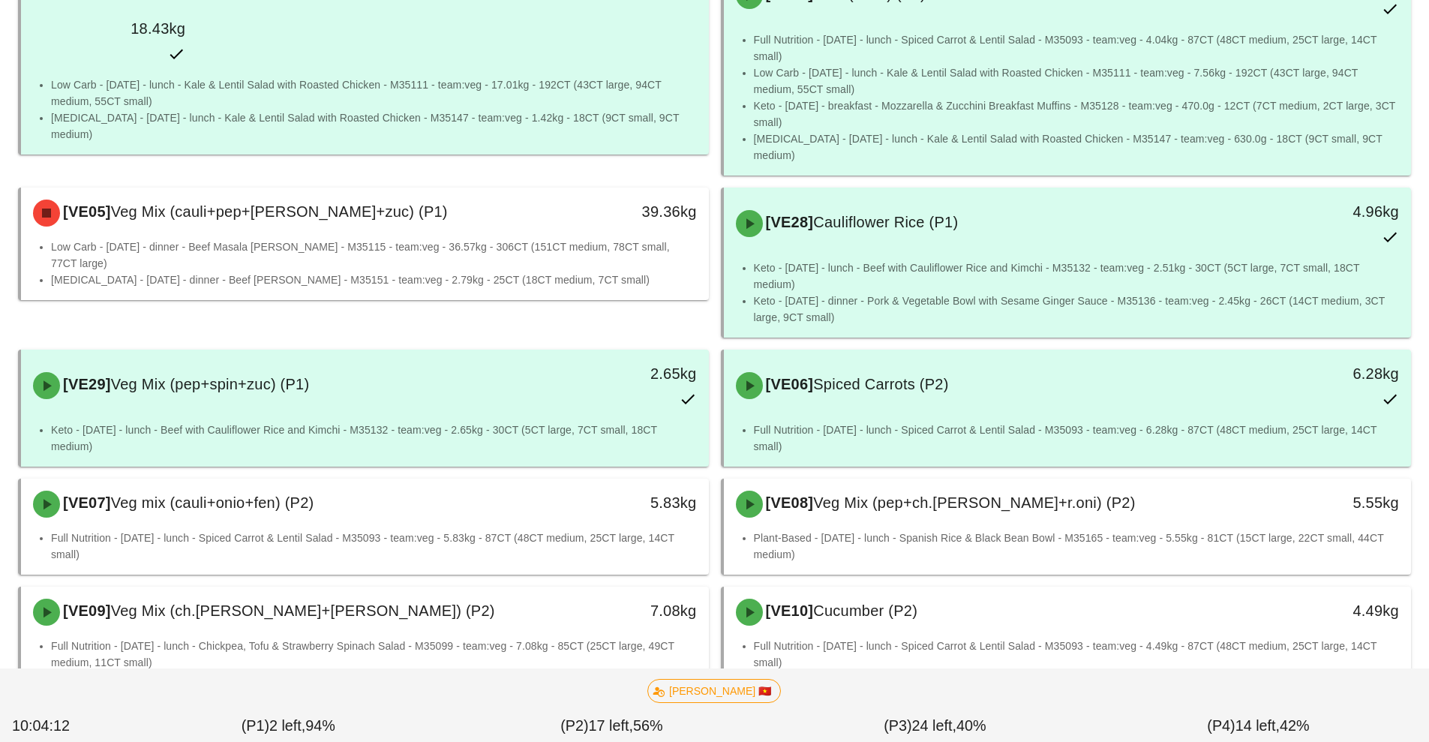
scroll to position [381, 0]
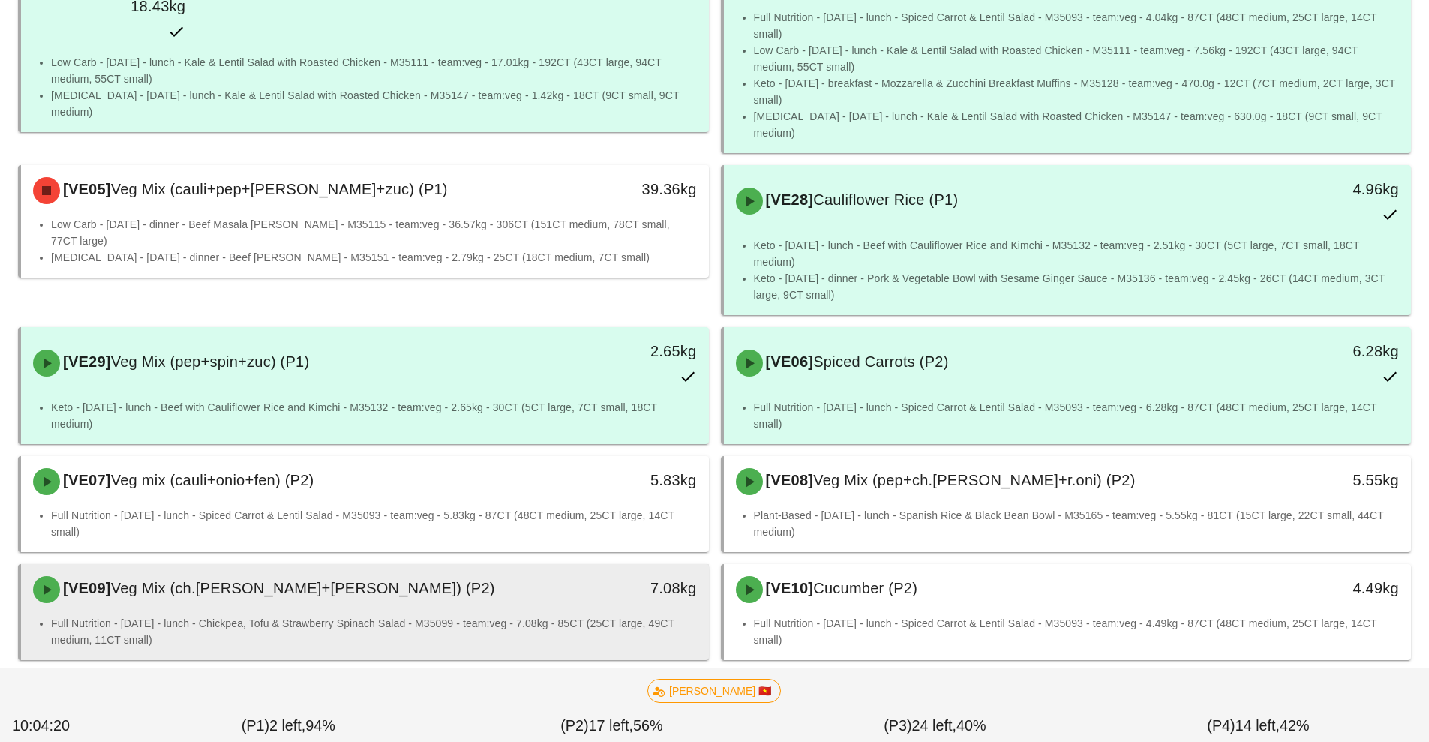
click at [549, 591] on div "7.08kg" at bounding box center [620, 589] width 170 height 45
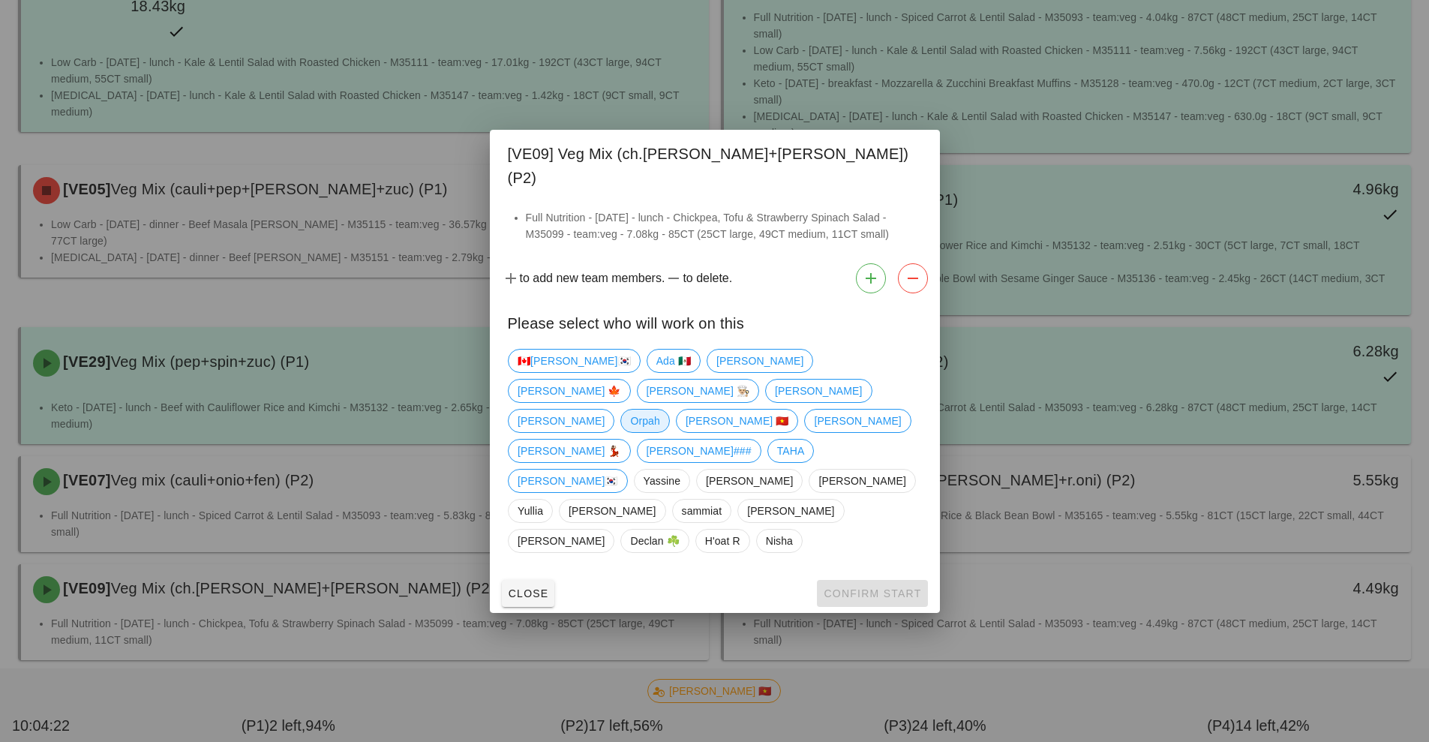
click at [630, 422] on span "Orpah" at bounding box center [644, 421] width 29 height 23
click at [883, 587] on span "Confirm Start" at bounding box center [872, 593] width 98 height 12
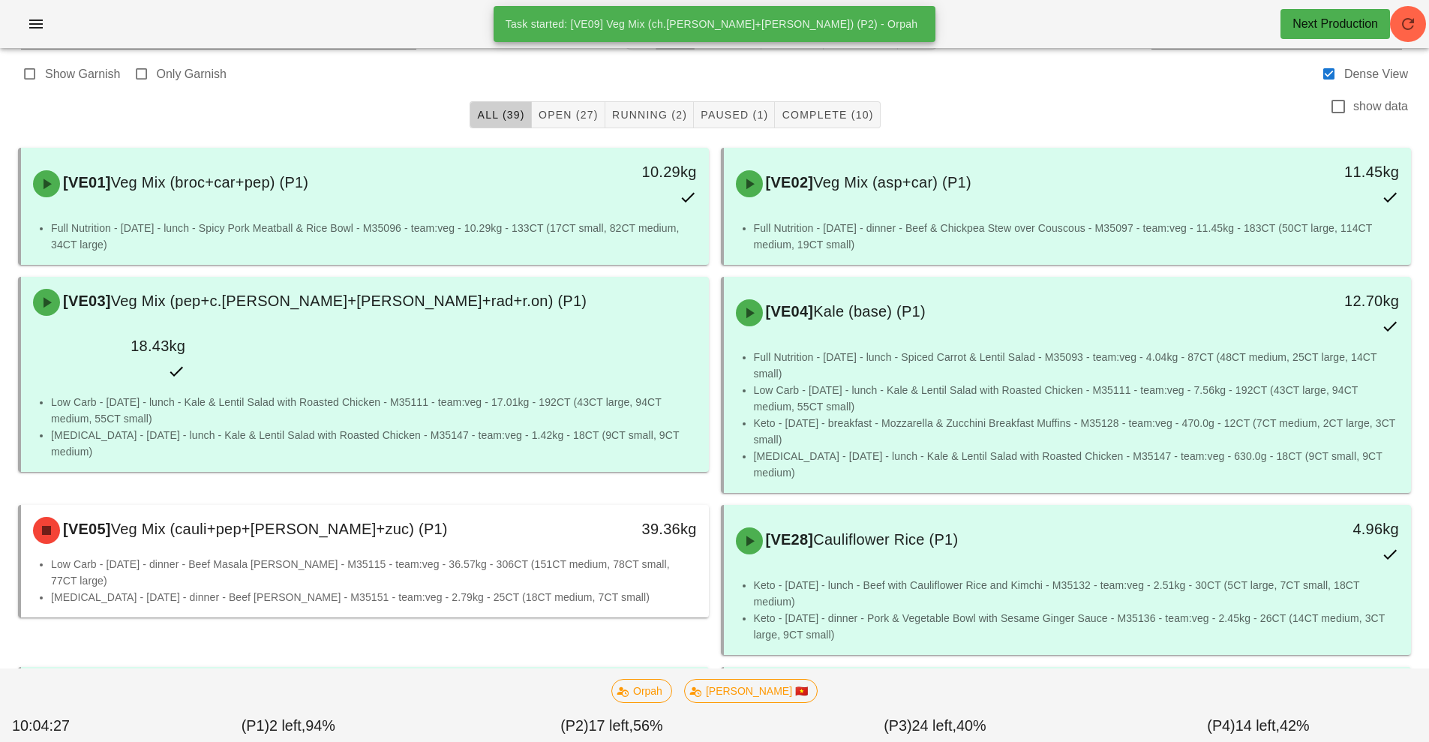
scroll to position [41, 0]
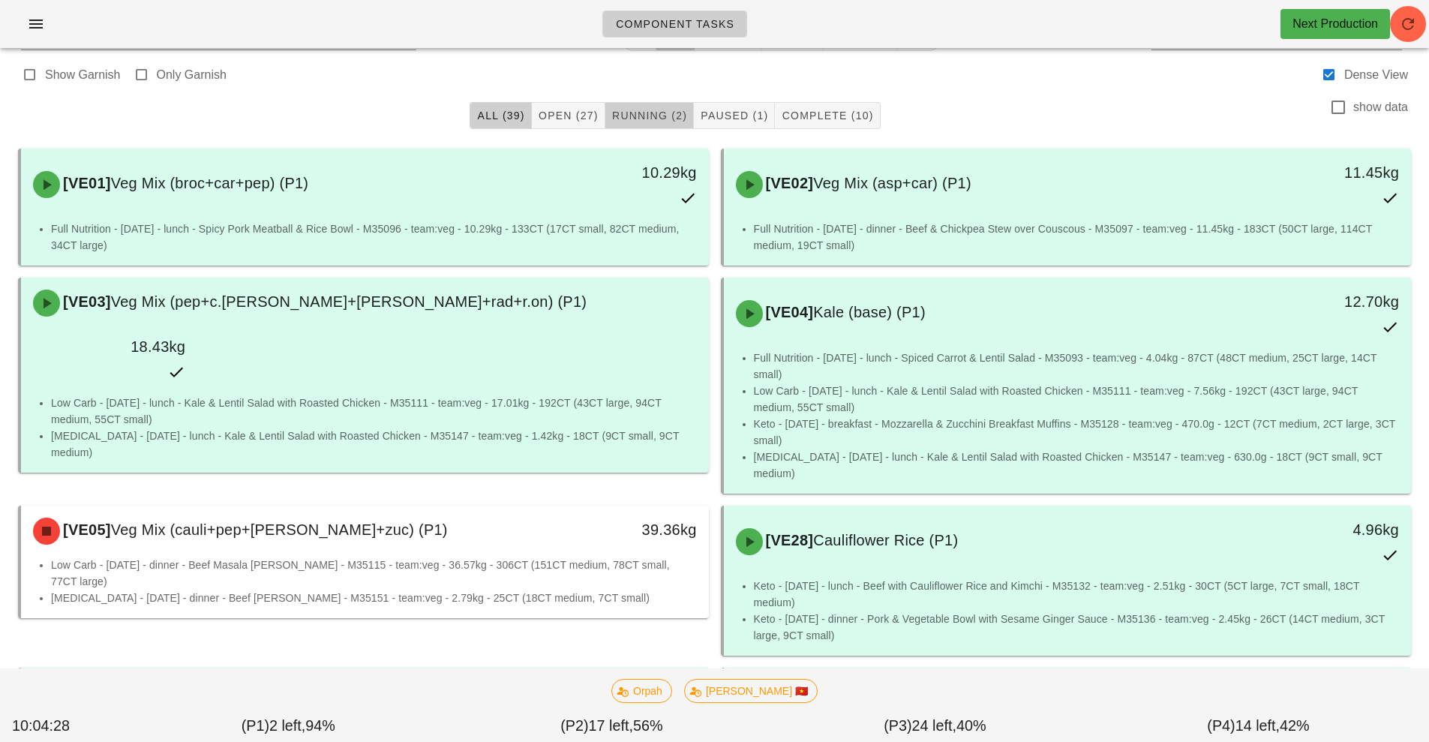
click at [647, 123] on button "Running (2)" at bounding box center [649, 115] width 89 height 27
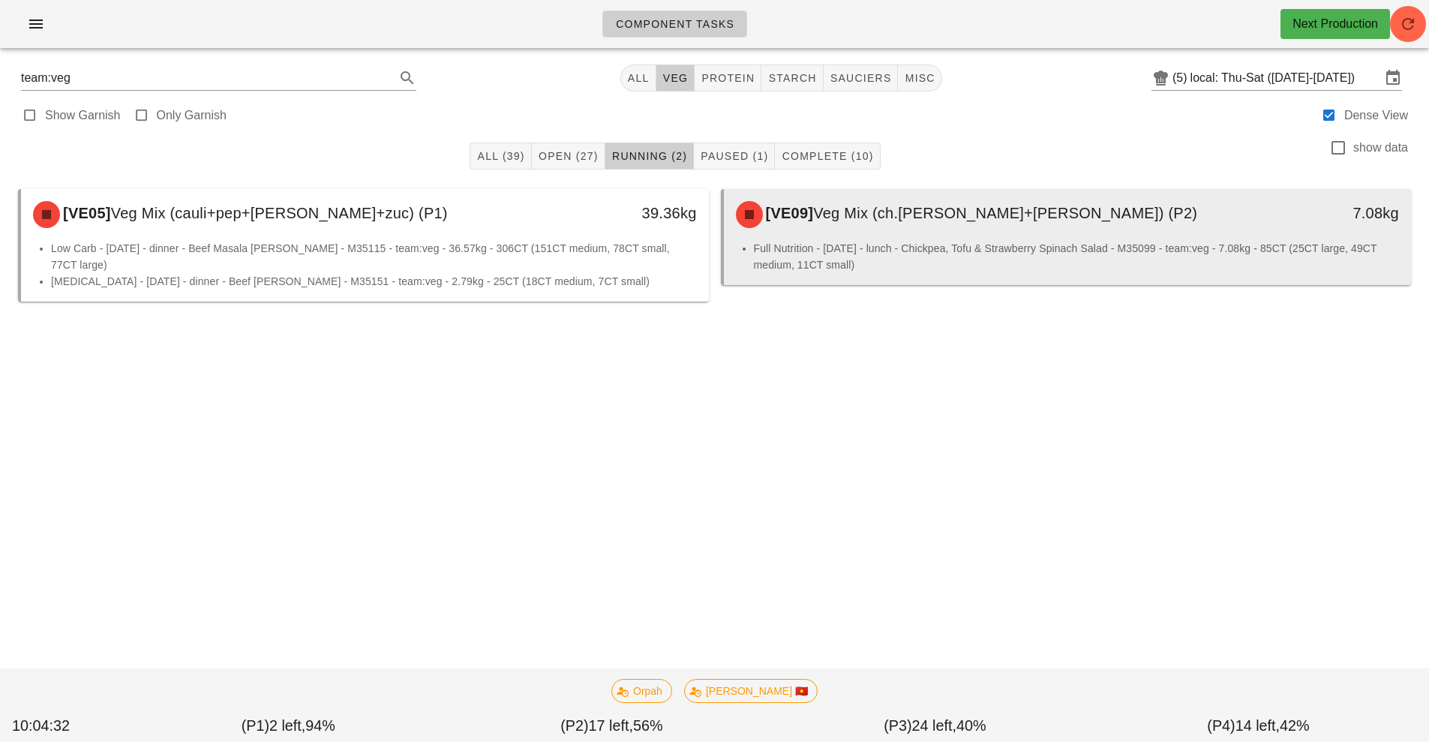
click at [953, 248] on li "Full Nutrition - [DATE] - lunch - Chickpea, Tofu & Strawberry Spinach Salad - M…" at bounding box center [1077, 256] width 646 height 33
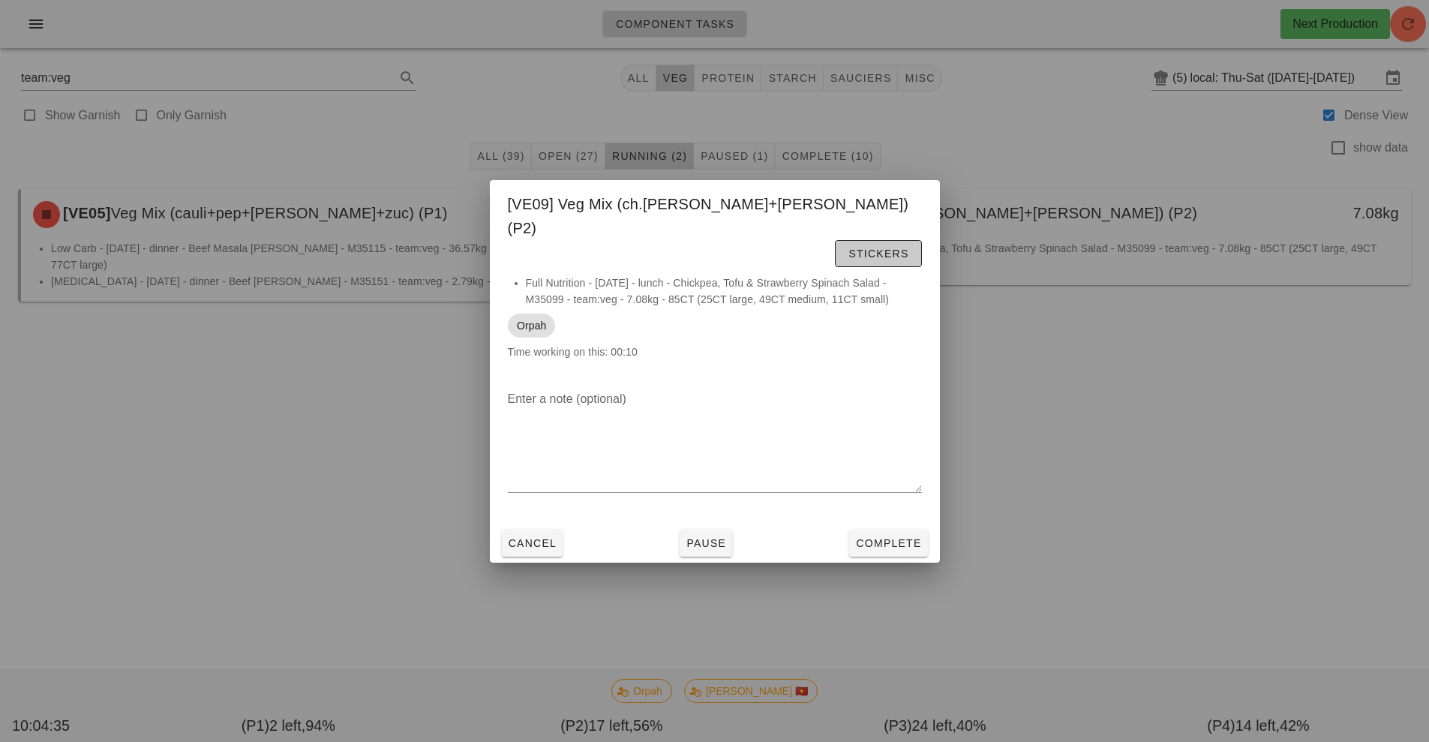
click at [892, 248] on span "Stickers" at bounding box center [878, 254] width 61 height 12
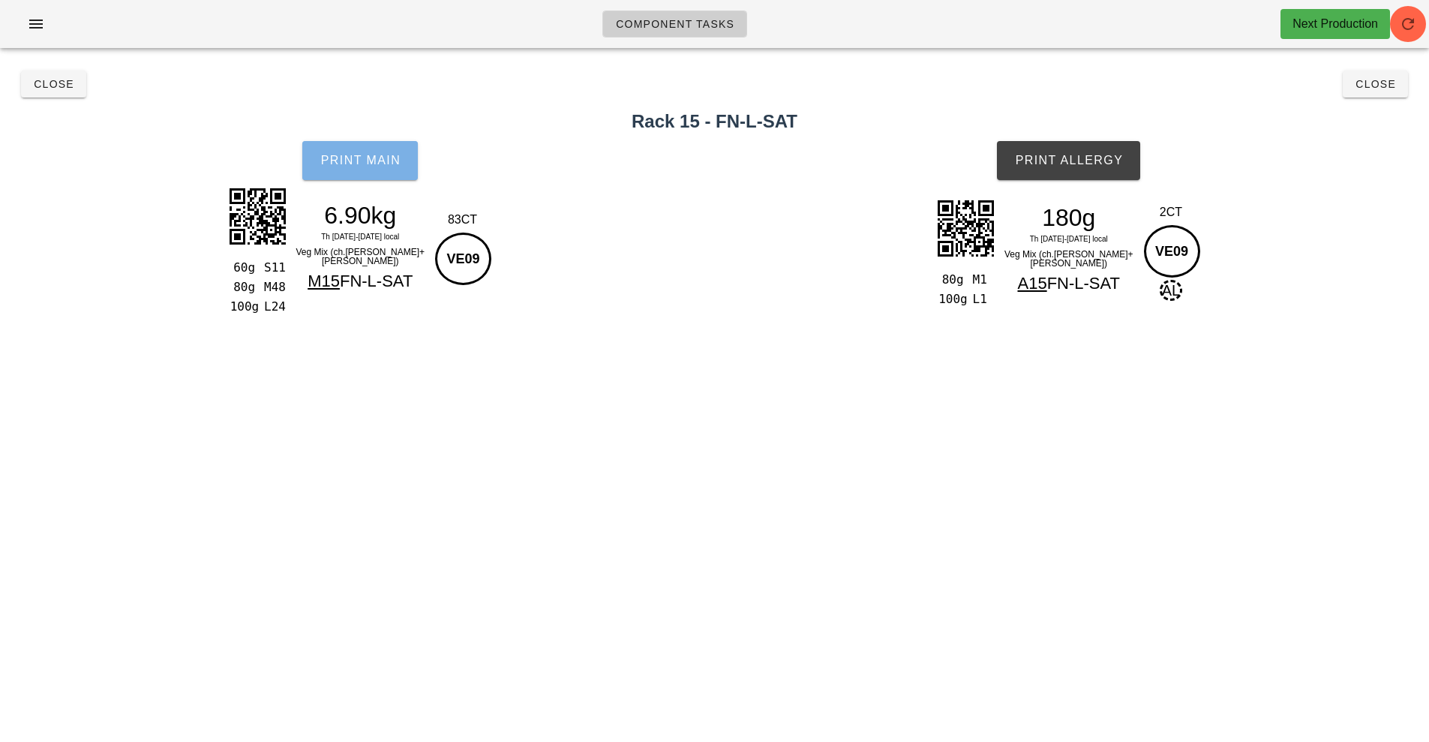
click at [362, 155] on span "Print Main" at bounding box center [360, 161] width 81 height 14
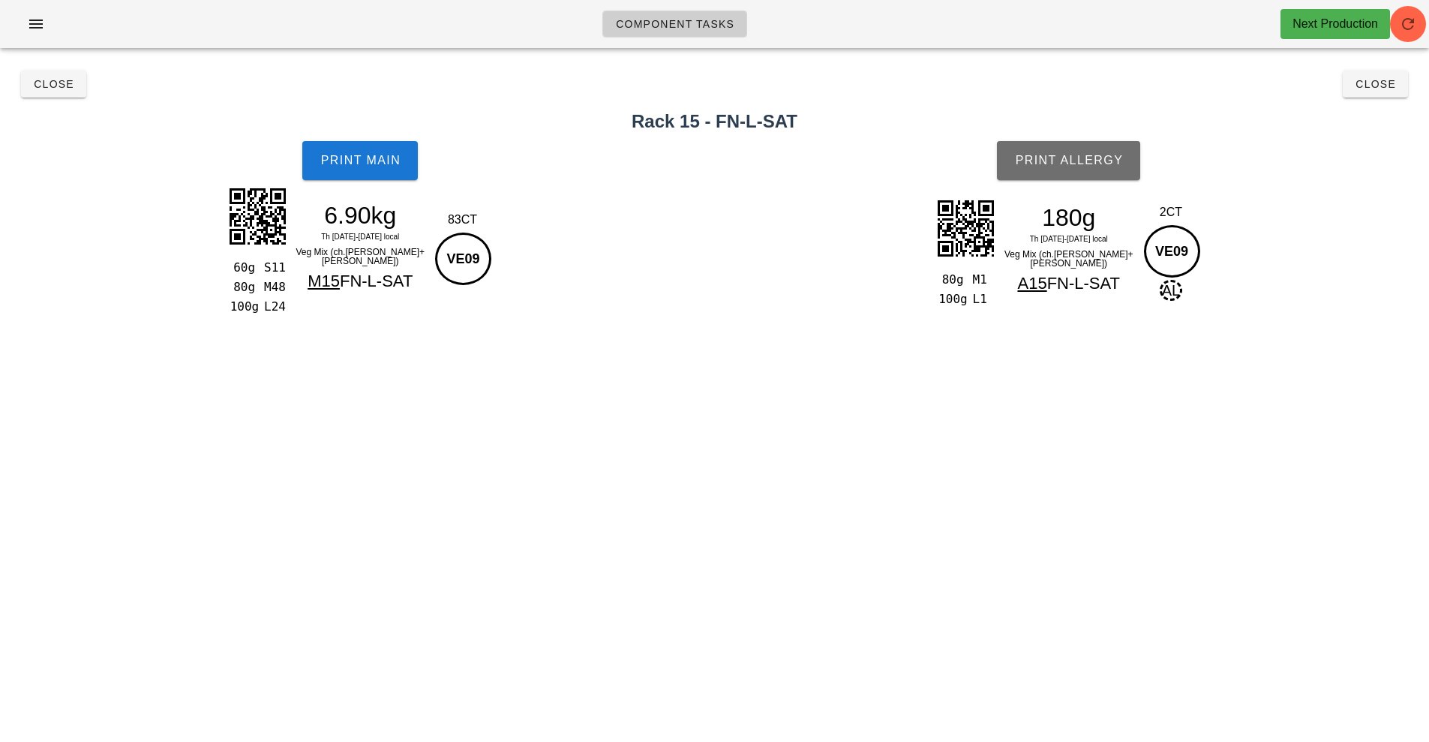
click at [1062, 161] on span "Print Allergy" at bounding box center [1068, 161] width 109 height 14
click at [58, 95] on button "Close" at bounding box center [53, 84] width 65 height 27
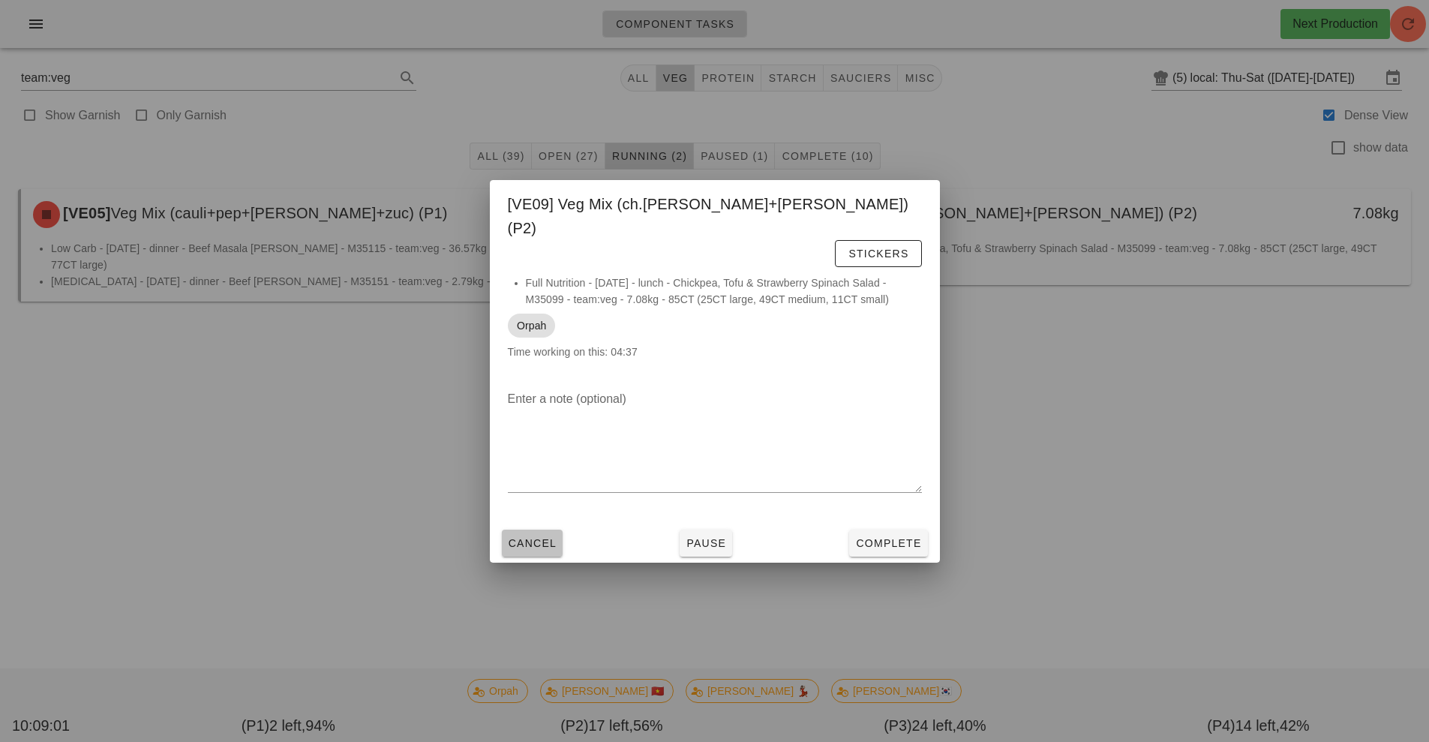
click at [524, 530] on button "Cancel" at bounding box center [533, 543] width 62 height 27
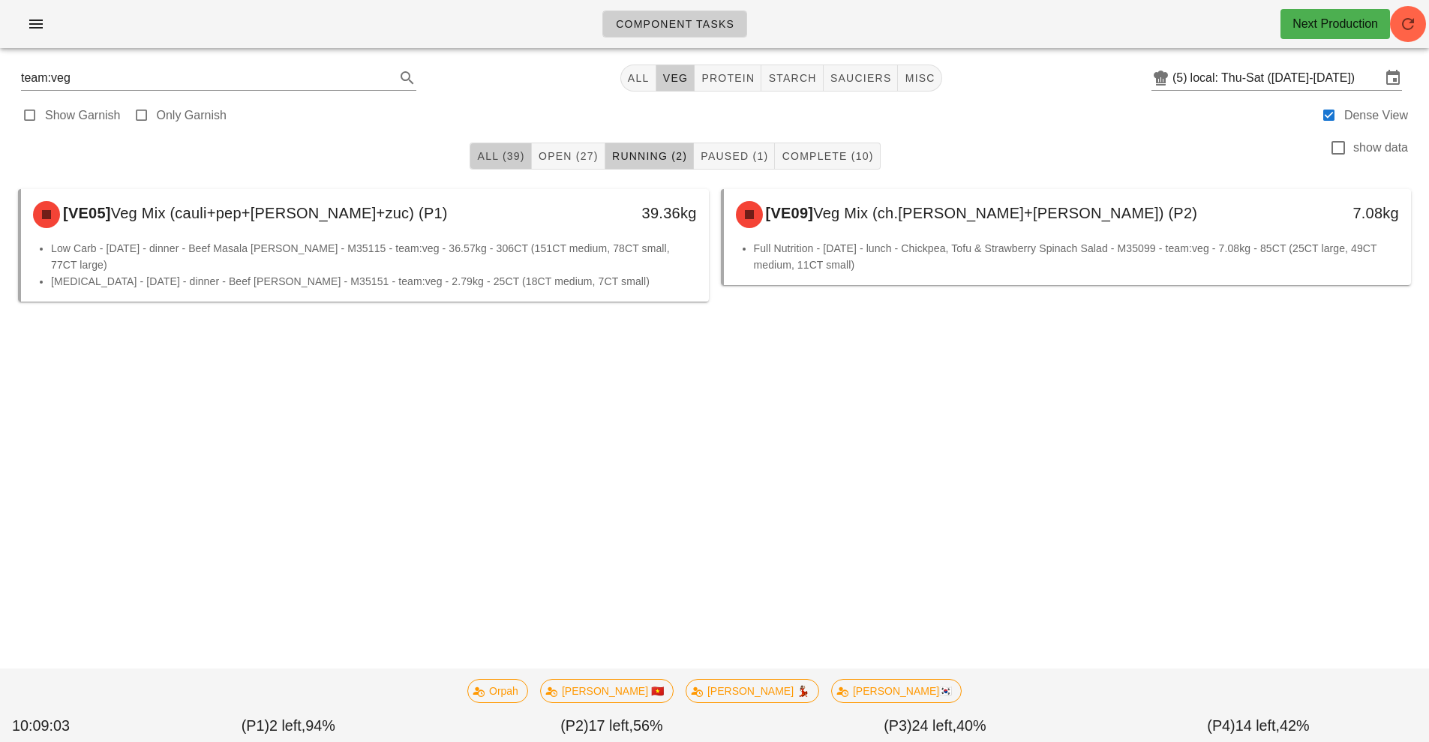
click at [497, 158] on span "All (39)" at bounding box center [500, 156] width 48 height 12
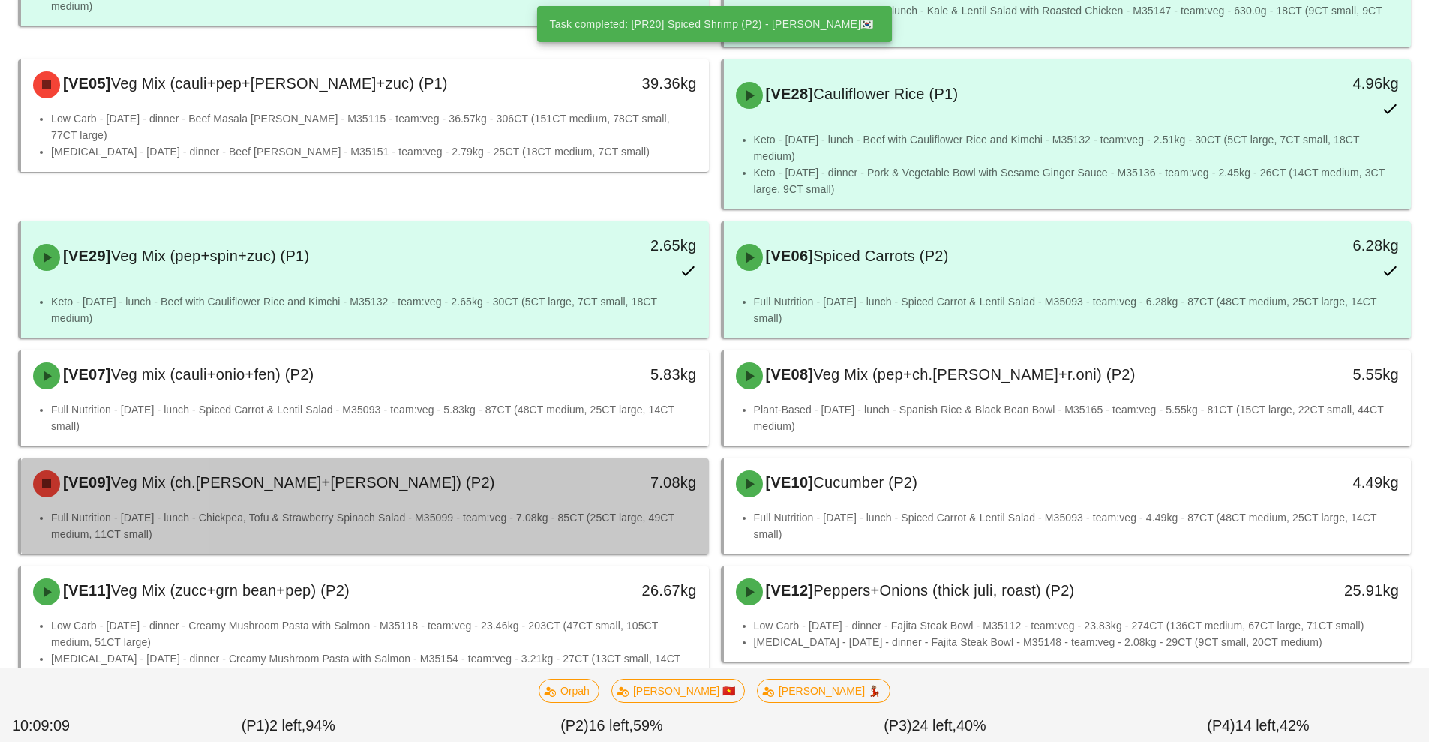
scroll to position [587, 0]
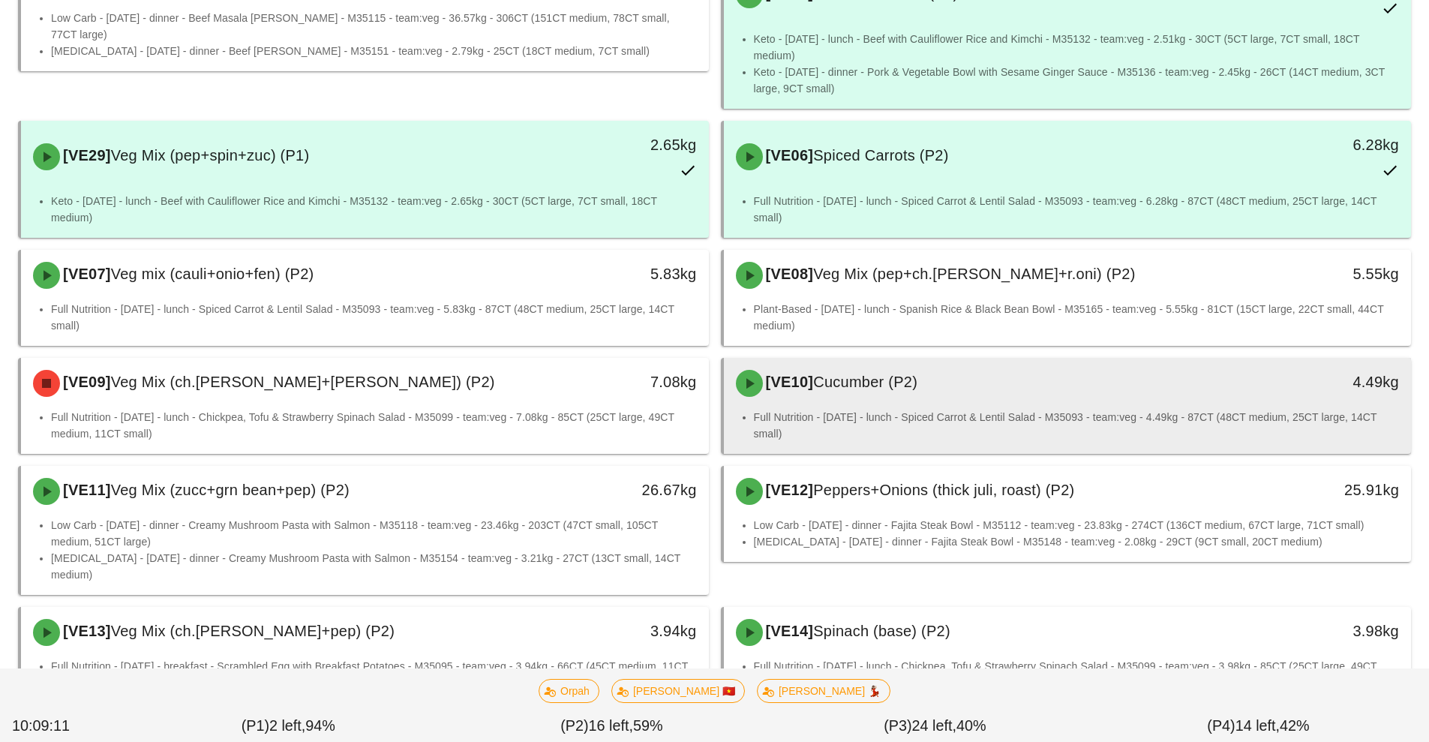
click at [948, 391] on div "[VE10] Cucumber (P2) 4.49kg" at bounding box center [1068, 383] width 688 height 51
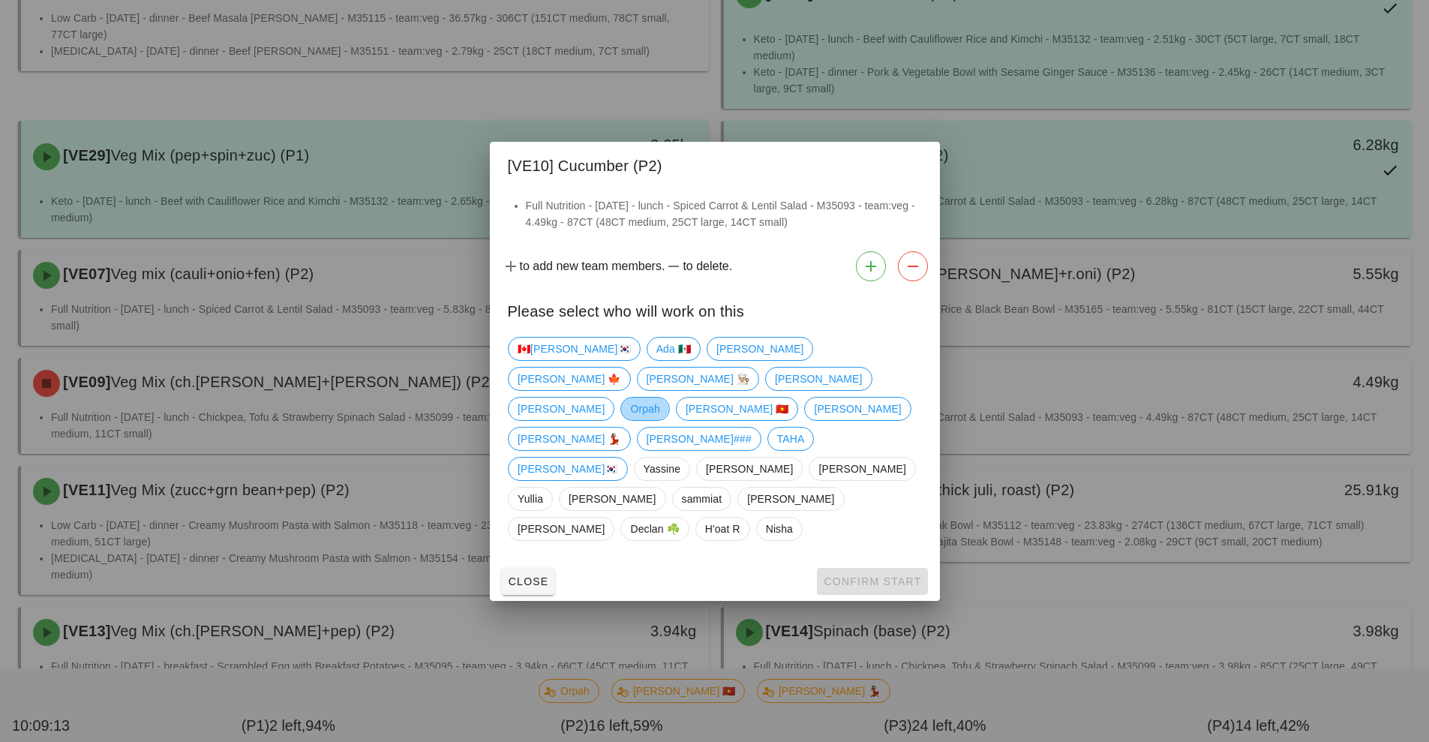
click at [630, 420] on span "Orpah" at bounding box center [644, 409] width 29 height 23
click at [858, 575] on span "Confirm Start" at bounding box center [872, 581] width 98 height 12
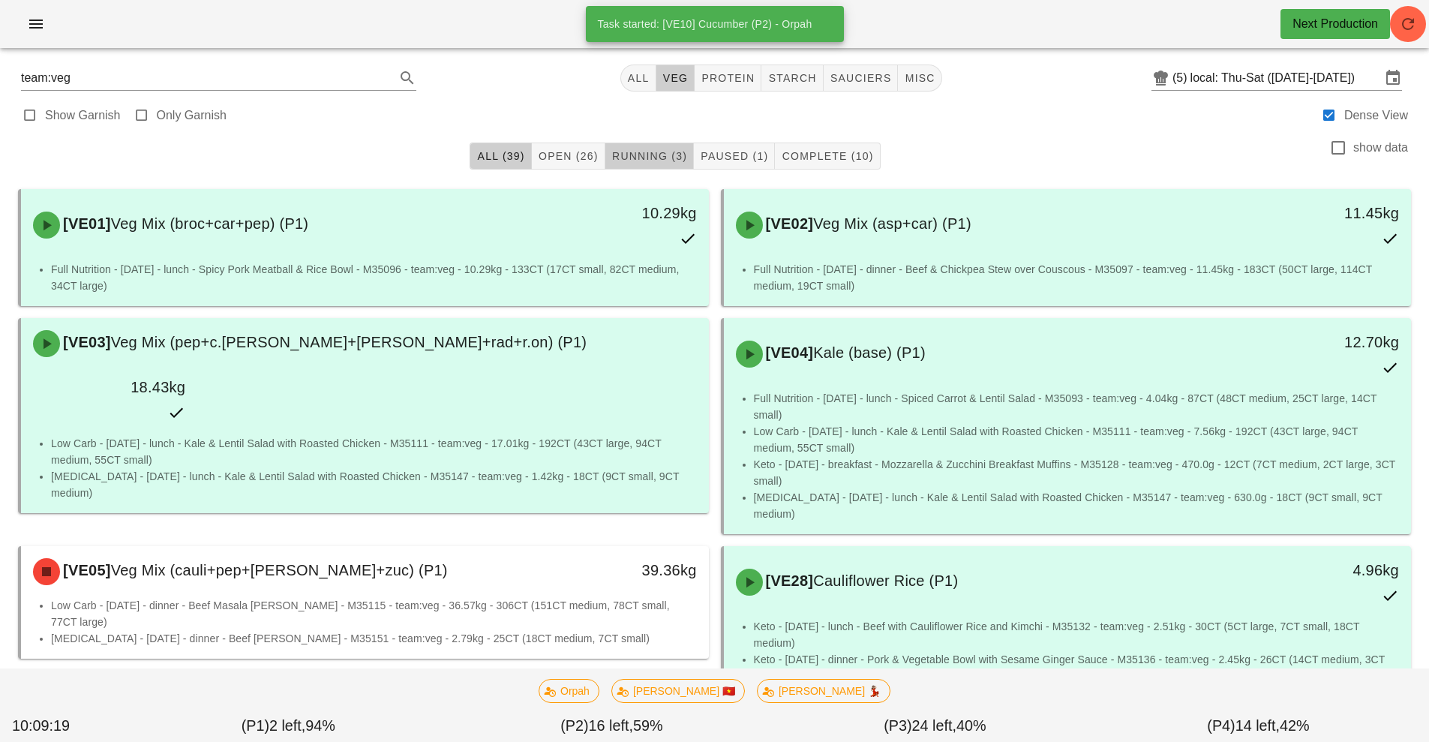
click at [642, 157] on span "Running (3)" at bounding box center [649, 156] width 76 height 12
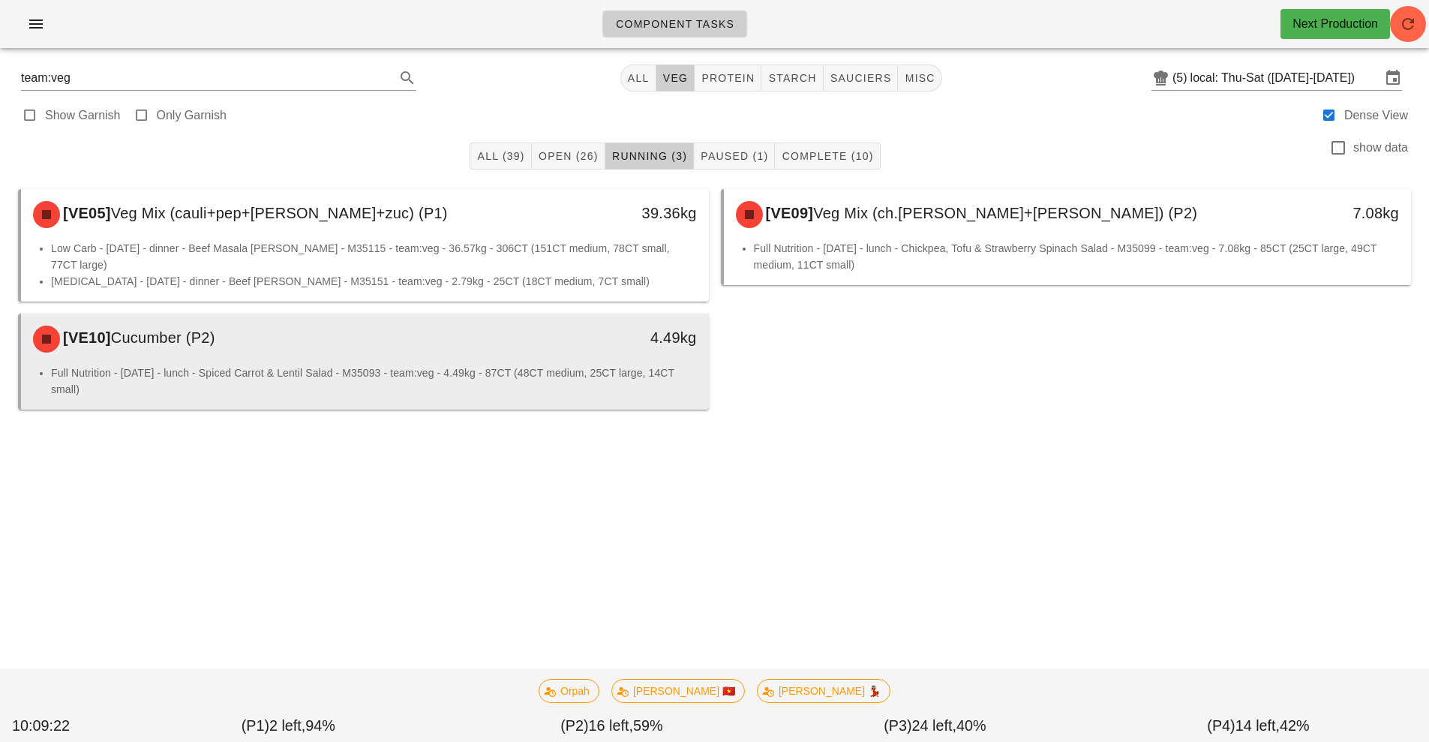
click at [482, 335] on div "[VE10] Cucumber (P2)" at bounding box center [279, 339] width 511 height 45
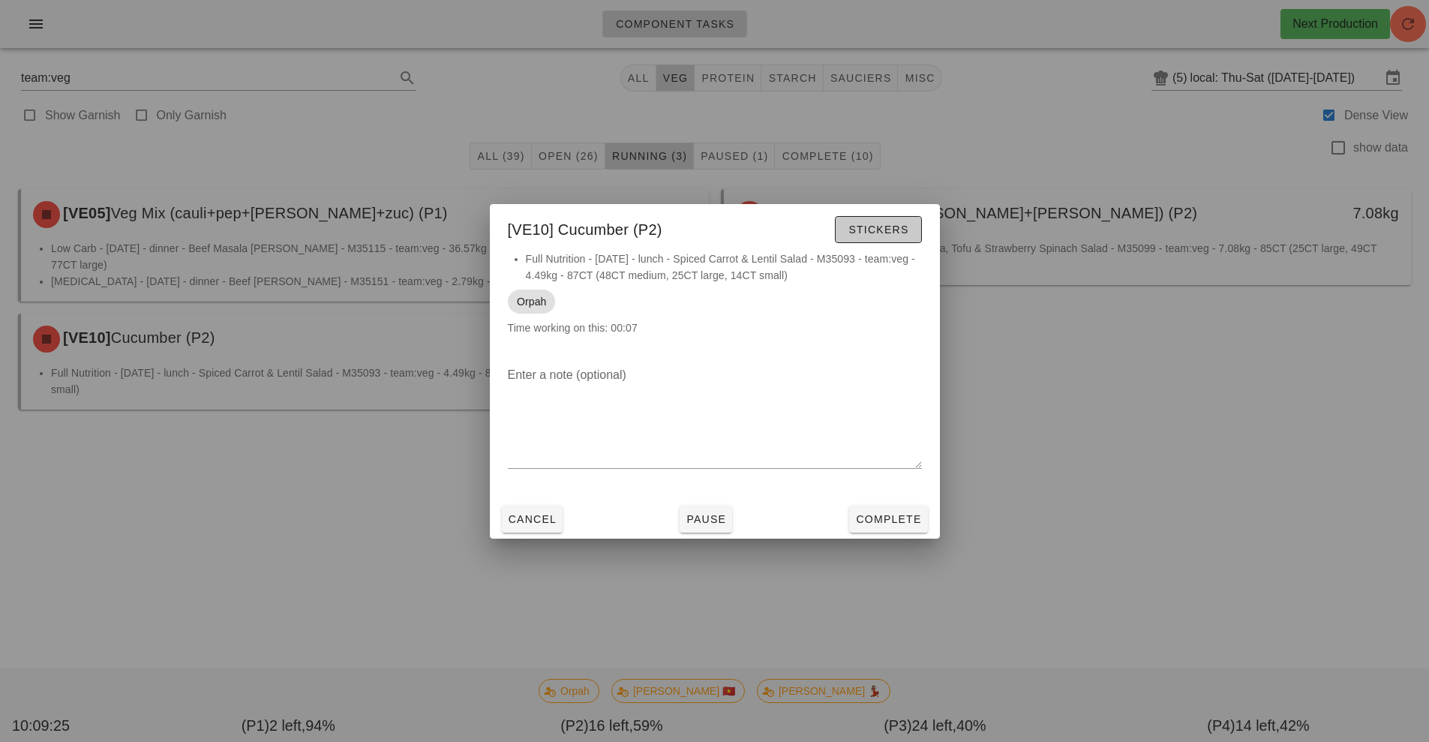
click at [894, 226] on span "Stickers" at bounding box center [878, 230] width 61 height 12
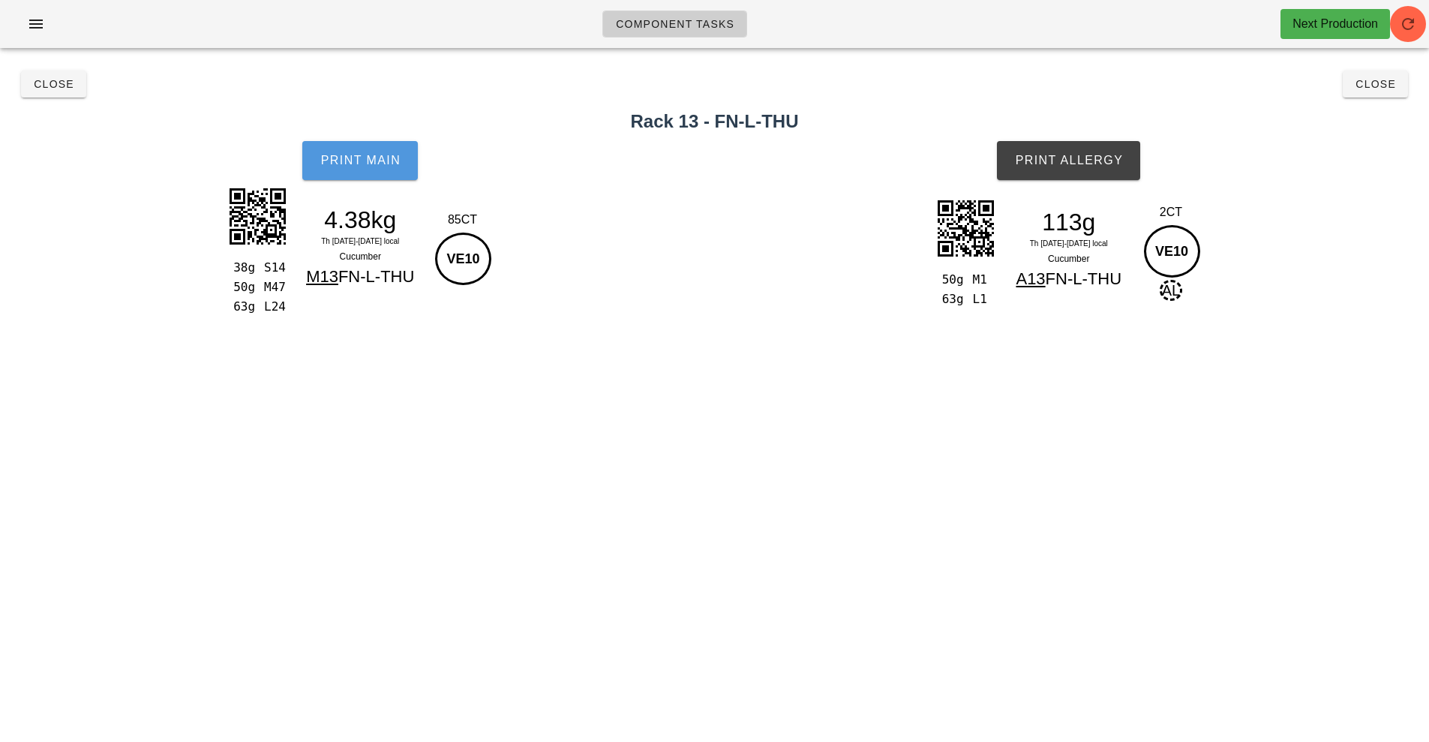
click at [370, 170] on button "Print Main" at bounding box center [360, 160] width 116 height 39
click at [1084, 152] on button "Print Allergy" at bounding box center [1068, 160] width 143 height 39
click at [67, 93] on button "Close" at bounding box center [53, 84] width 65 height 27
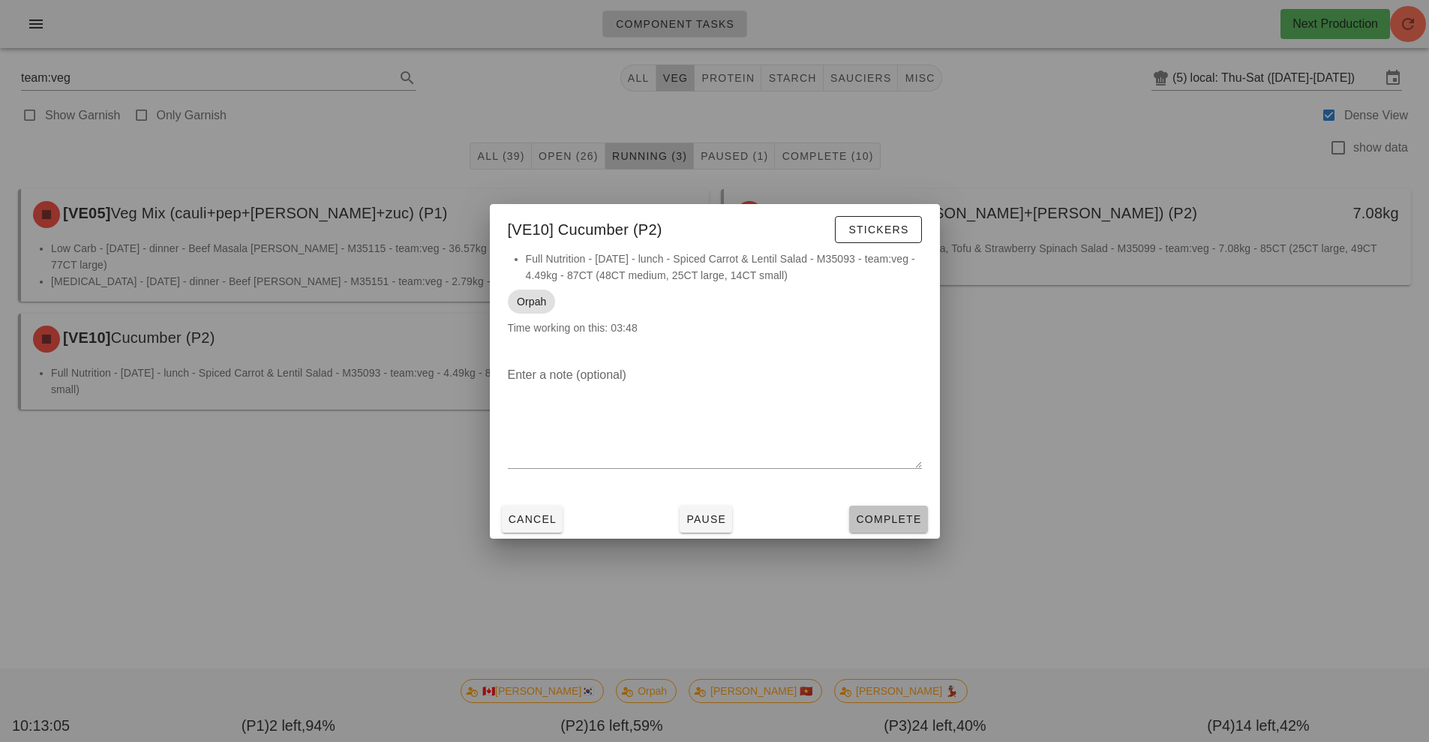
click at [884, 527] on button "Complete" at bounding box center [888, 519] width 78 height 27
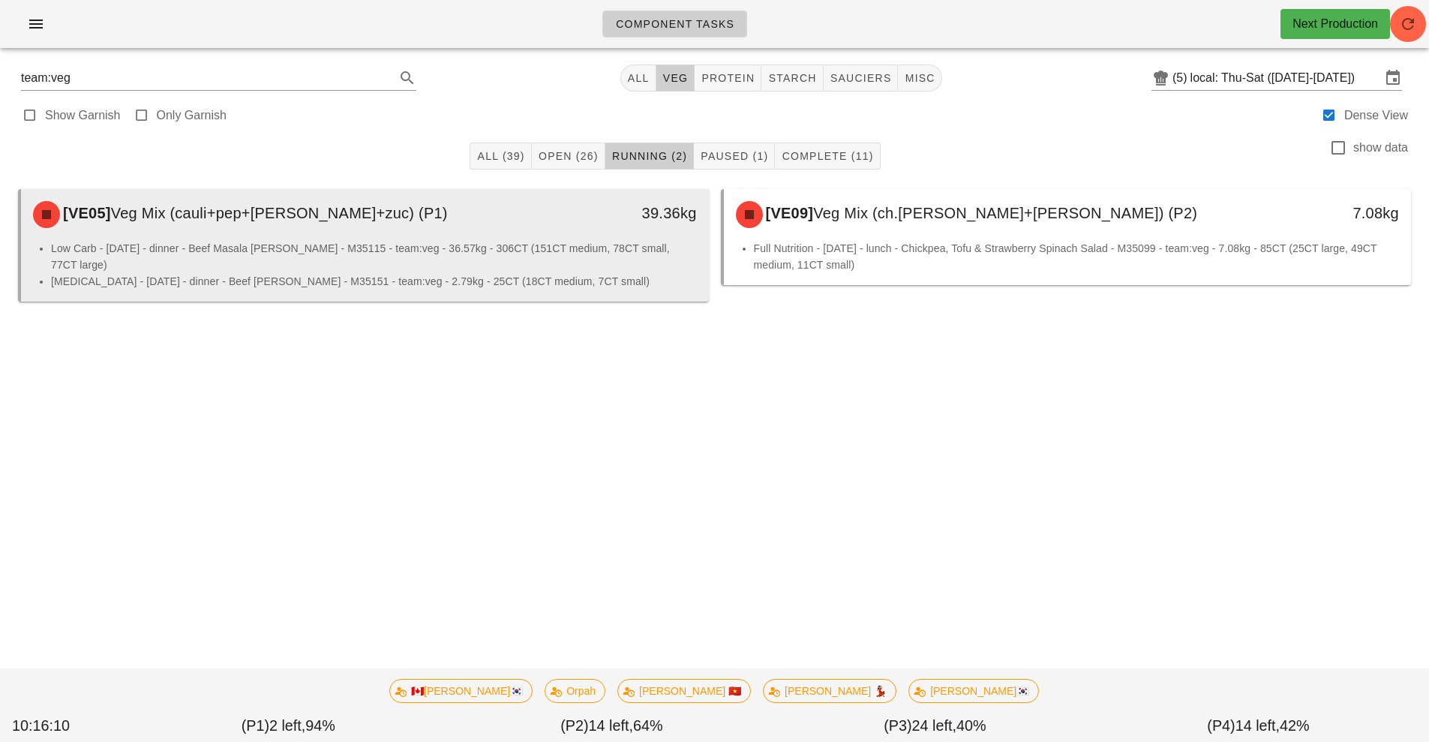
click at [545, 273] on li "[MEDICAL_DATA] - [DATE] - dinner - Beef [PERSON_NAME] - M35151 - team:veg - 2.7…" at bounding box center [374, 281] width 646 height 17
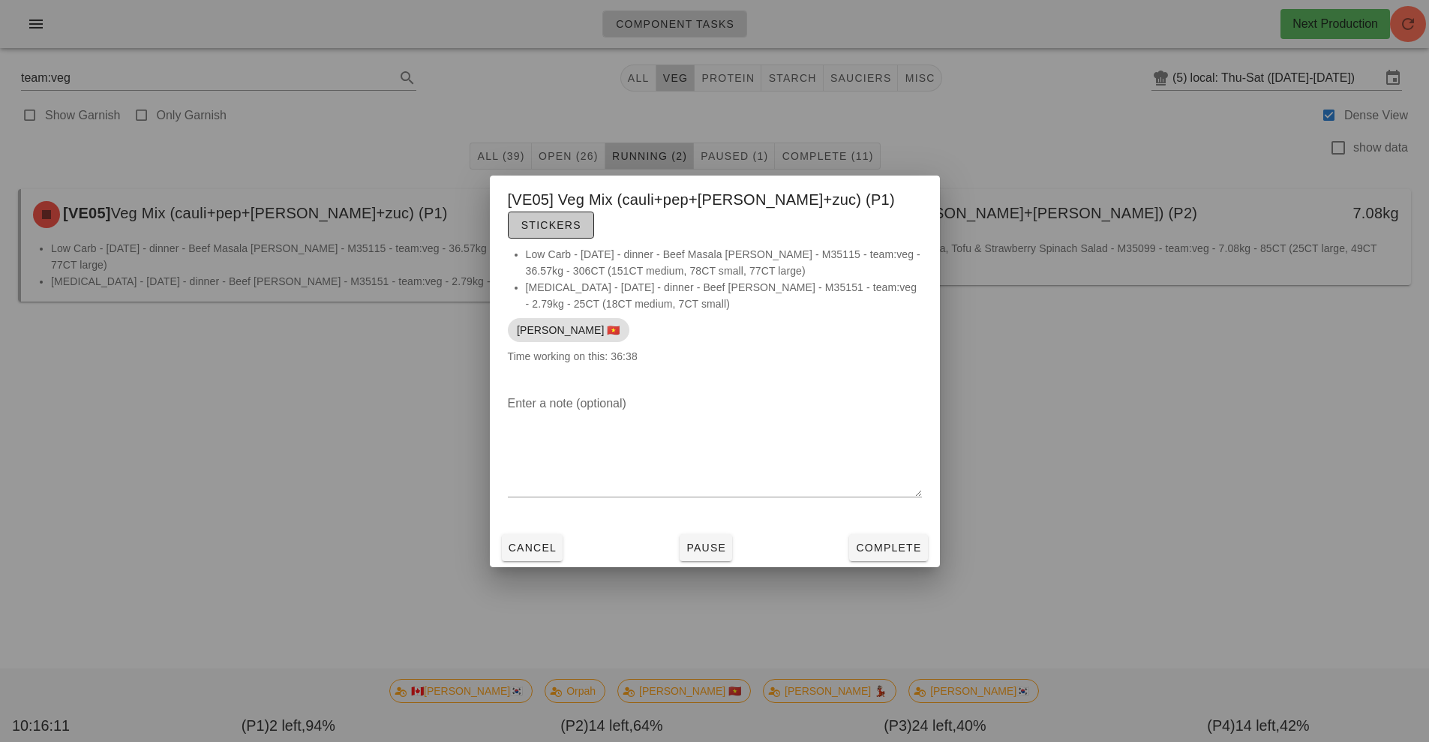
click at [581, 219] on span "Stickers" at bounding box center [551, 225] width 61 height 12
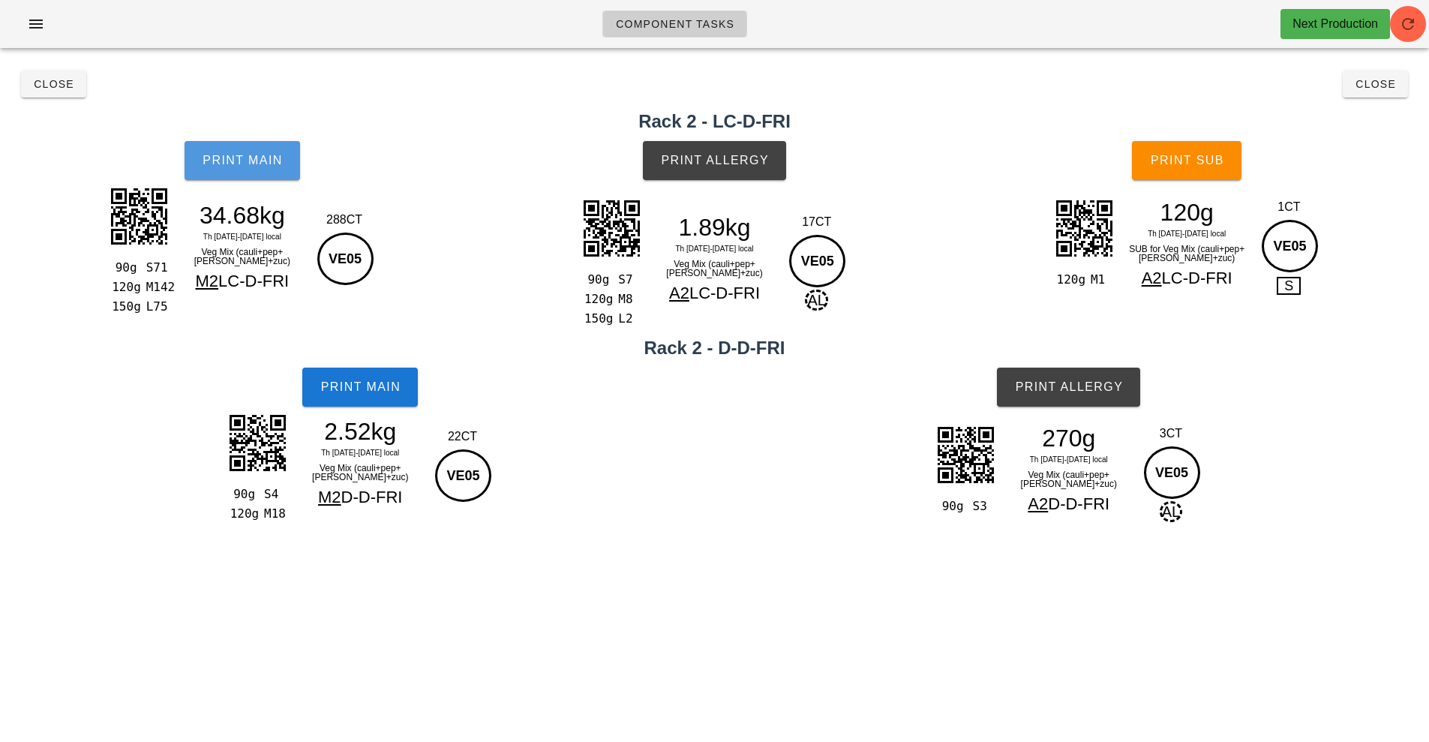
click at [248, 161] on span "Print Main" at bounding box center [242, 161] width 81 height 14
click at [1368, 96] on button "Close" at bounding box center [1375, 84] width 65 height 27
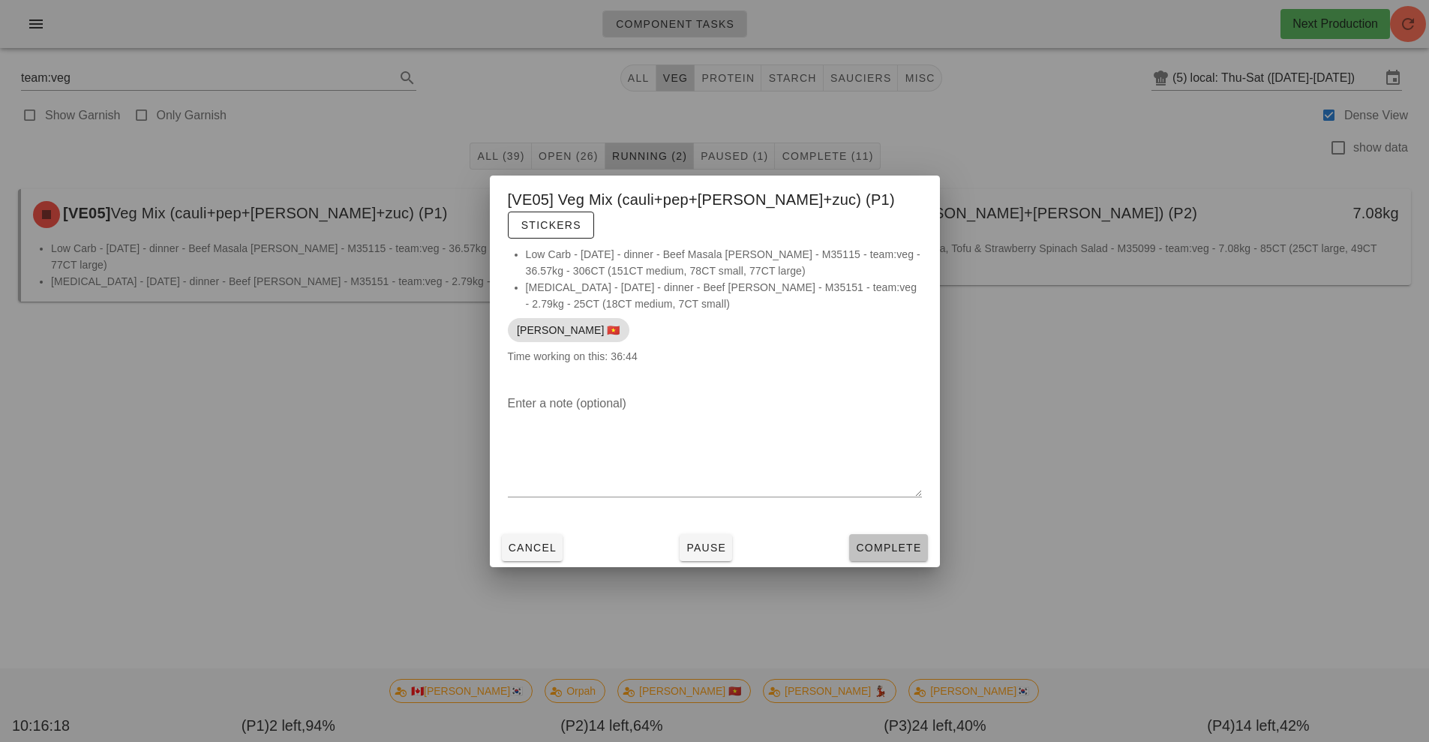
click at [901, 542] on span "Complete" at bounding box center [888, 548] width 66 height 12
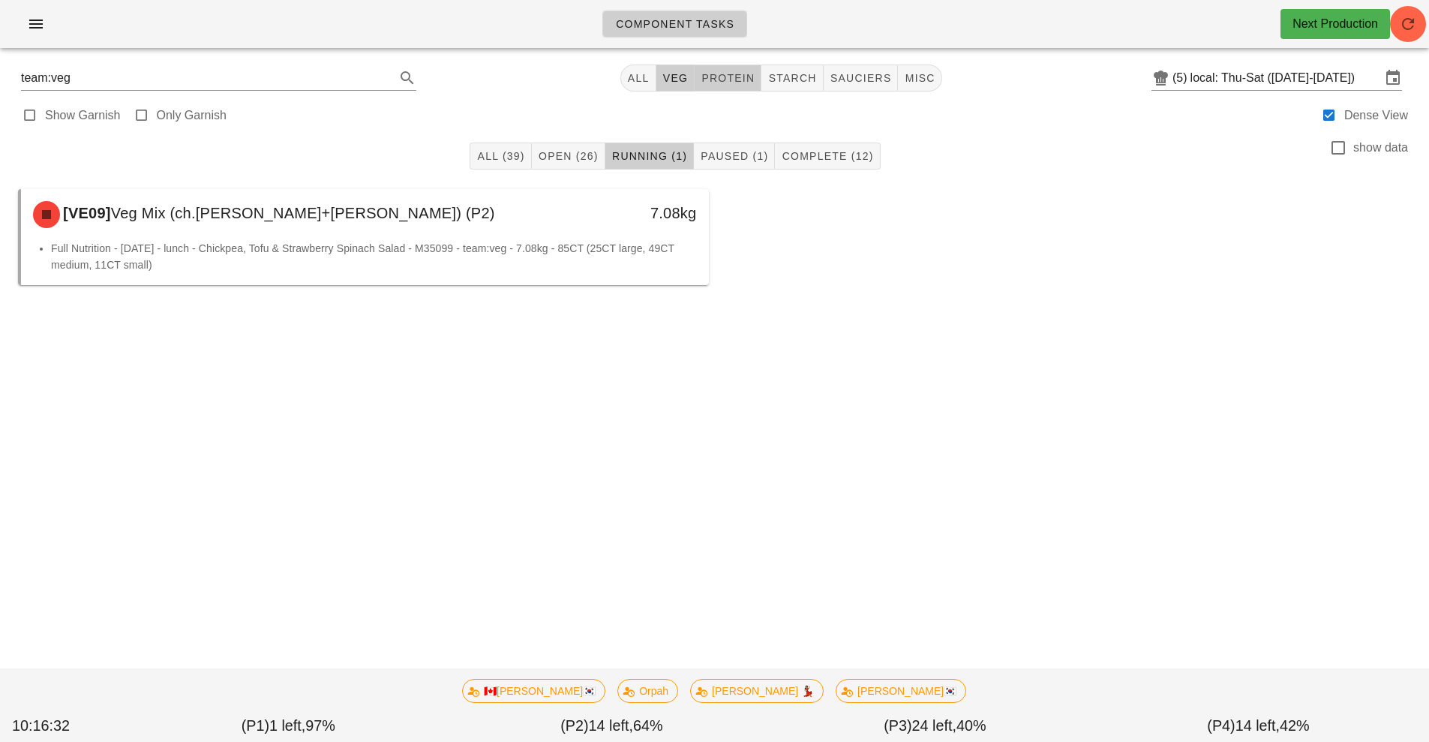
click at [732, 79] on span "protein" at bounding box center [728, 78] width 54 height 12
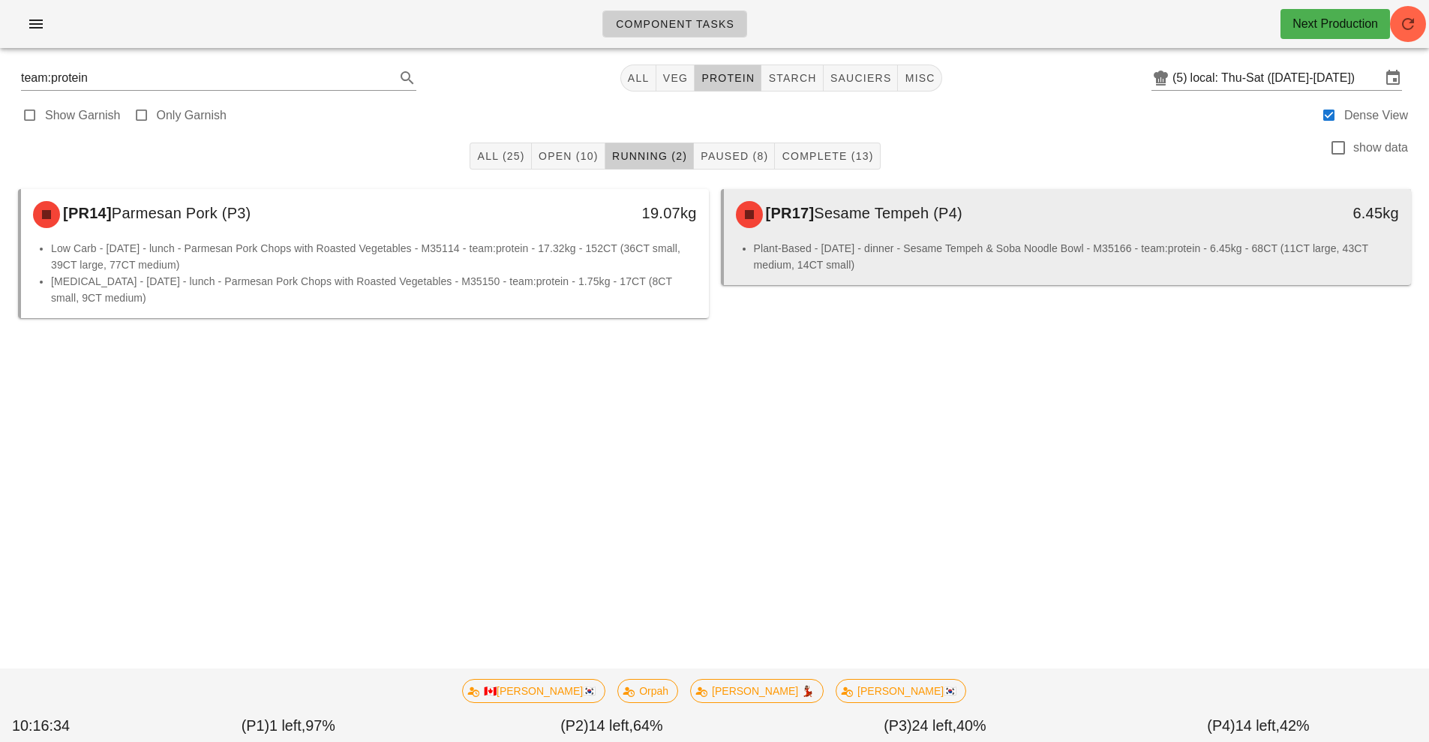
click at [932, 255] on li "Plant-Based - [DATE] - dinner - Sesame Tempeh & Soba Noodle Bowl - M35166 - tea…" at bounding box center [1077, 256] width 646 height 33
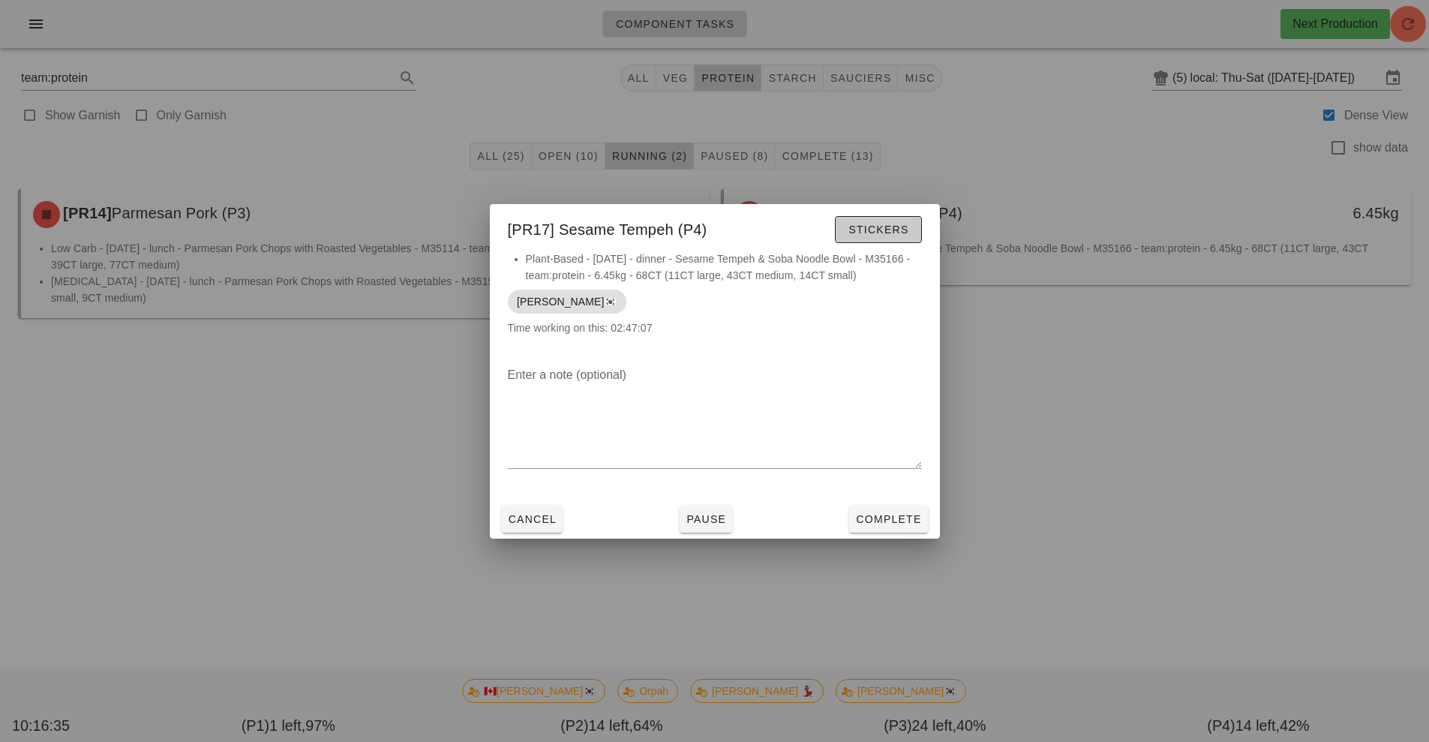
click at [891, 235] on span "Stickers" at bounding box center [878, 230] width 61 height 12
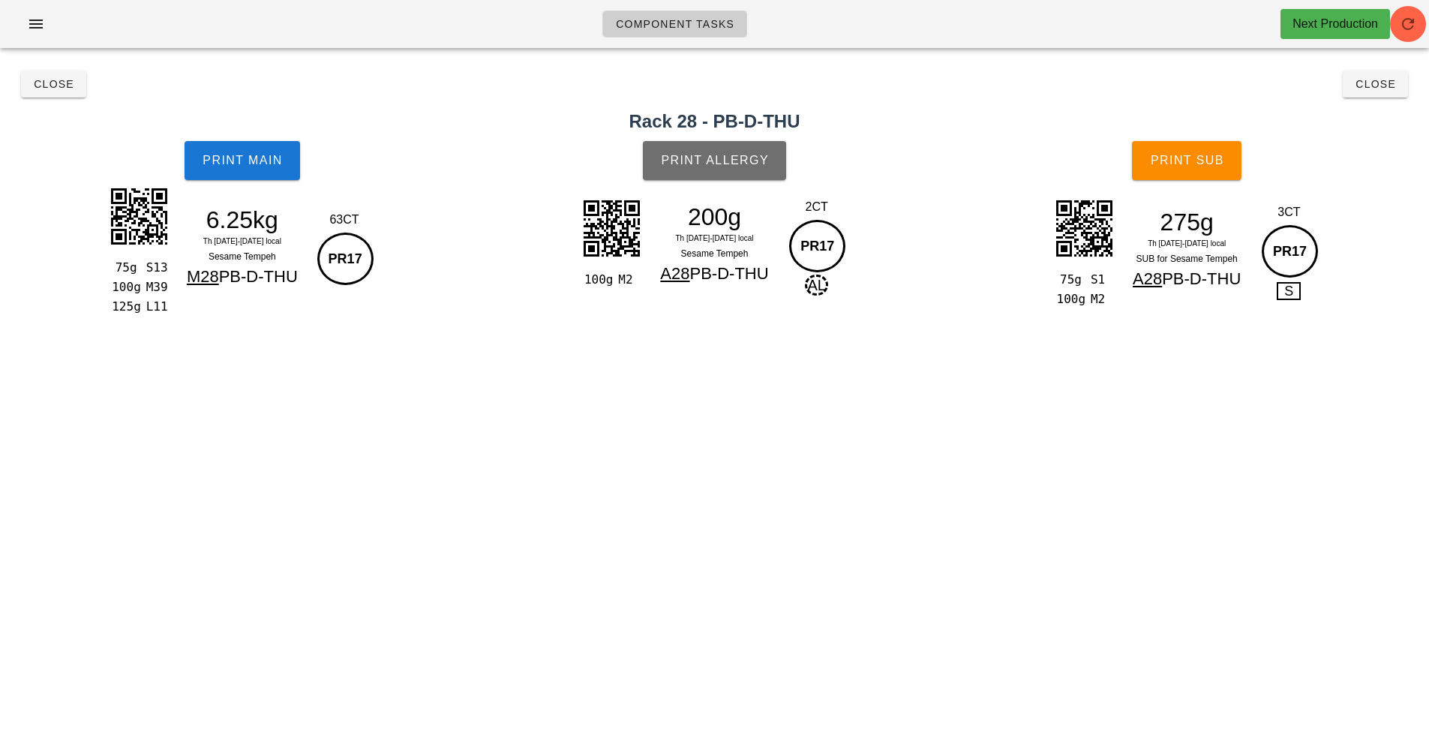
click at [757, 173] on button "Print Allergy" at bounding box center [714, 160] width 143 height 39
click at [233, 163] on span "Print Main" at bounding box center [242, 161] width 81 height 14
click at [45, 85] on span "Close" at bounding box center [53, 84] width 41 height 12
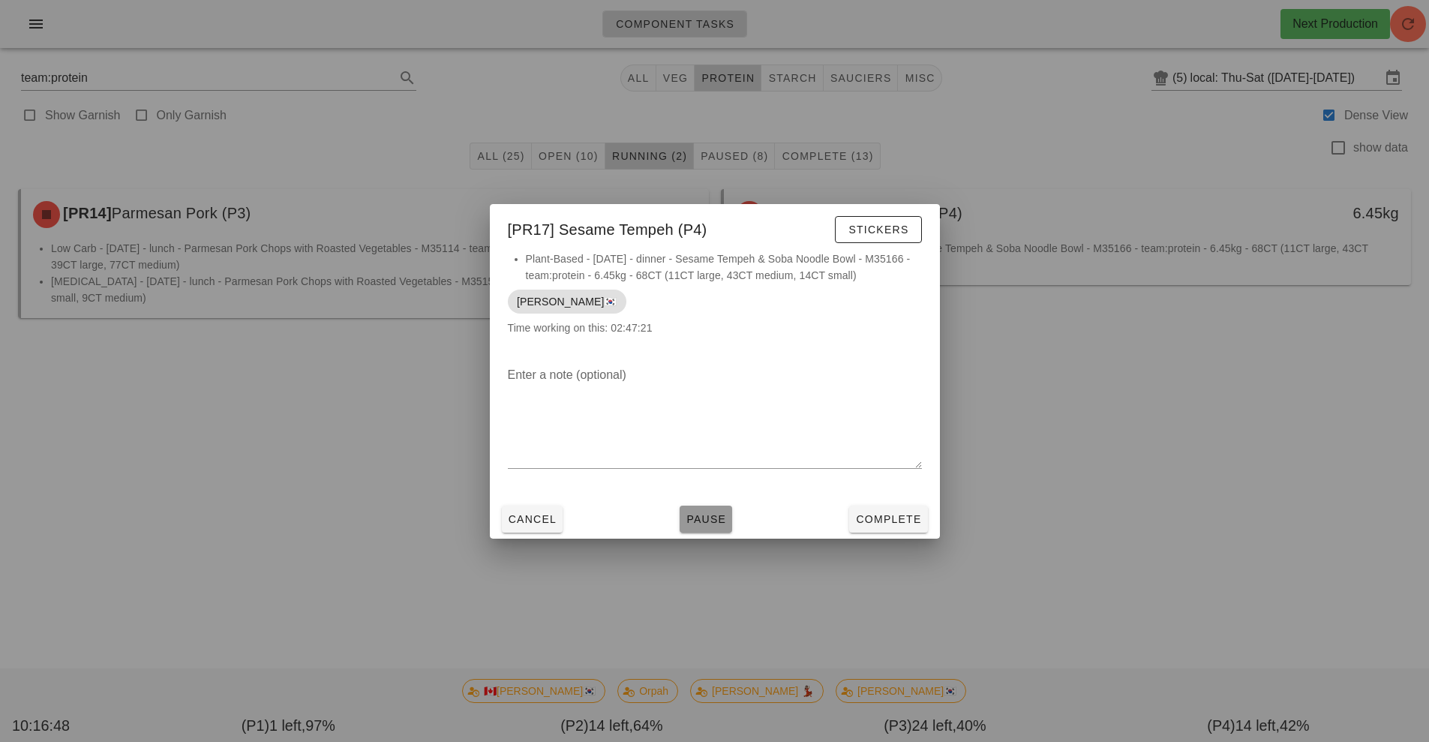
click at [698, 518] on span "Pause" at bounding box center [706, 519] width 41 height 12
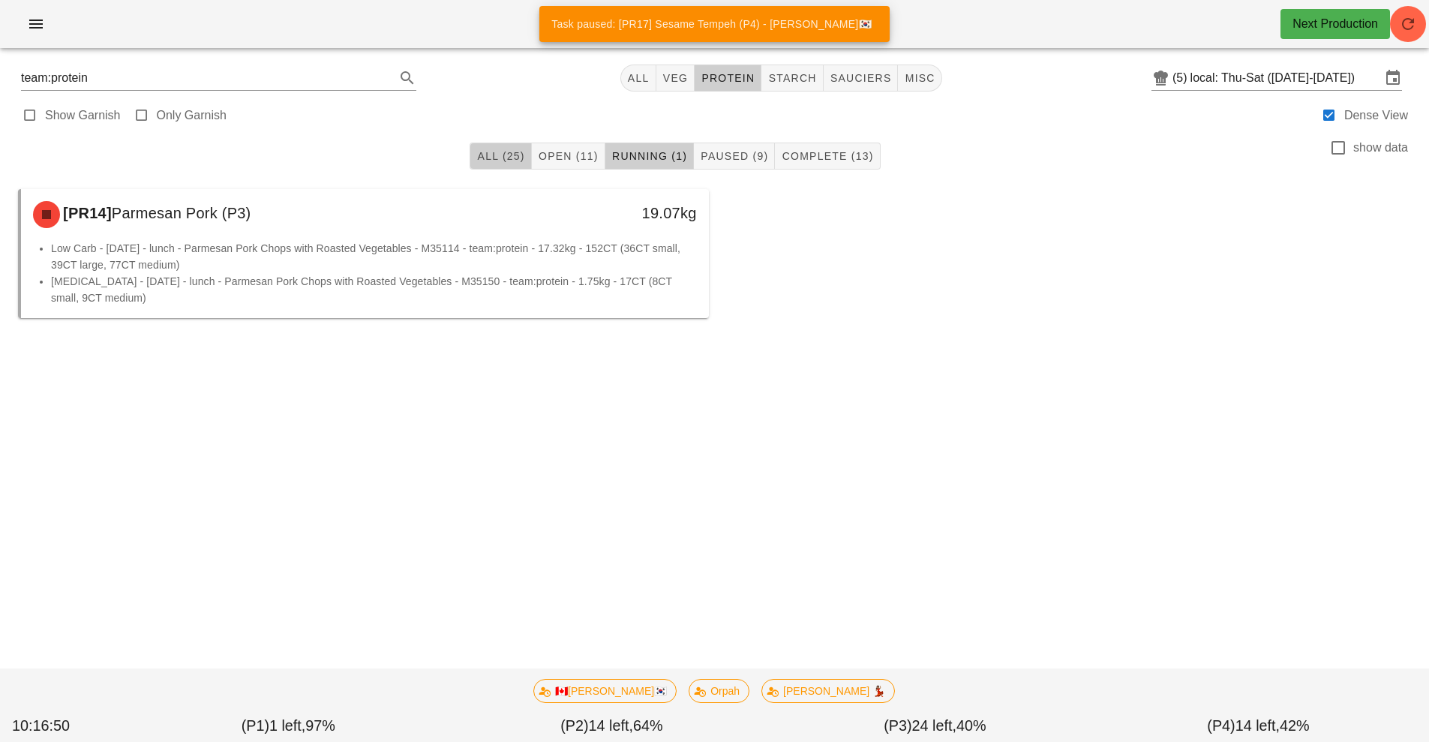
click at [497, 159] on span "All (25)" at bounding box center [500, 156] width 48 height 12
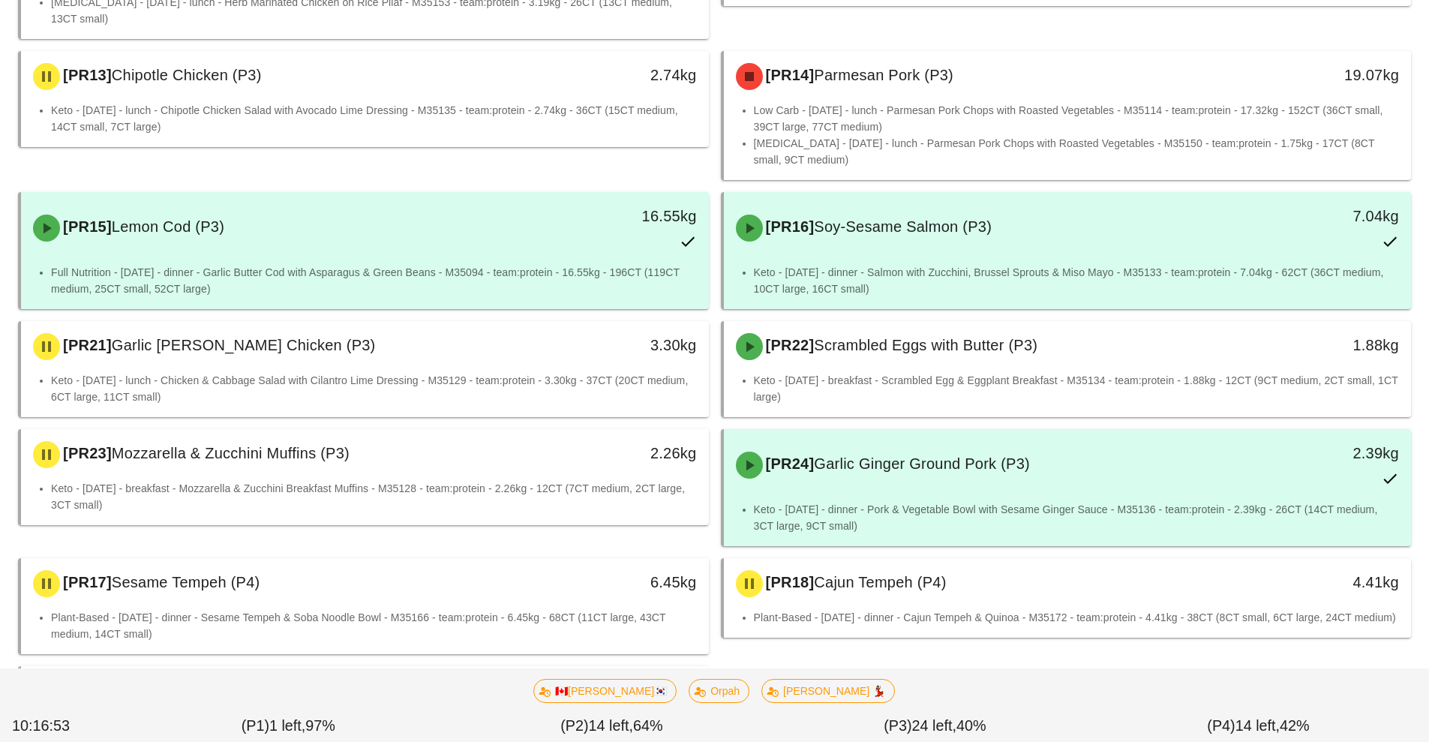
scroll to position [1122, 0]
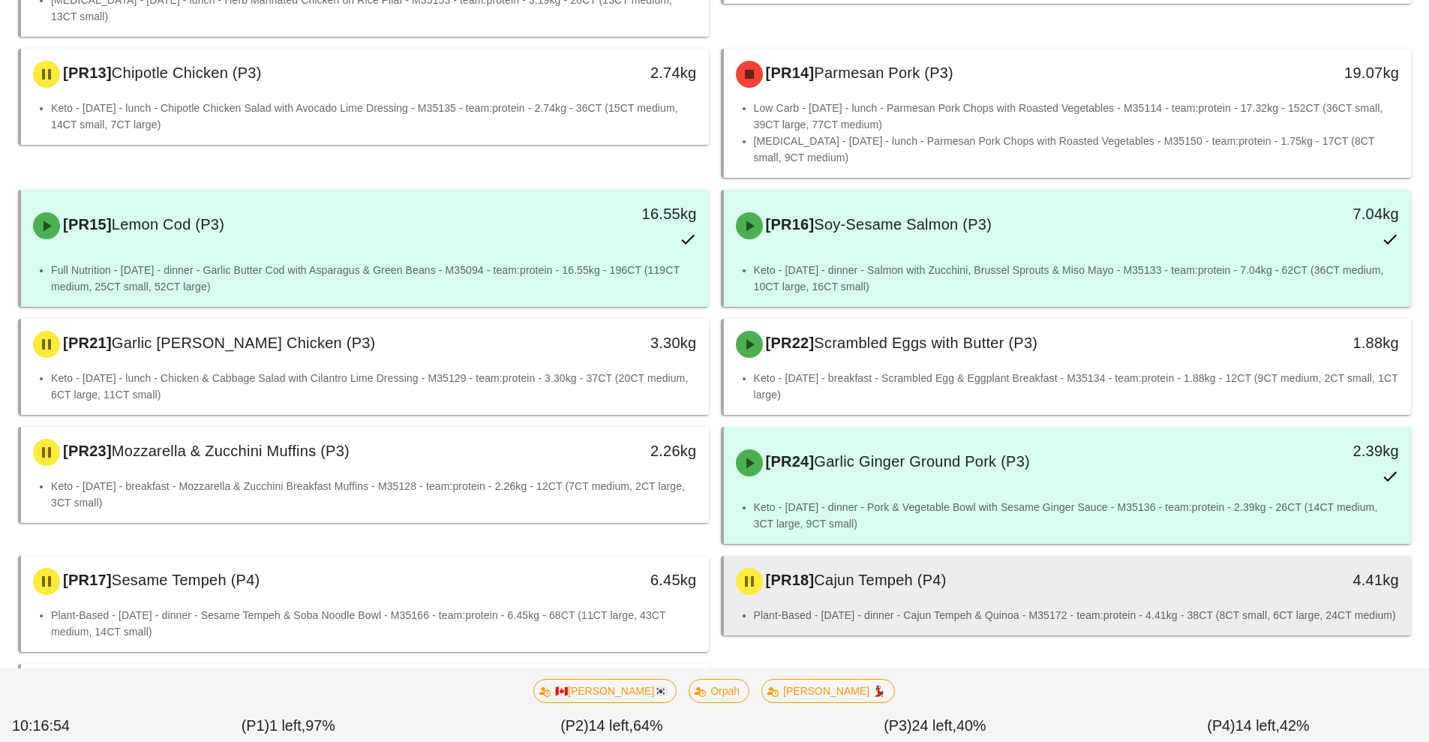
click at [849, 617] on li "Plant-Based - [DATE] - dinner - Cajun Tempeh & Quinoa - M35172 - team:protein -…" at bounding box center [1077, 615] width 646 height 17
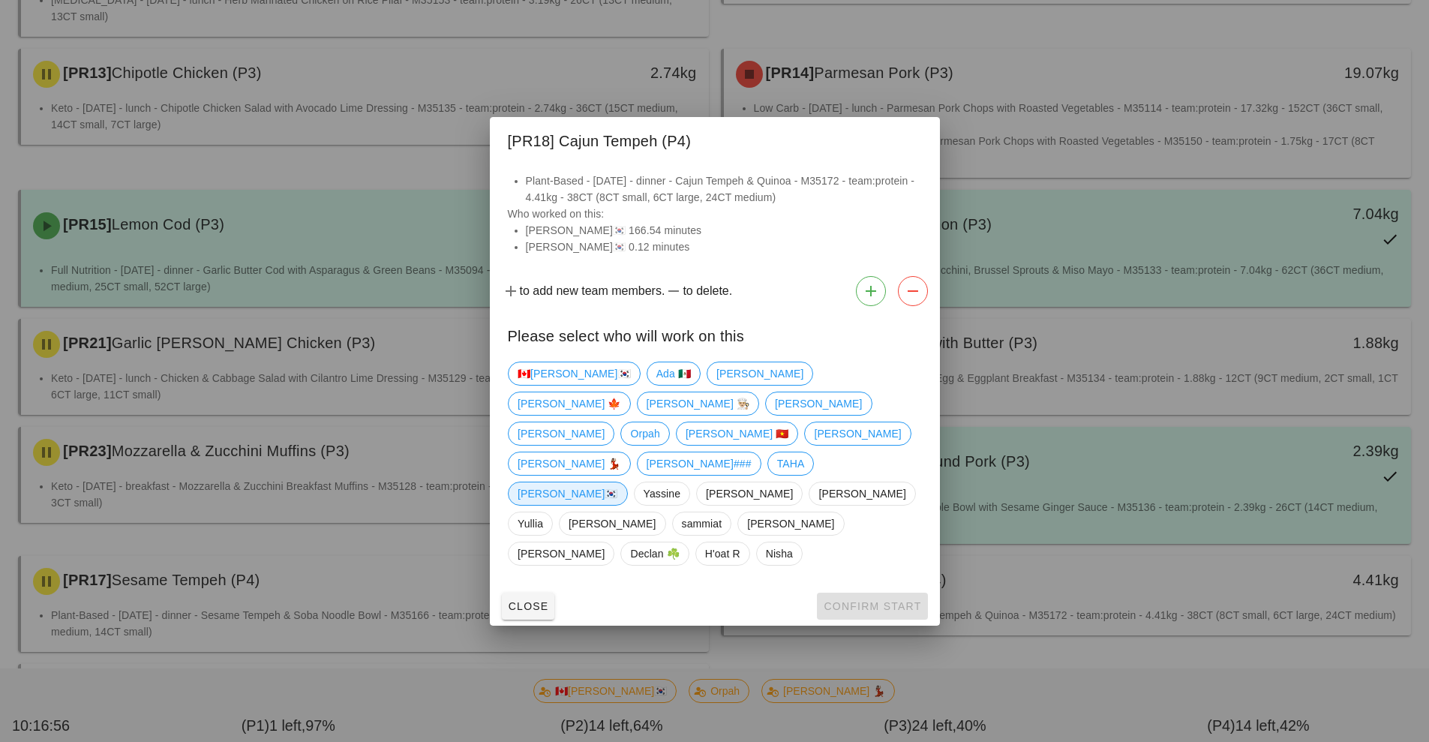
click at [599, 482] on span "[PERSON_NAME]🇰🇷" at bounding box center [568, 493] width 101 height 23
click at [872, 600] on span "Confirm Start" at bounding box center [872, 606] width 98 height 12
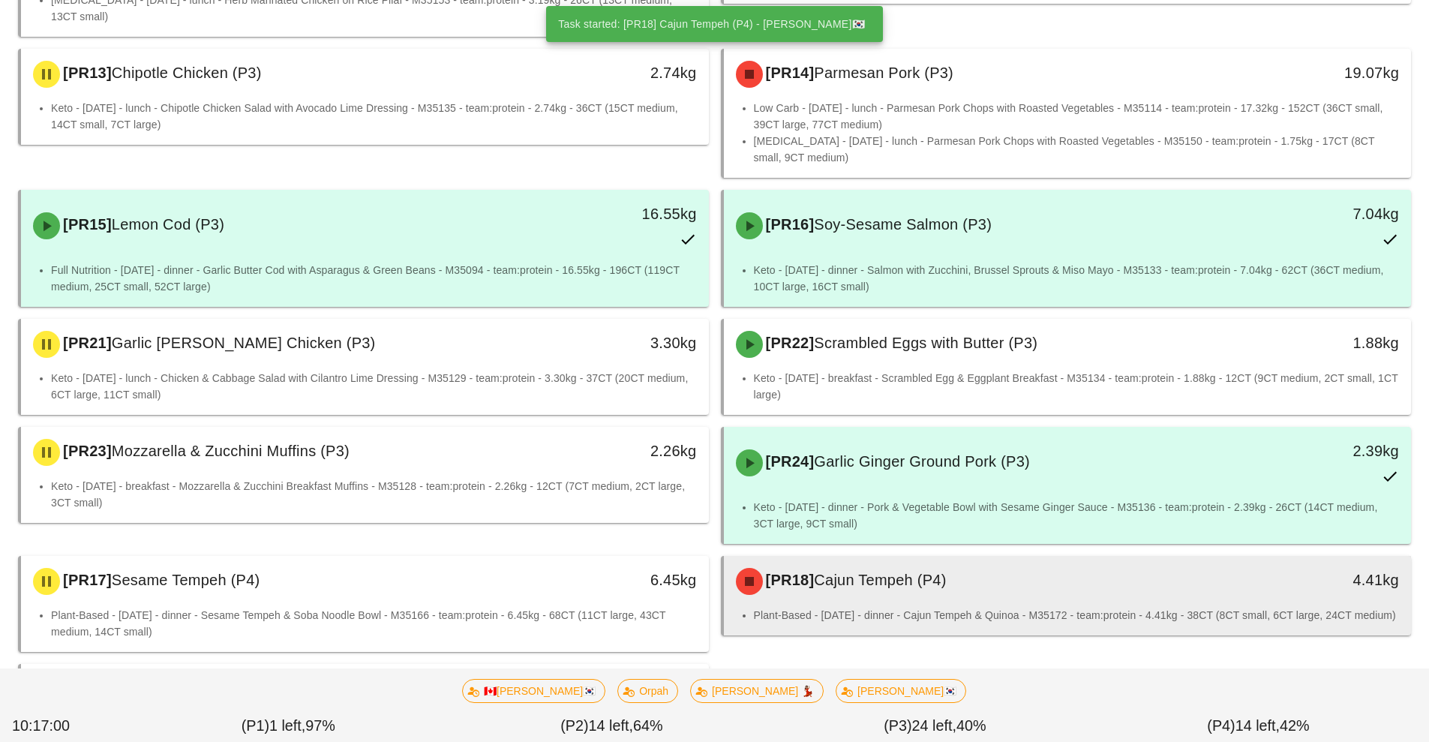
click at [913, 611] on li "Plant-Based - [DATE] - dinner - Cajun Tempeh & Quinoa - M35172 - team:protein -…" at bounding box center [1077, 615] width 646 height 17
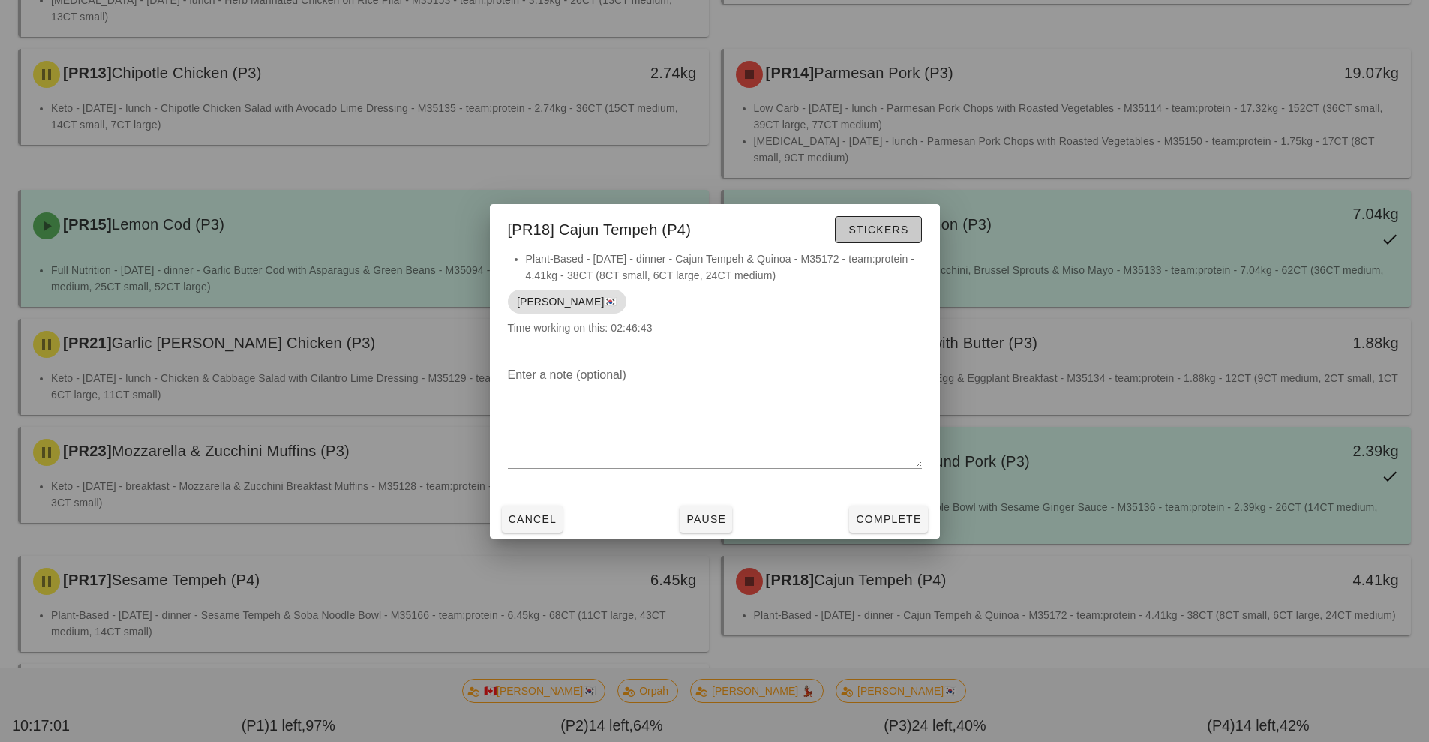
click at [904, 236] on button "Stickers" at bounding box center [878, 229] width 86 height 27
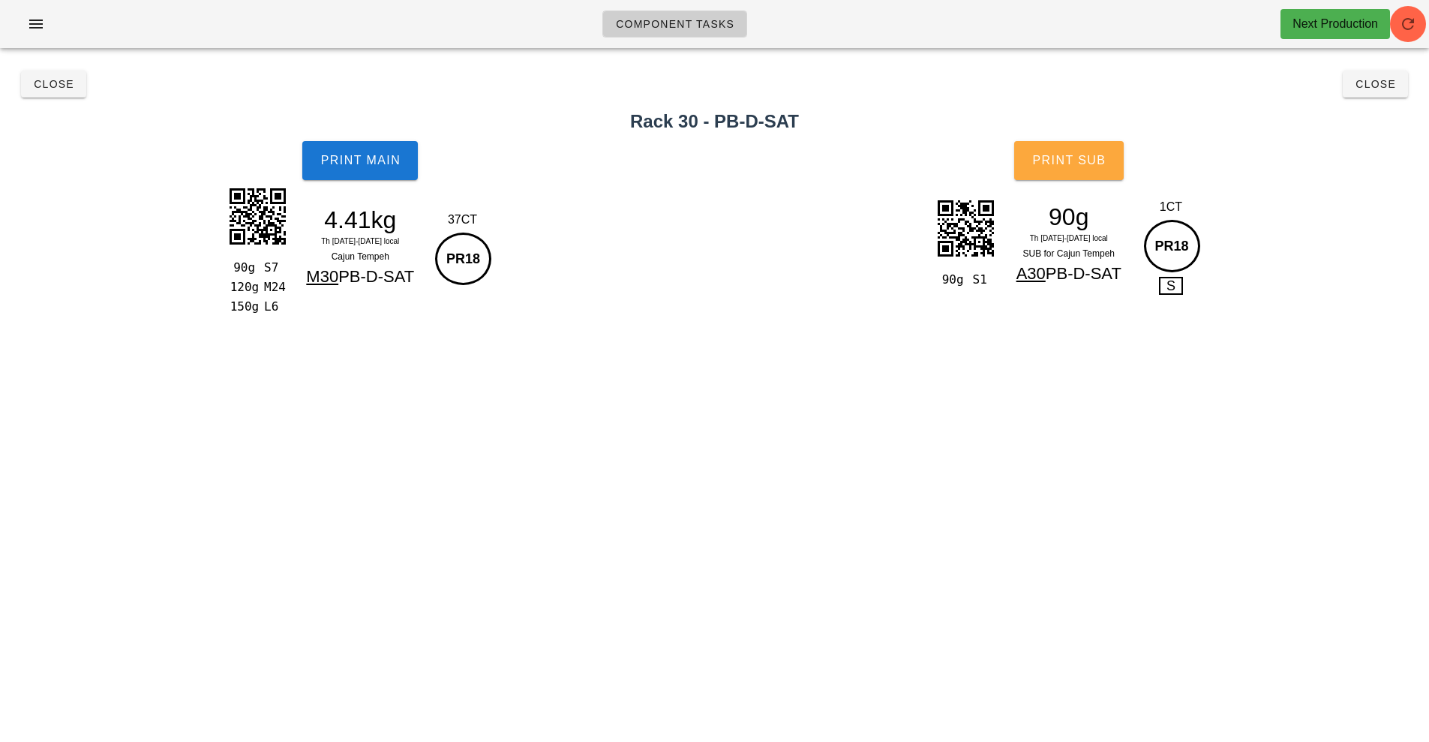
click at [1081, 161] on span "Print Sub" at bounding box center [1068, 161] width 74 height 14
click at [356, 161] on span "Print Main" at bounding box center [360, 161] width 81 height 14
click at [52, 76] on button "Close" at bounding box center [53, 84] width 65 height 27
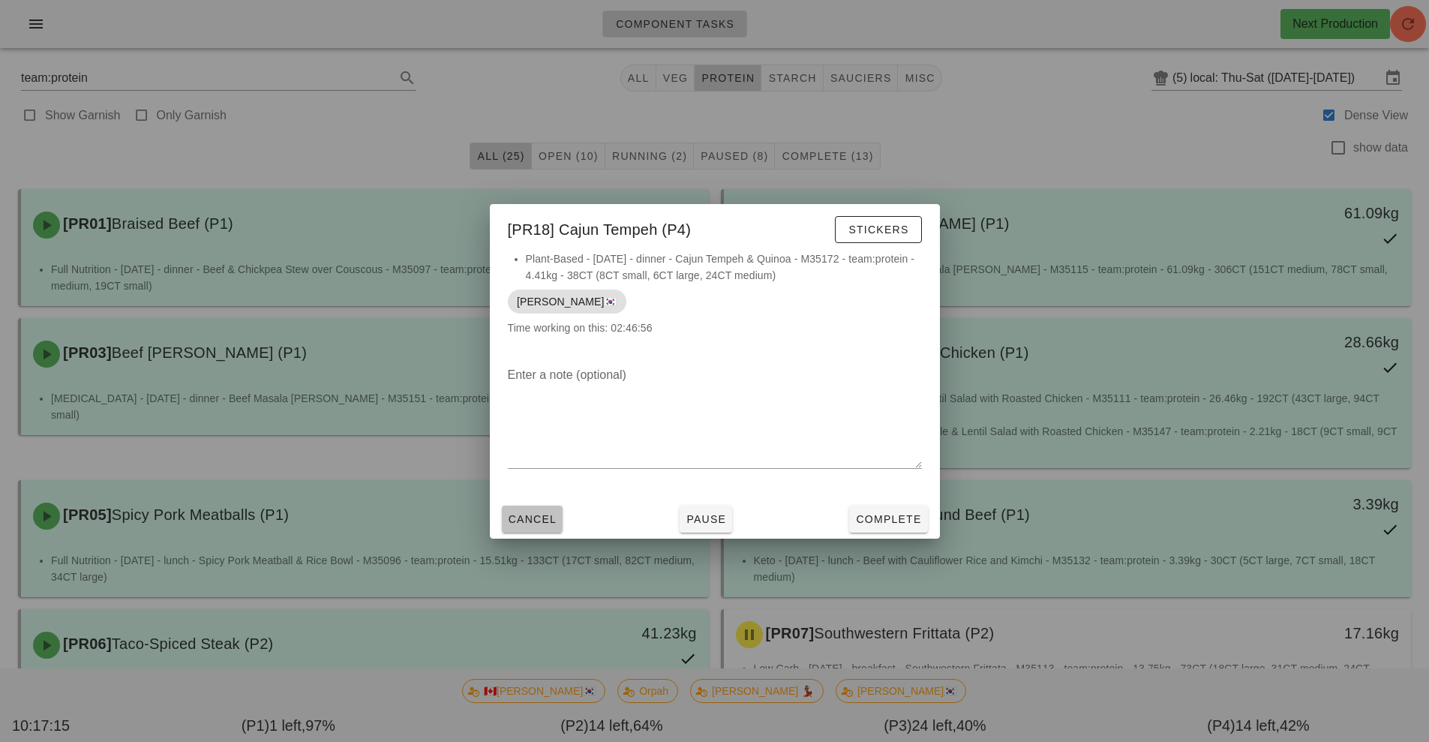
click at [521, 530] on button "Cancel" at bounding box center [533, 519] width 62 height 27
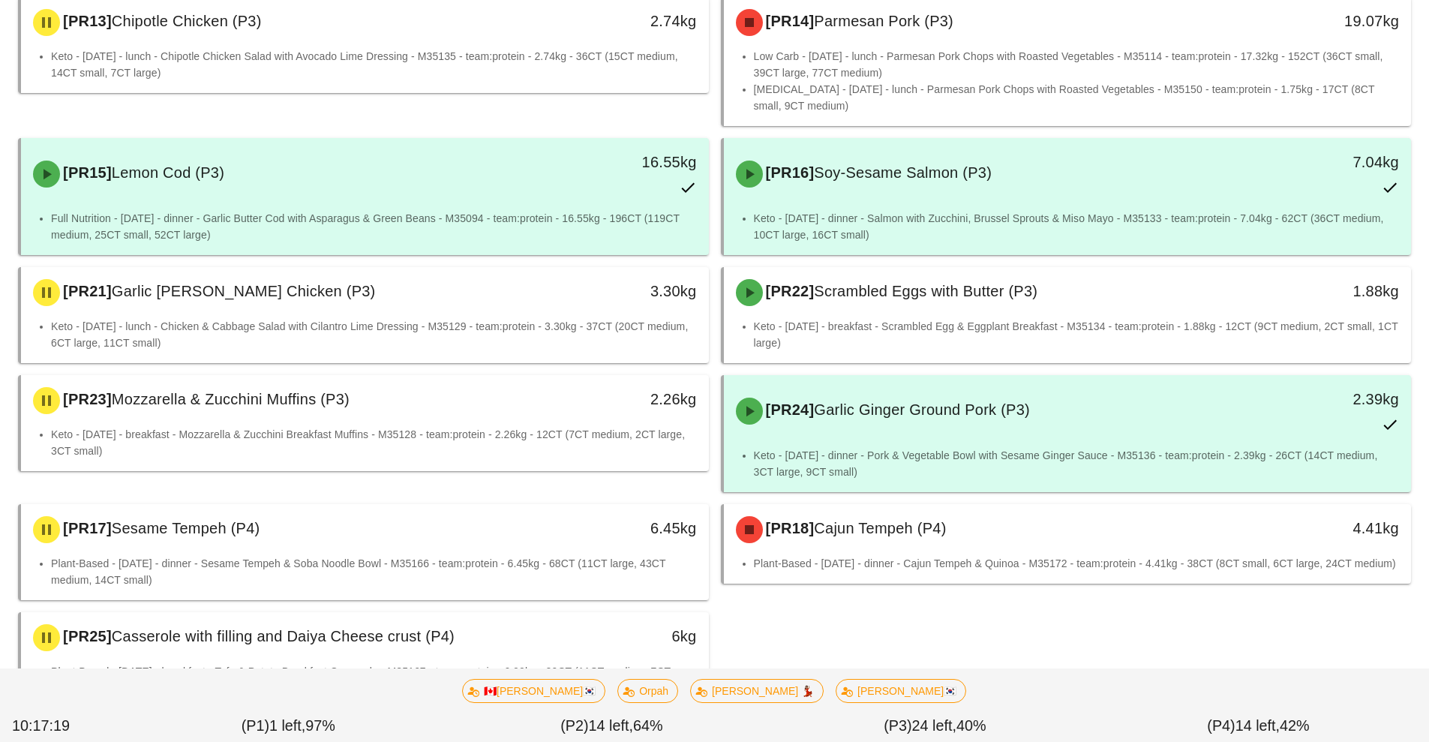
scroll to position [1248, 0]
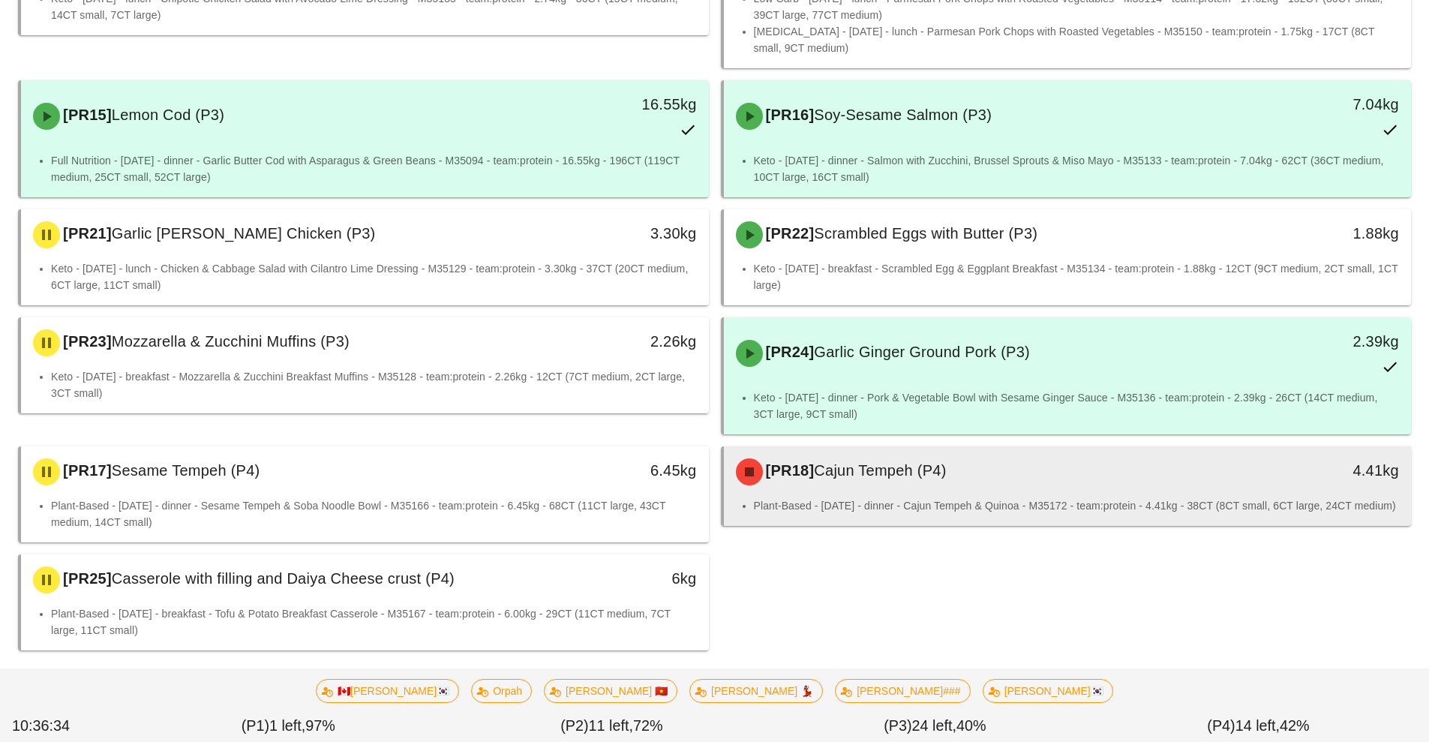
click at [913, 476] on div "[PR18] Cajun Tempeh (P4)" at bounding box center [982, 471] width 511 height 45
click at [900, 525] on div "Plant-Based - [DATE] - dinner - Cajun Tempeh & Quinoa - M35172 - team:protein -…" at bounding box center [1068, 511] width 688 height 29
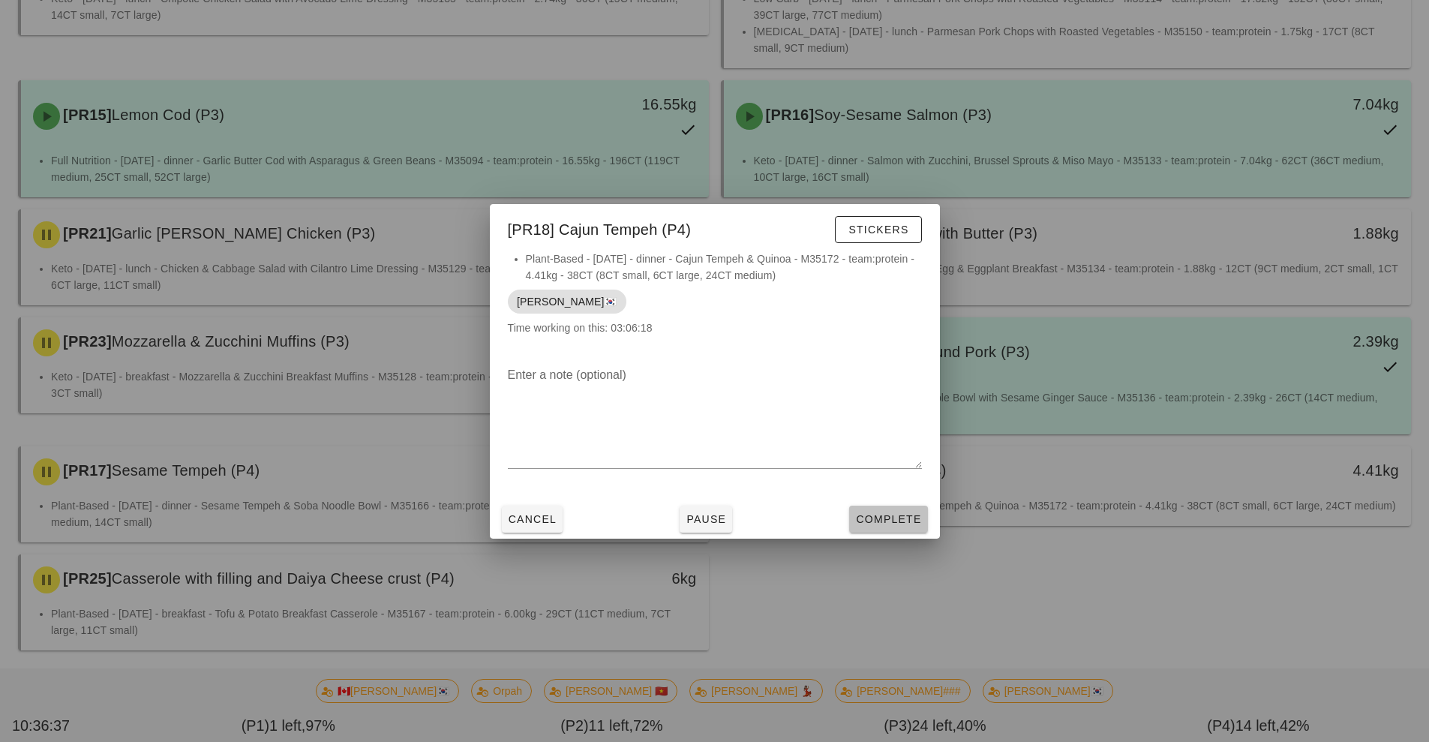
click at [881, 530] on button "Complete" at bounding box center [888, 519] width 78 height 27
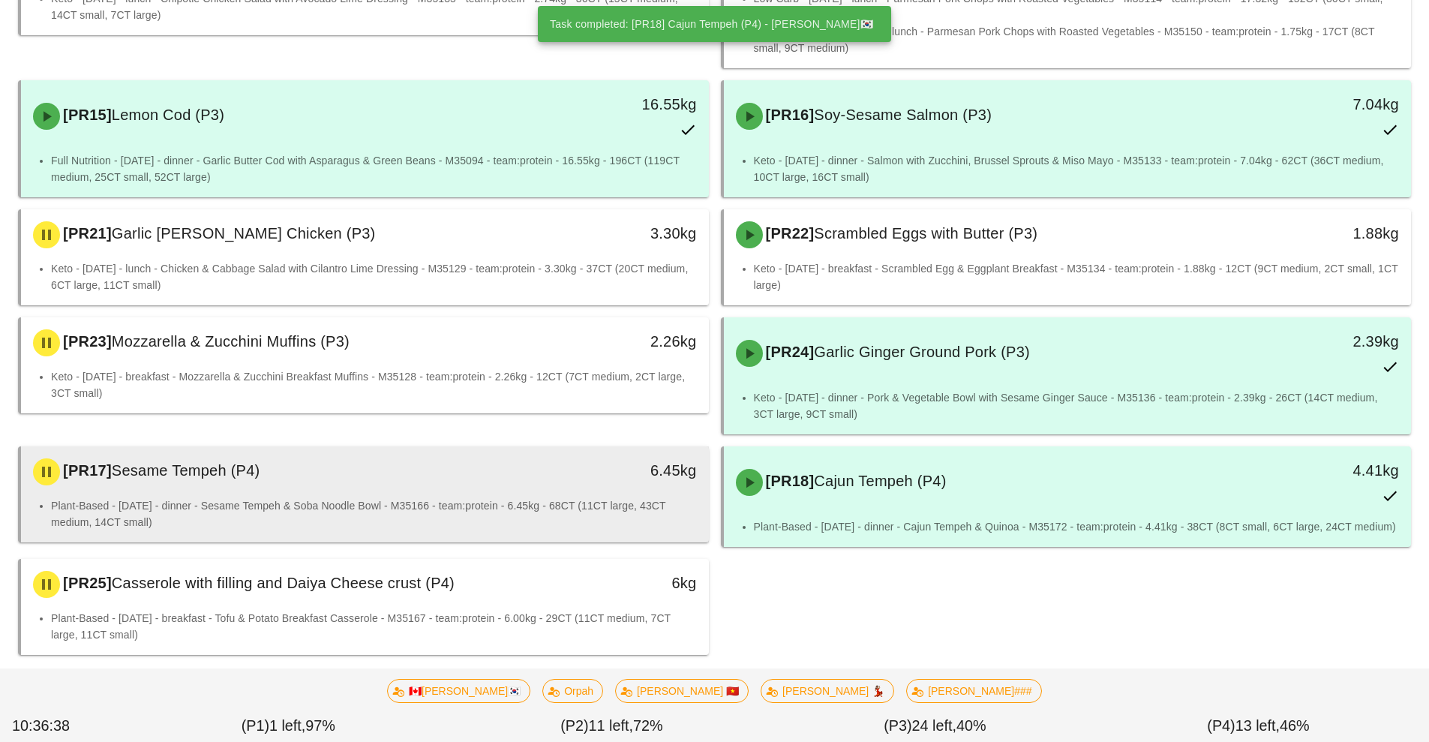
click at [536, 460] on div "6.45kg" at bounding box center [620, 471] width 170 height 45
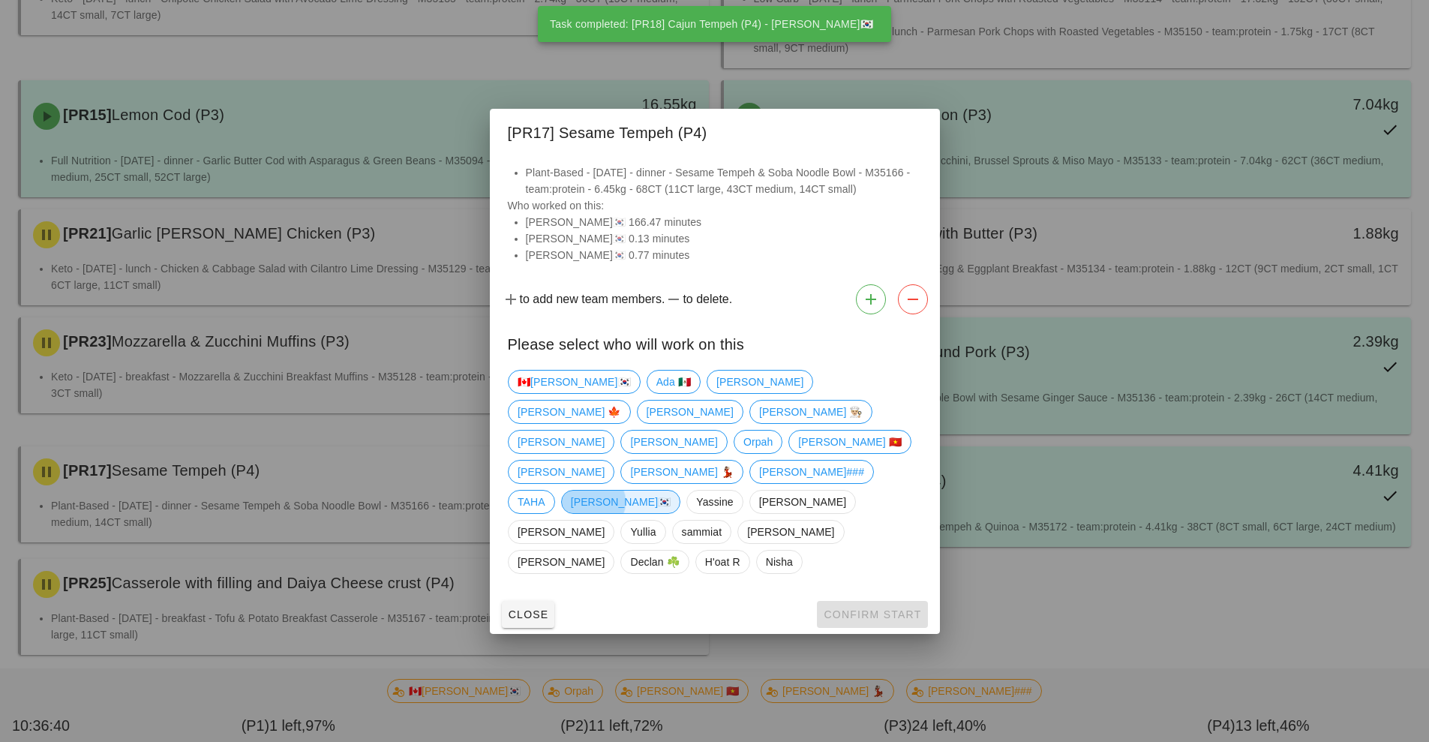
click at [671, 491] on span "[PERSON_NAME]🇰🇷" at bounding box center [620, 502] width 101 height 23
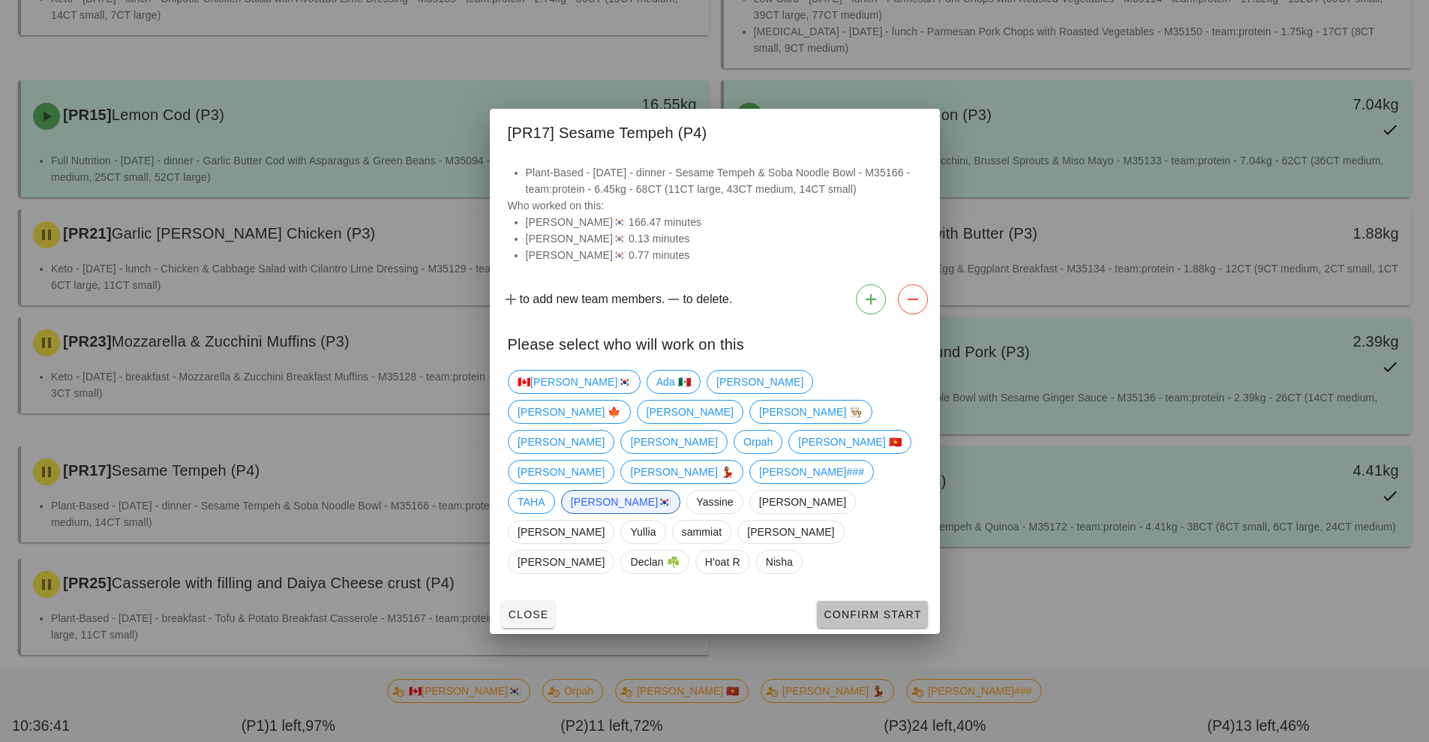
click at [878, 608] on span "Confirm Start" at bounding box center [872, 614] width 98 height 12
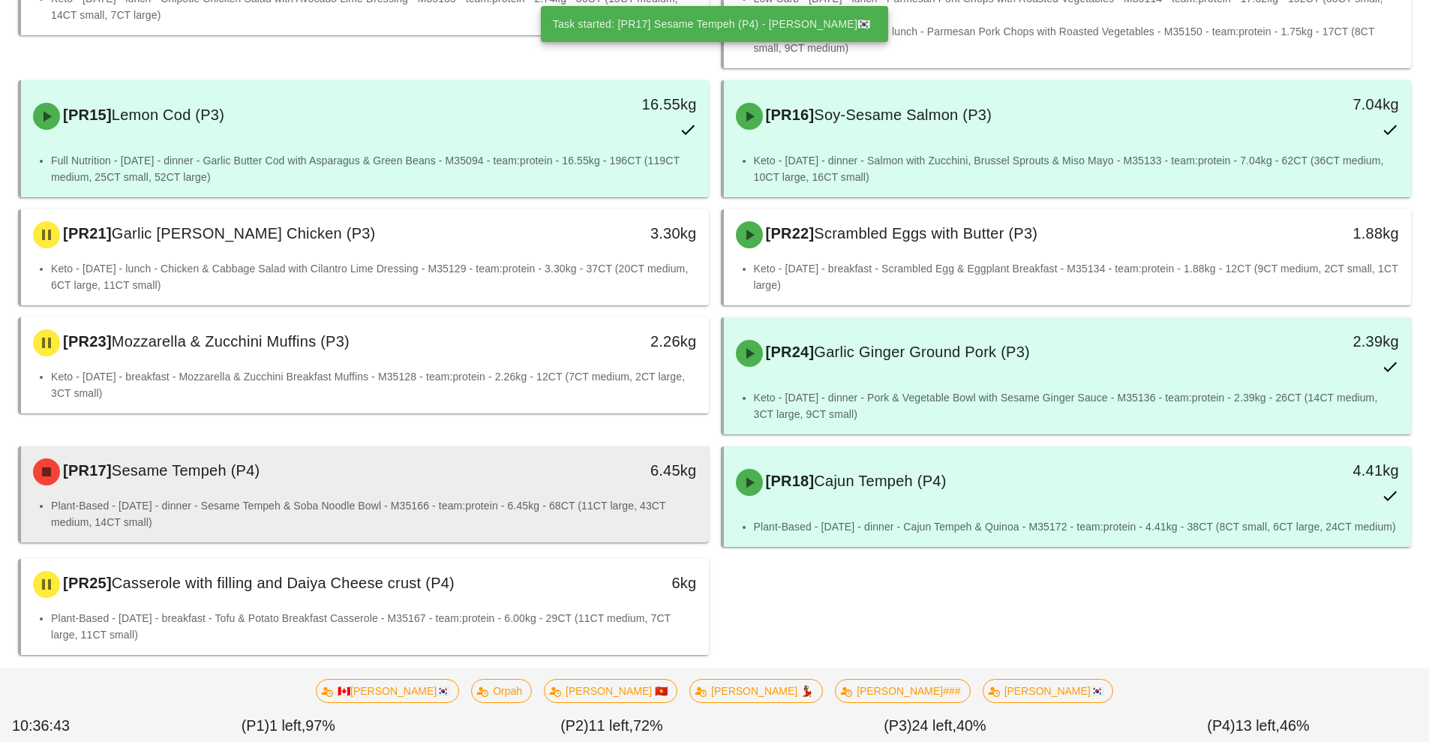
click at [554, 479] on div "[PR17] Sesame Tempeh (P4) 6.45kg" at bounding box center [365, 471] width 688 height 51
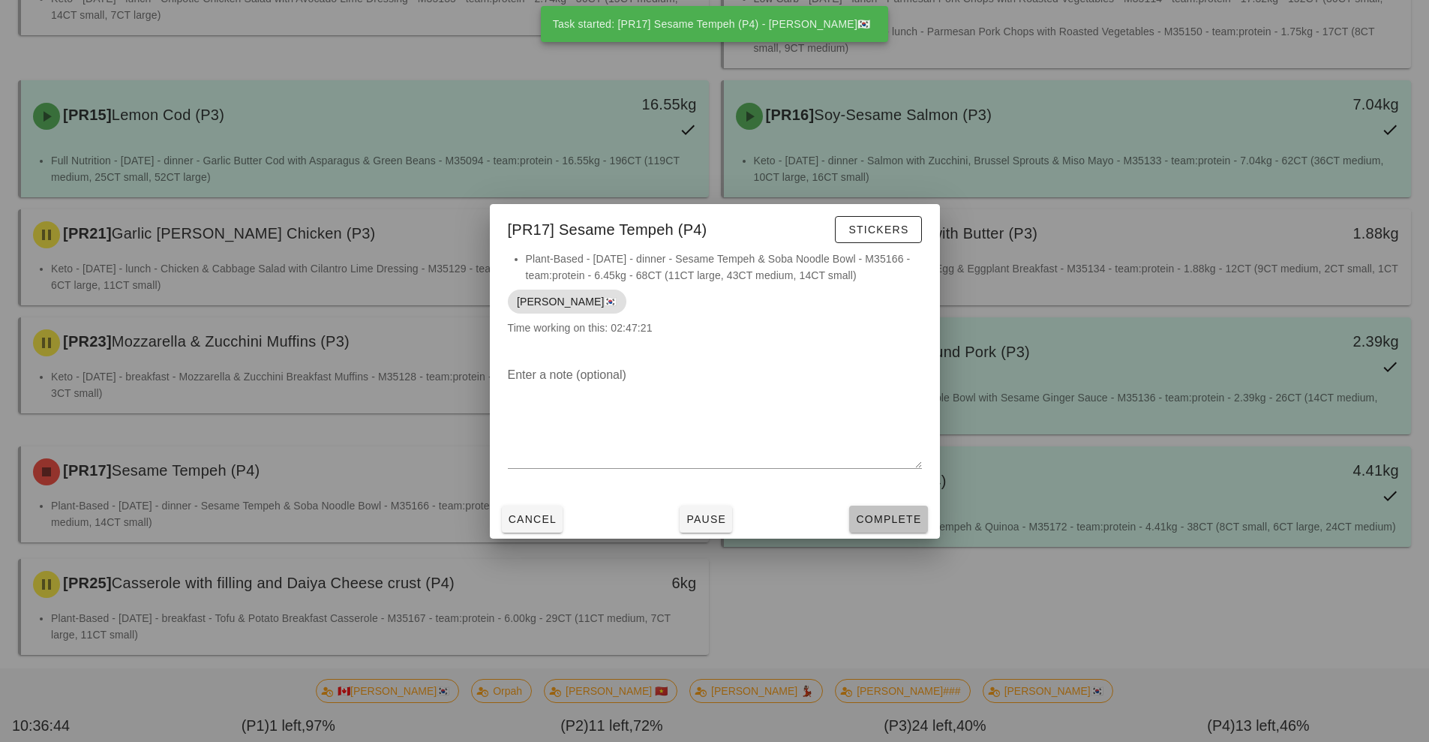
click at [866, 509] on button "Complete" at bounding box center [888, 519] width 78 height 27
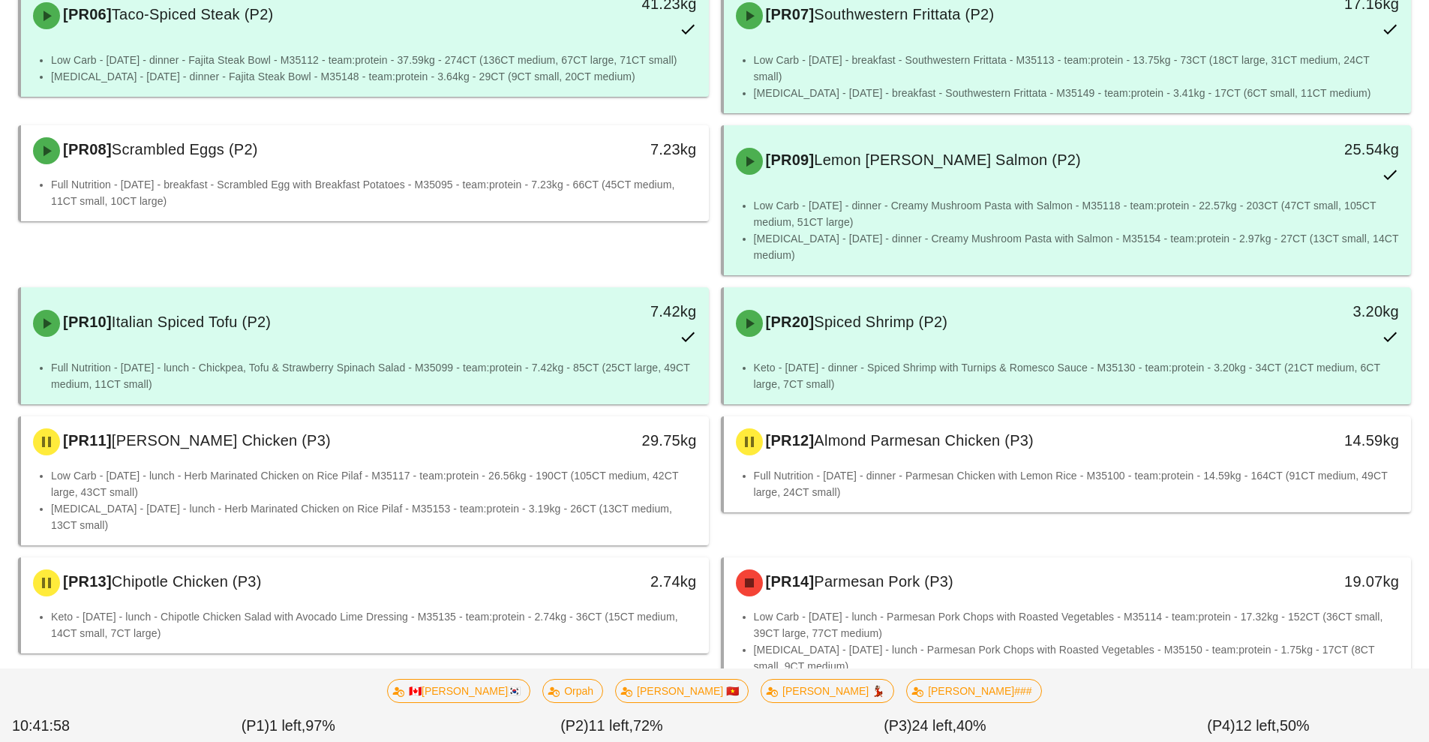
scroll to position [728, 0]
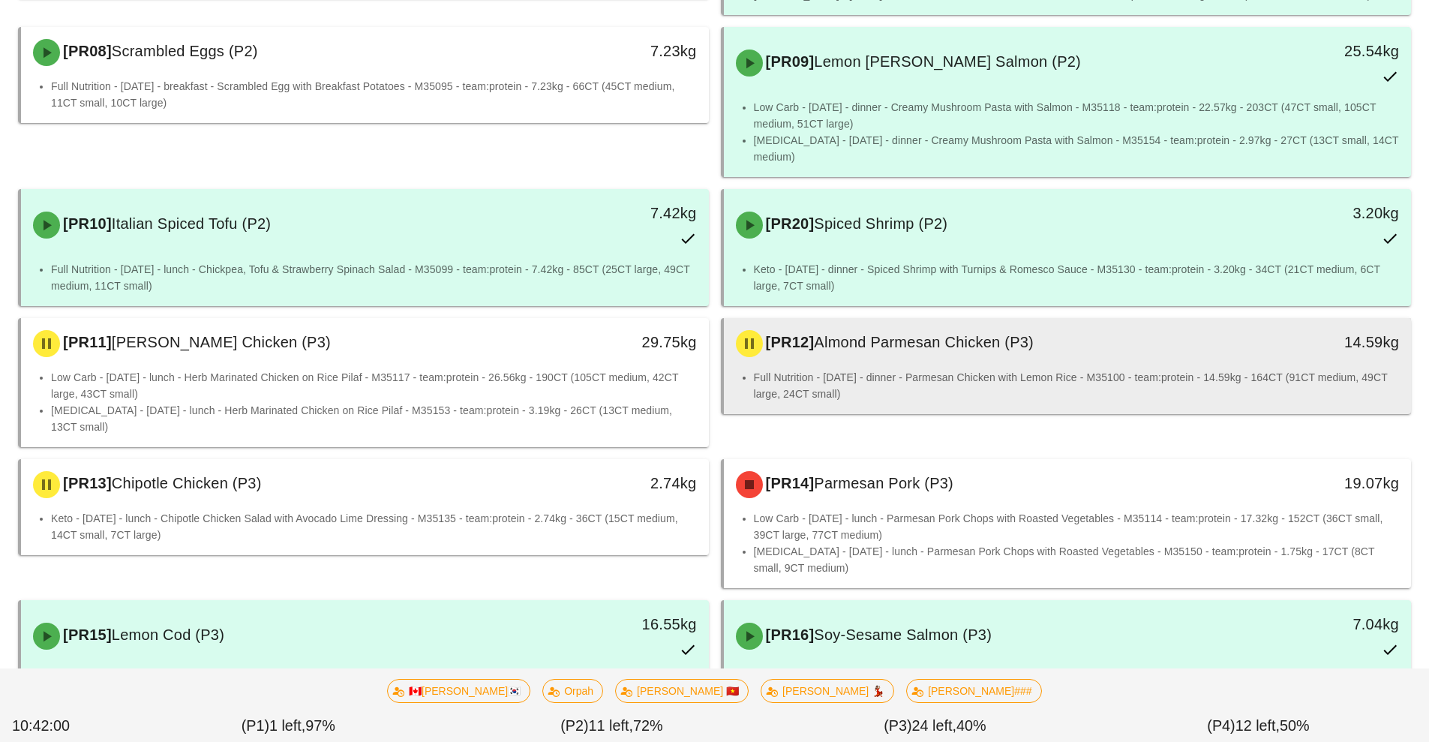
click at [1034, 340] on div "[PR12] Almond Parmesan Chicken (P3)" at bounding box center [982, 343] width 511 height 45
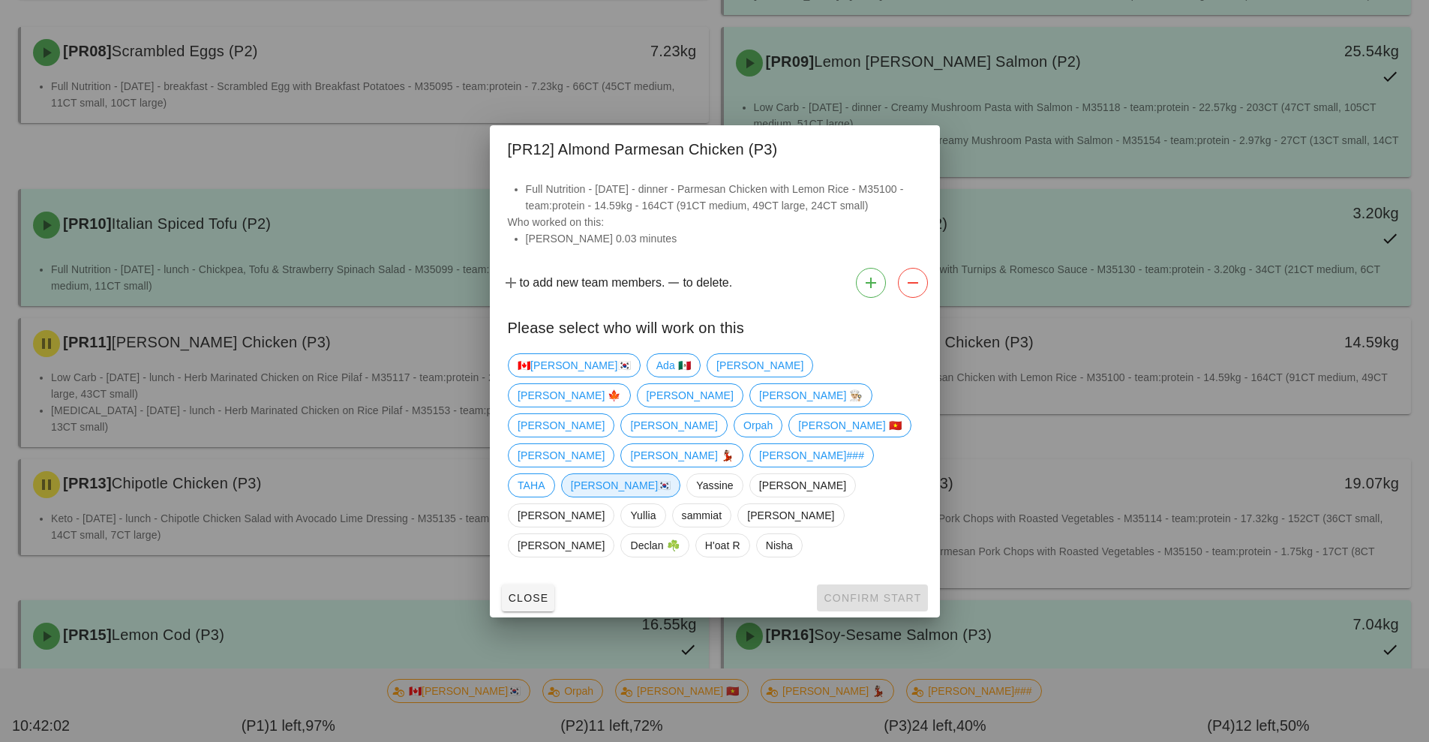
click at [671, 474] on span "[PERSON_NAME]🇰🇷" at bounding box center [620, 485] width 101 height 23
click at [891, 592] on span "Confirm Start" at bounding box center [872, 598] width 98 height 12
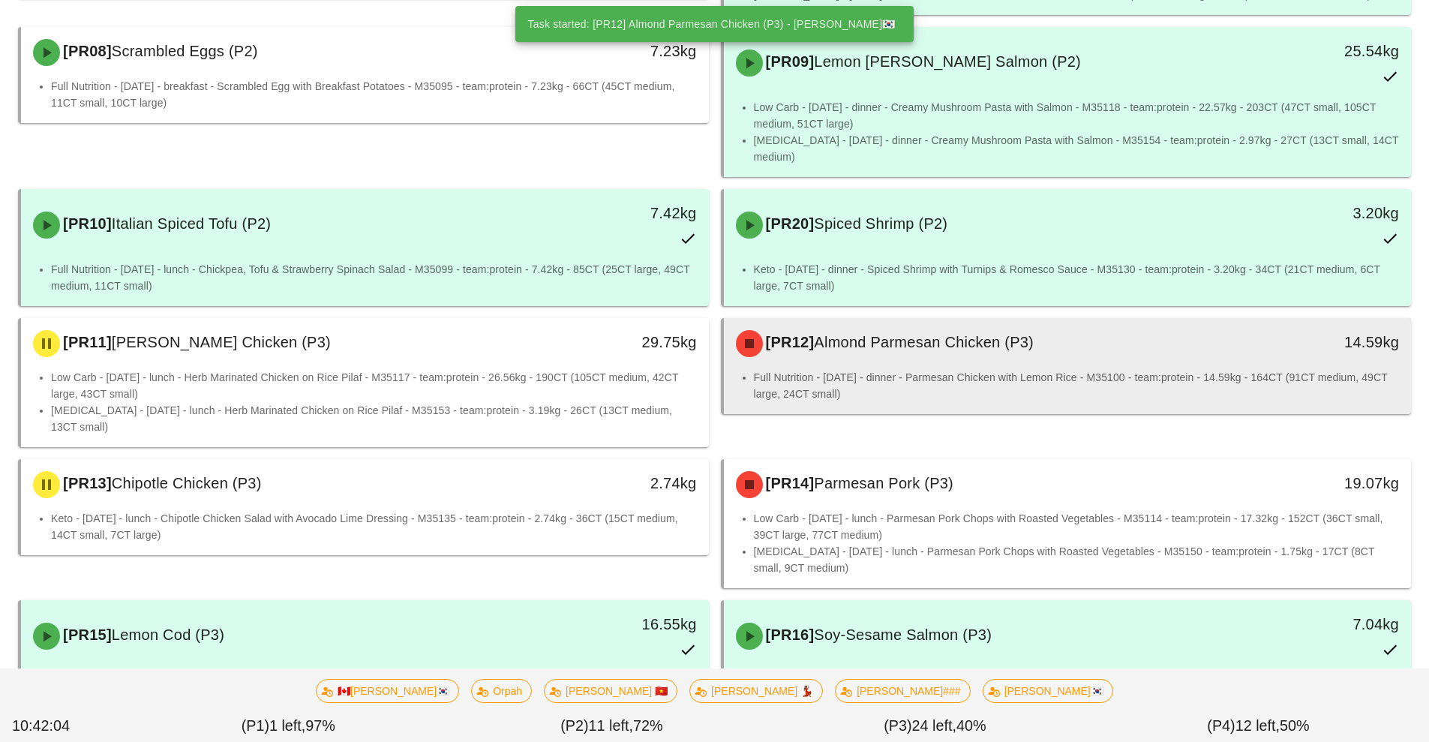
click at [979, 345] on div "[PR12] Almond Parmesan Chicken (P3)" at bounding box center [982, 343] width 511 height 45
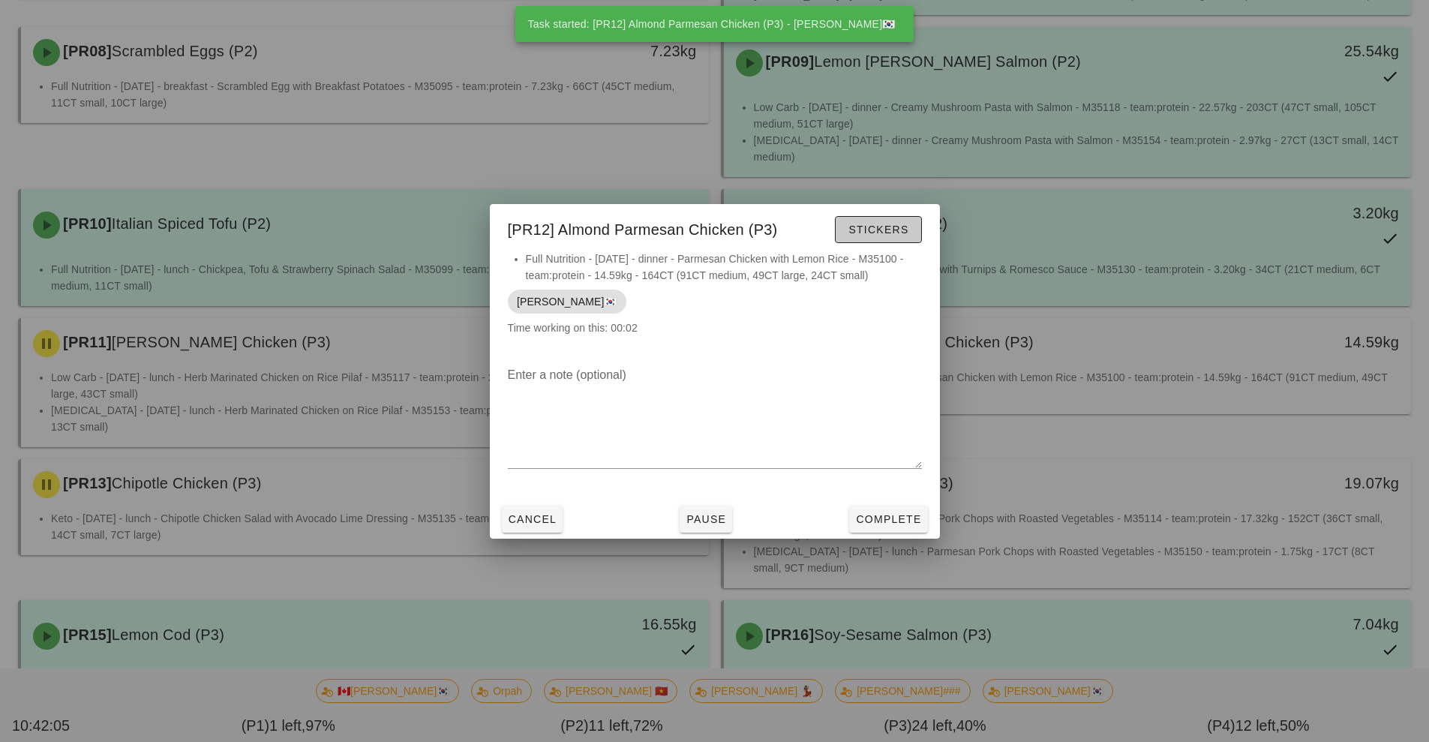
click at [884, 230] on span "Stickers" at bounding box center [878, 230] width 61 height 12
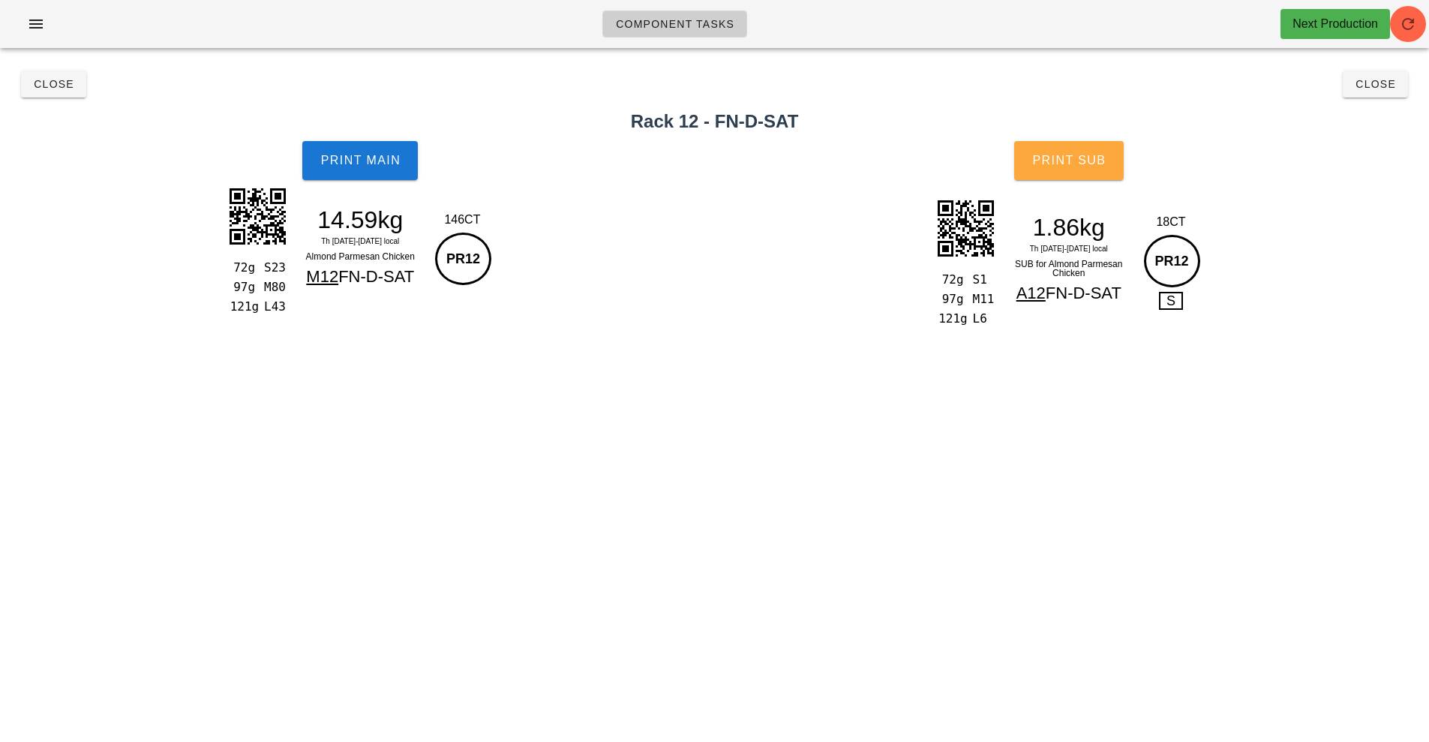
click at [1074, 143] on button "Print Sub" at bounding box center [1069, 160] width 110 height 39
click at [1069, 155] on span "Print Sub" at bounding box center [1068, 161] width 74 height 14
click at [1053, 156] on span "Print Sub" at bounding box center [1068, 161] width 74 height 14
click at [1057, 146] on button "Print Sub" at bounding box center [1069, 160] width 110 height 39
click at [1060, 149] on button "Print Sub" at bounding box center [1069, 160] width 110 height 39
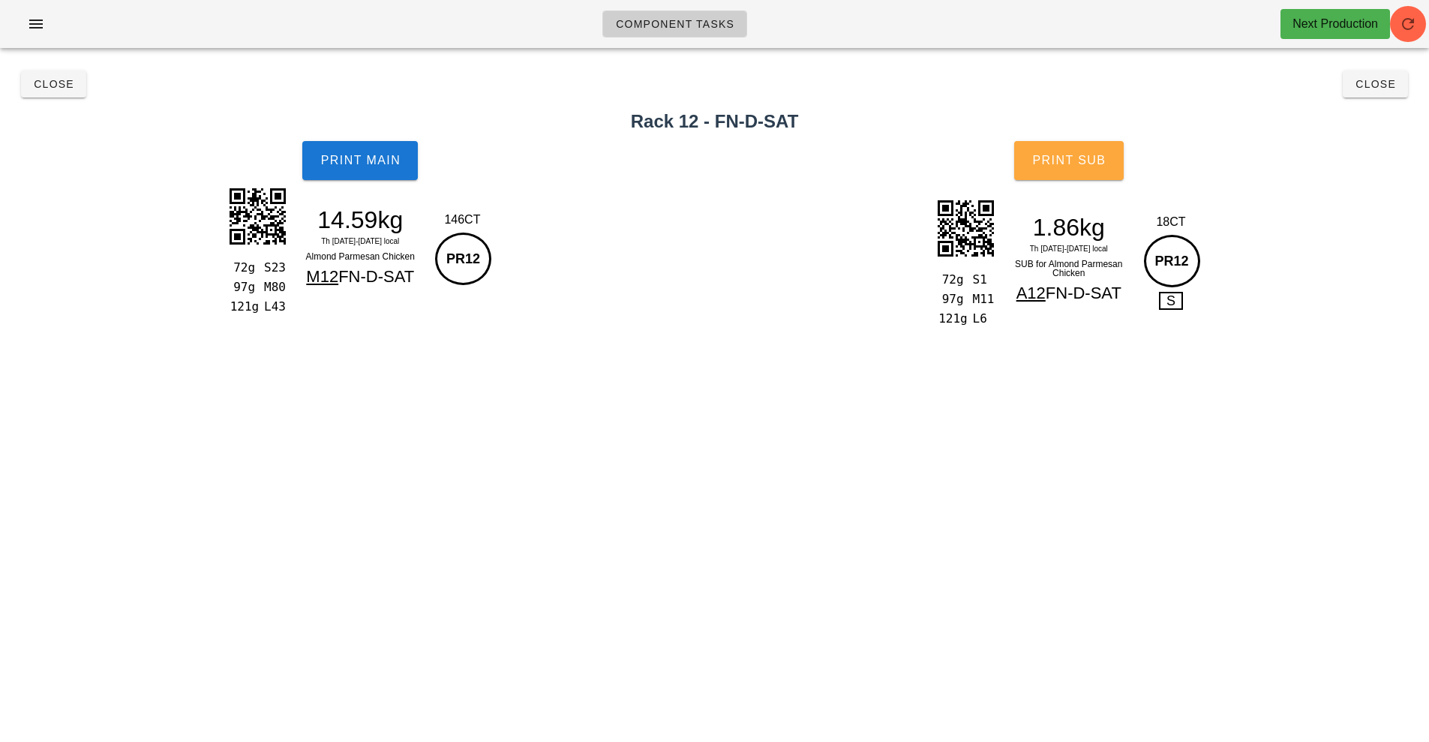
click at [1060, 149] on button "Print Sub" at bounding box center [1069, 160] width 110 height 39
click at [358, 156] on span "Print Main" at bounding box center [360, 161] width 81 height 14
click at [356, 146] on button "Print Main" at bounding box center [360, 160] width 116 height 39
click at [69, 93] on button "Close" at bounding box center [53, 84] width 65 height 27
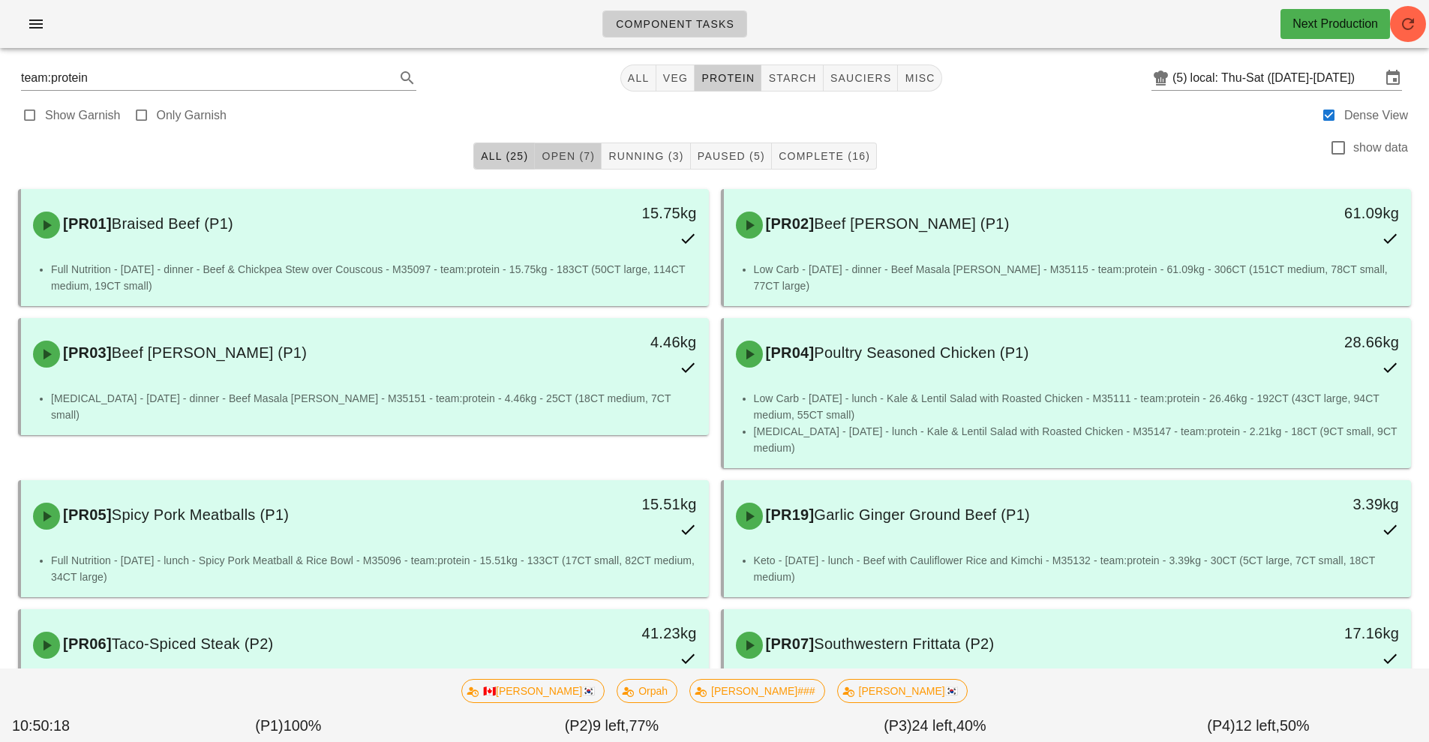
click at [579, 157] on span "Open (7)" at bounding box center [568, 156] width 54 height 12
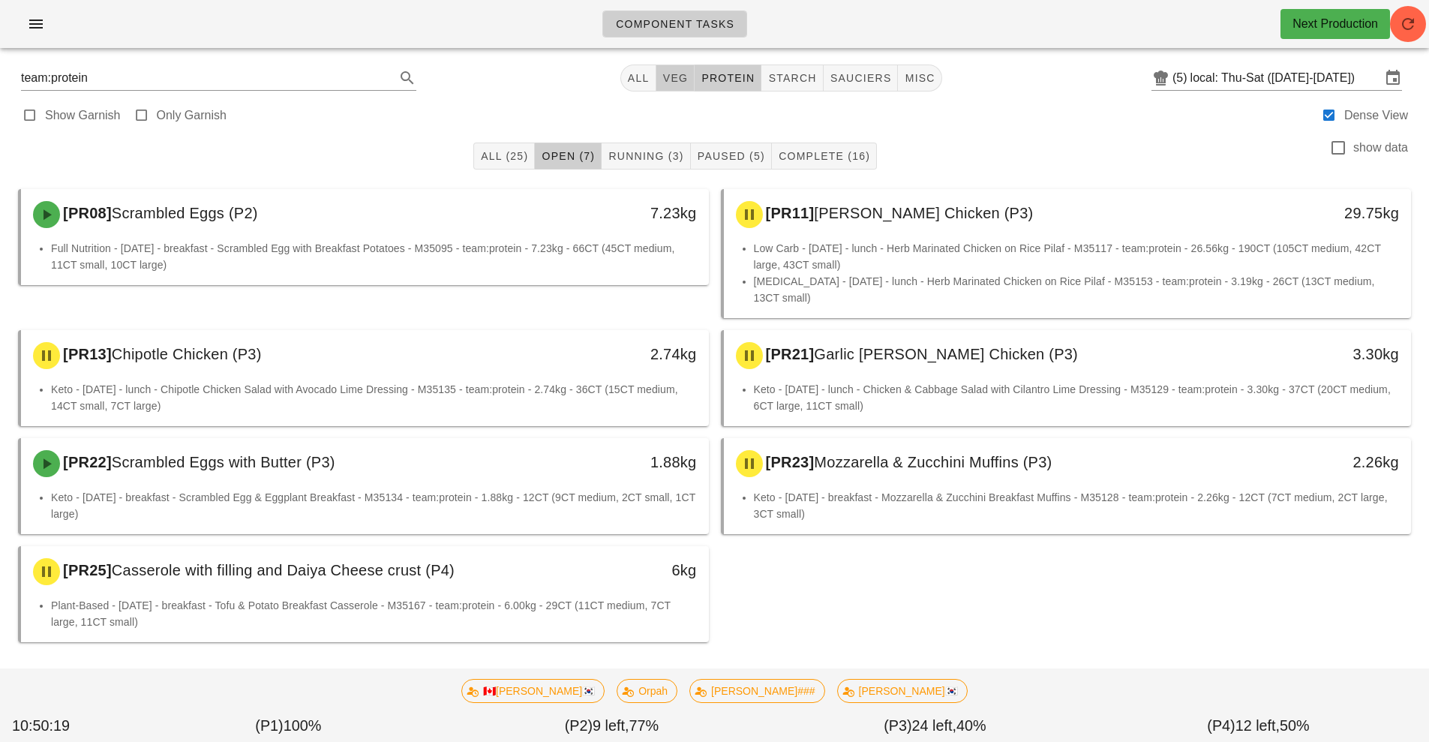
click at [681, 70] on button "veg" at bounding box center [675, 78] width 39 height 27
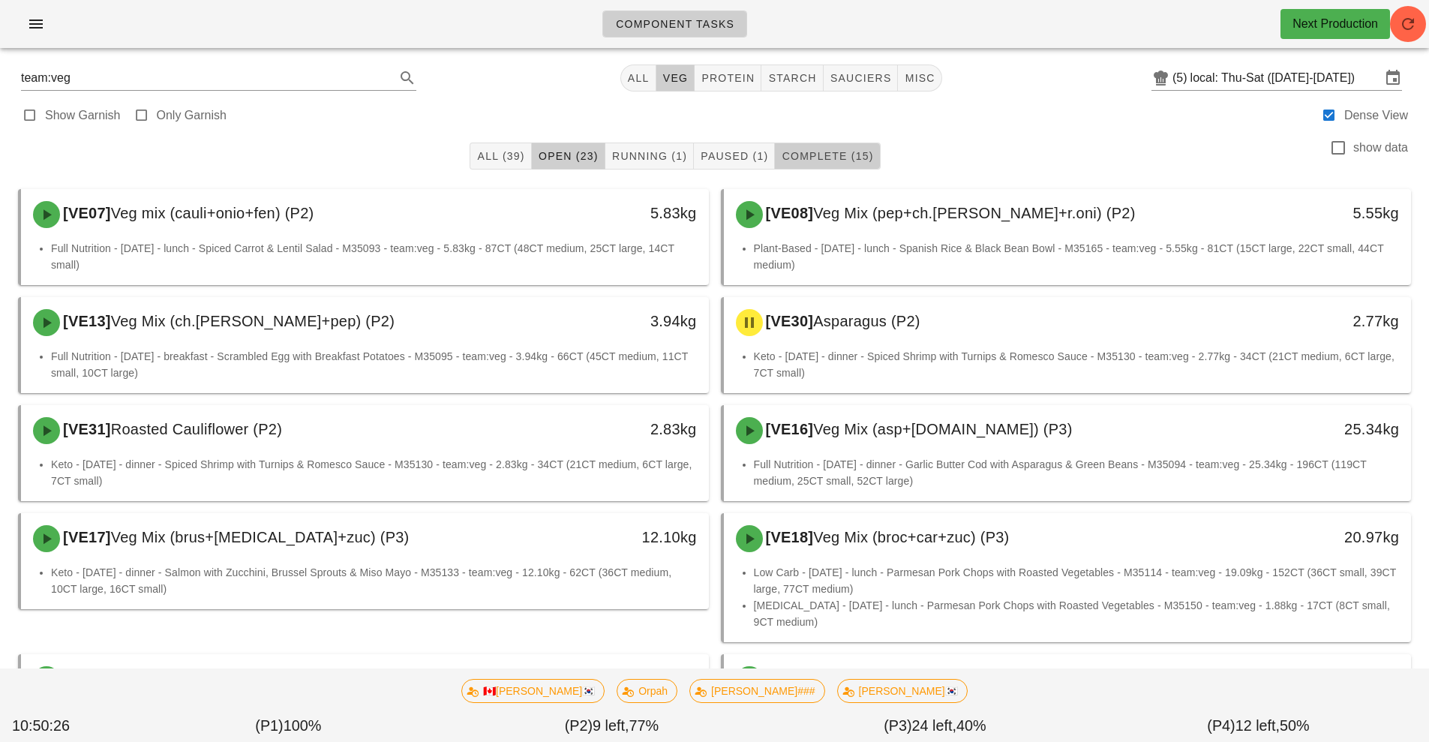
click at [839, 157] on span "Complete (15)" at bounding box center [827, 156] width 92 height 12
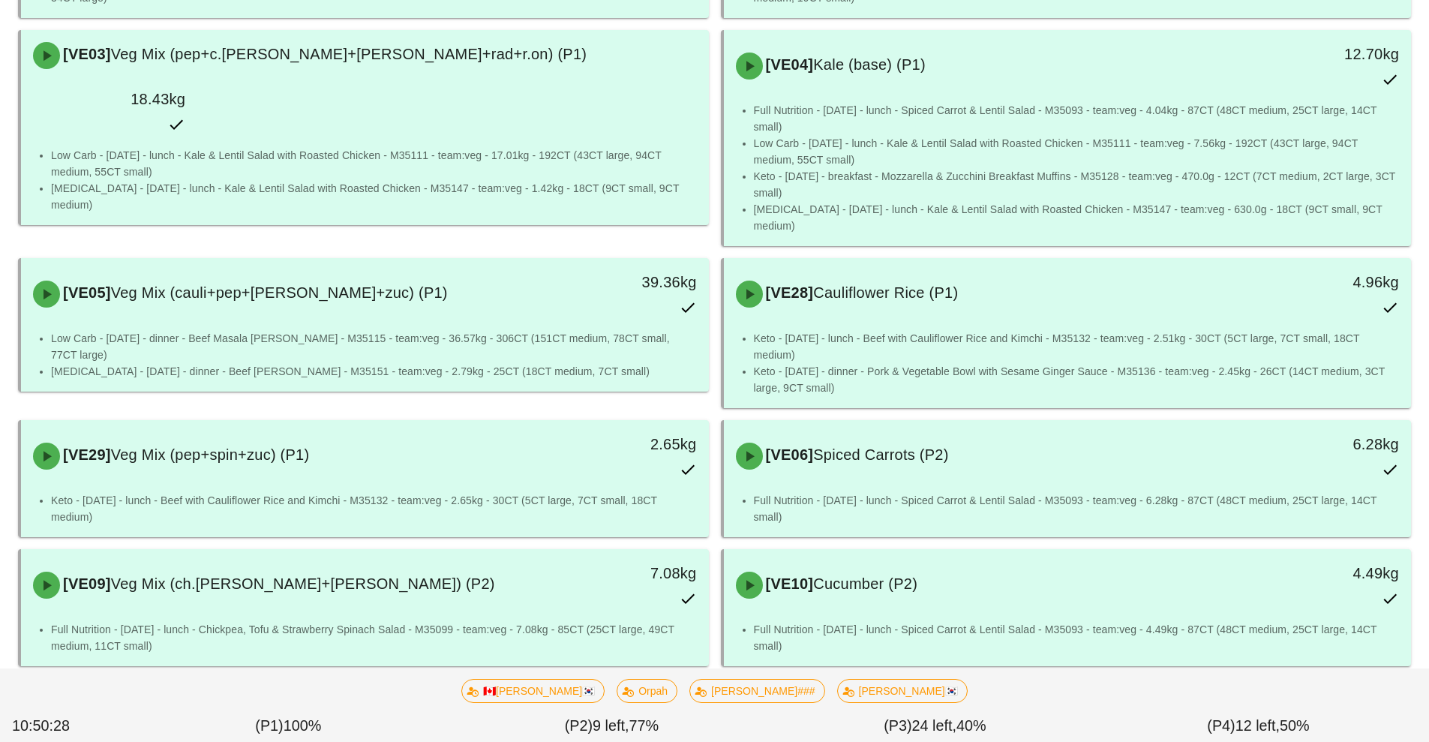
scroll to position [403, 0]
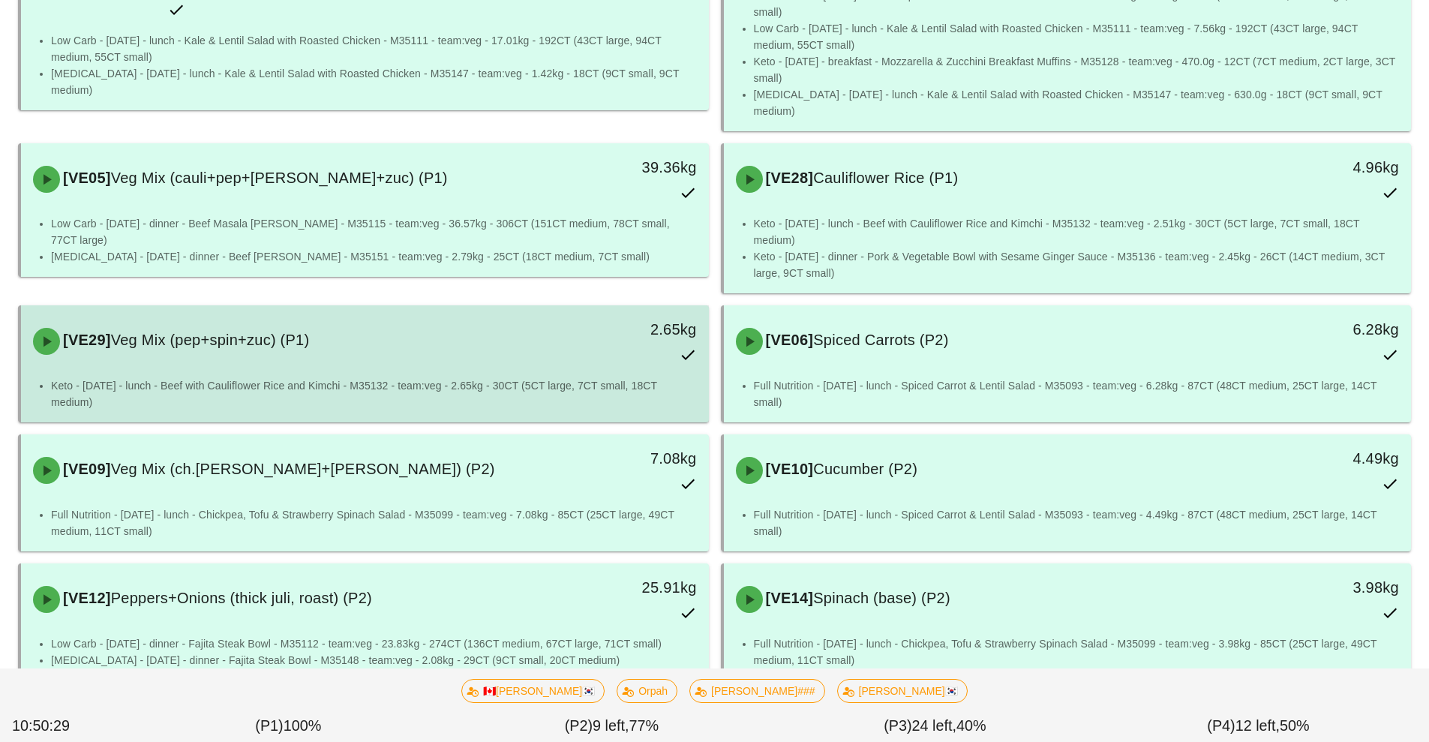
click at [460, 354] on div "[VE29] Veg Mix (pep+spin+zuc) (P1) 2.65kg" at bounding box center [365, 341] width 682 height 66
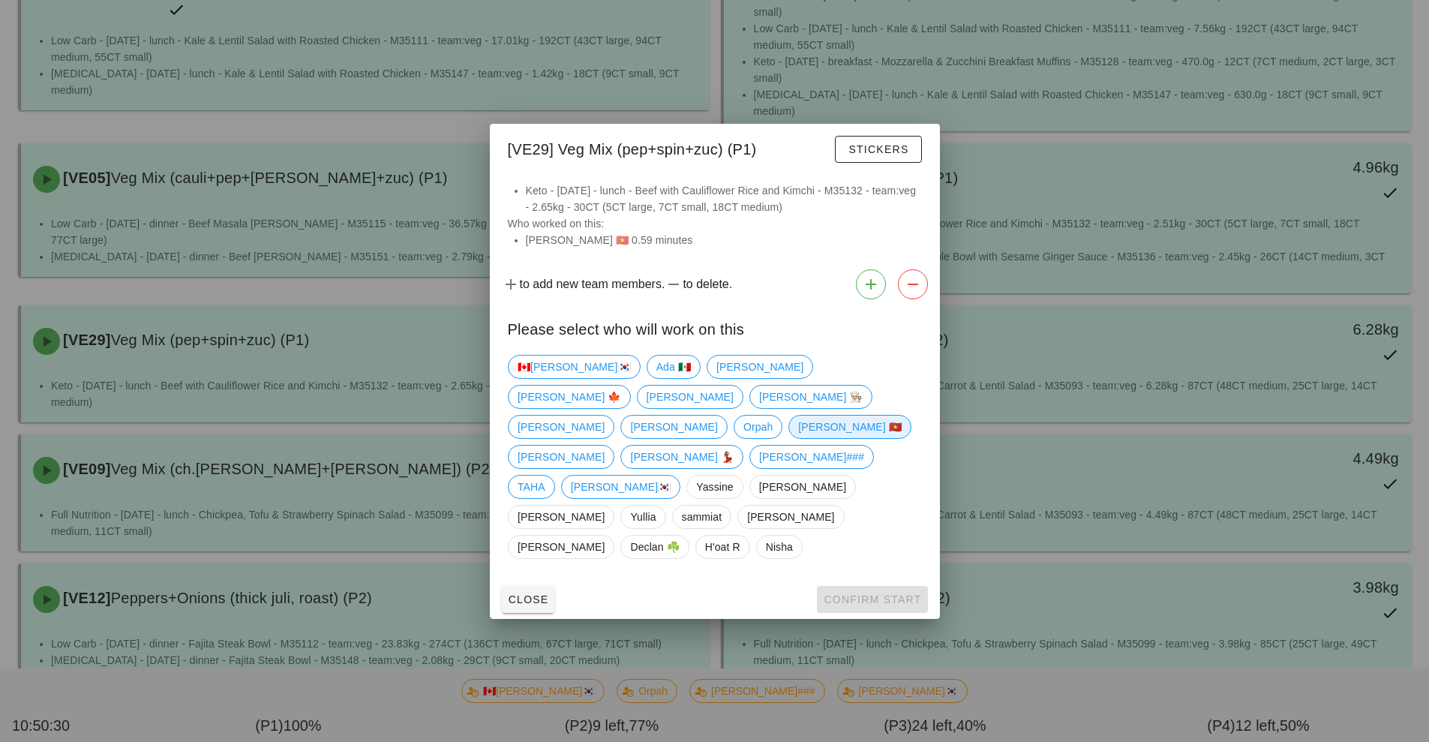
click at [798, 438] on span "[PERSON_NAME] 🇻🇳" at bounding box center [850, 427] width 104 height 23
click at [867, 593] on span "Confirm Start" at bounding box center [872, 599] width 98 height 12
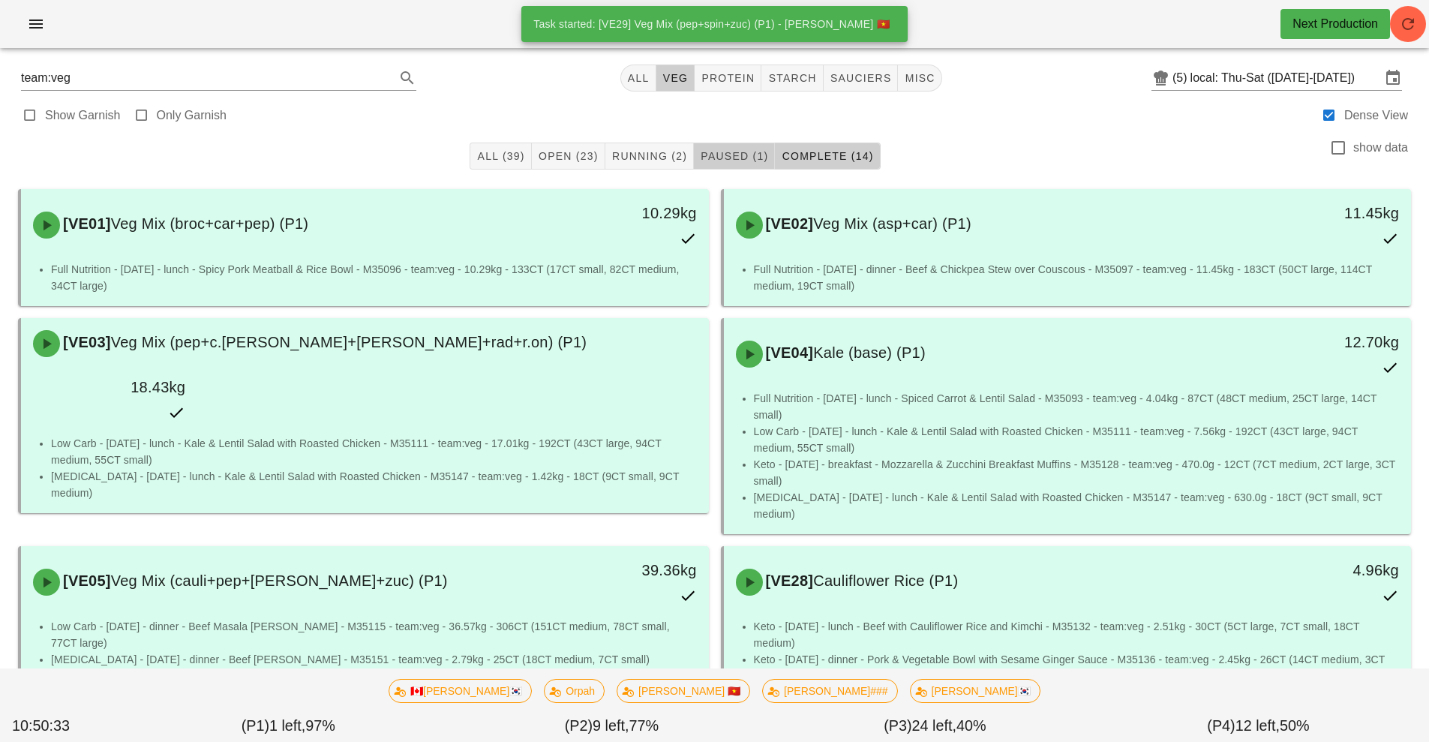
click at [740, 161] on span "Paused (1)" at bounding box center [734, 156] width 68 height 12
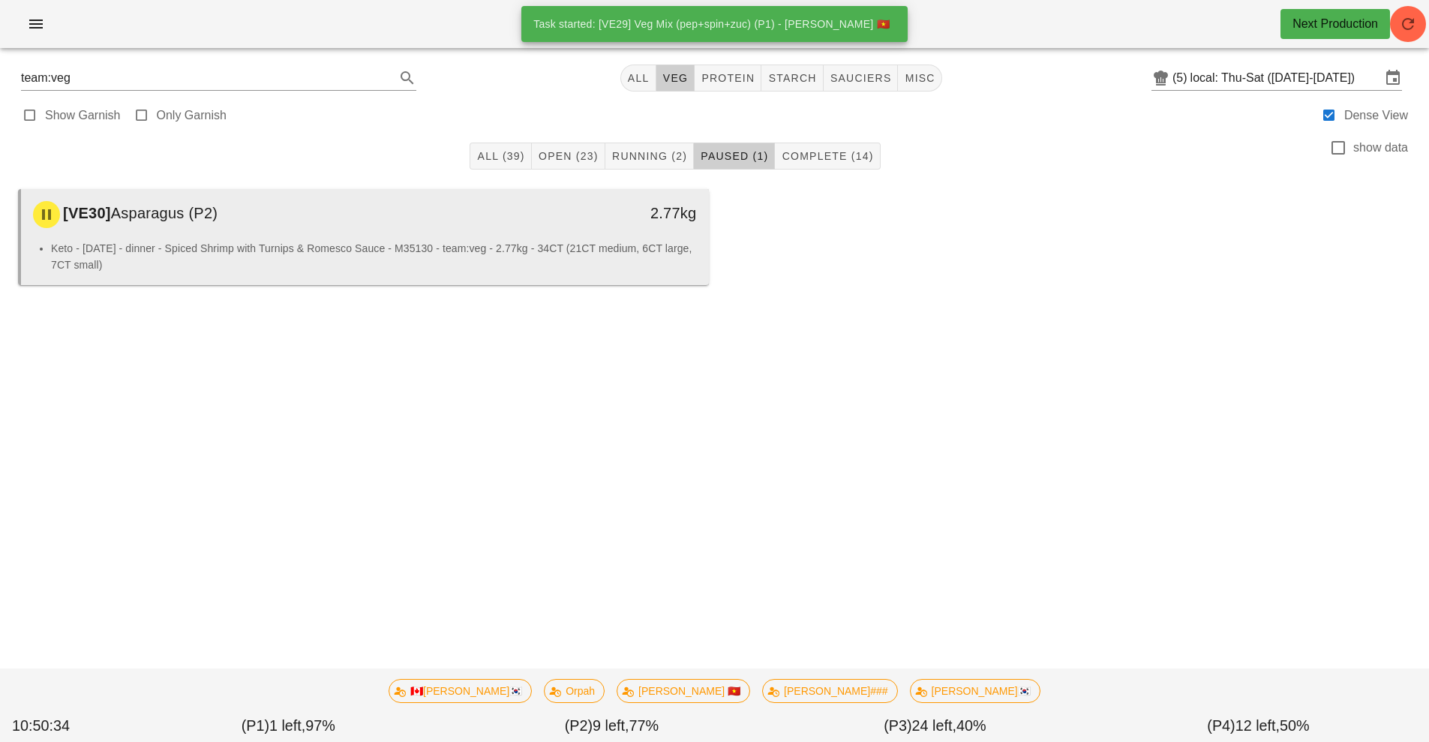
click at [545, 275] on div "Keto - [DATE] - dinner - Spiced Shrimp with Turnips & Romesco Sauce - M35130 - …" at bounding box center [365, 262] width 688 height 45
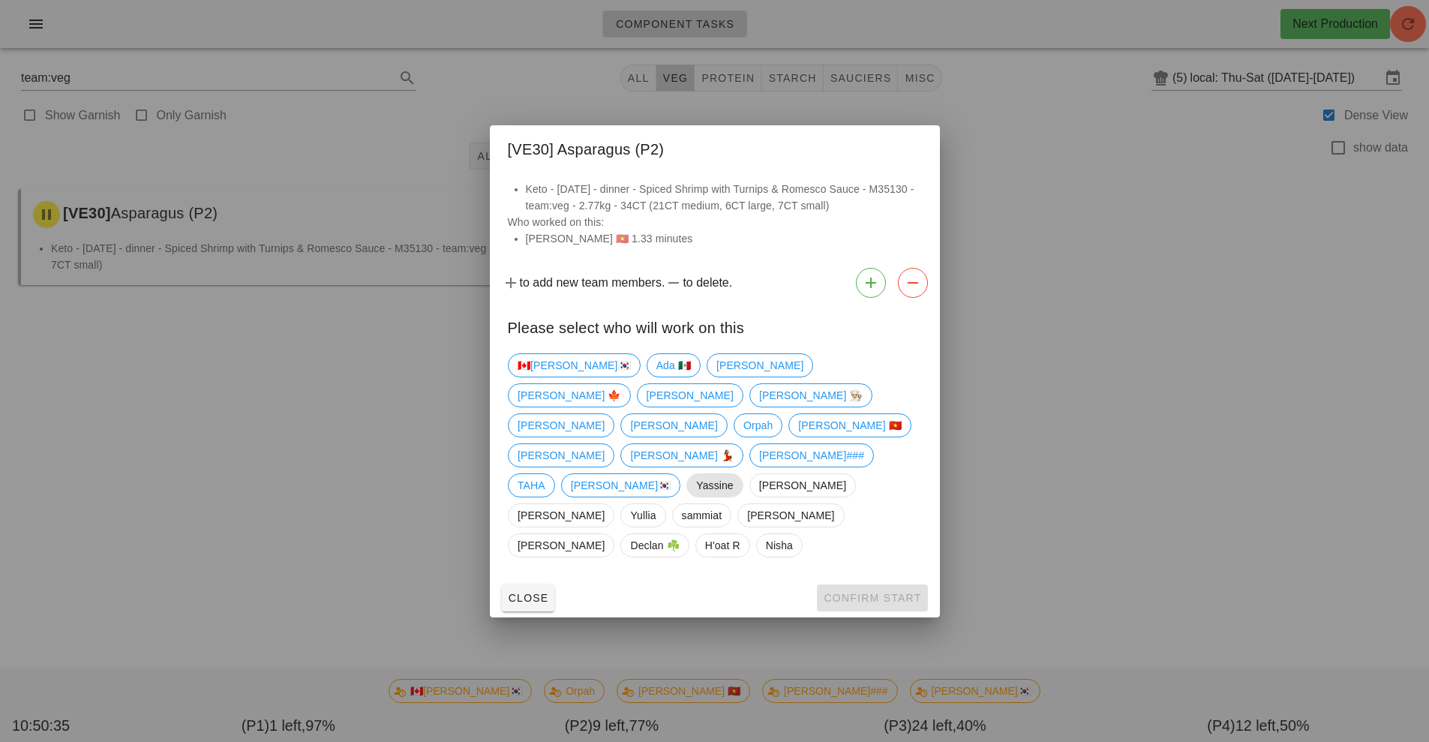
click at [722, 474] on span "Yassine" at bounding box center [714, 485] width 37 height 23
click at [733, 474] on span "Yassine" at bounding box center [714, 485] width 37 height 23
click at [798, 437] on span "[PERSON_NAME] 🇻🇳" at bounding box center [850, 425] width 104 height 23
click at [865, 592] on span "Confirm Start" at bounding box center [872, 598] width 98 height 12
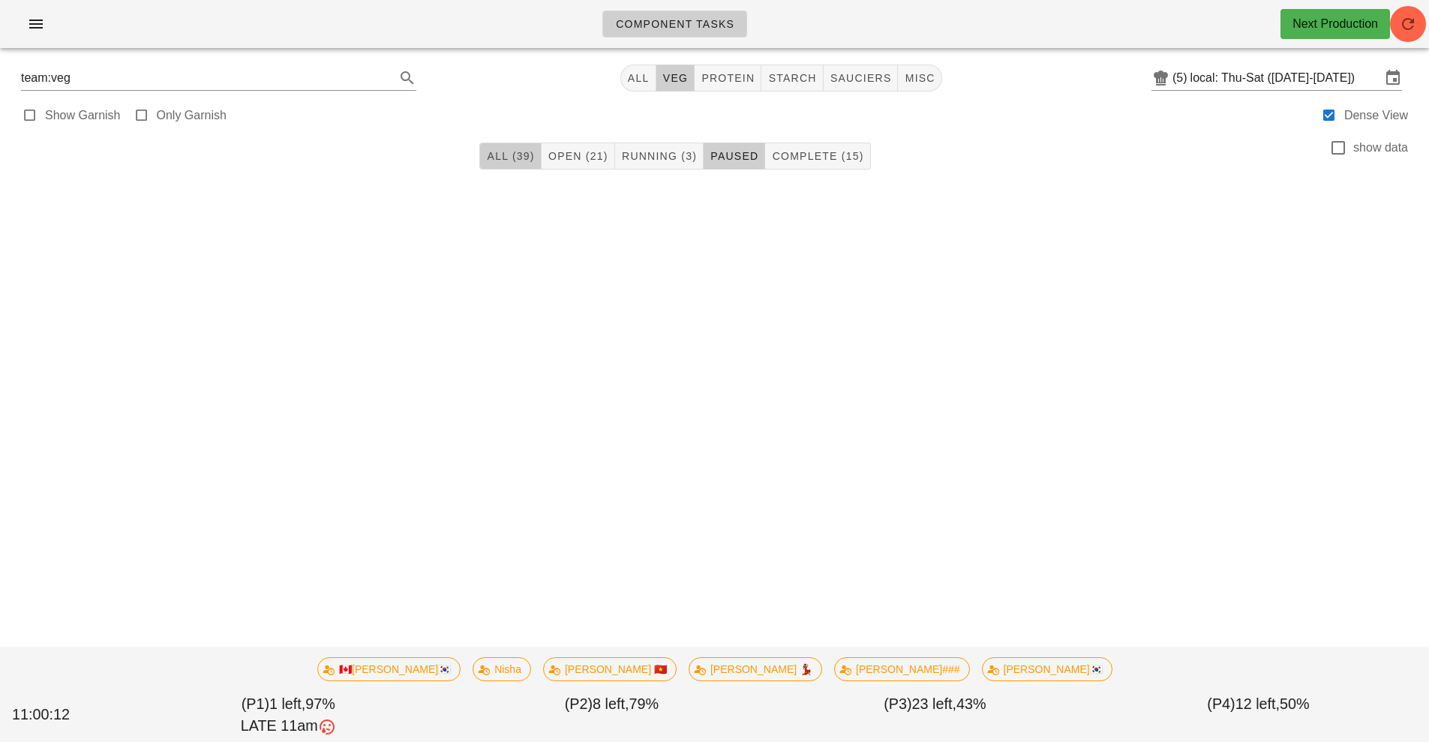
click at [513, 143] on button "All (39)" at bounding box center [510, 156] width 62 height 27
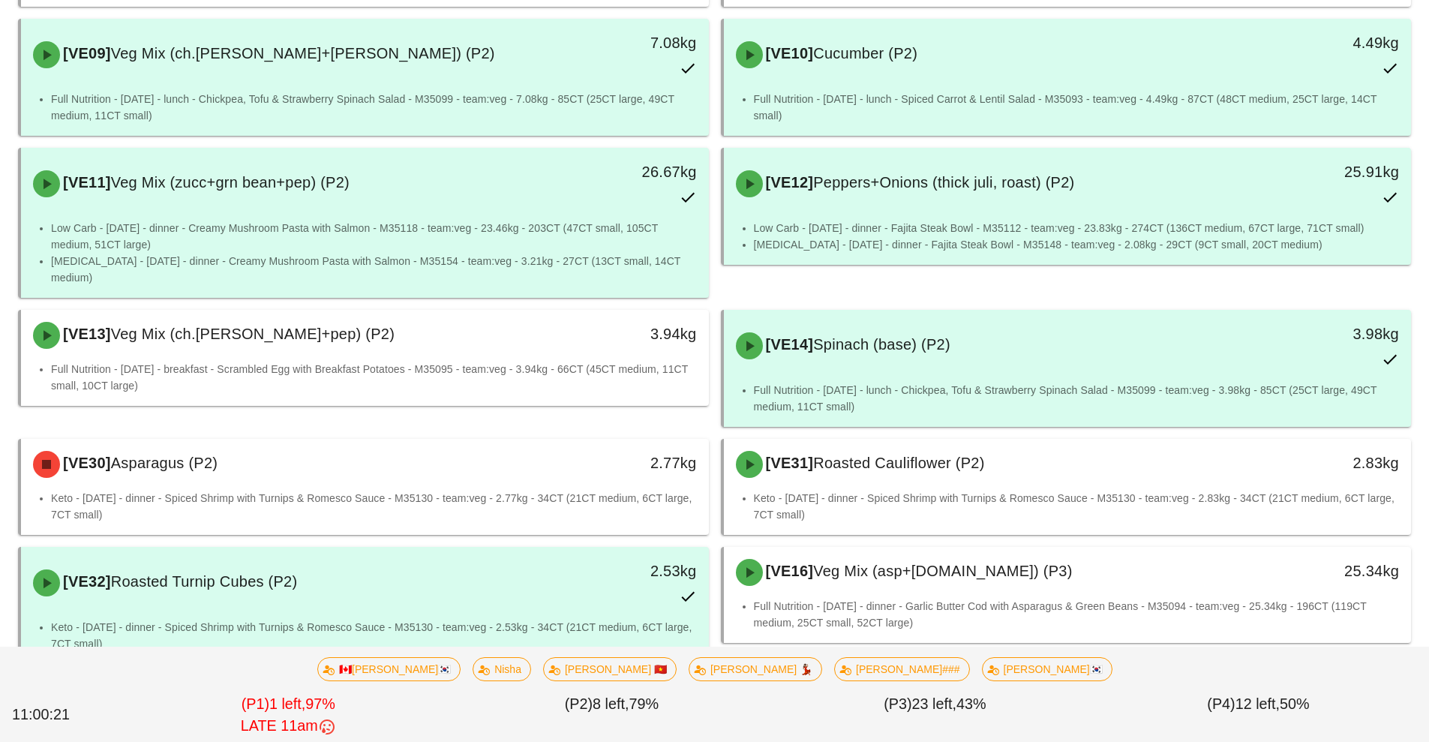
scroll to position [956, 0]
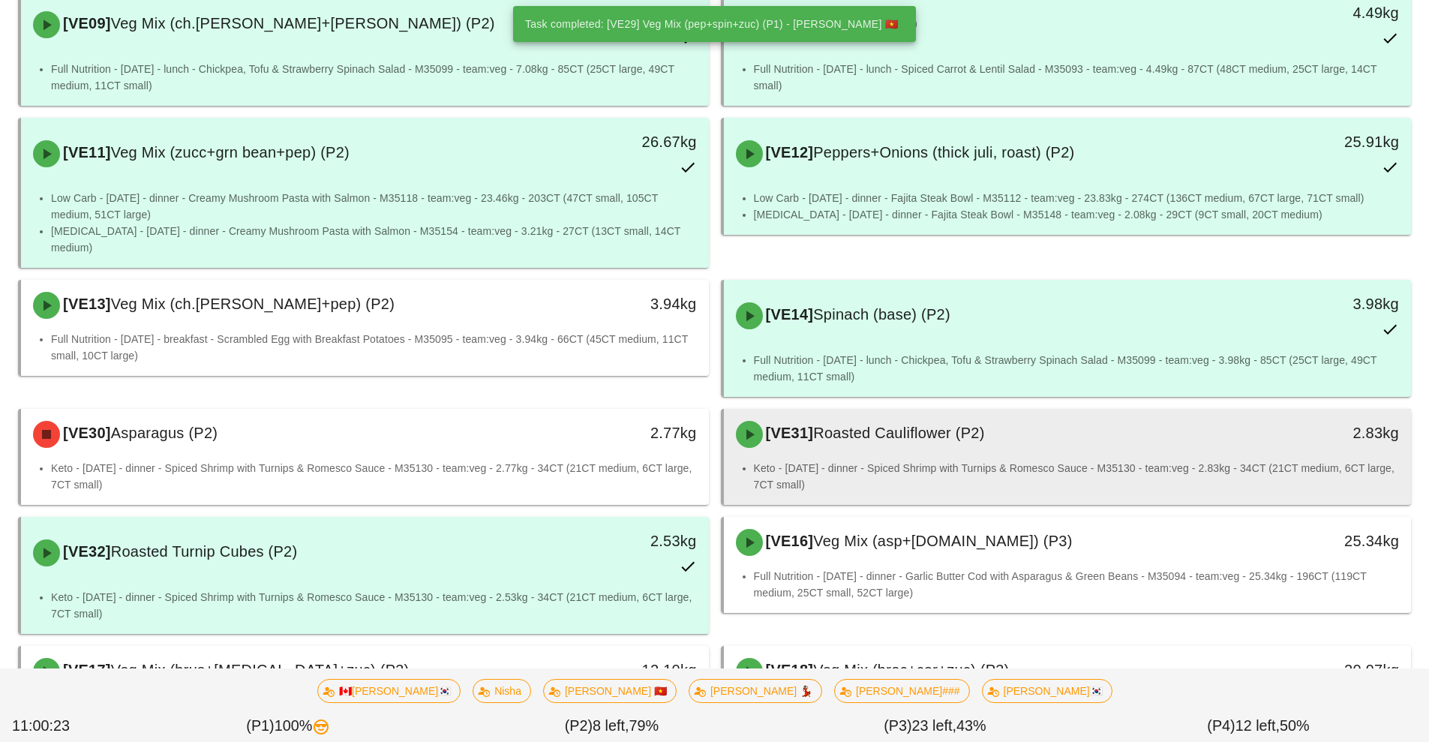
click at [923, 422] on div "[VE31] Roasted Cauliflower (P2)" at bounding box center [982, 434] width 511 height 45
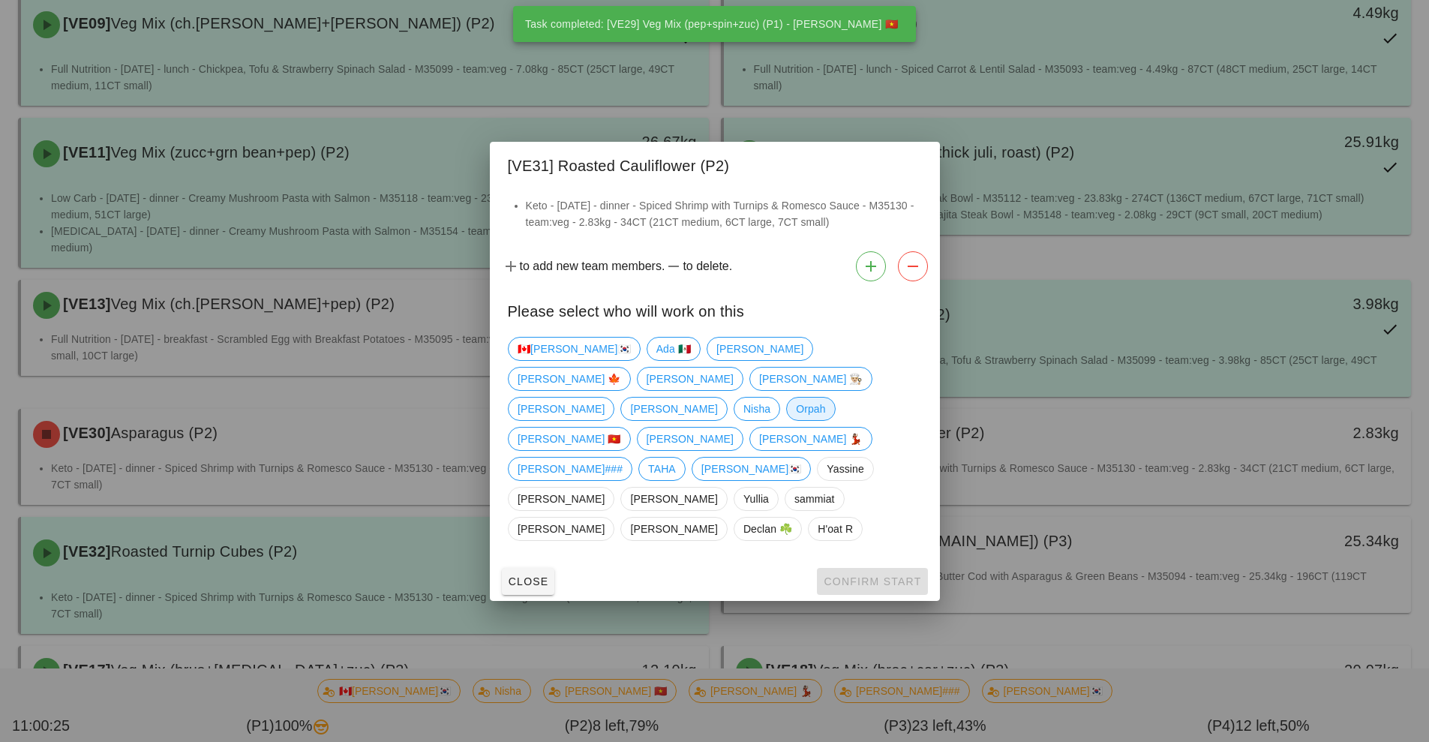
click at [796, 418] on span "Orpah" at bounding box center [810, 409] width 29 height 23
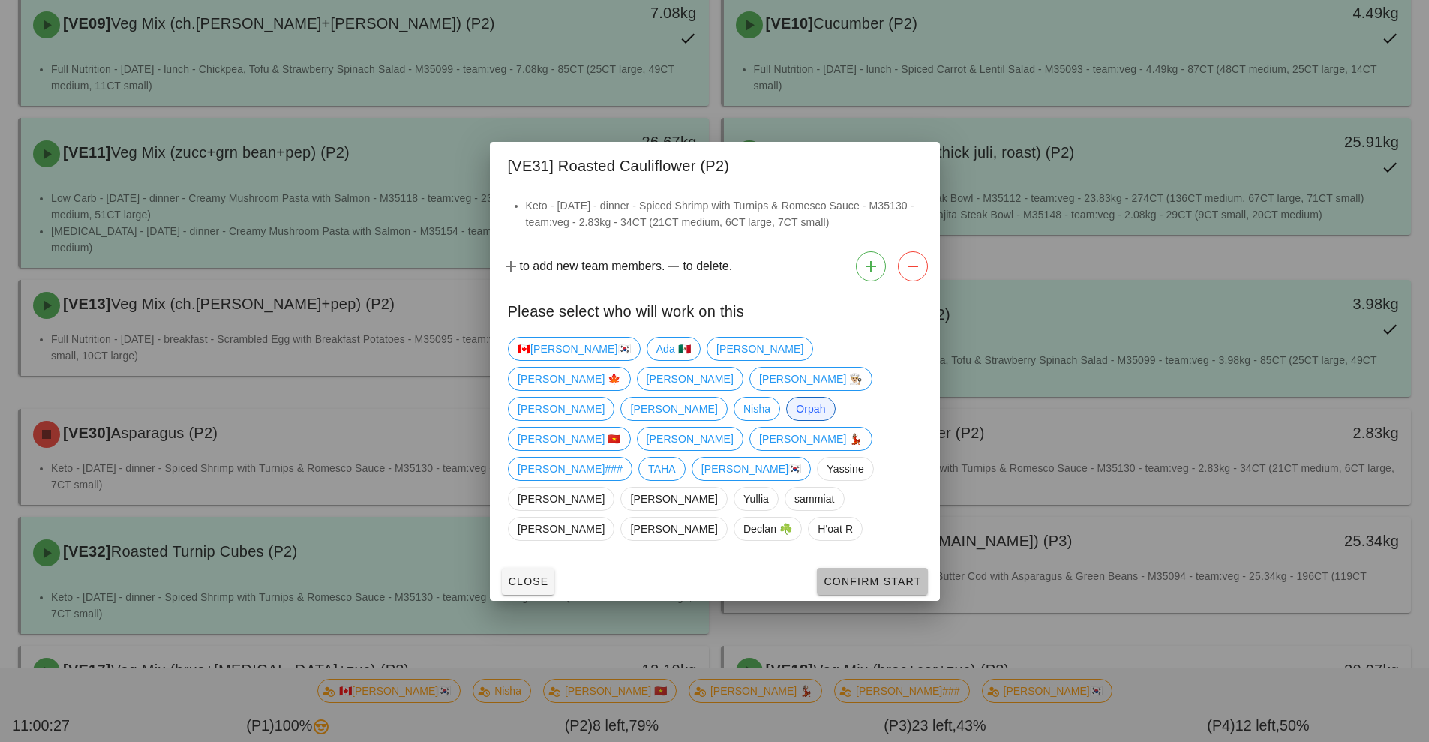
click at [889, 575] on span "Confirm Start" at bounding box center [872, 581] width 98 height 12
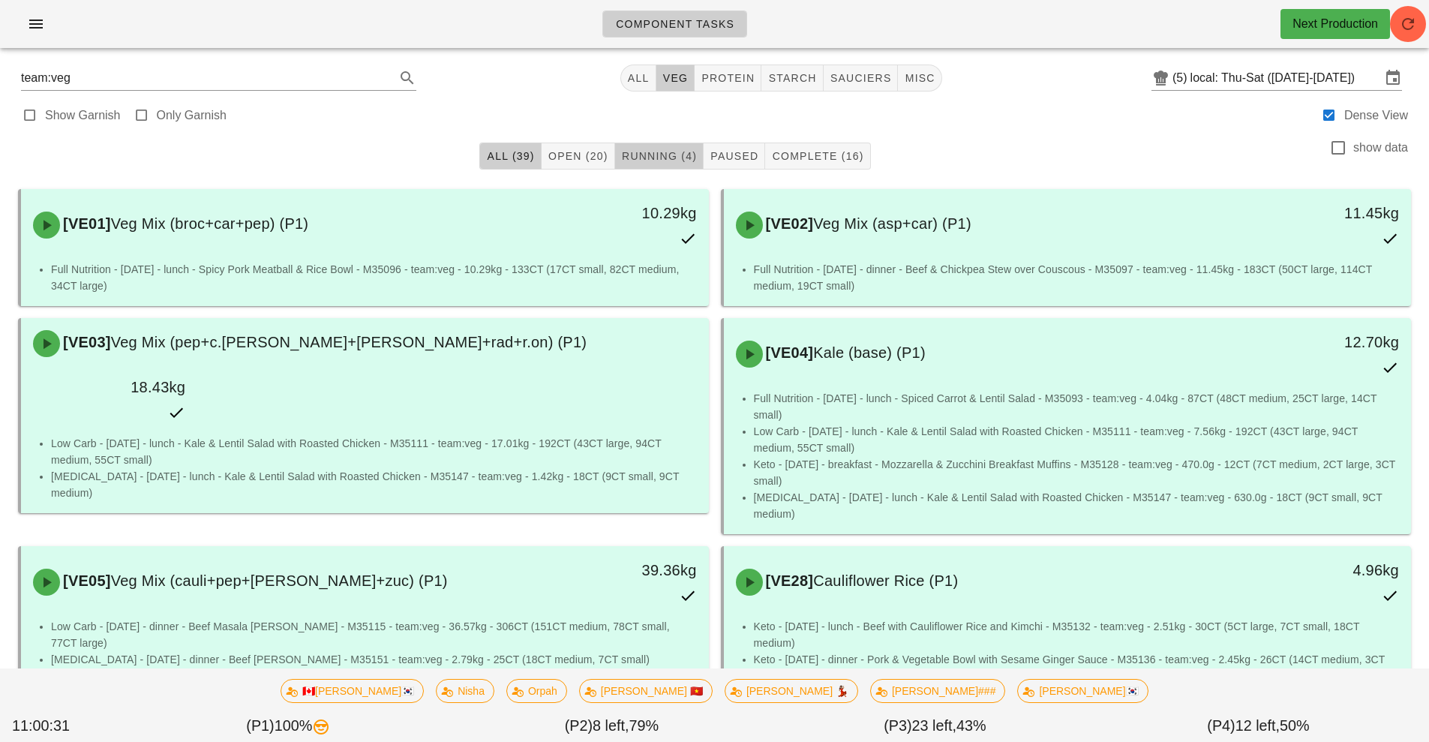
click at [653, 150] on span "Running (4)" at bounding box center [659, 156] width 76 height 12
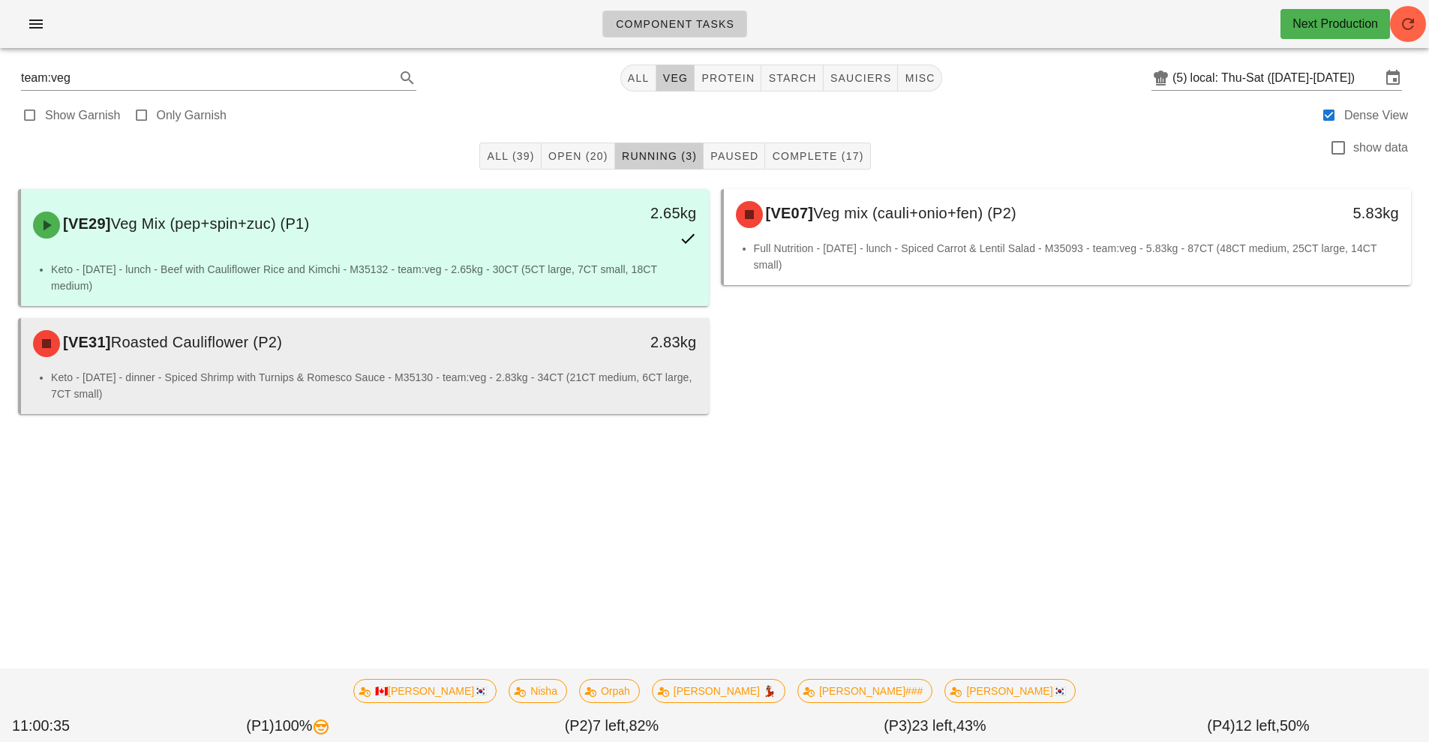
click at [634, 360] on div "2.83kg" at bounding box center [620, 343] width 170 height 45
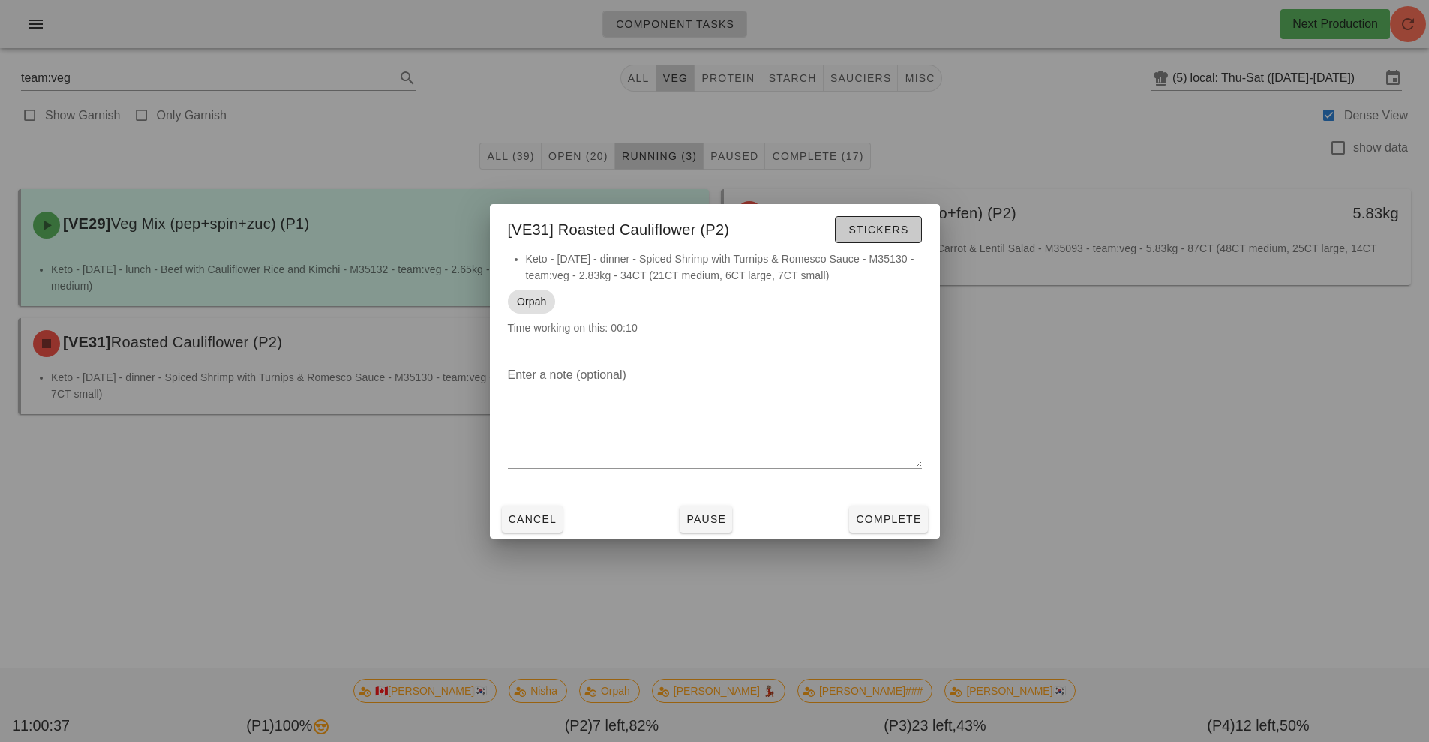
click at [892, 230] on span "Stickers" at bounding box center [878, 230] width 61 height 12
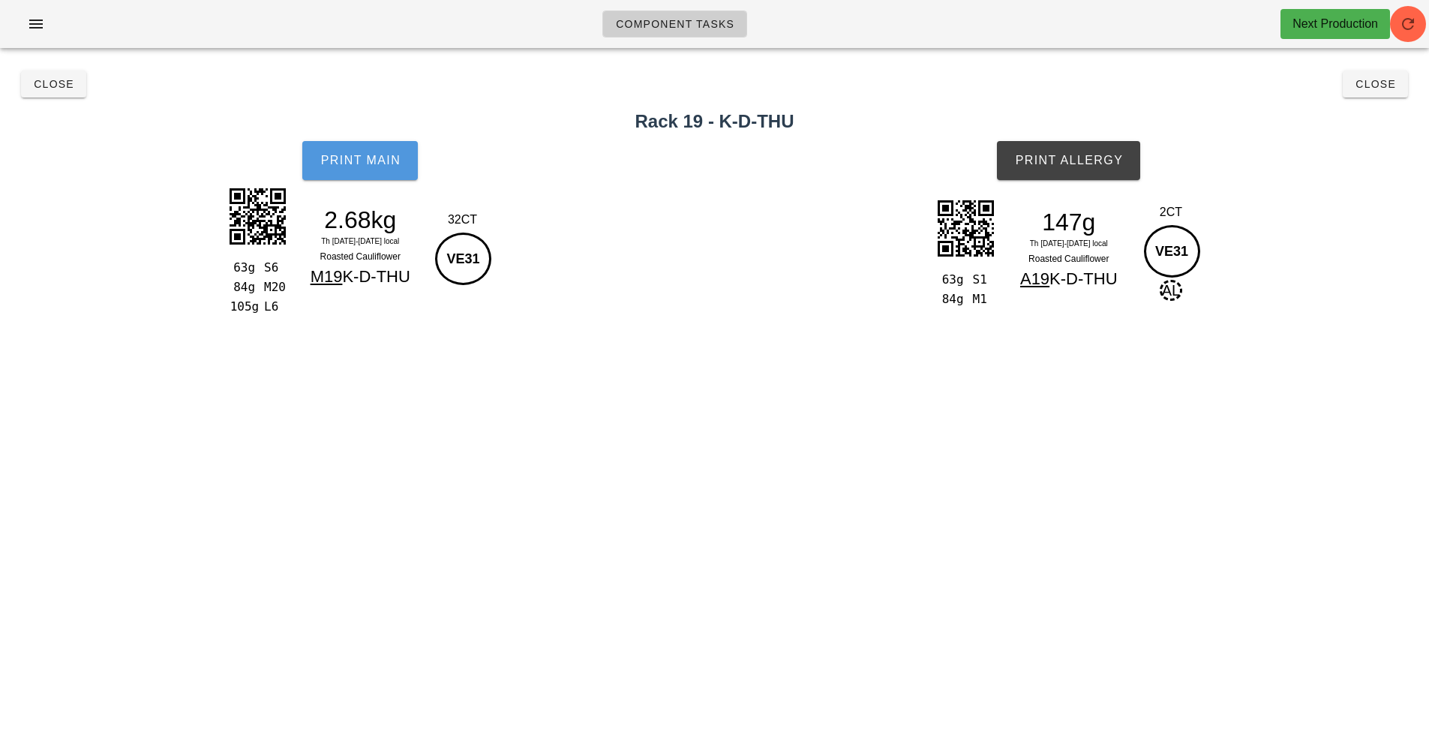
click at [353, 162] on span "Print Main" at bounding box center [360, 161] width 81 height 14
click at [1084, 161] on span "Print Allergy" at bounding box center [1068, 161] width 109 height 14
click at [61, 85] on span "Close" at bounding box center [53, 84] width 41 height 12
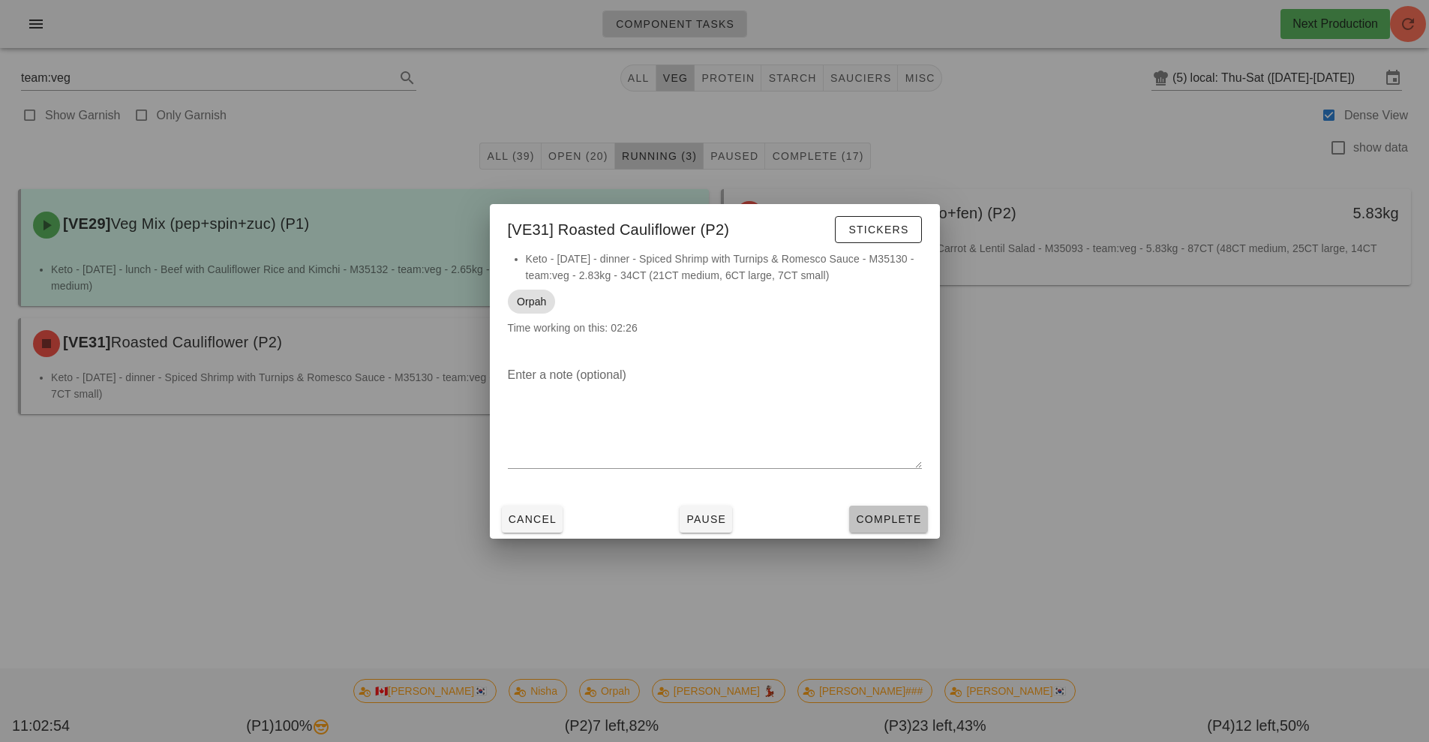
click at [898, 516] on span "Complete" at bounding box center [888, 519] width 66 height 12
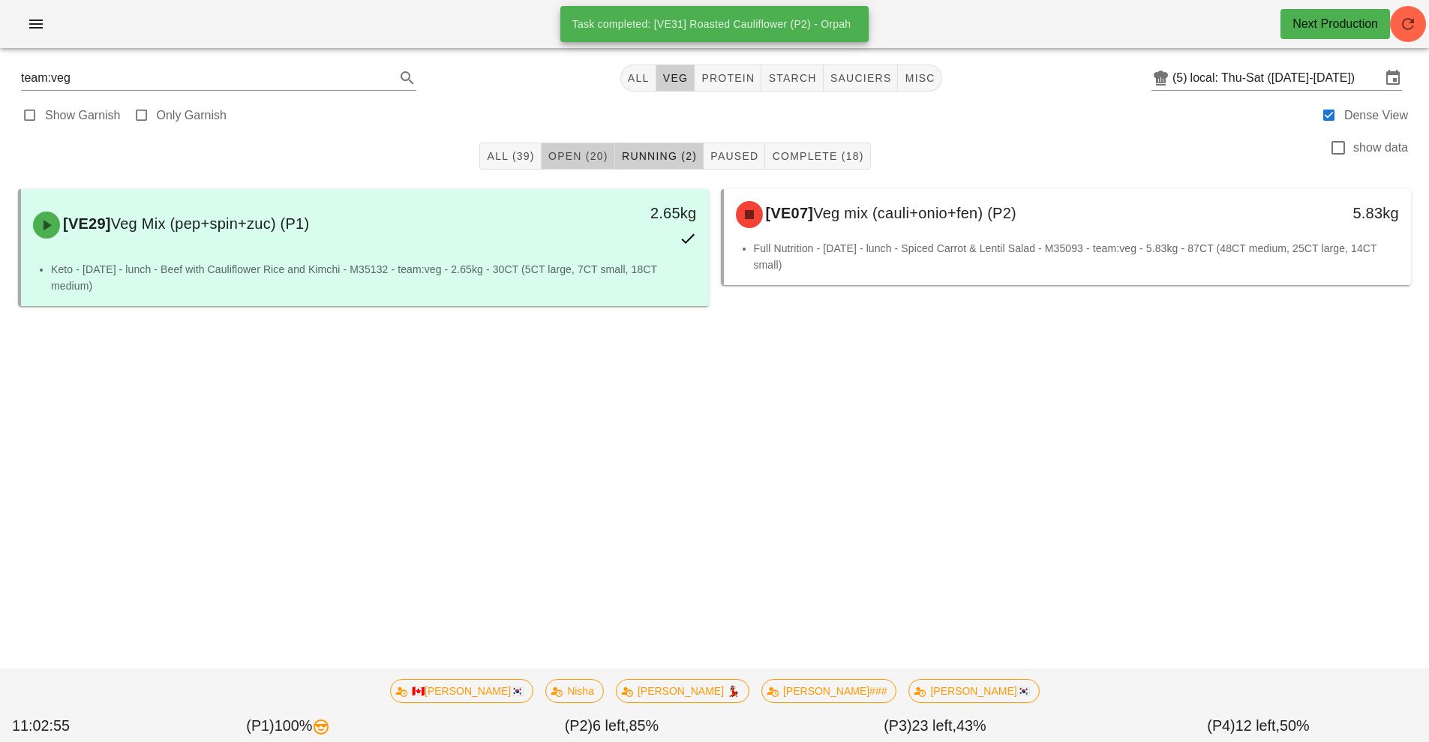
click at [583, 158] on span "Open (20)" at bounding box center [578, 156] width 61 height 12
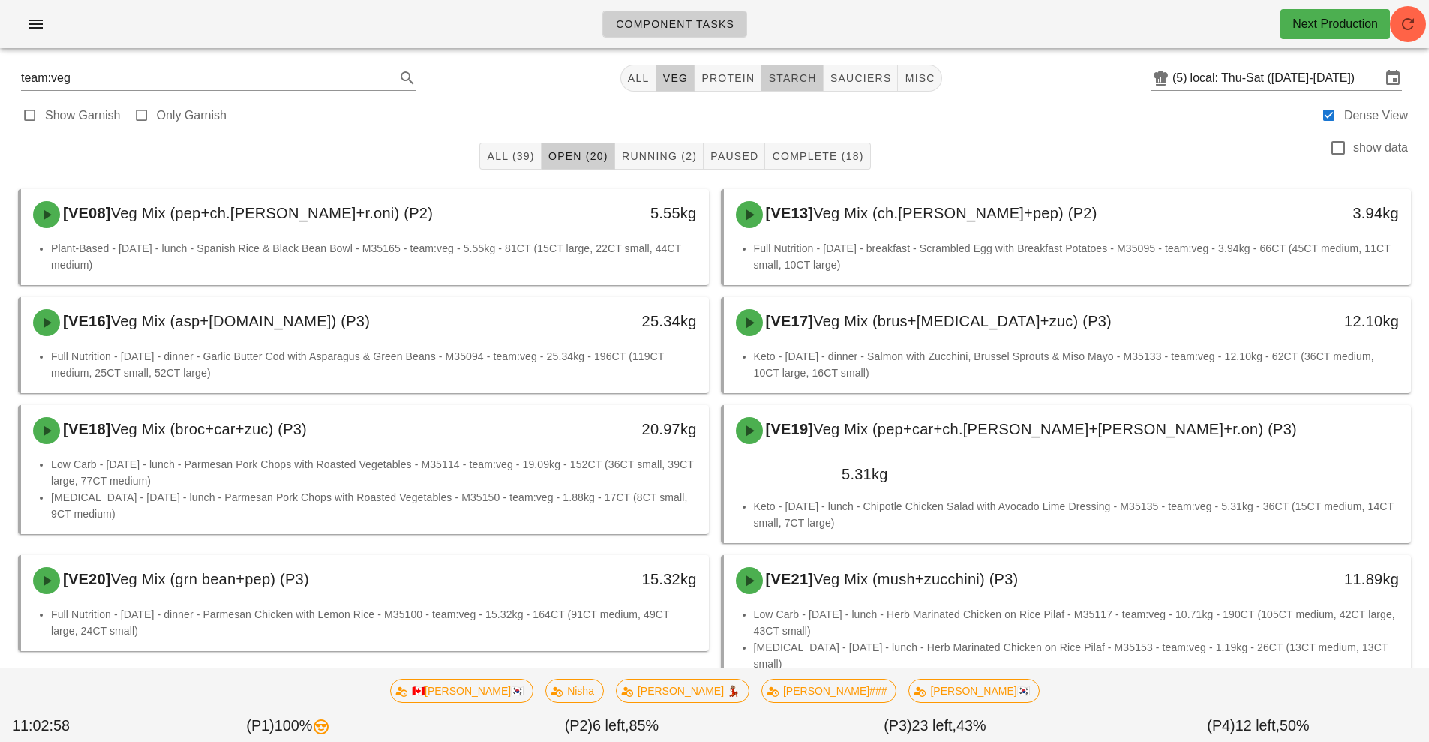
click at [802, 77] on span "starch" at bounding box center [791, 78] width 49 height 12
type input "team:starch"
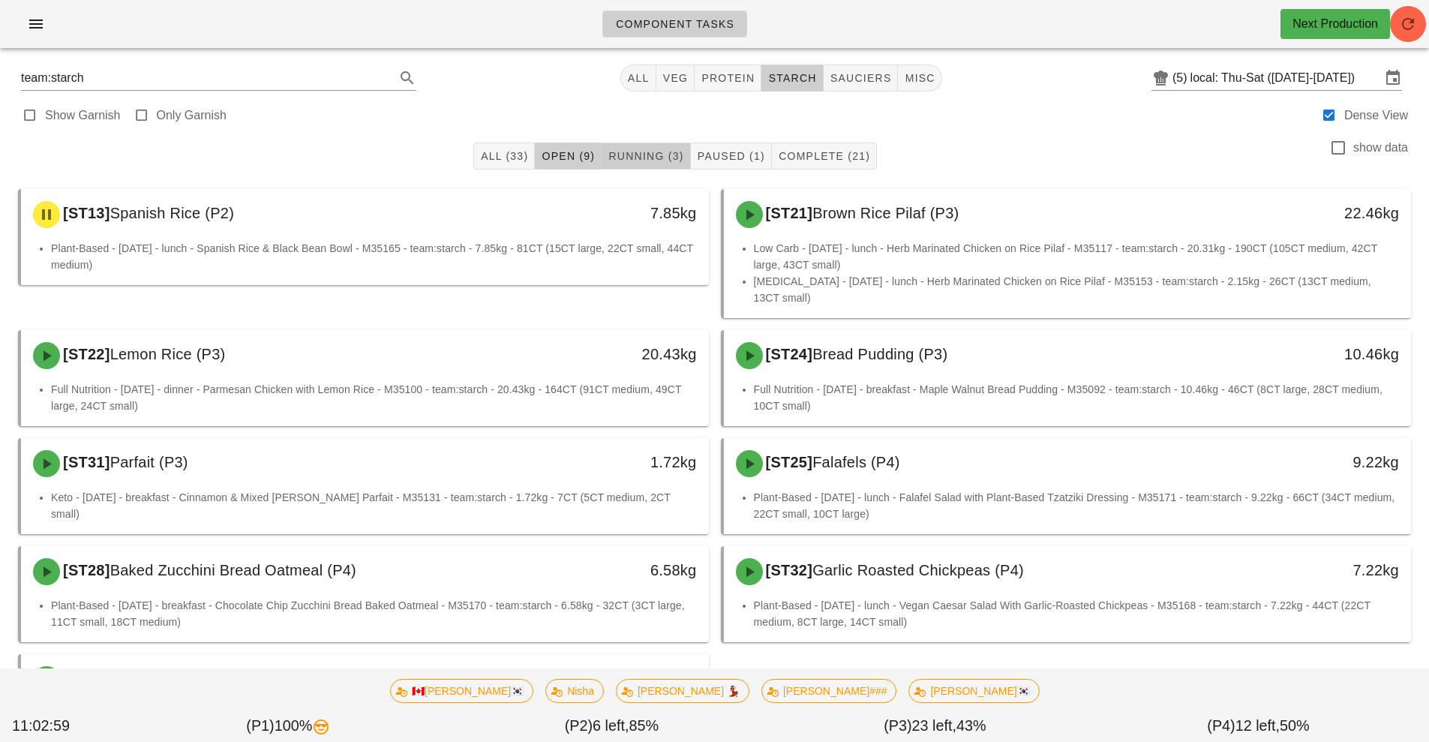
click at [652, 154] on span "Running (3)" at bounding box center [646, 156] width 76 height 12
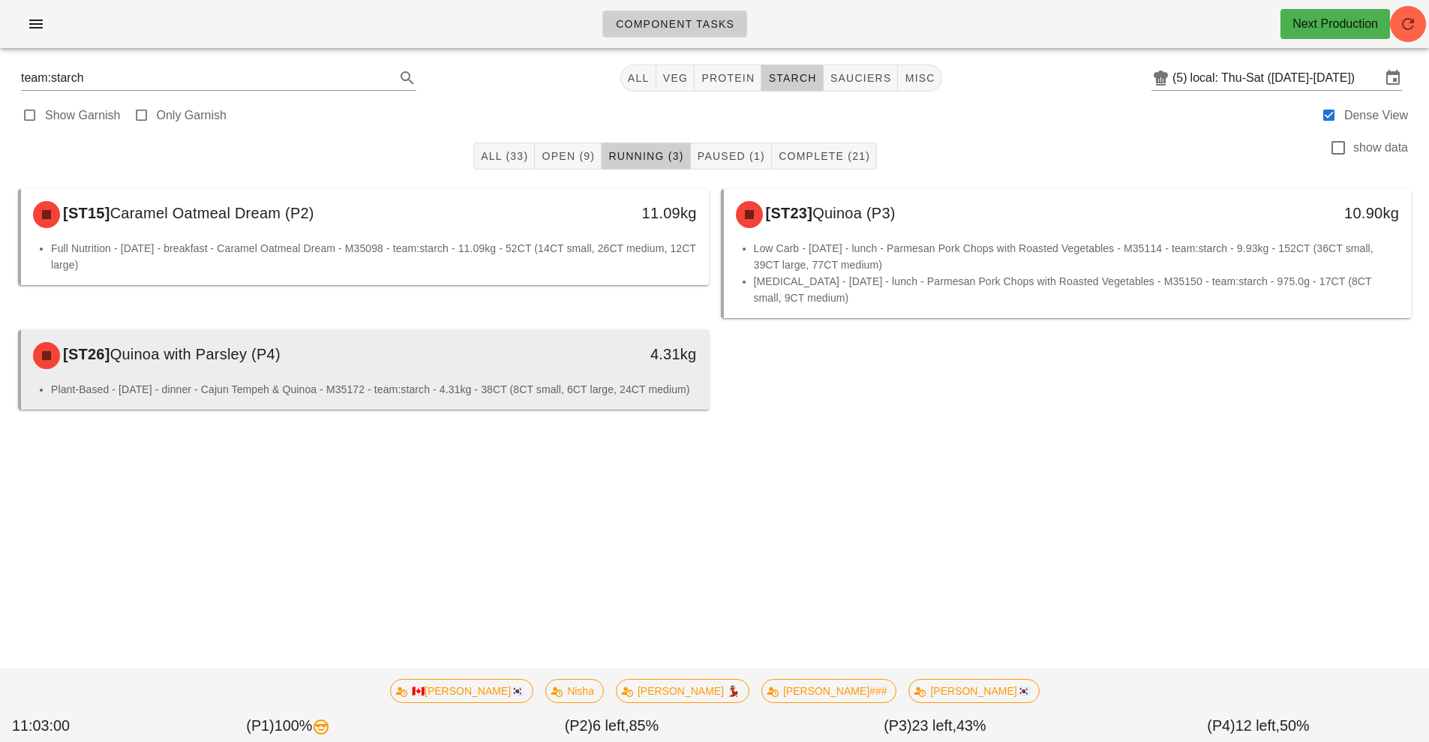
click at [605, 385] on li "Plant-Based - [DATE] - dinner - Cajun Tempeh & Quinoa - M35172 - team:starch - …" at bounding box center [374, 389] width 646 height 17
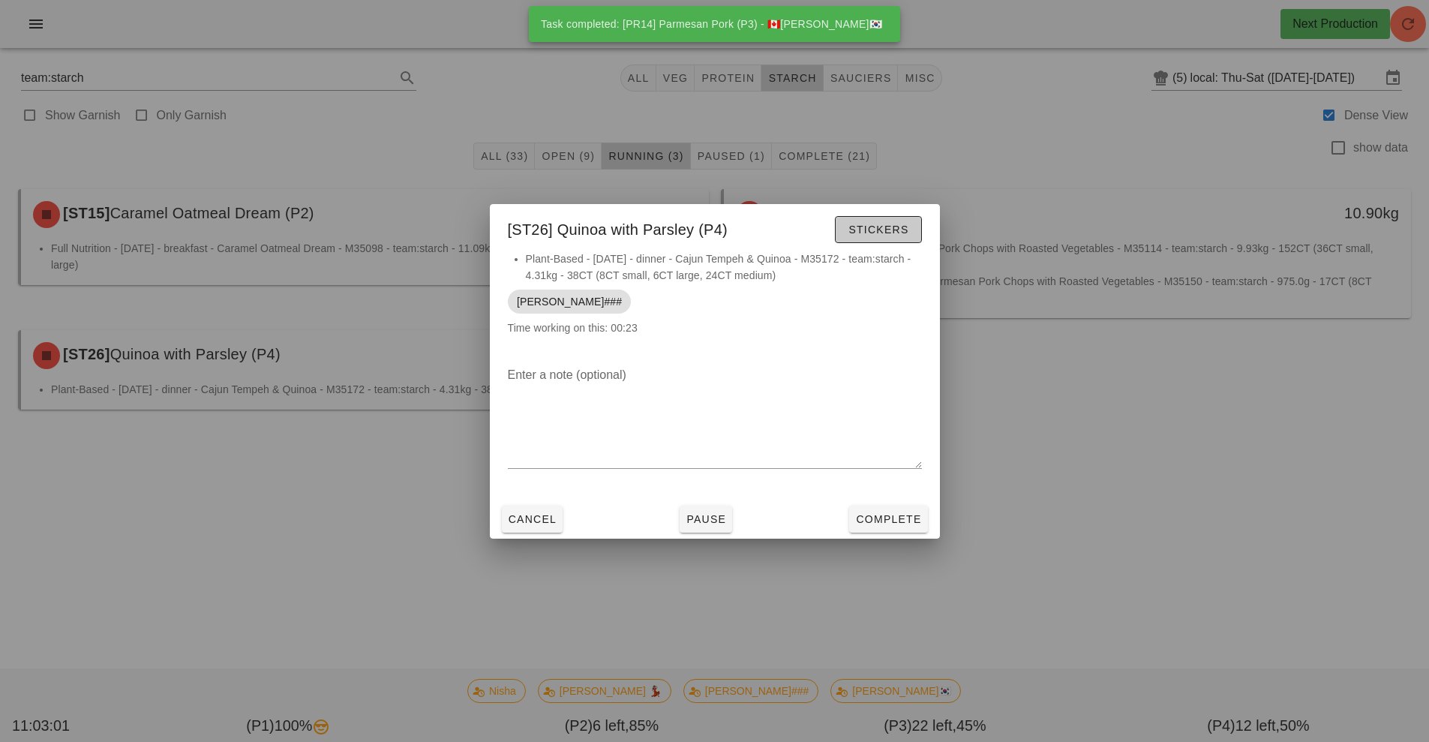
click at [889, 220] on button "Stickers" at bounding box center [878, 229] width 86 height 27
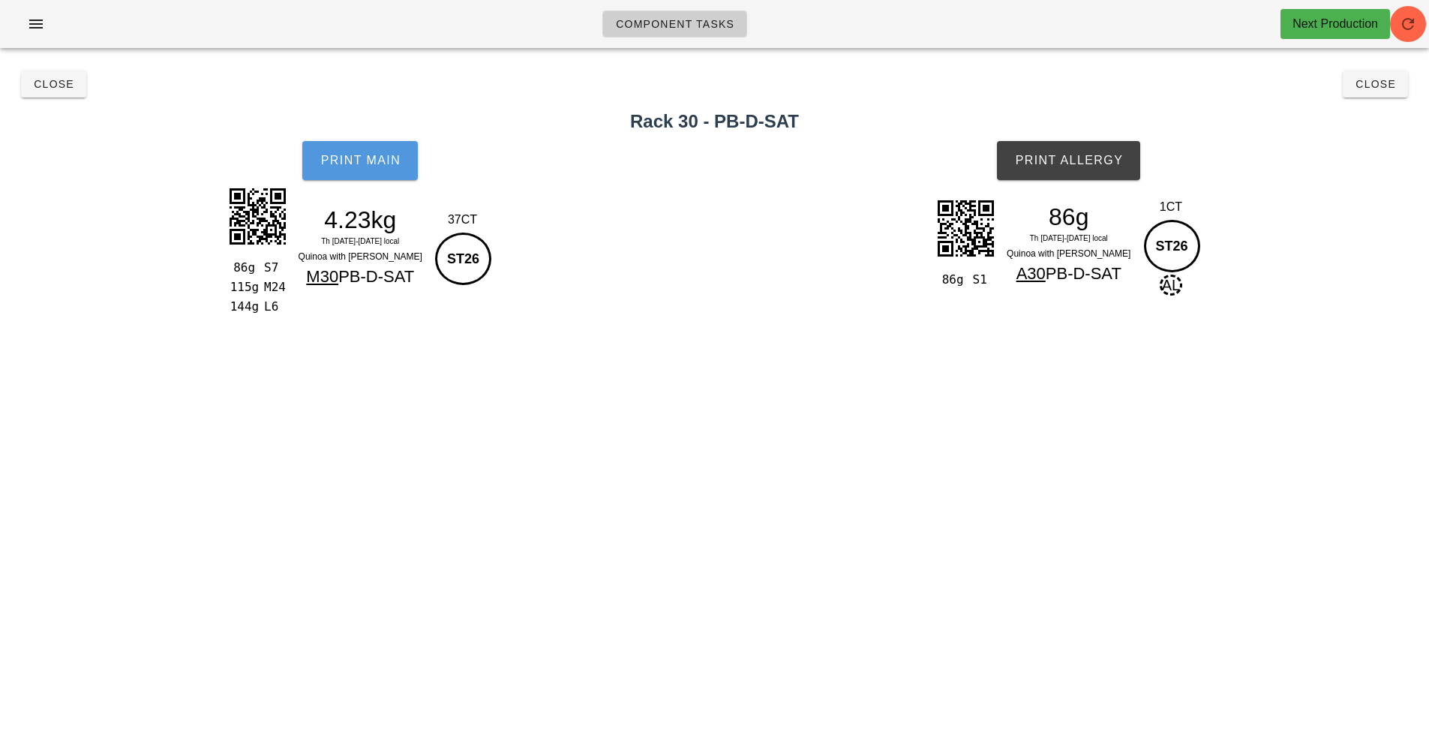
click at [371, 165] on span "Print Main" at bounding box center [360, 161] width 81 height 14
click at [1096, 171] on button "Print Allergy" at bounding box center [1068, 160] width 143 height 39
click at [41, 89] on span "Close" at bounding box center [53, 84] width 41 height 12
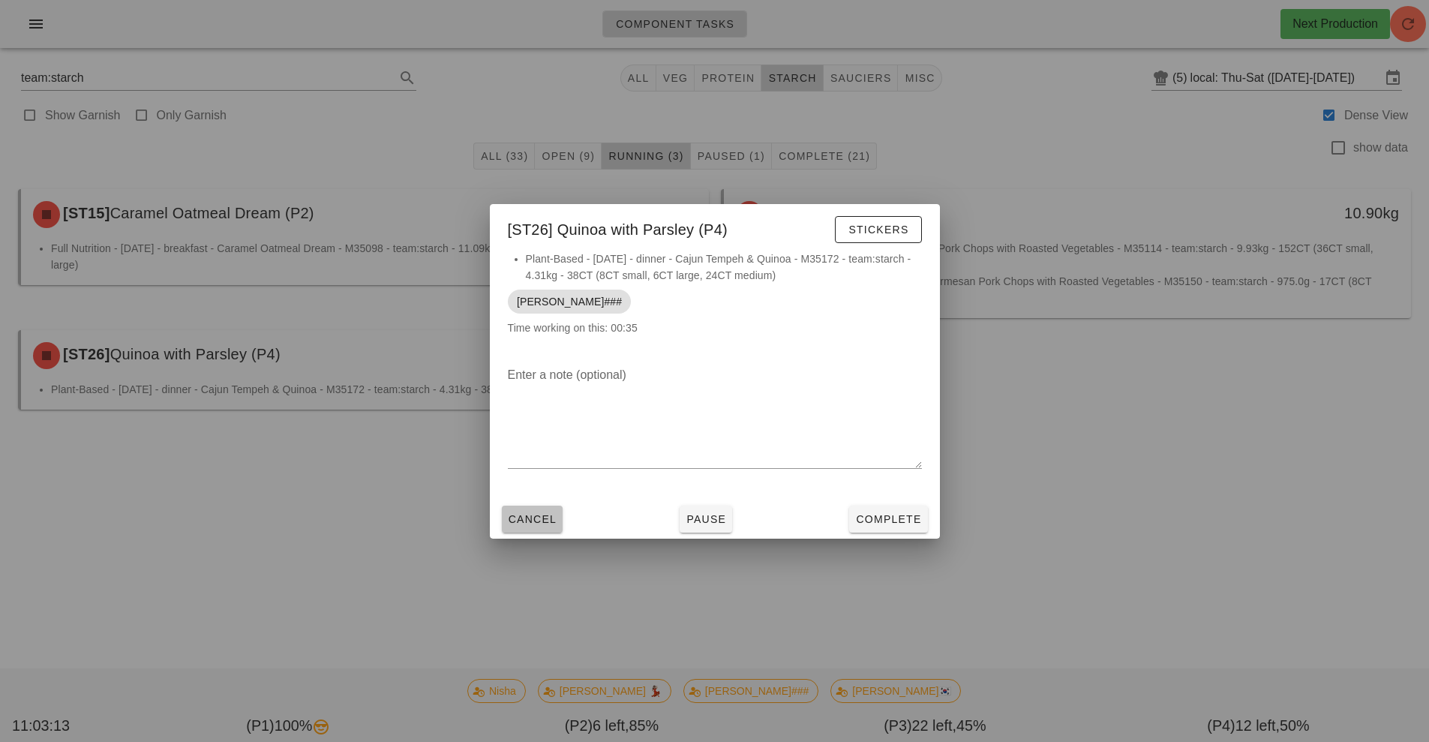
click at [533, 518] on span "Cancel" at bounding box center [533, 519] width 50 height 12
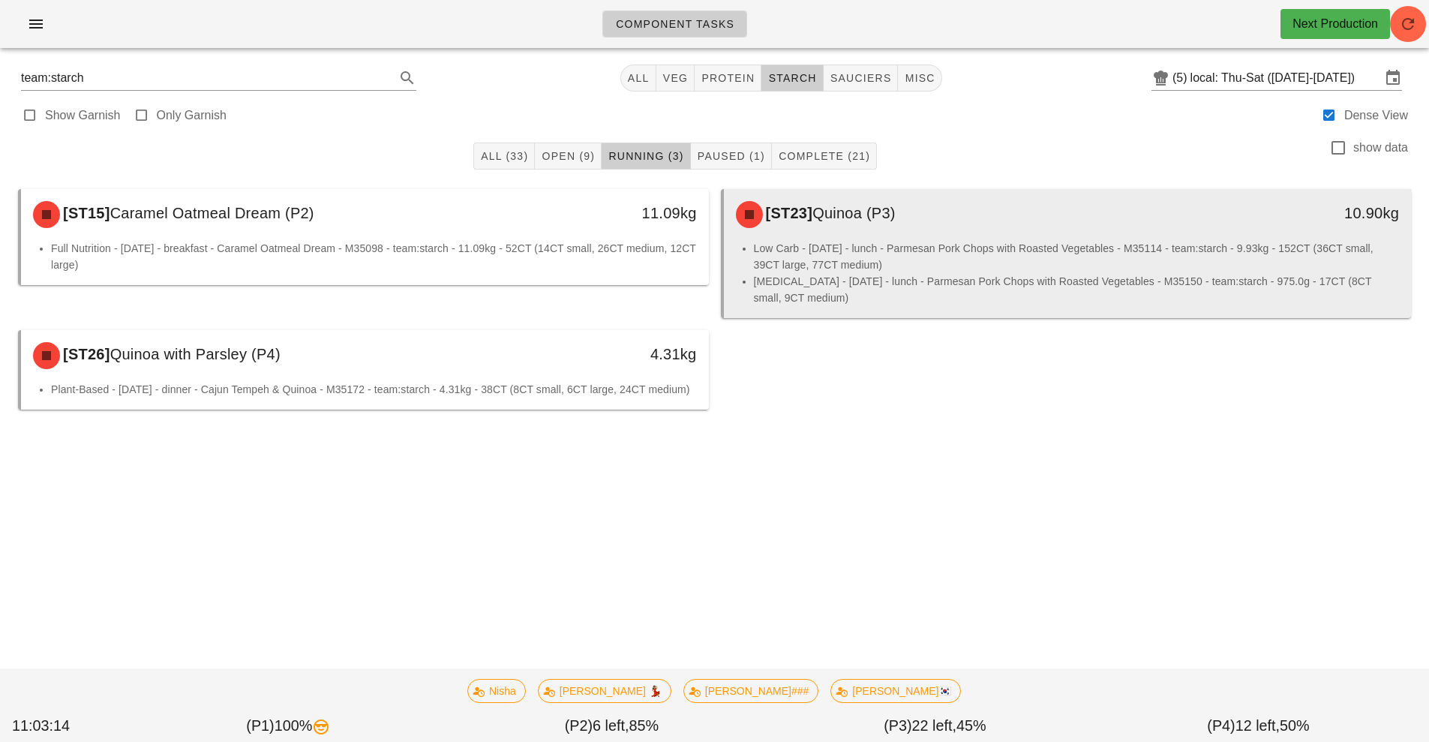
click at [905, 248] on li "Low Carb - [DATE] - lunch - Parmesan Pork Chops with Roasted Vegetables - M3511…" at bounding box center [1077, 256] width 646 height 33
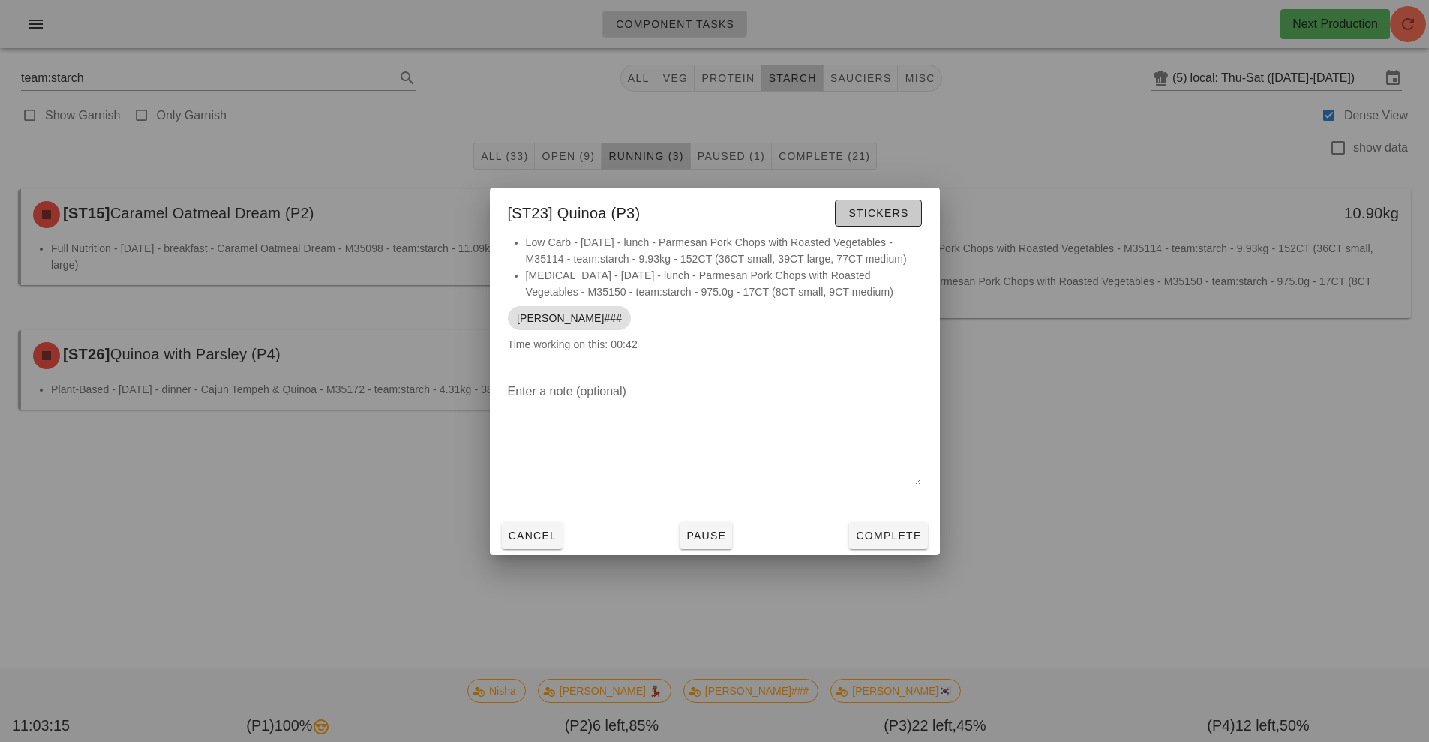
click at [883, 222] on button "Stickers" at bounding box center [878, 213] width 86 height 27
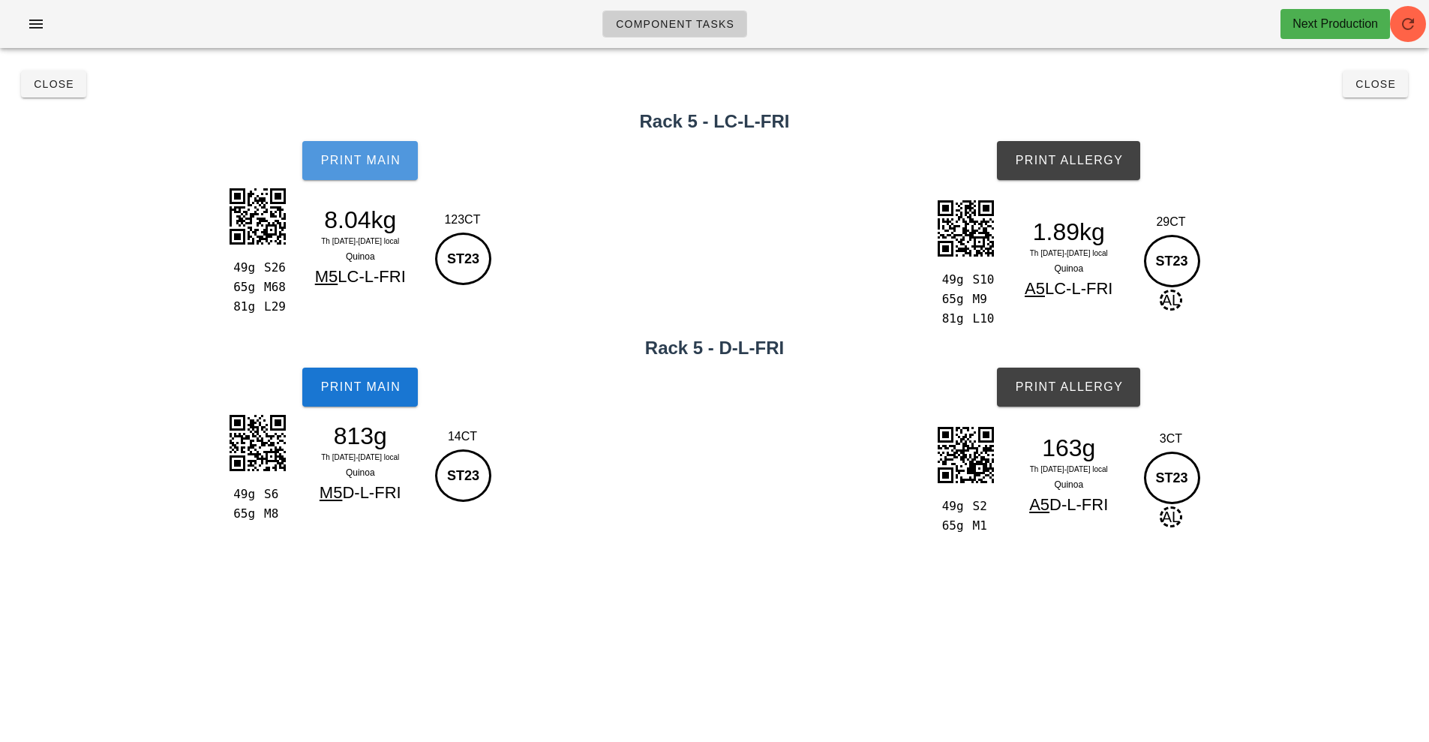
click at [373, 167] on span "Print Main" at bounding box center [360, 161] width 81 height 14
click at [353, 392] on span "Print Main" at bounding box center [360, 387] width 81 height 14
click at [1082, 166] on span "Print Allergy" at bounding box center [1068, 161] width 109 height 14
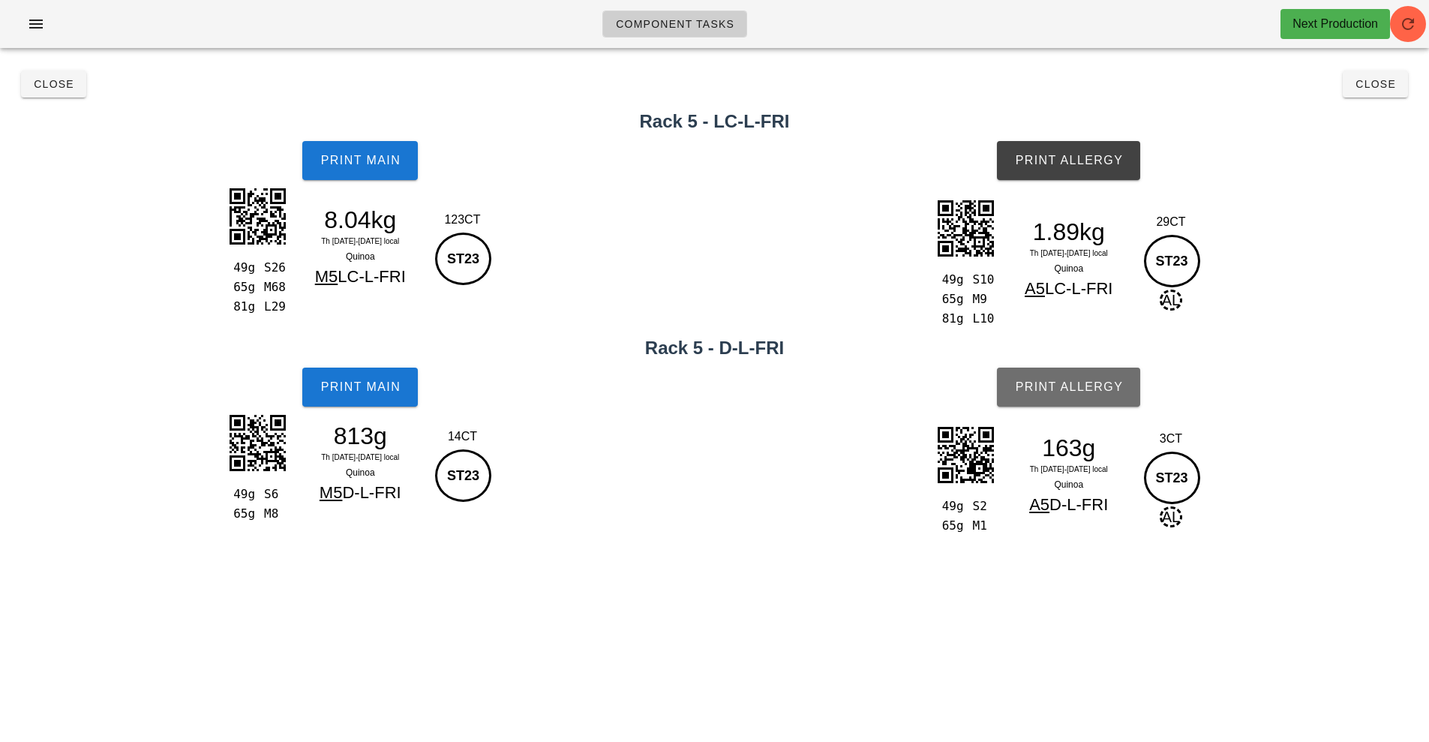
click at [1072, 389] on span "Print Allergy" at bounding box center [1068, 387] width 109 height 14
click at [43, 83] on span "Close" at bounding box center [53, 84] width 41 height 12
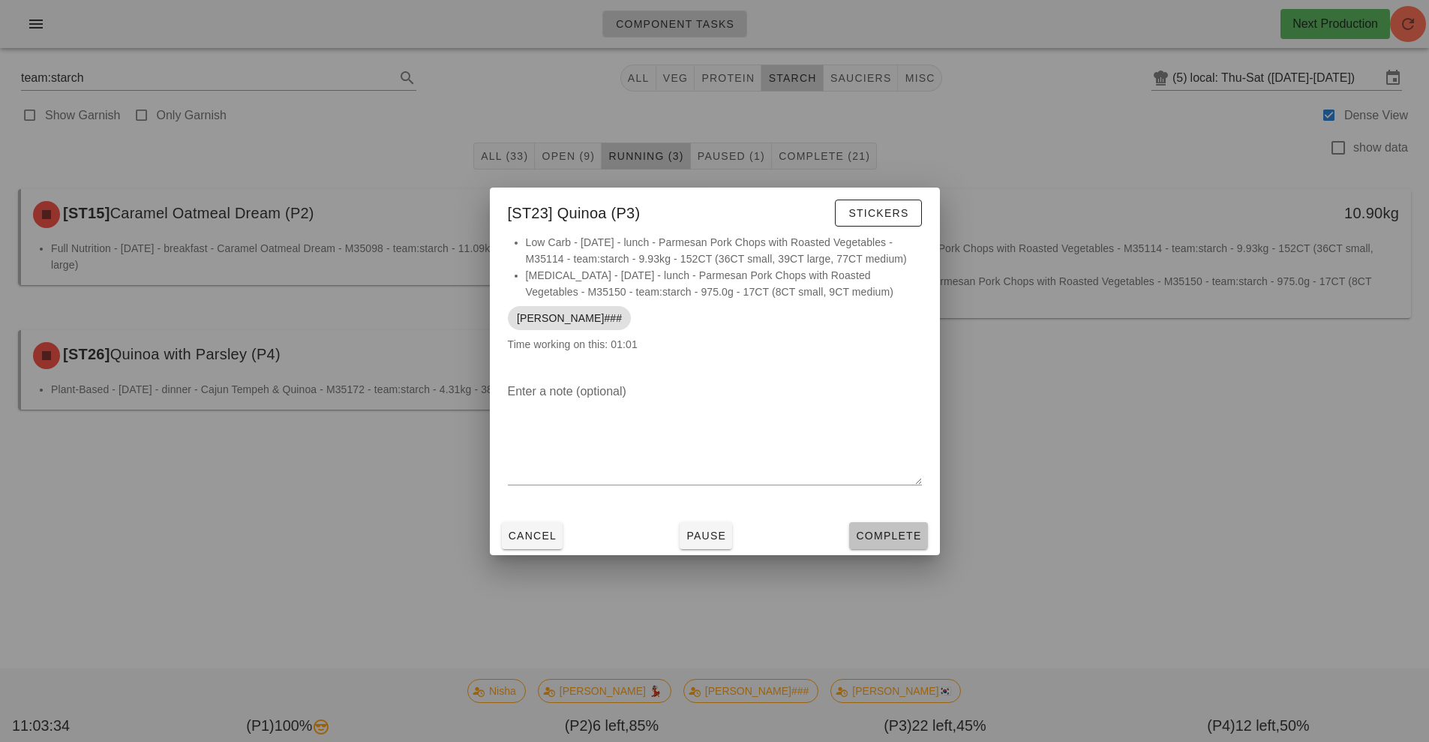
click at [893, 537] on span "Complete" at bounding box center [888, 536] width 66 height 12
